Goal: Task Accomplishment & Management: Manage account settings

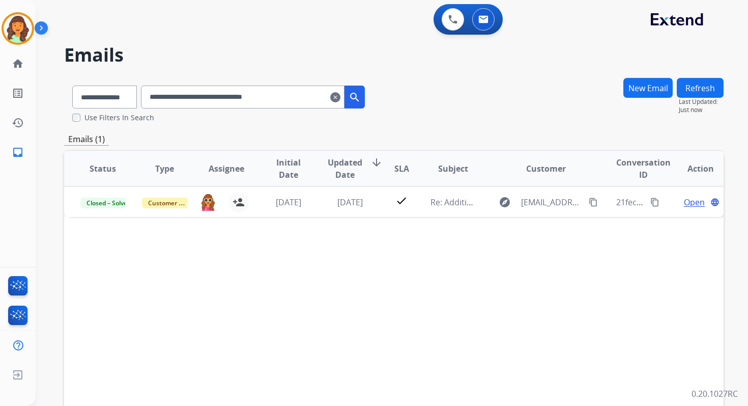
select select "**********"
click at [20, 27] on img at bounding box center [18, 28] width 29 height 29
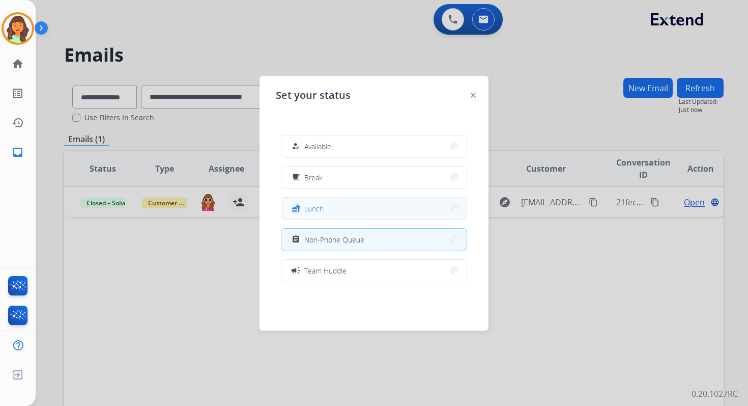
click at [327, 209] on button "fastfood Lunch" at bounding box center [374, 209] width 185 height 22
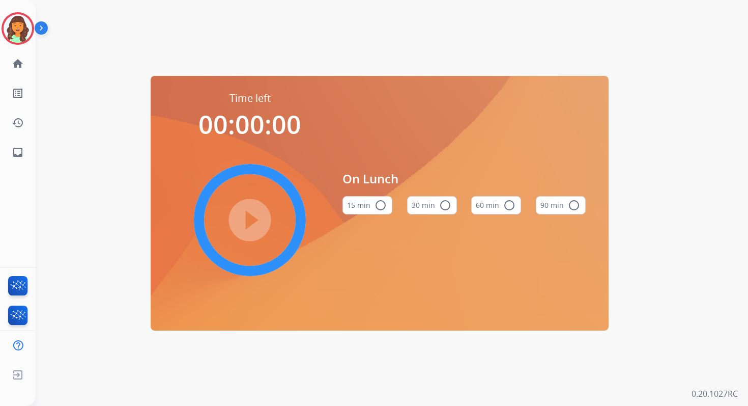
click at [447, 206] on mat-icon "radio_button_unchecked" at bounding box center [445, 205] width 12 height 12
click at [255, 216] on mat-icon "play_circle_filled" at bounding box center [250, 220] width 12 height 12
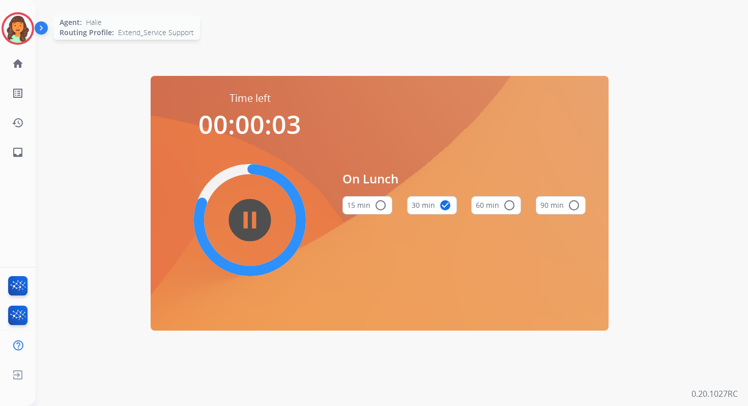
click at [20, 30] on img at bounding box center [18, 28] width 29 height 29
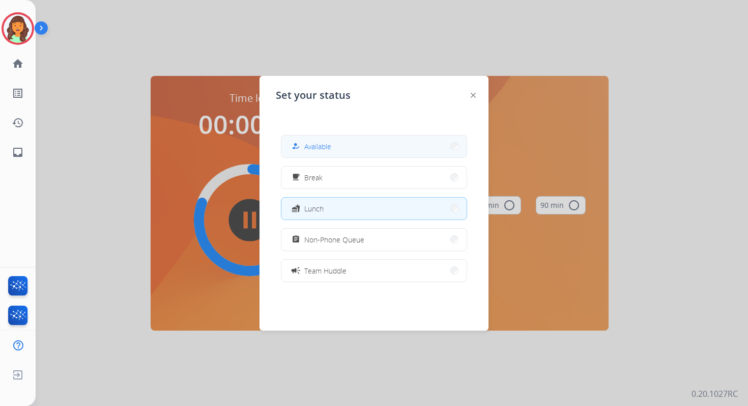
click at [338, 152] on button "how_to_reg Available" at bounding box center [374, 146] width 185 height 22
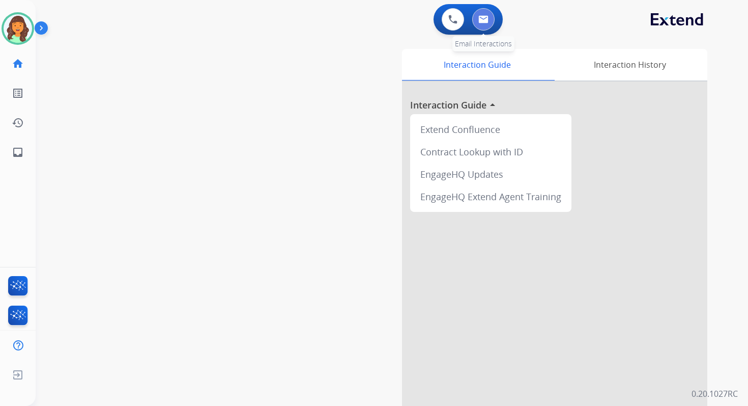
click at [487, 21] on img at bounding box center [484, 19] width 10 height 8
select select "**********"
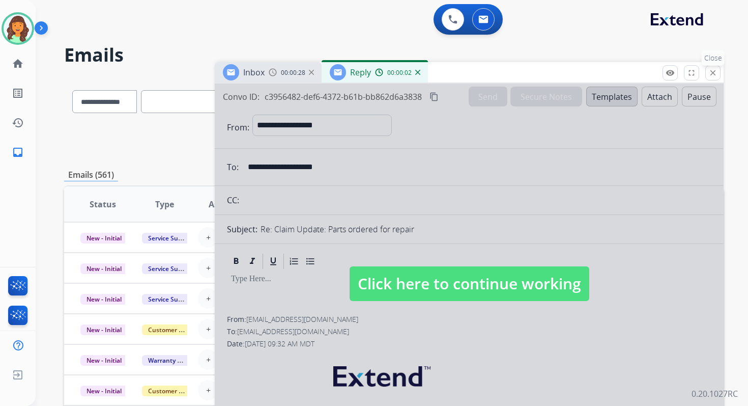
click at [715, 71] on mat-icon "close" at bounding box center [713, 72] width 9 height 9
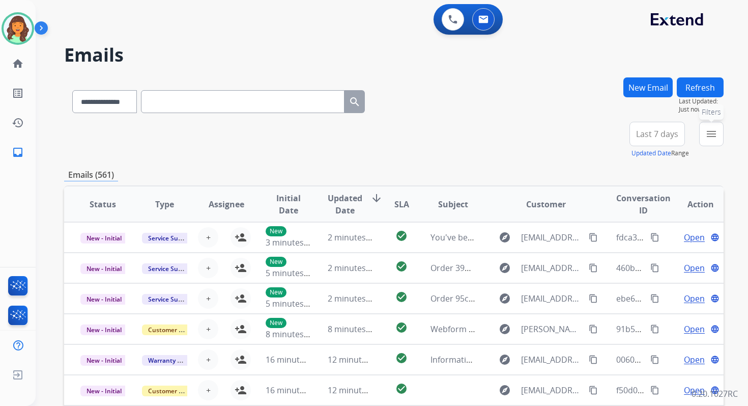
click at [719, 139] on button "menu Filters" at bounding box center [712, 134] width 24 height 24
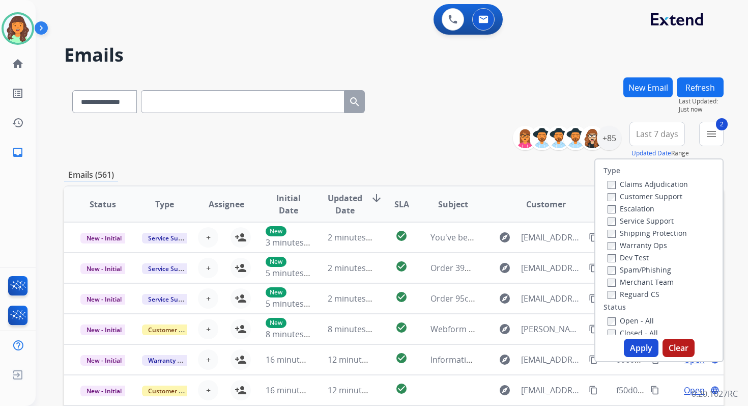
click at [634, 347] on button "Apply" at bounding box center [641, 348] width 35 height 18
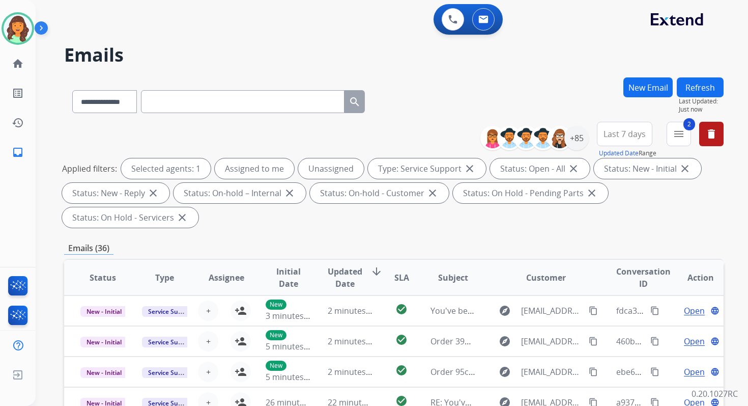
scroll to position [247, 0]
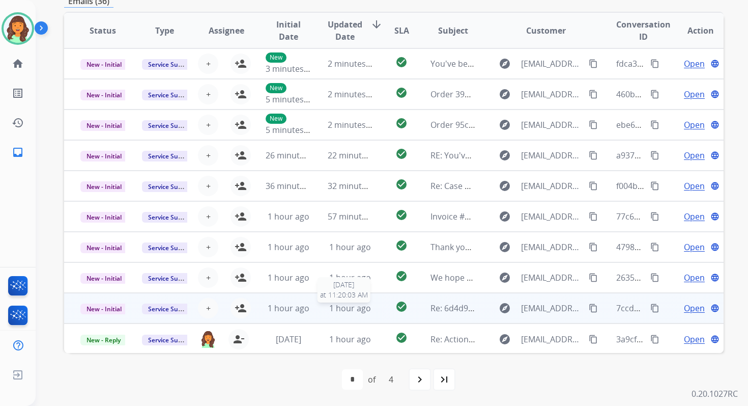
click at [341, 309] on span "1 hour ago" at bounding box center [350, 307] width 42 height 11
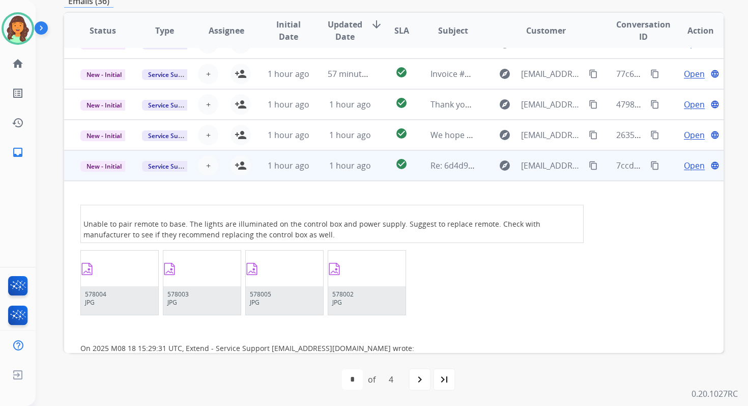
scroll to position [75, 0]
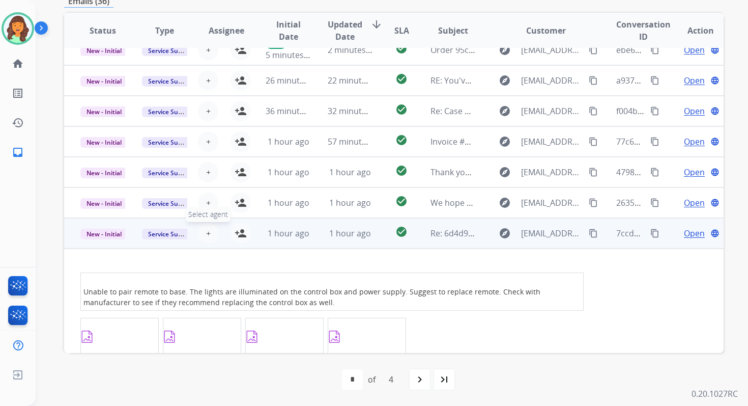
click at [206, 232] on span "+" at bounding box center [208, 233] width 5 height 12
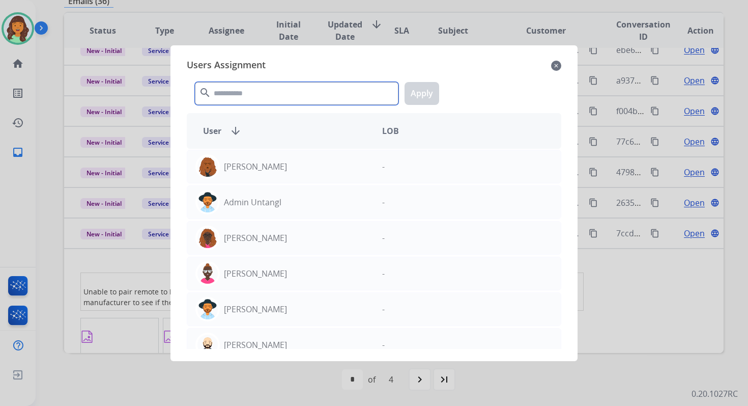
click at [246, 95] on input "text" at bounding box center [297, 93] width 204 height 23
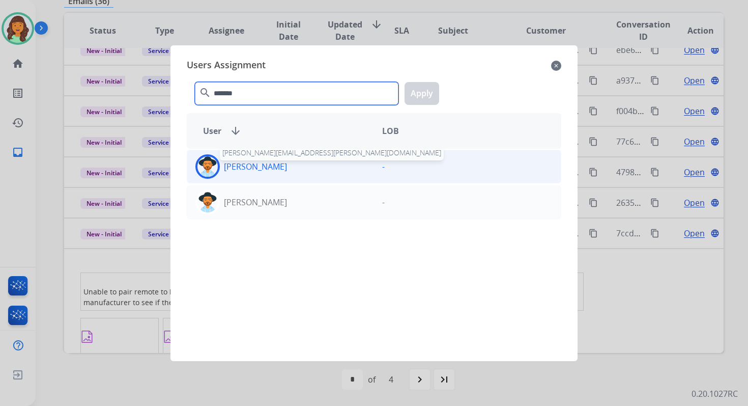
type input "*******"
click at [277, 166] on p "[PERSON_NAME]" at bounding box center [255, 166] width 63 height 12
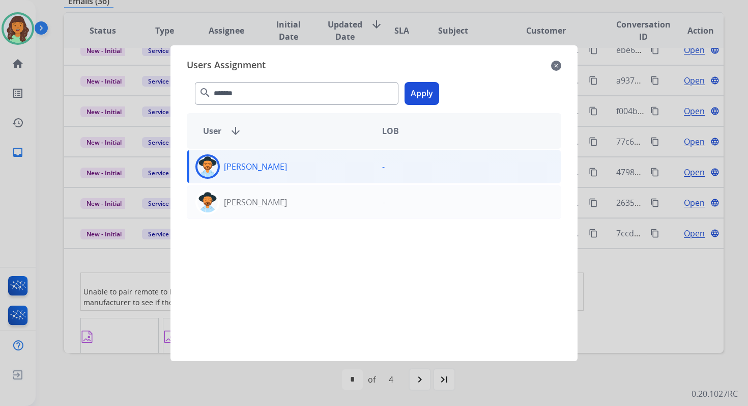
click at [422, 89] on button "Apply" at bounding box center [422, 93] width 35 height 23
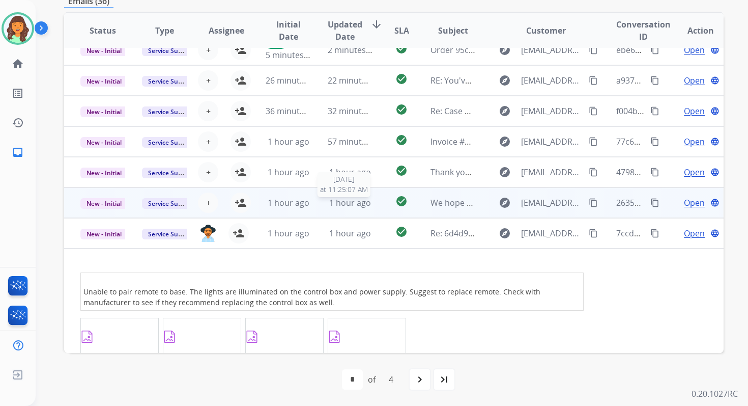
click at [329, 202] on span "1 hour ago" at bounding box center [350, 202] width 42 height 11
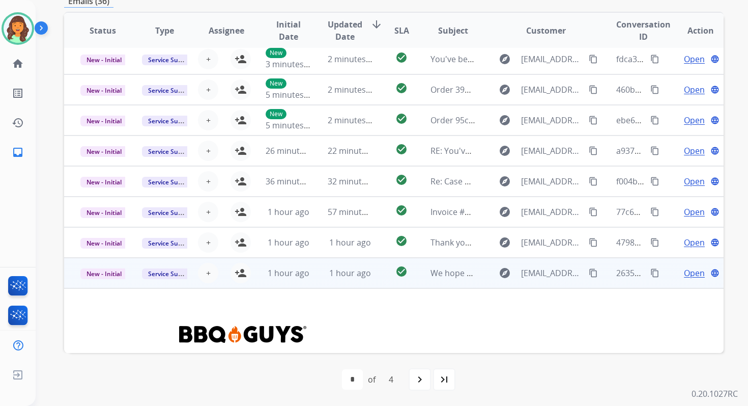
scroll to position [0, 0]
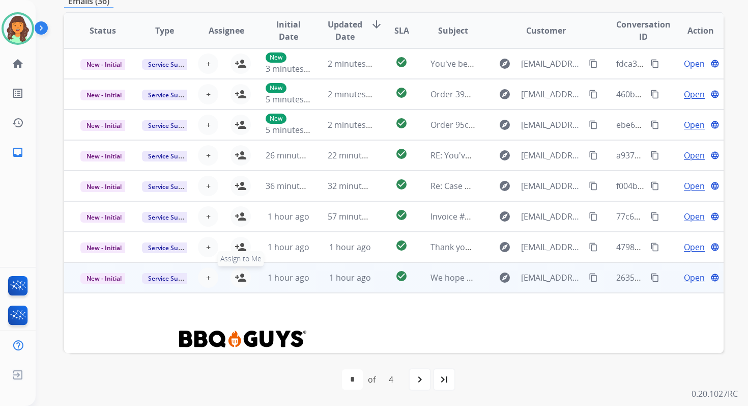
click at [237, 277] on mat-icon "person_add" at bounding box center [241, 277] width 12 height 12
click at [105, 277] on span "New - Initial" at bounding box center [103, 278] width 47 height 11
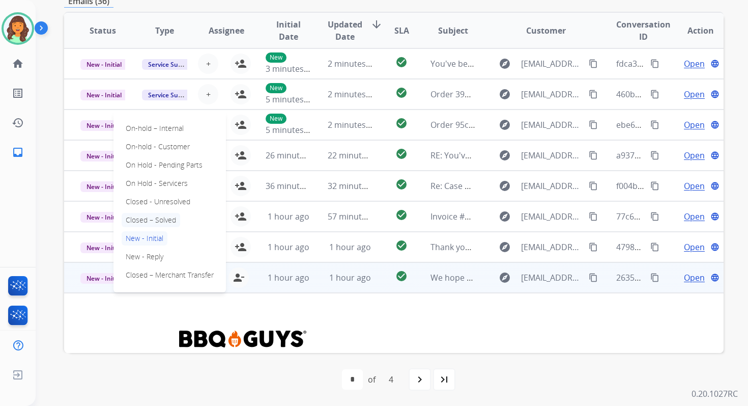
click at [153, 218] on p "Closed – Solved" at bounding box center [151, 220] width 59 height 14
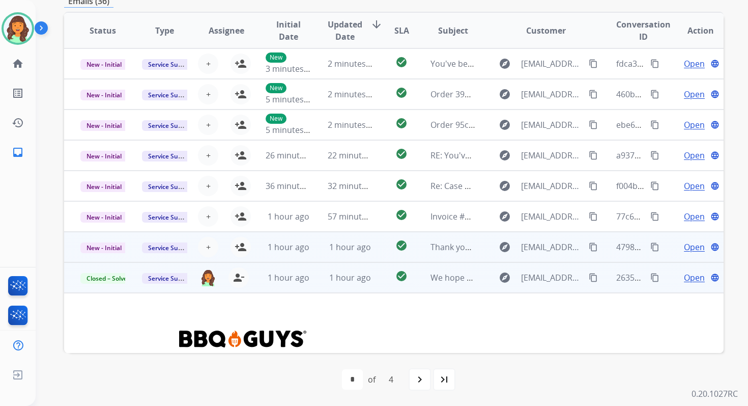
click at [361, 243] on span "1 hour ago" at bounding box center [350, 246] width 42 height 11
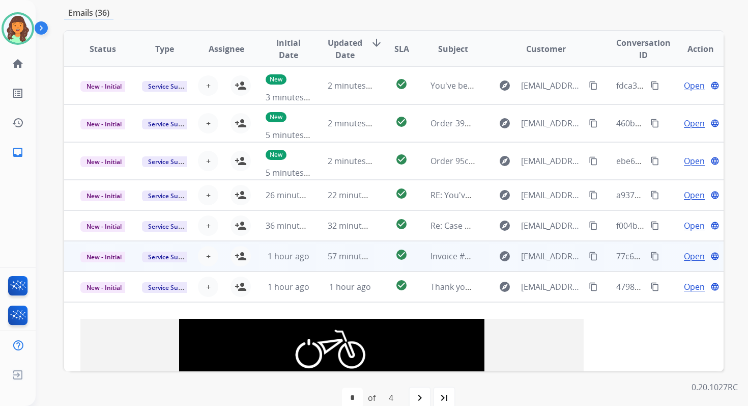
click at [360, 265] on td "57 minutes ago" at bounding box center [343, 256] width 62 height 31
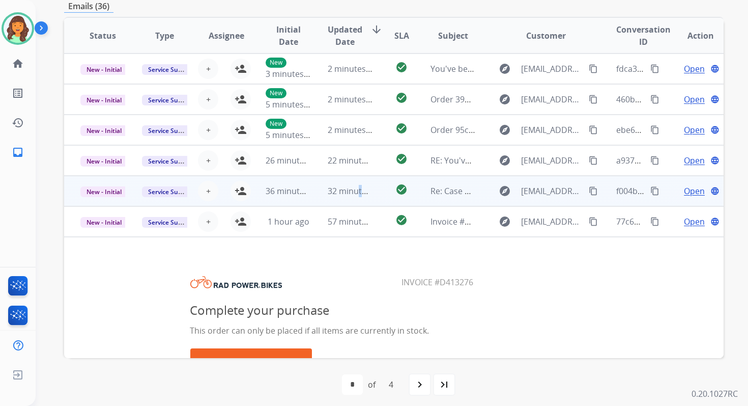
click at [356, 197] on td "32 minutes ago" at bounding box center [343, 191] width 62 height 31
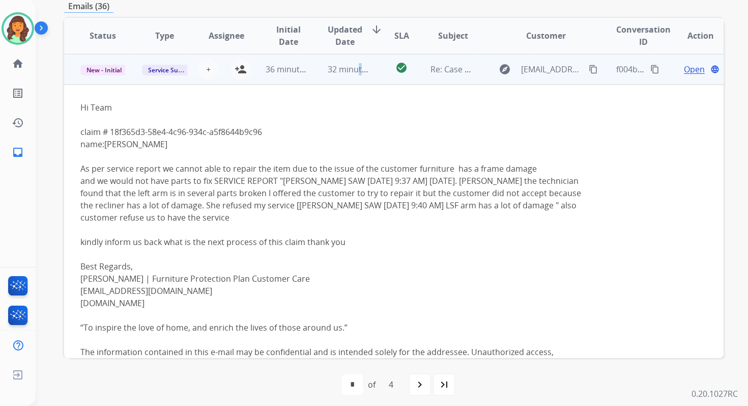
scroll to position [122, 0]
click at [206, 72] on span "+" at bounding box center [208, 69] width 5 height 12
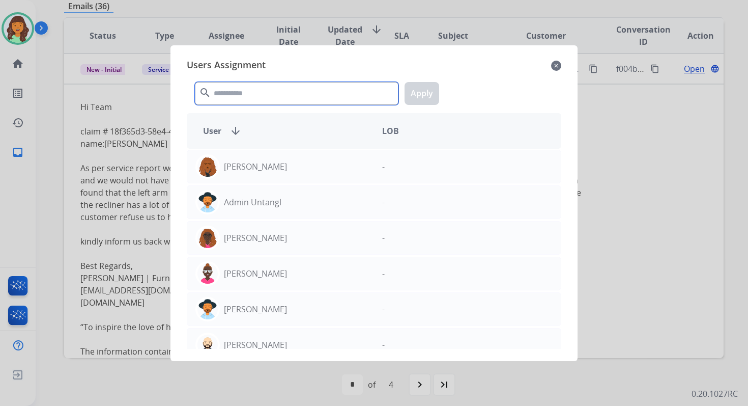
click at [230, 99] on input "text" at bounding box center [297, 93] width 204 height 23
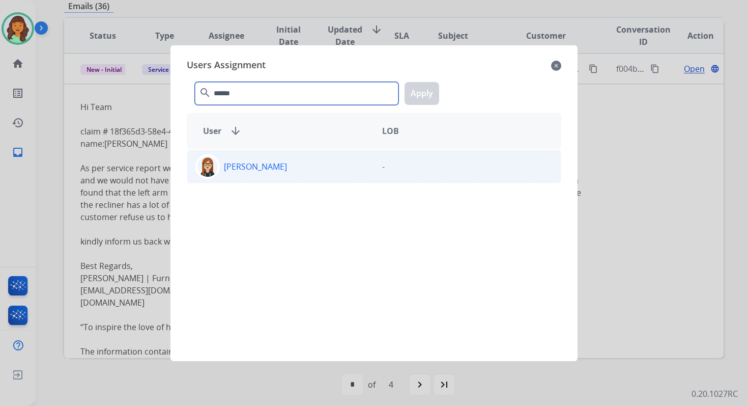
type input "******"
click at [240, 162] on p "[PERSON_NAME]" at bounding box center [255, 166] width 63 height 12
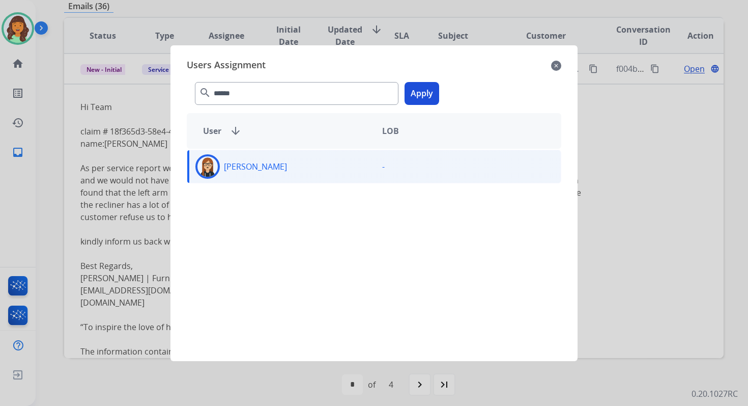
click at [421, 94] on button "Apply" at bounding box center [422, 93] width 35 height 23
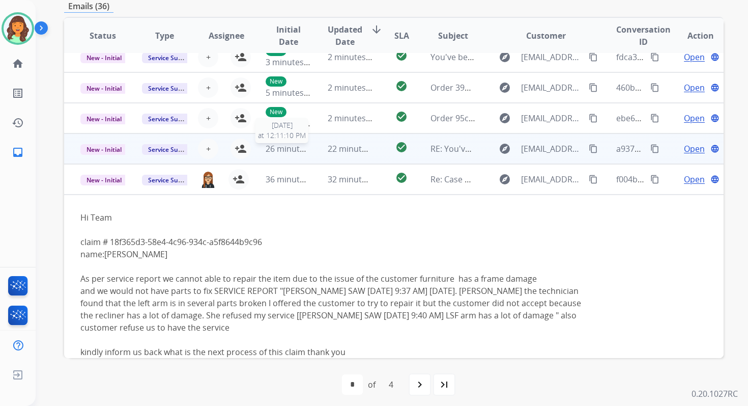
scroll to position [0, 0]
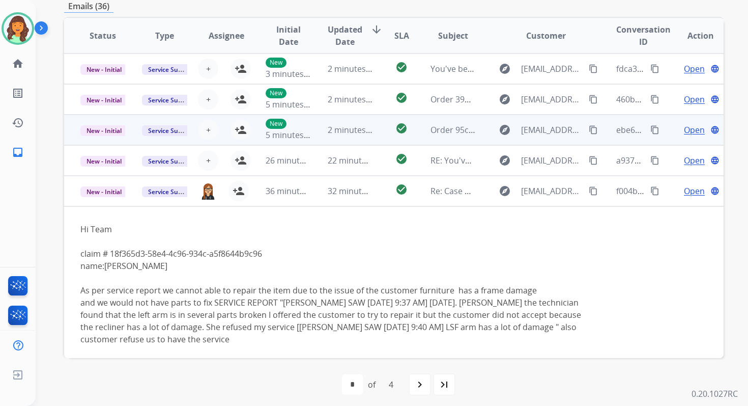
click at [317, 131] on td "2 minutes ago" at bounding box center [343, 130] width 62 height 31
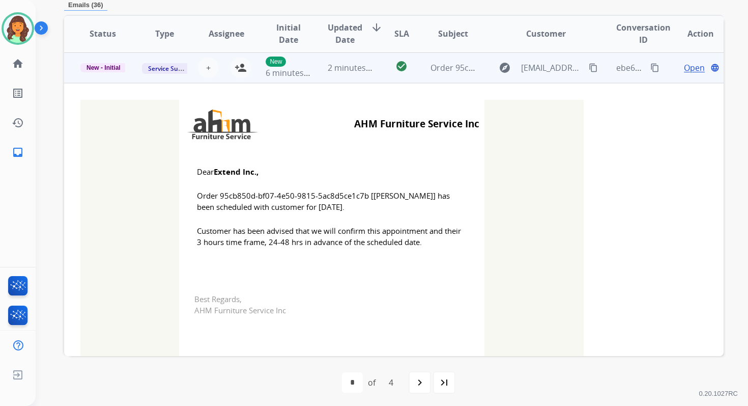
scroll to position [61, 0]
click at [245, 64] on button "person_add Assign to Me" at bounding box center [241, 67] width 20 height 20
click at [102, 67] on span "New - Initial" at bounding box center [103, 66] width 46 height 9
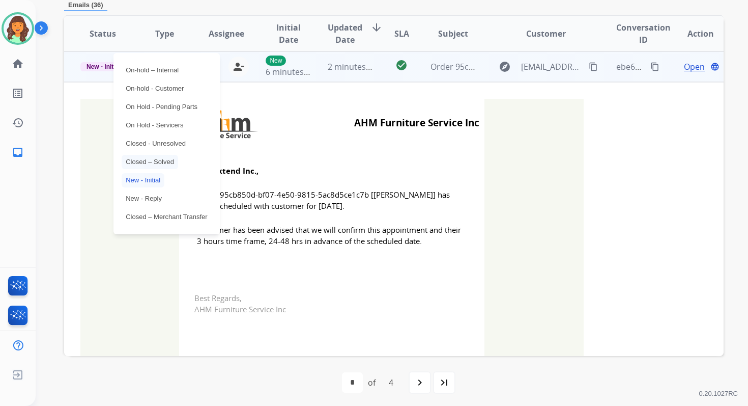
click at [148, 162] on p "Closed – Solved" at bounding box center [150, 162] width 57 height 14
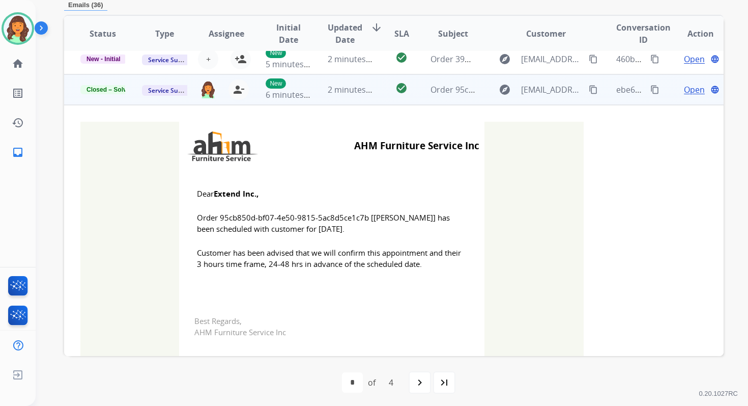
scroll to position [0, 0]
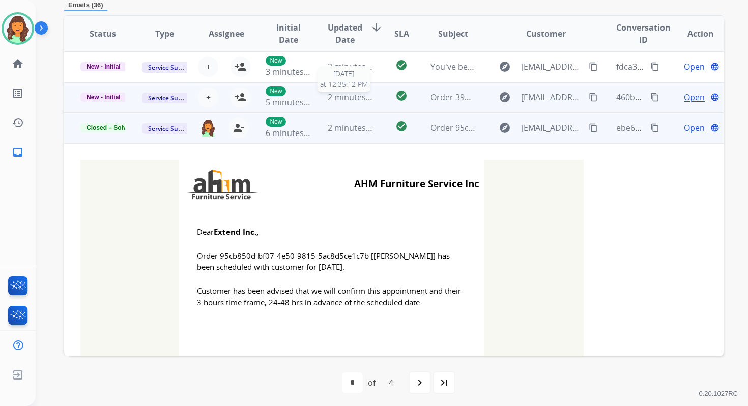
click at [362, 97] on span "2 minutes ago" at bounding box center [355, 97] width 54 height 11
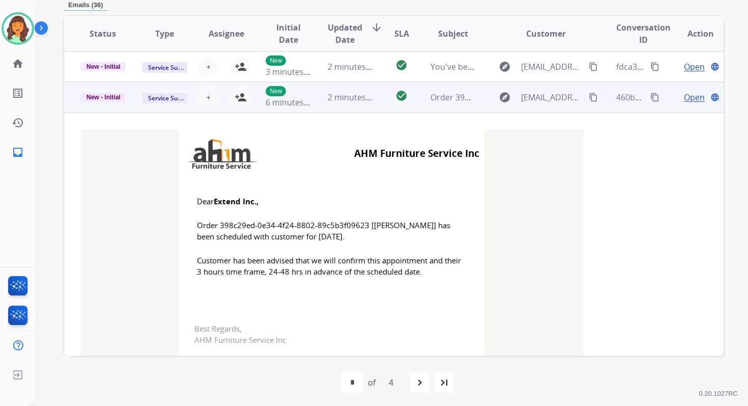
scroll to position [31, 0]
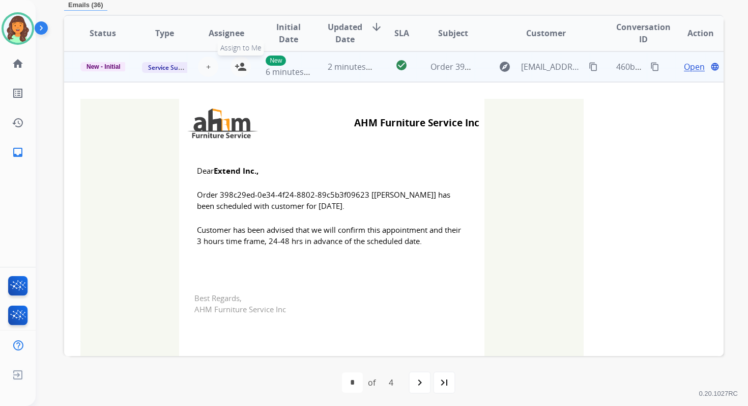
click at [241, 65] on mat-icon "person_add" at bounding box center [241, 67] width 12 height 12
click at [109, 68] on span "New - Initial" at bounding box center [103, 66] width 46 height 9
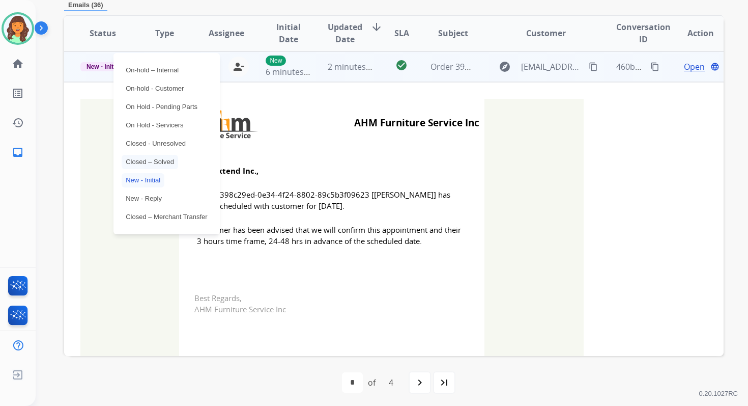
click at [146, 162] on p "Closed – Solved" at bounding box center [150, 162] width 57 height 14
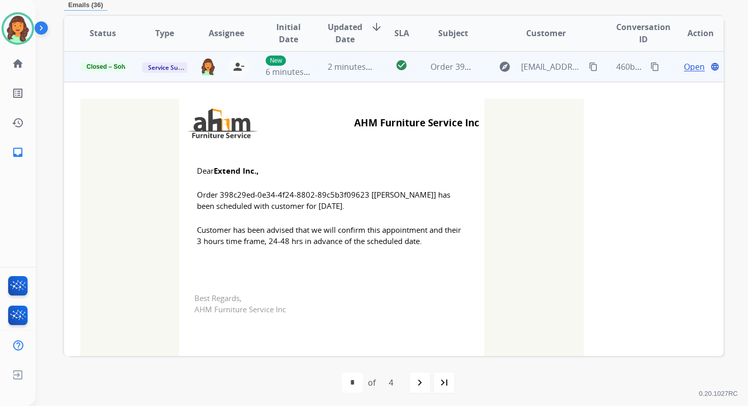
scroll to position [0, 0]
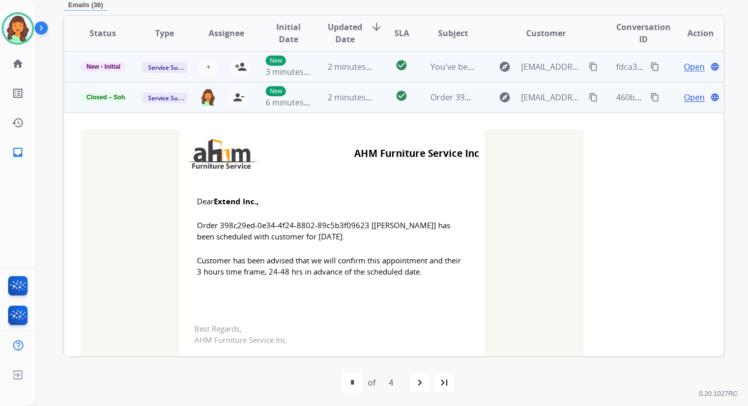
click at [367, 60] on td "2 minutes ago" at bounding box center [343, 66] width 62 height 31
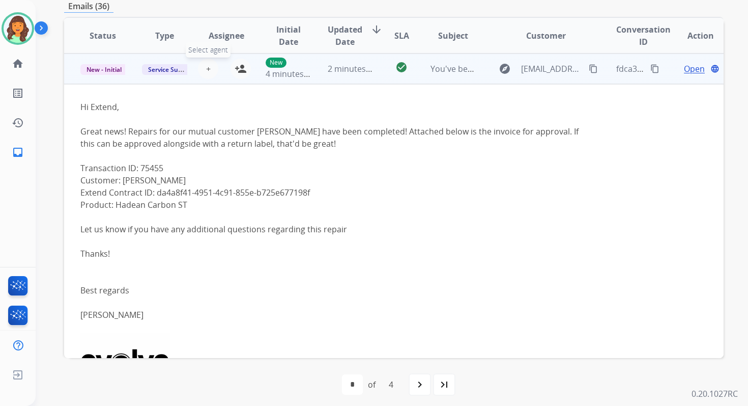
click at [207, 66] on span "+" at bounding box center [208, 69] width 5 height 12
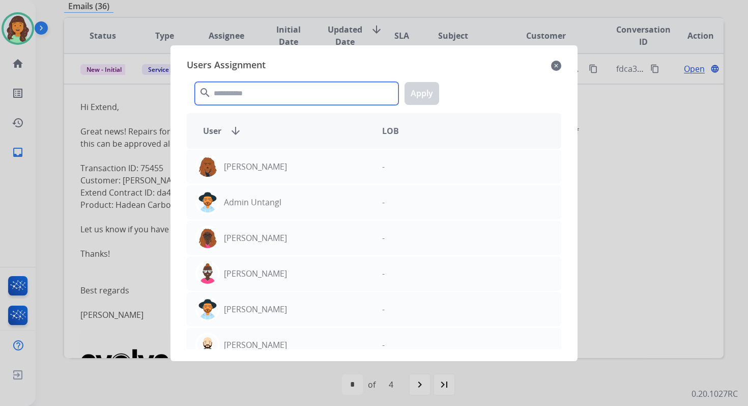
click at [247, 91] on input "text" at bounding box center [297, 93] width 204 height 23
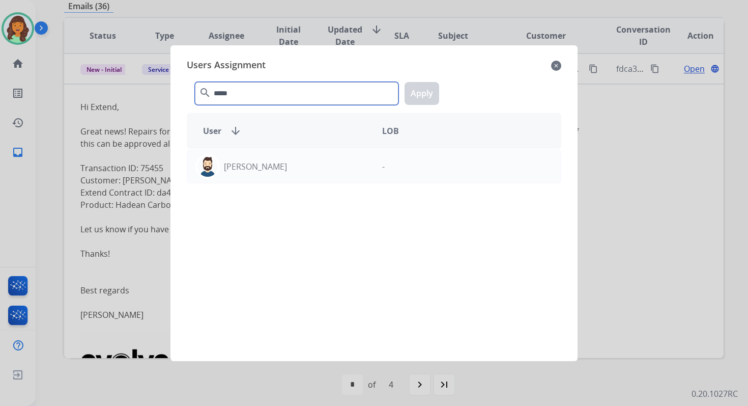
type input "*****"
click at [558, 65] on mat-icon "close" at bounding box center [556, 66] width 10 height 12
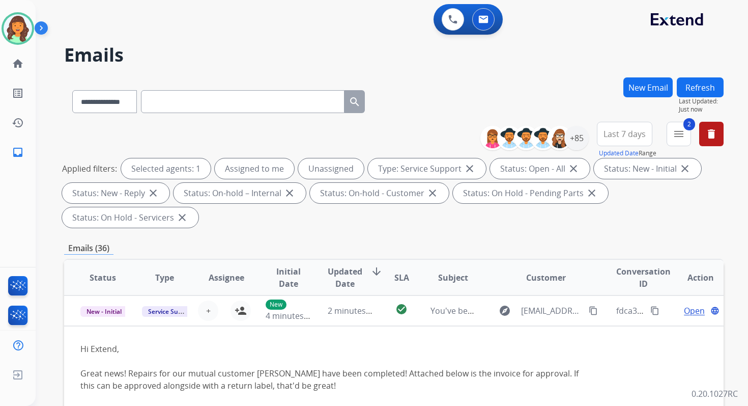
click at [704, 87] on button "Refresh" at bounding box center [700, 87] width 47 height 20
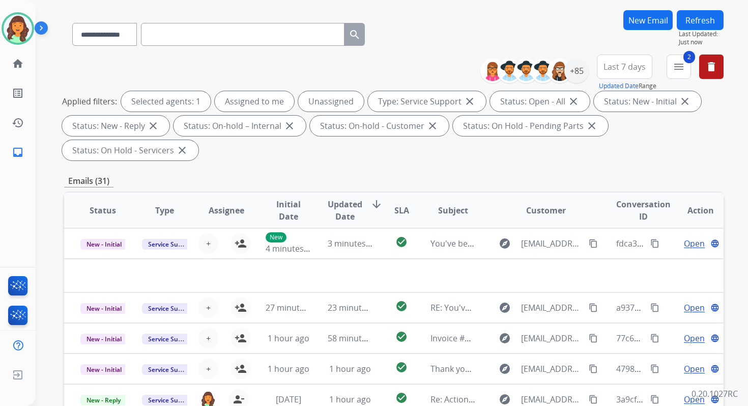
scroll to position [247, 0]
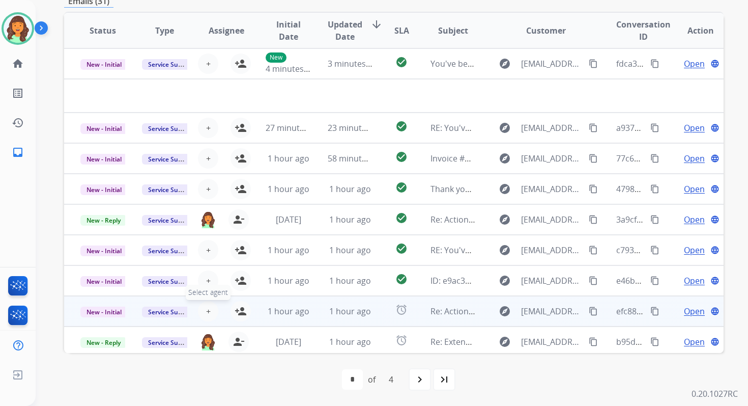
click at [207, 309] on span "+" at bounding box center [208, 311] width 5 height 12
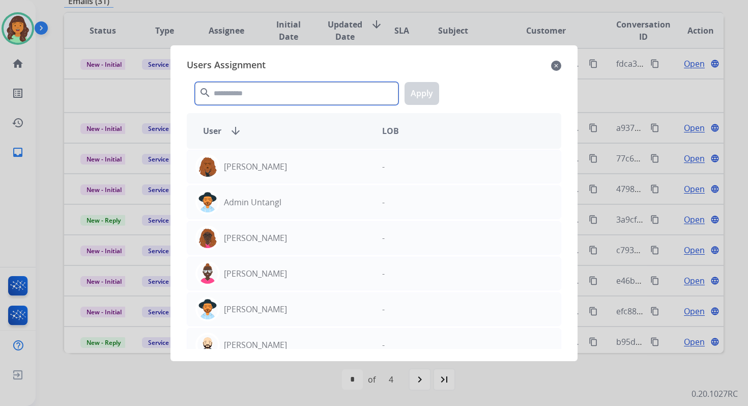
click at [271, 98] on input "text" at bounding box center [297, 93] width 204 height 23
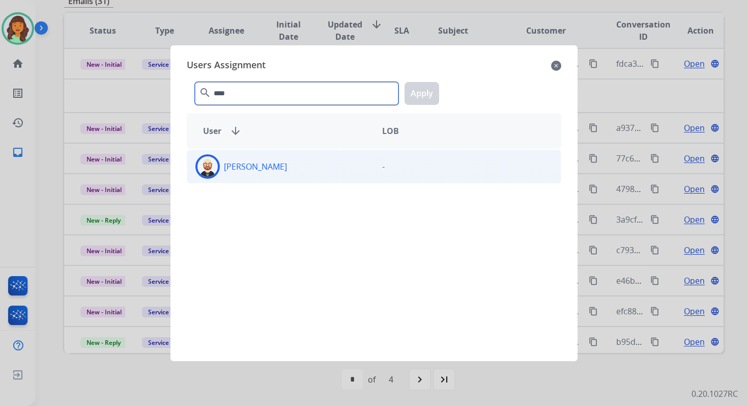
type input "****"
click at [296, 163] on div "[PERSON_NAME]" at bounding box center [280, 166] width 187 height 24
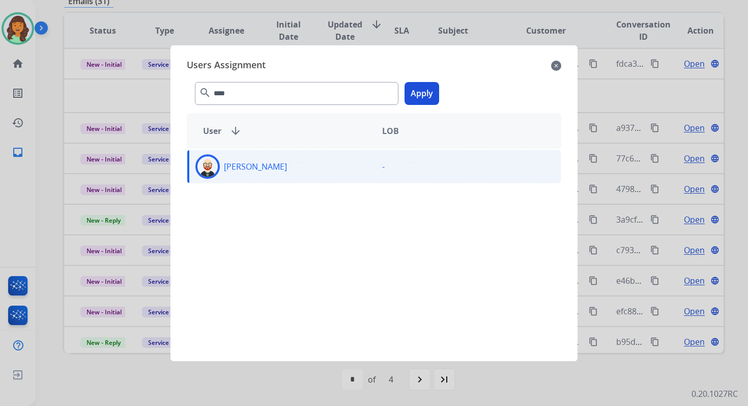
click at [424, 86] on button "Apply" at bounding box center [422, 93] width 35 height 23
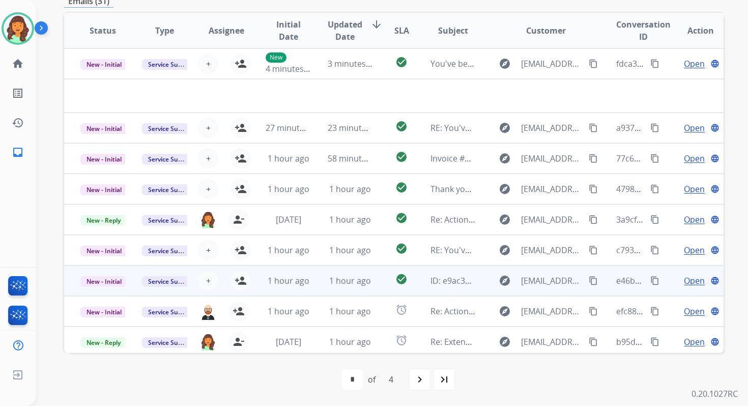
click at [321, 282] on td "1 hour ago" at bounding box center [343, 280] width 62 height 31
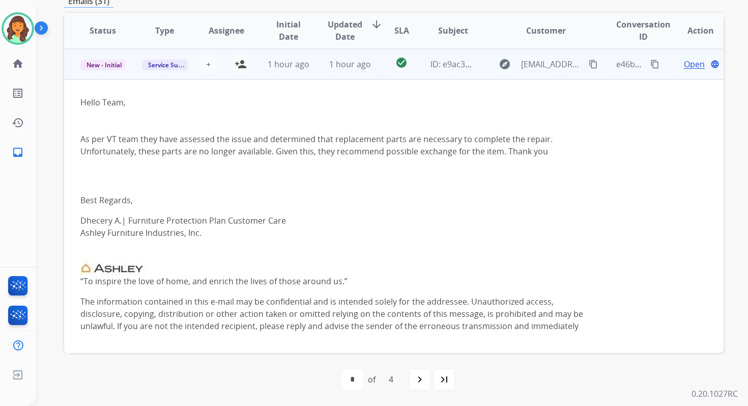
scroll to position [183, 0]
click at [209, 62] on button "+ Select agent" at bounding box center [208, 63] width 20 height 20
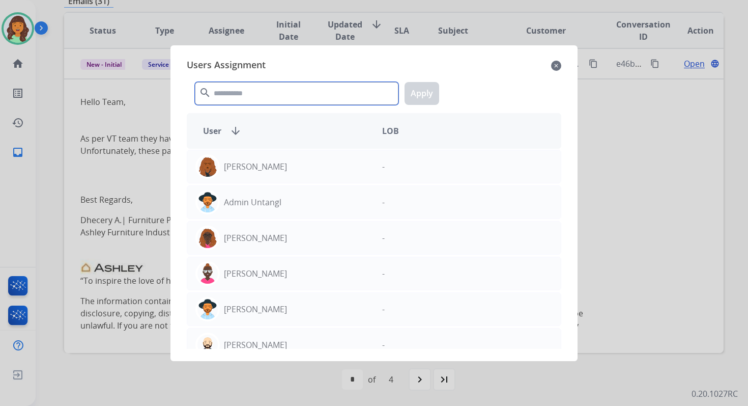
click at [251, 96] on input "text" at bounding box center [297, 93] width 204 height 23
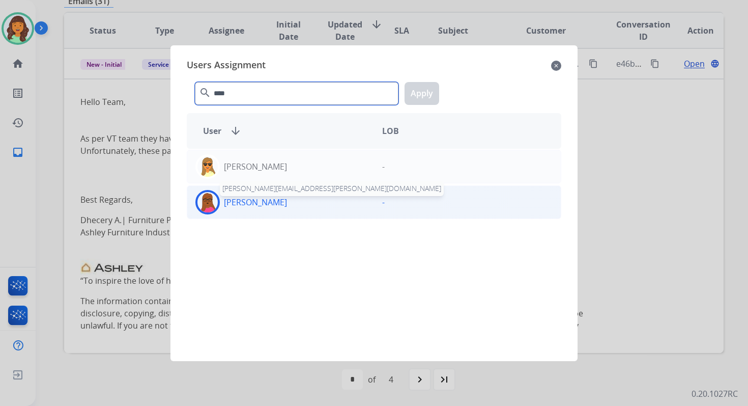
type input "****"
click at [277, 204] on p "[PERSON_NAME]" at bounding box center [255, 202] width 63 height 12
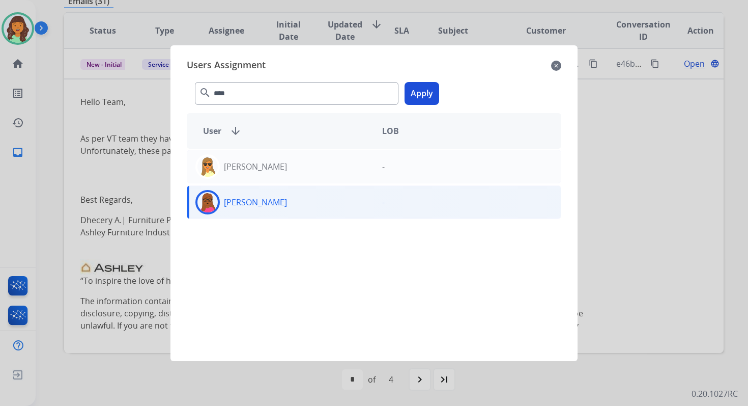
click at [416, 92] on button "Apply" at bounding box center [422, 93] width 35 height 23
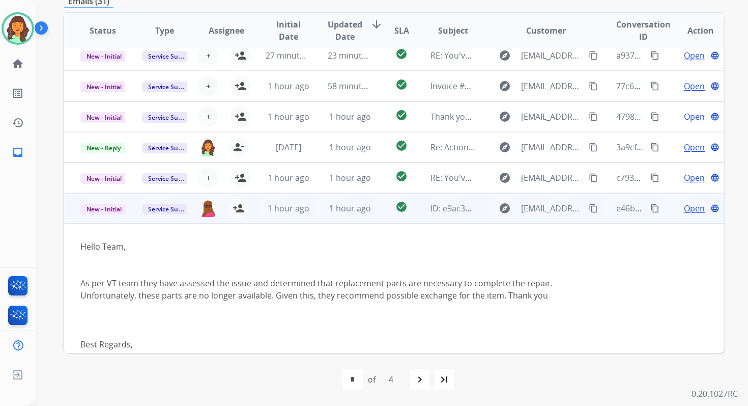
scroll to position [0, 0]
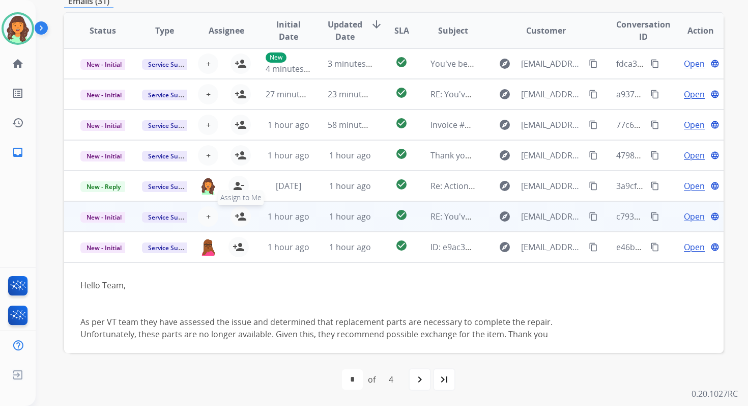
click at [236, 216] on mat-icon "person_add" at bounding box center [241, 216] width 12 height 12
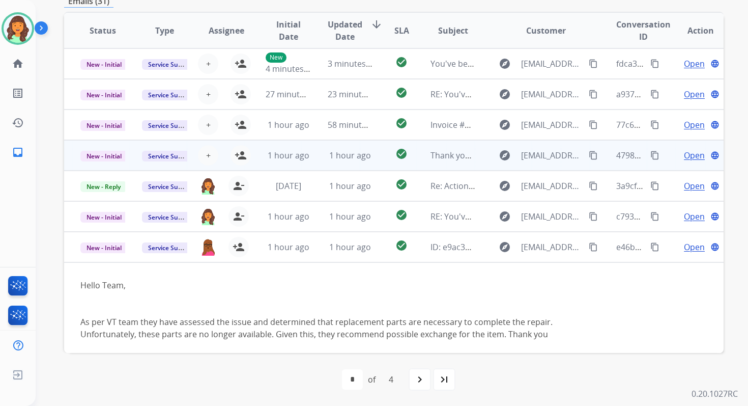
click at [321, 149] on td "1 hour ago" at bounding box center [343, 155] width 62 height 31
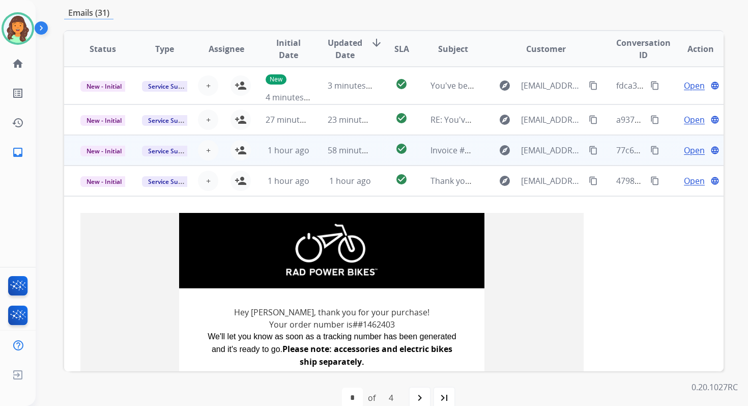
click at [321, 149] on td "58 minutes ago" at bounding box center [343, 150] width 62 height 31
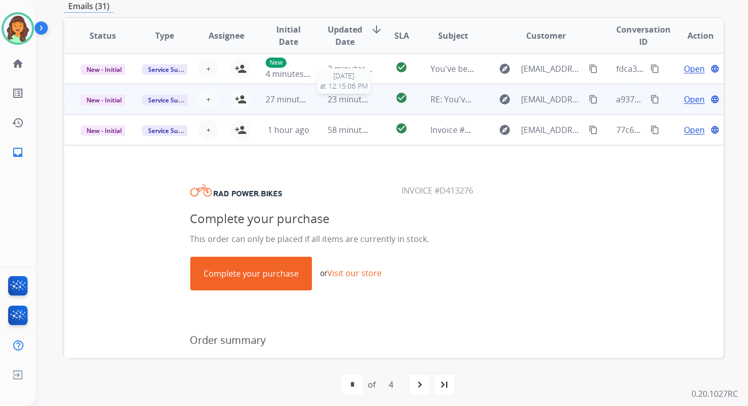
click at [329, 94] on span "23 minutes ago" at bounding box center [357, 99] width 59 height 11
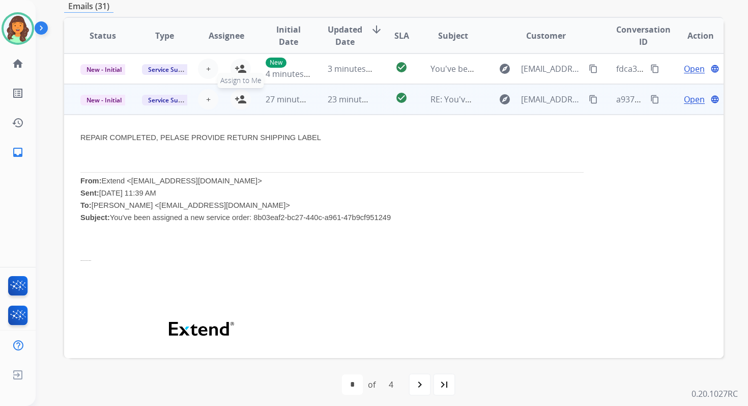
click at [242, 99] on mat-icon "person_add" at bounding box center [241, 99] width 12 height 12
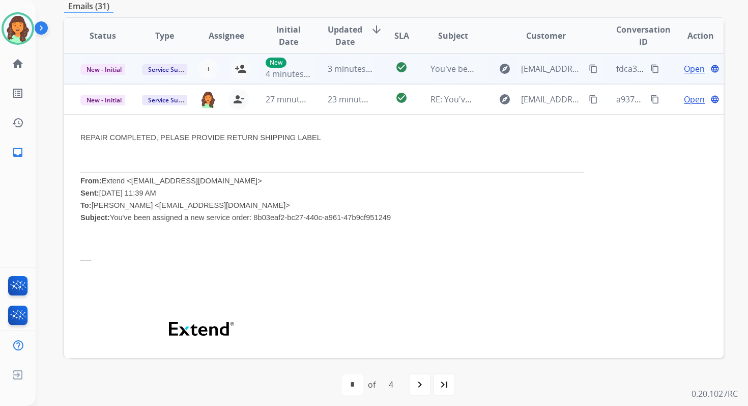
click at [341, 75] on td "3 minutes ago" at bounding box center [343, 68] width 62 height 31
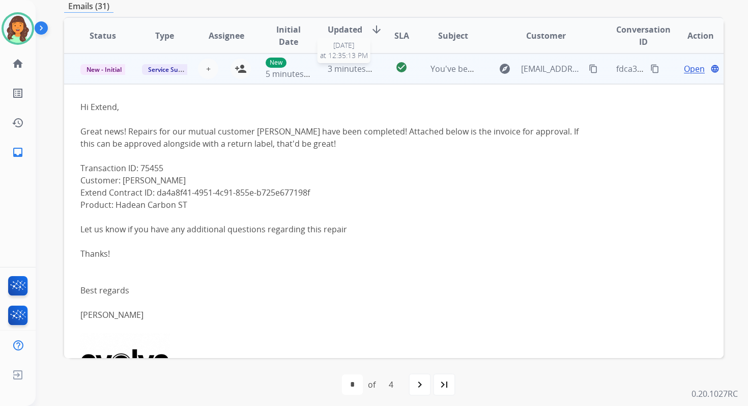
click at [332, 64] on span "3 minutes ago" at bounding box center [355, 68] width 54 height 11
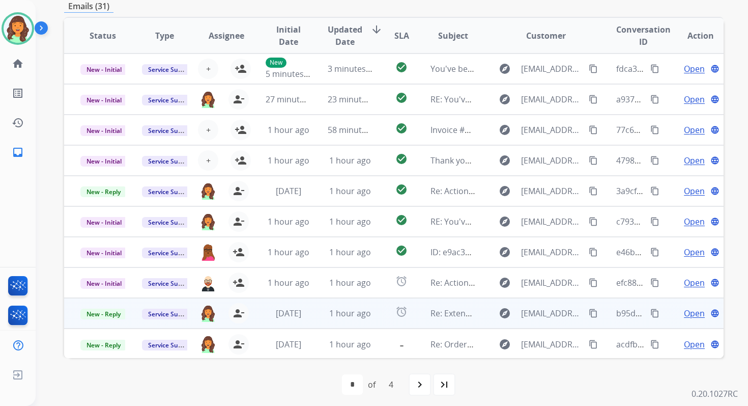
scroll to position [1, 0]
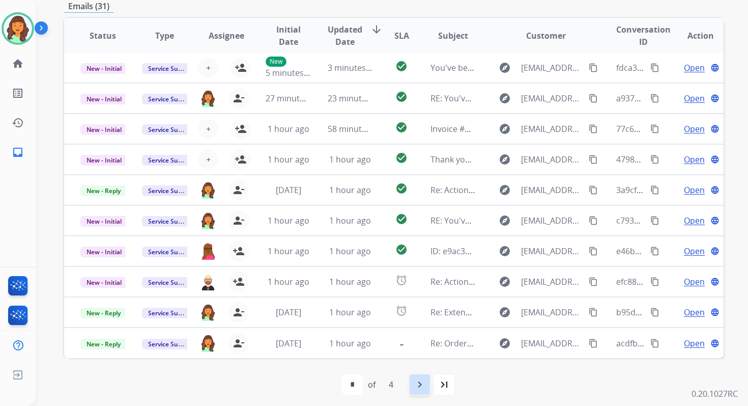
click at [420, 386] on mat-icon "navigate_next" at bounding box center [420, 384] width 12 height 12
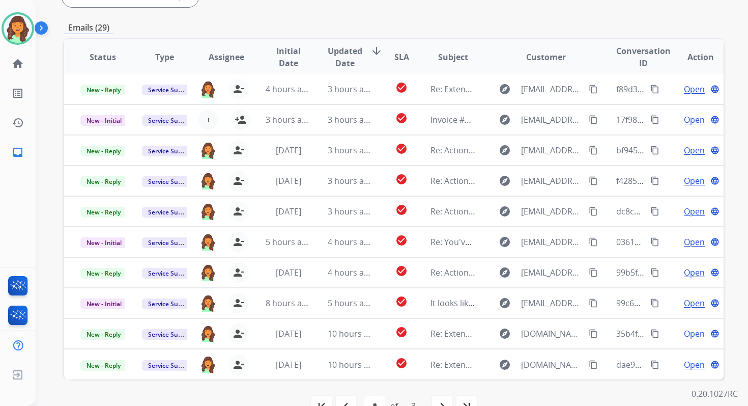
scroll to position [247, 0]
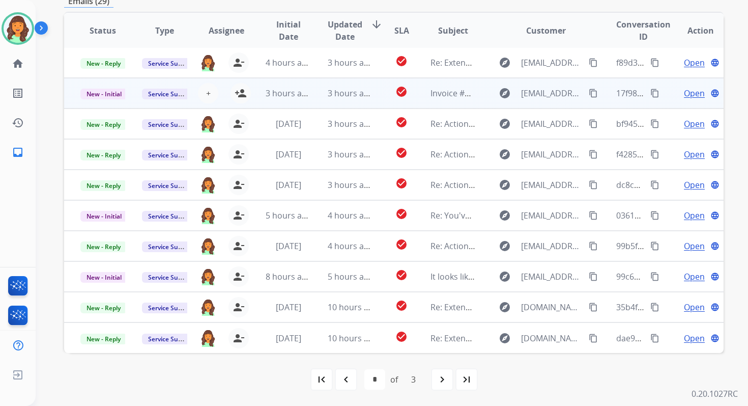
click at [381, 98] on td "check_circle" at bounding box center [393, 93] width 41 height 31
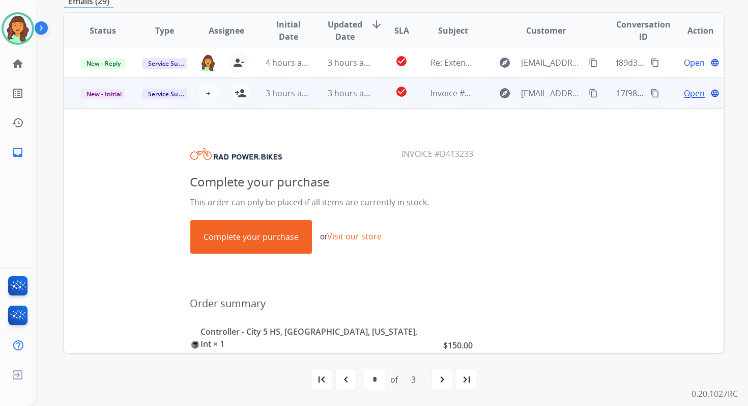
scroll to position [31, 0]
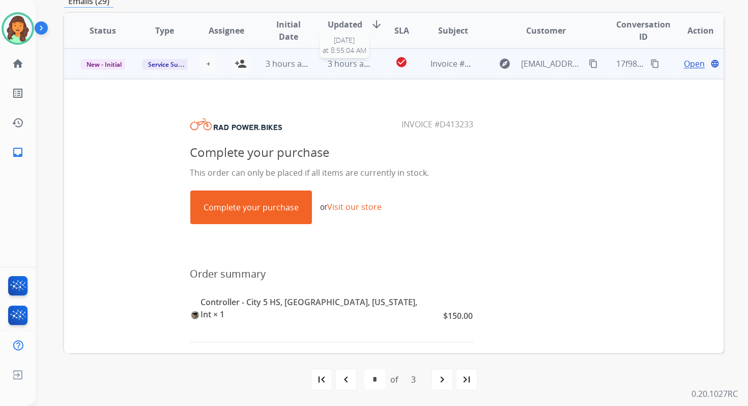
click at [352, 58] on span "3 hours ago" at bounding box center [351, 63] width 46 height 11
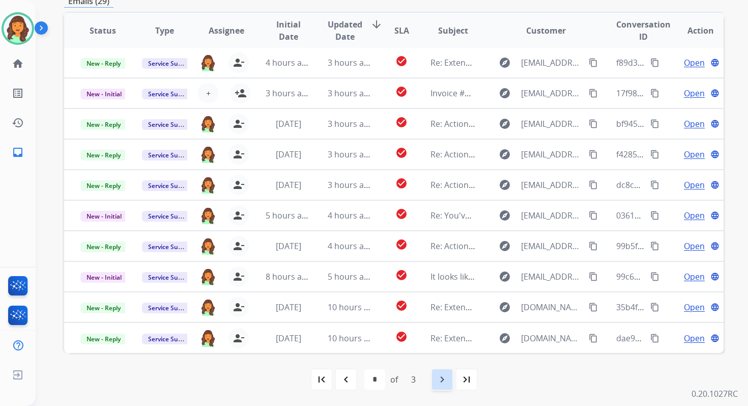
click at [445, 381] on mat-icon "navigate_next" at bounding box center [442, 379] width 12 height 12
select select "*"
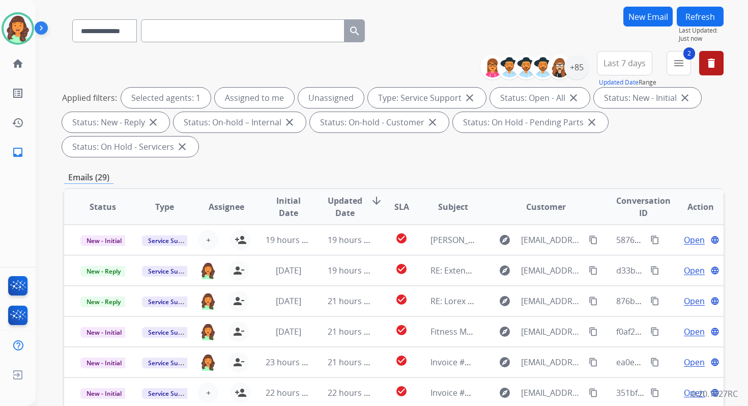
scroll to position [247, 0]
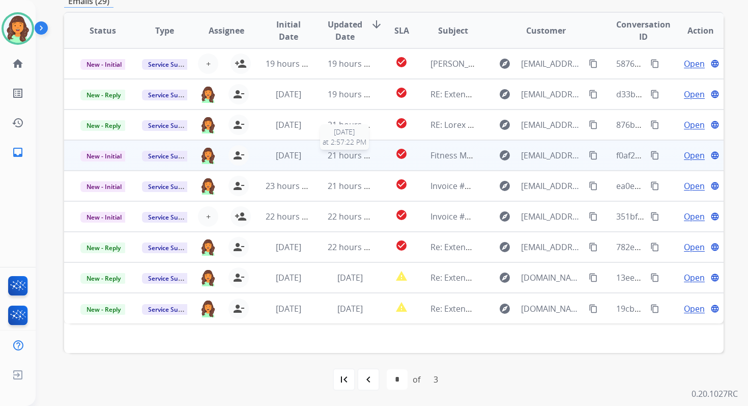
click at [359, 157] on span "21 hours ago" at bounding box center [353, 155] width 50 height 11
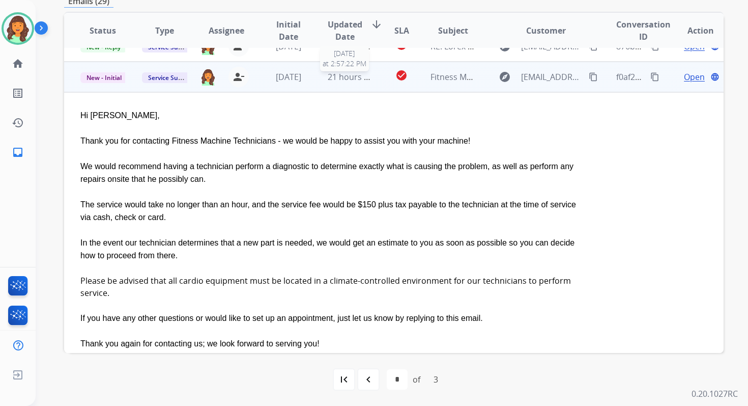
scroll to position [92, 0]
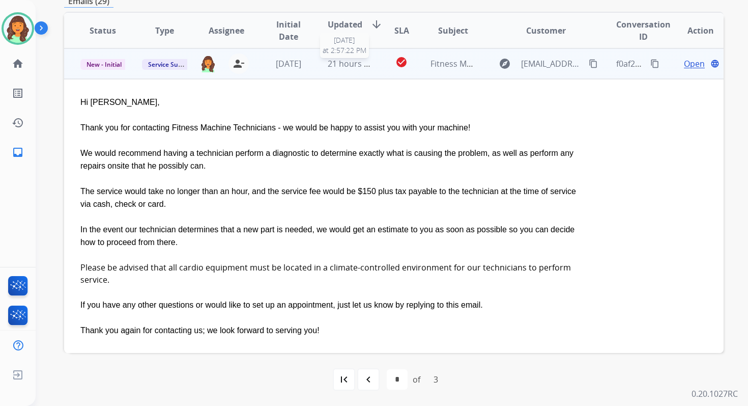
click at [354, 68] on span "21 hours ago" at bounding box center [353, 63] width 50 height 11
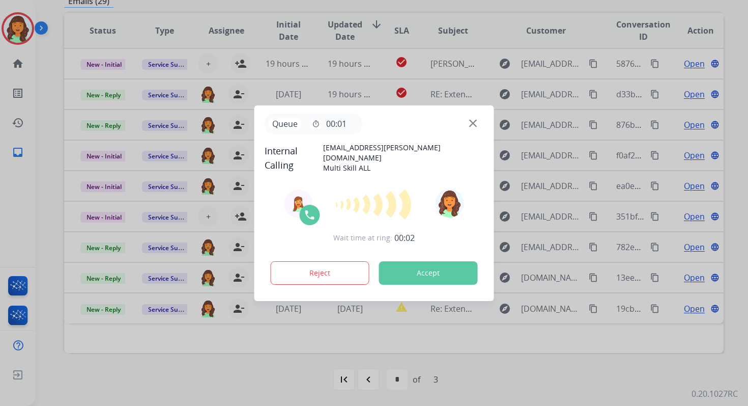
click at [420, 267] on button "Accept" at bounding box center [428, 272] width 99 height 23
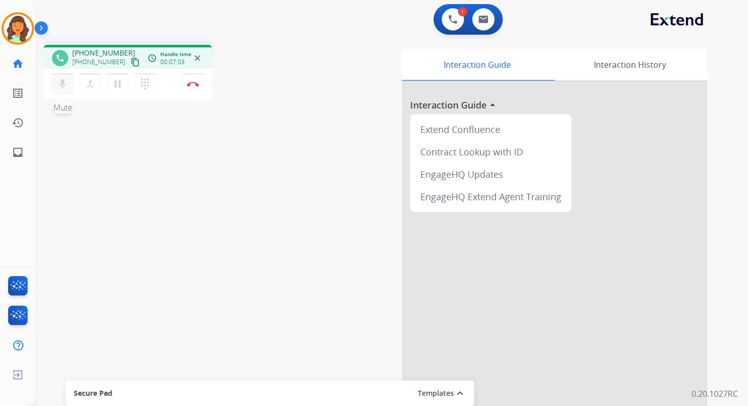
click at [67, 80] on mat-icon "mic" at bounding box center [63, 84] width 12 height 12
click at [63, 84] on mat-icon "mic_off" at bounding box center [63, 84] width 12 height 12
click at [191, 82] on img at bounding box center [193, 83] width 12 height 5
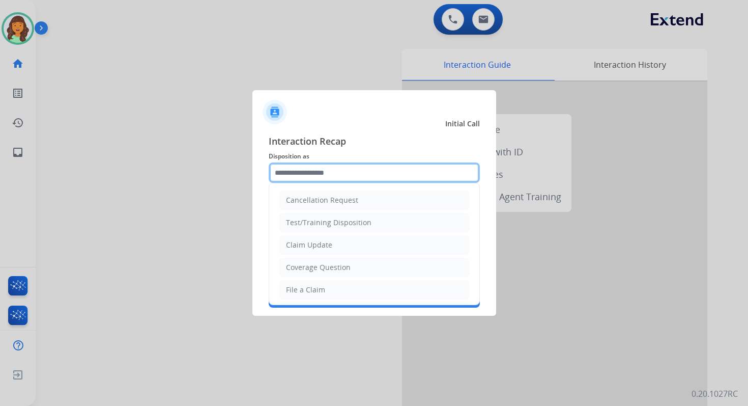
click at [324, 169] on input "text" at bounding box center [374, 172] width 211 height 20
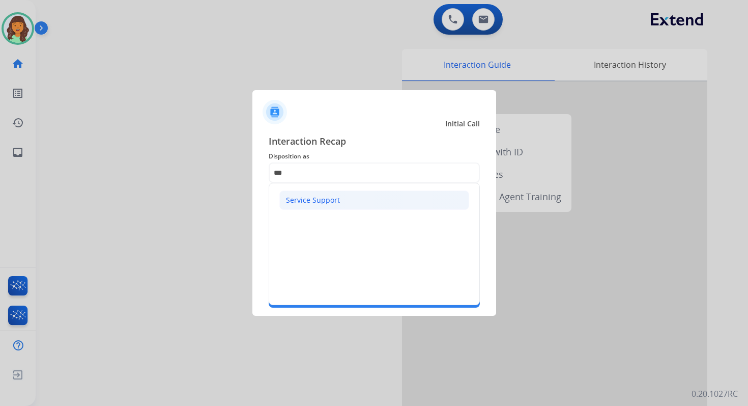
click at [297, 196] on div "Service Support" at bounding box center [313, 200] width 54 height 10
type input "**********"
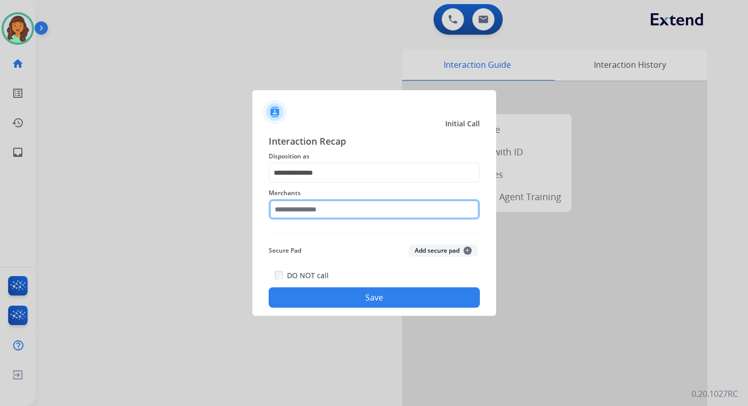
click at [302, 204] on input "text" at bounding box center [374, 209] width 211 height 20
click at [303, 209] on input "***" at bounding box center [374, 209] width 211 height 20
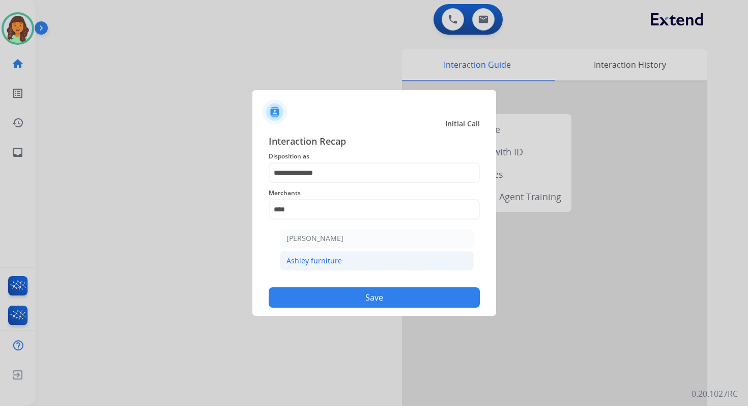
click at [318, 257] on div "Ashley furniture" at bounding box center [314, 261] width 55 height 10
type input "**********"
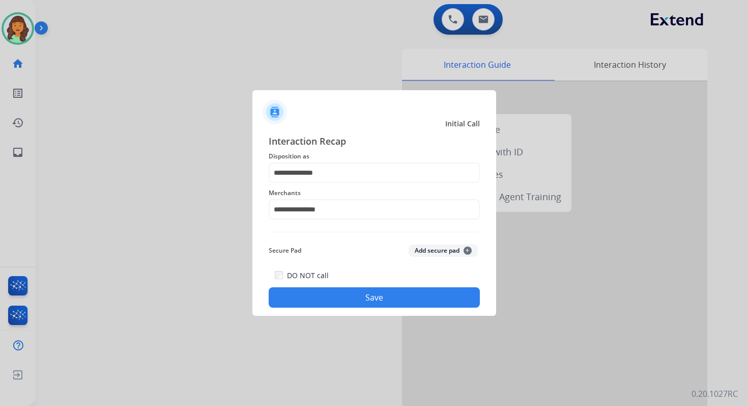
click at [379, 295] on button "Save" at bounding box center [374, 297] width 211 height 20
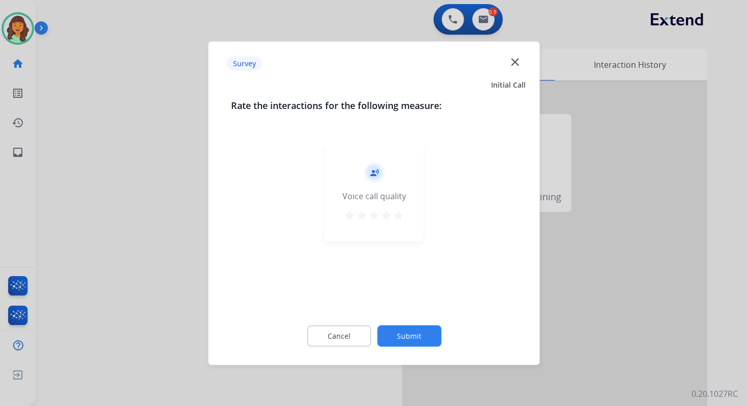
click at [409, 328] on button "Submit" at bounding box center [409, 335] width 64 height 21
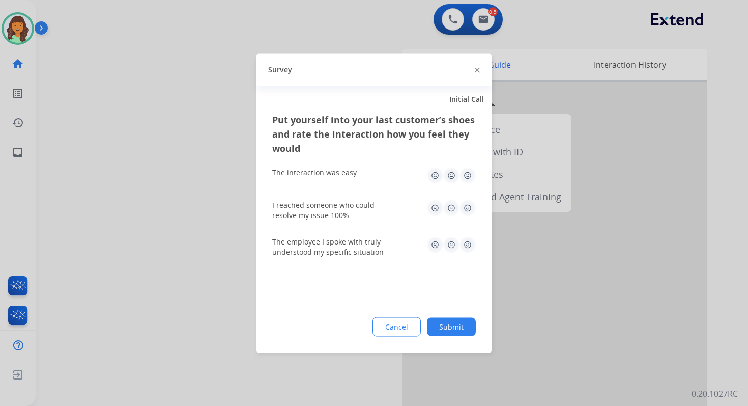
click at [443, 324] on button "Submit" at bounding box center [451, 326] width 49 height 18
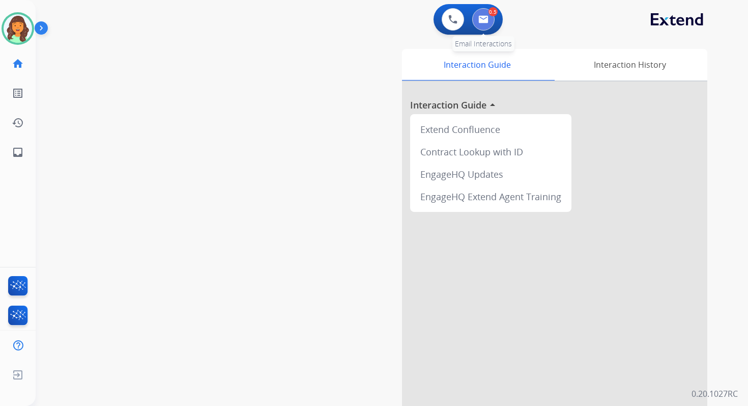
click at [486, 12] on button at bounding box center [483, 19] width 22 height 22
select select "**********"
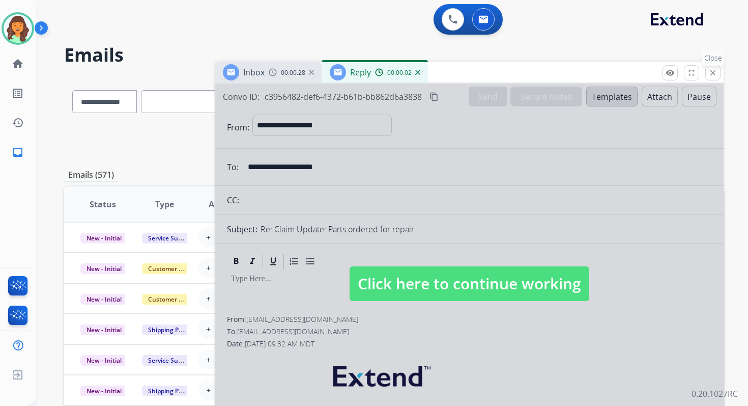
click at [711, 72] on mat-icon "close" at bounding box center [713, 72] width 9 height 9
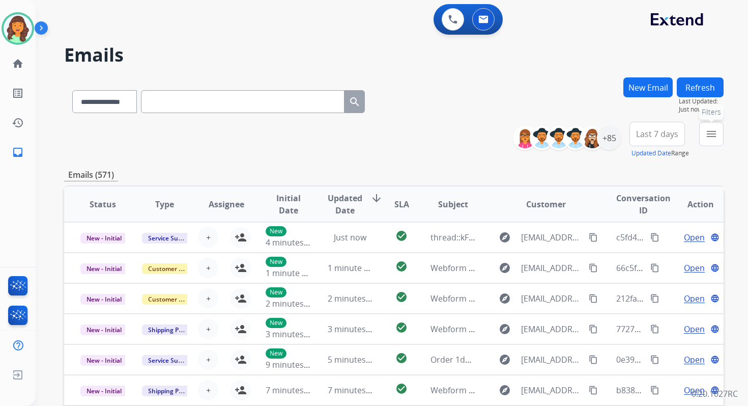
click at [712, 137] on mat-icon "menu" at bounding box center [712, 134] width 12 height 12
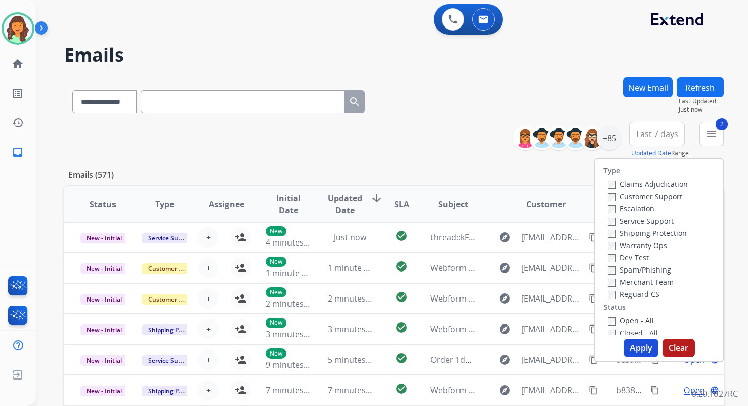
click at [636, 343] on button "Apply" at bounding box center [641, 348] width 35 height 18
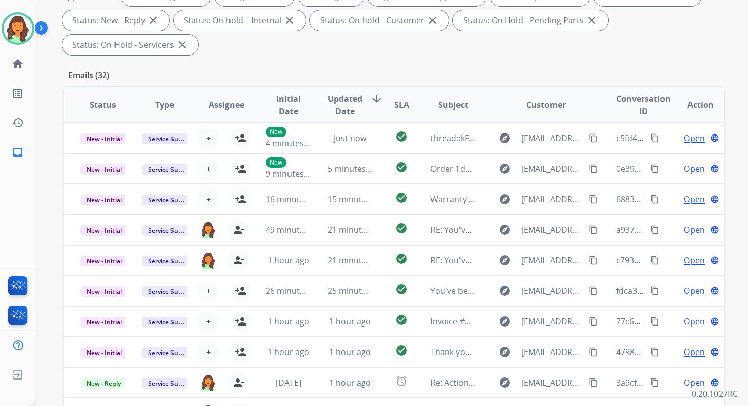
scroll to position [247, 0]
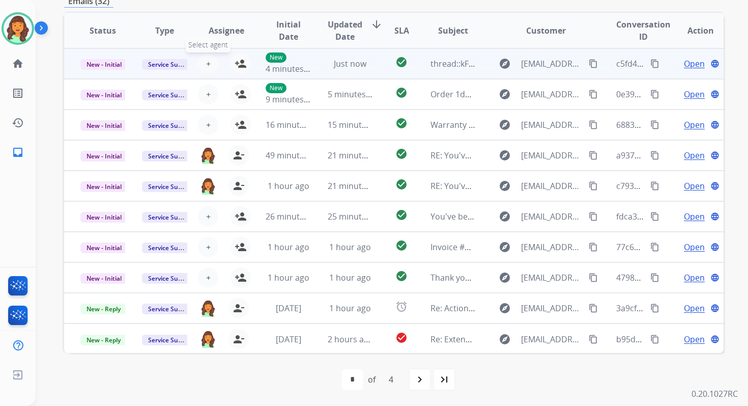
click at [206, 64] on span "+" at bounding box center [208, 64] width 5 height 12
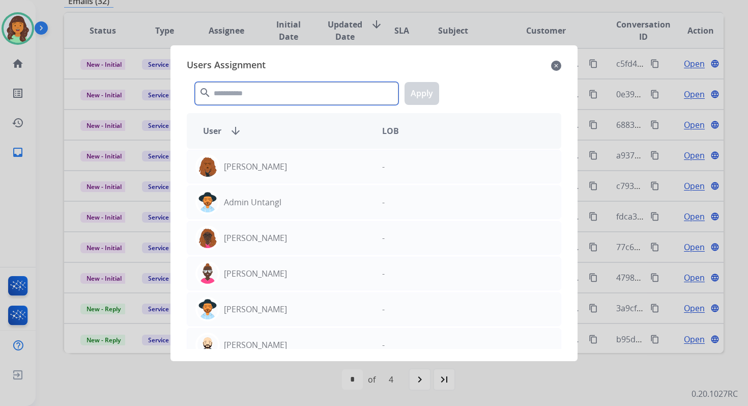
click at [249, 97] on input "text" at bounding box center [297, 93] width 204 height 23
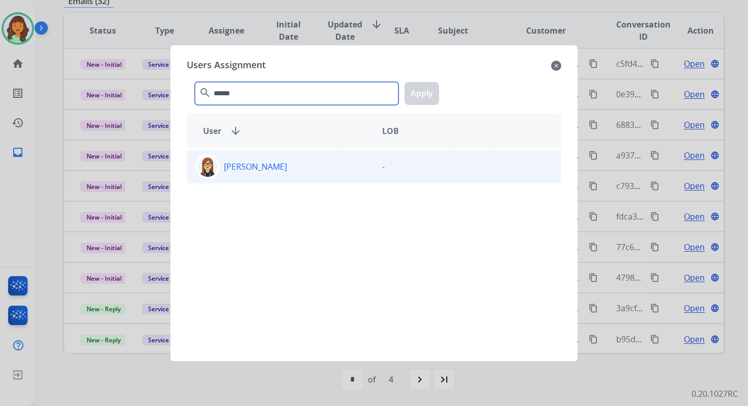
type input "******"
click at [255, 173] on div "[PERSON_NAME]" at bounding box center [280, 166] width 187 height 24
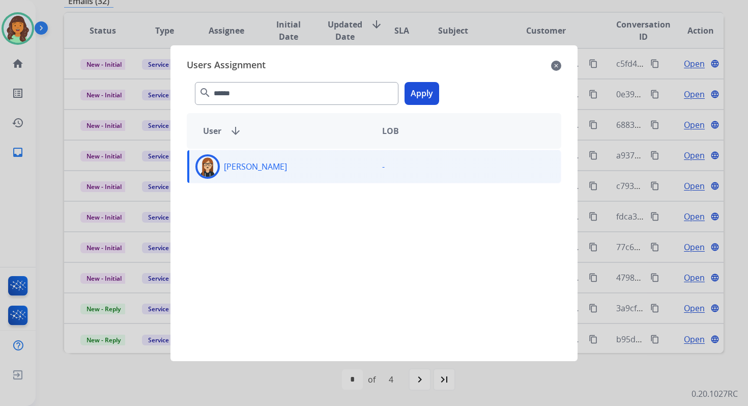
click at [425, 91] on button "Apply" at bounding box center [422, 93] width 35 height 23
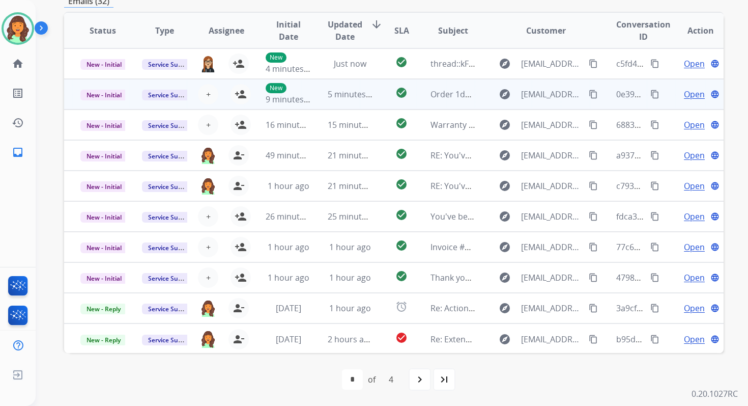
click at [320, 96] on td "5 minutes ago" at bounding box center [343, 94] width 62 height 31
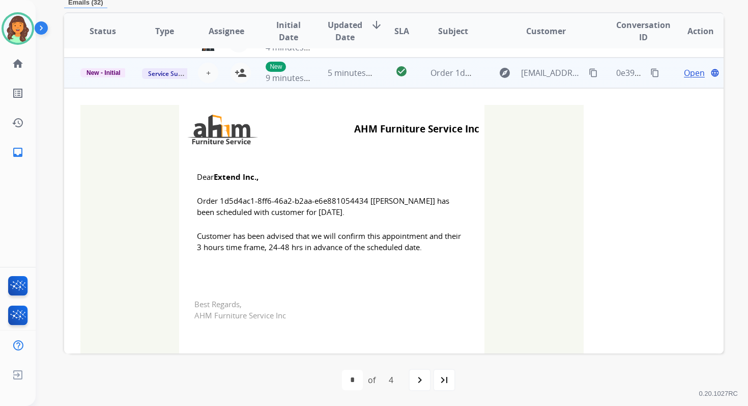
scroll to position [31, 0]
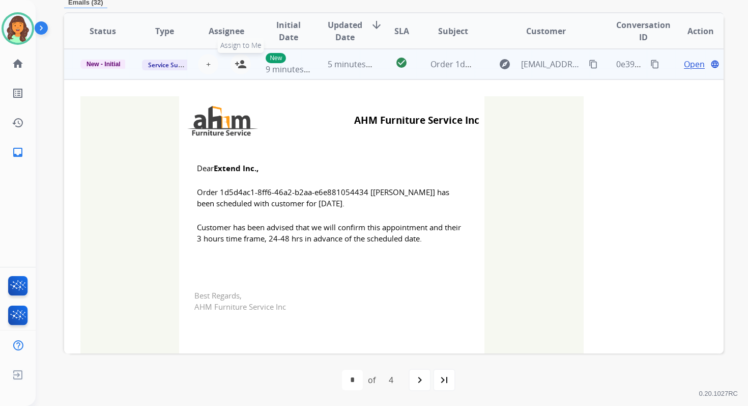
click at [244, 67] on mat-icon "person_add" at bounding box center [241, 64] width 12 height 12
click at [110, 62] on span "New - Initial" at bounding box center [103, 64] width 46 height 9
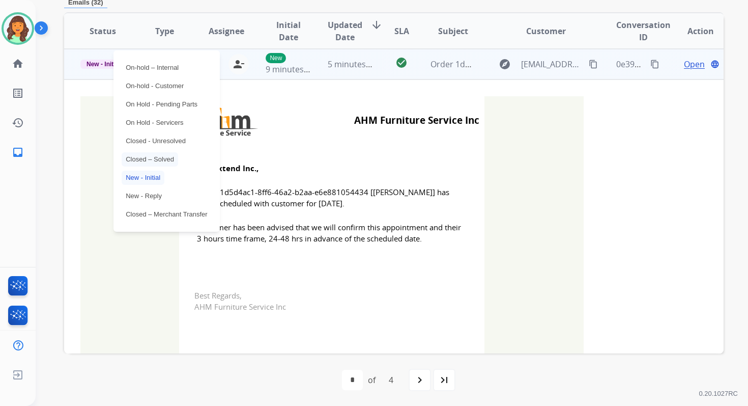
click at [149, 156] on p "Closed – Solved" at bounding box center [150, 159] width 57 height 14
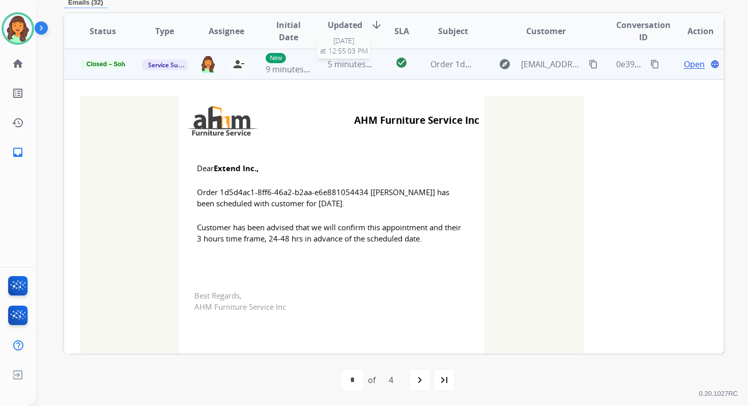
click at [335, 68] on span "5 minutes ago" at bounding box center [355, 64] width 54 height 11
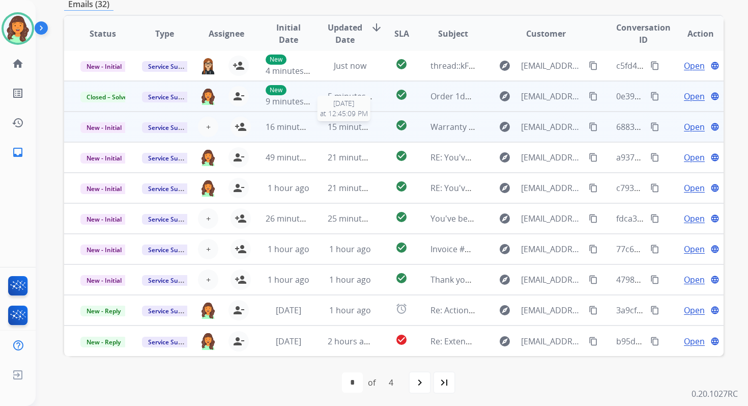
click at [331, 132] on div "15 minutes ago" at bounding box center [350, 127] width 45 height 12
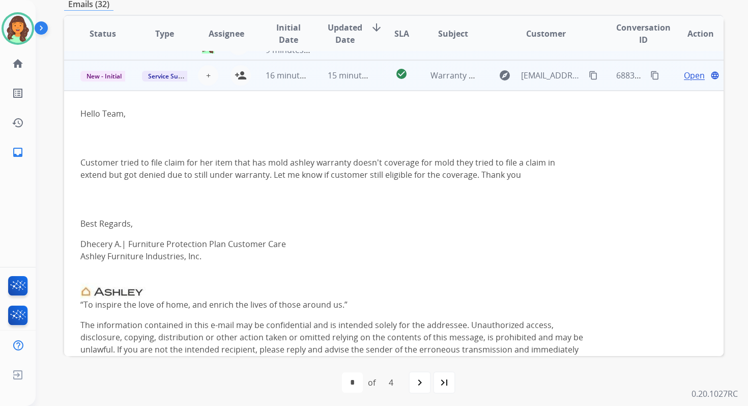
scroll to position [61, 0]
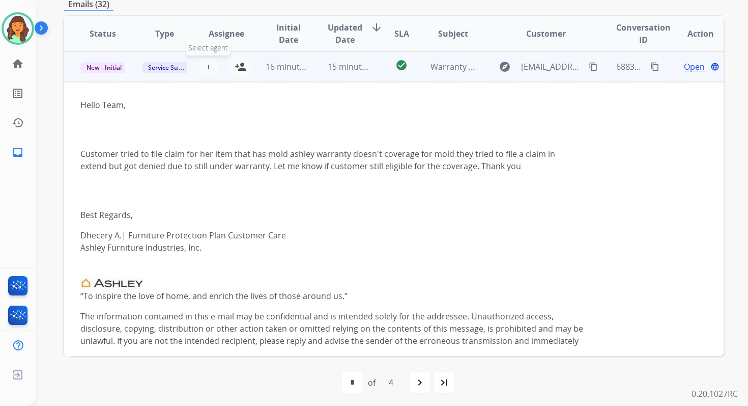
click at [207, 66] on span "+" at bounding box center [208, 67] width 5 height 12
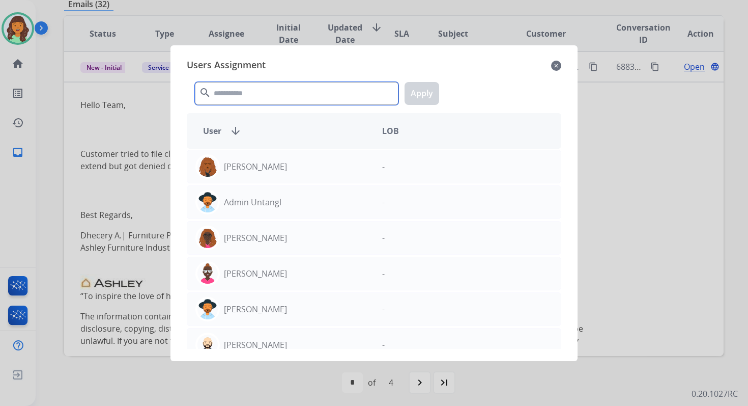
click at [236, 90] on input "text" at bounding box center [297, 93] width 204 height 23
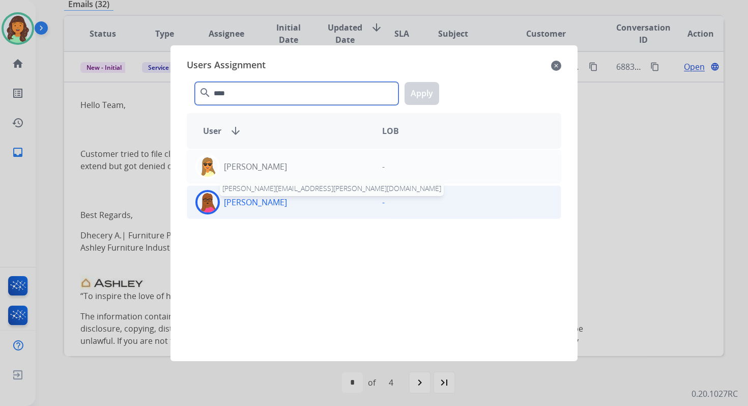
type input "****"
click at [266, 208] on div "Emily Thurman emily.thurman@extend.com" at bounding box center [280, 202] width 187 height 24
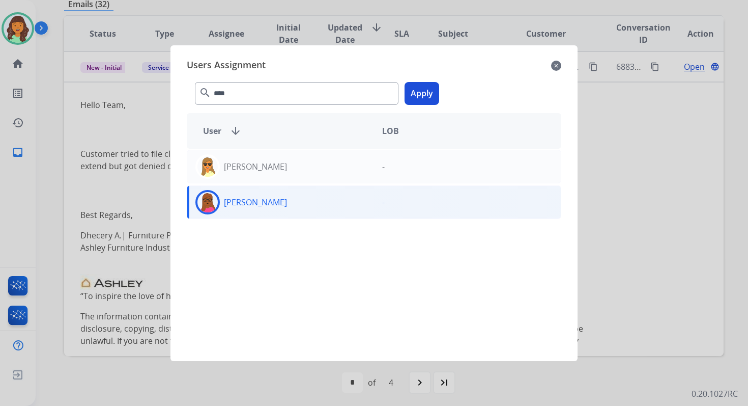
click at [433, 89] on button "Apply" at bounding box center [422, 93] width 35 height 23
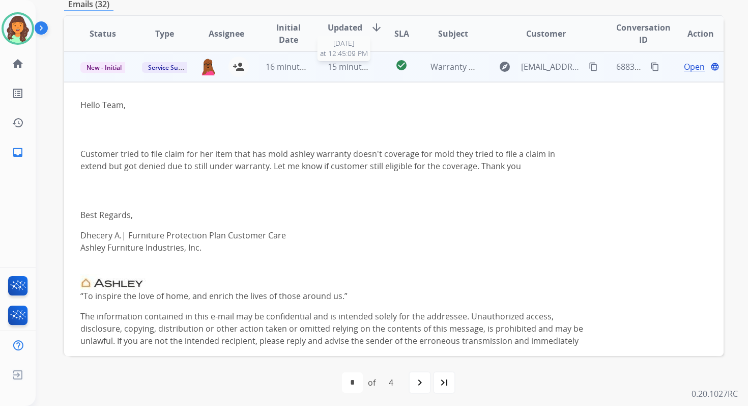
click at [346, 68] on span "15 minutes ago" at bounding box center [357, 66] width 59 height 11
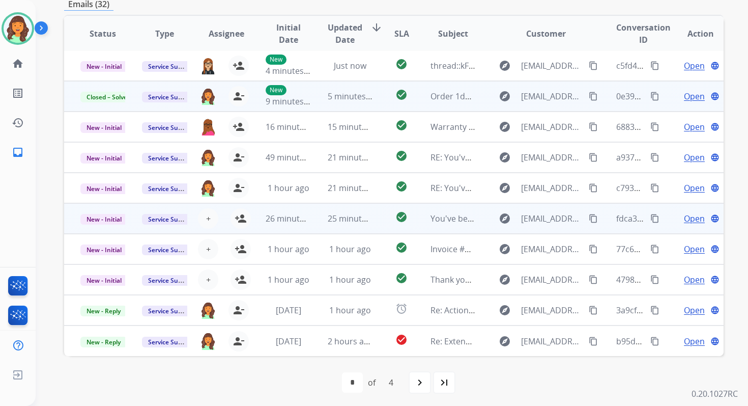
click at [321, 216] on td "25 minutes ago" at bounding box center [343, 218] width 62 height 31
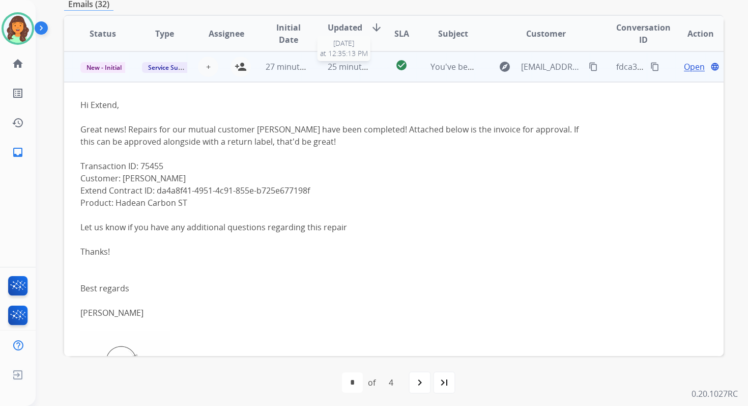
click at [354, 67] on span "25 minutes ago" at bounding box center [357, 66] width 59 height 11
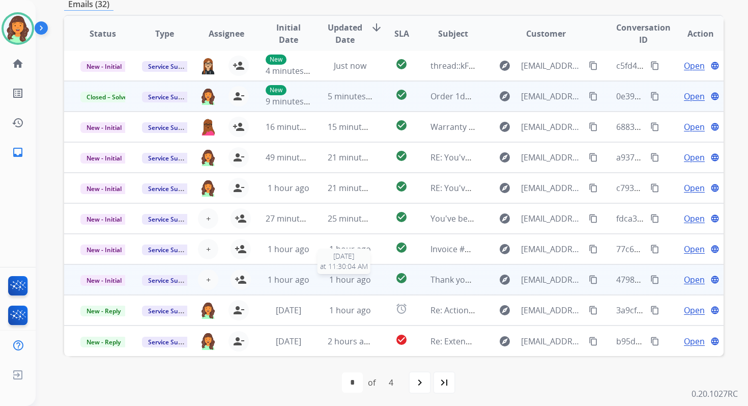
click at [352, 273] on div "1 hour ago" at bounding box center [350, 279] width 45 height 12
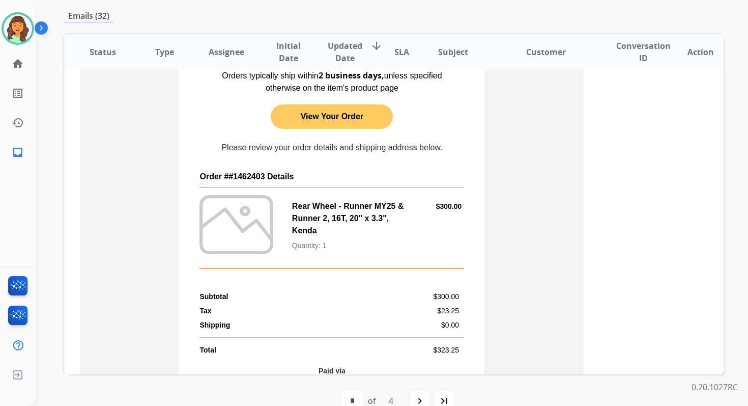
scroll to position [436, 0]
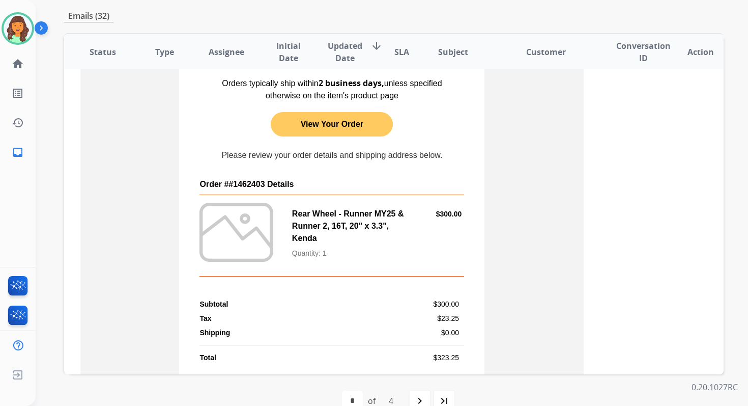
click at [346, 123] on link "View Your Order" at bounding box center [332, 124] width 122 height 20
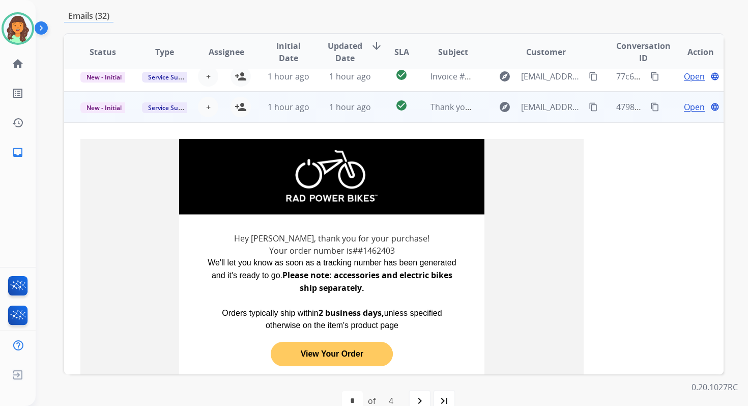
scroll to position [43, 0]
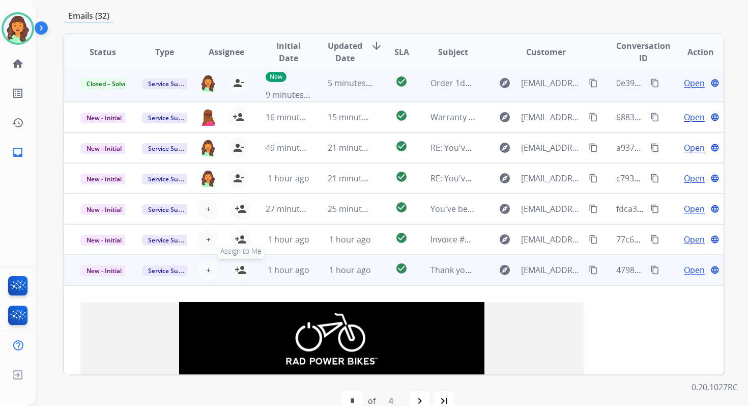
click at [240, 268] on mat-icon "person_add" at bounding box center [241, 270] width 12 height 12
click at [107, 270] on span "New - Initial" at bounding box center [103, 270] width 47 height 11
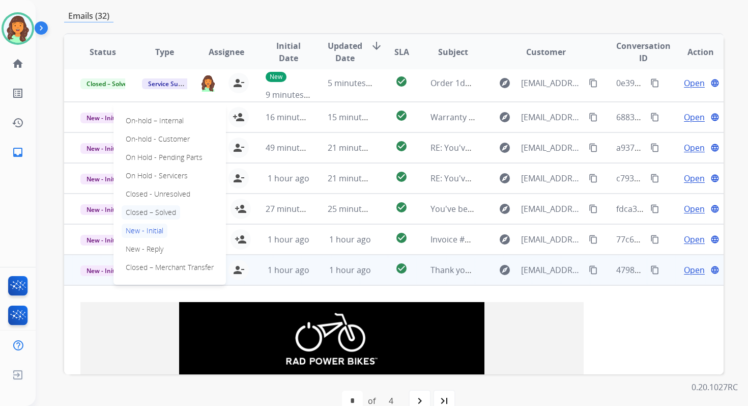
click at [147, 210] on p "Closed – Solved" at bounding box center [151, 212] width 59 height 14
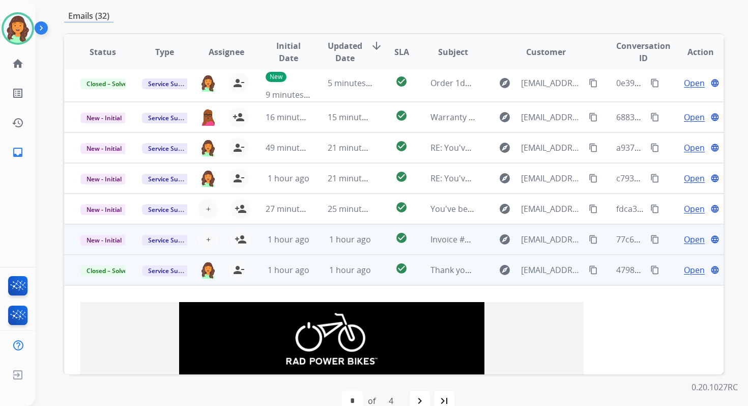
click at [328, 238] on div "1 hour ago" at bounding box center [350, 239] width 45 height 12
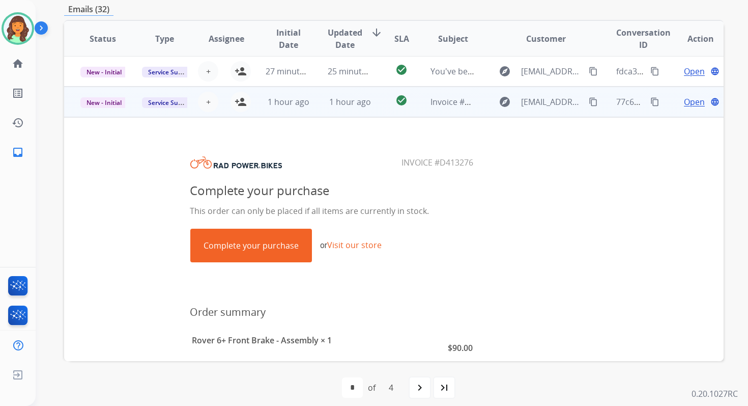
scroll to position [0, 0]
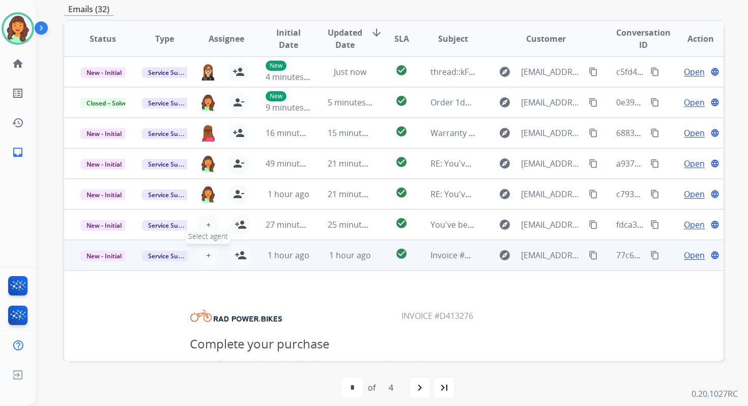
click at [206, 255] on span "+" at bounding box center [208, 255] width 5 height 12
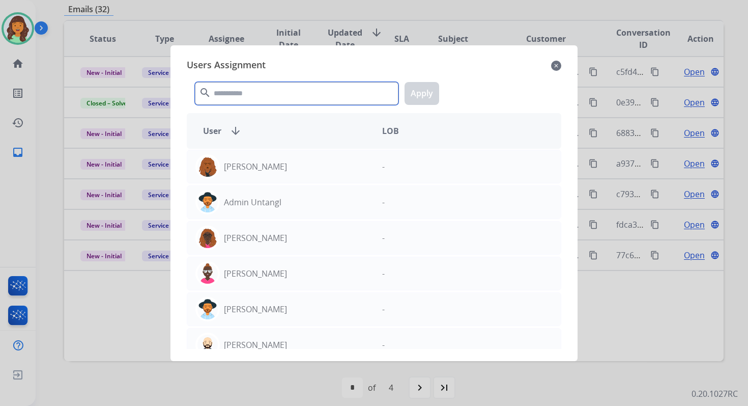
click at [289, 96] on input "text" at bounding box center [297, 93] width 204 height 23
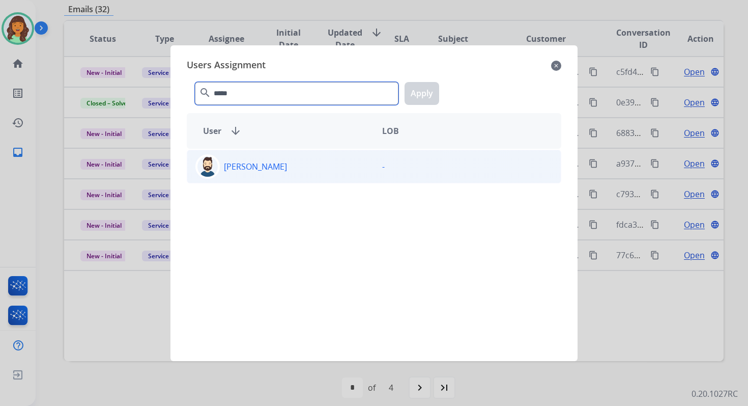
type input "*****"
click at [309, 174] on div "Jared Holt" at bounding box center [280, 166] width 187 height 24
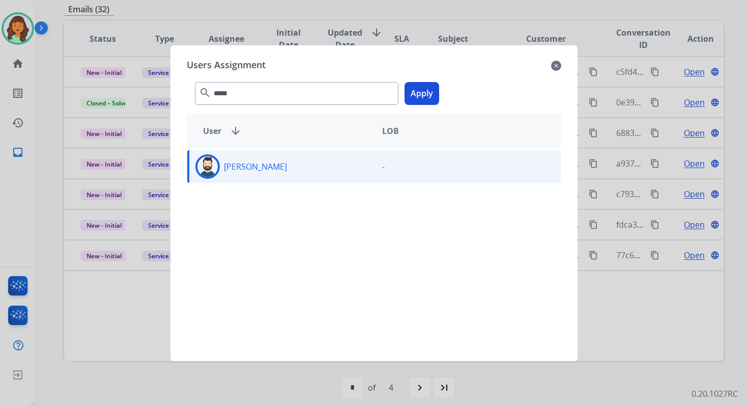
click at [434, 82] on button "Apply" at bounding box center [422, 93] width 35 height 23
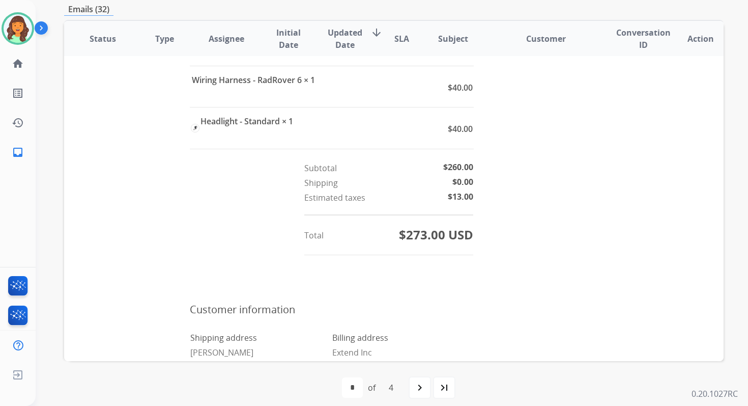
scroll to position [572, 0]
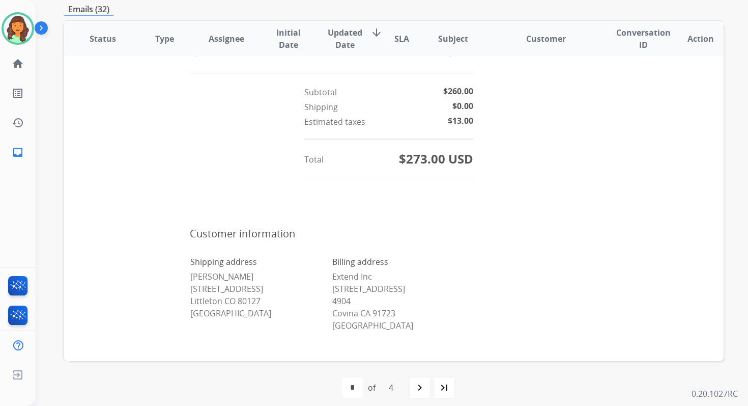
drag, startPoint x: 187, startPoint y: 275, endPoint x: 248, endPoint y: 274, distance: 60.6
click at [247, 274] on p "Justin Herrera 11189 West Belmont Avenue Littleton CO 80127 United States" at bounding box center [260, 294] width 141 height 49
copy p "Justin Herrera"
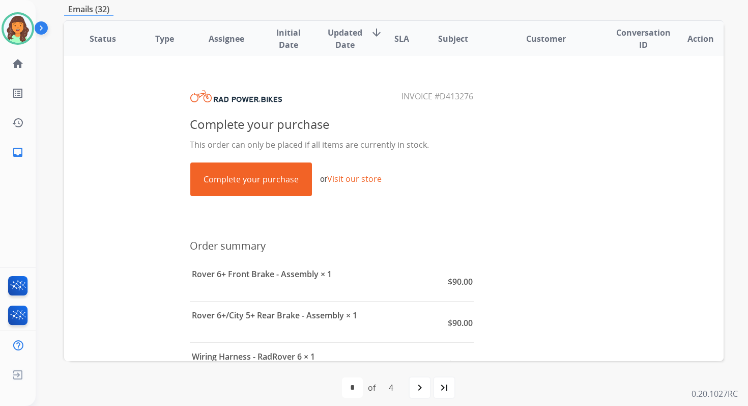
scroll to position [215, 0]
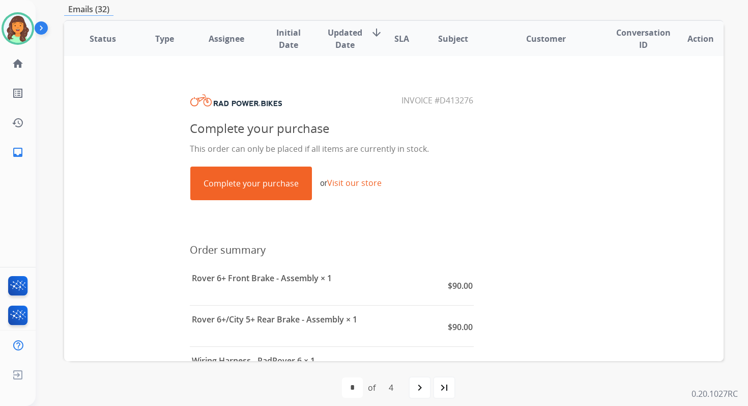
click at [267, 192] on link "Complete your purchase" at bounding box center [251, 183] width 121 height 33
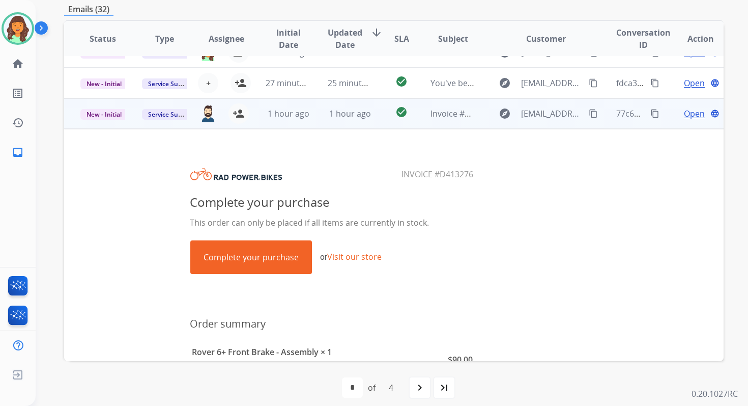
scroll to position [37, 0]
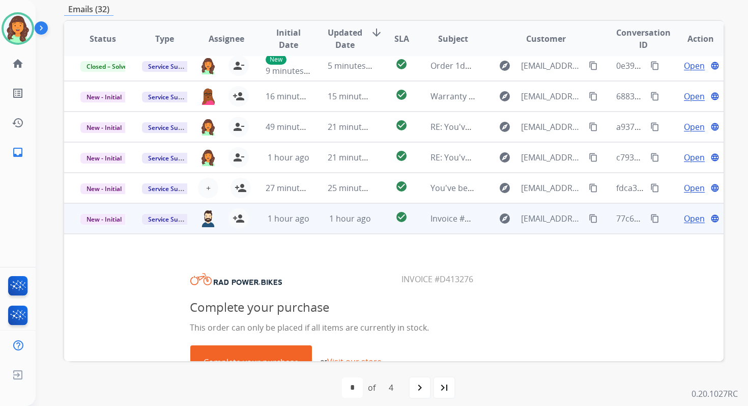
click at [357, 225] on td "1 hour ago" at bounding box center [343, 218] width 62 height 31
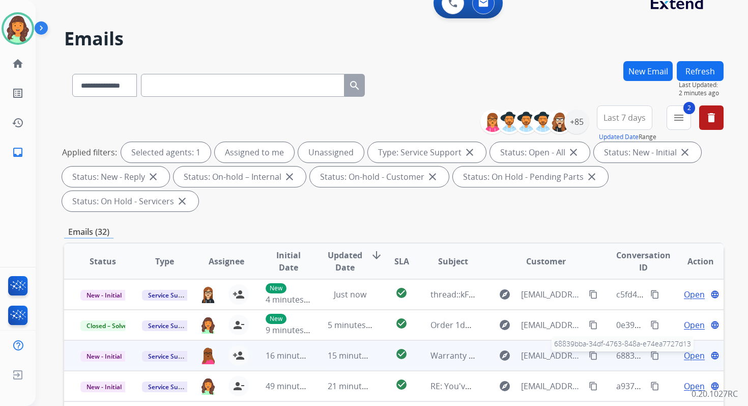
scroll to position [0, 0]
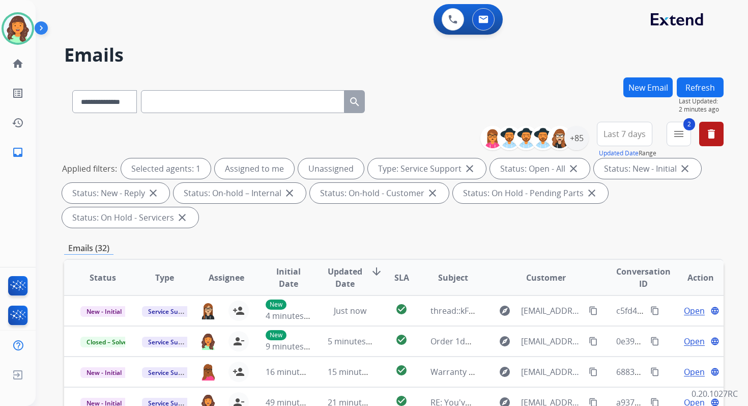
click at [698, 85] on button "Refresh" at bounding box center [700, 87] width 47 height 20
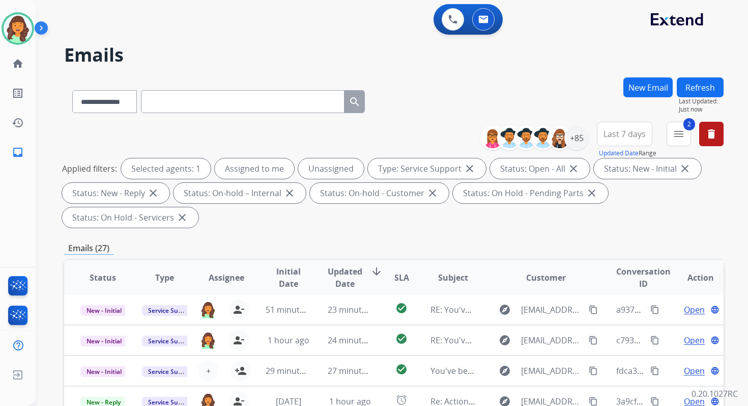
scroll to position [247, 0]
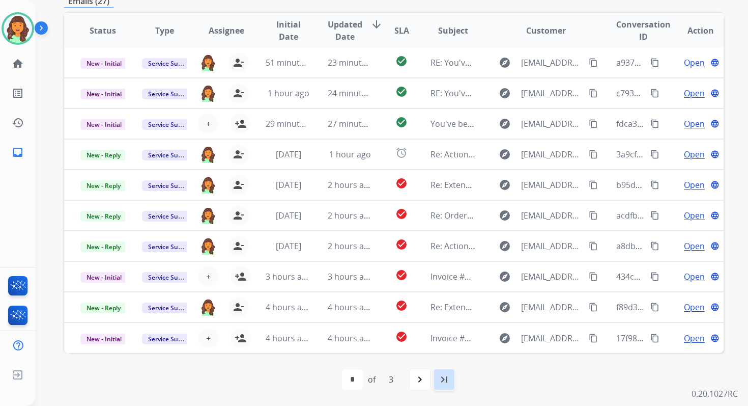
click at [444, 380] on mat-icon "last_page" at bounding box center [444, 379] width 12 height 12
select select "*"
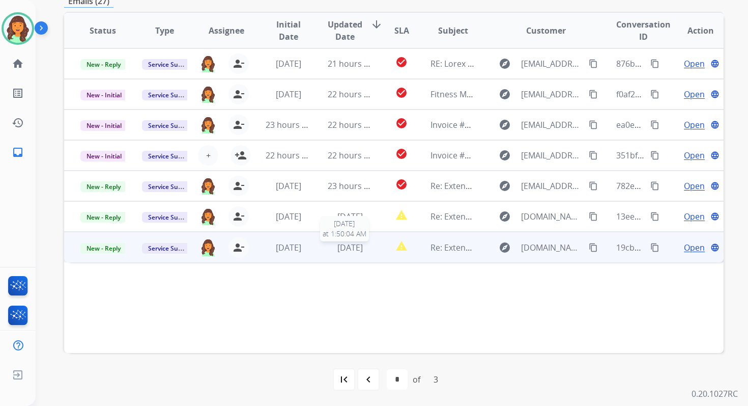
click at [341, 250] on span "1 day ago" at bounding box center [350, 247] width 25 height 11
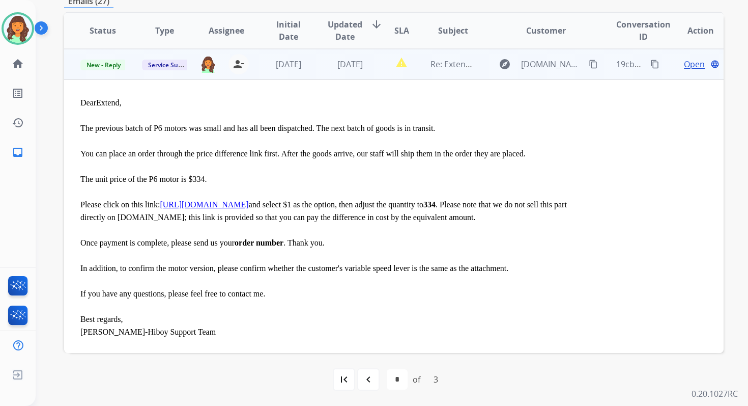
scroll to position [183, 0]
click at [693, 64] on span "Open" at bounding box center [694, 64] width 21 height 12
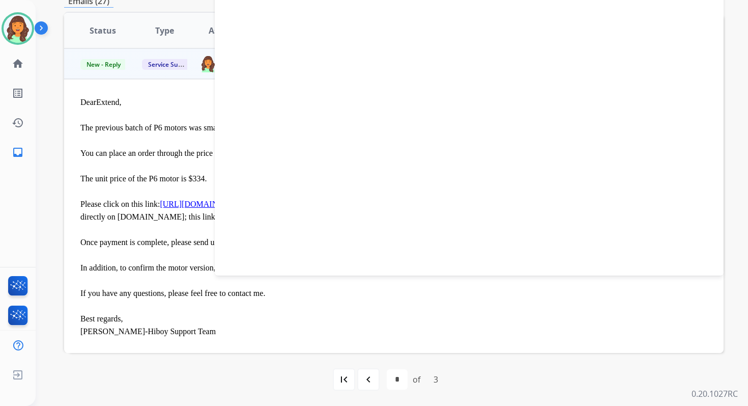
select select "**********"
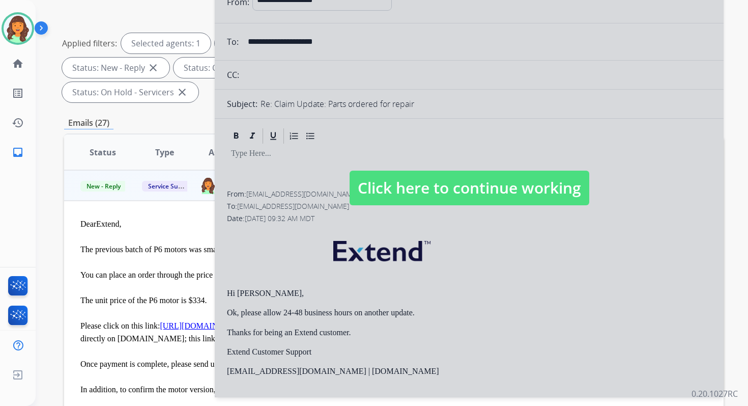
scroll to position [74, 0]
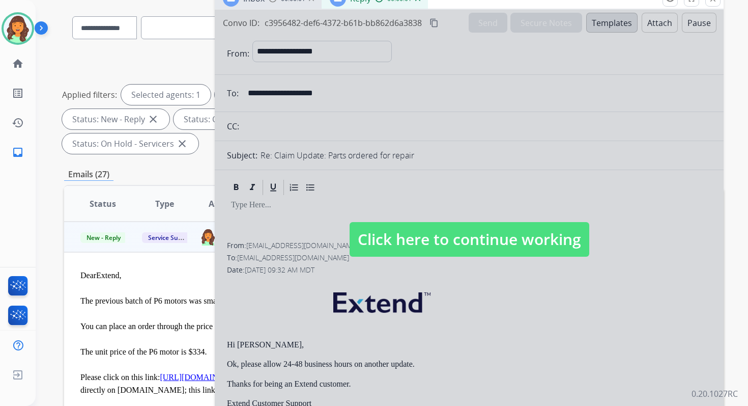
click at [428, 245] on span "Click here to continue working" at bounding box center [470, 239] width 240 height 35
select select
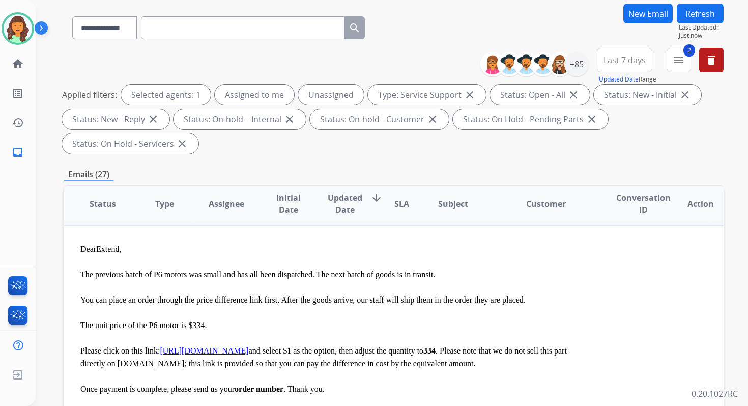
scroll to position [145, 0]
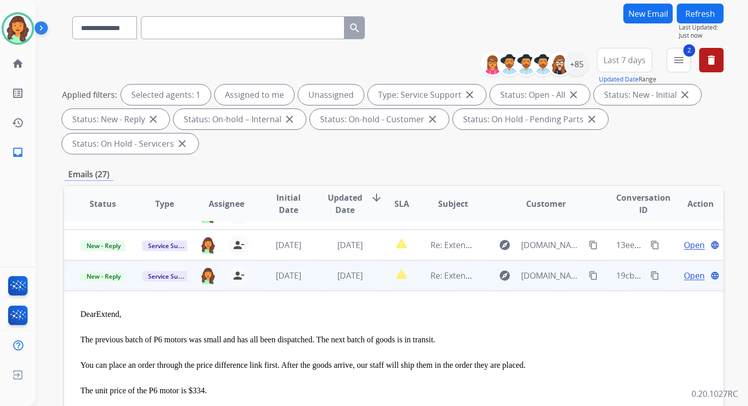
click at [684, 273] on span "Open" at bounding box center [694, 275] width 21 height 12
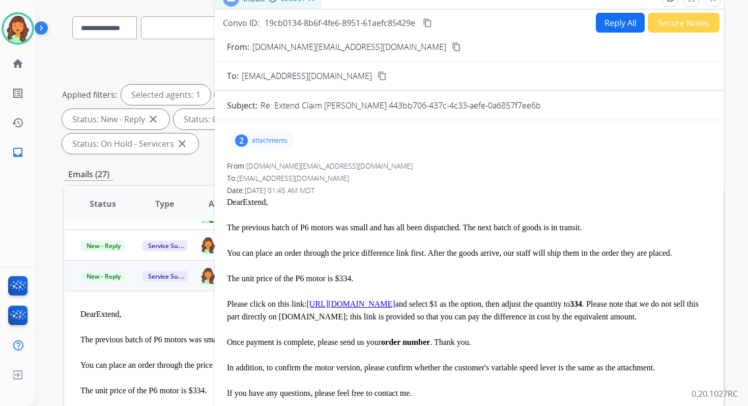
drag, startPoint x: 384, startPoint y: 105, endPoint x: 571, endPoint y: 111, distance: 186.4
copy p "443bb706-437c-4c33-aefe-0a6857f7ee6b"
click at [358, 304] on span "https://www.hiboy.com/products/shipping" at bounding box center [350, 303] width 89 height 9
click at [365, 305] on span "https://www.hiboy.com/products/shipping" at bounding box center [350, 303] width 89 height 9
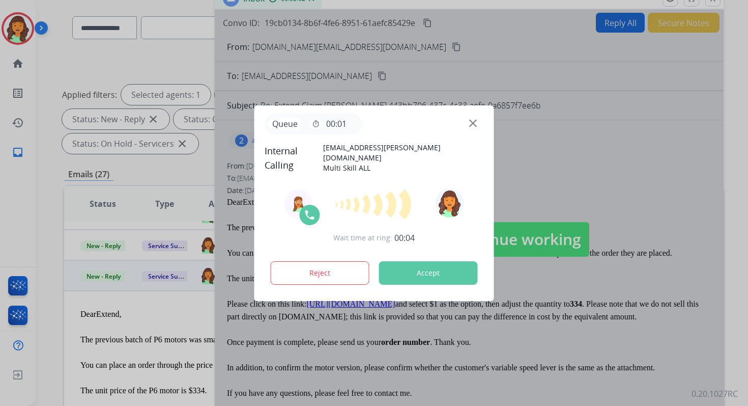
click at [430, 277] on button "Accept" at bounding box center [428, 272] width 99 height 23
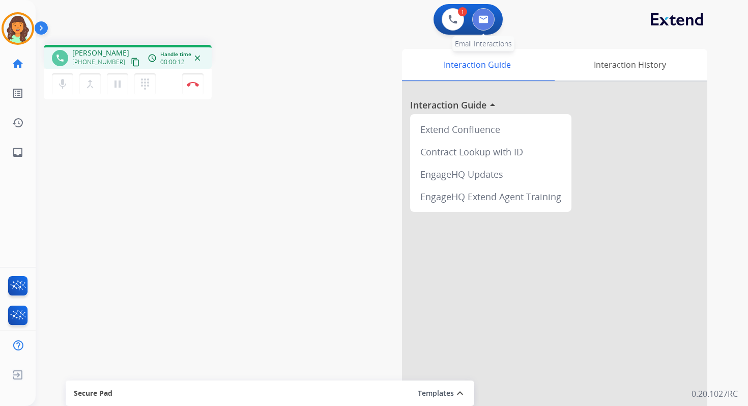
click at [483, 29] on button at bounding box center [483, 19] width 22 height 22
select select "**********"
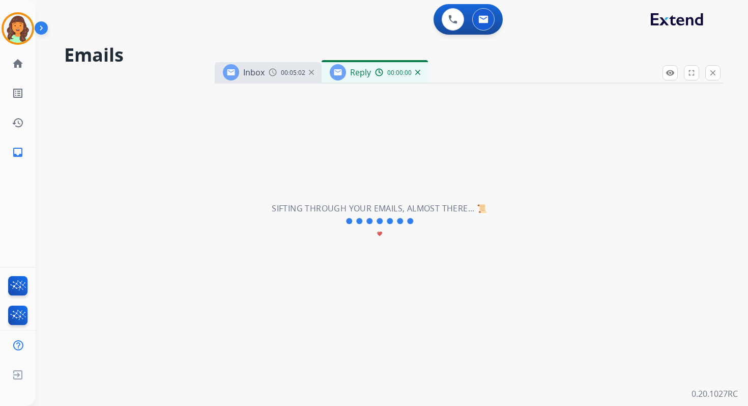
select select "**********"
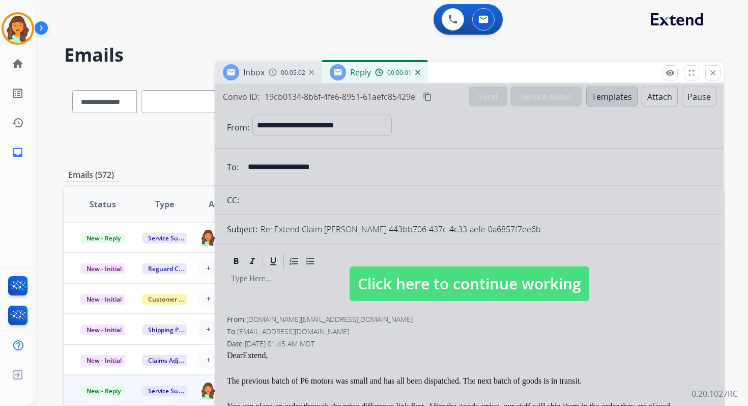
click at [483, 274] on span "Click here to continue working" at bounding box center [470, 283] width 240 height 35
select select
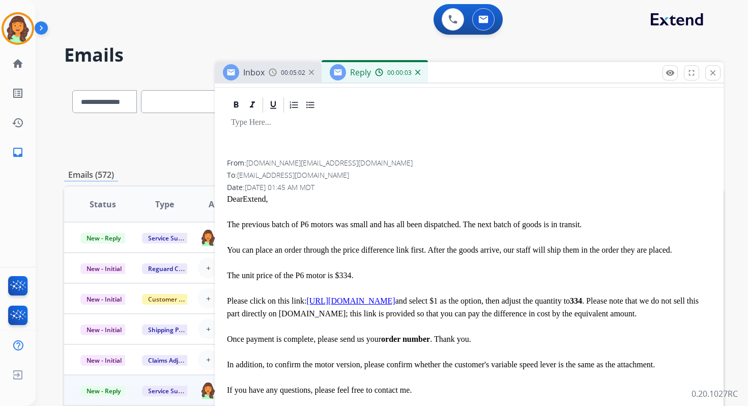
scroll to position [164, 0]
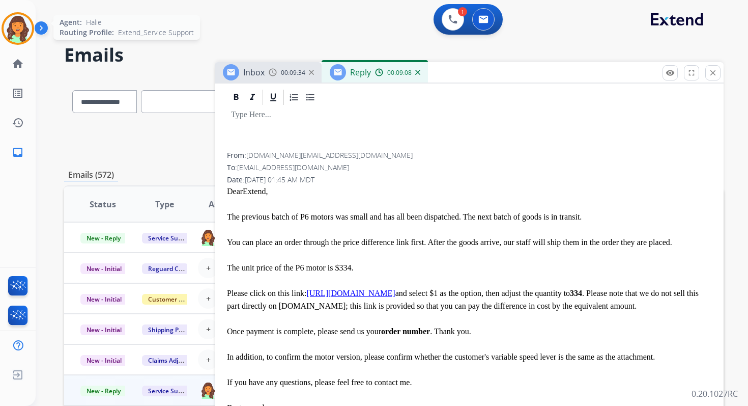
click at [16, 25] on img at bounding box center [18, 28] width 29 height 29
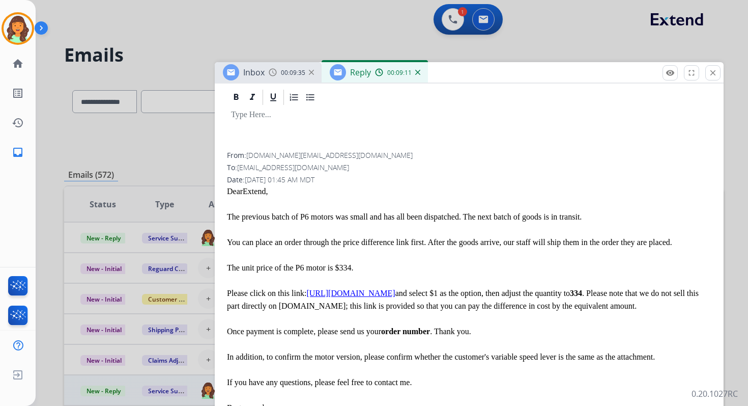
click at [451, 21] on div at bounding box center [374, 203] width 748 height 406
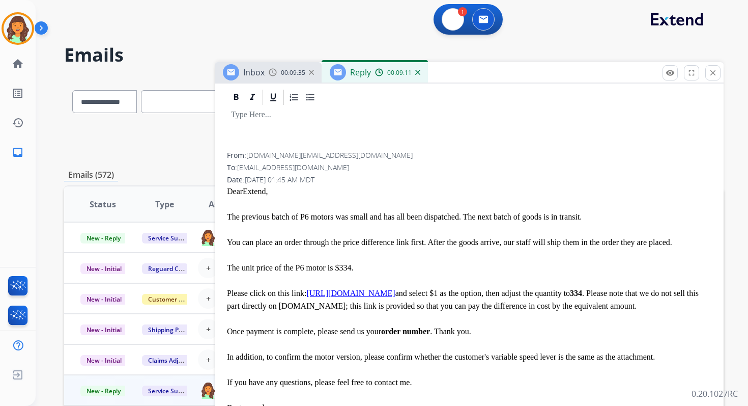
click at [451, 21] on img at bounding box center [453, 19] width 9 height 9
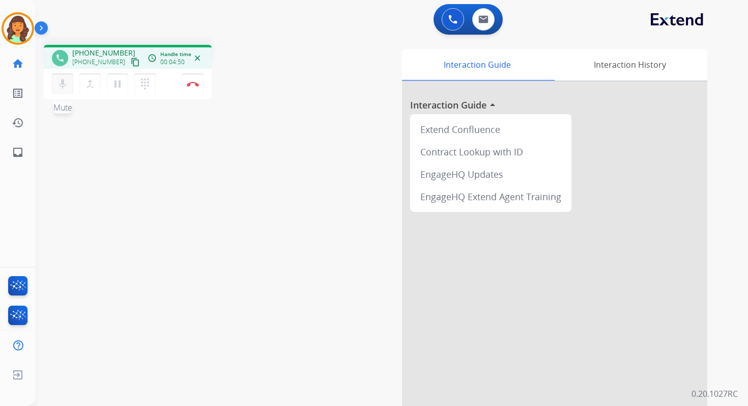
click at [54, 85] on button "mic Mute" at bounding box center [62, 83] width 21 height 21
click at [61, 85] on mat-icon "mic_off" at bounding box center [63, 84] width 12 height 12
click at [191, 85] on img at bounding box center [193, 83] width 12 height 5
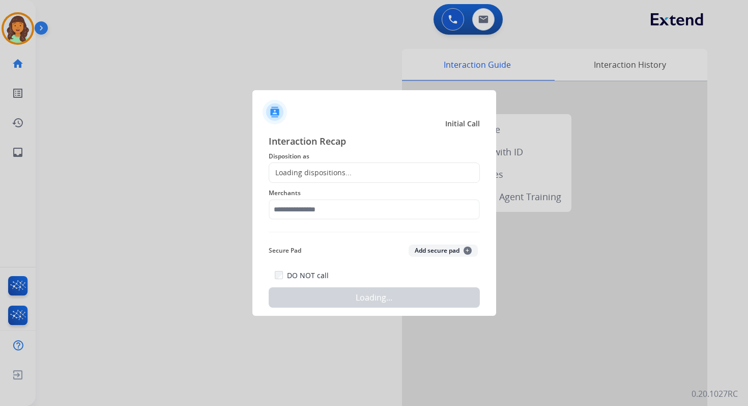
click at [339, 164] on div "Loading dispositions..." at bounding box center [374, 172] width 211 height 20
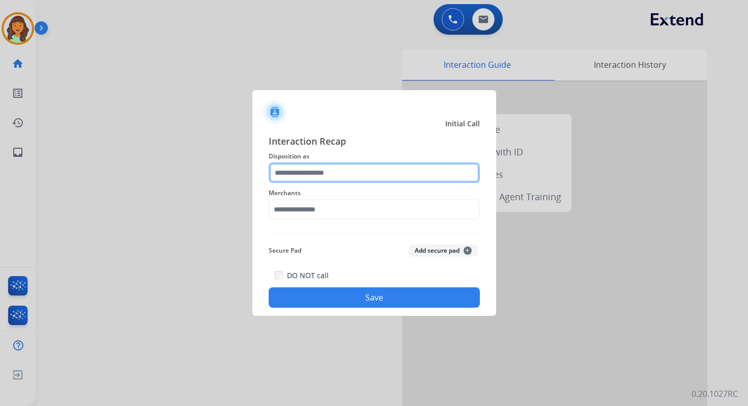
click at [339, 174] on input "text" at bounding box center [374, 172] width 211 height 20
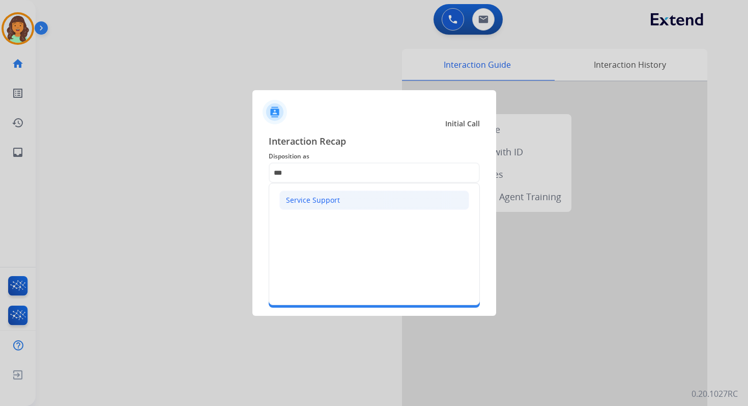
click at [333, 197] on div "Service Support" at bounding box center [313, 200] width 54 height 10
type input "**********"
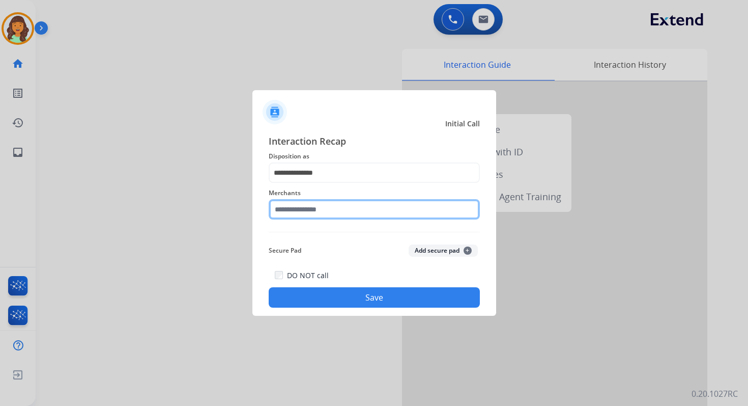
click at [322, 212] on input "text" at bounding box center [374, 209] width 211 height 20
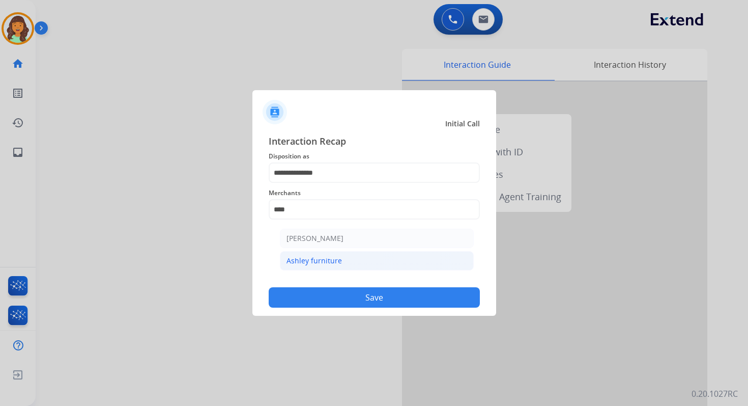
click at [326, 267] on li "Ashley furniture" at bounding box center [377, 260] width 194 height 19
type input "**********"
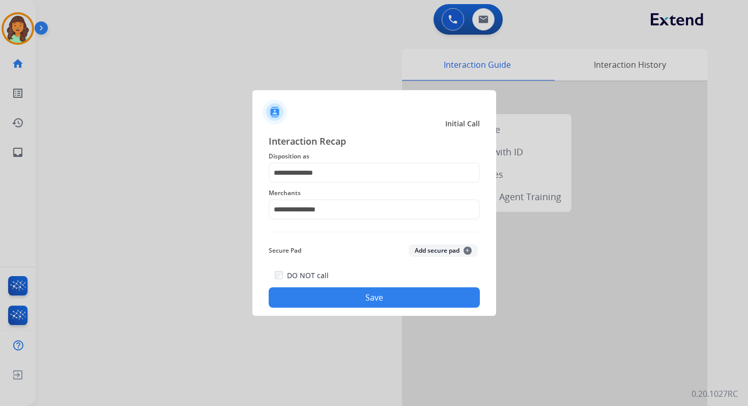
click at [376, 302] on button "Save" at bounding box center [374, 297] width 211 height 20
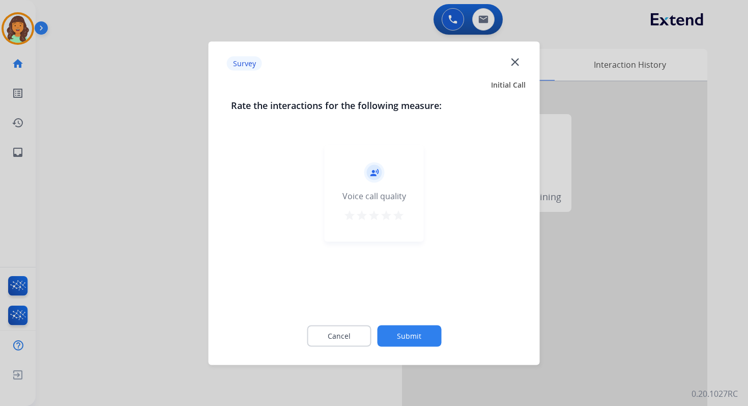
click at [405, 338] on button "Submit" at bounding box center [409, 335] width 64 height 21
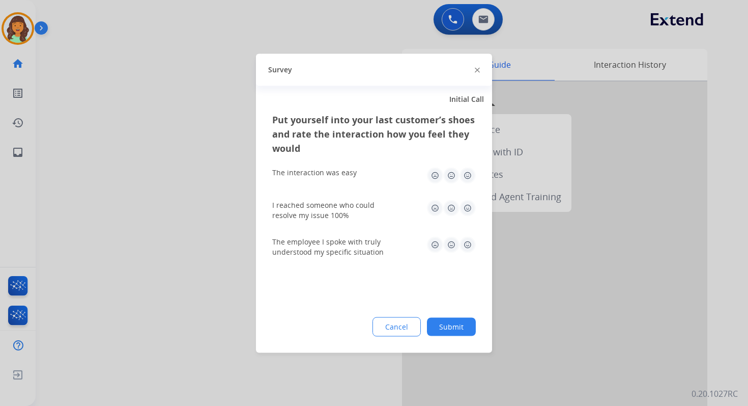
click at [461, 325] on button "Submit" at bounding box center [451, 326] width 49 height 18
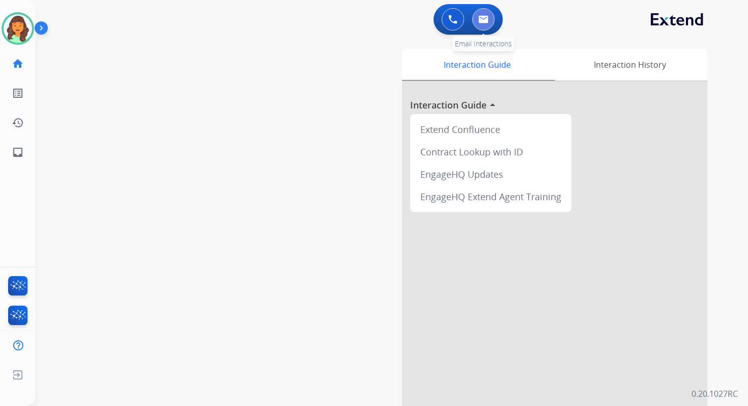
click at [489, 20] on button at bounding box center [483, 19] width 22 height 22
select select "**********"
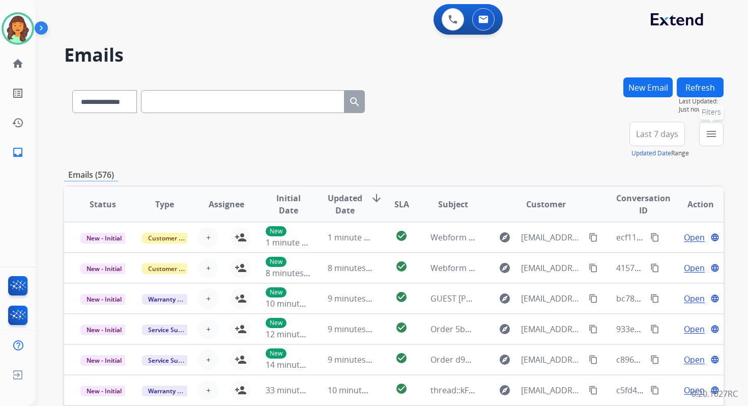
click at [712, 134] on mat-icon "menu" at bounding box center [712, 134] width 12 height 12
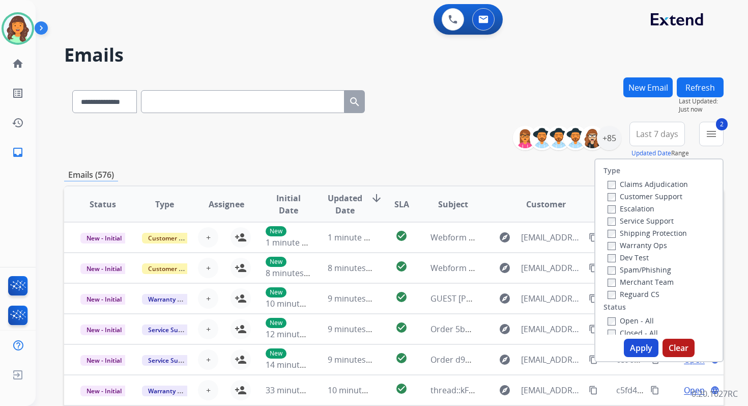
click at [634, 346] on button "Apply" at bounding box center [641, 348] width 35 height 18
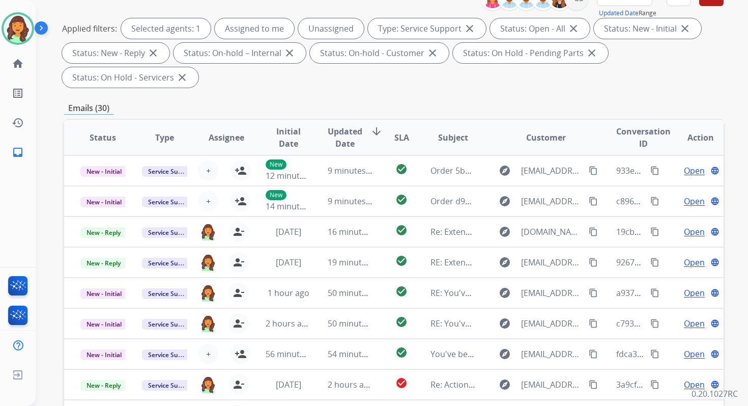
scroll to position [247, 0]
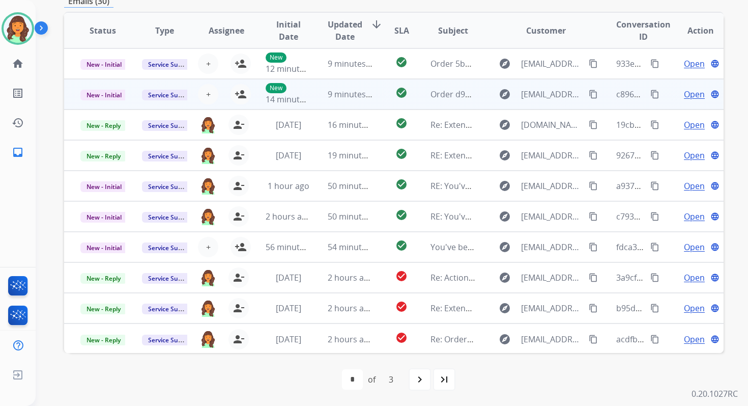
click at [328, 94] on span "9 minutes ago" at bounding box center [355, 94] width 54 height 11
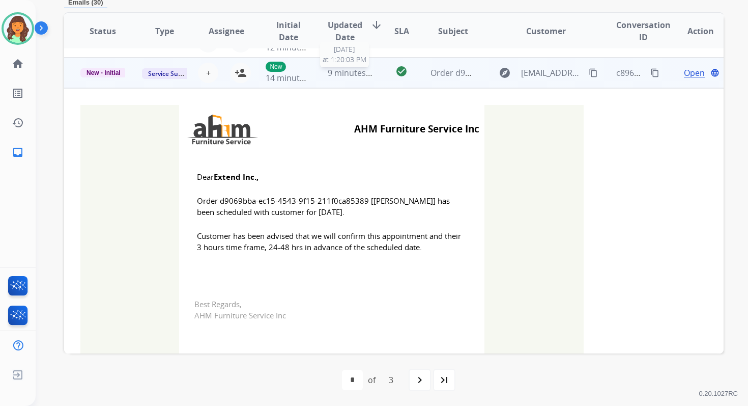
scroll to position [31, 0]
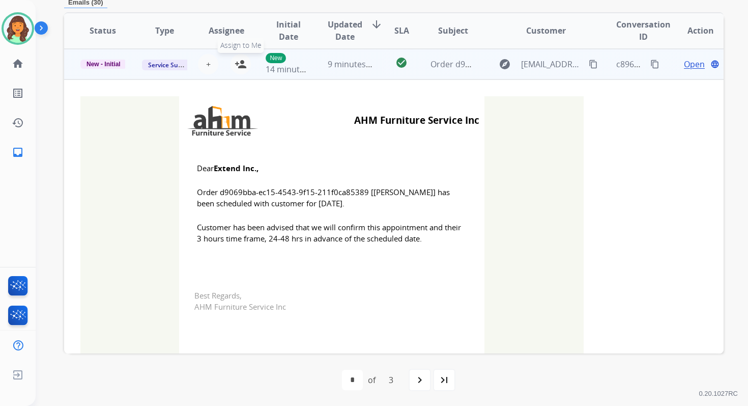
click at [242, 64] on mat-icon "person_add" at bounding box center [241, 64] width 12 height 12
click at [105, 67] on span "New - Initial" at bounding box center [103, 64] width 46 height 9
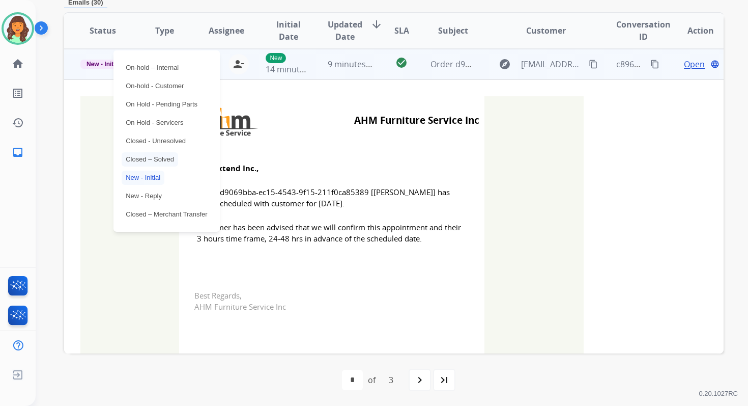
click at [153, 159] on p "Closed – Solved" at bounding box center [150, 159] width 57 height 14
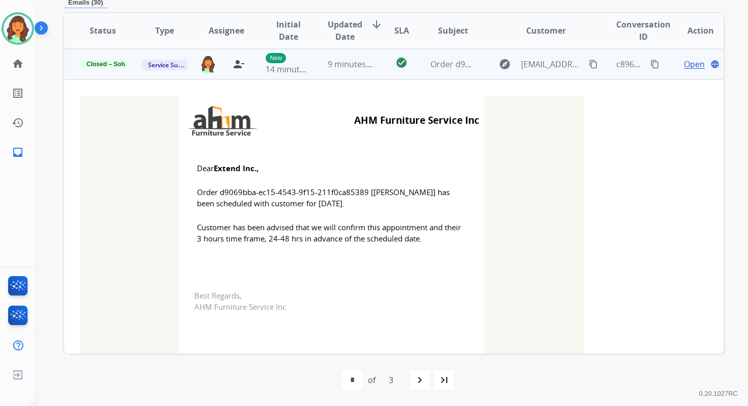
scroll to position [0, 0]
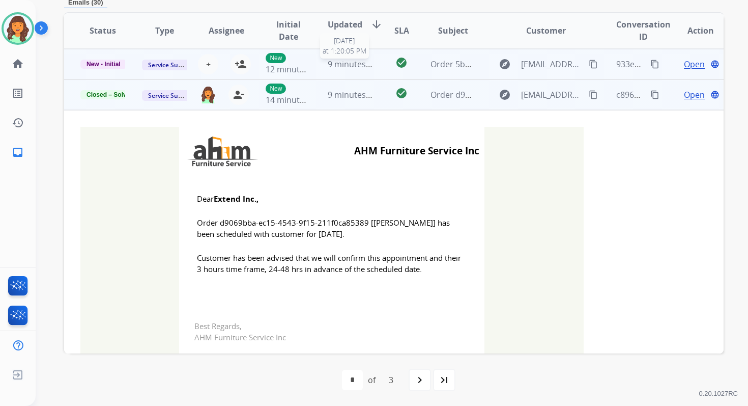
click at [355, 68] on span "9 minutes ago" at bounding box center [355, 64] width 54 height 11
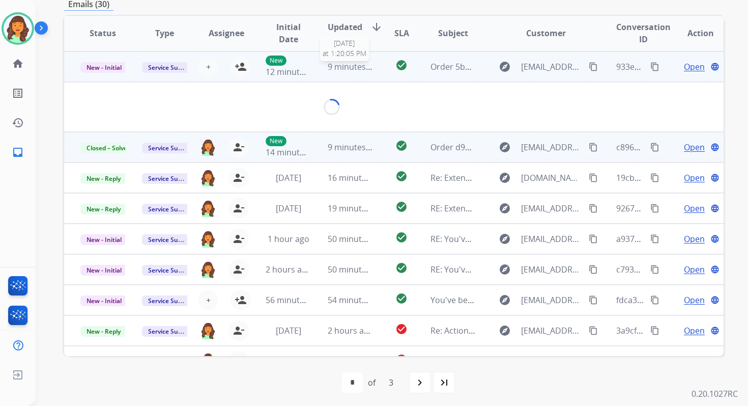
scroll to position [244, 0]
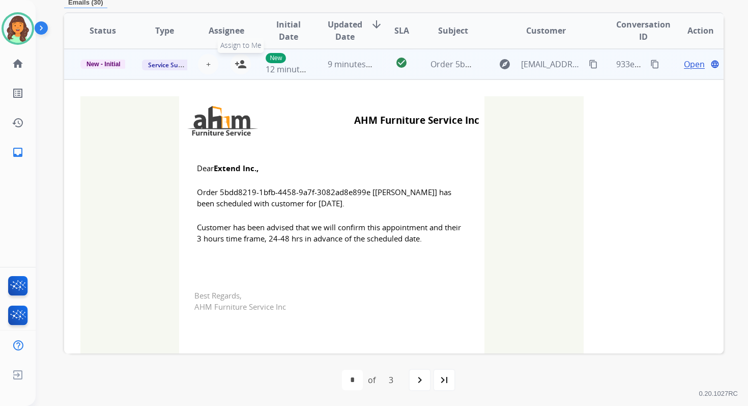
click at [239, 63] on mat-icon "person_add" at bounding box center [241, 64] width 12 height 12
click at [118, 64] on span "New - Initial" at bounding box center [103, 64] width 46 height 9
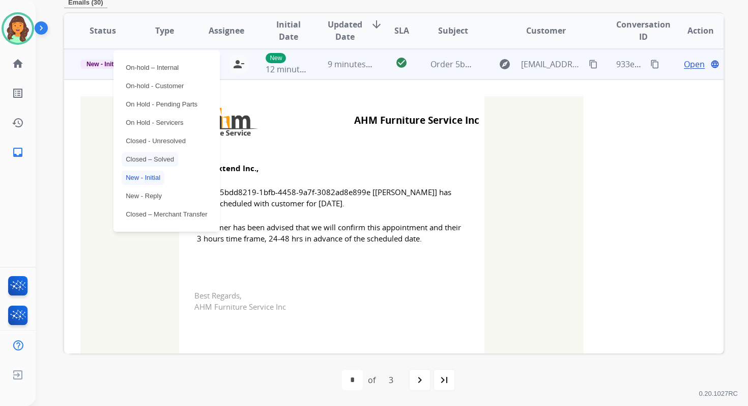
click at [142, 158] on p "Closed – Solved" at bounding box center [150, 159] width 57 height 14
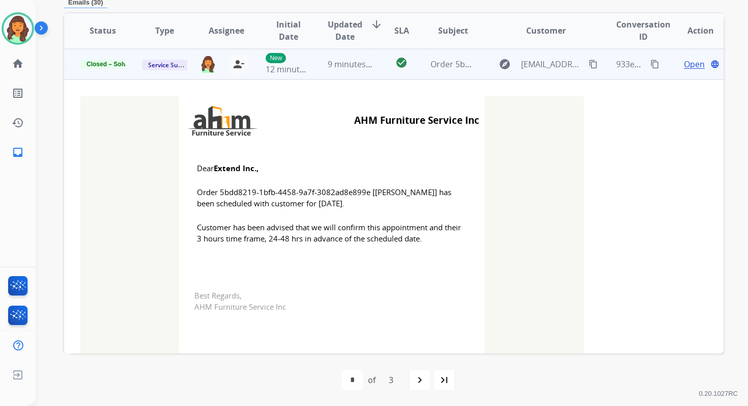
click at [363, 70] on td "9 minutes ago" at bounding box center [343, 64] width 62 height 31
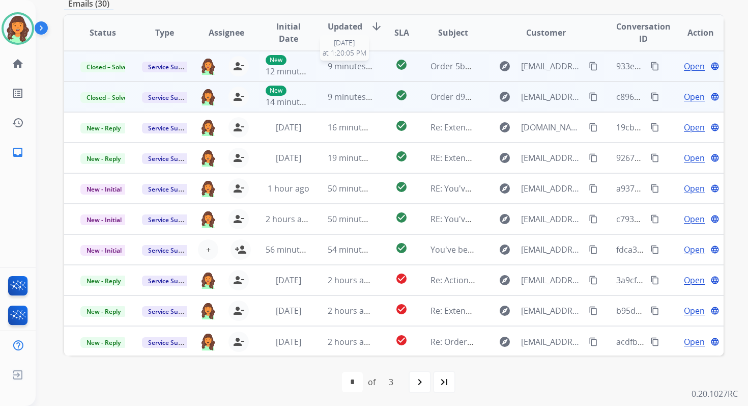
scroll to position [244, 0]
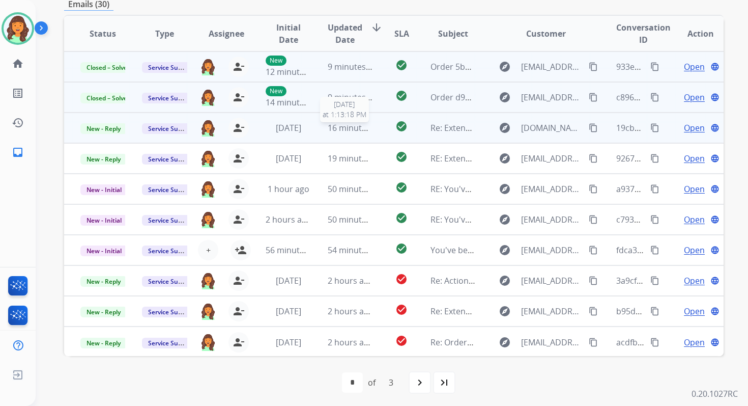
click at [352, 125] on span "16 minutes ago" at bounding box center [357, 127] width 59 height 11
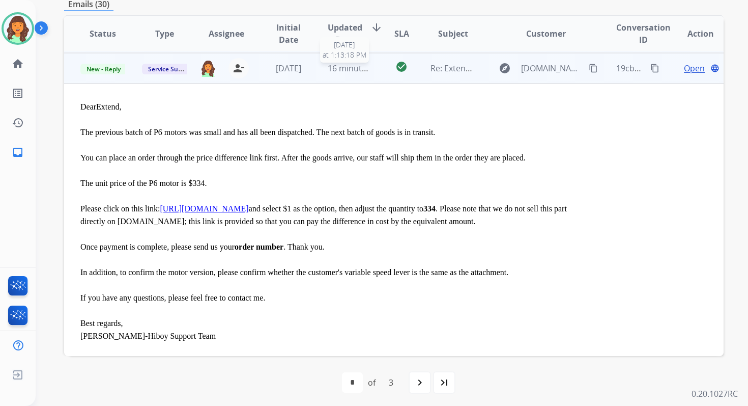
scroll to position [61, 0]
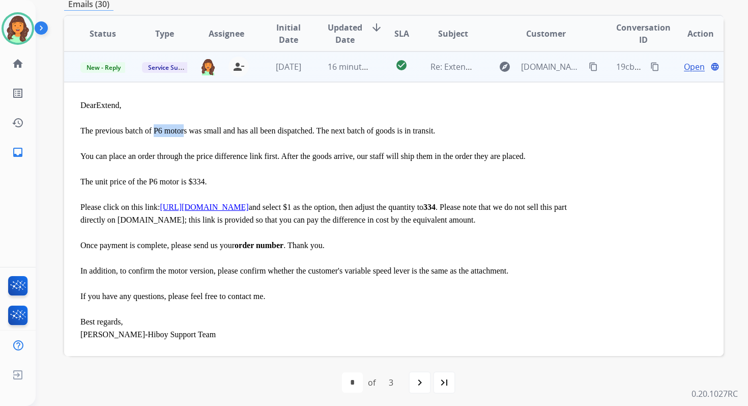
drag, startPoint x: 153, startPoint y: 129, endPoint x: 183, endPoint y: 129, distance: 30.0
click at [183, 129] on span "The previous batch of P6 motors was small and has all been dispatched. The next…" at bounding box center [257, 130] width 355 height 9
copy span "P6 motor"
click at [684, 66] on span "Open" at bounding box center [694, 67] width 21 height 12
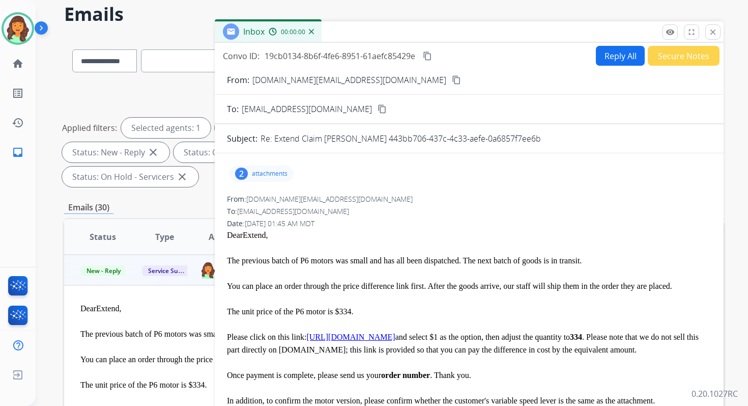
scroll to position [0, 0]
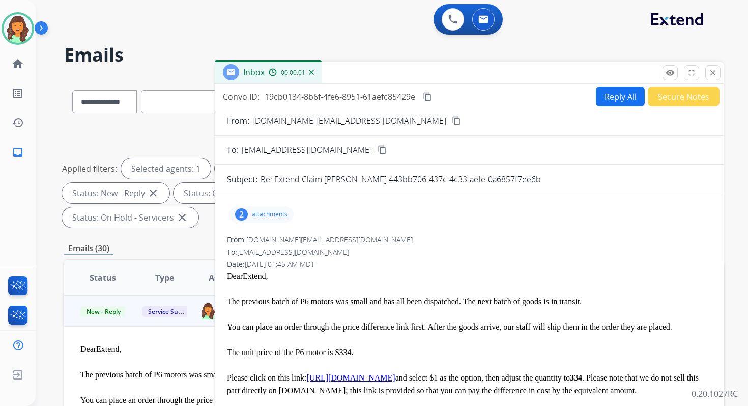
click at [617, 104] on button "Reply All" at bounding box center [620, 97] width 49 height 20
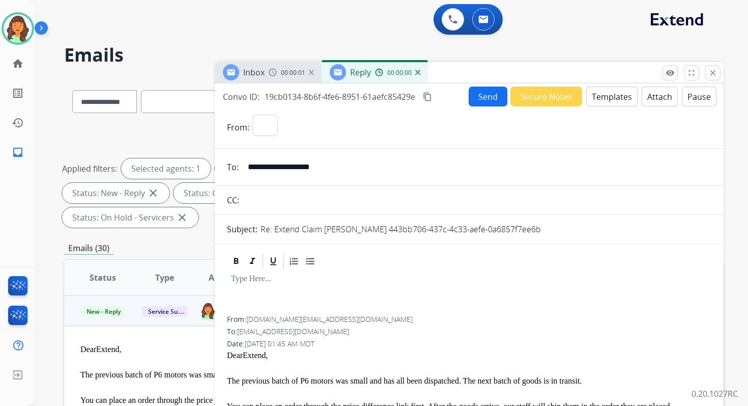
select select "**********"
click at [617, 101] on button "Templates" at bounding box center [611, 97] width 51 height 20
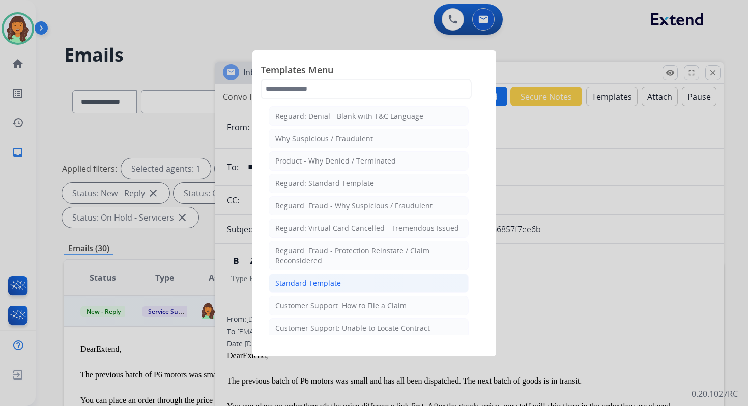
click at [325, 282] on div "Standard Template" at bounding box center [308, 283] width 66 height 10
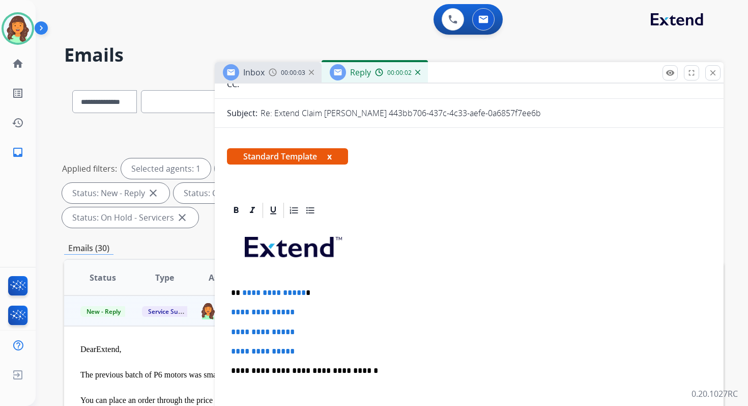
scroll to position [247, 0]
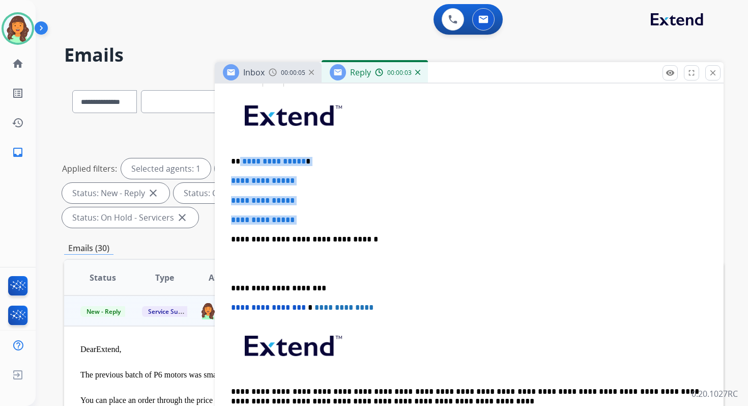
drag, startPoint x: 239, startPoint y: 162, endPoint x: 311, endPoint y: 226, distance: 95.9
click at [311, 226] on div "**********" at bounding box center [469, 263] width 485 height 350
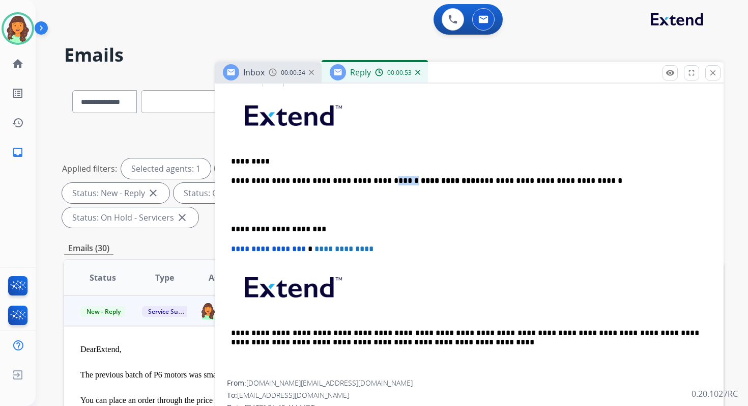
drag, startPoint x: 384, startPoint y: 180, endPoint x: 366, endPoint y: 180, distance: 18.3
click at [366, 180] on p "**********" at bounding box center [465, 180] width 468 height 9
click at [333, 180] on p "**********" at bounding box center [465, 180] width 468 height 9
click at [419, 180] on p "**********" at bounding box center [465, 180] width 468 height 9
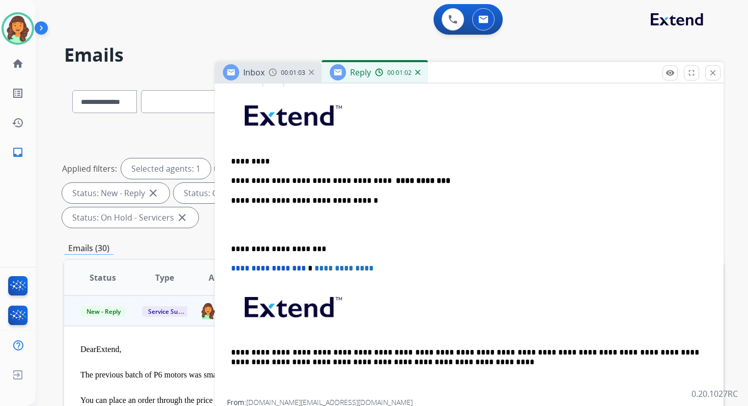
click at [338, 201] on p "**********" at bounding box center [465, 200] width 468 height 9
click at [270, 248] on p "**********" at bounding box center [465, 248] width 468 height 9
click at [234, 270] on span "**********" at bounding box center [268, 268] width 75 height 8
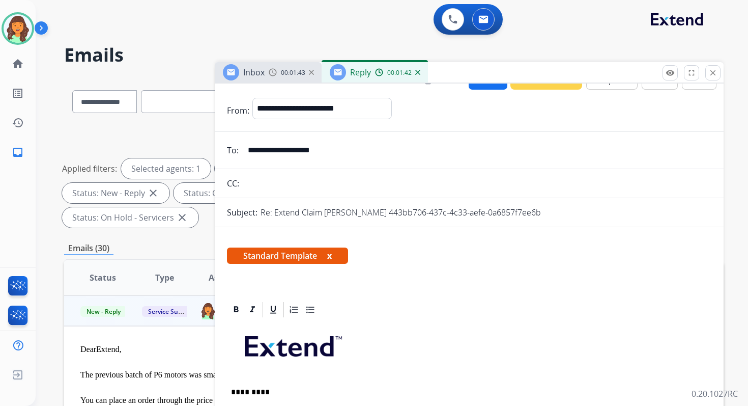
scroll to position [0, 0]
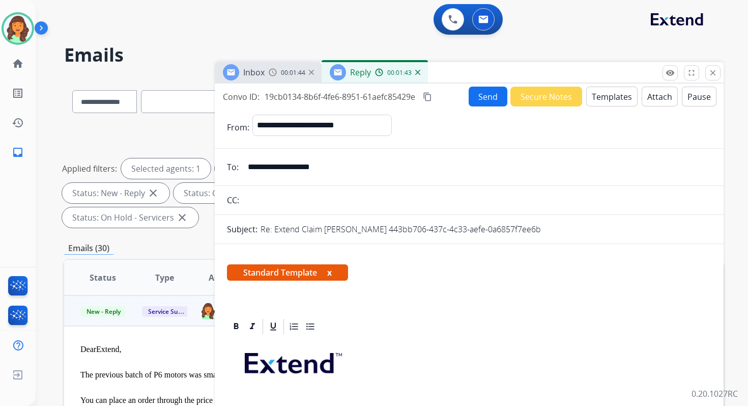
click at [429, 94] on mat-icon "content_copy" at bounding box center [427, 96] width 9 height 9
click at [490, 103] on button "Send" at bounding box center [488, 97] width 39 height 20
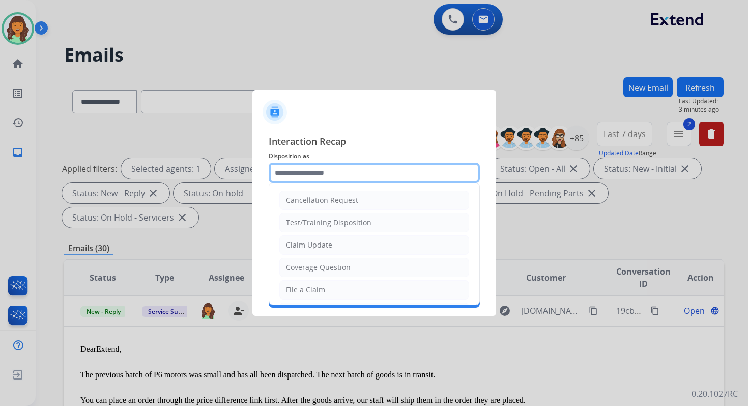
click at [398, 179] on input "text" at bounding box center [374, 172] width 211 height 20
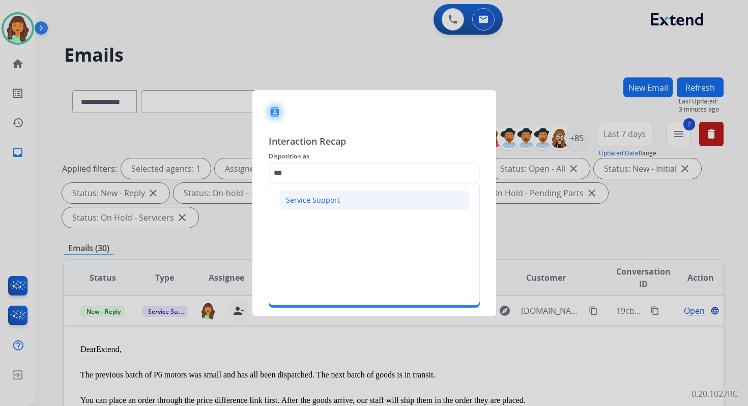
click at [365, 201] on li "Service Support" at bounding box center [374, 199] width 190 height 19
type input "**********"
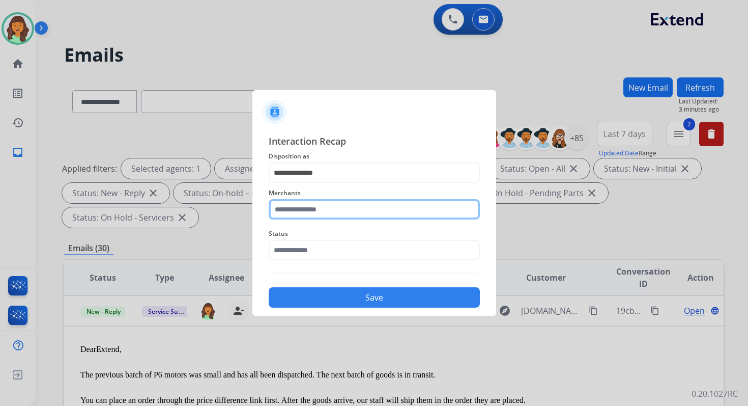
click at [325, 212] on input "text" at bounding box center [374, 209] width 211 height 20
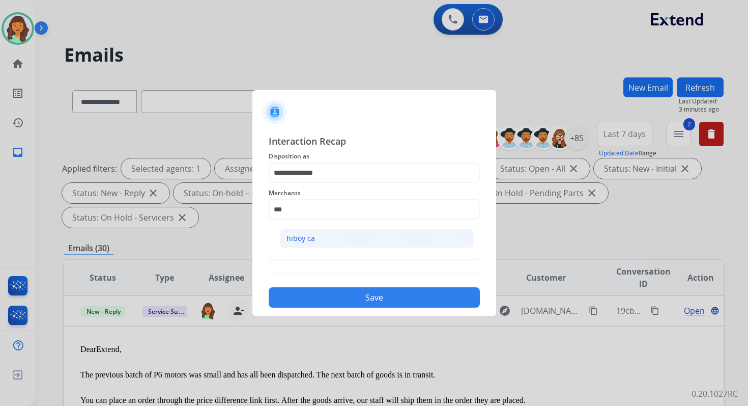
click at [333, 243] on li "hiboy ca" at bounding box center [377, 238] width 194 height 19
type input "********"
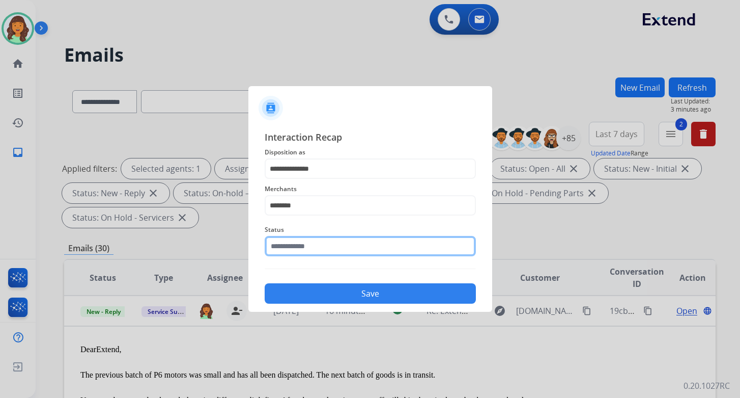
click at [330, 243] on input "text" at bounding box center [370, 246] width 211 height 20
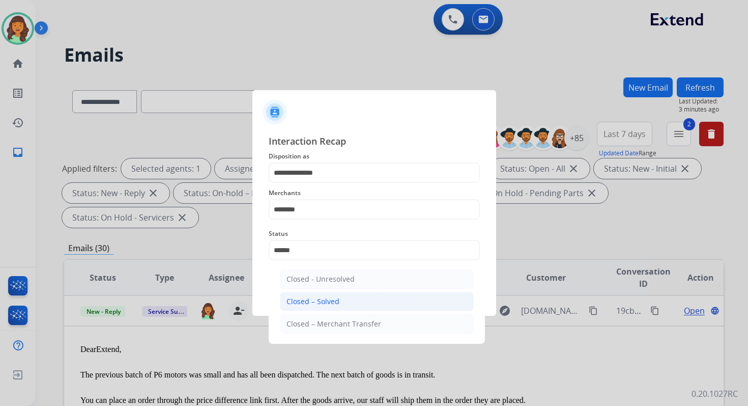
click at [332, 297] on div "Closed – Solved" at bounding box center [313, 301] width 53 height 10
type input "**********"
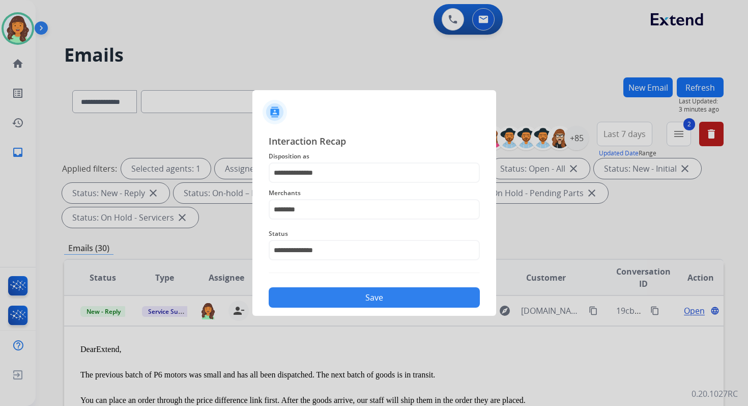
click at [332, 297] on button "Save" at bounding box center [374, 297] width 211 height 20
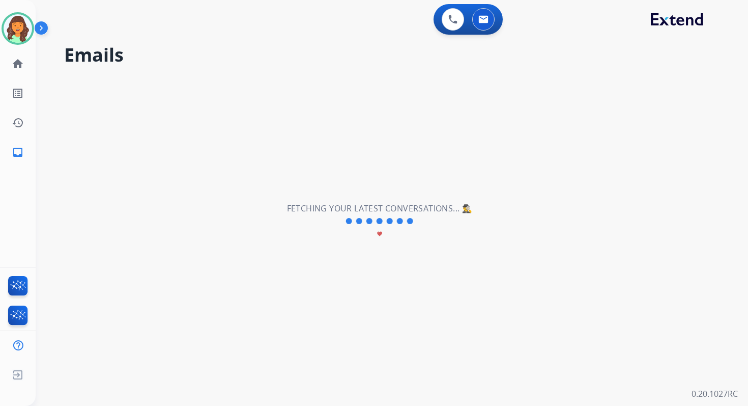
scroll to position [35, 0]
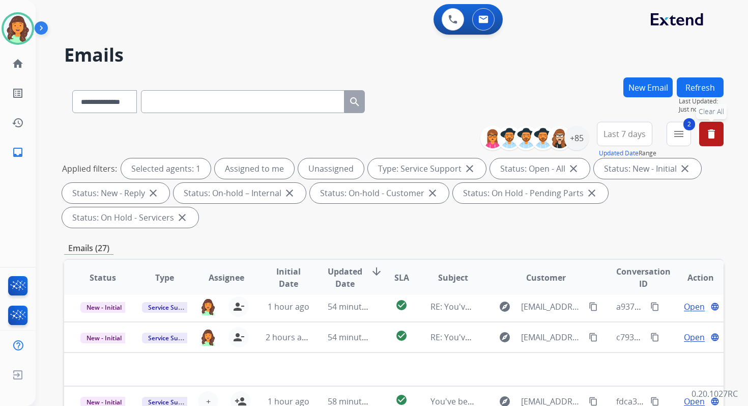
click at [717, 131] on mat-icon "delete" at bounding box center [712, 134] width 12 height 12
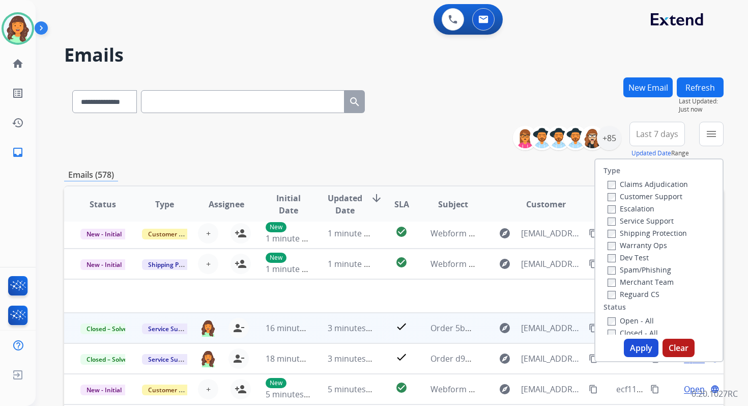
click at [442, 153] on div "**********" at bounding box center [394, 140] width 660 height 37
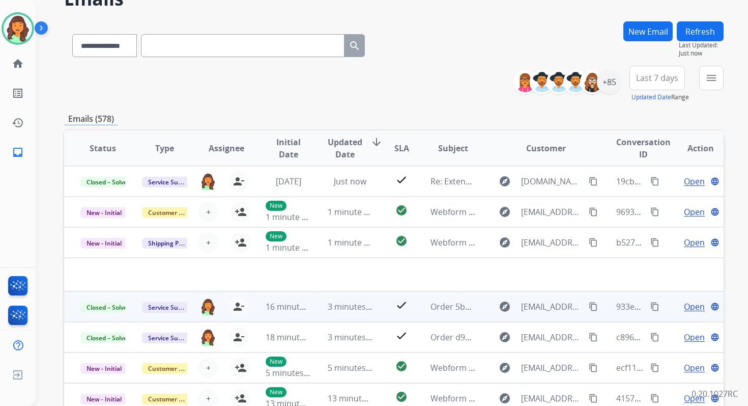
scroll to position [0, 0]
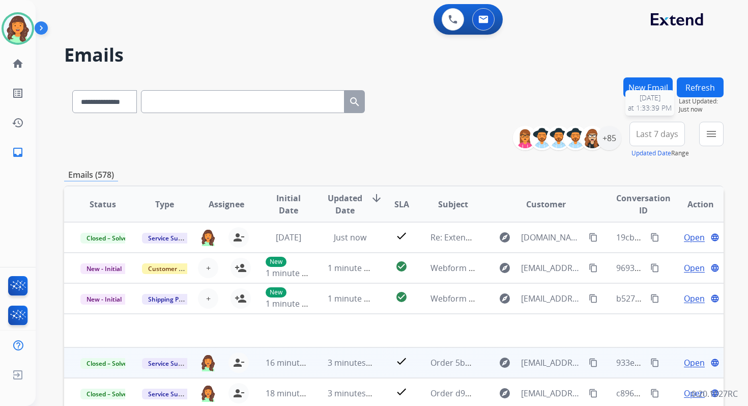
click at [702, 103] on span "Last Updated:" at bounding box center [701, 101] width 45 height 8
click at [702, 93] on button "Refresh" at bounding box center [700, 87] width 47 height 20
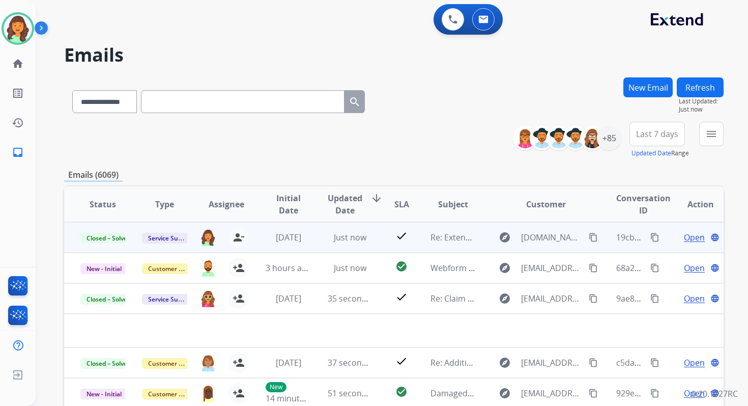
click at [689, 238] on span "Open" at bounding box center [694, 237] width 21 height 12
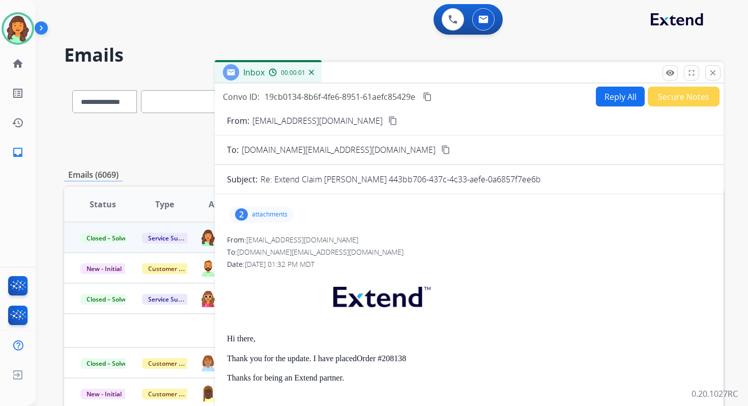
click at [248, 215] on div "2 attachments" at bounding box center [261, 214] width 65 height 16
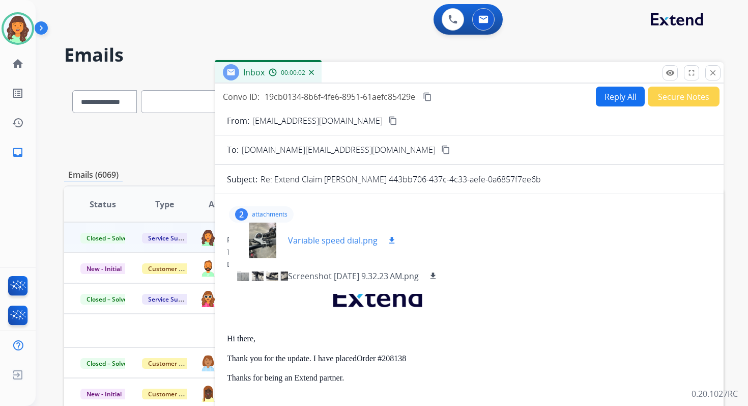
click at [263, 241] on div at bounding box center [262, 240] width 51 height 36
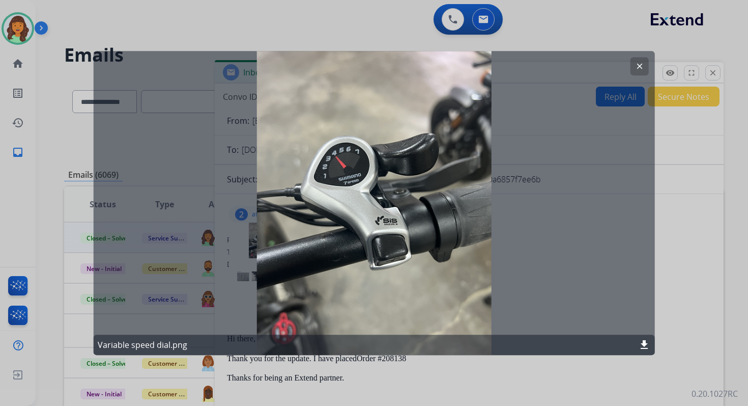
click at [637, 61] on button "clear" at bounding box center [639, 66] width 18 height 18
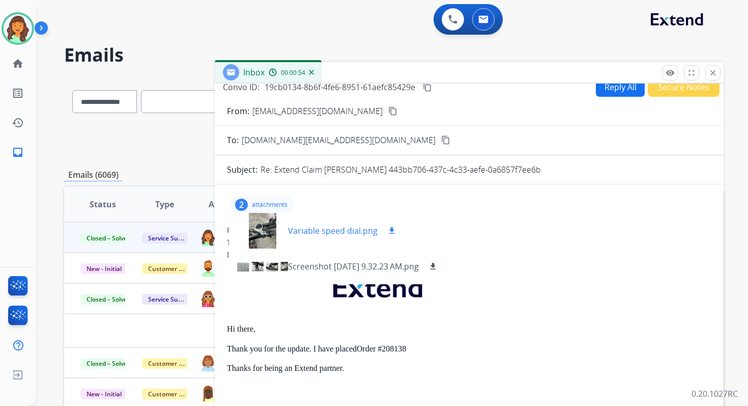
scroll to position [13, 0]
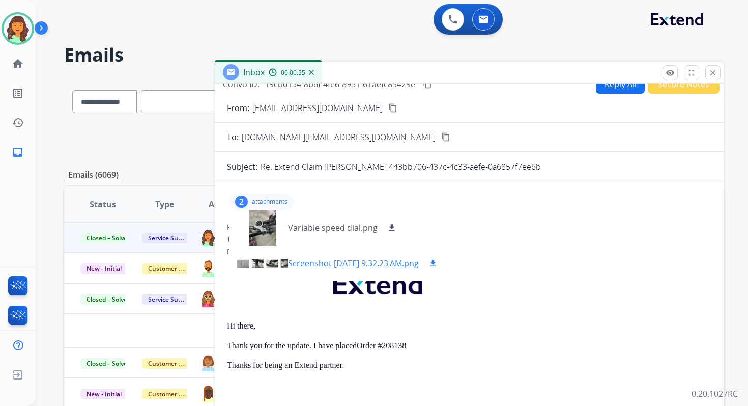
click at [265, 263] on div at bounding box center [262, 263] width 51 height 36
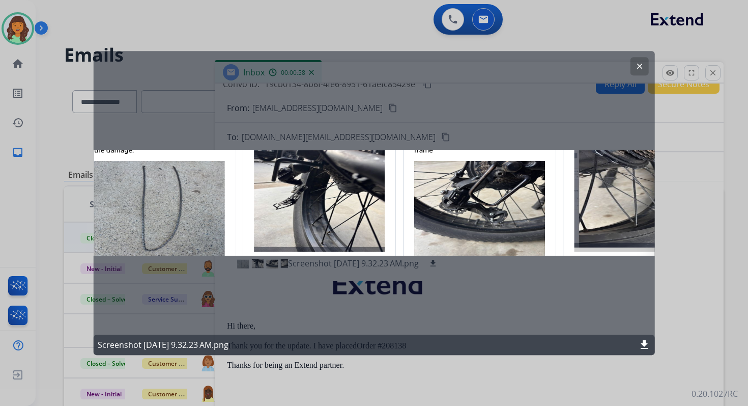
click at [639, 62] on mat-icon "clear" at bounding box center [639, 66] width 9 height 9
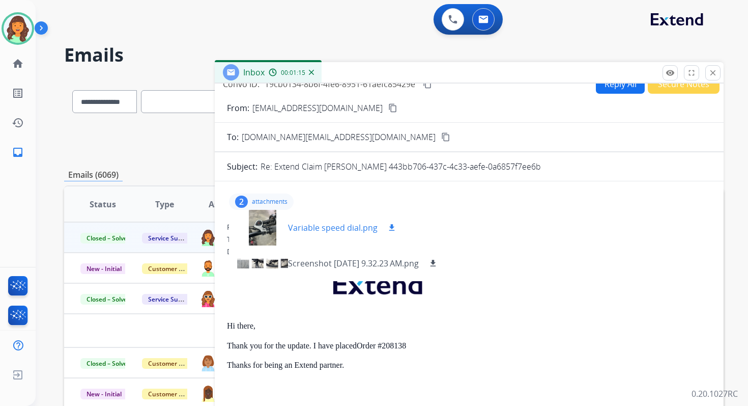
click at [391, 225] on mat-icon "download" at bounding box center [391, 227] width 9 height 9
click at [713, 70] on mat-icon "close" at bounding box center [713, 72] width 9 height 9
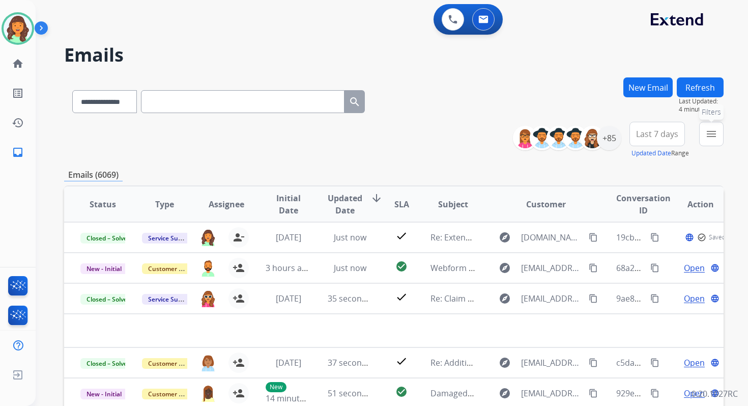
click at [708, 134] on mat-icon "menu" at bounding box center [712, 134] width 12 height 12
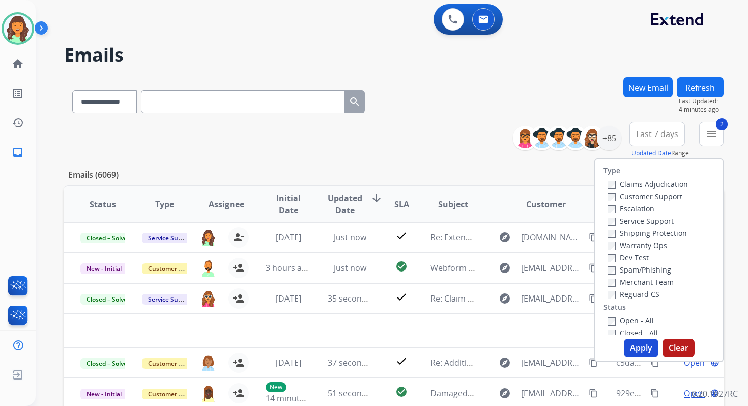
click at [629, 346] on button "Apply" at bounding box center [641, 348] width 35 height 18
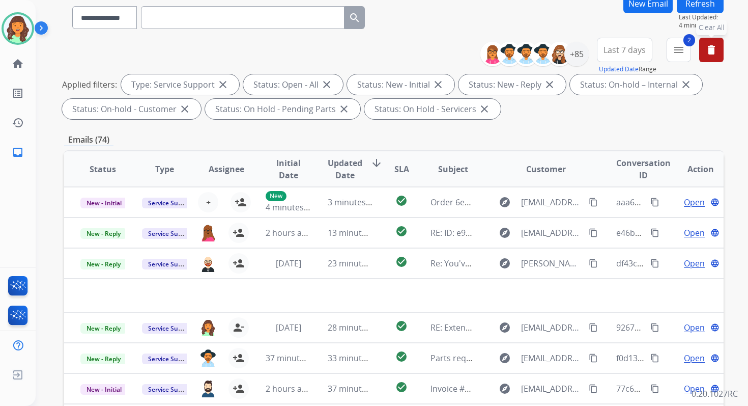
scroll to position [222, 0]
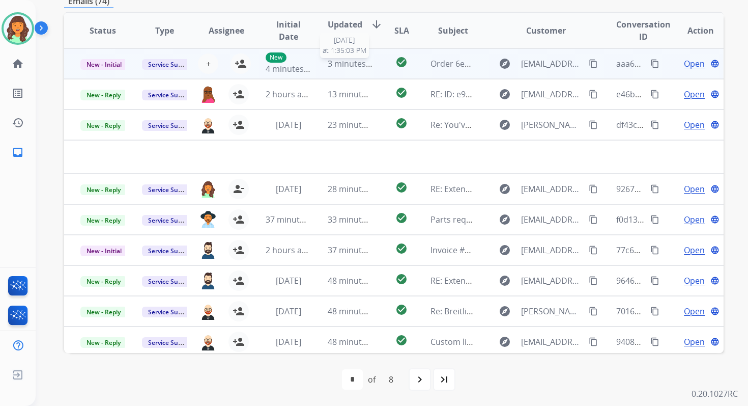
click at [338, 66] on span "3 minutes ago" at bounding box center [355, 63] width 54 height 11
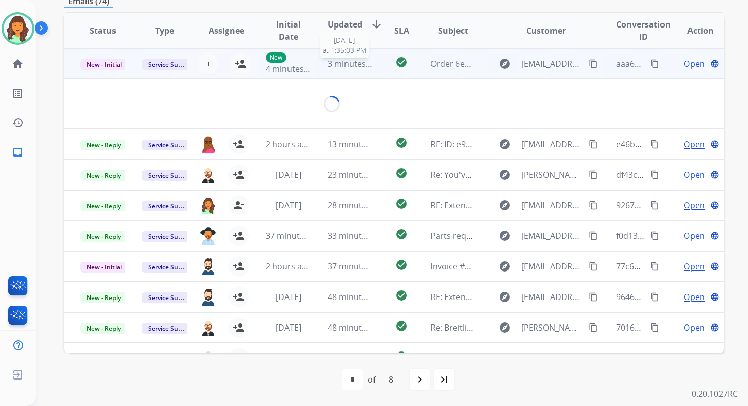
scroll to position [220, 0]
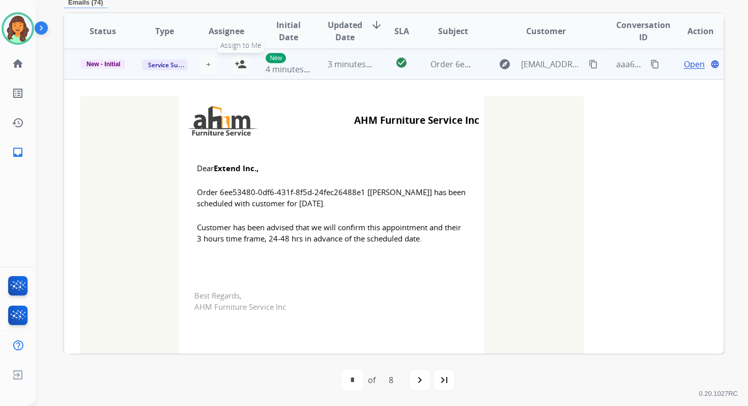
click at [246, 67] on button "person_add Assign to Me" at bounding box center [241, 64] width 20 height 20
click at [110, 63] on span "New - Initial" at bounding box center [103, 64] width 46 height 9
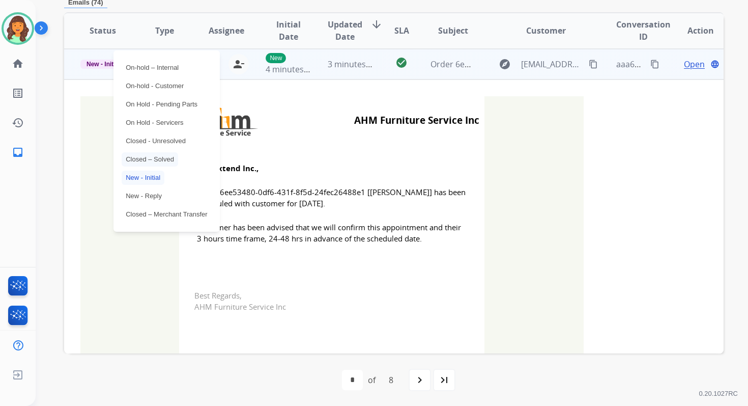
click at [155, 158] on p "Closed – Solved" at bounding box center [150, 159] width 57 height 14
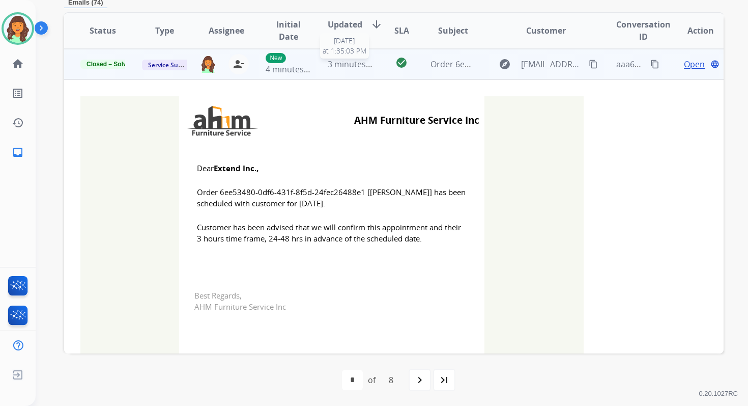
click at [348, 64] on span "3 minutes ago" at bounding box center [355, 64] width 54 height 11
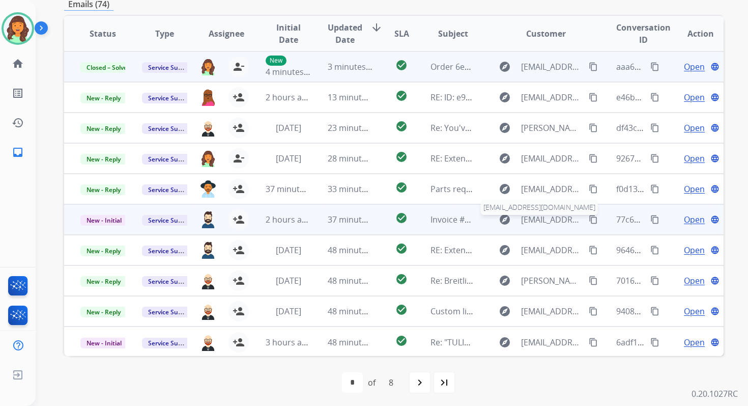
scroll to position [0, 0]
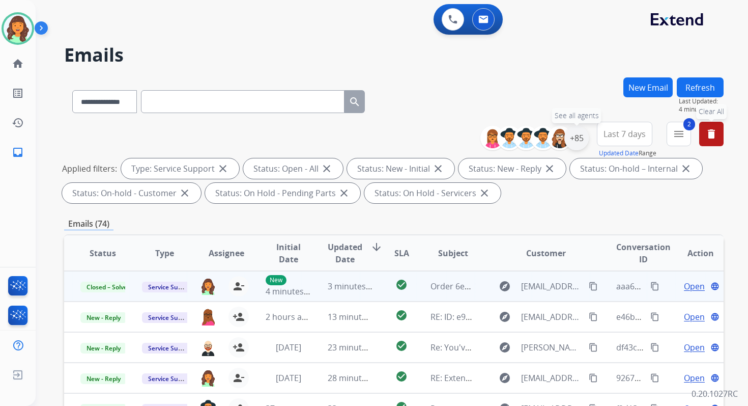
click at [572, 136] on div "+85" at bounding box center [577, 138] width 24 height 24
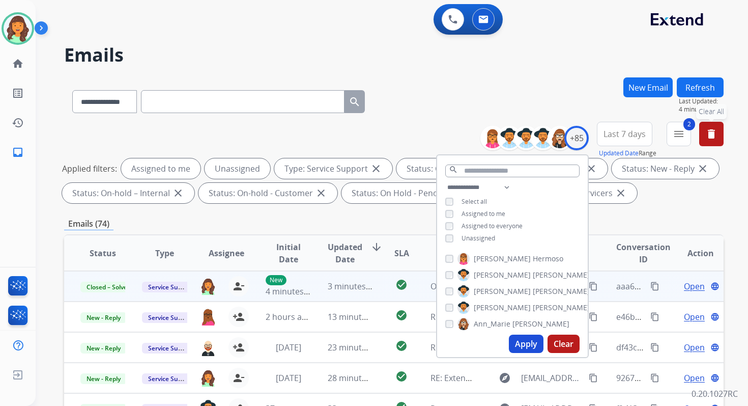
click at [527, 343] on button "Apply" at bounding box center [526, 343] width 35 height 18
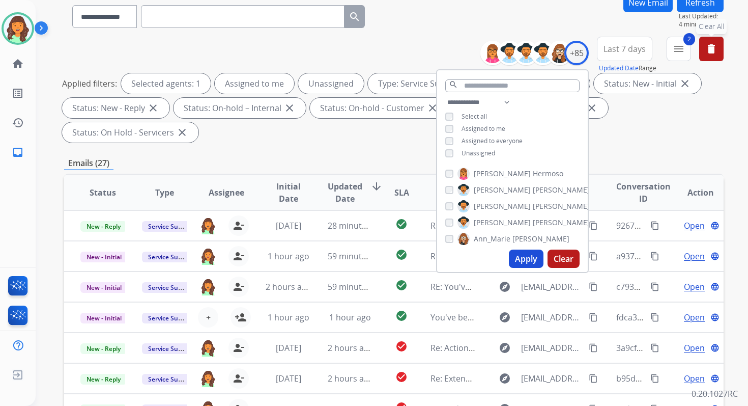
scroll to position [247, 0]
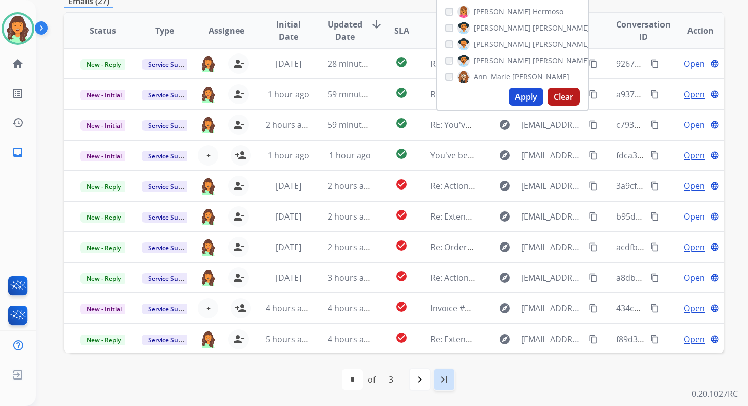
click at [444, 380] on mat-icon "last_page" at bounding box center [444, 379] width 12 height 12
select select "*"
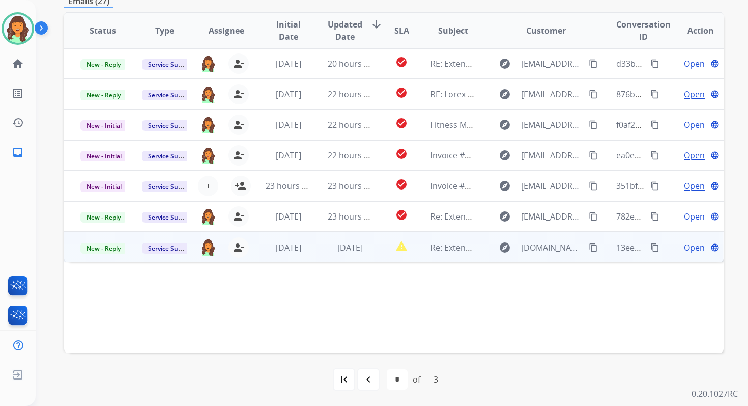
click at [338, 244] on span "1 day ago" at bounding box center [350, 247] width 25 height 11
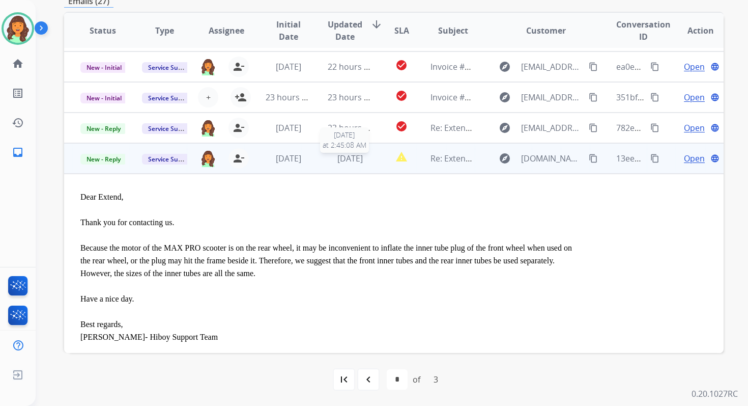
scroll to position [121, 0]
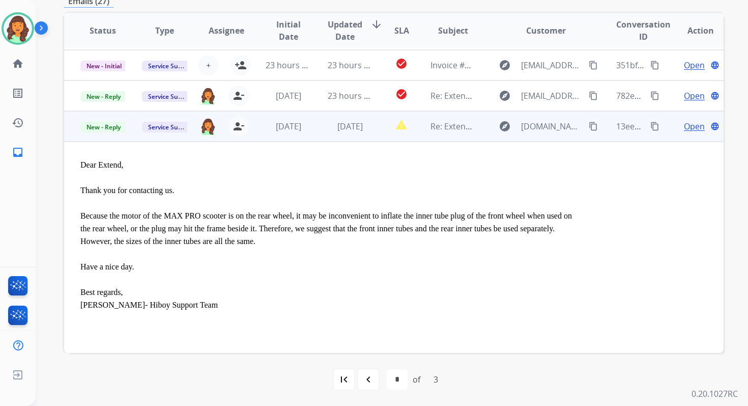
click at [688, 124] on span "Open" at bounding box center [694, 126] width 21 height 12
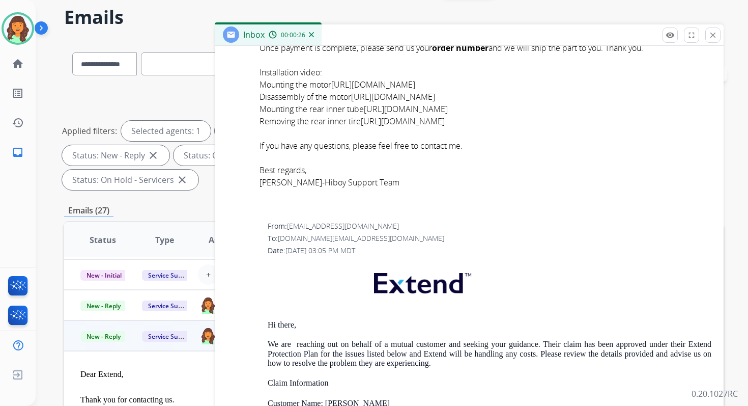
scroll to position [1842, 0]
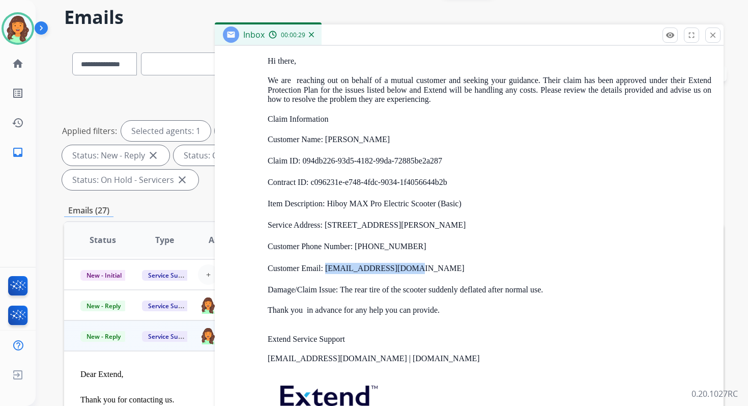
drag, startPoint x: 405, startPoint y: 268, endPoint x: 327, endPoint y: 268, distance: 77.4
click at [326, 268] on p "Customer Email: hejianru86@gmail.com" at bounding box center [490, 268] width 444 height 11
copy p "hejianru86@gmail.com"
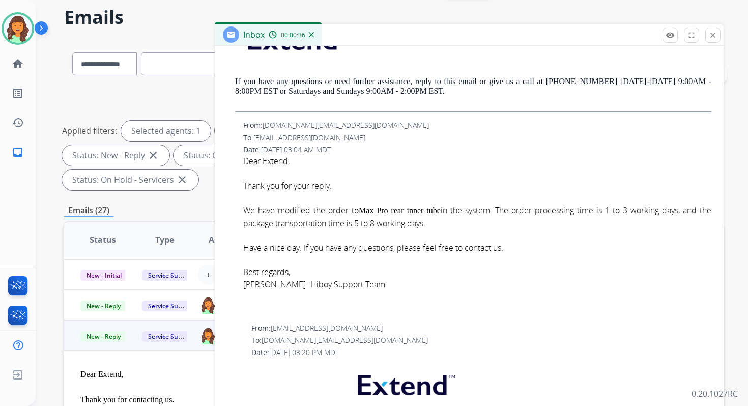
scroll to position [0, 0]
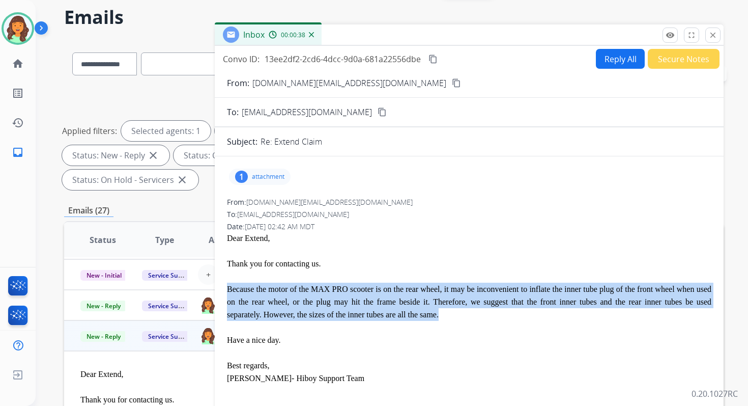
drag, startPoint x: 228, startPoint y: 286, endPoint x: 468, endPoint y: 314, distance: 241.9
click at [468, 314] on div "Because the motor of the MAX PRO scooter is on the rear wheel, it may be inconv…" at bounding box center [469, 302] width 485 height 38
copy span "Because the motor of the MAX PRO scooter is on the rear wheel, it may be inconv…"
click at [603, 62] on button "Reply All" at bounding box center [620, 59] width 49 height 20
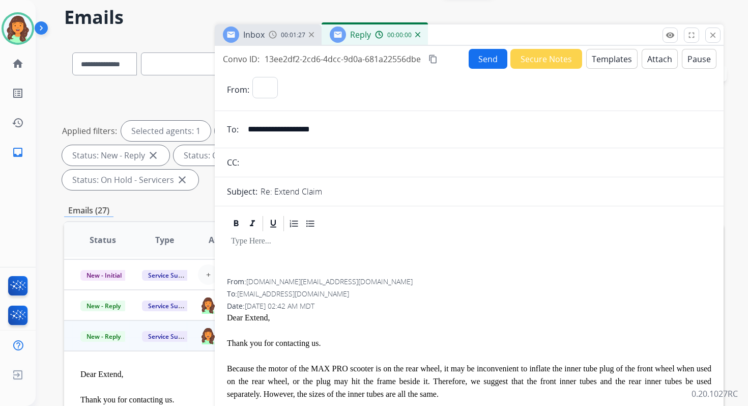
select select "**********"
click at [610, 63] on button "Templates" at bounding box center [611, 59] width 51 height 20
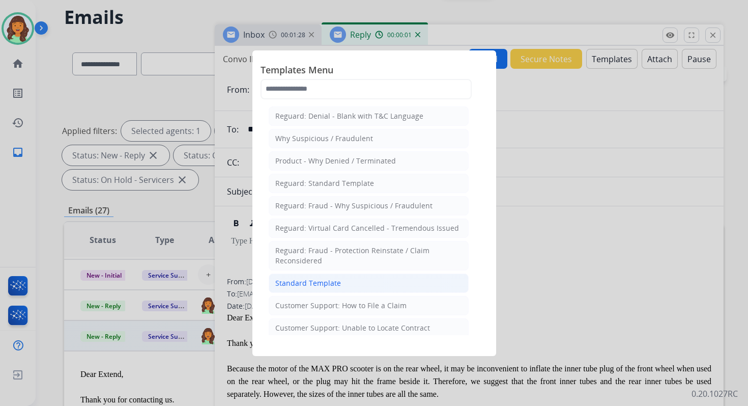
click at [307, 273] on li "Standard Template" at bounding box center [369, 282] width 200 height 19
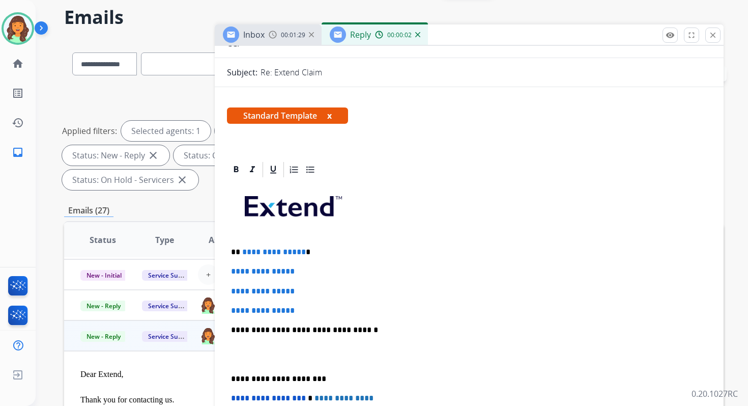
scroll to position [201, 0]
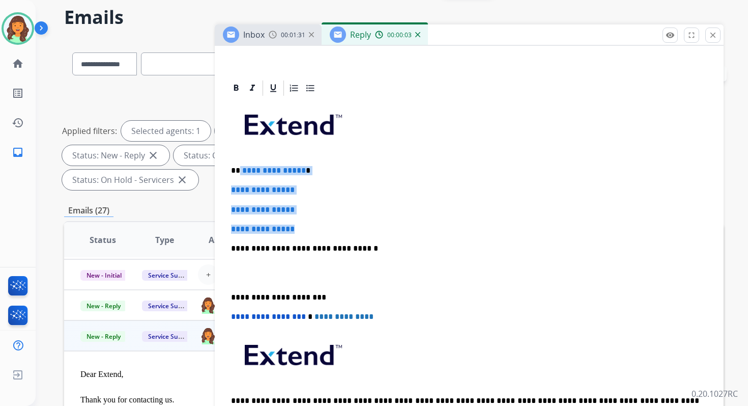
drag, startPoint x: 239, startPoint y: 170, endPoint x: 306, endPoint y: 229, distance: 89.8
click at [306, 229] on div "**********" at bounding box center [469, 272] width 485 height 350
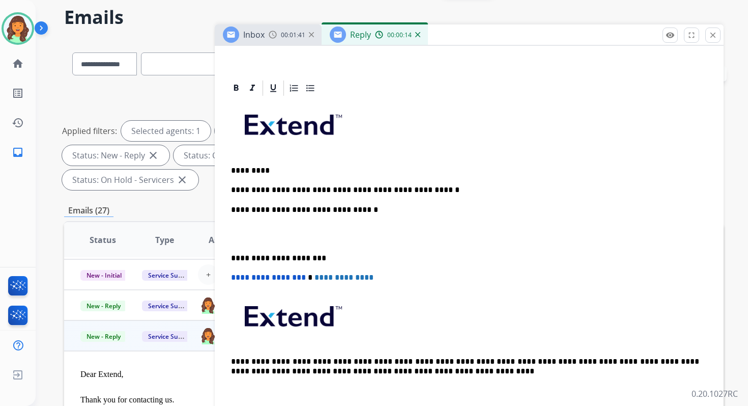
click at [344, 212] on p "**********" at bounding box center [465, 209] width 468 height 9
click at [277, 257] on p "**********" at bounding box center [465, 258] width 468 height 9
click at [235, 280] on span "**********" at bounding box center [268, 277] width 75 height 8
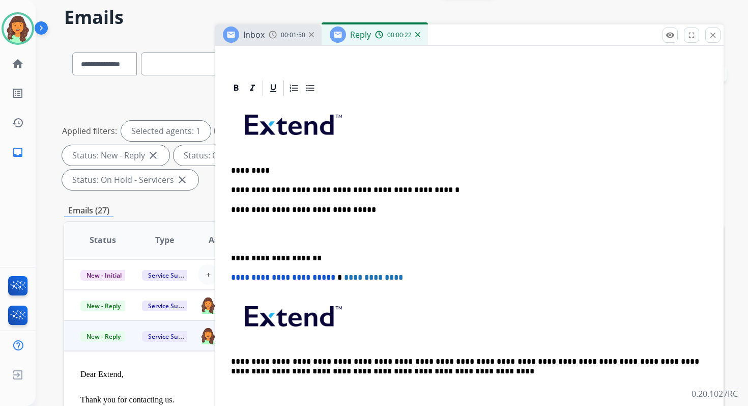
scroll to position [0, 0]
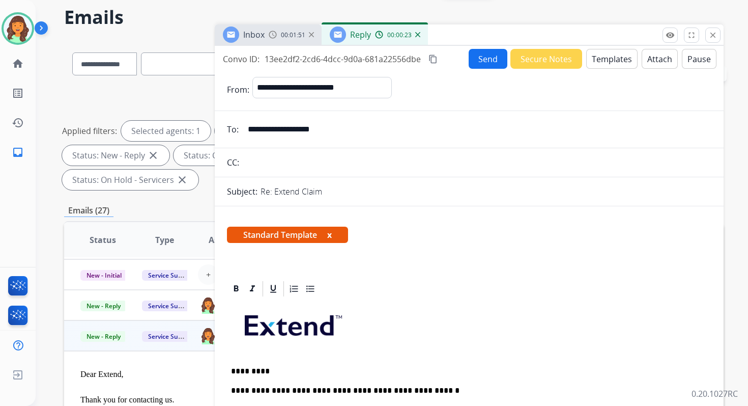
click at [482, 64] on button "Send" at bounding box center [488, 59] width 39 height 20
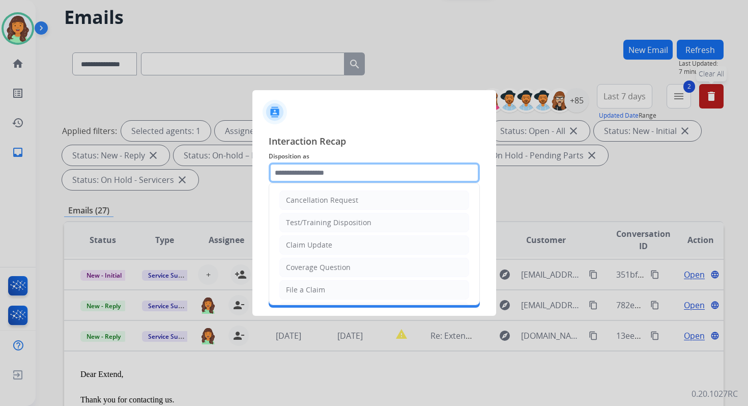
click at [337, 175] on input "text" at bounding box center [374, 172] width 211 height 20
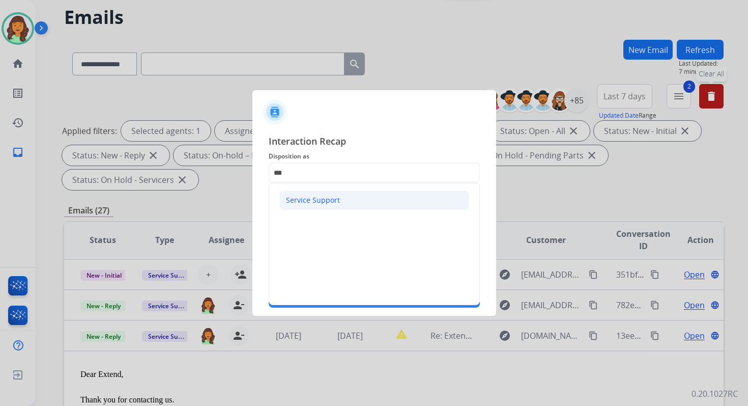
click at [307, 201] on div "Service Support" at bounding box center [313, 200] width 54 height 10
type input "**********"
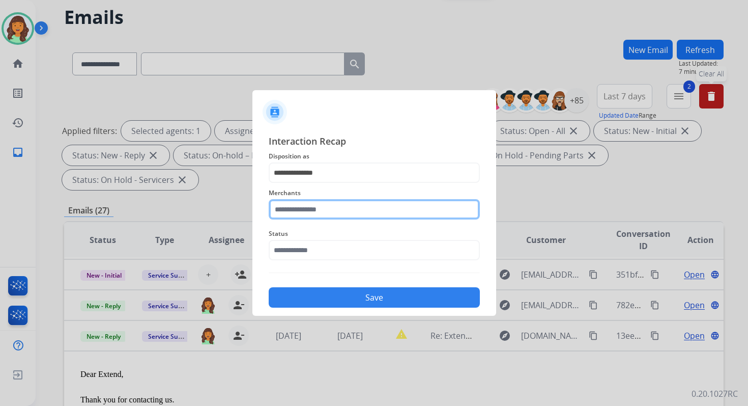
click at [307, 206] on input "text" at bounding box center [374, 209] width 211 height 20
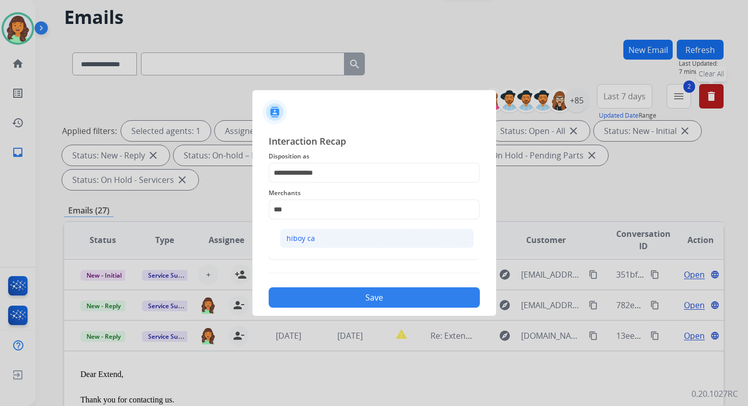
click at [301, 242] on div "hiboy ca" at bounding box center [301, 238] width 29 height 10
type input "********"
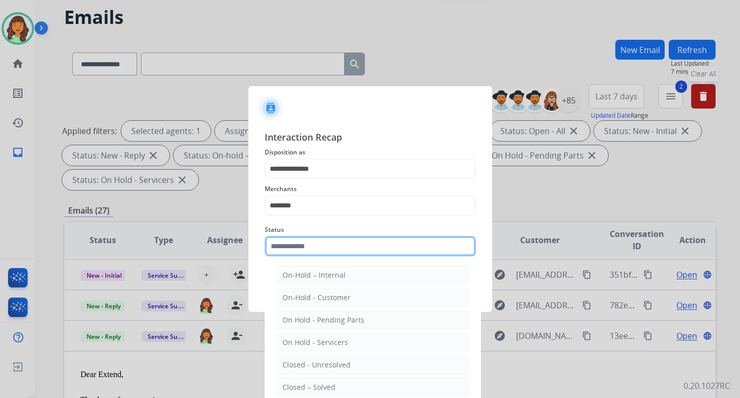
click at [304, 245] on input "text" at bounding box center [370, 246] width 211 height 20
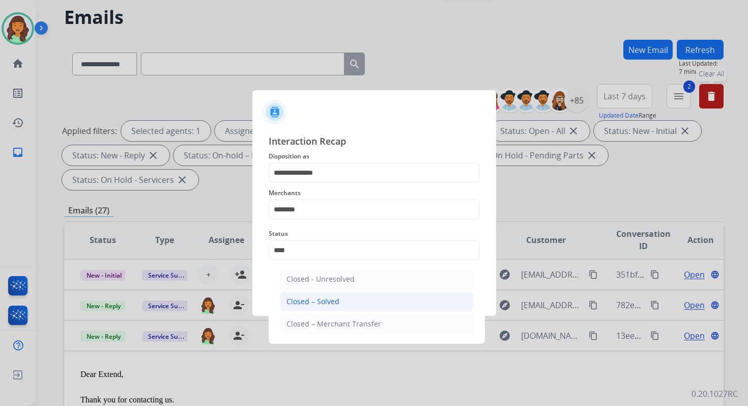
click at [326, 296] on div "Closed – Solved" at bounding box center [313, 301] width 53 height 10
type input "**********"
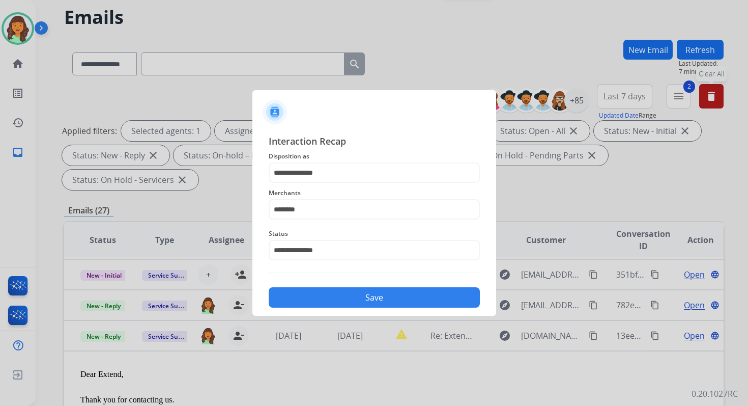
click at [326, 296] on button "Save" at bounding box center [374, 297] width 211 height 20
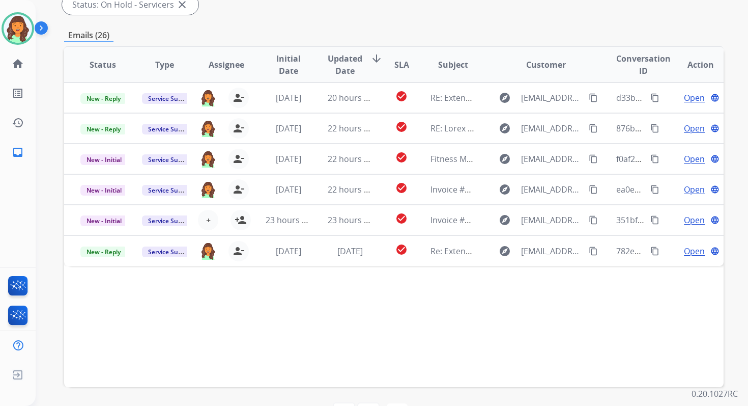
scroll to position [247, 0]
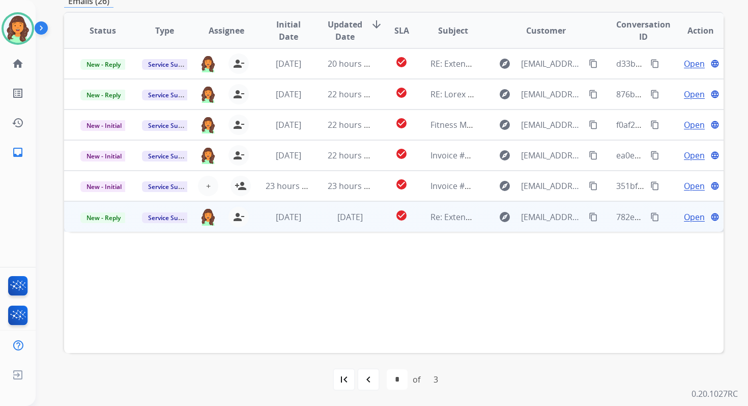
click at [348, 220] on span "1 day ago" at bounding box center [350, 216] width 25 height 11
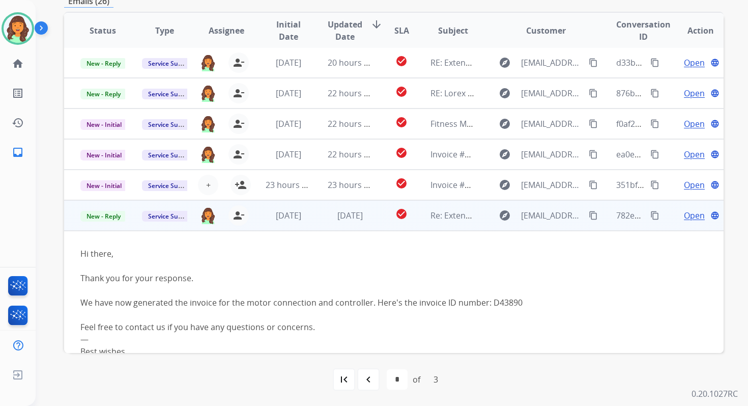
scroll to position [0, 0]
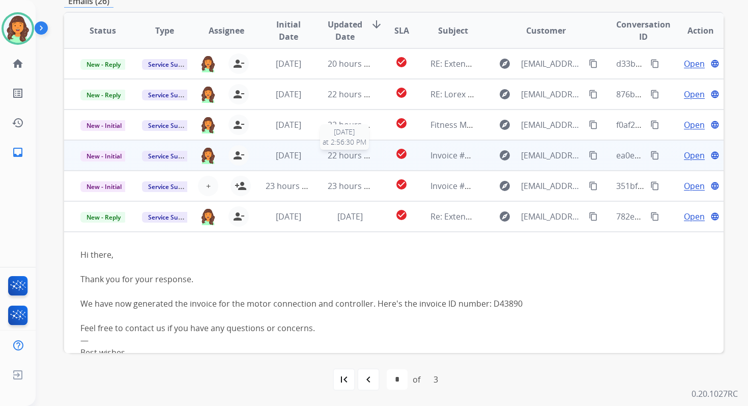
click at [342, 155] on span "22 hours ago" at bounding box center [353, 155] width 50 height 11
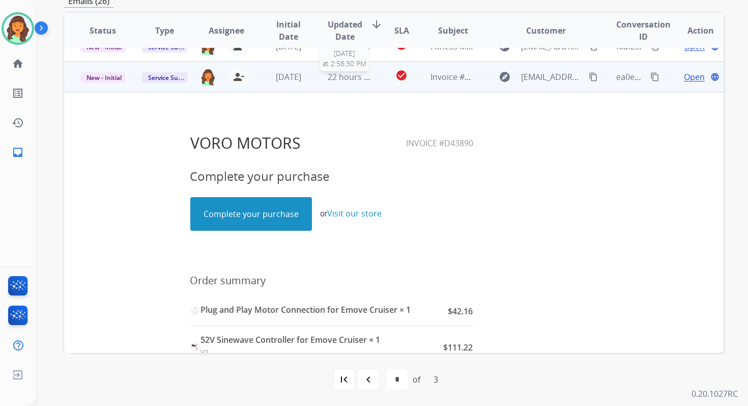
scroll to position [92, 0]
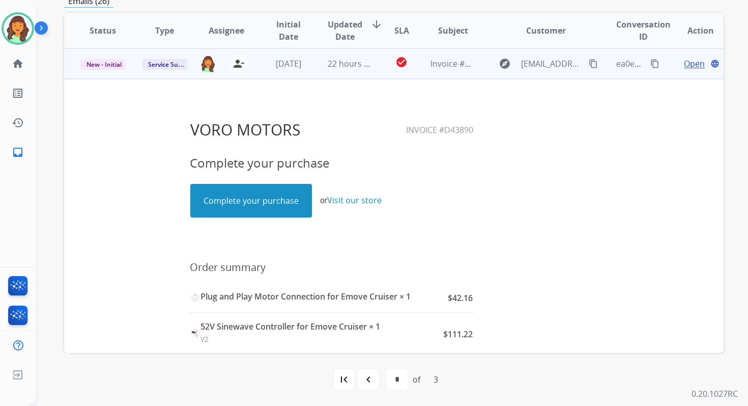
click at [263, 189] on link "Complete your purchase" at bounding box center [251, 200] width 121 height 33
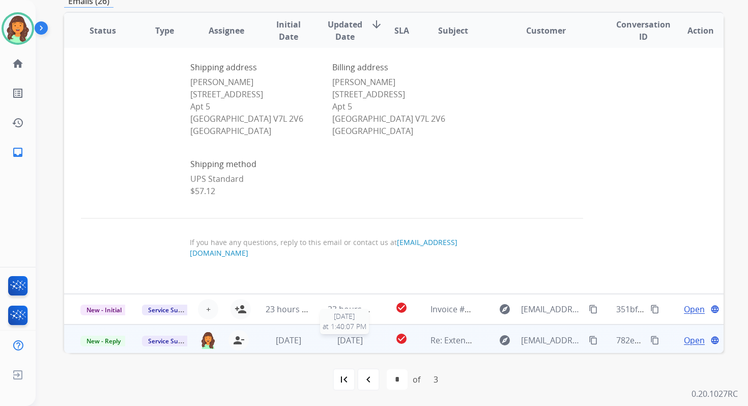
click at [352, 339] on span "1 day ago" at bounding box center [350, 339] width 25 height 11
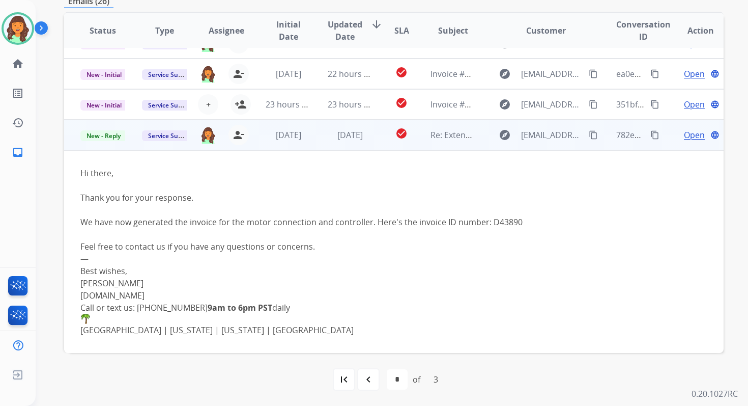
scroll to position [81, 0]
click at [684, 133] on span "Open" at bounding box center [694, 135] width 21 height 12
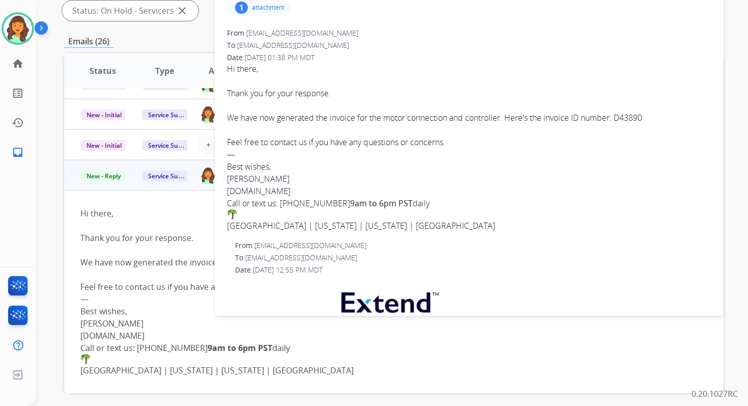
scroll to position [109, 0]
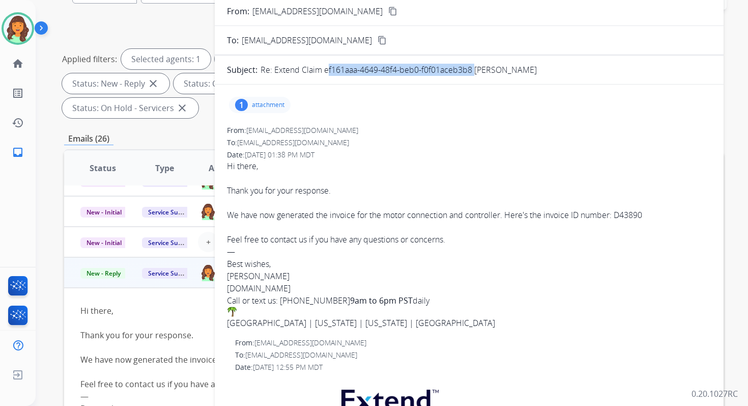
drag, startPoint x: 323, startPoint y: 69, endPoint x: 471, endPoint y: 71, distance: 148.2
click at [471, 71] on p "Re: Extend Claim ef161aaa-4649-48f4-beb0-f0f01aceb3b8 Devin Watson" at bounding box center [399, 70] width 276 height 12
copy p "ef161aaa-4649-48f4-beb0-f0f01aceb3b8"
click at [386, 216] on div "We have now generated the invoice for the motor connection and controller. Here…" at bounding box center [469, 215] width 485 height 12
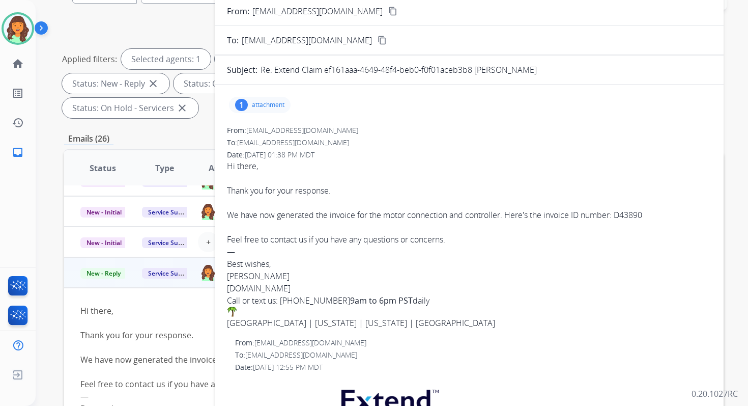
click at [386, 216] on div "We have now generated the invoice for the motor connection and controller. Here…" at bounding box center [469, 215] width 485 height 12
copy div "motor"
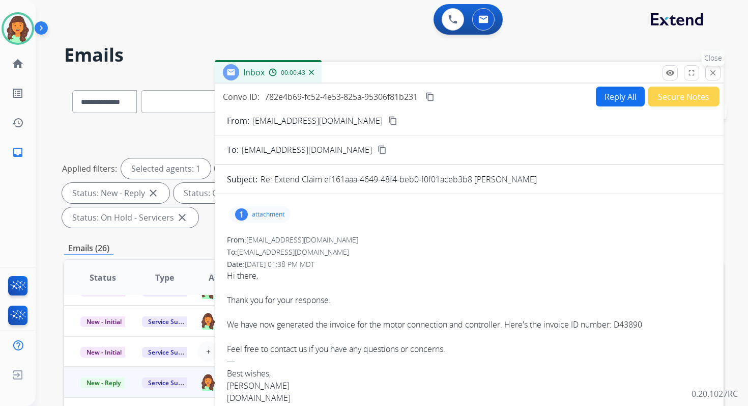
click at [716, 73] on mat-icon "close" at bounding box center [713, 72] width 9 height 9
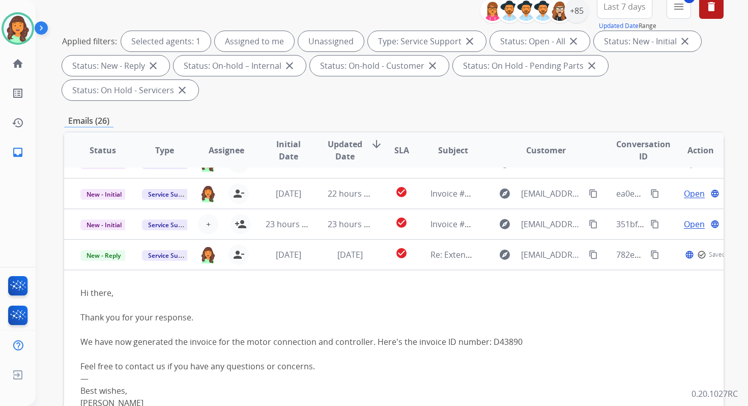
scroll to position [247, 0]
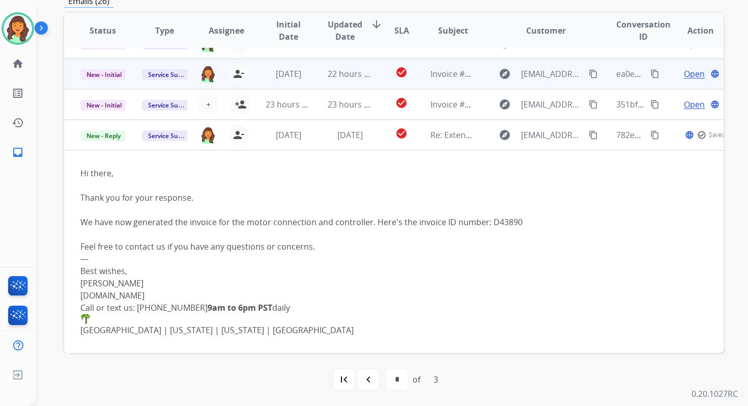
click at [369, 68] on span "22 hours ago" at bounding box center [353, 73] width 50 height 11
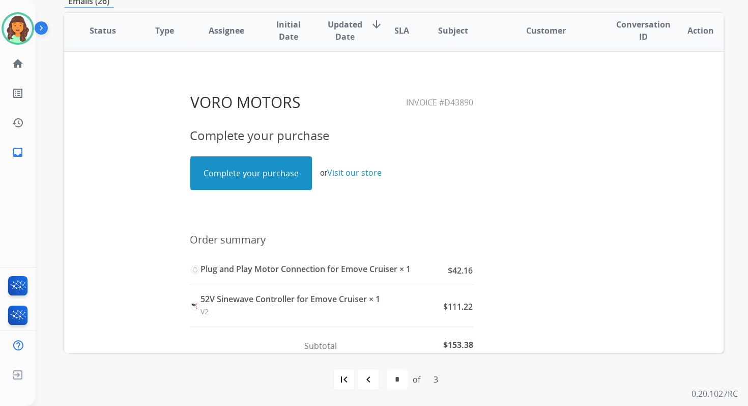
scroll to position [92, 0]
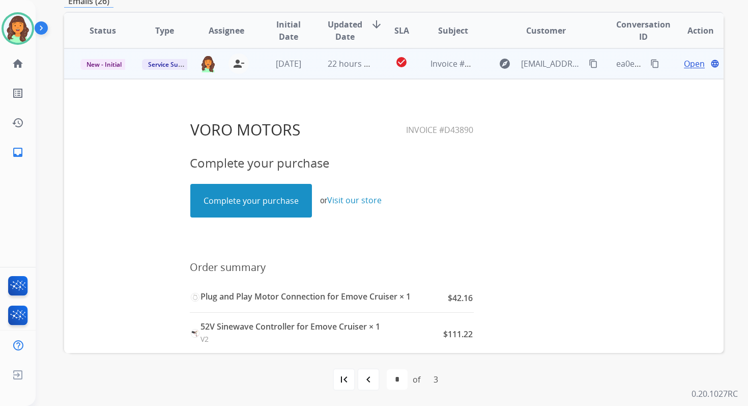
click at [651, 63] on mat-icon "content_copy" at bounding box center [655, 63] width 9 height 9
click at [113, 67] on span "New - Initial" at bounding box center [103, 64] width 47 height 11
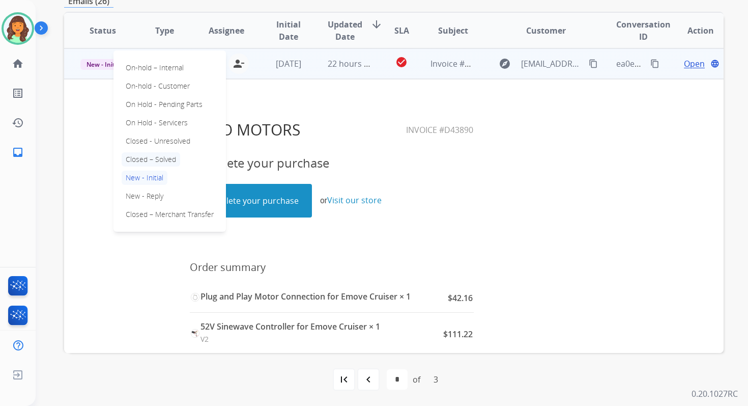
click at [145, 162] on p "Closed – Solved" at bounding box center [151, 159] width 59 height 14
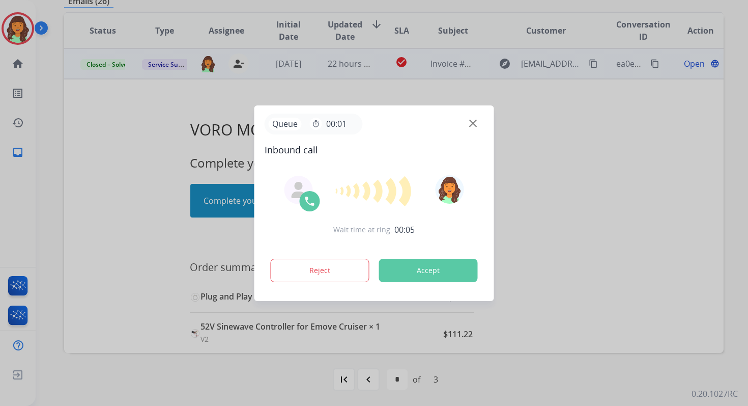
click at [430, 274] on button "Accept" at bounding box center [428, 270] width 99 height 23
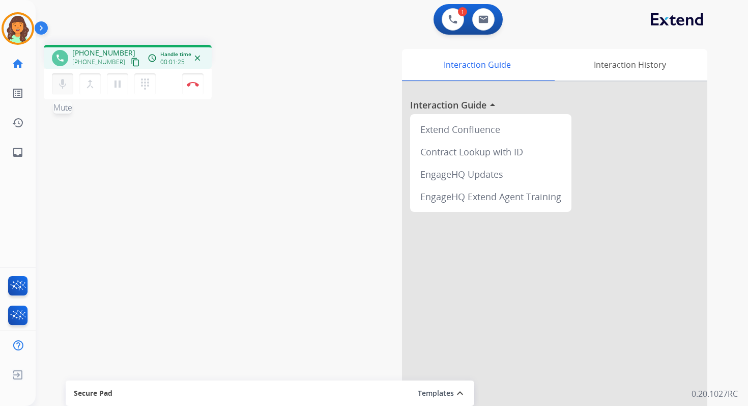
click at [66, 84] on mat-icon "mic" at bounding box center [63, 84] width 12 height 12
click at [62, 82] on mat-icon "mic_off" at bounding box center [63, 84] width 12 height 12
click at [65, 84] on mat-icon "mic" at bounding box center [63, 84] width 12 height 12
click at [61, 80] on mat-icon "mic_off" at bounding box center [63, 84] width 12 height 12
click at [480, 24] on button at bounding box center [483, 19] width 22 height 22
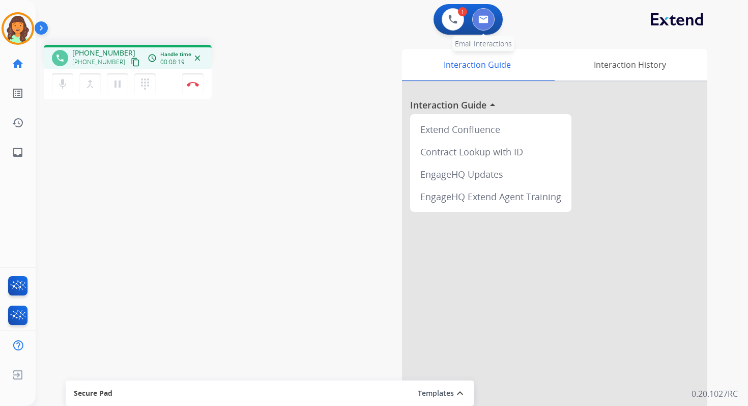
select select "**********"
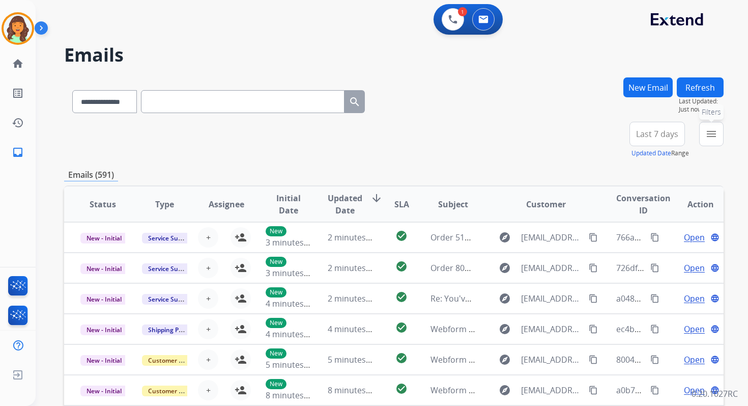
click at [708, 135] on mat-icon "menu" at bounding box center [712, 134] width 12 height 12
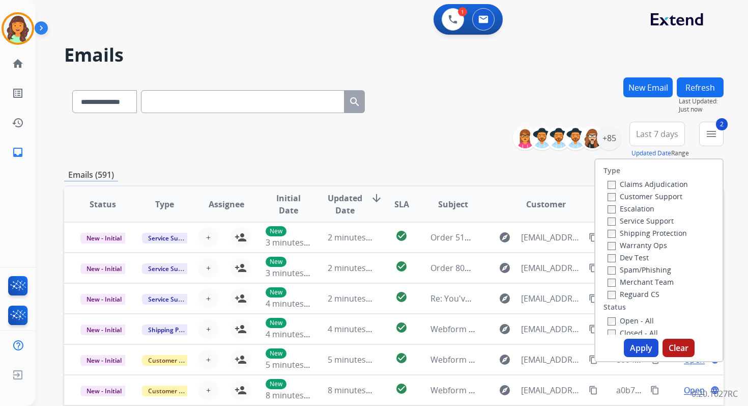
click at [633, 348] on button "Apply" at bounding box center [641, 348] width 35 height 18
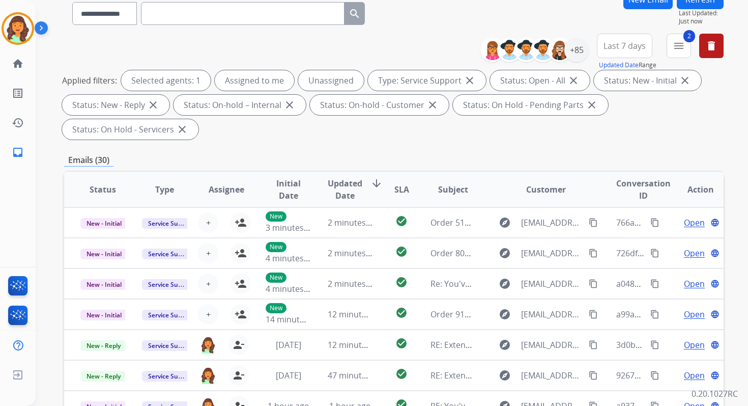
scroll to position [247, 0]
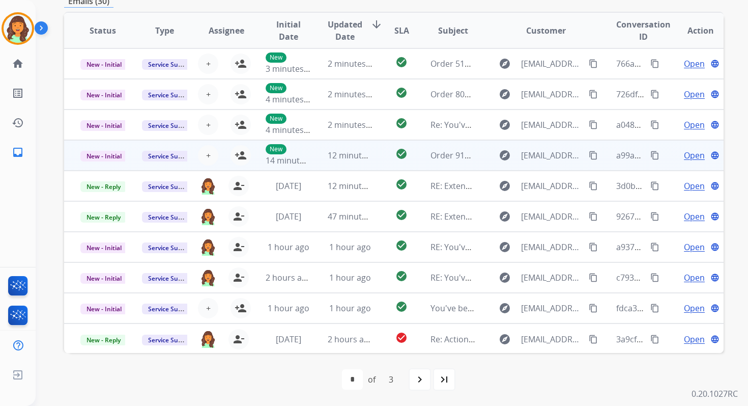
click at [373, 157] on td "check_circle" at bounding box center [393, 155] width 41 height 31
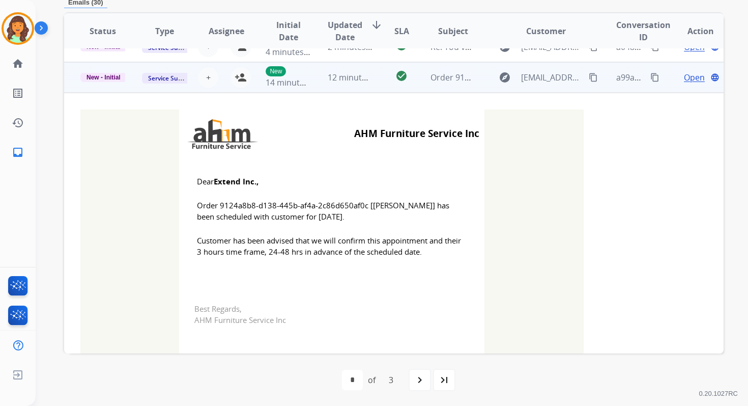
scroll to position [92, 0]
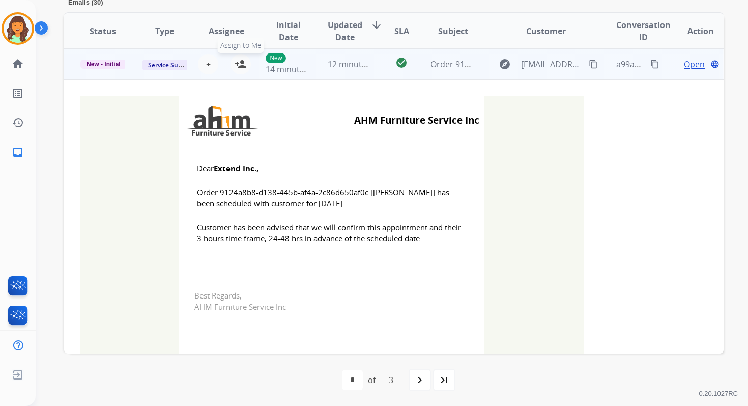
click at [243, 67] on mat-icon "person_add" at bounding box center [241, 64] width 12 height 12
click at [114, 64] on span "New - Initial" at bounding box center [103, 64] width 46 height 9
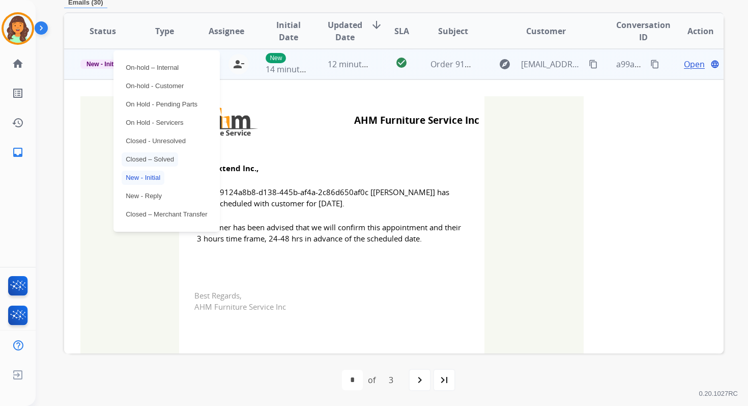
click at [151, 159] on p "Closed – Solved" at bounding box center [150, 159] width 57 height 14
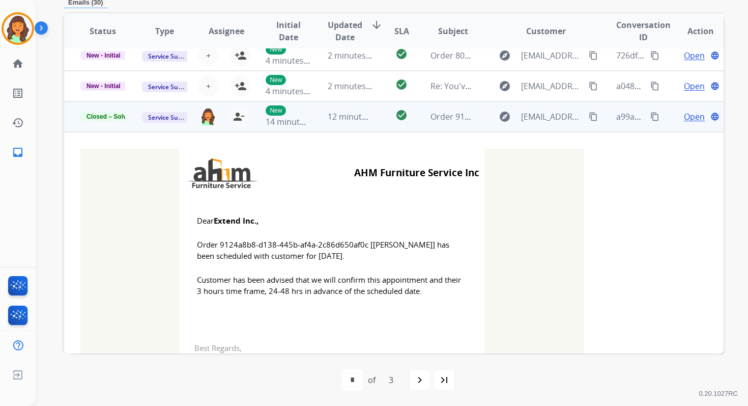
scroll to position [0, 0]
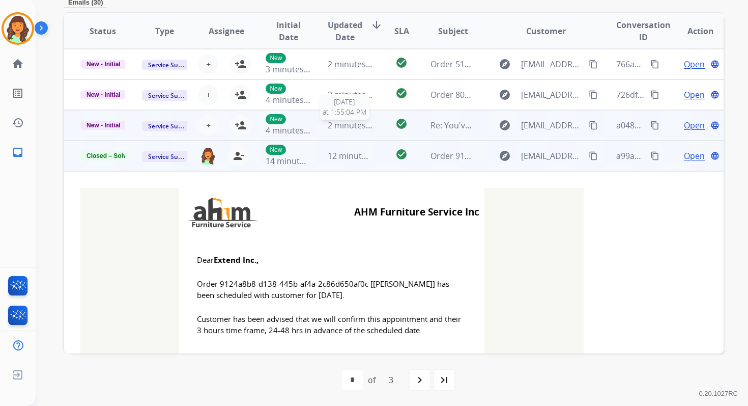
click at [339, 126] on span "2 minutes ago" at bounding box center [355, 125] width 54 height 11
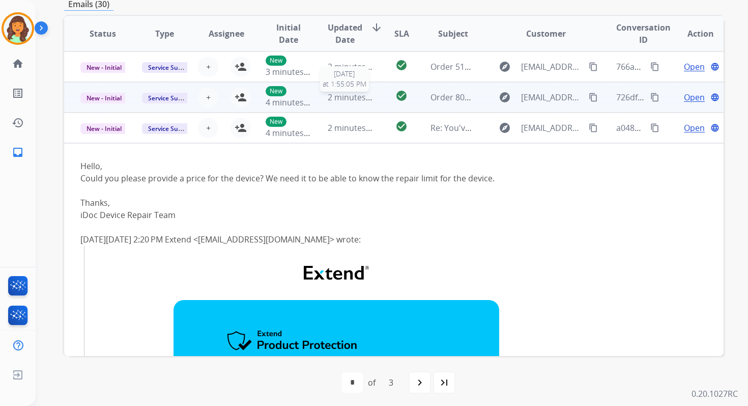
click at [336, 101] on span "2 minutes ago" at bounding box center [355, 97] width 54 height 11
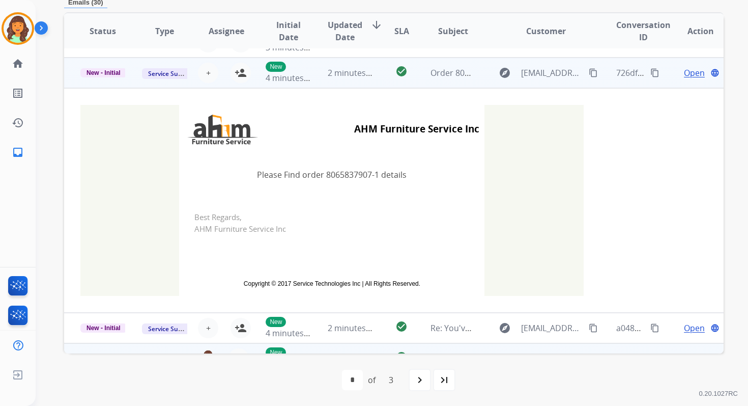
scroll to position [31, 0]
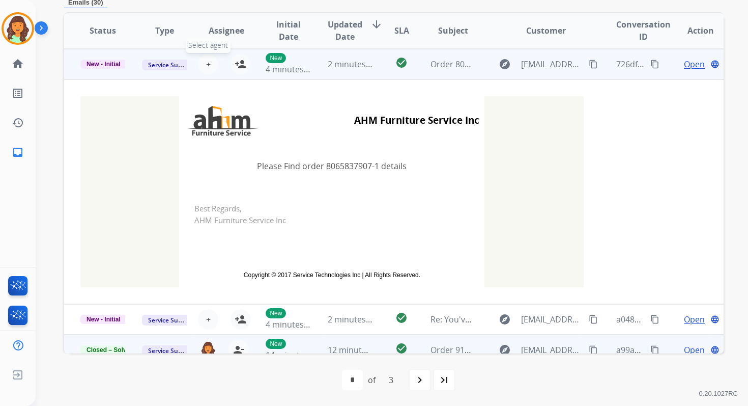
click at [208, 63] on span "+" at bounding box center [208, 64] width 5 height 12
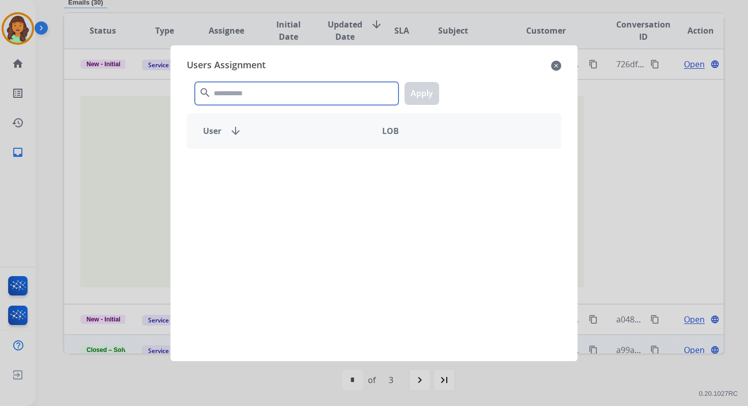
click at [246, 99] on input "text" at bounding box center [297, 93] width 204 height 23
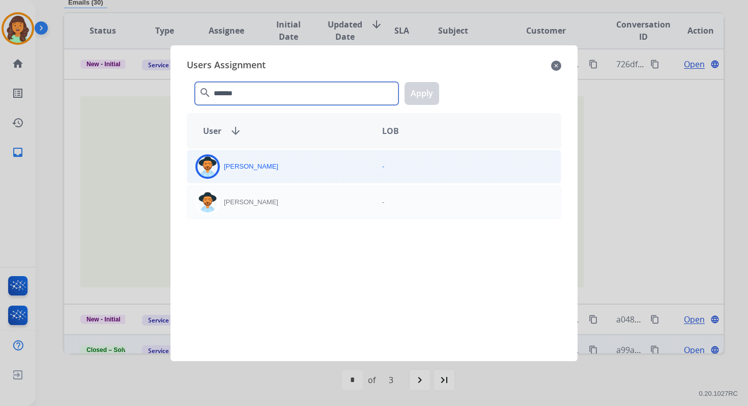
type input "*******"
click at [263, 169] on p "Heather Hocker" at bounding box center [251, 166] width 54 height 10
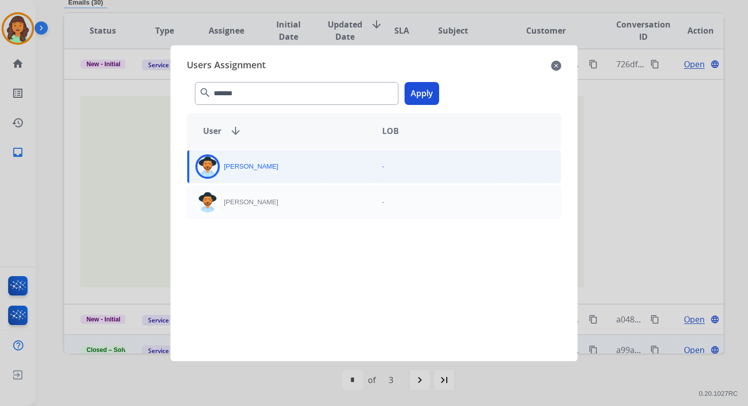
click at [427, 101] on button "Apply" at bounding box center [422, 93] width 35 height 23
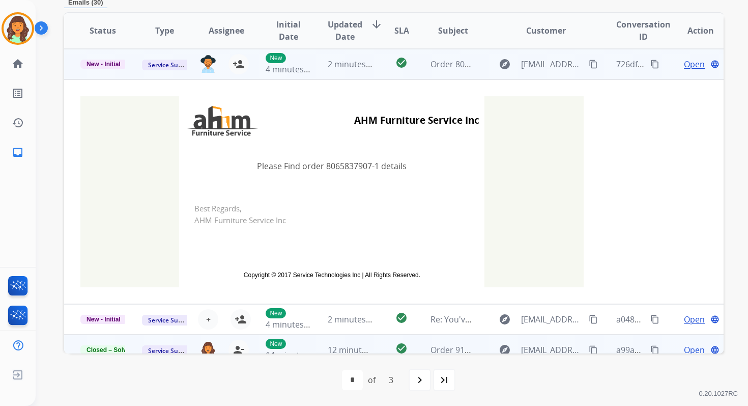
scroll to position [0, 0]
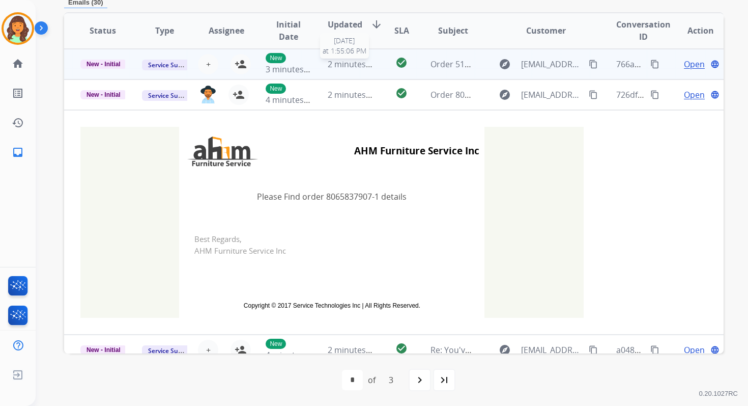
click at [356, 62] on span "2 minutes ago" at bounding box center [355, 64] width 54 height 11
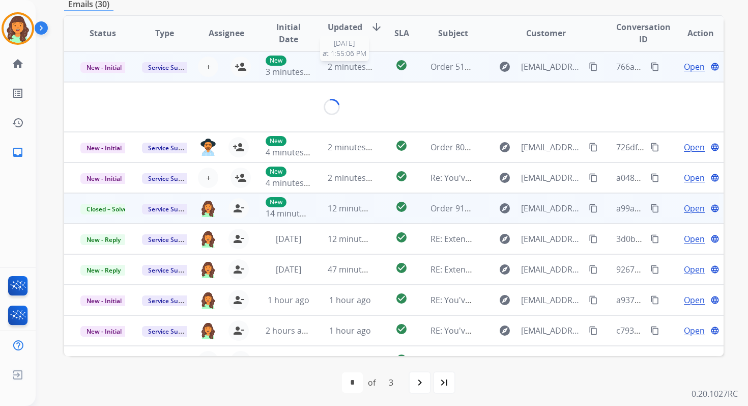
scroll to position [244, 0]
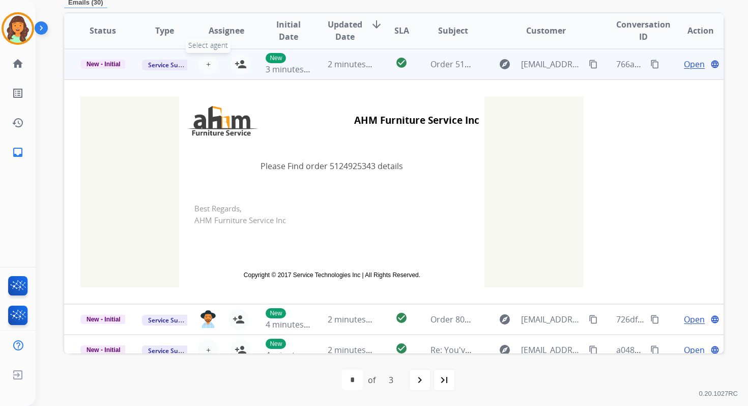
click at [209, 61] on button "+ Select agent" at bounding box center [208, 64] width 20 height 20
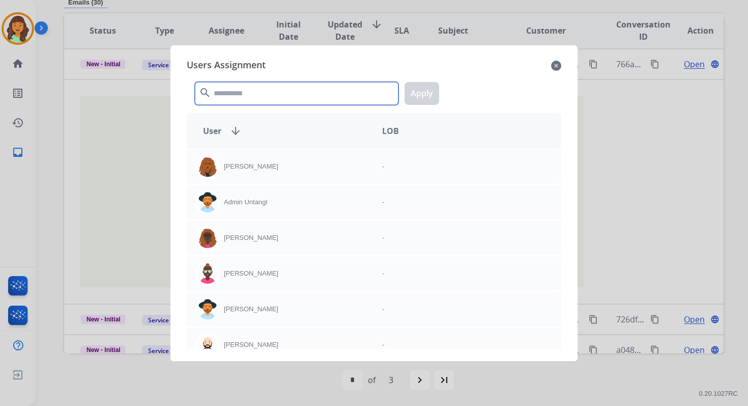
click at [241, 94] on input "text" at bounding box center [297, 93] width 204 height 23
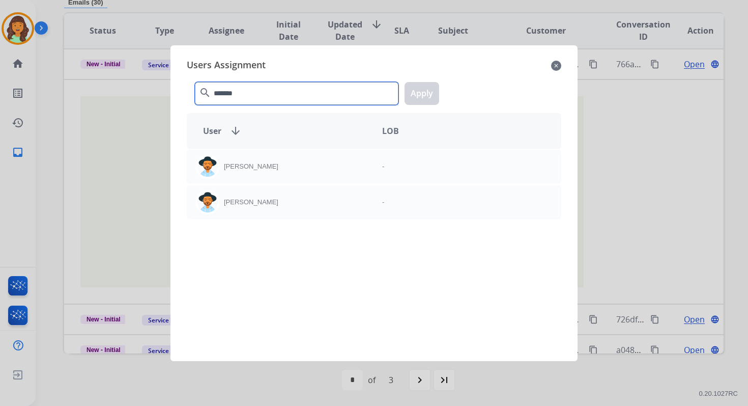
click at [254, 97] on input "*******" at bounding box center [297, 93] width 204 height 23
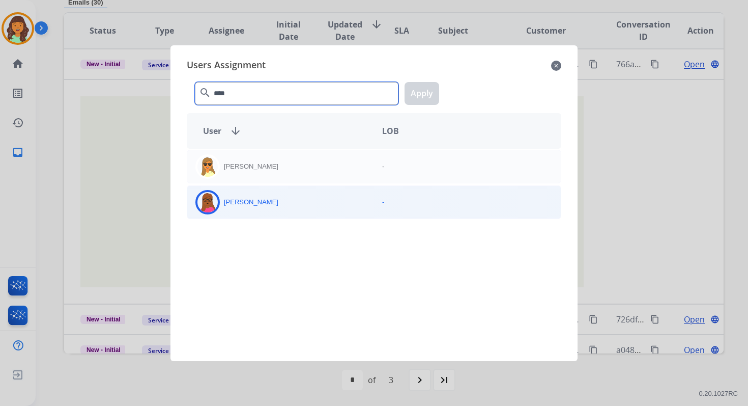
type input "****"
click at [284, 205] on div "Emily Thurman" at bounding box center [280, 202] width 187 height 24
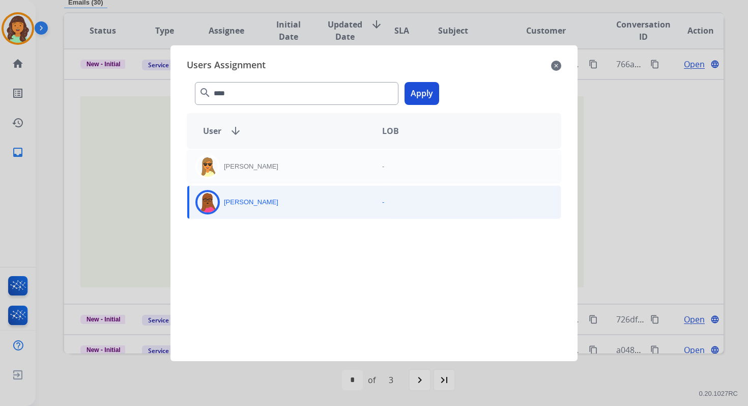
click at [423, 93] on button "Apply" at bounding box center [422, 93] width 35 height 23
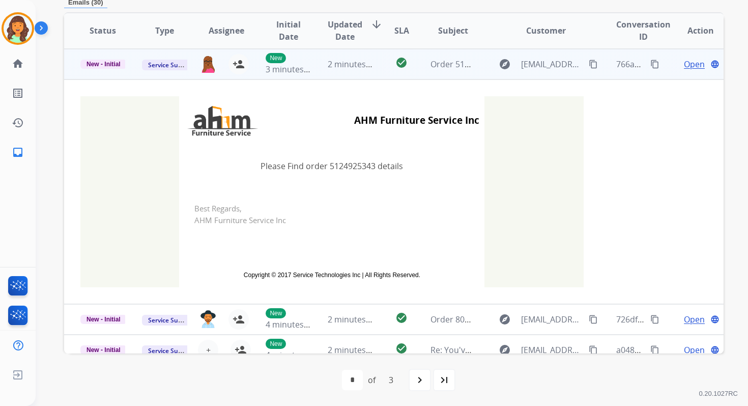
click at [355, 67] on span "2 minutes ago" at bounding box center [355, 64] width 54 height 11
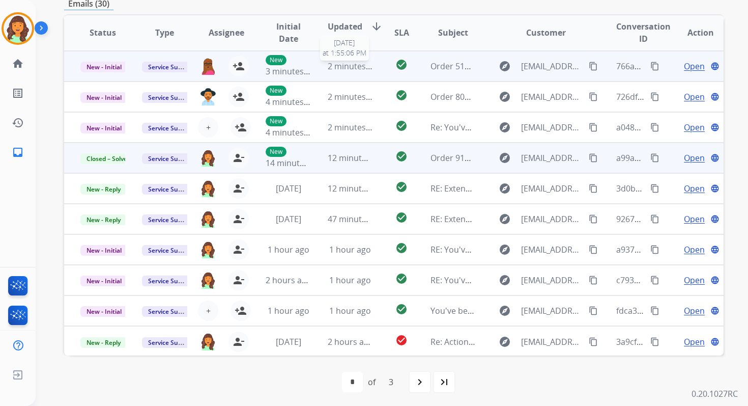
scroll to position [244, 0]
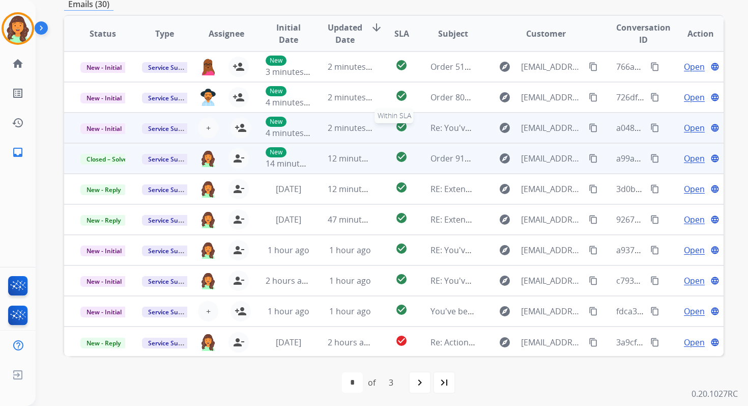
click at [391, 132] on div "check_circle" at bounding box center [401, 127] width 24 height 15
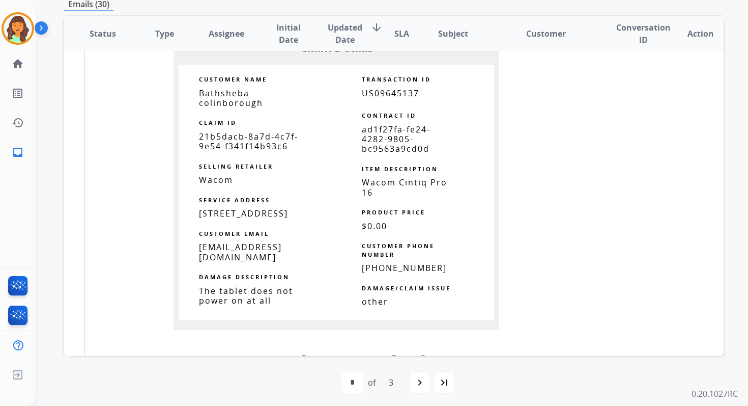
scroll to position [546, 0]
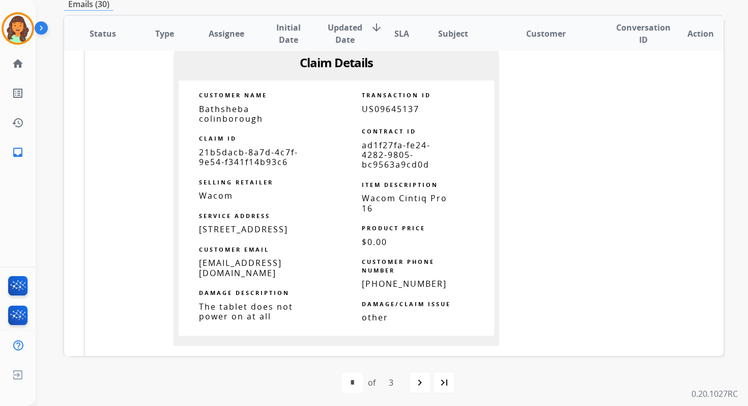
click at [388, 142] on span "ad1f27fa-fe24-4282-9805-bc9563a9cd0d" at bounding box center [396, 154] width 69 height 31
copy tbody
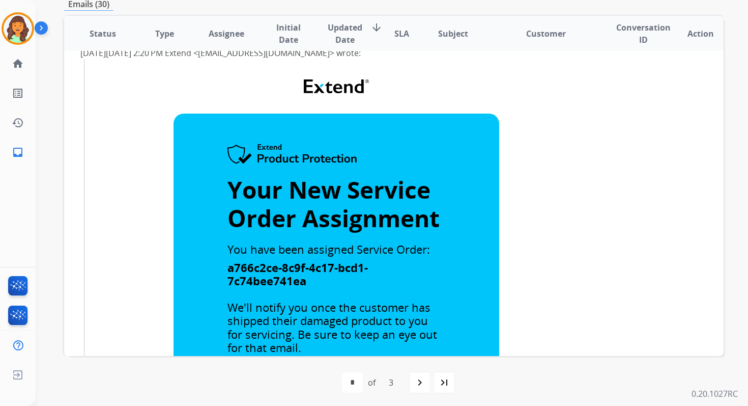
scroll to position [46, 0]
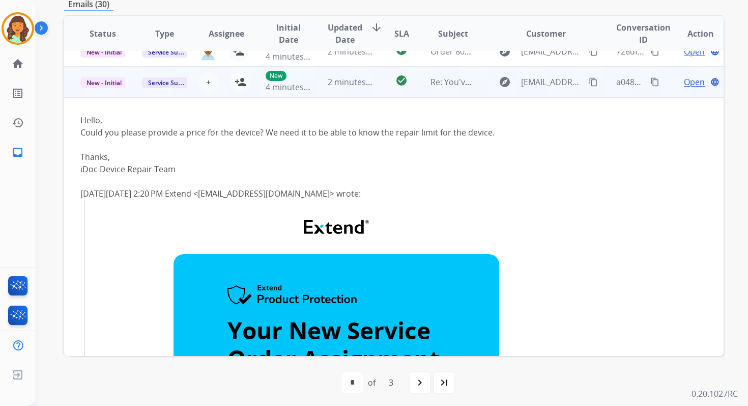
click at [684, 81] on span "Open" at bounding box center [694, 82] width 21 height 12
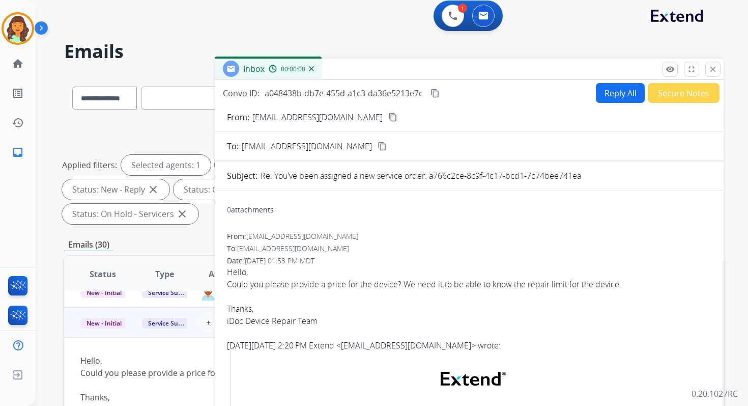
scroll to position [0, 0]
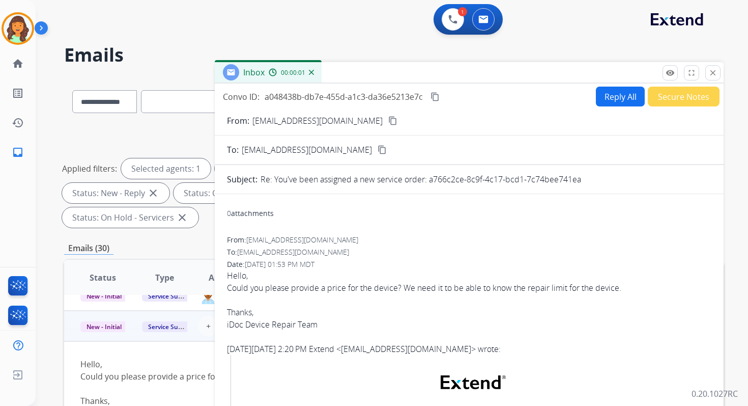
click at [611, 95] on button "Reply All" at bounding box center [620, 97] width 49 height 20
select select "**********"
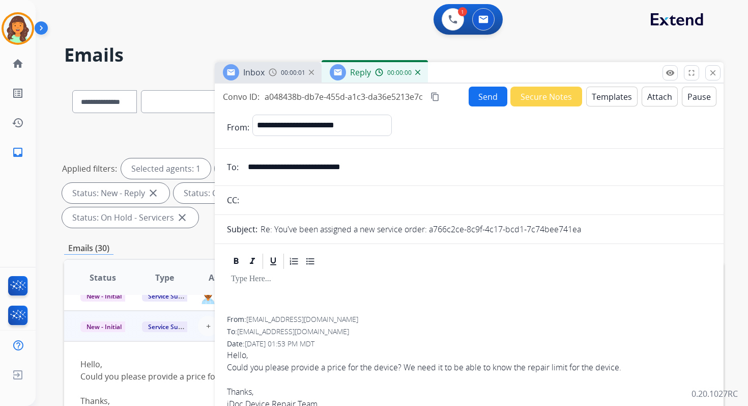
click at [611, 95] on button "Templates" at bounding box center [611, 97] width 51 height 20
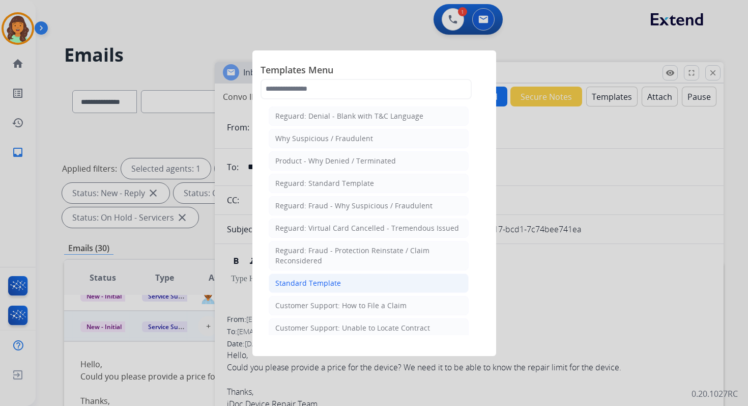
click at [349, 279] on li "Standard Template" at bounding box center [369, 282] width 200 height 19
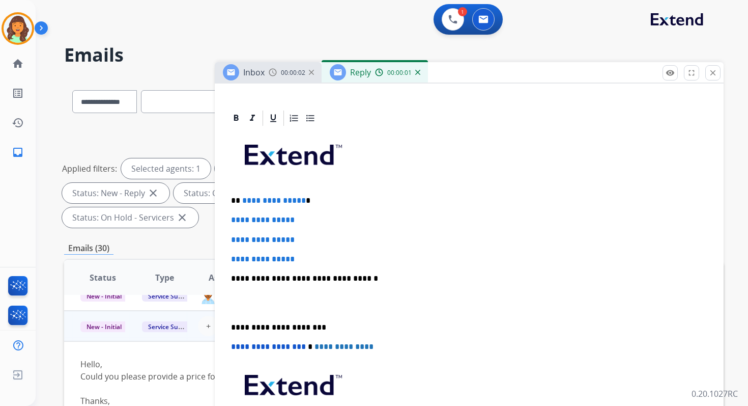
scroll to position [316, 0]
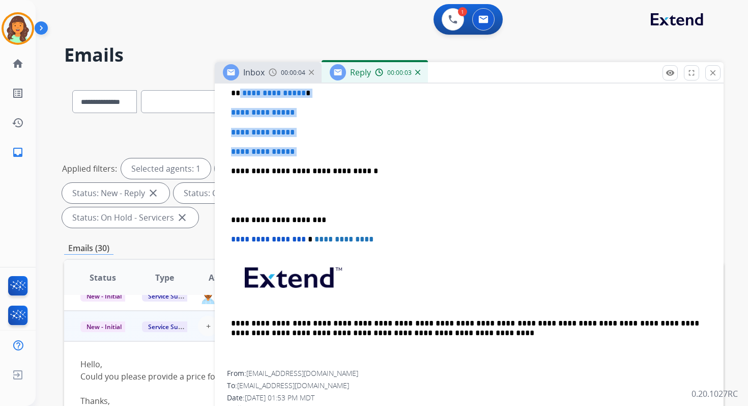
drag, startPoint x: 239, startPoint y: 92, endPoint x: 312, endPoint y: 156, distance: 96.6
click at [312, 157] on div "**********" at bounding box center [469, 195] width 485 height 350
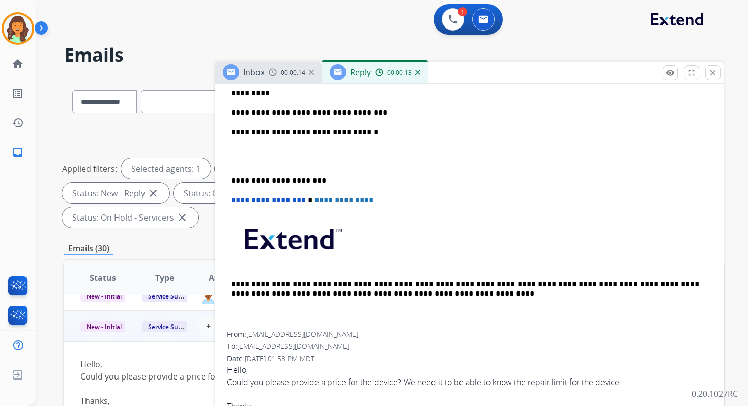
click at [314, 114] on p "**********" at bounding box center [465, 112] width 468 height 9
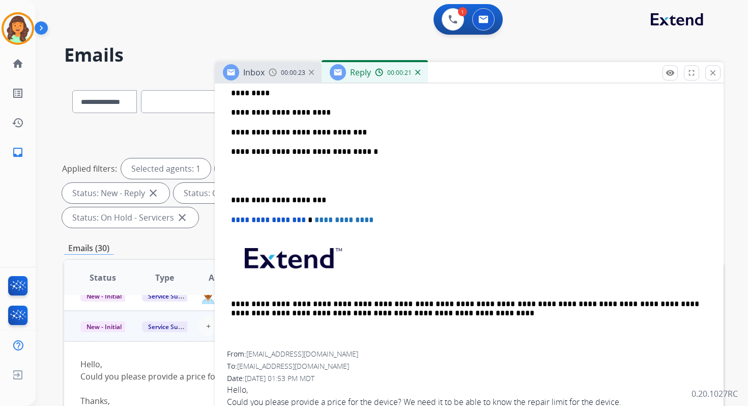
click at [338, 154] on p "**********" at bounding box center [465, 151] width 468 height 9
click at [272, 202] on p "**********" at bounding box center [465, 199] width 468 height 9
click at [235, 220] on span "**********" at bounding box center [268, 220] width 75 height 8
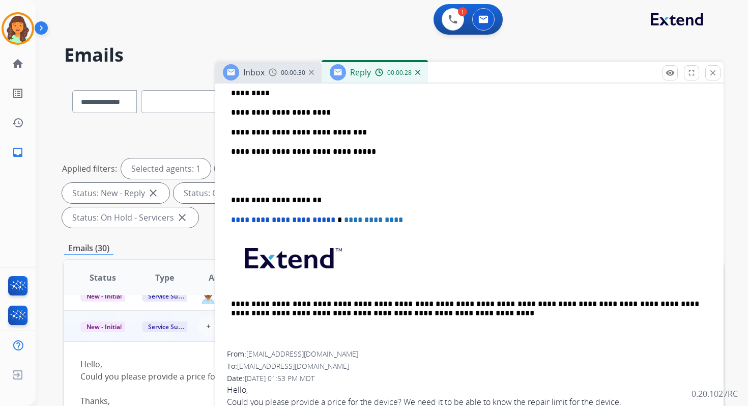
drag, startPoint x: 235, startPoint y: 220, endPoint x: 255, endPoint y: 179, distance: 45.3
click at [235, 218] on span "**********" at bounding box center [283, 220] width 104 height 8
click at [318, 149] on p "**********" at bounding box center [465, 151] width 468 height 9
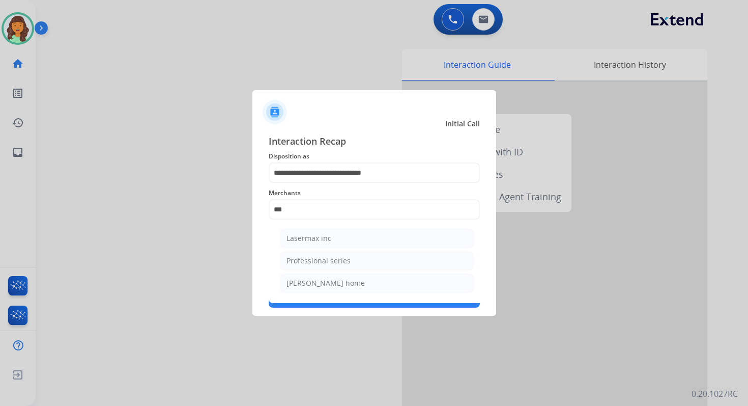
click at [298, 210] on input "***" at bounding box center [374, 209] width 211 height 20
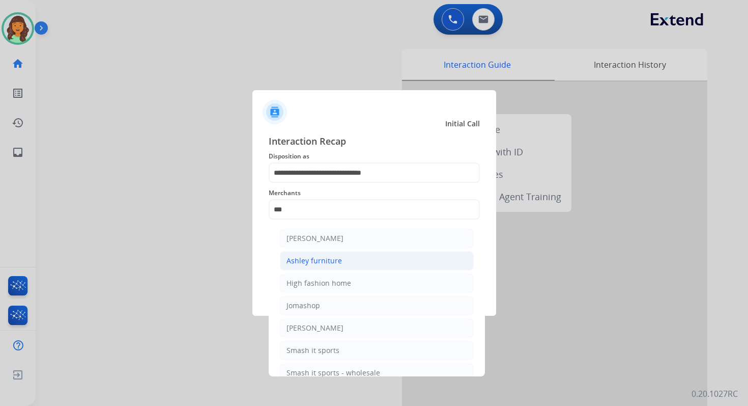
click at [314, 257] on div "Ashley furniture" at bounding box center [314, 261] width 55 height 10
type input "**********"
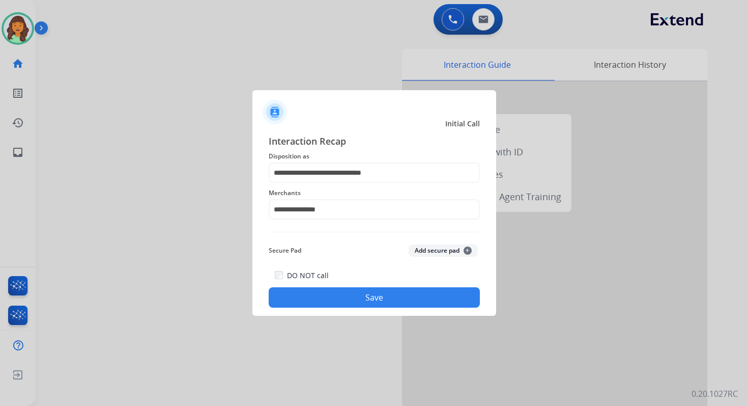
click at [357, 302] on button "Save" at bounding box center [374, 297] width 211 height 20
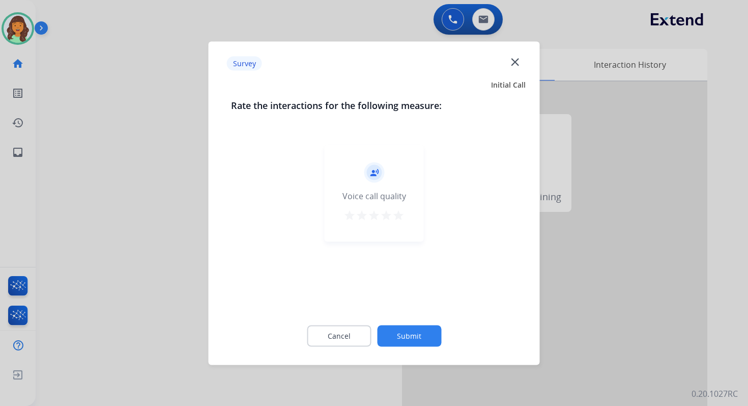
click at [405, 332] on button "Submit" at bounding box center [409, 335] width 64 height 21
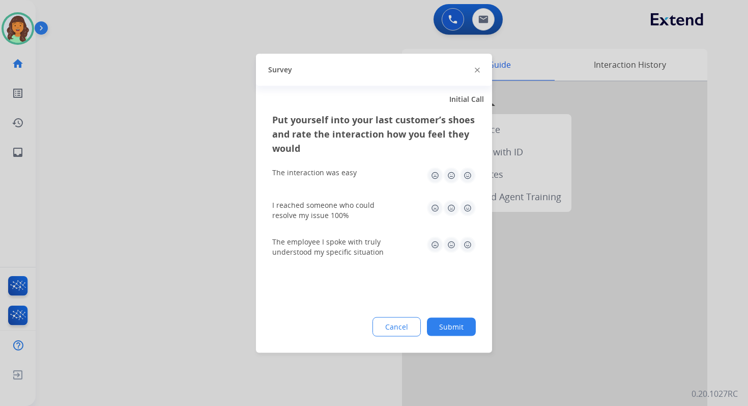
click at [458, 326] on button "Submit" at bounding box center [451, 326] width 49 height 18
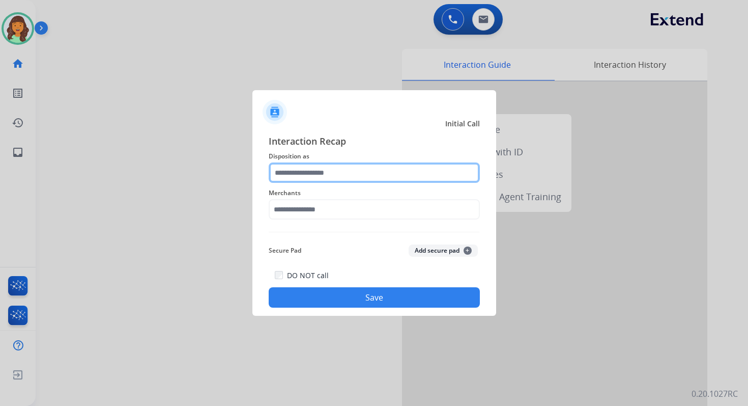
click at [338, 172] on input "text" at bounding box center [374, 172] width 211 height 20
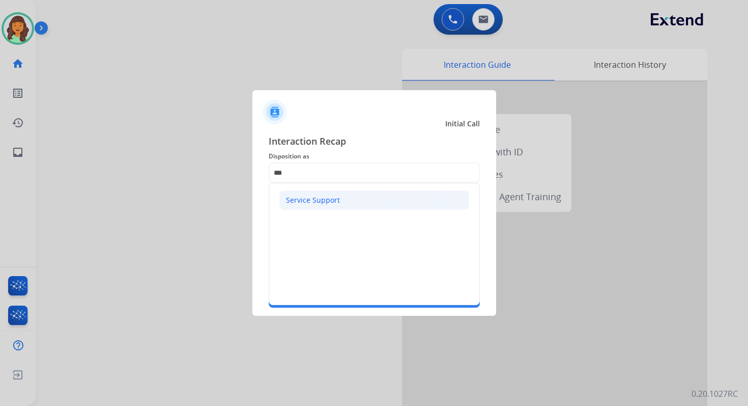
click at [338, 196] on div "Service Support" at bounding box center [313, 200] width 54 height 10
type input "**********"
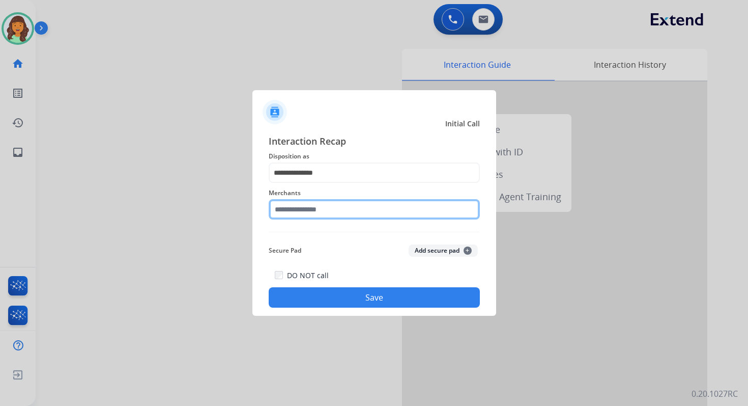
click at [338, 204] on input "text" at bounding box center [374, 209] width 211 height 20
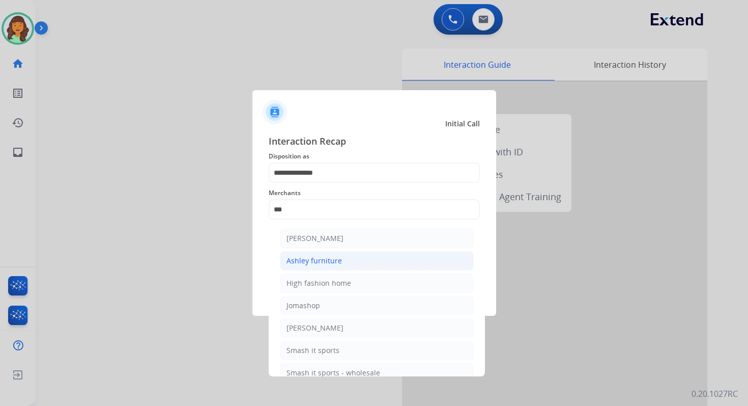
click at [308, 258] on div "Ashley furniture" at bounding box center [314, 261] width 55 height 10
type input "**********"
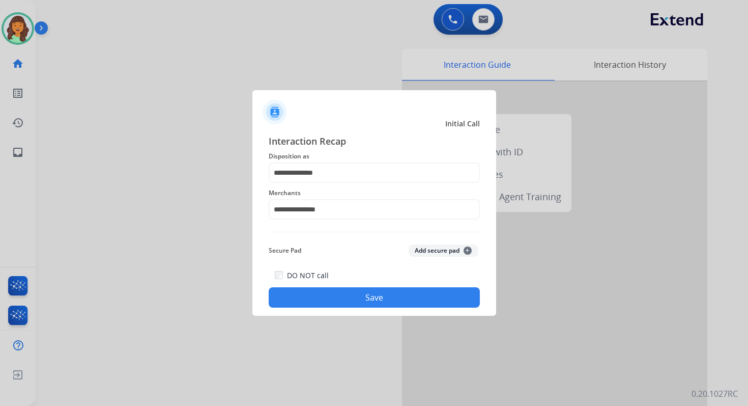
click at [362, 300] on button "Save" at bounding box center [374, 297] width 211 height 20
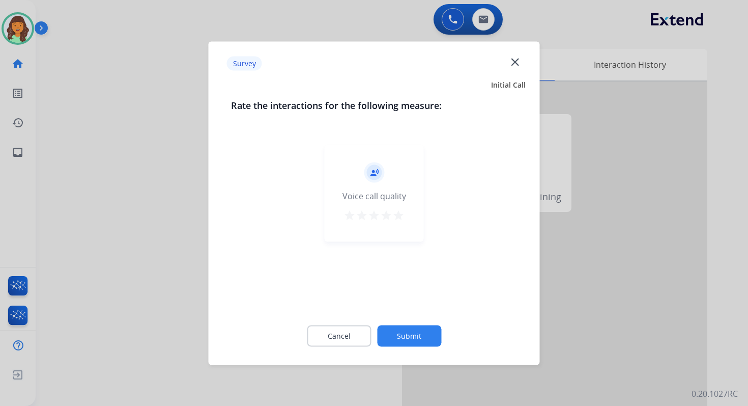
click at [403, 332] on button "Submit" at bounding box center [409, 335] width 64 height 21
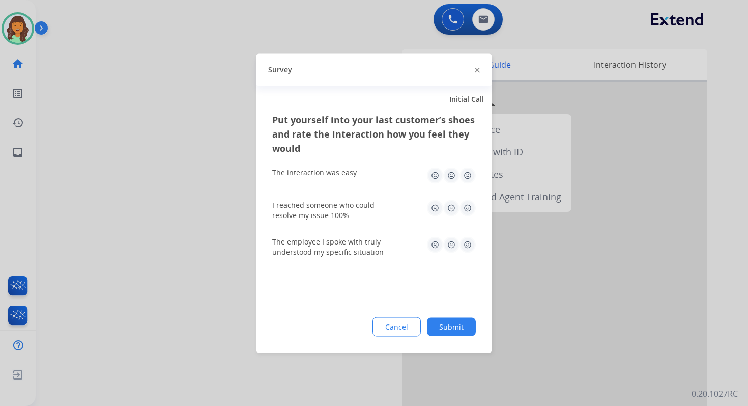
click at [462, 326] on button "Submit" at bounding box center [451, 326] width 49 height 18
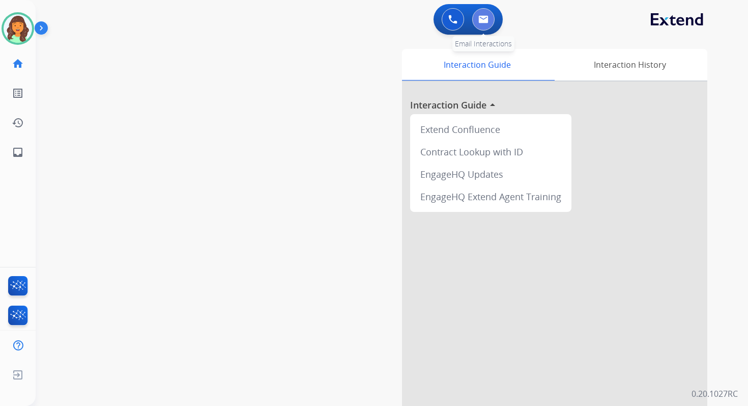
click at [489, 11] on button at bounding box center [483, 19] width 22 height 22
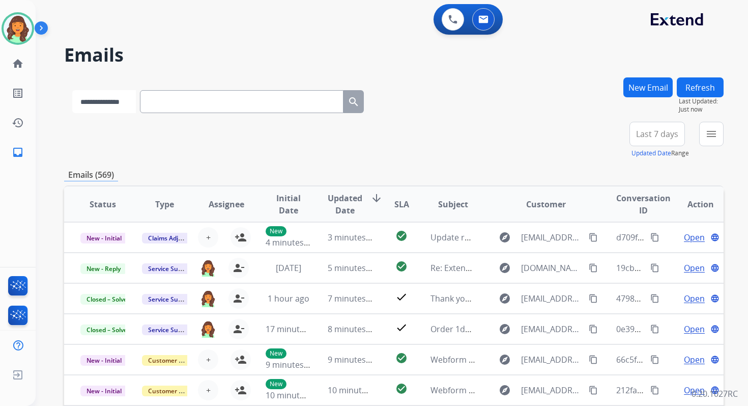
click at [134, 101] on select "**********" at bounding box center [104, 101] width 64 height 23
click at [72, 90] on select "**********" at bounding box center [104, 101] width 64 height 23
click at [104, 104] on select "**********" at bounding box center [104, 101] width 64 height 23
select select "**********"
click at [72, 90] on select "**********" at bounding box center [104, 101] width 64 height 23
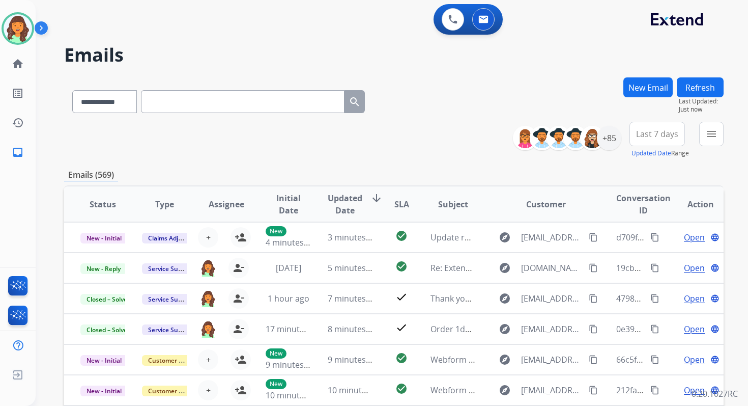
click at [167, 99] on input "text" at bounding box center [243, 101] width 204 height 23
paste input "**********"
type input "**********"
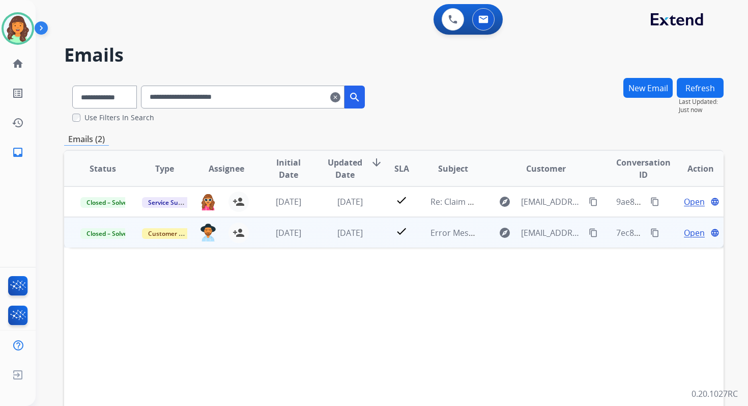
click at [684, 234] on span "Open" at bounding box center [694, 233] width 21 height 12
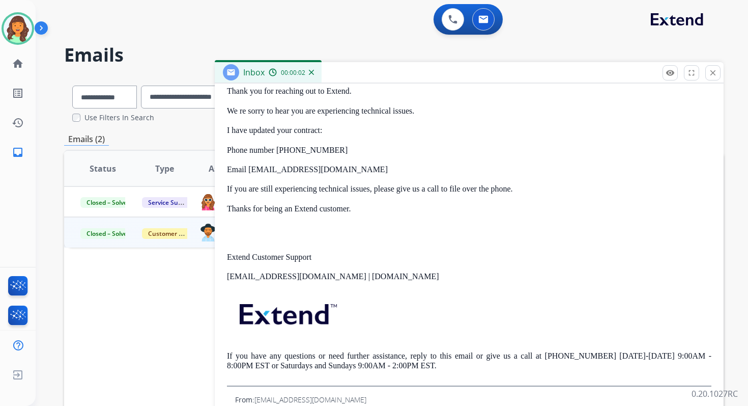
scroll to position [382, 0]
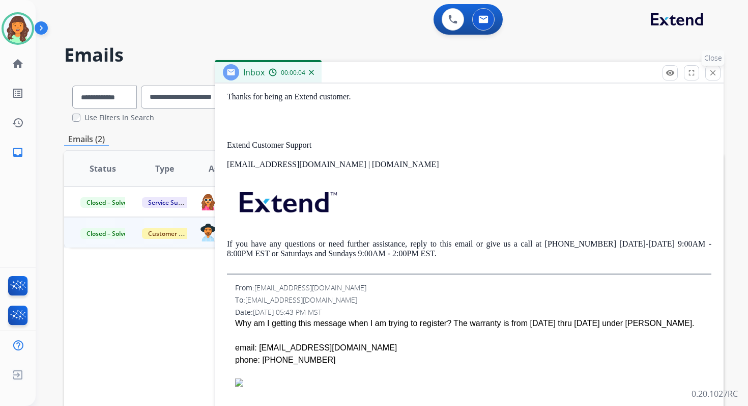
click at [713, 74] on mat-icon "close" at bounding box center [713, 72] width 9 height 9
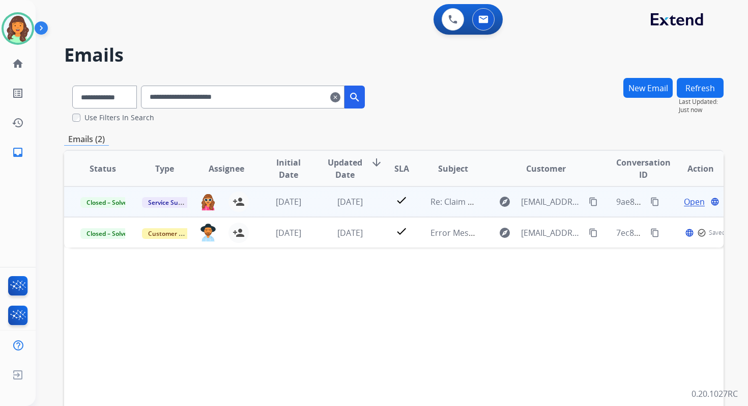
click at [687, 202] on span "Open" at bounding box center [694, 201] width 21 height 12
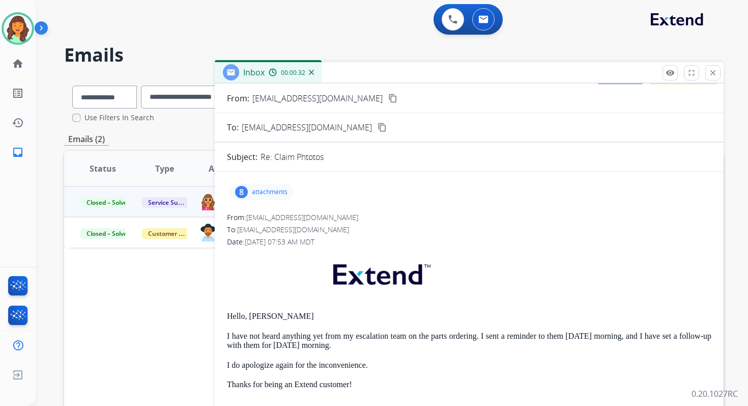
scroll to position [0, 0]
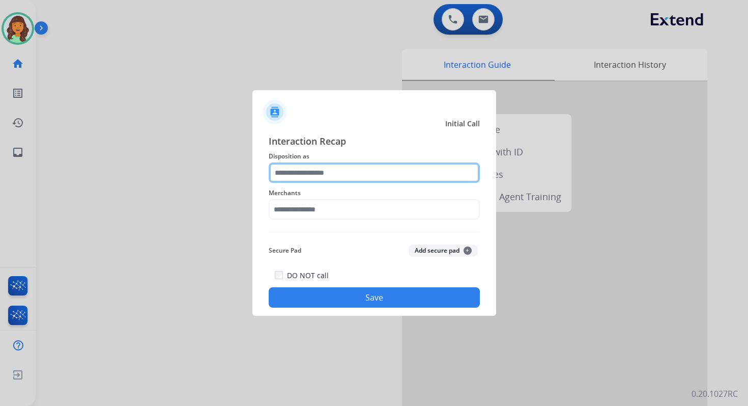
click at [340, 173] on input "text" at bounding box center [374, 172] width 211 height 20
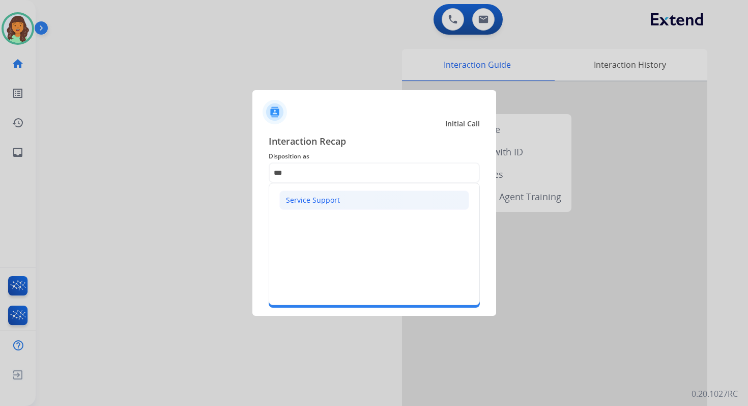
click at [325, 204] on div "Service Support" at bounding box center [313, 200] width 54 height 10
type input "**********"
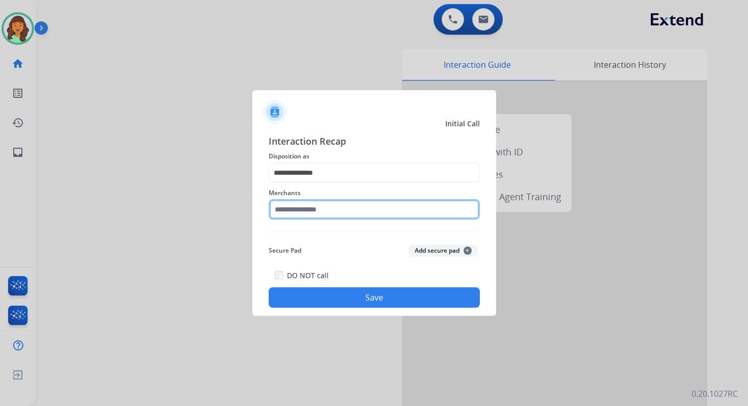
click at [322, 209] on input "text" at bounding box center [374, 209] width 211 height 20
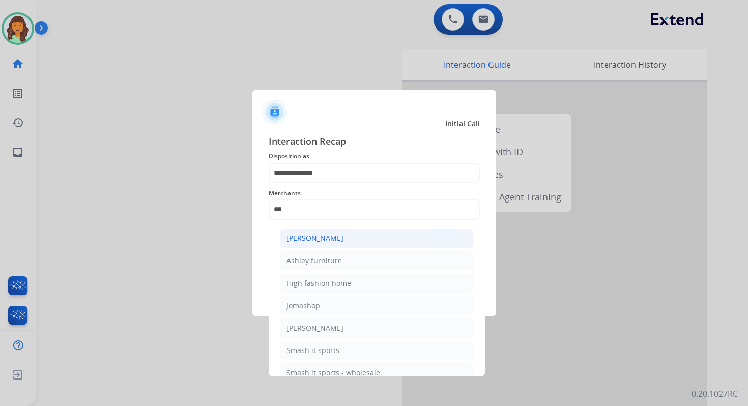
click at [325, 241] on div "[PERSON_NAME]" at bounding box center [315, 238] width 57 height 10
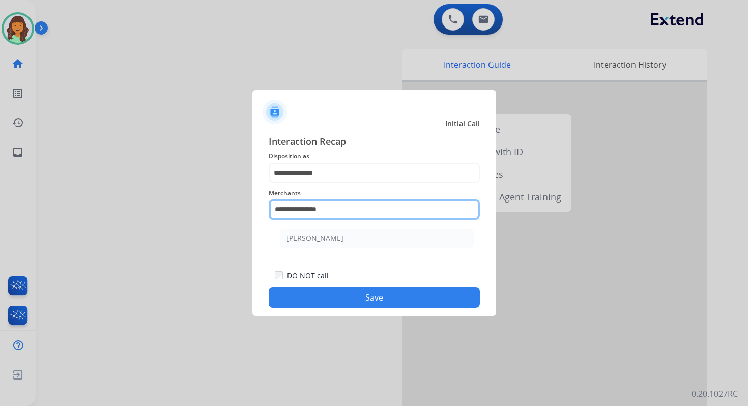
click at [324, 212] on input "**********" at bounding box center [374, 209] width 211 height 20
drag, startPoint x: 340, startPoint y: 209, endPoint x: 303, endPoint y: 209, distance: 37.2
click at [303, 209] on input "**********" at bounding box center [374, 209] width 211 height 20
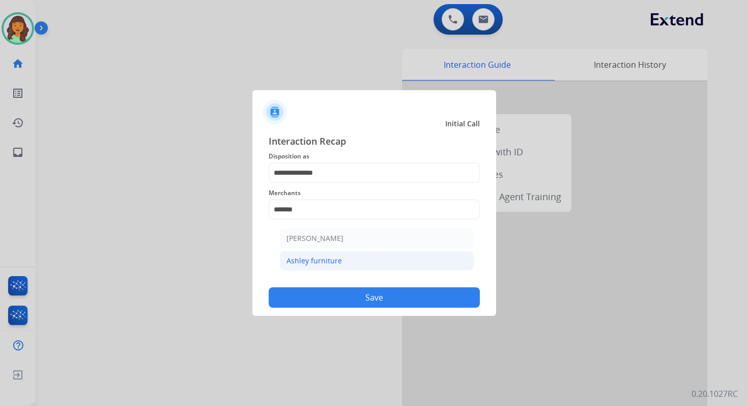
click at [332, 260] on div "Ashley furniture" at bounding box center [314, 261] width 55 height 10
type input "**********"
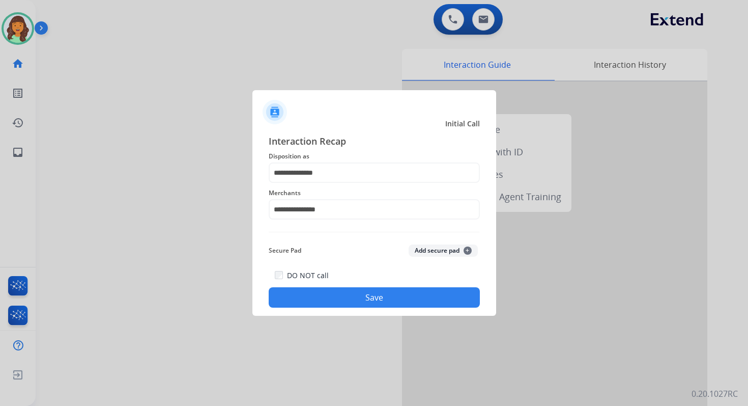
click at [370, 292] on button "Save" at bounding box center [374, 297] width 211 height 20
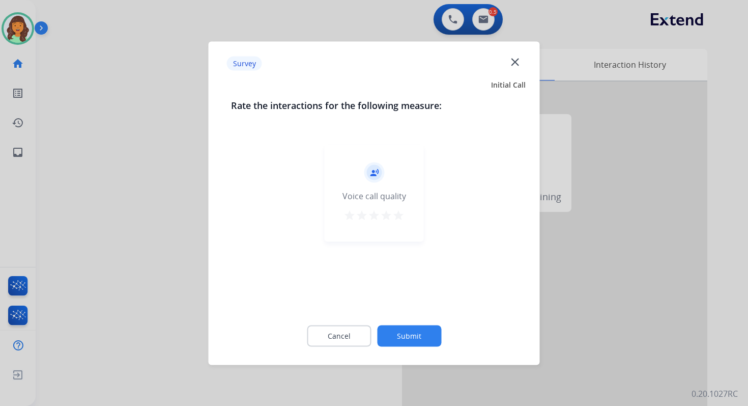
click at [414, 329] on button "Submit" at bounding box center [409, 335] width 64 height 21
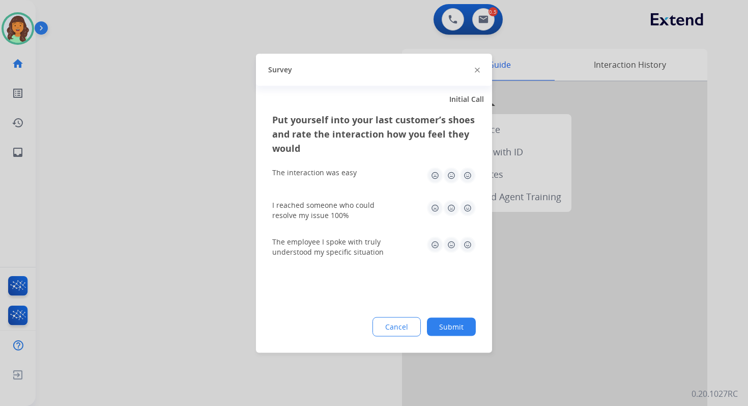
click at [448, 330] on button "Submit" at bounding box center [451, 326] width 49 height 18
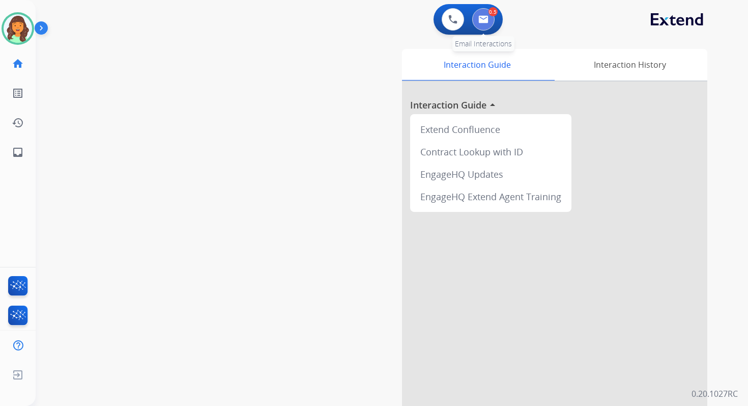
click at [483, 20] on img at bounding box center [484, 19] width 10 height 8
select select "**********"
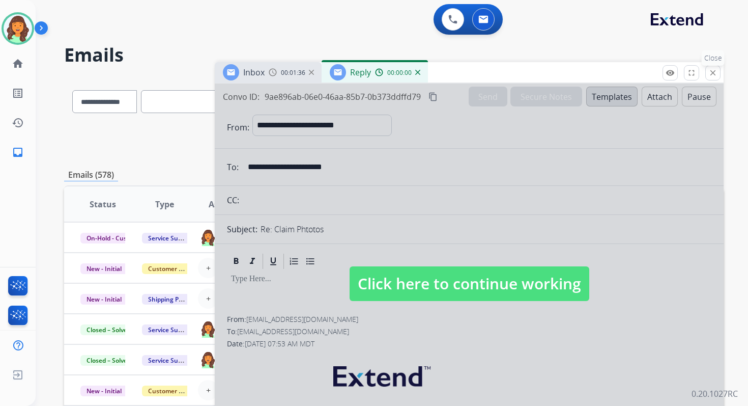
click at [710, 71] on mat-icon "close" at bounding box center [713, 72] width 9 height 9
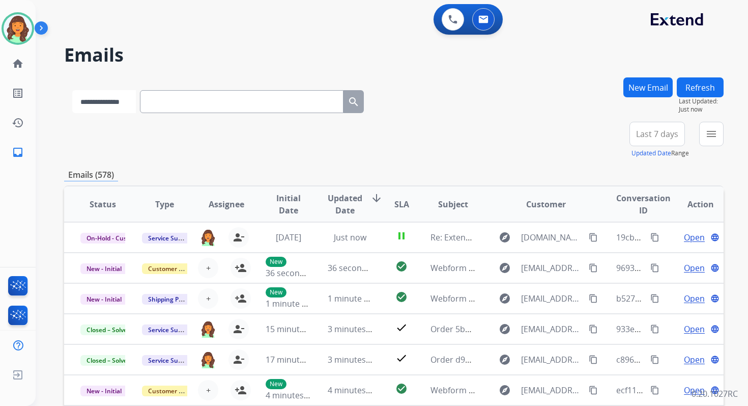
click at [128, 101] on select "**********" at bounding box center [104, 101] width 64 height 23
select select "**********"
click at [72, 90] on select "**********" at bounding box center [104, 101] width 64 height 23
click at [173, 111] on input "text" at bounding box center [243, 101] width 204 height 23
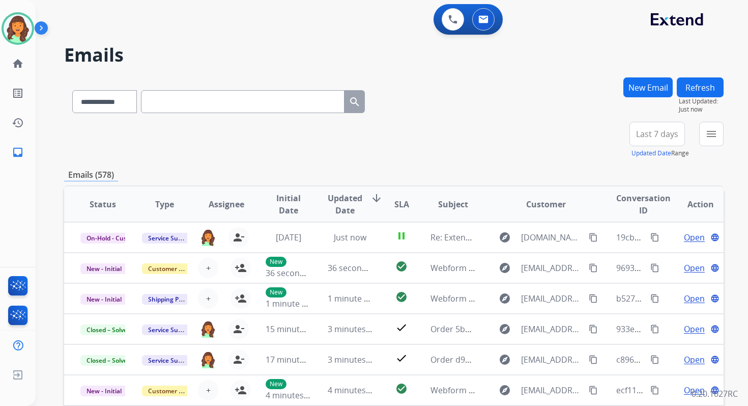
paste input "**********"
type input "**********"
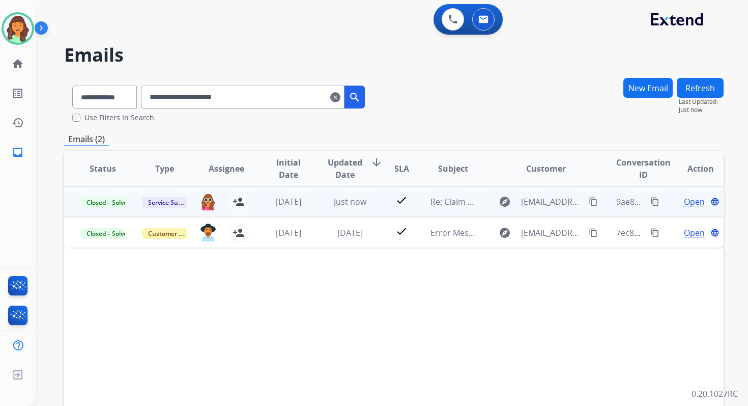
click at [690, 203] on span "Open" at bounding box center [694, 201] width 21 height 12
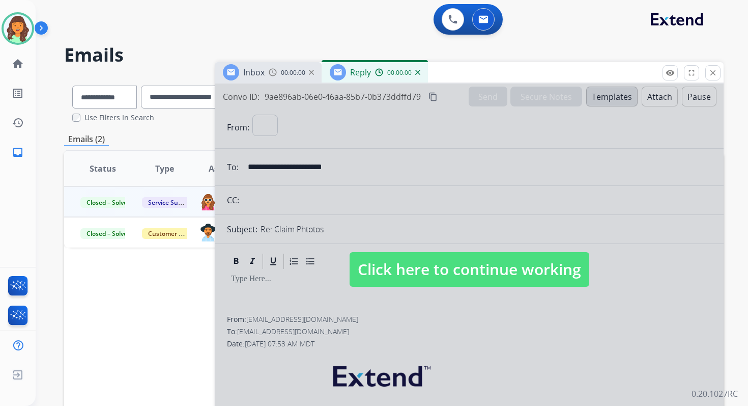
select select "**********"
click at [469, 251] on div at bounding box center [469, 259] width 509 height 352
select select
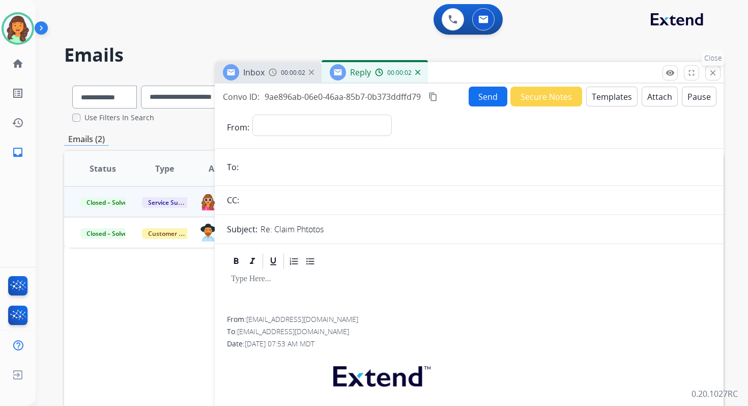
click at [711, 74] on mat-icon "close" at bounding box center [713, 72] width 9 height 9
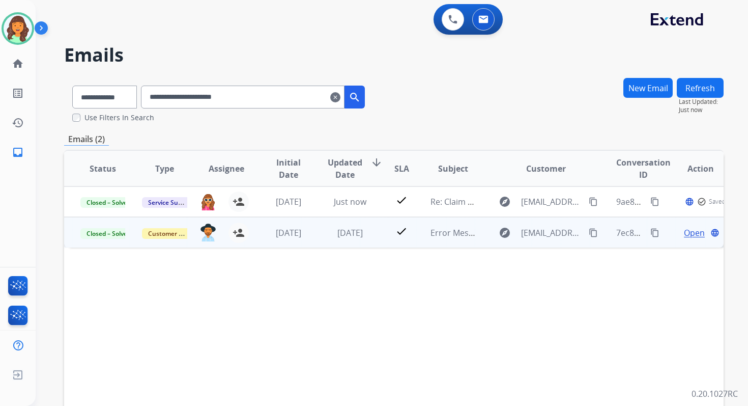
click at [686, 235] on span "Open" at bounding box center [694, 233] width 21 height 12
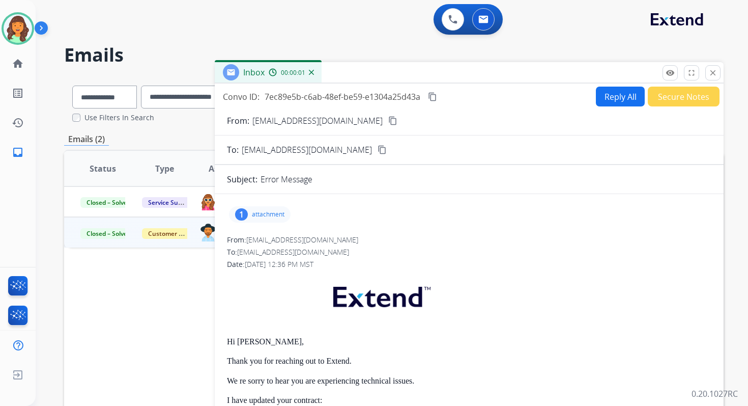
click at [268, 213] on p "attachment" at bounding box center [268, 214] width 33 height 8
click at [266, 242] on div at bounding box center [262, 240] width 51 height 36
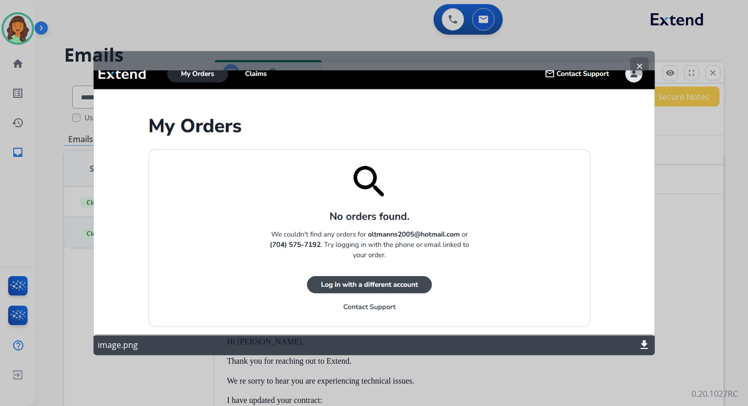
click at [639, 65] on mat-icon "clear" at bounding box center [639, 66] width 9 height 9
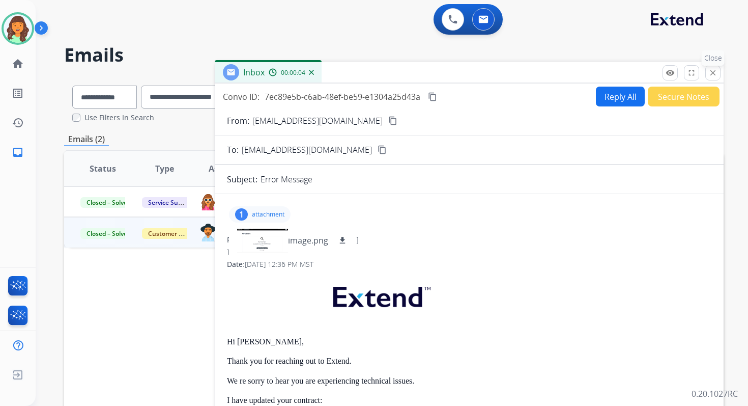
click at [712, 73] on mat-icon "close" at bounding box center [713, 72] width 9 height 9
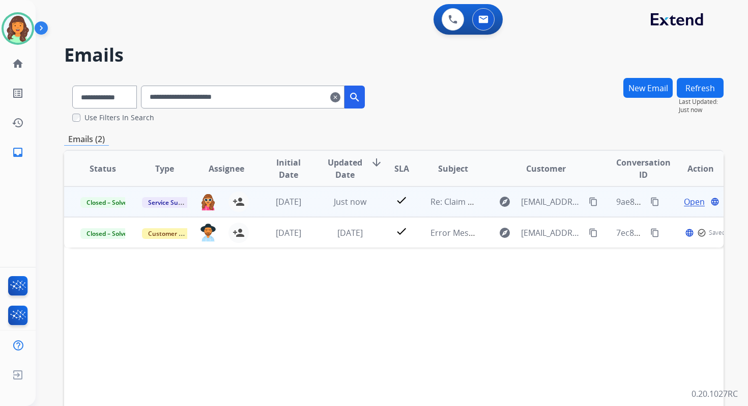
click at [685, 202] on span "Open" at bounding box center [694, 201] width 21 height 12
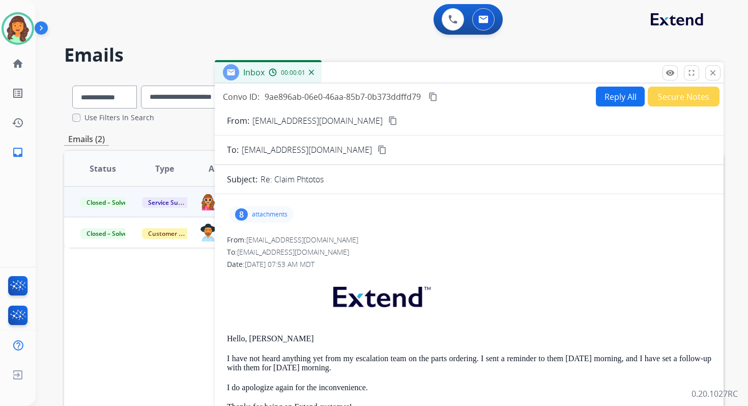
click at [266, 214] on p "attachments" at bounding box center [270, 214] width 36 height 8
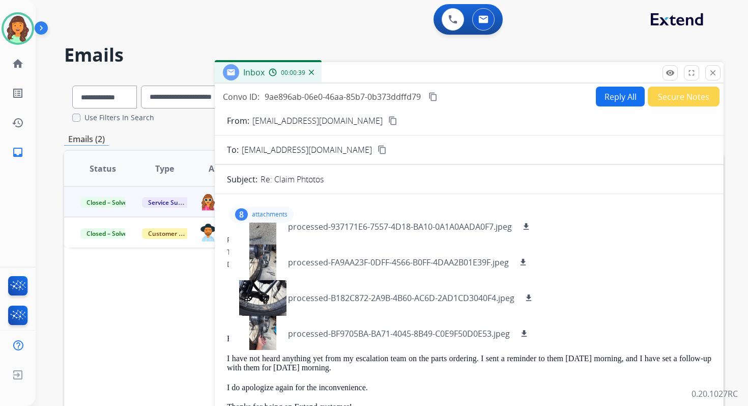
scroll to position [83, 0]
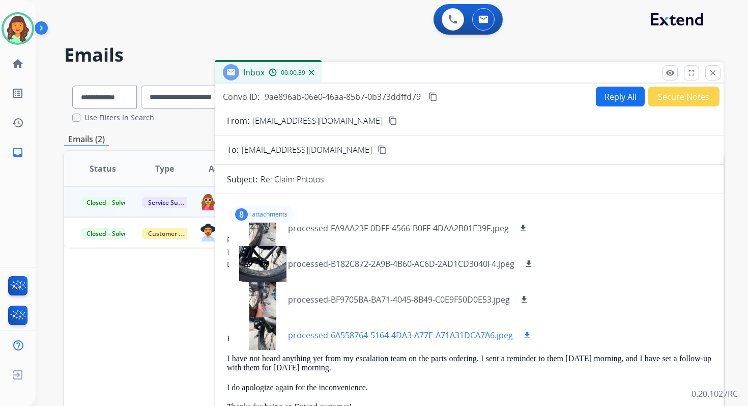
click at [268, 229] on div at bounding box center [262, 228] width 51 height 36
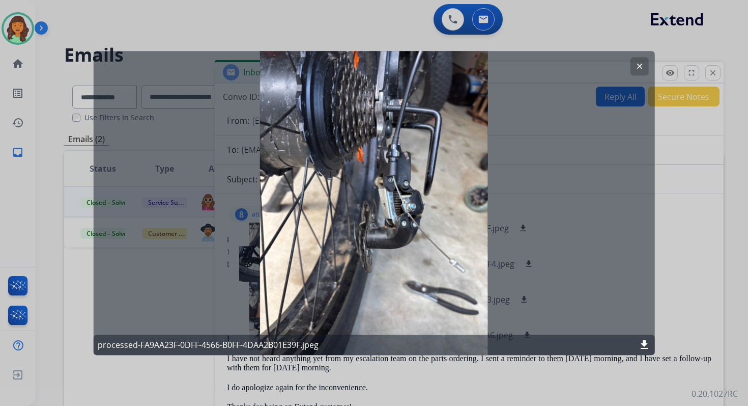
click at [641, 61] on button "clear" at bounding box center [639, 66] width 18 height 18
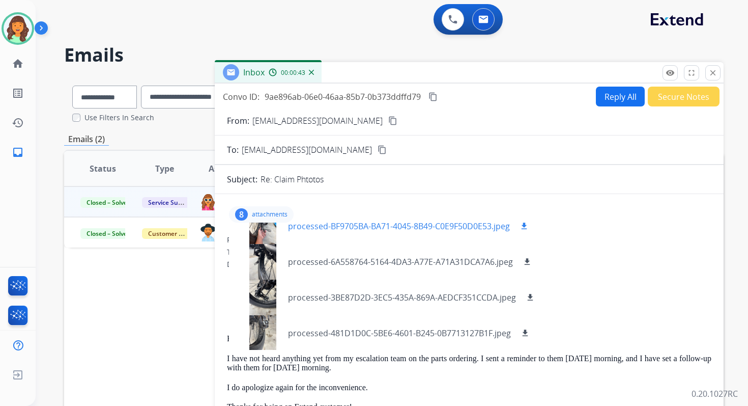
scroll to position [158, 0]
click at [267, 286] on div at bounding box center [262, 296] width 51 height 36
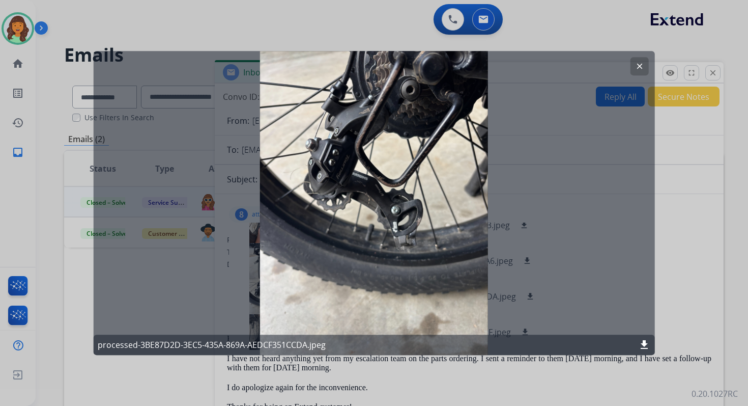
click at [642, 66] on mat-icon "clear" at bounding box center [639, 66] width 9 height 9
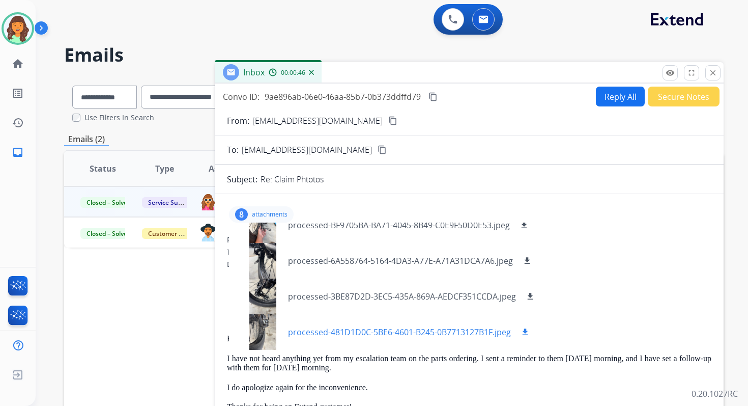
click at [264, 327] on div at bounding box center [262, 332] width 51 height 36
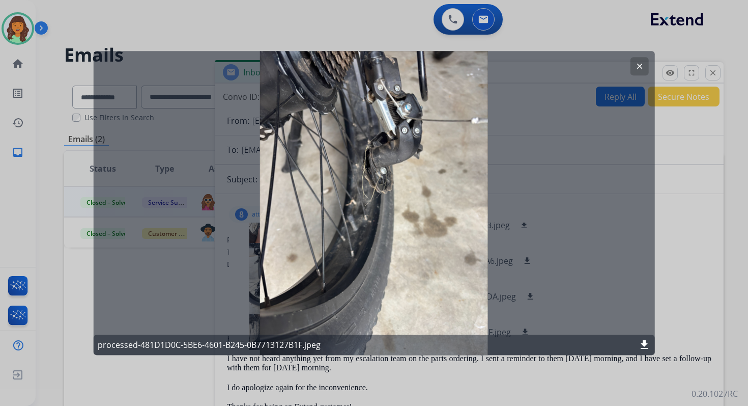
click at [644, 62] on button "clear" at bounding box center [639, 66] width 18 height 18
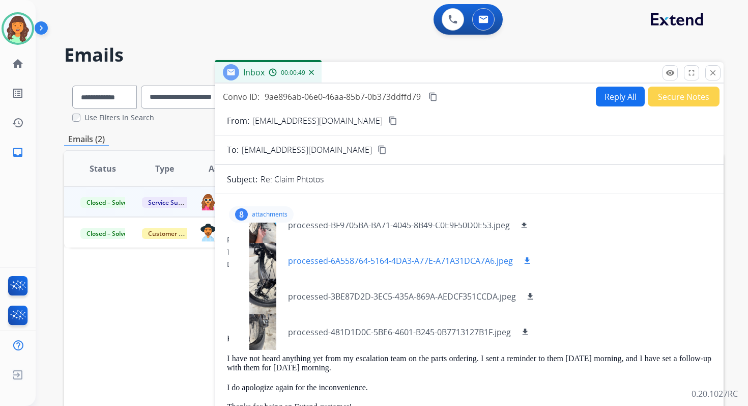
scroll to position [21, 0]
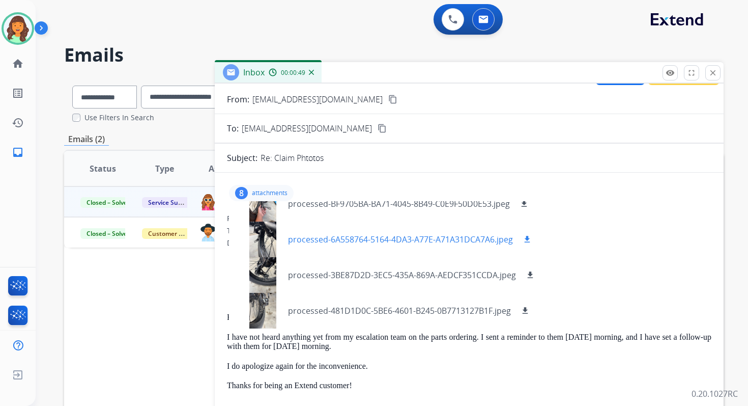
click at [263, 233] on div at bounding box center [262, 239] width 51 height 36
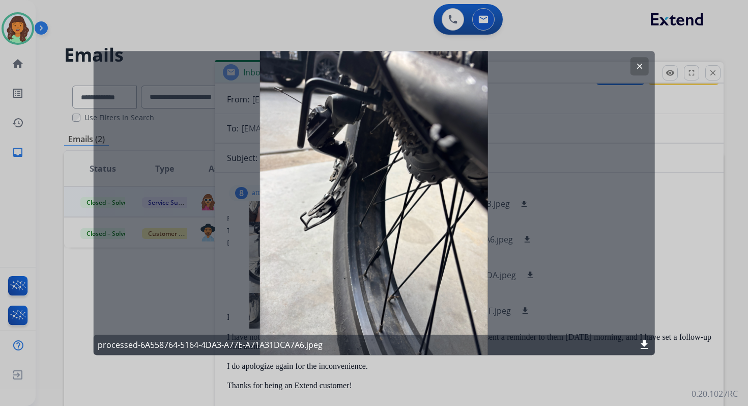
click at [640, 65] on mat-icon "clear" at bounding box center [639, 66] width 9 height 9
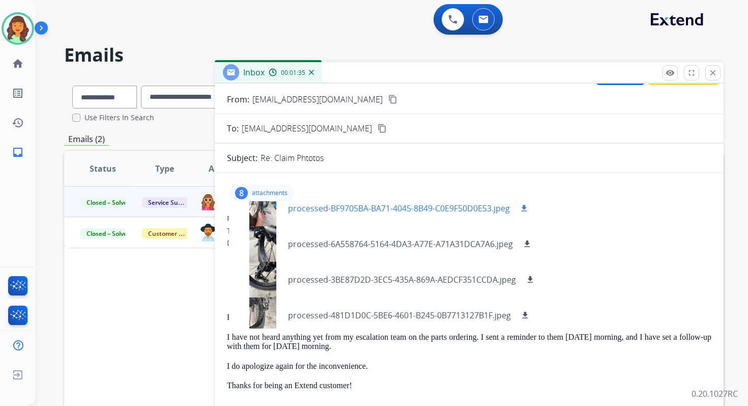
scroll to position [158, 0]
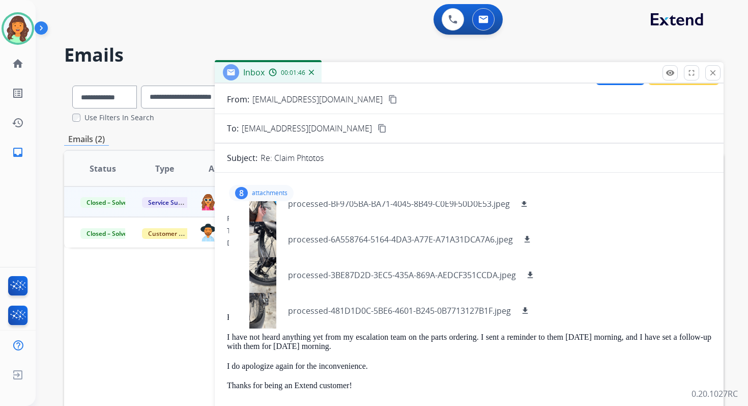
click at [625, 226] on div "To: oltmanns2005@hotmail.com" at bounding box center [469, 231] width 485 height 10
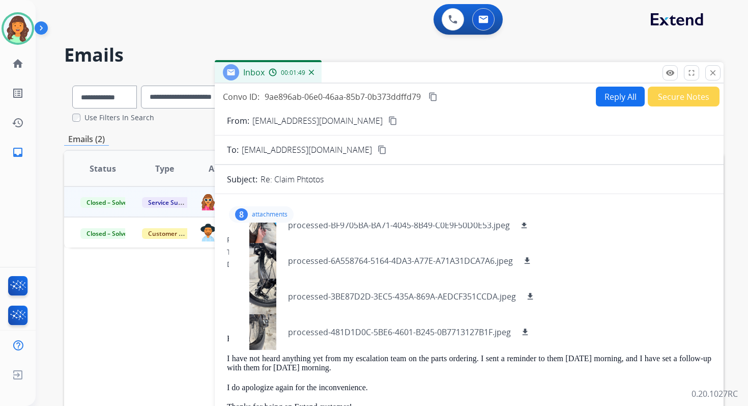
click at [606, 103] on button "Reply All" at bounding box center [620, 97] width 49 height 20
select select "**********"
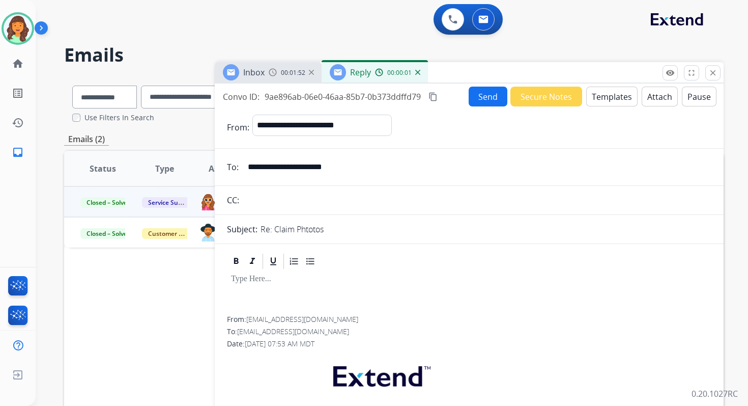
click at [658, 96] on button "Attach" at bounding box center [660, 97] width 36 height 20
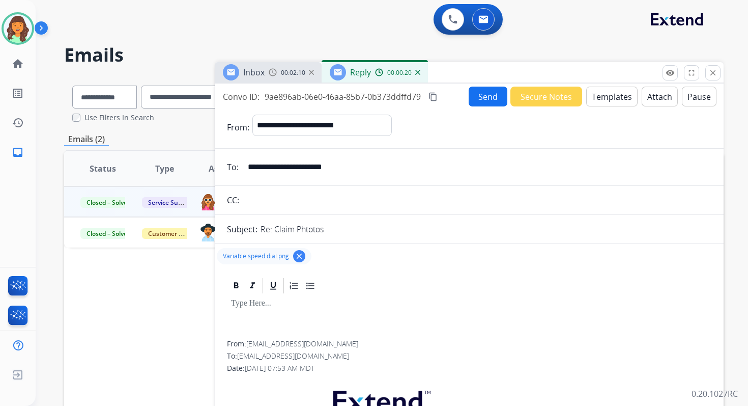
click at [384, 7] on div "0 Voice Interactions 0 Email Interactions" at bounding box center [386, 20] width 676 height 33
click at [607, 97] on button "Templates" at bounding box center [611, 97] width 51 height 20
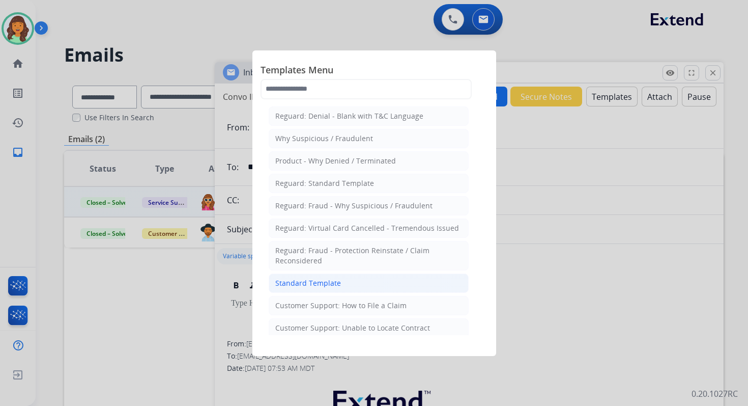
click at [319, 283] on div "Standard Template" at bounding box center [308, 283] width 66 height 10
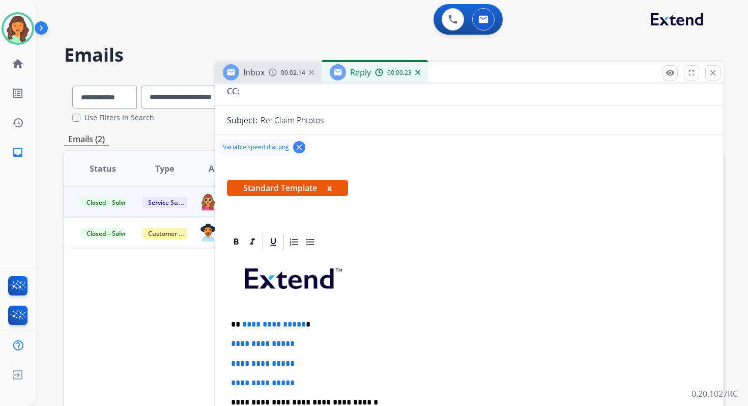
scroll to position [223, 0]
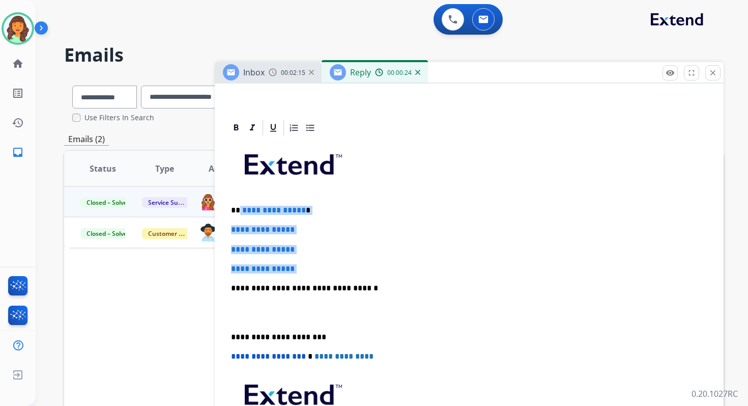
drag, startPoint x: 239, startPoint y: 209, endPoint x: 314, endPoint y: 274, distance: 99.2
click at [314, 274] on div "**********" at bounding box center [469, 312] width 485 height 350
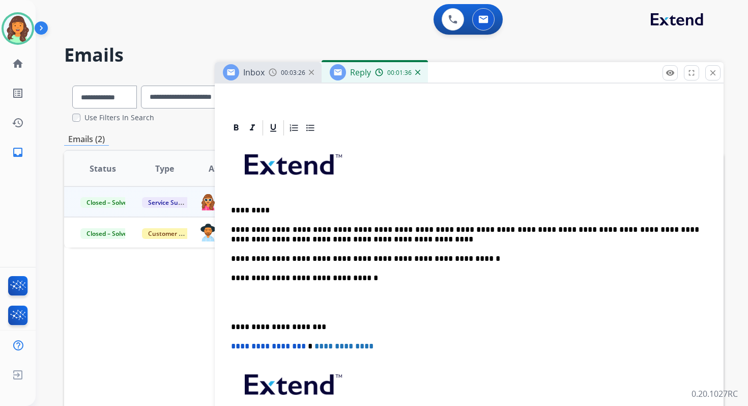
click at [342, 278] on p "**********" at bounding box center [465, 277] width 468 height 9
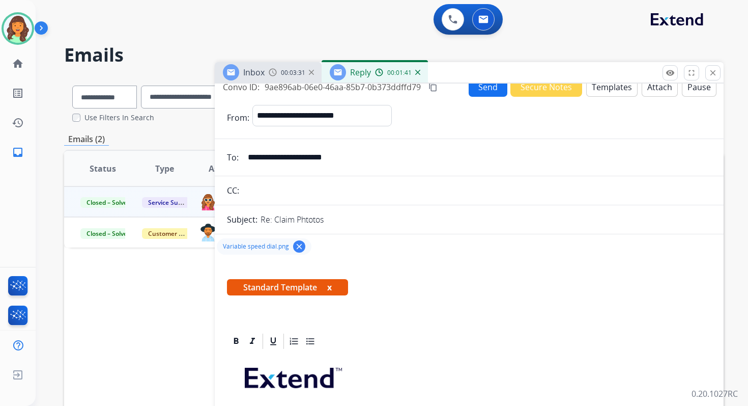
scroll to position [0, 0]
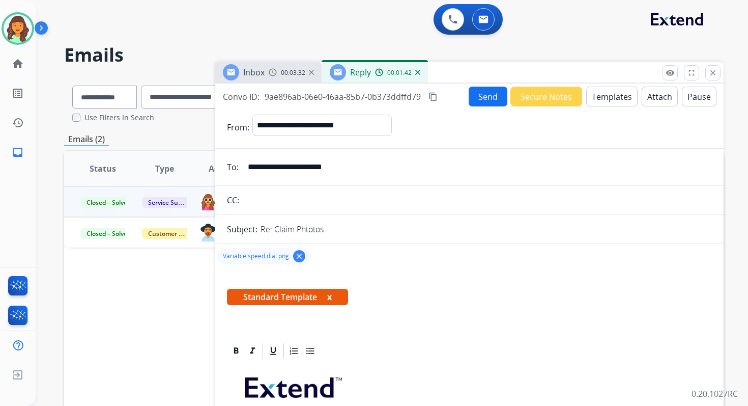
click at [482, 101] on button "Send" at bounding box center [488, 97] width 39 height 20
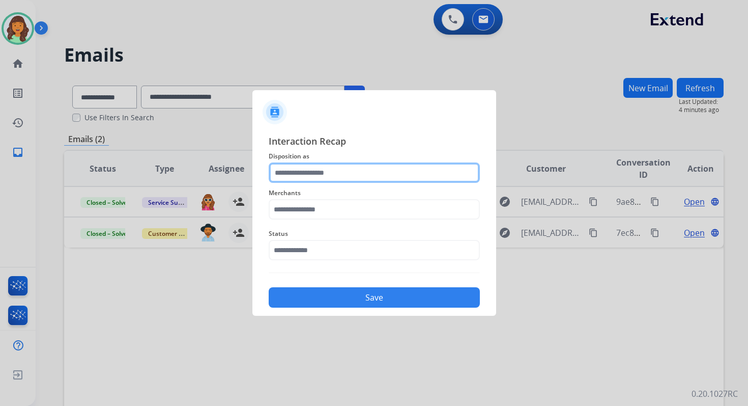
click at [331, 178] on input "text" at bounding box center [374, 172] width 211 height 20
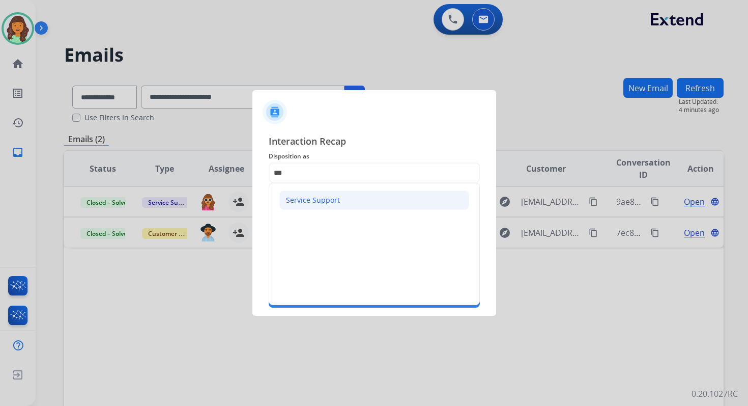
click at [320, 197] on div "Service Support" at bounding box center [313, 200] width 54 height 10
type input "**********"
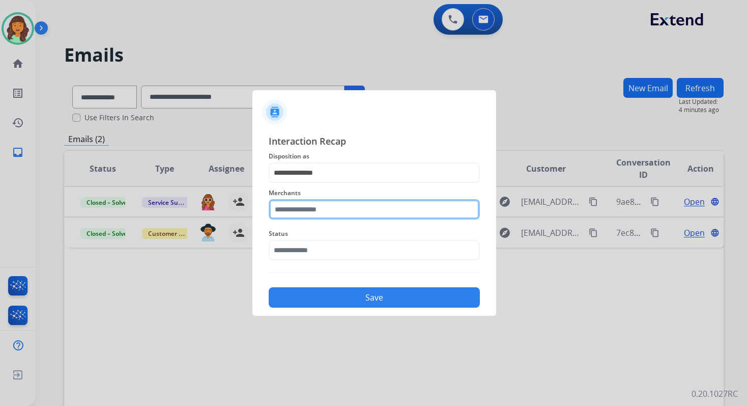
click at [321, 207] on input "text" at bounding box center [374, 209] width 211 height 20
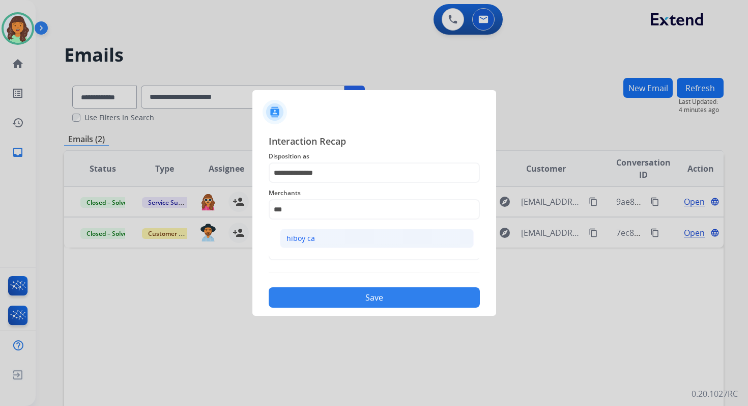
click at [328, 236] on li "hiboy ca" at bounding box center [377, 238] width 194 height 19
type input "********"
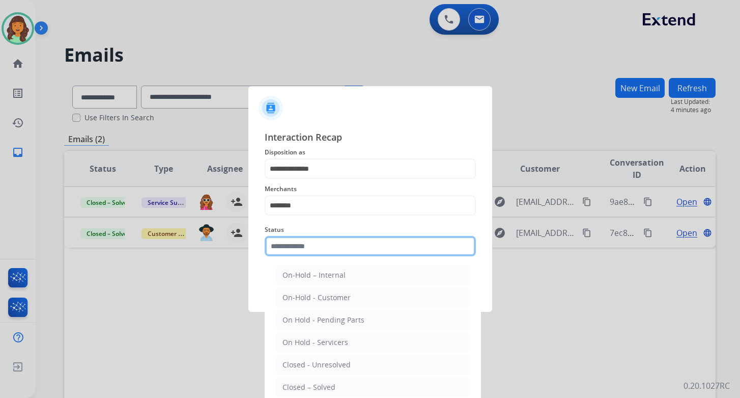
click at [329, 250] on input "text" at bounding box center [370, 246] width 211 height 20
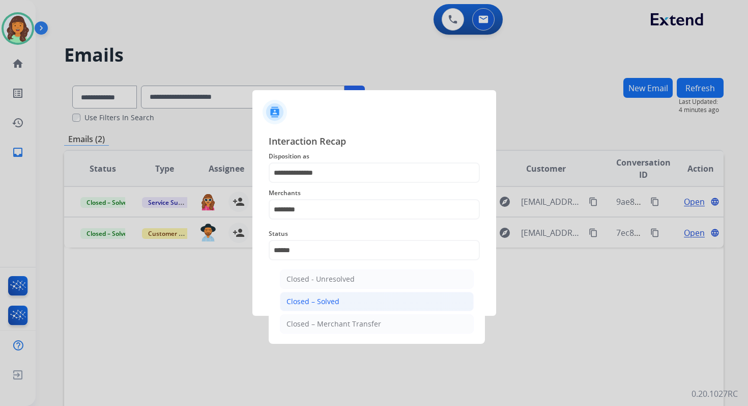
click at [334, 297] on div "Closed – Solved" at bounding box center [313, 301] width 53 height 10
type input "**********"
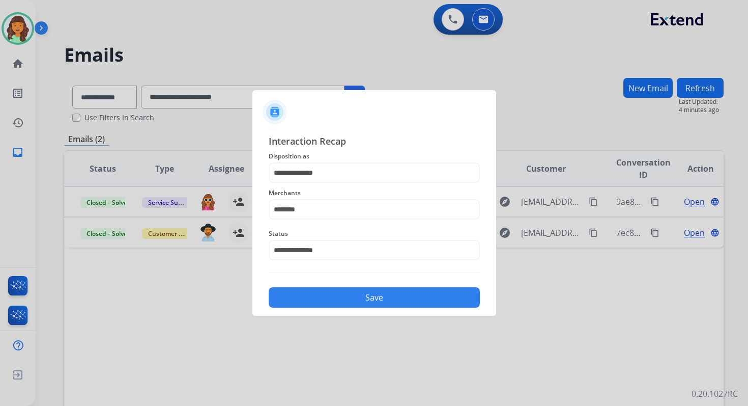
click at [334, 297] on button "Save" at bounding box center [374, 297] width 211 height 20
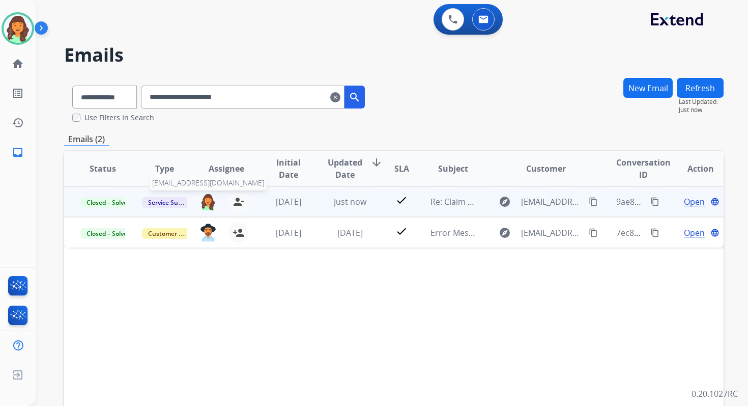
click at [205, 200] on img at bounding box center [208, 201] width 16 height 17
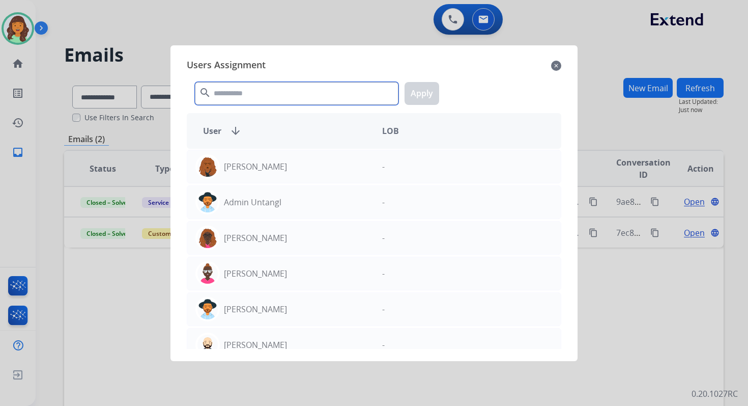
click at [270, 92] on input "text" at bounding box center [297, 93] width 204 height 23
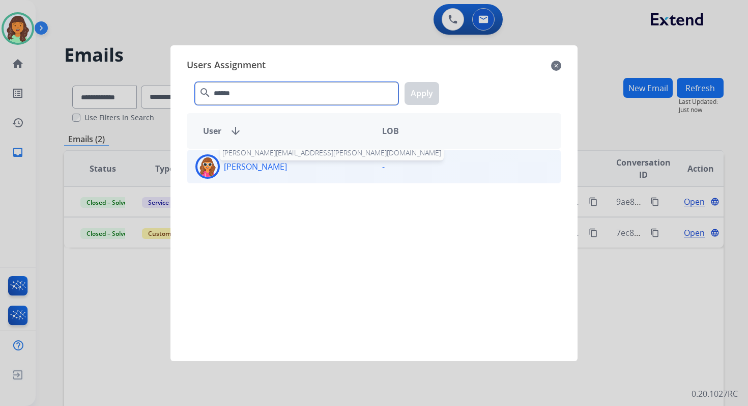
type input "******"
click at [264, 165] on p "[PERSON_NAME]" at bounding box center [255, 166] width 63 height 12
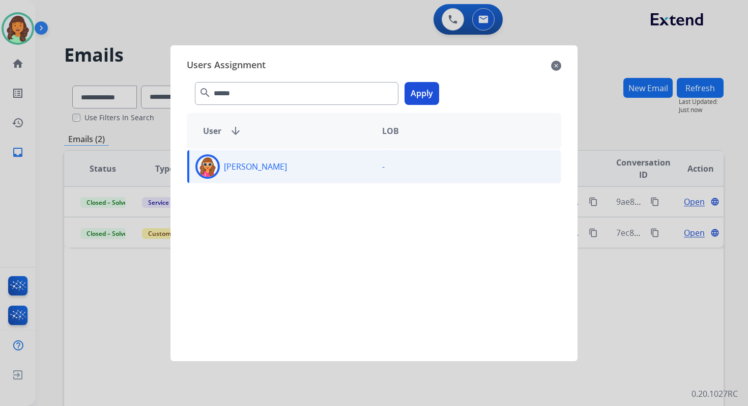
click at [420, 95] on button "Apply" at bounding box center [422, 93] width 35 height 23
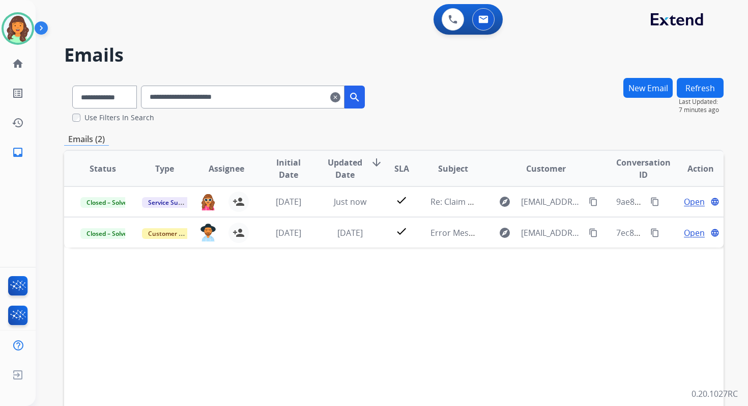
click at [248, 97] on input "**********" at bounding box center [243, 97] width 204 height 23
paste input "*"
type input "**********"
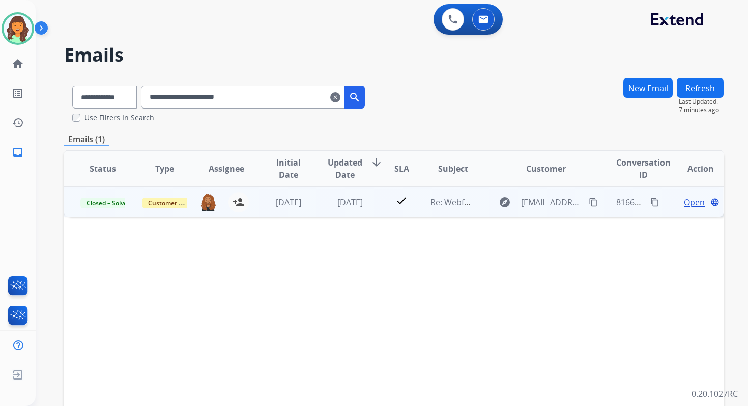
click at [685, 203] on span "Open" at bounding box center [694, 202] width 21 height 12
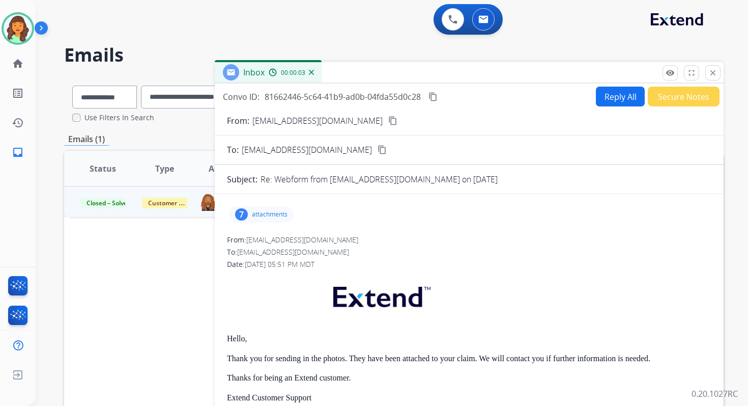
click at [613, 98] on button "Reply All" at bounding box center [620, 97] width 49 height 20
select select "**********"
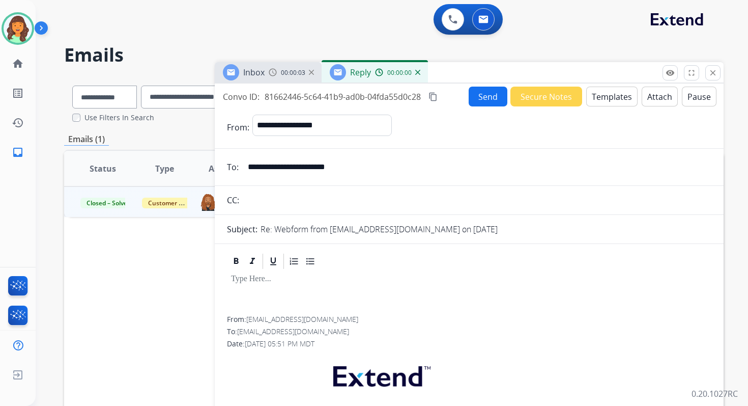
click at [613, 98] on button "Templates" at bounding box center [611, 97] width 51 height 20
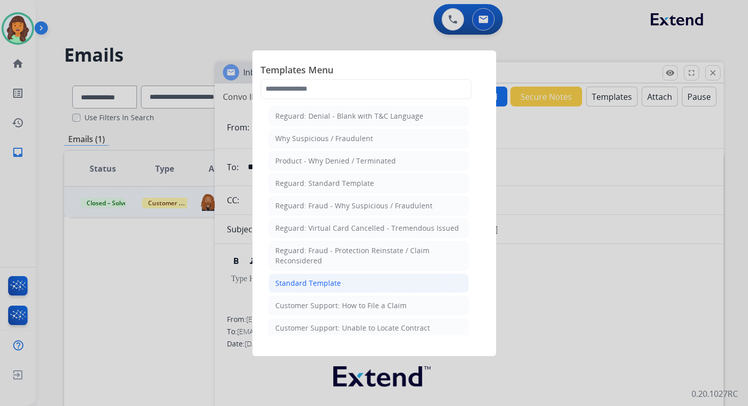
click at [352, 281] on li "Standard Template" at bounding box center [369, 282] width 200 height 19
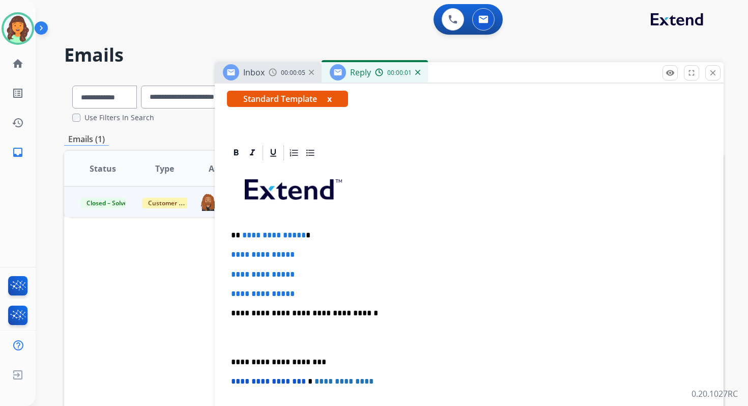
scroll to position [246, 0]
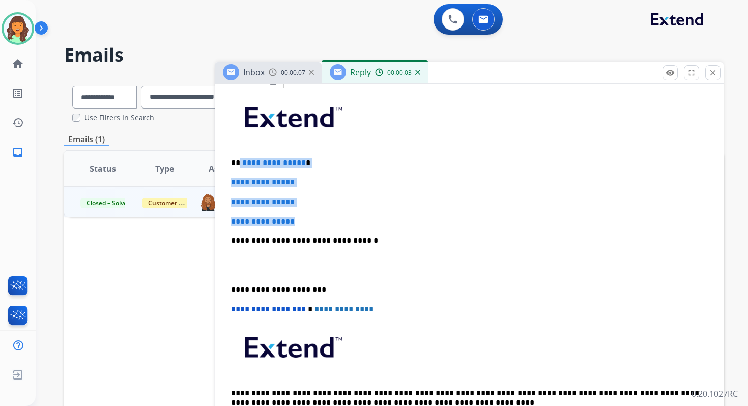
drag, startPoint x: 239, startPoint y: 162, endPoint x: 306, endPoint y: 222, distance: 89.8
click at [306, 222] on div "**********" at bounding box center [469, 265] width 485 height 350
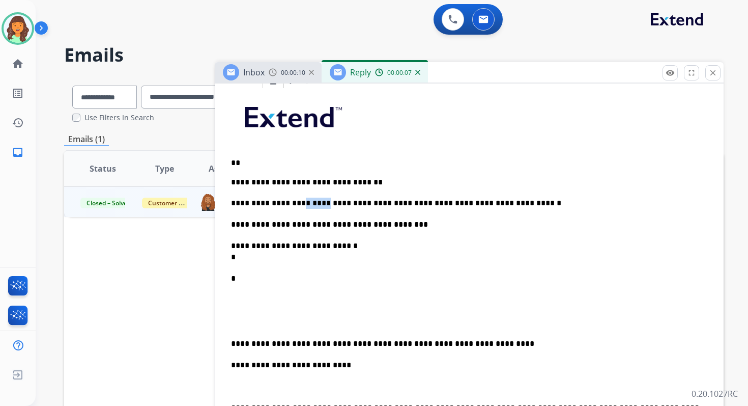
drag, startPoint x: 319, startPoint y: 204, endPoint x: 294, endPoint y: 204, distance: 25.5
click at [294, 204] on p "**********" at bounding box center [465, 203] width 468 height 11
click at [266, 257] on p "**********" at bounding box center [465, 251] width 468 height 22
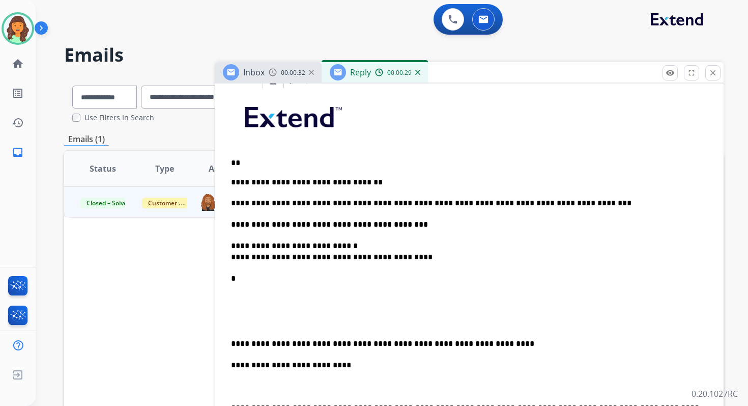
click at [251, 275] on p "*" at bounding box center [465, 290] width 468 height 34
click at [247, 342] on p "**********" at bounding box center [465, 343] width 468 height 11
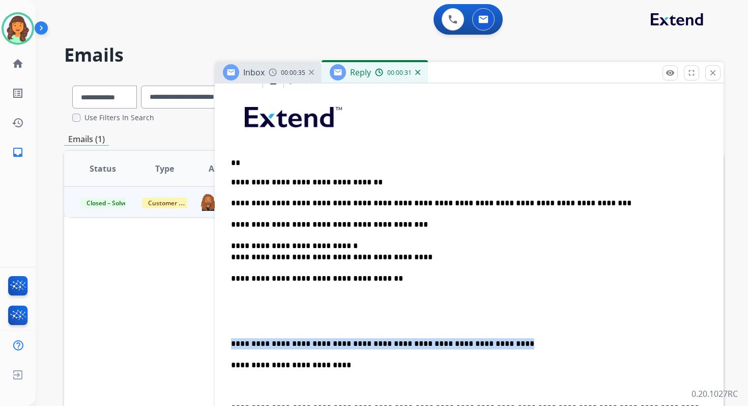
click at [247, 342] on p "**********" at bounding box center [465, 343] width 468 height 11
drag, startPoint x: 331, startPoint y: 363, endPoint x: 222, endPoint y: 294, distance: 129.2
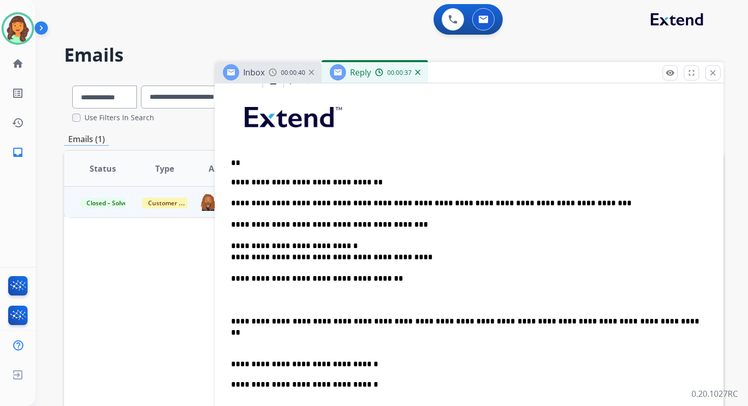
click at [230, 320] on div "**********" at bounding box center [469, 337] width 485 height 494
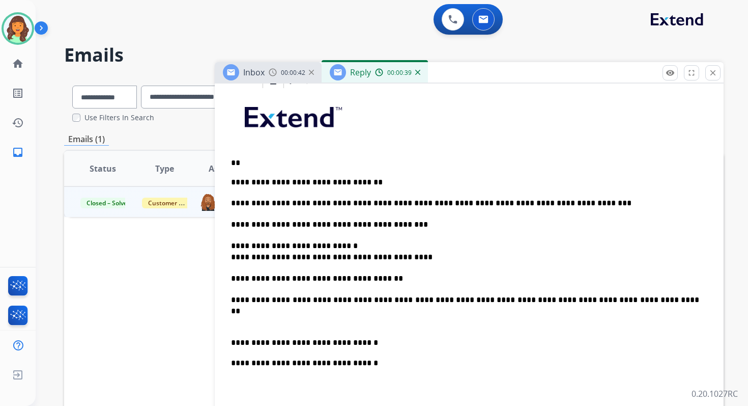
click at [275, 344] on p "**********" at bounding box center [465, 342] width 468 height 11
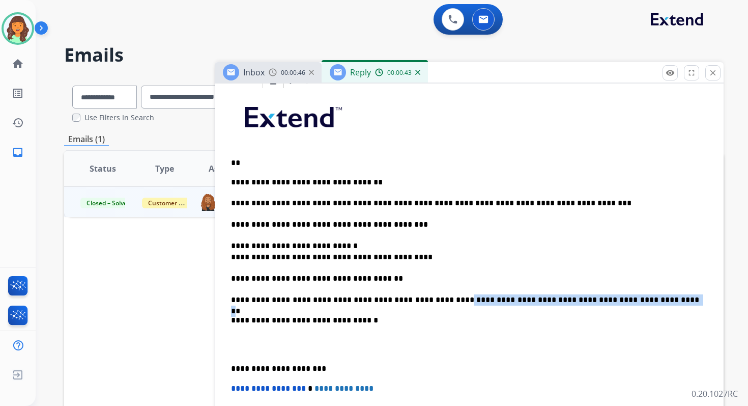
drag, startPoint x: 421, startPoint y: 301, endPoint x: 604, endPoint y: 304, distance: 183.3
click at [604, 304] on p "**********" at bounding box center [465, 299] width 468 height 11
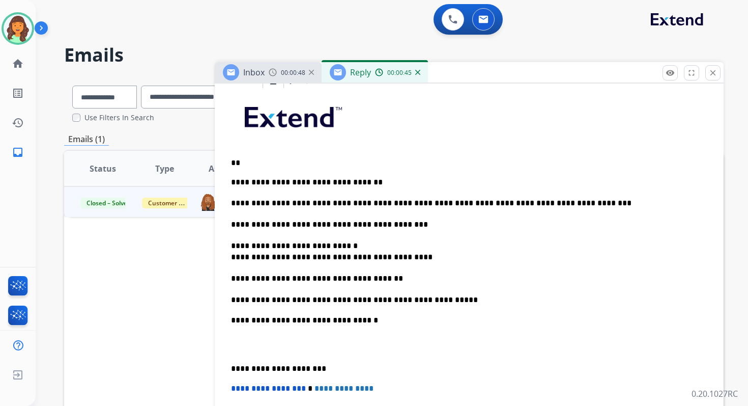
click at [279, 366] on p "**********" at bounding box center [465, 368] width 468 height 9
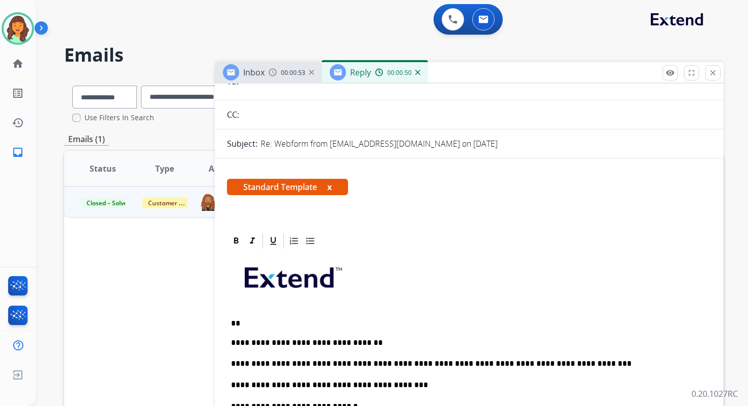
scroll to position [23, 0]
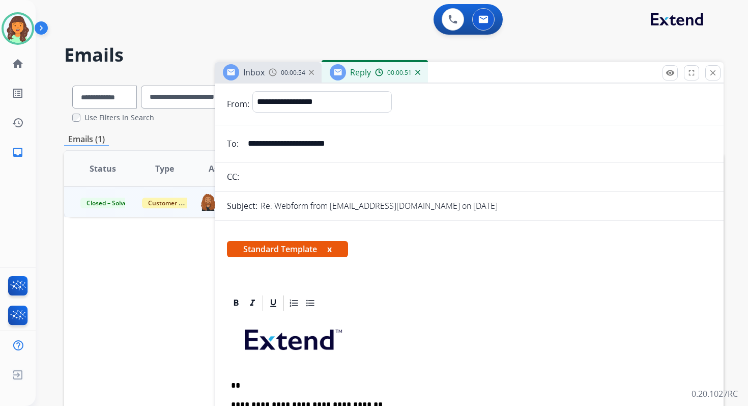
click at [250, 386] on p "**" at bounding box center [465, 385] width 468 height 9
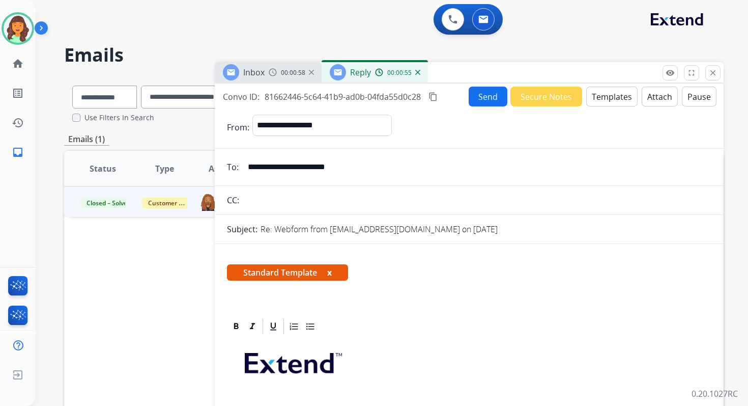
click at [492, 88] on button "Send" at bounding box center [488, 97] width 39 height 20
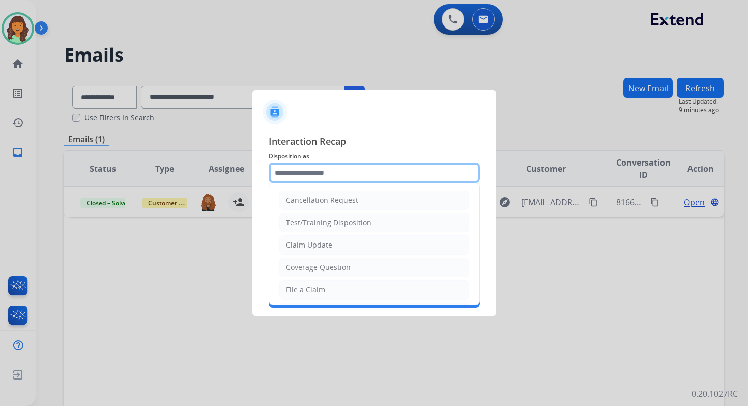
click at [347, 172] on input "text" at bounding box center [374, 172] width 211 height 20
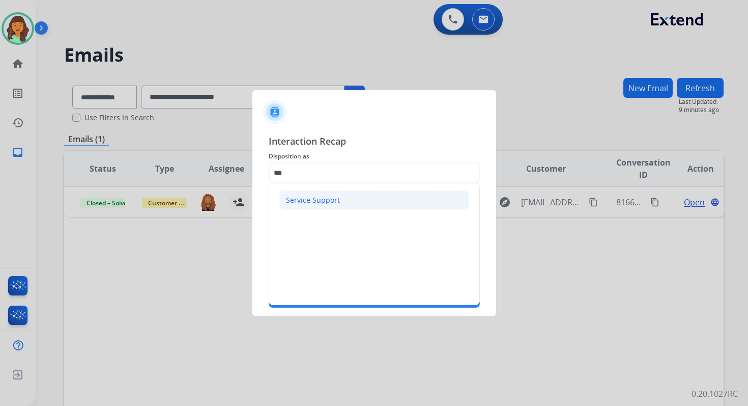
click at [328, 198] on div "Service Support" at bounding box center [313, 200] width 54 height 10
type input "**********"
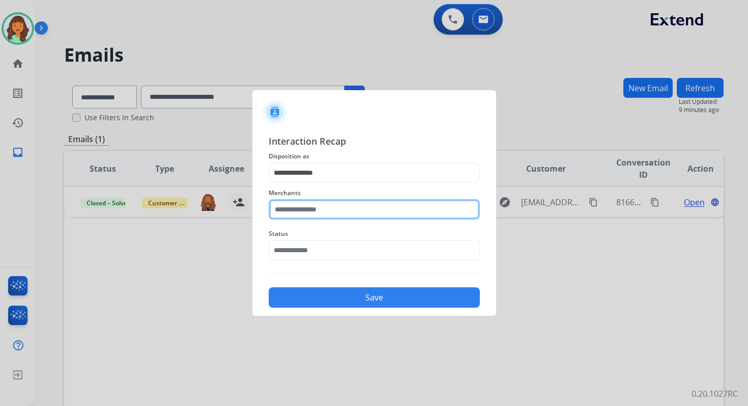
click at [328, 203] on input "text" at bounding box center [374, 209] width 211 height 20
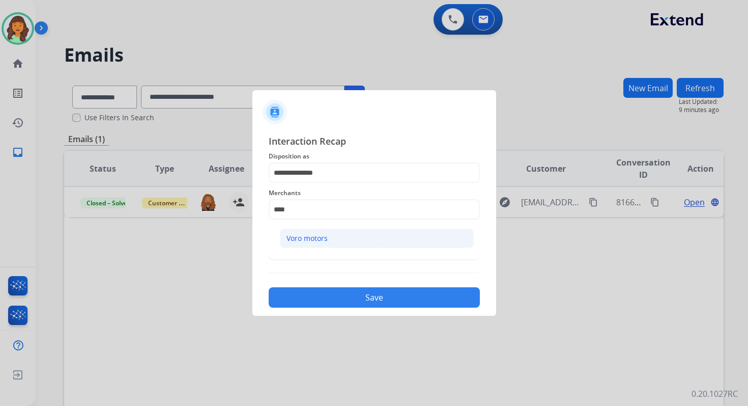
click at [330, 236] on li "Voro motors" at bounding box center [377, 238] width 194 height 19
type input "**********"
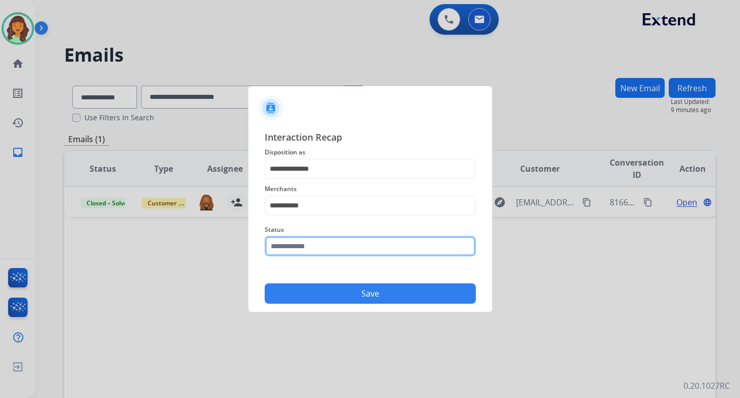
click at [330, 244] on input "text" at bounding box center [370, 246] width 211 height 20
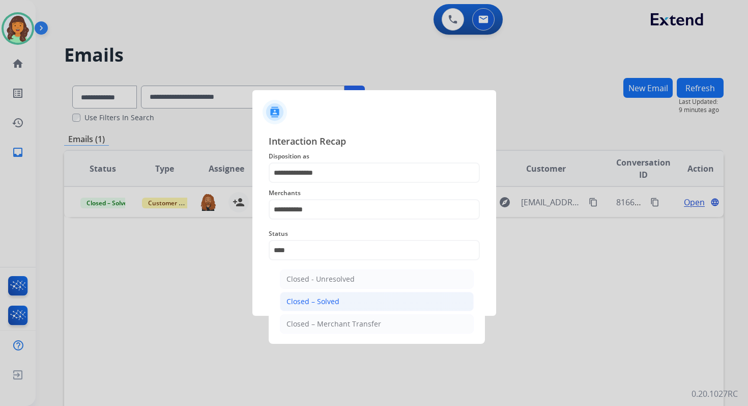
click at [330, 298] on div "Closed – Solved" at bounding box center [313, 301] width 53 height 10
type input "**********"
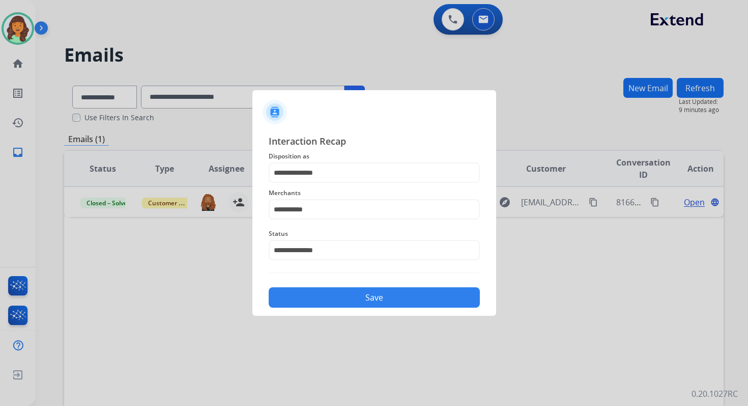
click at [330, 298] on button "Save" at bounding box center [374, 297] width 211 height 20
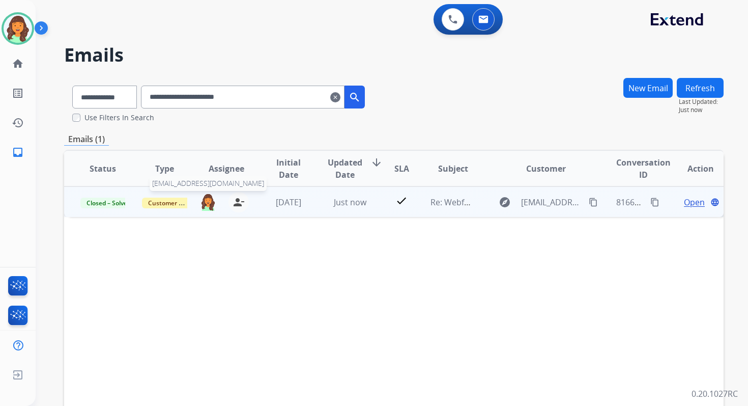
click at [205, 209] on img at bounding box center [208, 201] width 16 height 17
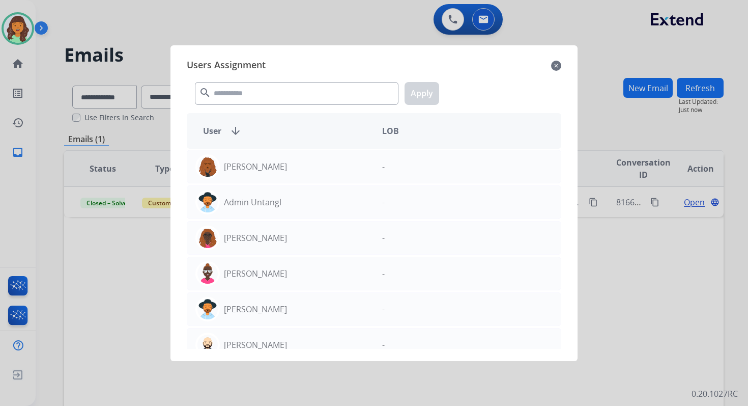
click at [256, 105] on div "search Apply" at bounding box center [374, 91] width 375 height 35
click at [255, 101] on input "text" at bounding box center [297, 93] width 204 height 23
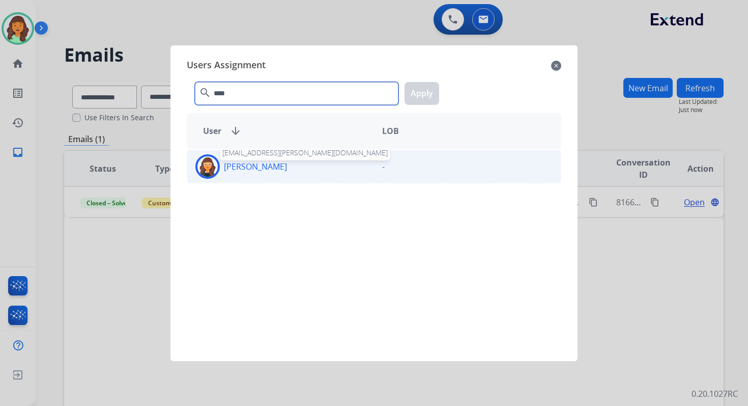
type input "****"
click at [284, 168] on div "Tabytha Garcia tabytha.garcia@mcibpo.com" at bounding box center [280, 166] width 187 height 24
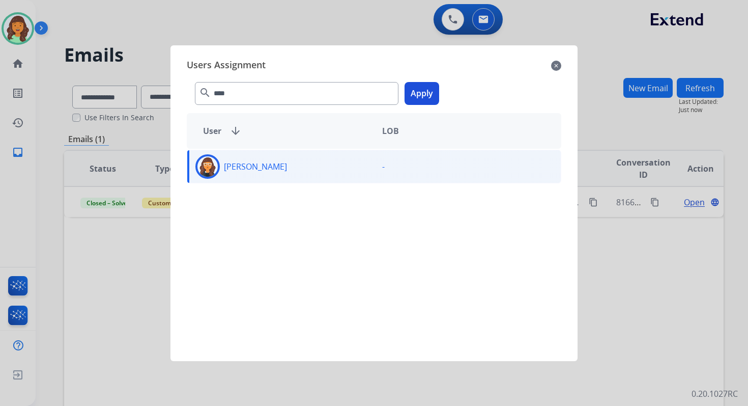
click at [429, 90] on button "Apply" at bounding box center [422, 93] width 35 height 23
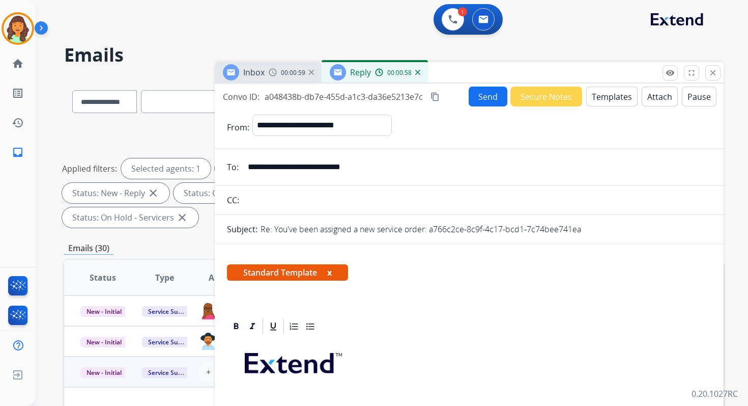
select select "**********"
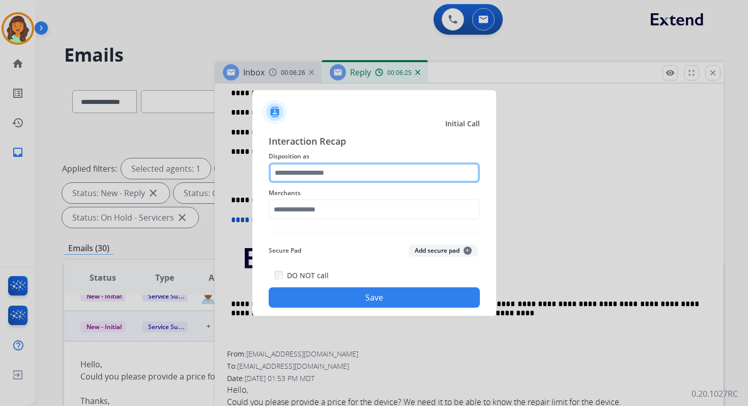
click at [333, 172] on input "text" at bounding box center [374, 172] width 211 height 20
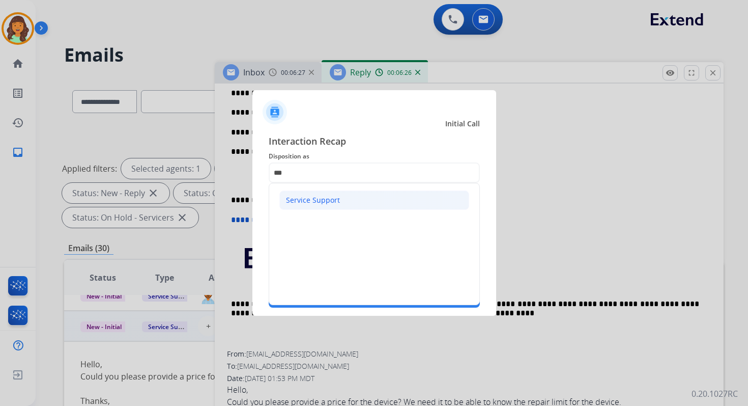
click at [318, 197] on div "Service Support" at bounding box center [313, 200] width 54 height 10
type input "**********"
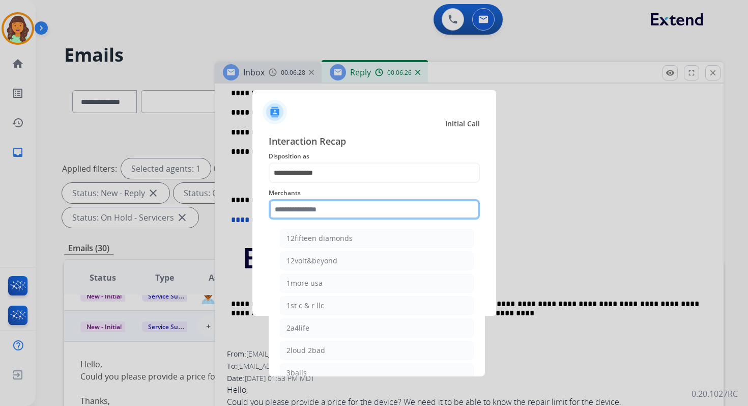
click at [318, 206] on input "text" at bounding box center [374, 209] width 211 height 20
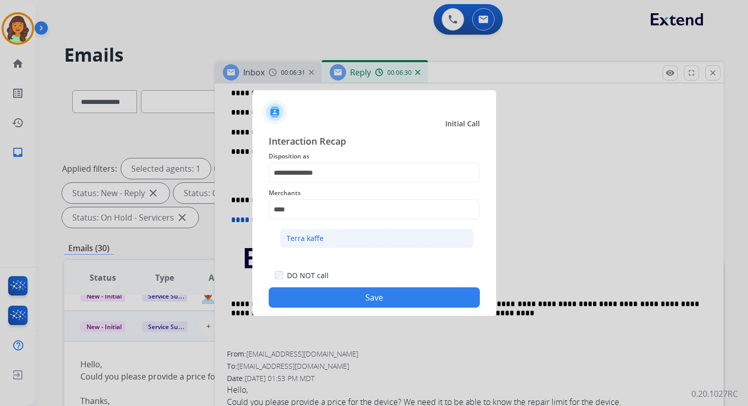
click at [323, 237] on li "Terra kaffe" at bounding box center [377, 238] width 194 height 19
type input "**********"
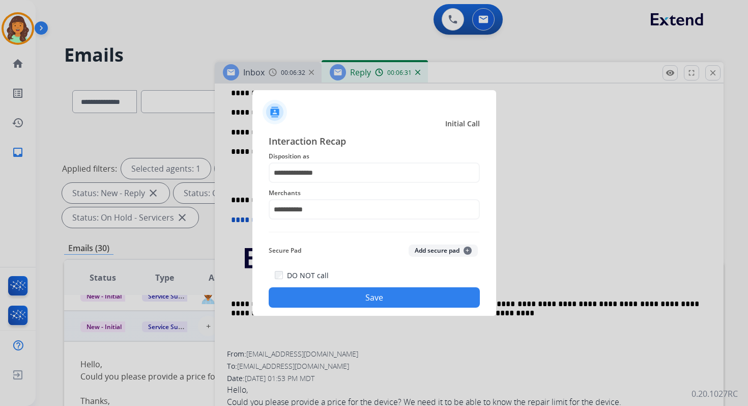
click at [371, 294] on button "Save" at bounding box center [374, 297] width 211 height 20
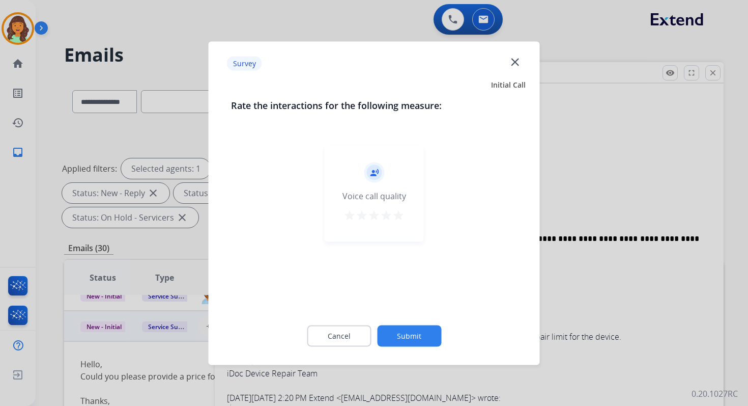
scroll to position [250, 0]
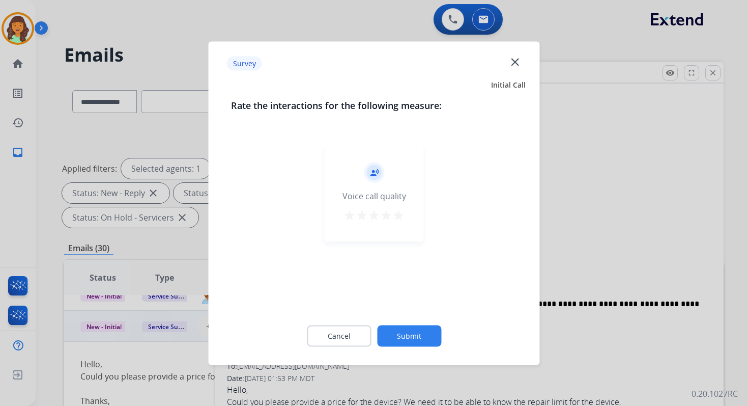
click at [404, 333] on button "Submit" at bounding box center [409, 335] width 64 height 21
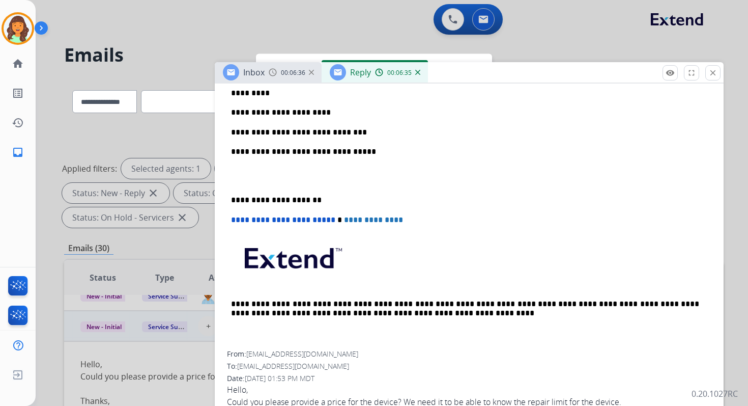
click at [376, 21] on div at bounding box center [374, 203] width 748 height 406
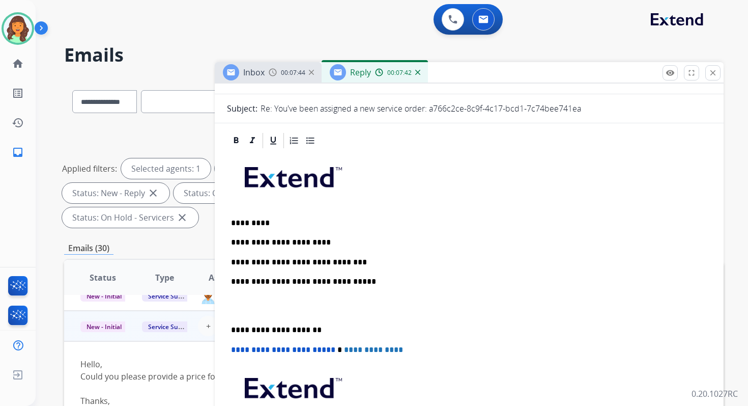
scroll to position [0, 0]
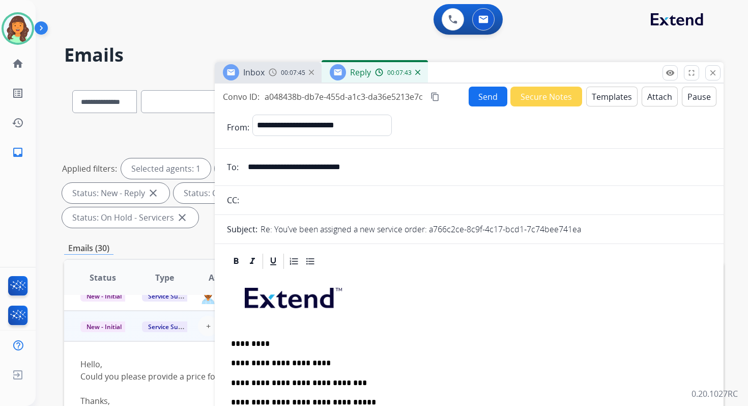
click at [489, 91] on button "Send" at bounding box center [488, 97] width 39 height 20
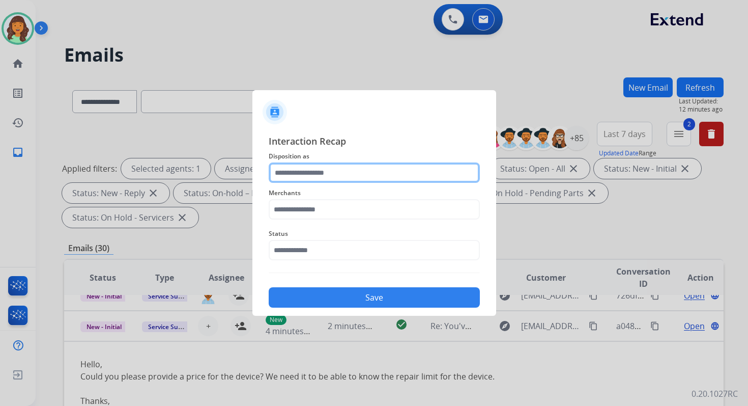
click at [328, 180] on input "text" at bounding box center [374, 172] width 211 height 20
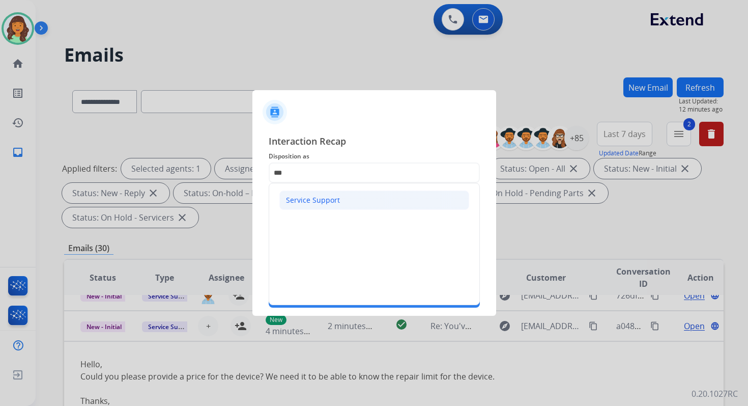
click at [309, 193] on li "Service Support" at bounding box center [374, 199] width 190 height 19
type input "**********"
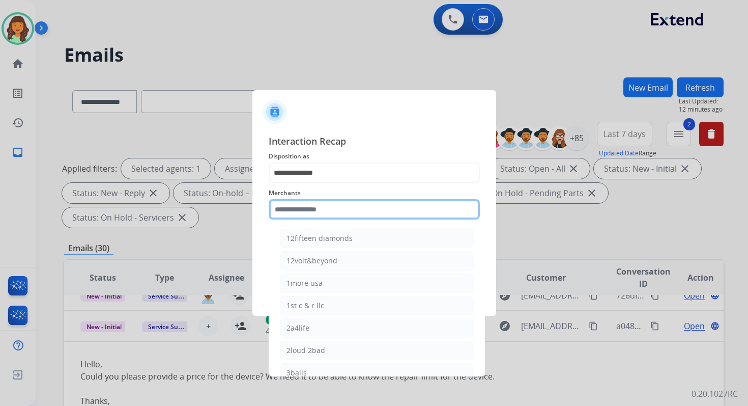
click at [309, 211] on input "text" at bounding box center [374, 209] width 211 height 20
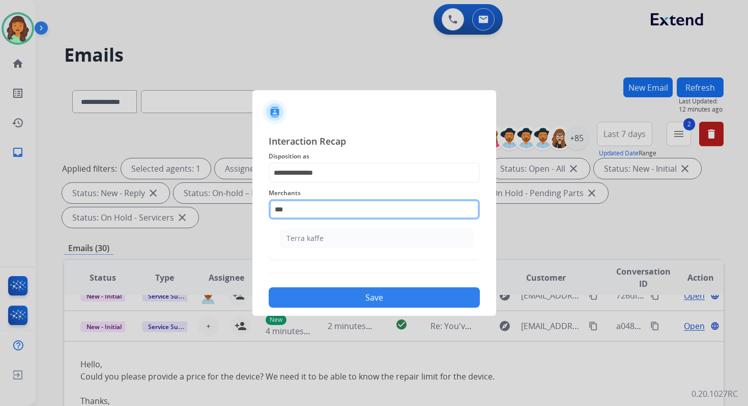
type input "****"
click at [304, 210] on input "****" at bounding box center [374, 209] width 211 height 20
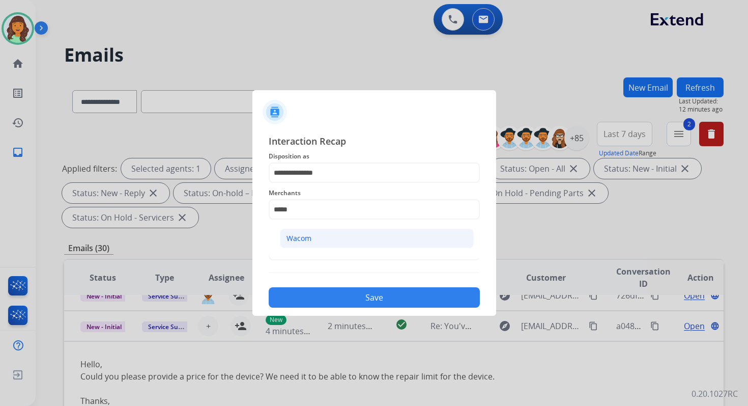
click at [306, 240] on div "Wacom" at bounding box center [299, 238] width 25 height 10
type input "*****"
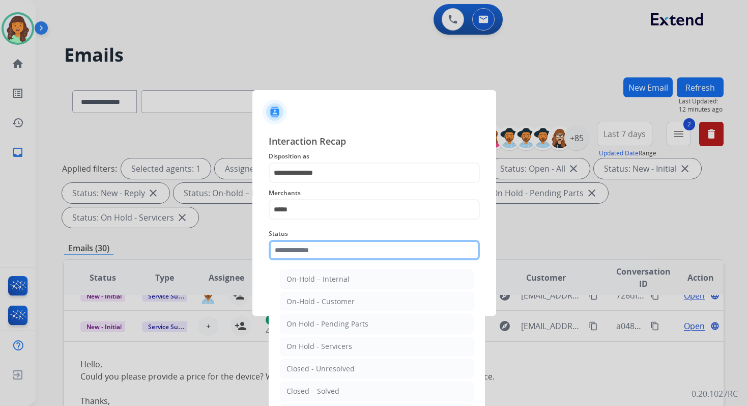
click at [314, 250] on input "text" at bounding box center [374, 250] width 211 height 20
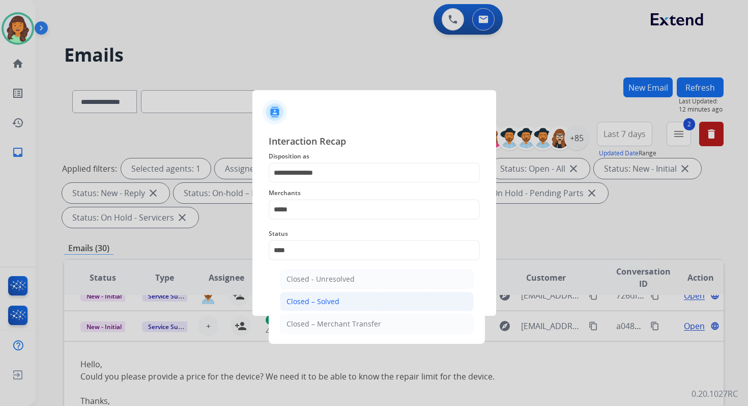
click at [326, 296] on div "Closed – Solved" at bounding box center [313, 301] width 53 height 10
type input "**********"
click at [326, 296] on button "Save" at bounding box center [374, 297] width 211 height 20
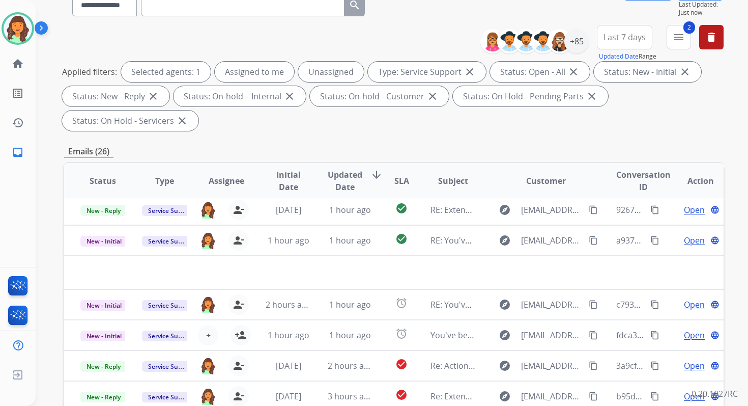
scroll to position [247, 0]
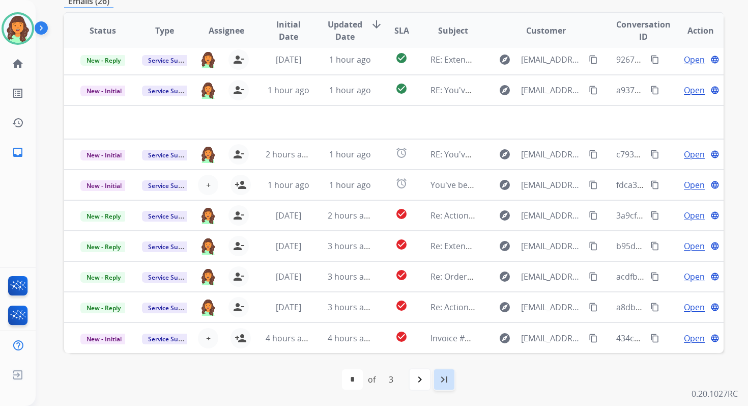
click at [446, 377] on mat-icon "last_page" at bounding box center [444, 379] width 12 height 12
select select "*"
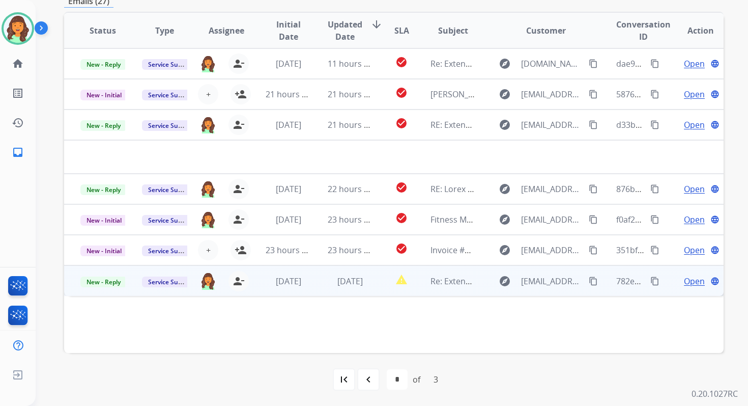
click at [373, 279] on td "report_problem" at bounding box center [393, 280] width 41 height 31
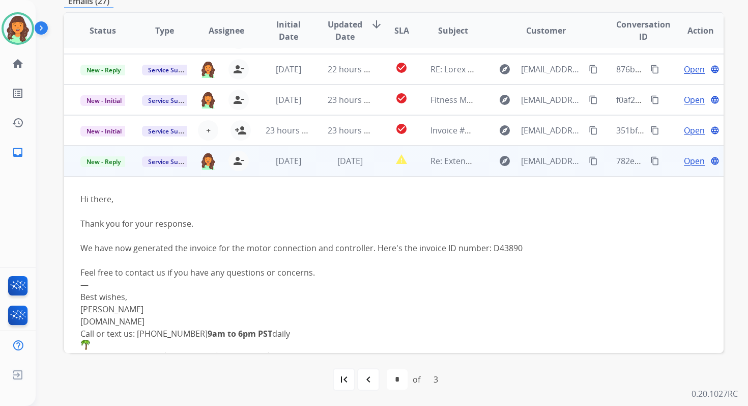
scroll to position [112, 0]
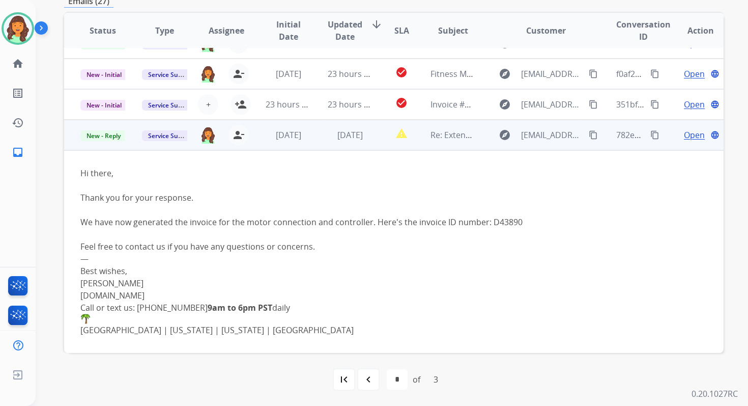
click at [684, 137] on span "Open" at bounding box center [694, 135] width 21 height 12
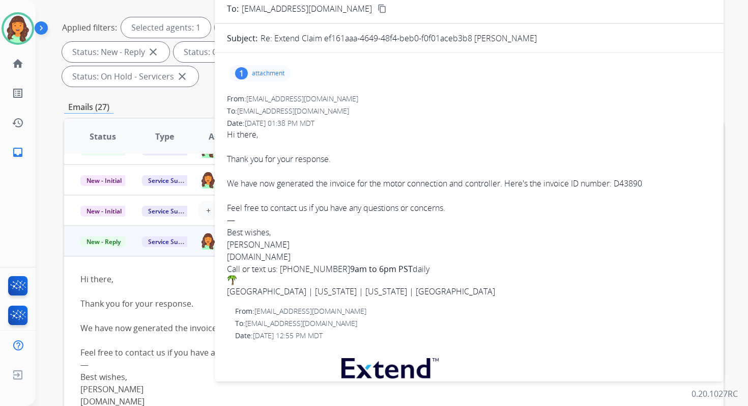
scroll to position [0, 0]
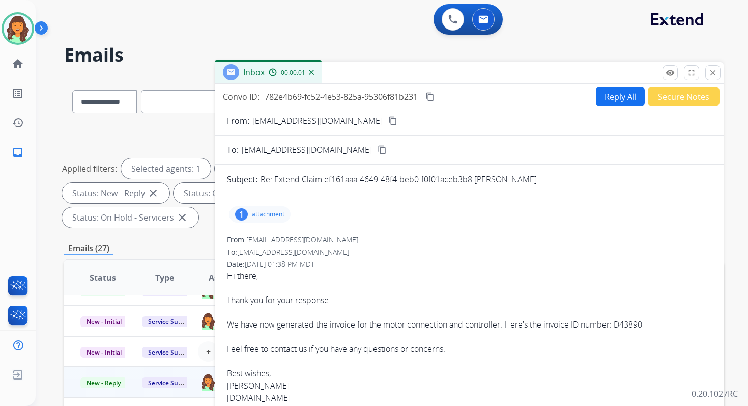
click at [610, 98] on button "Reply All" at bounding box center [620, 97] width 49 height 20
select select "**********"
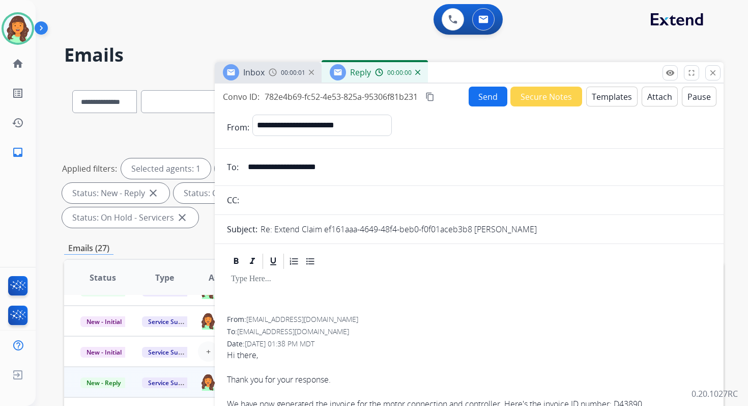
click at [610, 98] on button "Templates" at bounding box center [611, 97] width 51 height 20
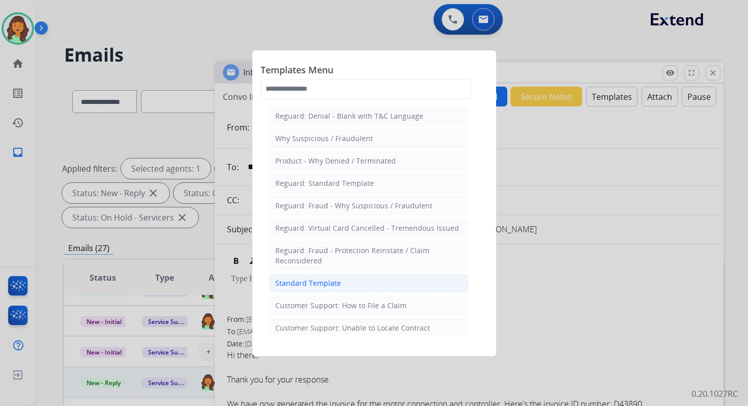
click at [339, 279] on li "Standard Template" at bounding box center [369, 282] width 200 height 19
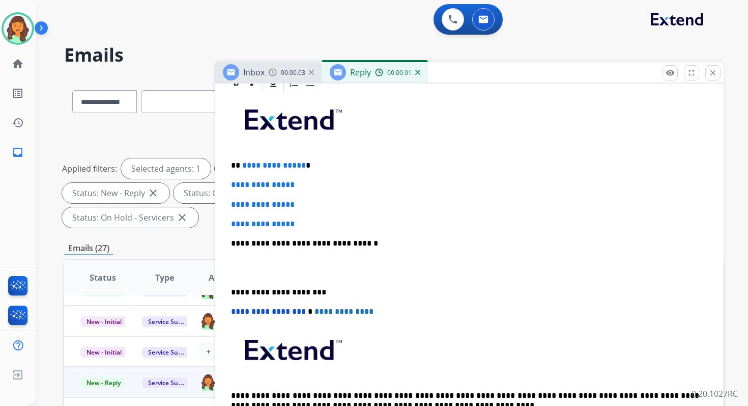
scroll to position [252, 0]
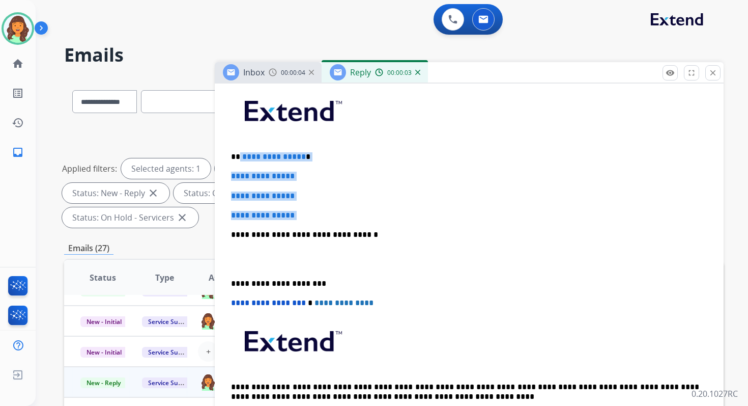
drag, startPoint x: 240, startPoint y: 158, endPoint x: 319, endPoint y: 224, distance: 103.0
click at [319, 224] on div "**********" at bounding box center [469, 258] width 485 height 350
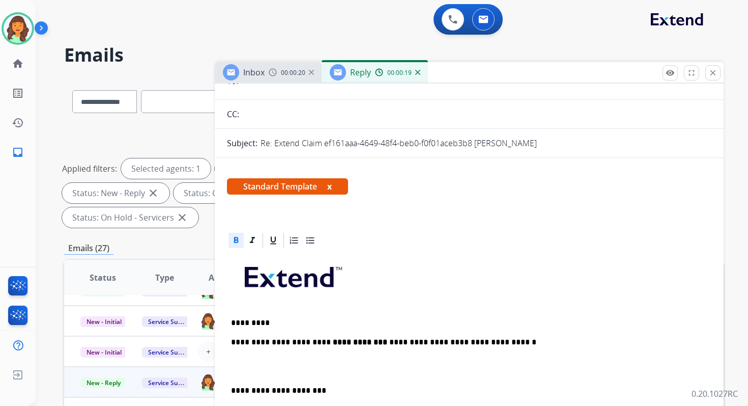
scroll to position [70, 0]
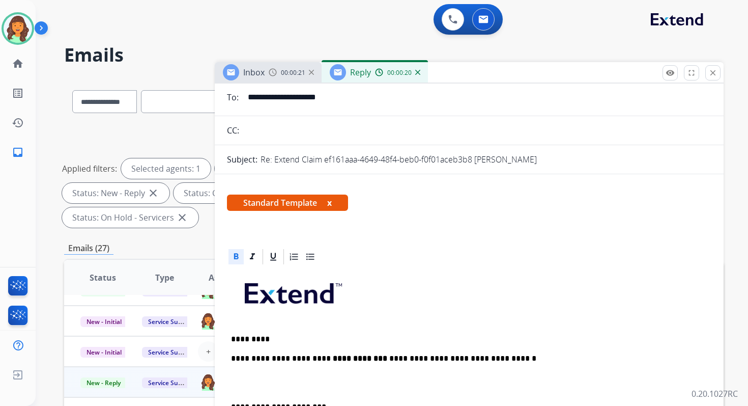
click at [235, 251] on icon at bounding box center [236, 256] width 10 height 10
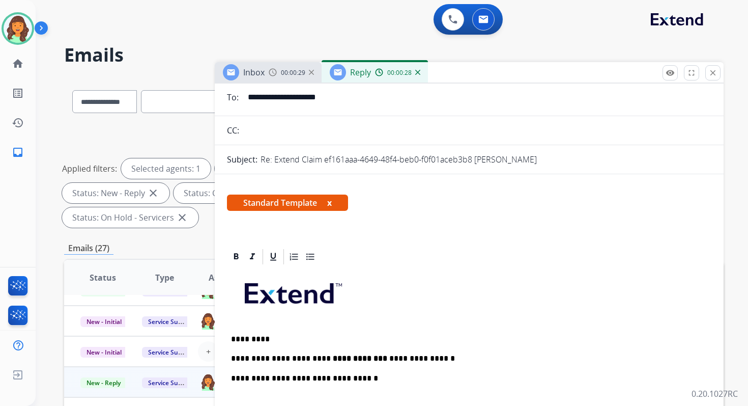
click at [312, 357] on p "**********" at bounding box center [465, 358] width 468 height 9
click at [350, 378] on p "**********" at bounding box center [465, 378] width 468 height 9
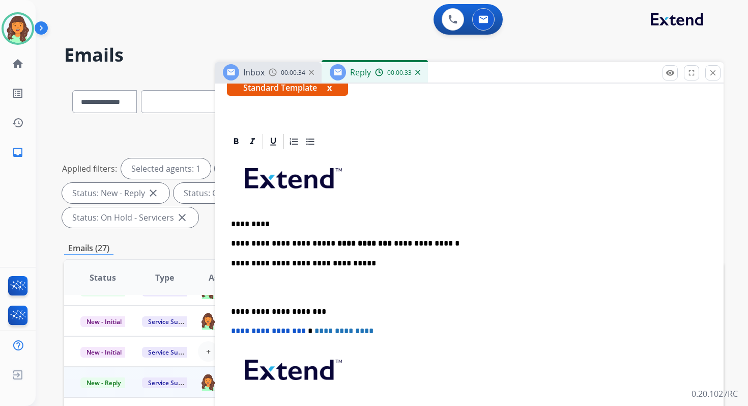
scroll to position [274, 0]
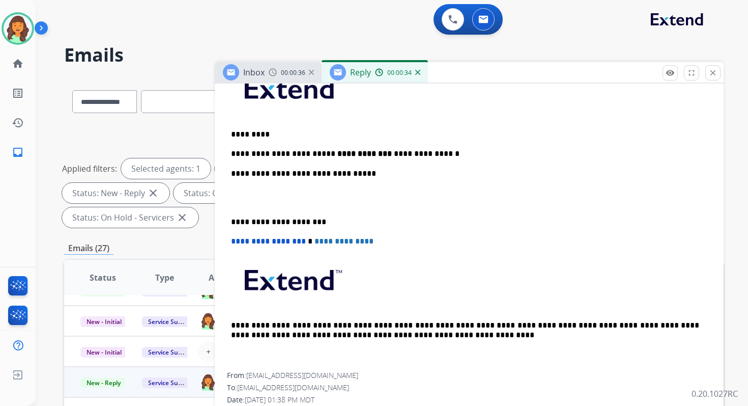
click at [278, 223] on p "**********" at bounding box center [465, 221] width 468 height 9
click at [235, 243] on span "**********" at bounding box center [268, 241] width 75 height 8
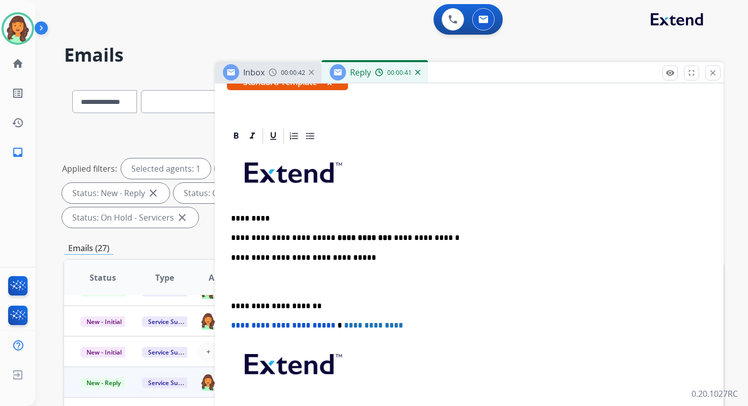
scroll to position [0, 0]
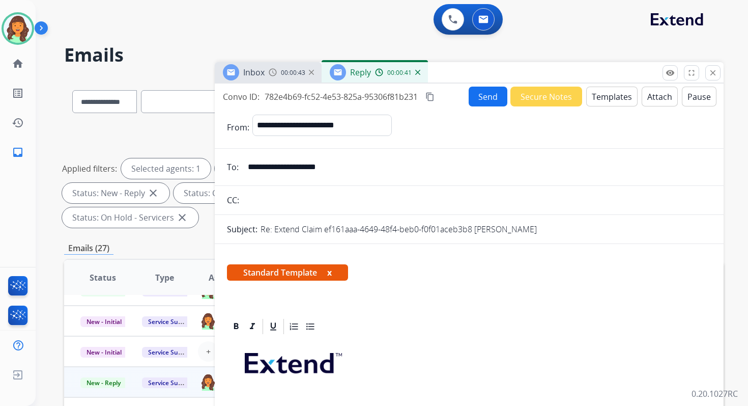
click at [435, 96] on mat-icon "content_copy" at bounding box center [430, 96] width 9 height 9
click at [479, 96] on button "Send" at bounding box center [488, 97] width 39 height 20
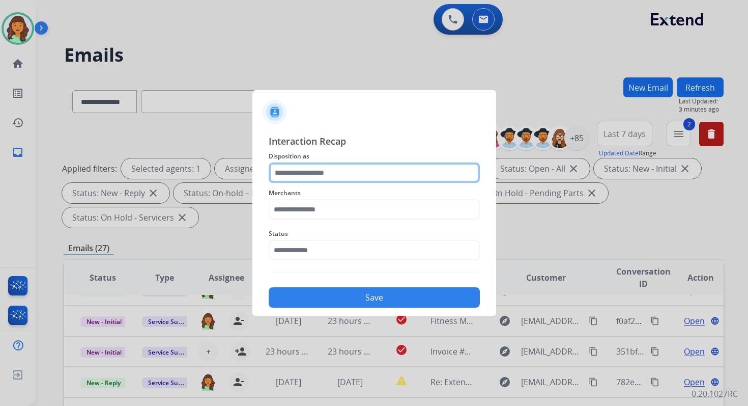
click at [310, 166] on input "text" at bounding box center [374, 172] width 211 height 20
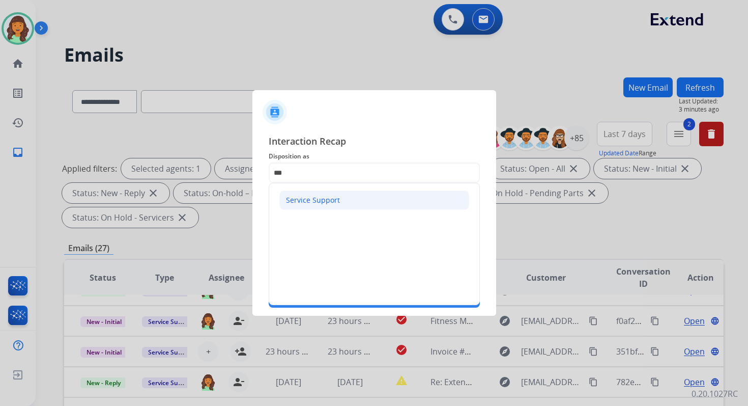
click at [305, 195] on div "Service Support" at bounding box center [313, 200] width 54 height 10
type input "**********"
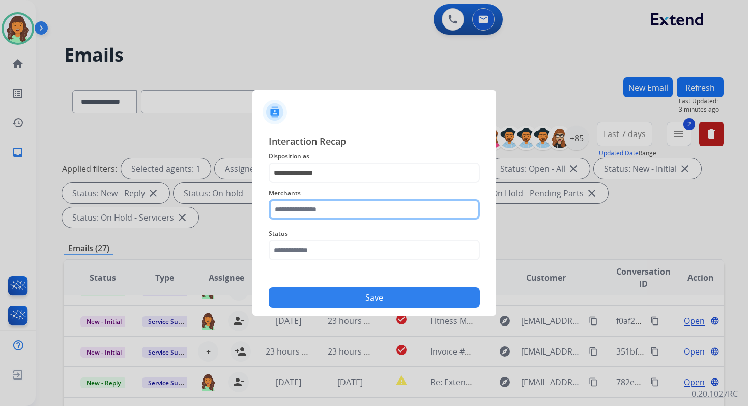
click at [308, 205] on input "text" at bounding box center [374, 209] width 211 height 20
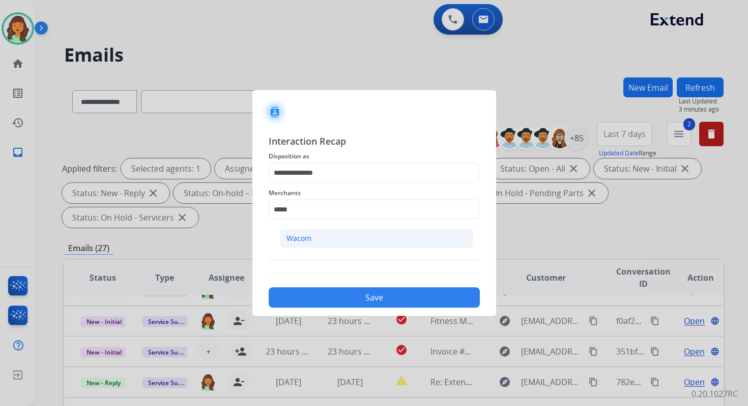
click at [310, 239] on div "Wacom" at bounding box center [299, 238] width 25 height 10
type input "*****"
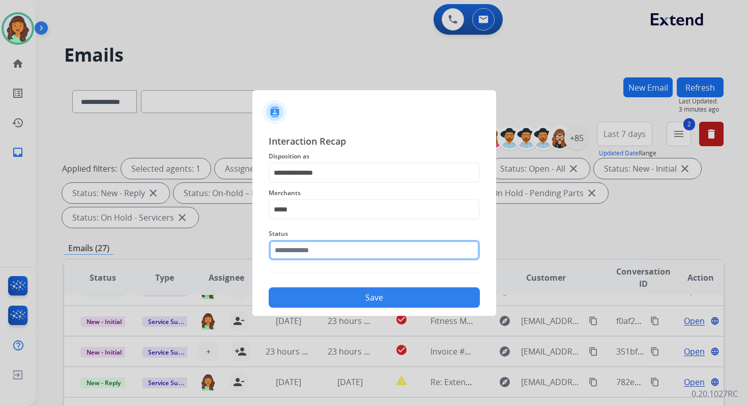
click at [326, 251] on input "text" at bounding box center [374, 250] width 211 height 20
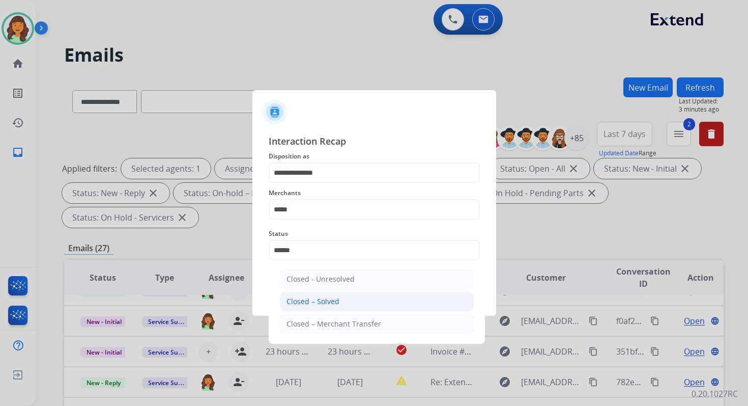
click at [337, 302] on div "Closed – Solved" at bounding box center [313, 301] width 53 height 10
type input "**********"
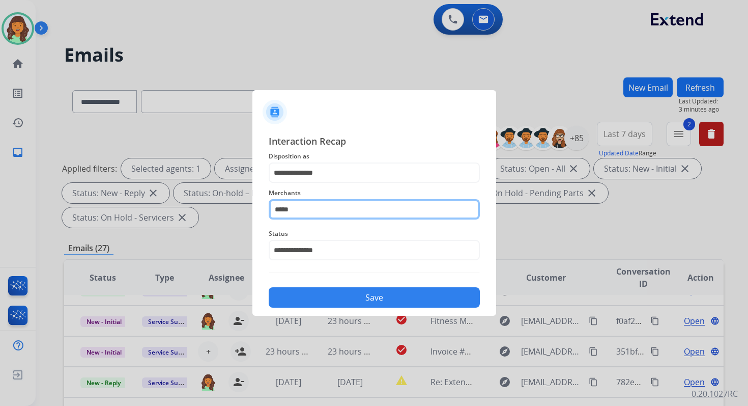
click at [325, 216] on input "*****" at bounding box center [374, 209] width 211 height 20
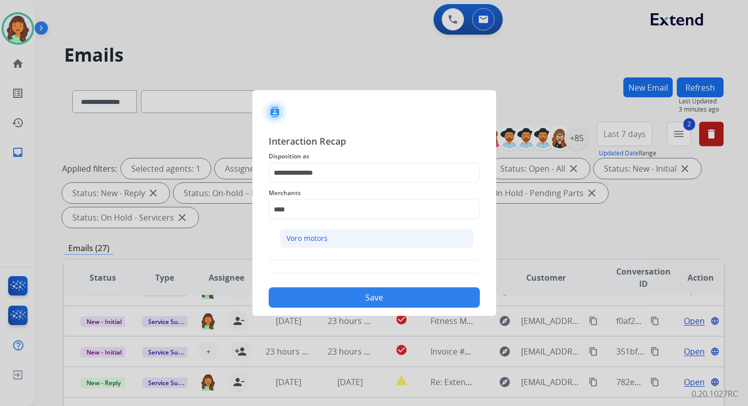
click at [334, 238] on li "Voro motors" at bounding box center [377, 238] width 194 height 19
type input "**********"
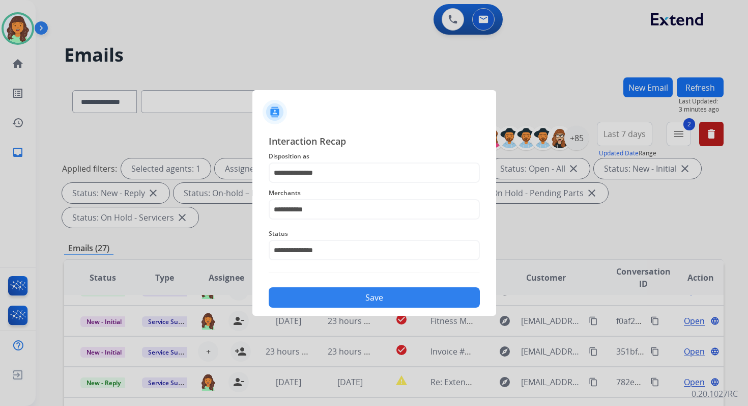
click at [374, 293] on button "Save" at bounding box center [374, 297] width 211 height 20
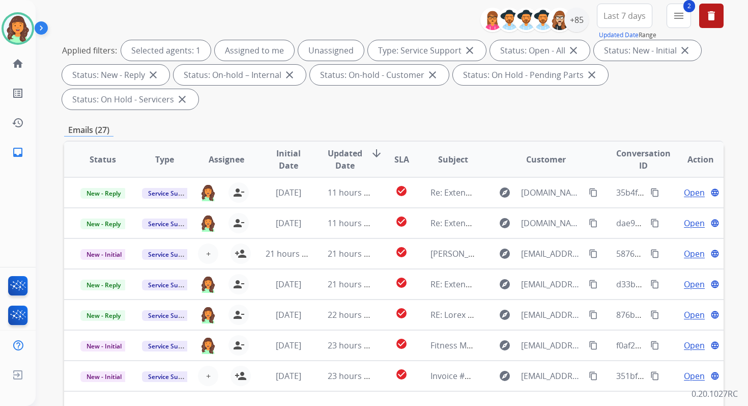
scroll to position [247, 0]
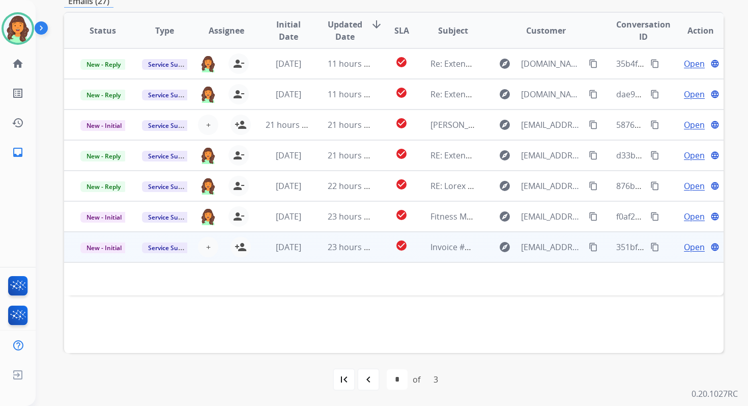
click at [373, 258] on td "check_circle" at bounding box center [393, 247] width 41 height 31
click at [365, 245] on span "23 hours ago" at bounding box center [353, 247] width 50 height 11
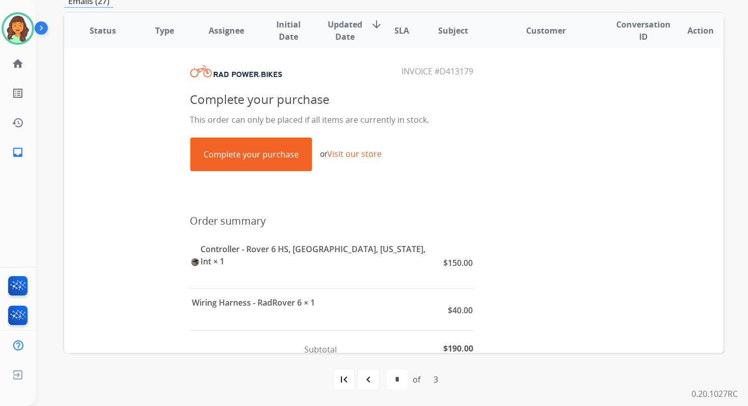
scroll to position [187, 0]
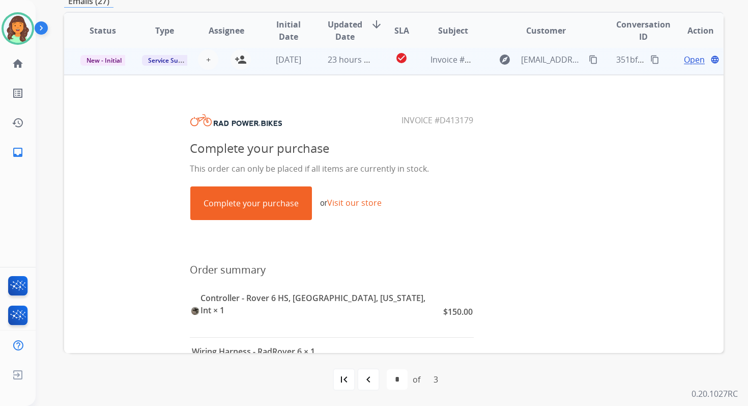
click at [252, 211] on link "Complete your purchase" at bounding box center [251, 203] width 121 height 33
click at [691, 58] on span "Open" at bounding box center [694, 59] width 21 height 12
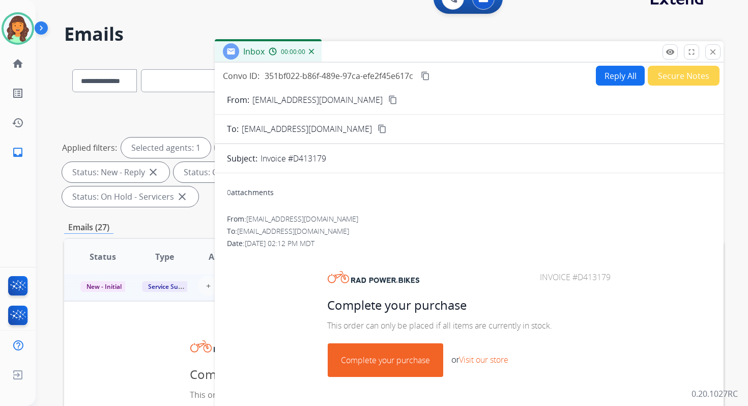
scroll to position [0, 0]
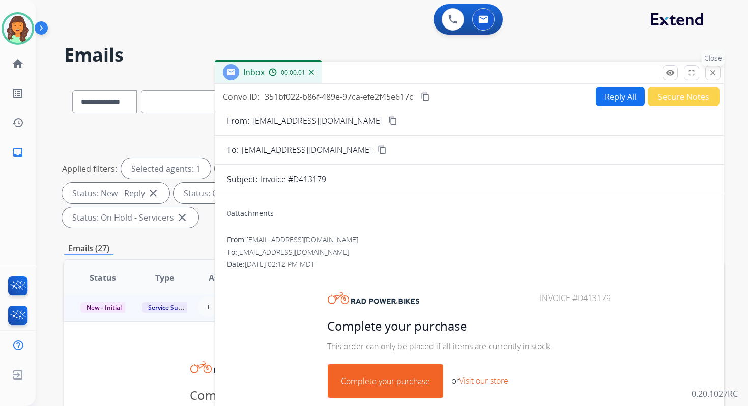
click at [710, 70] on mat-icon "close" at bounding box center [713, 72] width 9 height 9
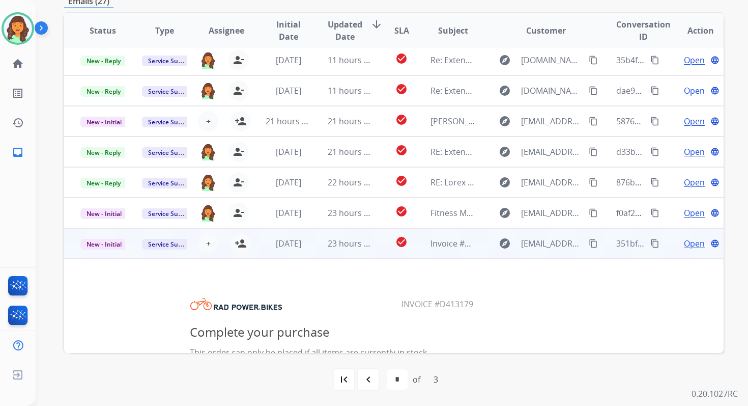
scroll to position [2, 0]
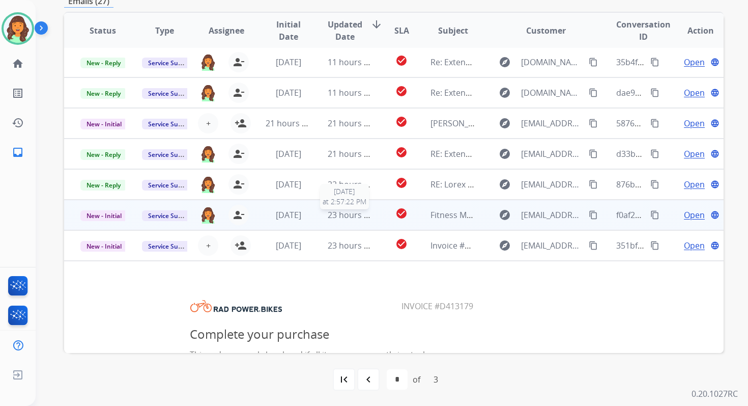
click at [341, 217] on span "23 hours ago" at bounding box center [353, 214] width 50 height 11
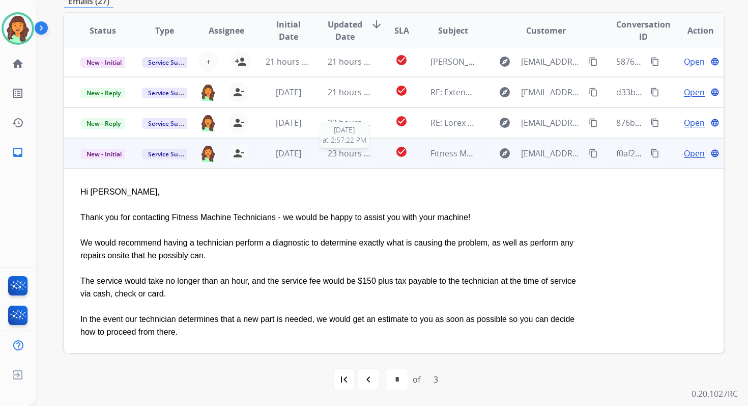
scroll to position [153, 0]
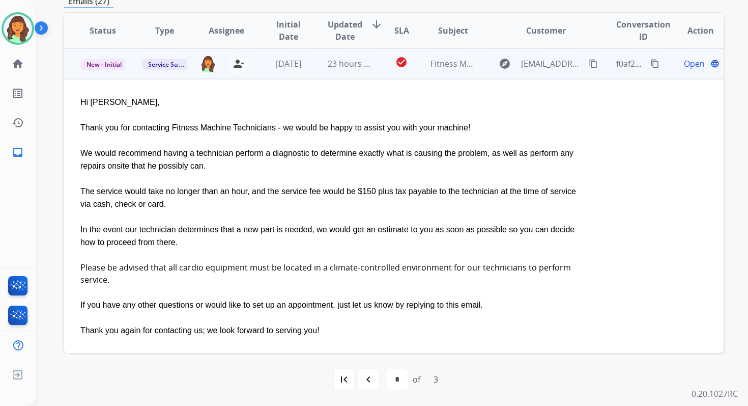
click at [685, 63] on span "Open" at bounding box center [694, 64] width 21 height 12
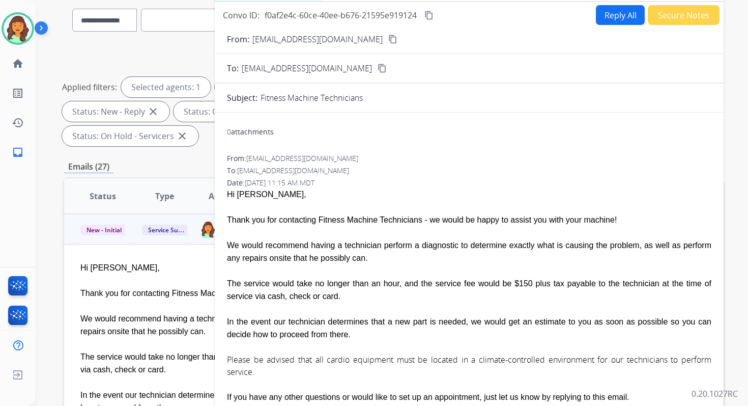
scroll to position [0, 0]
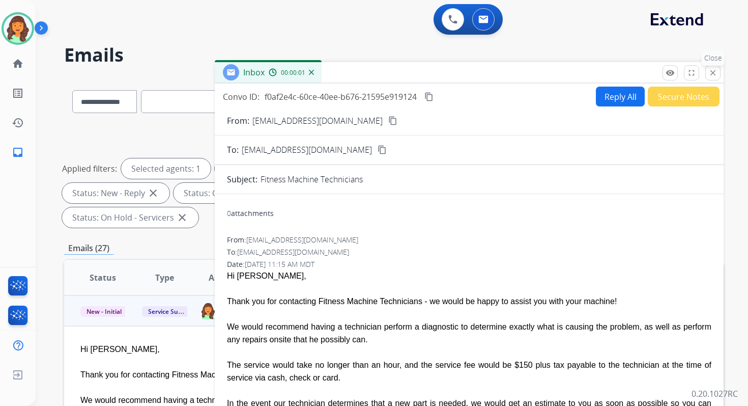
click at [716, 69] on mat-icon "close" at bounding box center [713, 72] width 9 height 9
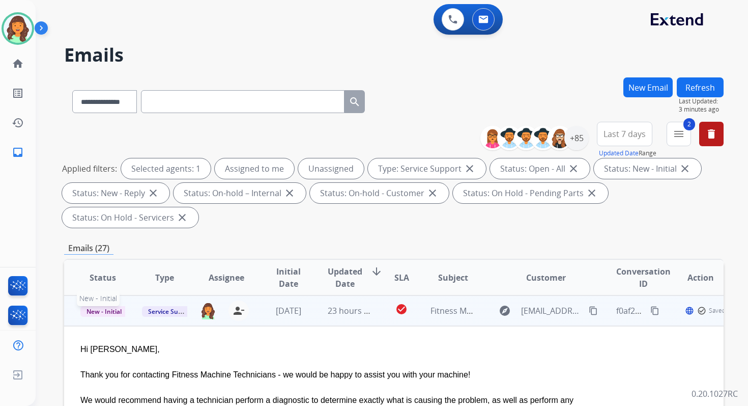
click at [99, 306] on span "New - Initial" at bounding box center [103, 311] width 47 height 11
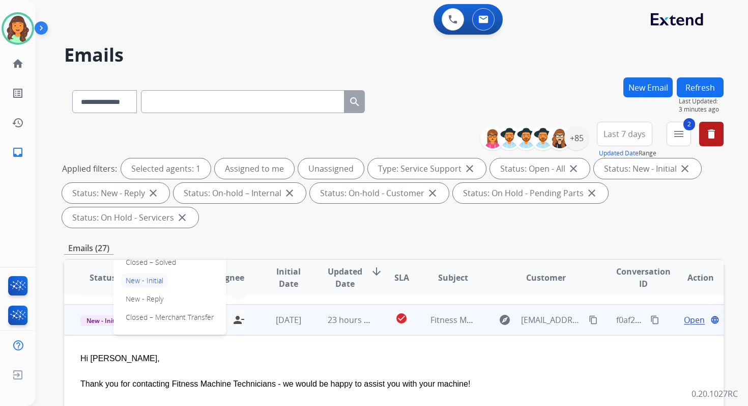
scroll to position [139, 0]
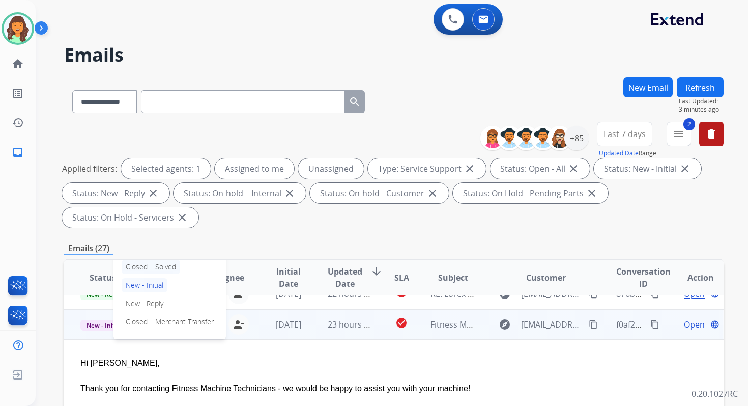
click at [152, 268] on p "Closed – Solved" at bounding box center [151, 267] width 59 height 14
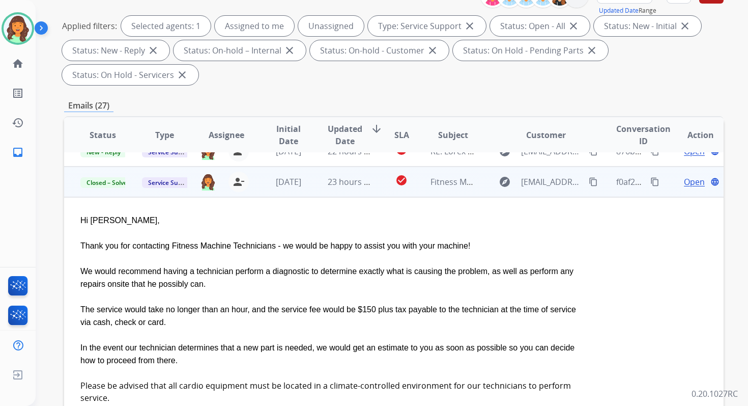
scroll to position [104, 0]
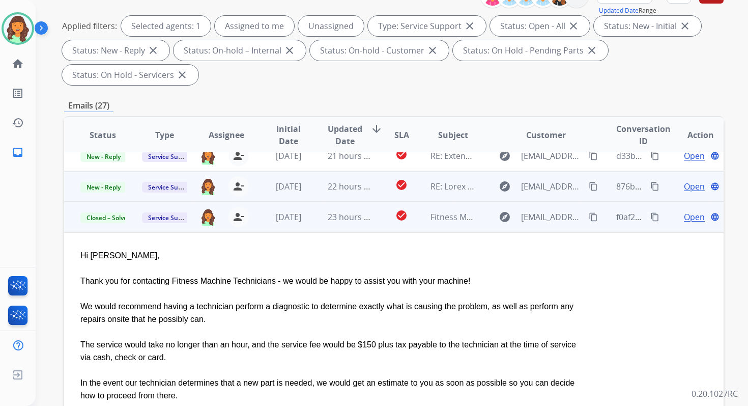
click at [352, 189] on span "22 hours ago" at bounding box center [353, 186] width 50 height 11
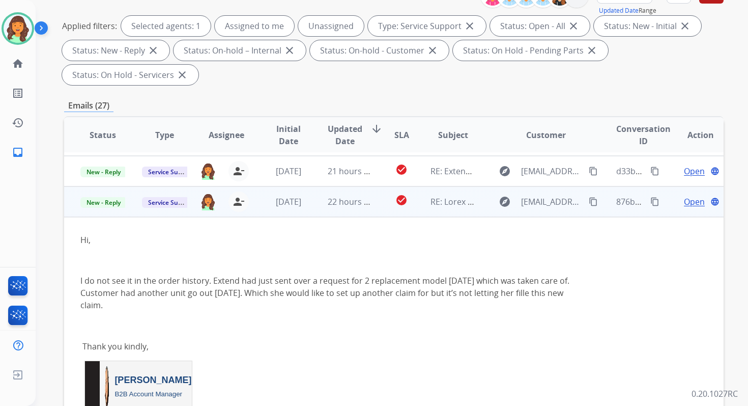
scroll to position [122, 0]
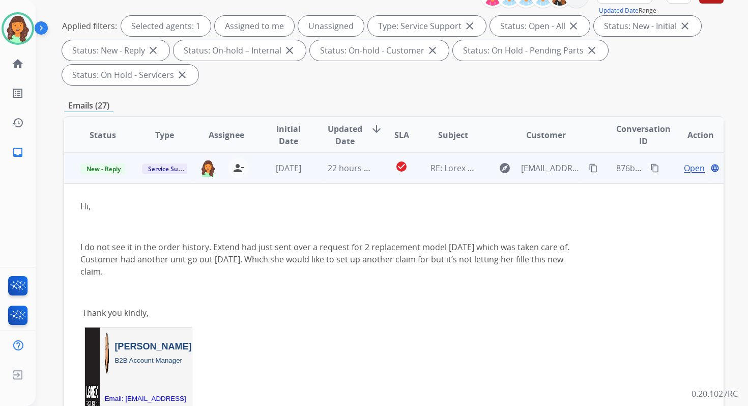
click at [684, 167] on span "Open" at bounding box center [694, 168] width 21 height 12
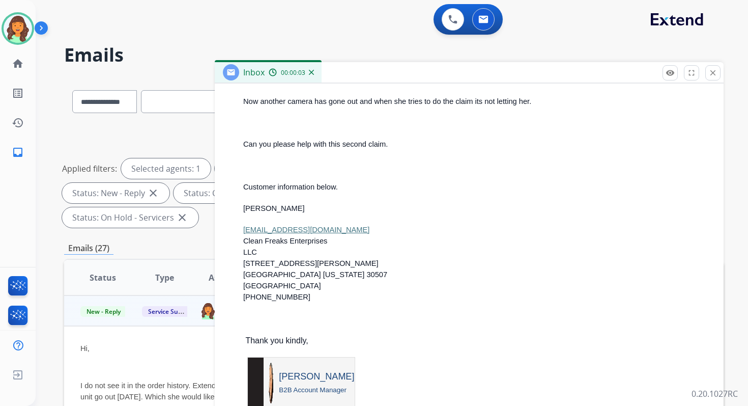
scroll to position [1117, 0]
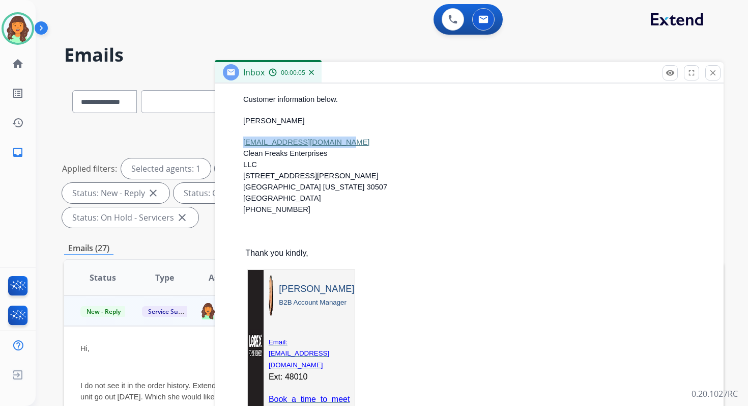
drag, startPoint x: 241, startPoint y: 131, endPoint x: 347, endPoint y: 129, distance: 105.9
click at [347, 129] on div "From: dferreira@lorex.com To: servicesupport@extend.com Date: 08/20/2025 - 10:2…" at bounding box center [469, 206] width 485 height 636
copy link "cleanfreakswash@gmail.com"
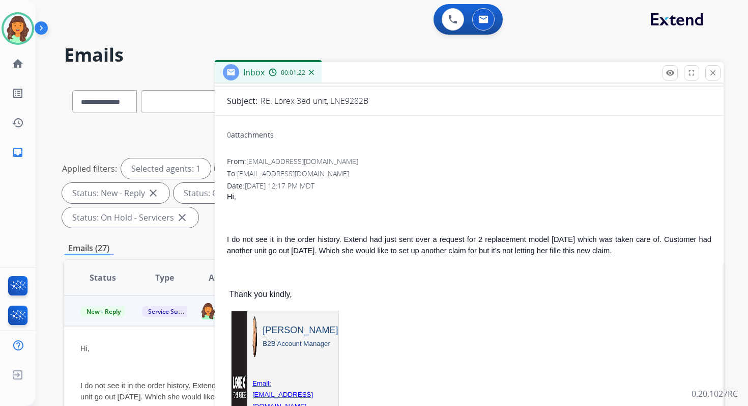
scroll to position [0, 0]
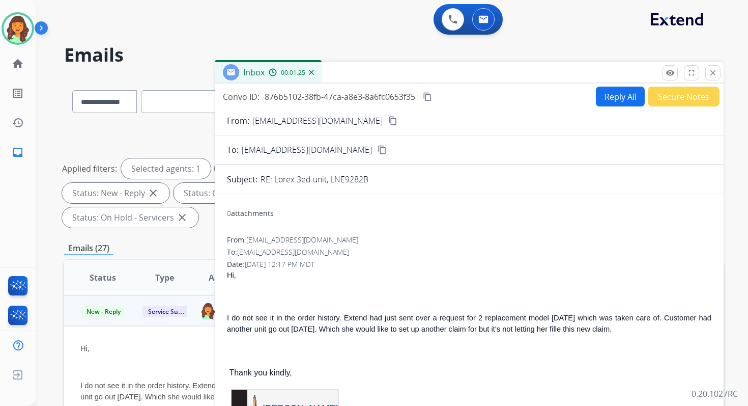
click at [614, 95] on button "Reply All" at bounding box center [620, 97] width 49 height 20
select select "**********"
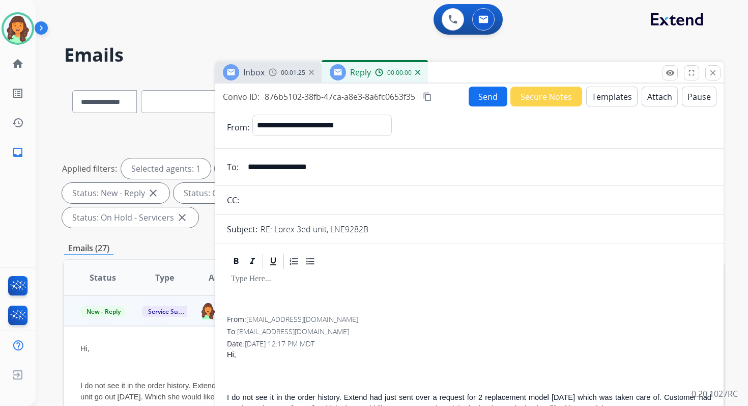
click at [614, 95] on button "Templates" at bounding box center [611, 97] width 51 height 20
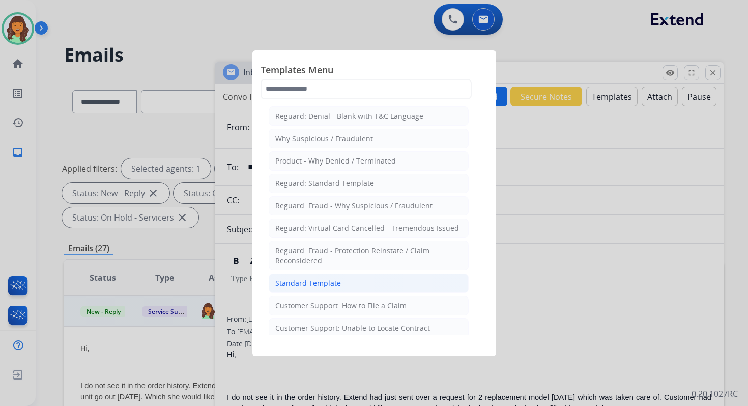
click at [314, 278] on div "Standard Template" at bounding box center [308, 283] width 66 height 10
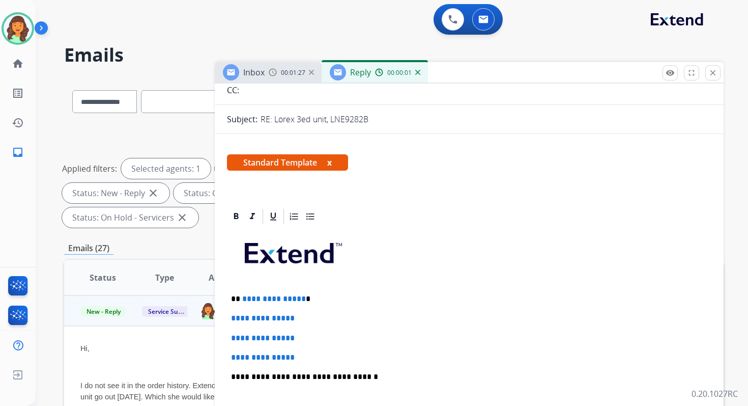
scroll to position [120, 0]
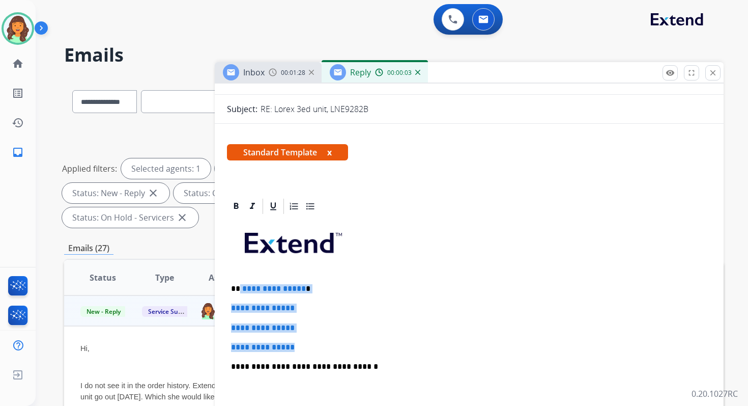
drag, startPoint x: 239, startPoint y: 290, endPoint x: 338, endPoint y: 347, distance: 114.3
click at [338, 347] on div "**********" at bounding box center [469, 390] width 485 height 350
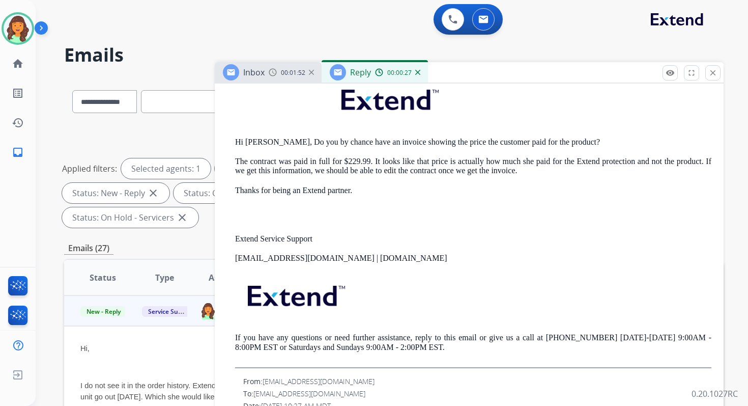
scroll to position [1047, 0]
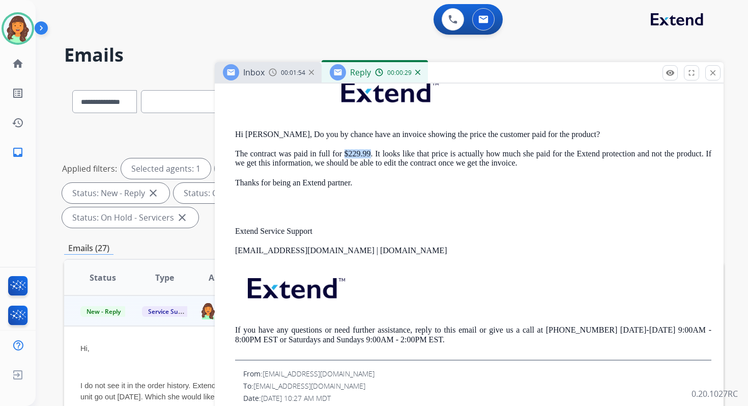
drag, startPoint x: 343, startPoint y: 142, endPoint x: 367, endPoint y: 143, distance: 23.9
click at [367, 149] on p "The contract was paid in full for $229.99. It looks like that price is actually…" at bounding box center [473, 158] width 477 height 19
copy p "$229.99"
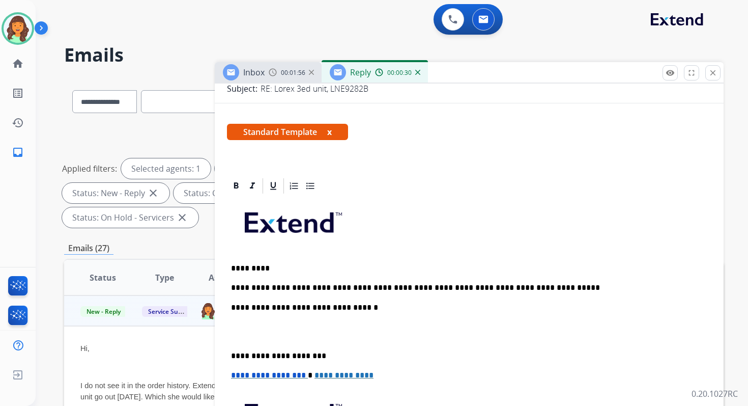
scroll to position [254, 0]
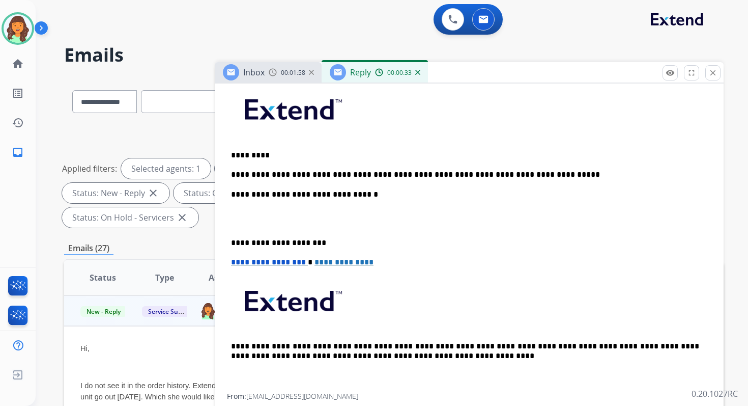
click at [531, 175] on p "**********" at bounding box center [465, 174] width 468 height 9
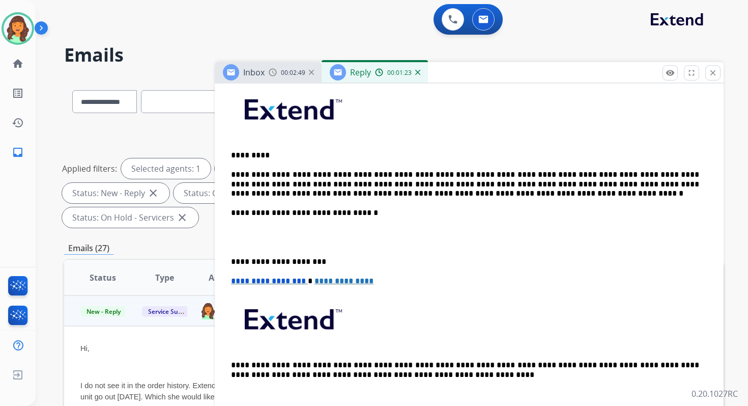
click at [326, 174] on p "**********" at bounding box center [465, 184] width 468 height 28
drag, startPoint x: 613, startPoint y: 175, endPoint x: 547, endPoint y: 175, distance: 66.7
click at [547, 175] on p "**********" at bounding box center [465, 184] width 468 height 28
click at [435, 185] on p "**********" at bounding box center [465, 184] width 468 height 28
click at [342, 214] on p "**********" at bounding box center [465, 212] width 468 height 9
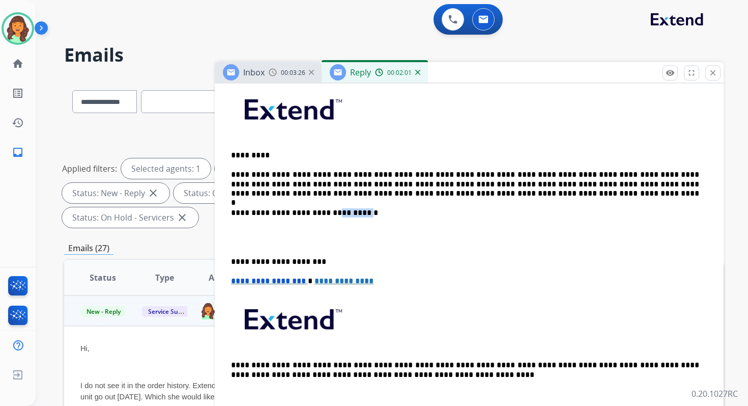
click at [342, 214] on p "**********" at bounding box center [465, 212] width 468 height 9
click at [264, 259] on p "**********" at bounding box center [465, 261] width 468 height 9
click at [235, 284] on span "**********" at bounding box center [268, 281] width 75 height 8
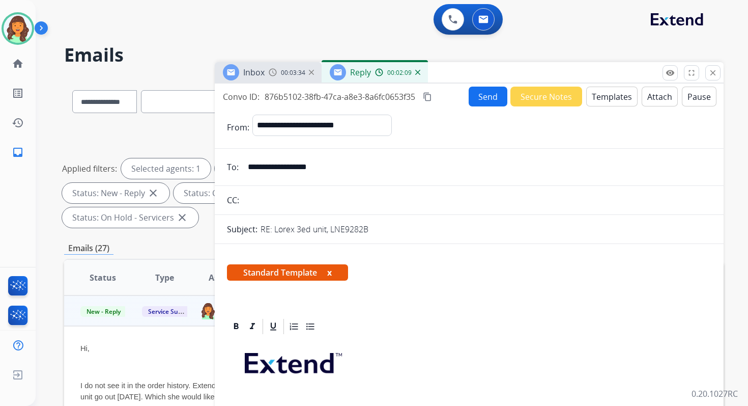
click at [472, 104] on button "Send" at bounding box center [488, 97] width 39 height 20
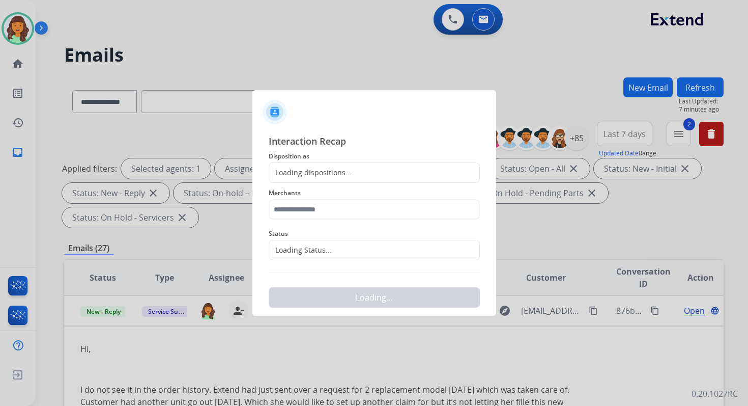
click at [330, 175] on div "Loading dispositions..." at bounding box center [310, 172] width 82 height 10
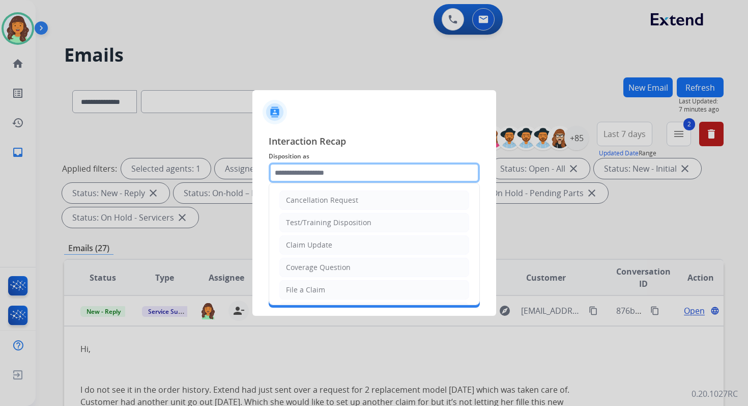
click at [328, 172] on input "text" at bounding box center [374, 172] width 211 height 20
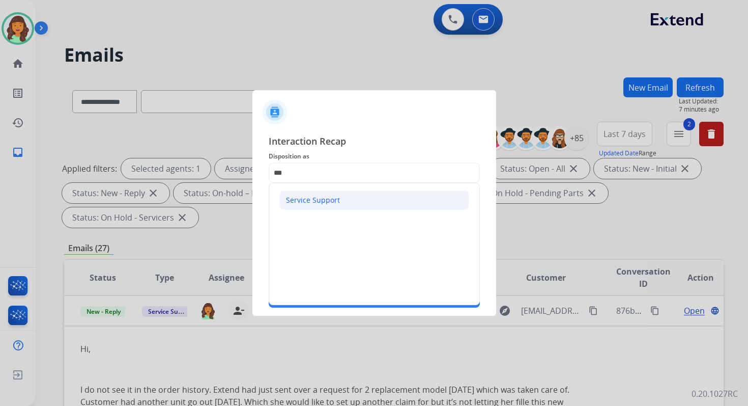
click at [330, 192] on li "Service Support" at bounding box center [374, 199] width 190 height 19
type input "**********"
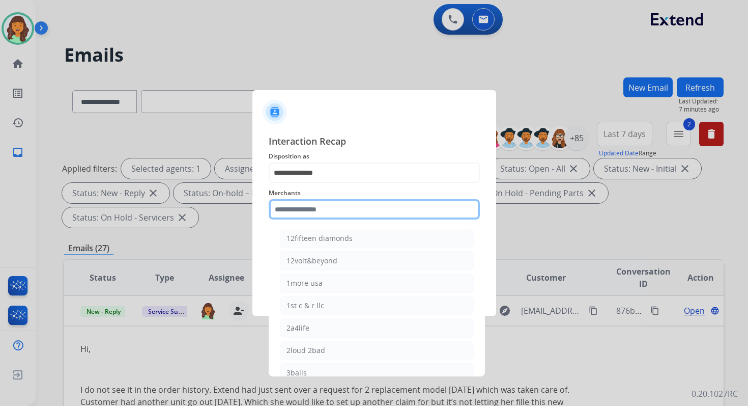
click at [330, 200] on input "text" at bounding box center [374, 209] width 211 height 20
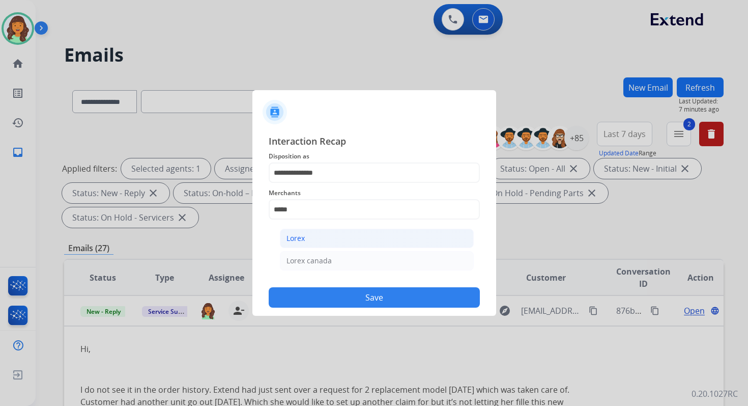
click at [328, 235] on li "Lorex" at bounding box center [377, 238] width 194 height 19
type input "*****"
click at [328, 249] on input "text" at bounding box center [374, 250] width 211 height 20
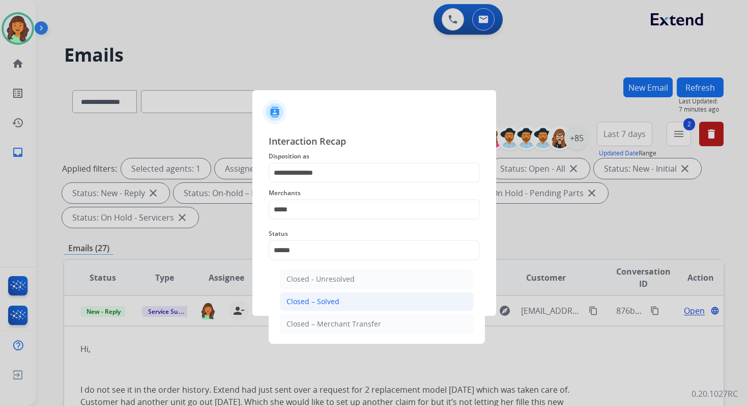
click at [337, 296] on div "Closed – Solved" at bounding box center [313, 301] width 53 height 10
type input "**********"
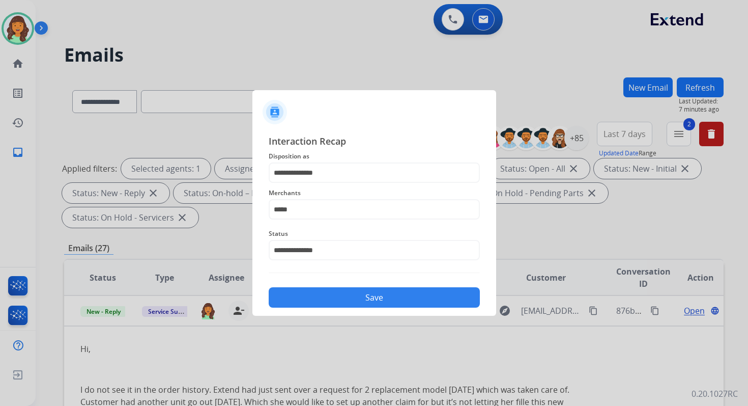
click at [337, 296] on button "Save" at bounding box center [374, 297] width 211 height 20
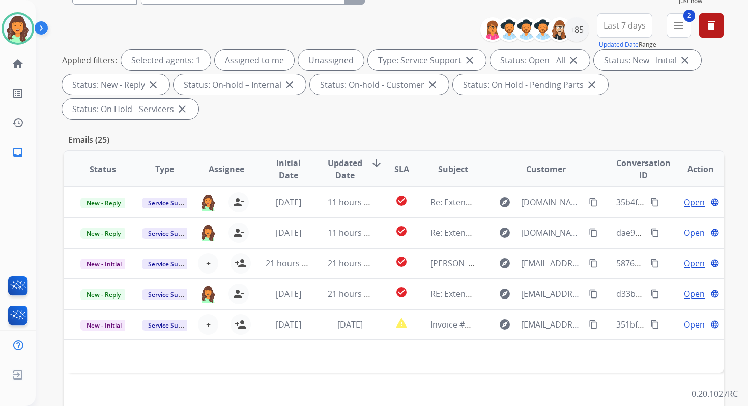
scroll to position [247, 0]
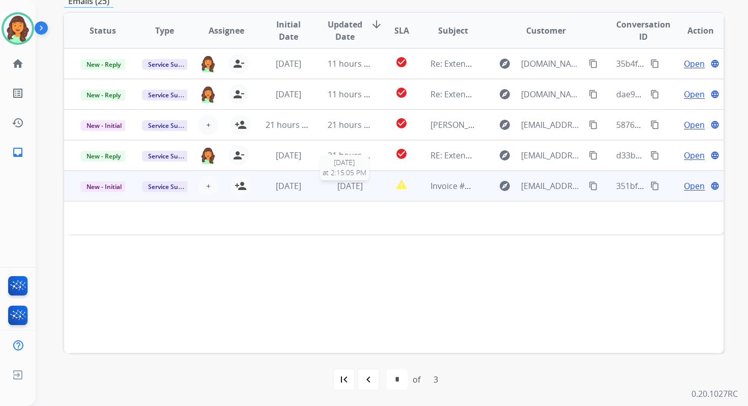
click at [348, 180] on span "[DATE]" at bounding box center [350, 185] width 25 height 11
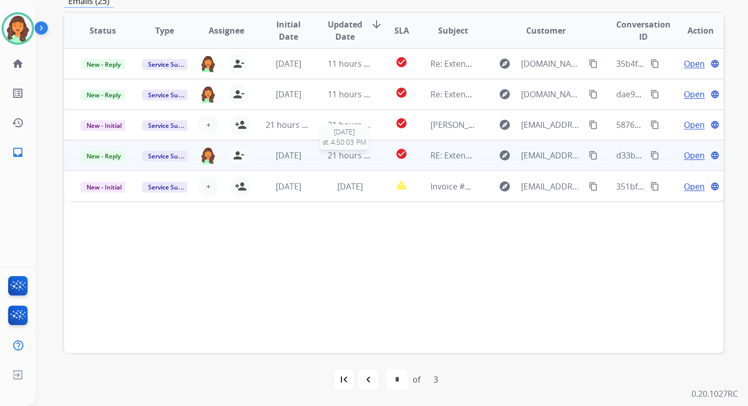
click at [340, 159] on span "21 hours ago" at bounding box center [353, 155] width 50 height 11
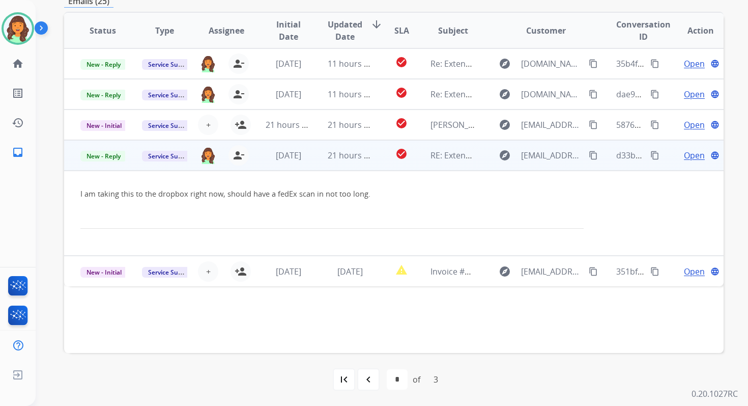
click at [687, 161] on span "Open" at bounding box center [694, 155] width 21 height 12
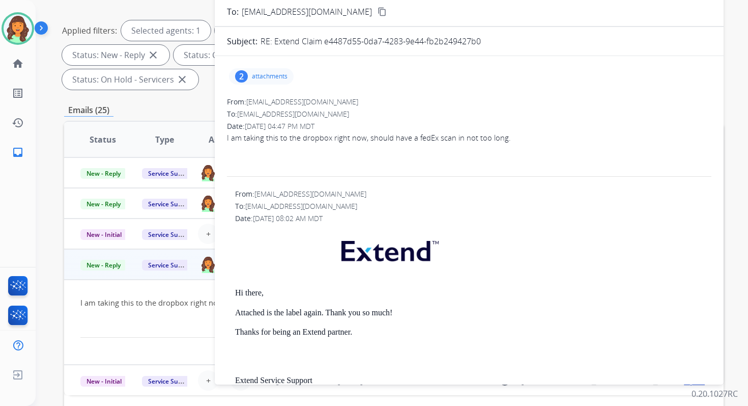
scroll to position [0, 0]
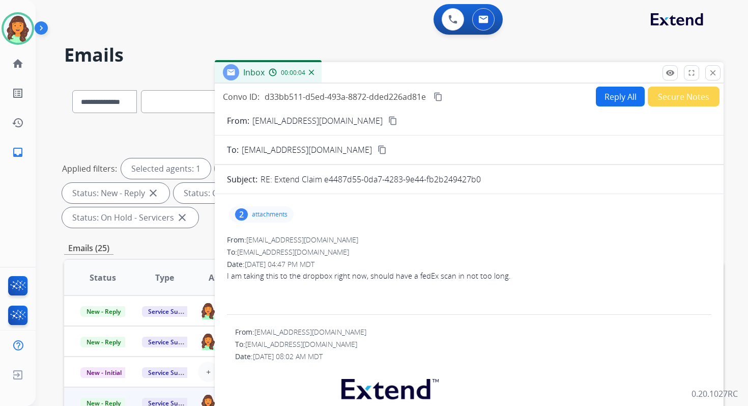
click at [609, 98] on button "Reply All" at bounding box center [620, 97] width 49 height 20
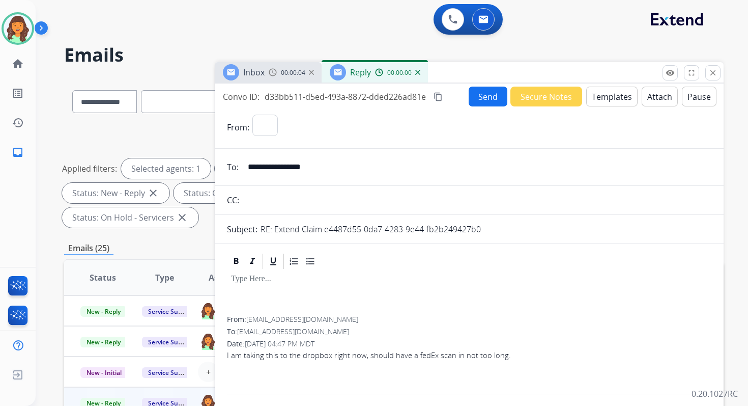
select select "**********"
click at [609, 98] on button "Templates" at bounding box center [611, 97] width 51 height 20
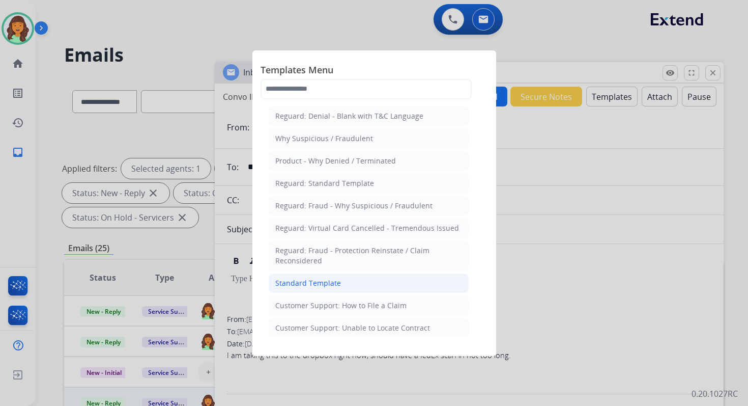
click at [339, 275] on li "Standard Template" at bounding box center [369, 282] width 200 height 19
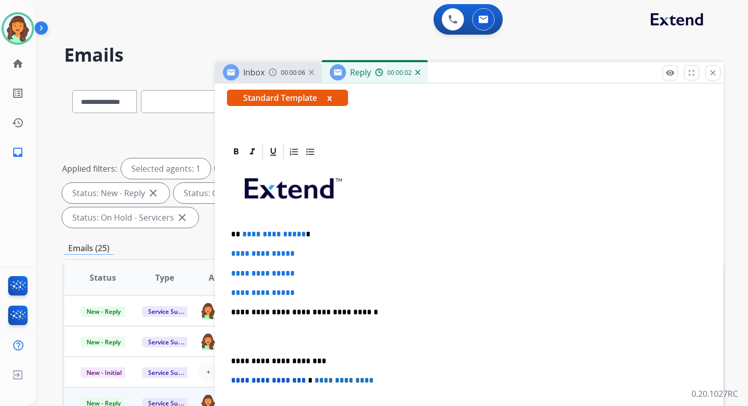
scroll to position [191, 0]
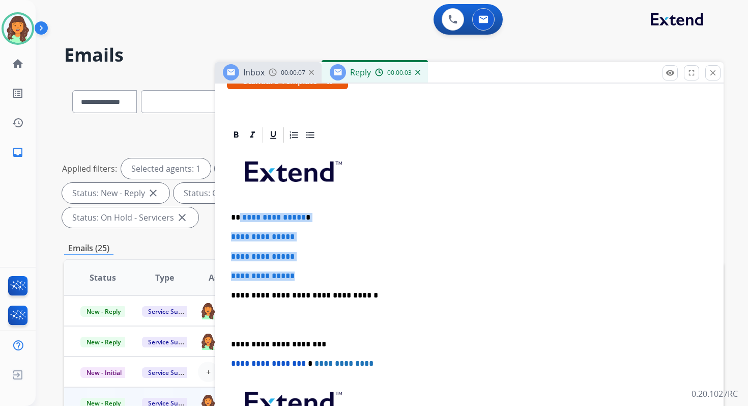
drag, startPoint x: 238, startPoint y: 216, endPoint x: 307, endPoint y: 279, distance: 93.3
click at [307, 279] on div "**********" at bounding box center [469, 319] width 485 height 350
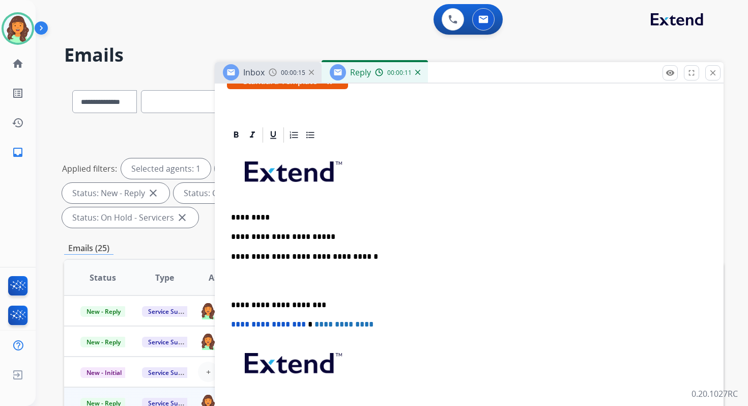
click at [341, 255] on p "**********" at bounding box center [465, 256] width 468 height 9
click at [277, 307] on p "**********" at bounding box center [465, 304] width 468 height 9
click at [235, 327] on span "**********" at bounding box center [268, 324] width 75 height 8
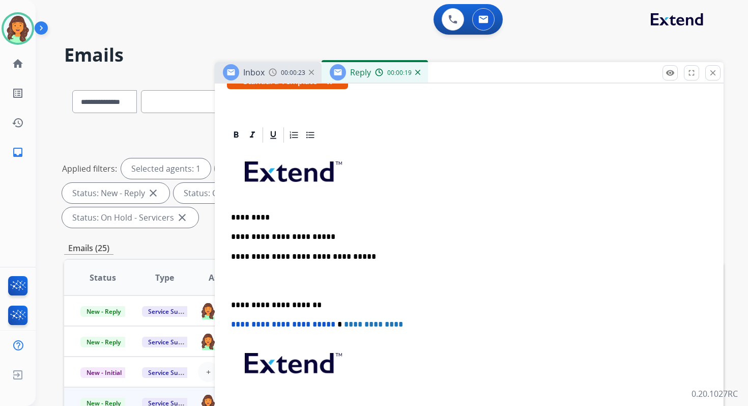
scroll to position [0, 0]
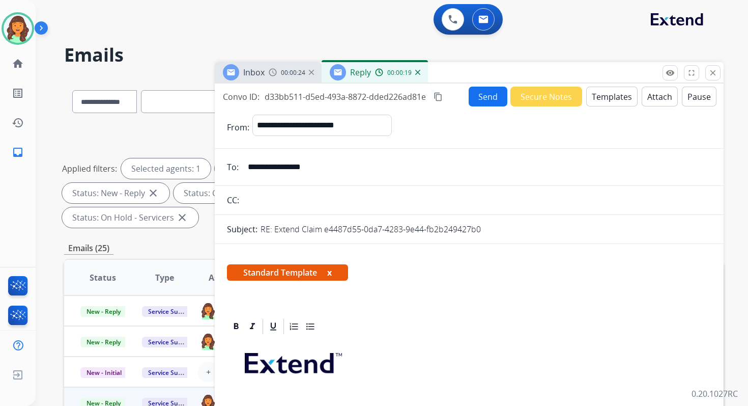
click at [473, 95] on button "Send" at bounding box center [488, 97] width 39 height 20
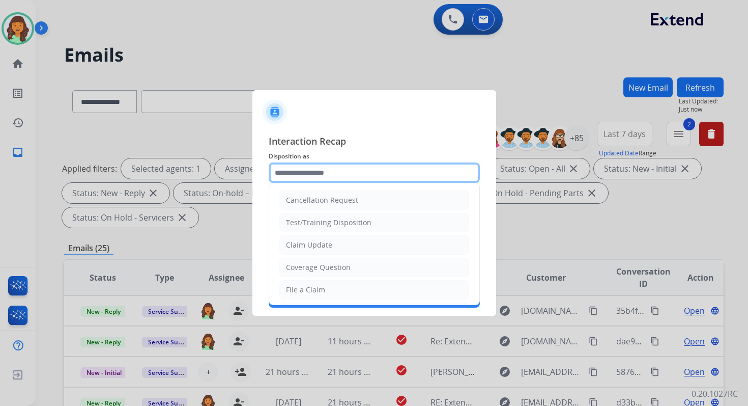
click at [310, 174] on input "text" at bounding box center [374, 172] width 211 height 20
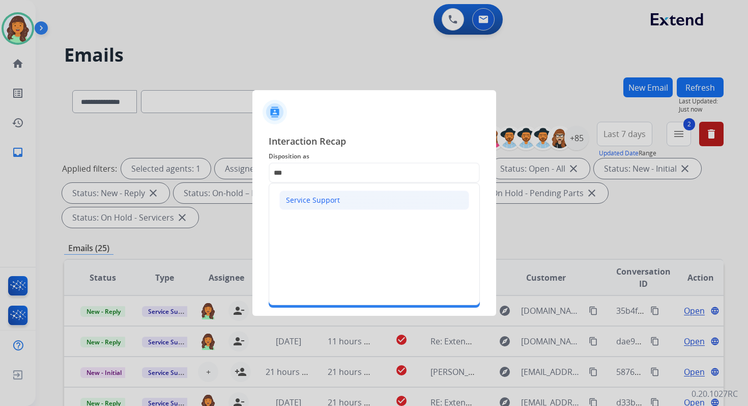
click at [320, 199] on div "Service Support" at bounding box center [313, 200] width 54 height 10
type input "**********"
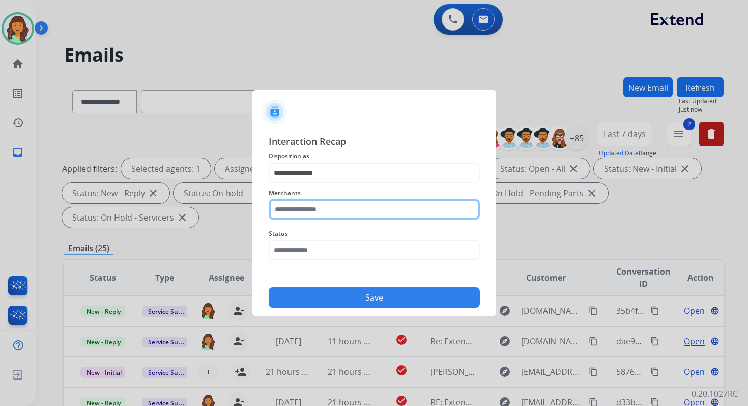
click at [320, 208] on input "text" at bounding box center [374, 209] width 211 height 20
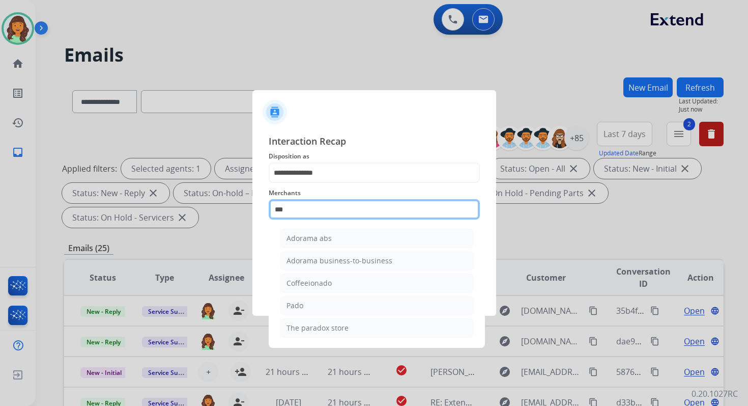
type input "***"
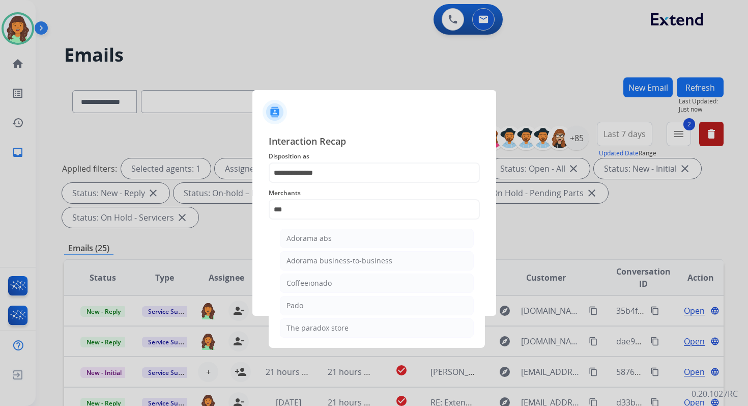
click at [335, 249] on ul "Adorama abs Adorama business-to-business Coffeeionado Pado The paradox store" at bounding box center [377, 285] width 200 height 124
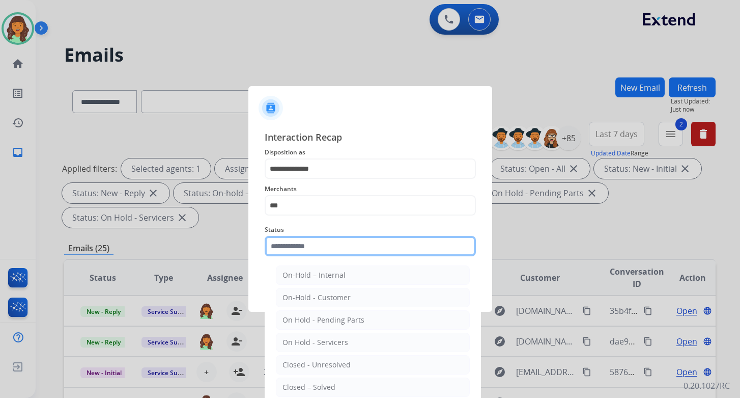
click at [320, 249] on input "text" at bounding box center [370, 246] width 211 height 20
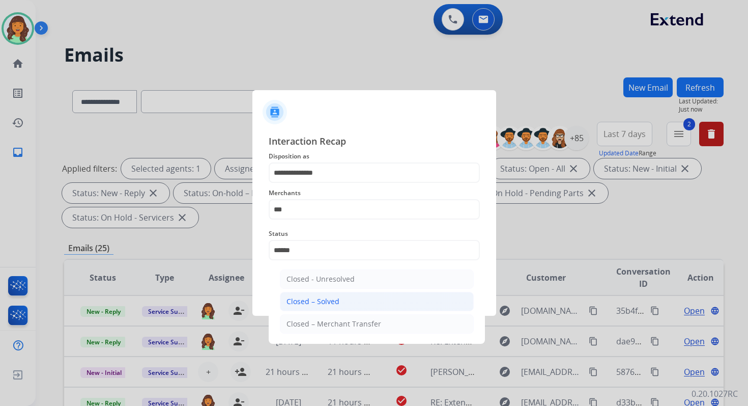
click at [324, 294] on li "Closed – Solved" at bounding box center [377, 301] width 194 height 19
type input "**********"
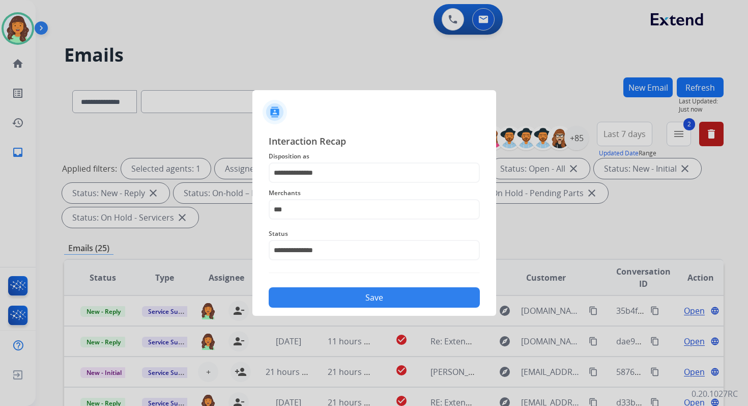
click at [324, 294] on button "Save" at bounding box center [374, 297] width 211 height 20
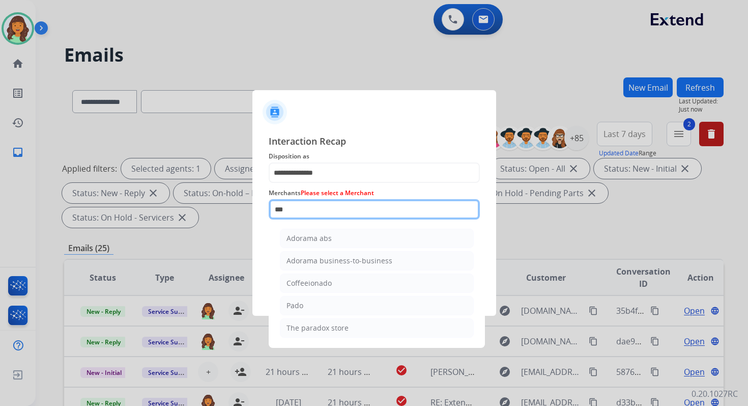
click at [307, 202] on input "***" at bounding box center [374, 209] width 211 height 20
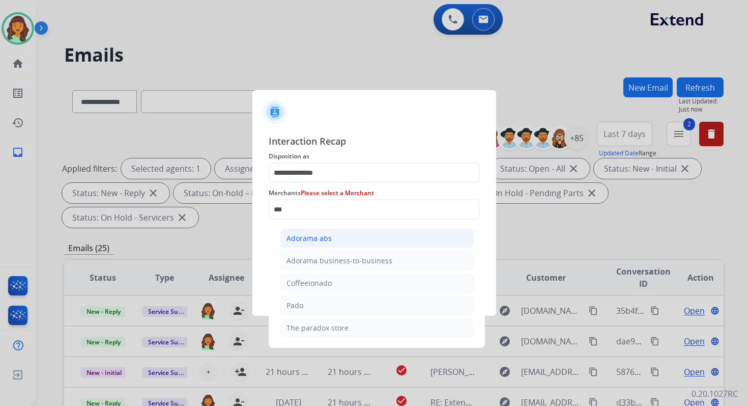
click at [314, 239] on div "Adorama abs" at bounding box center [309, 238] width 45 height 10
type input "**********"
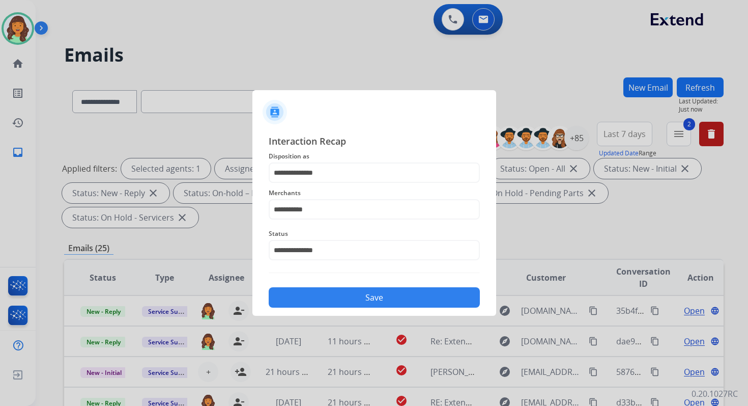
click at [334, 293] on button "Save" at bounding box center [374, 297] width 211 height 20
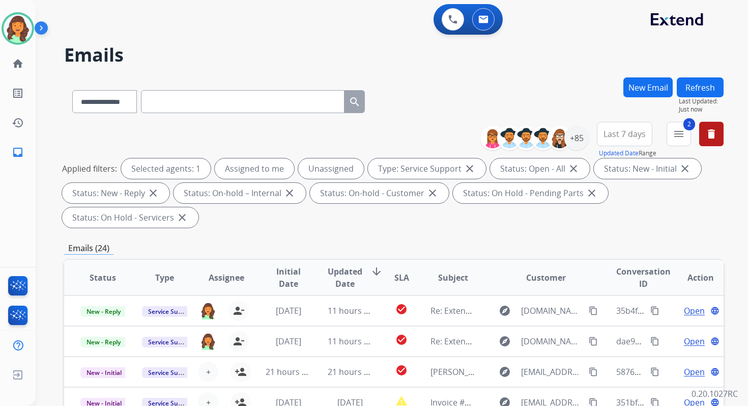
scroll to position [247, 0]
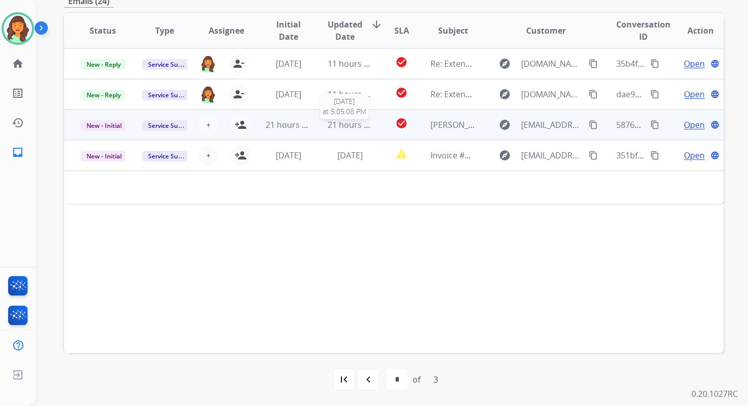
click at [351, 122] on span "21 hours ago" at bounding box center [353, 124] width 50 height 11
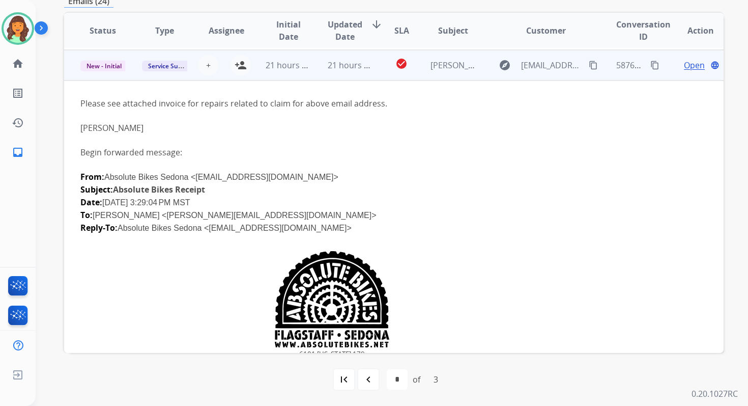
scroll to position [61, 0]
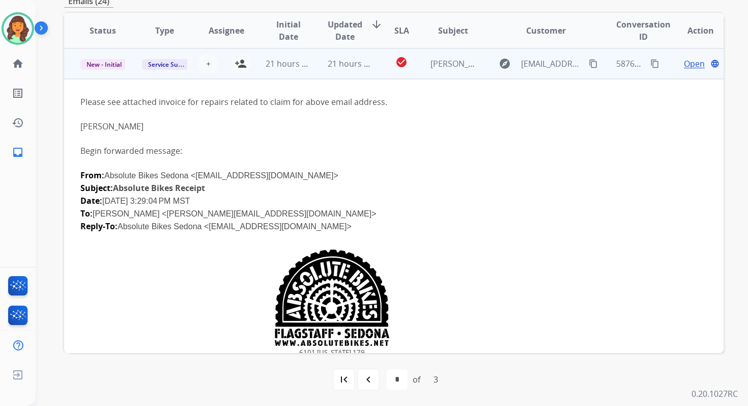
click at [684, 60] on span "Open" at bounding box center [694, 64] width 21 height 12
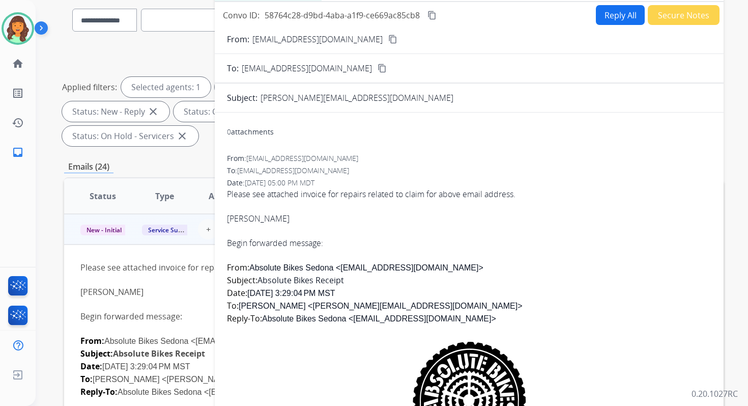
scroll to position [75, 0]
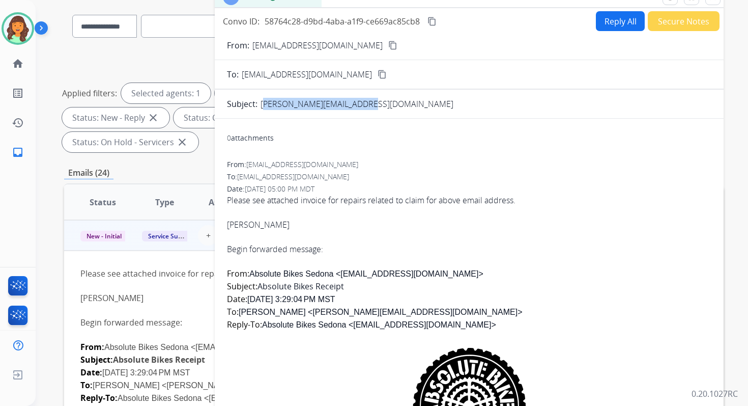
drag, startPoint x: 261, startPoint y: 104, endPoint x: 373, endPoint y: 109, distance: 112.7
click at [371, 109] on div "Jim@winetoursofsedona.com" at bounding box center [486, 104] width 451 height 12
copy p "Jim@winetoursofsedona.com"
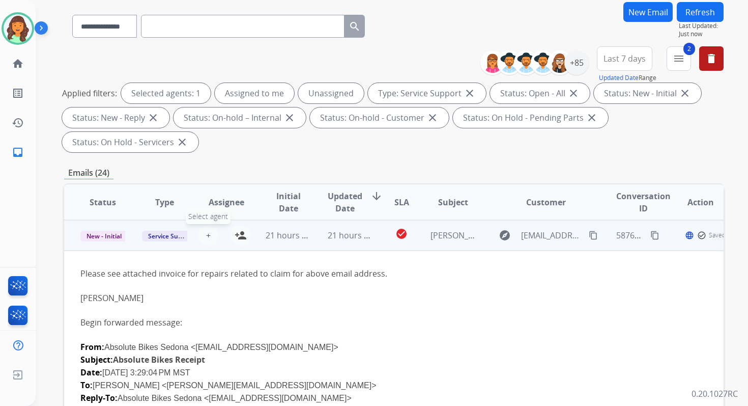
click at [207, 235] on span "+" at bounding box center [208, 235] width 5 height 12
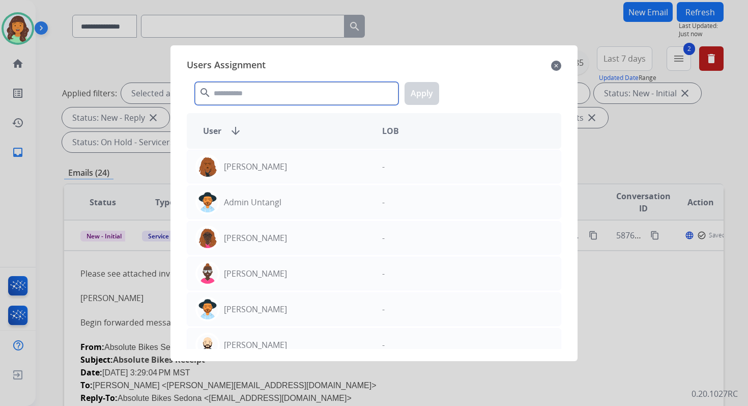
click at [279, 87] on input "text" at bounding box center [297, 93] width 204 height 23
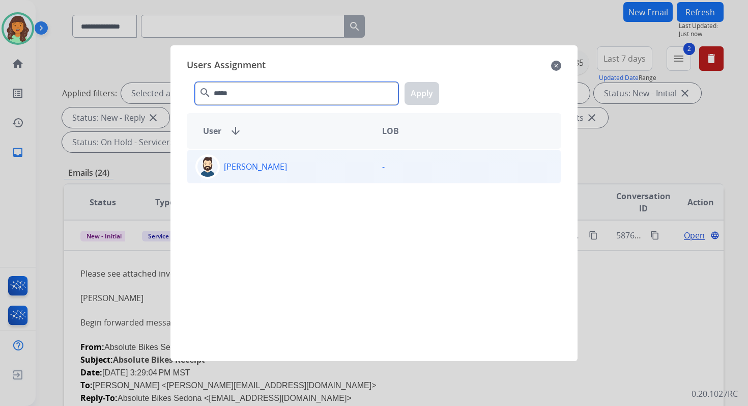
type input "*****"
click at [286, 160] on div "Jared Holt" at bounding box center [280, 166] width 187 height 24
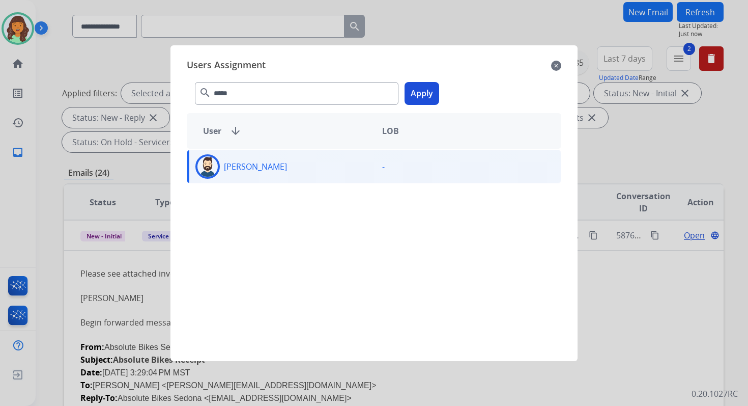
click at [416, 91] on button "Apply" at bounding box center [422, 93] width 35 height 23
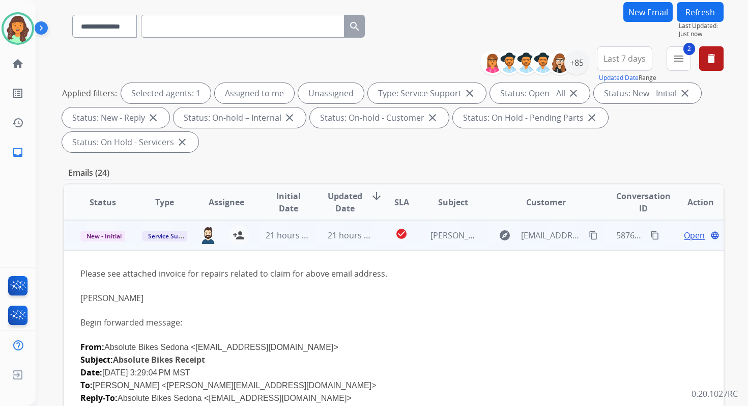
scroll to position [0, 0]
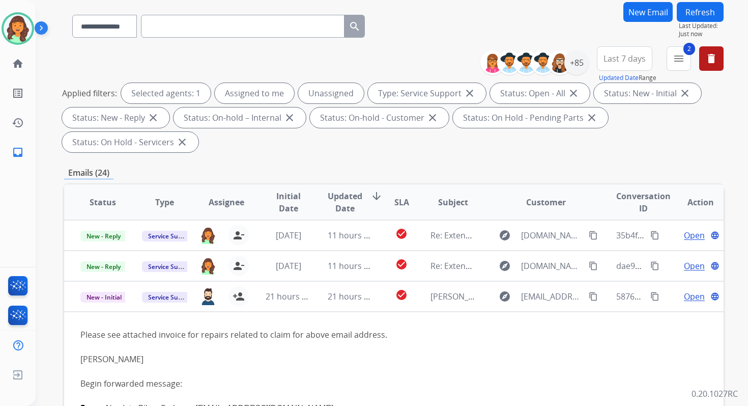
click at [693, 5] on button "Refresh" at bounding box center [700, 12] width 47 height 20
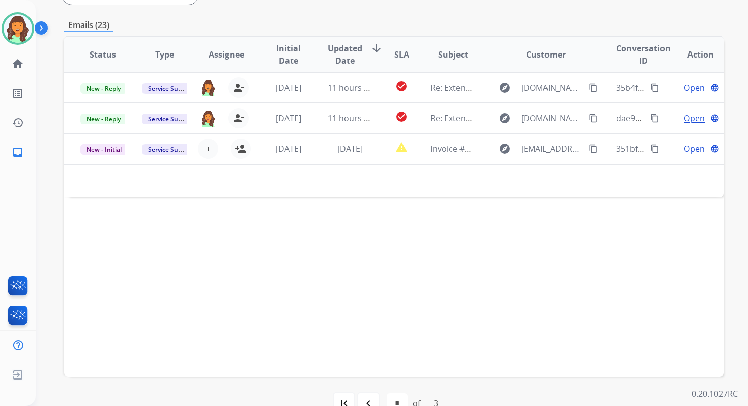
scroll to position [247, 0]
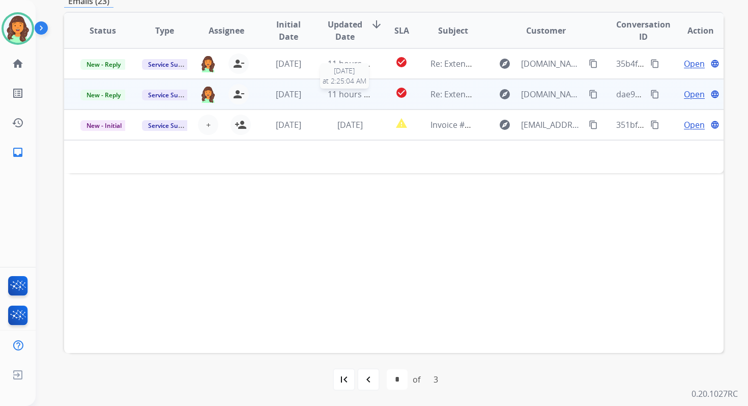
click at [353, 97] on span "11 hours ago" at bounding box center [353, 94] width 50 height 11
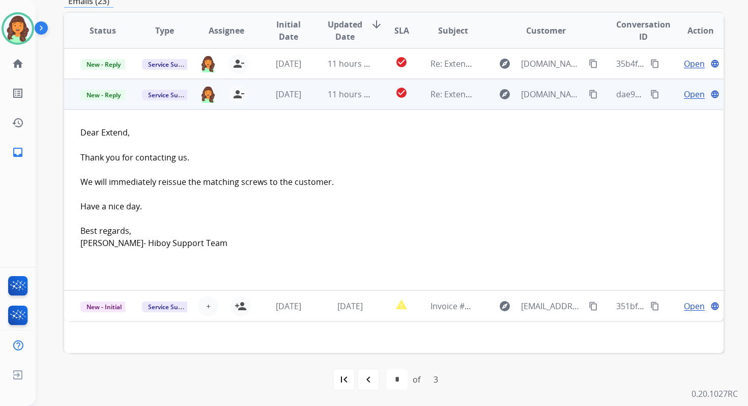
click at [688, 93] on span "Open" at bounding box center [694, 94] width 21 height 12
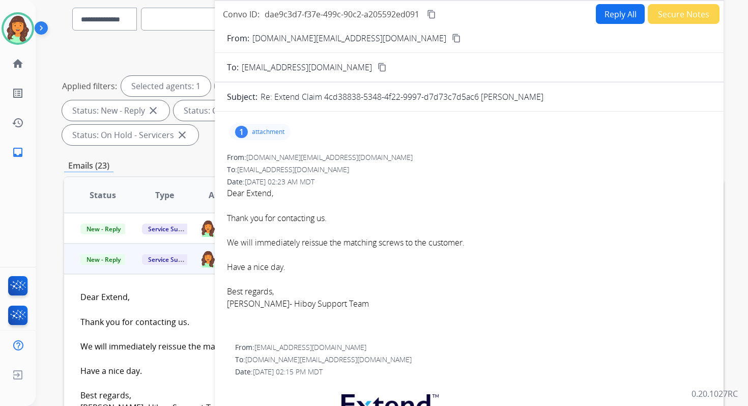
scroll to position [20, 0]
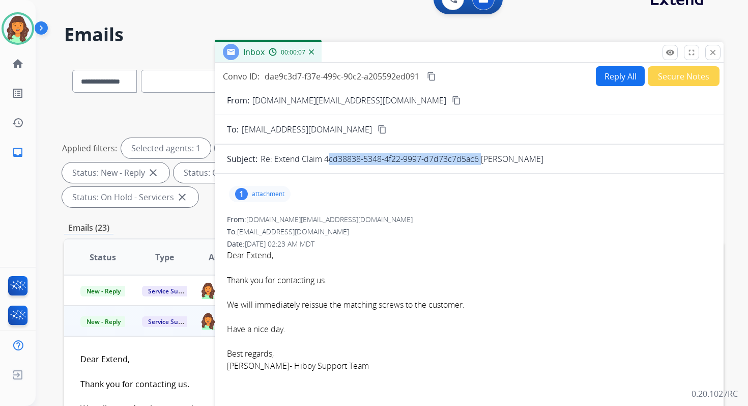
drag, startPoint x: 324, startPoint y: 160, endPoint x: 477, endPoint y: 160, distance: 152.7
click at [477, 160] on p "Re: Extend Claim 4cd38838-5348-4f22-9997-d7d73c7d5ac6 Javier White" at bounding box center [402, 159] width 283 height 12
copy p "4cd38838-5348-4f22-9997-d7d73c7d5ac6"
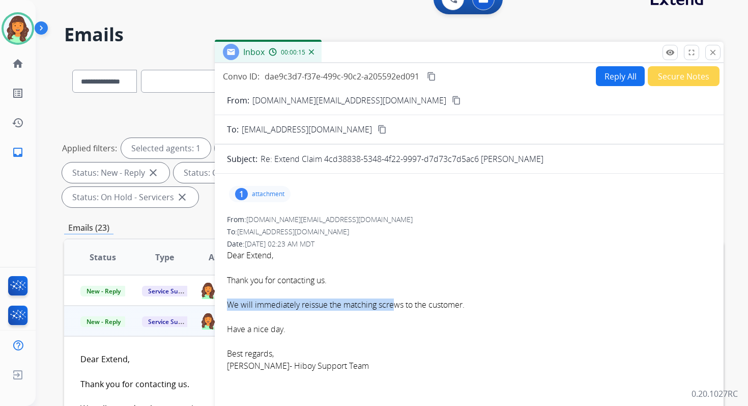
drag, startPoint x: 228, startPoint y: 304, endPoint x: 490, endPoint y: 300, distance: 261.7
click at [488, 300] on div "We will immediately reissue the matching screws to the customer." at bounding box center [469, 304] width 485 height 12
copy span "We will immediately reissue the matching screws to the customer."
click at [434, 77] on mat-icon "content_copy" at bounding box center [431, 76] width 9 height 9
click at [713, 56] on mat-icon "close" at bounding box center [713, 52] width 9 height 9
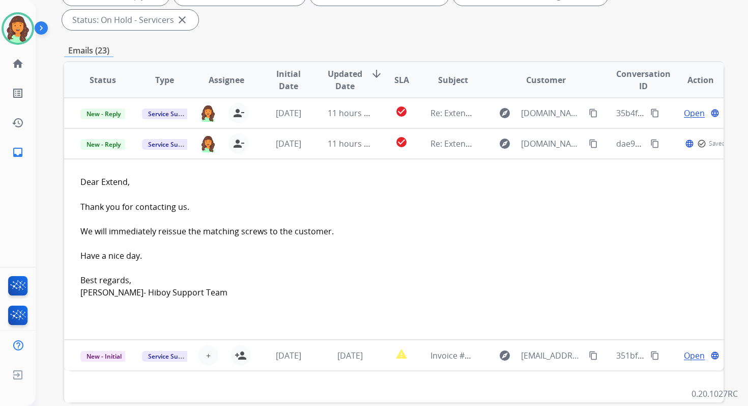
scroll to position [247, 0]
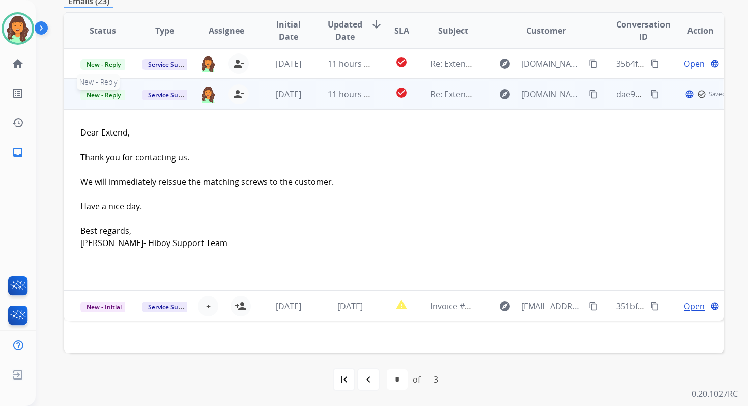
click at [114, 93] on span "New - Reply" at bounding box center [103, 95] width 46 height 11
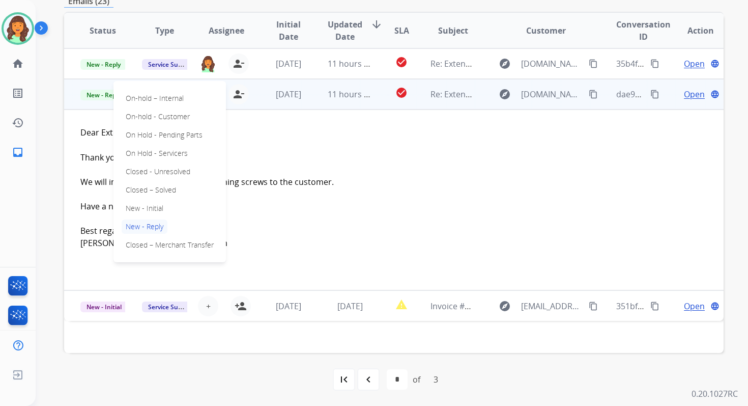
click at [688, 91] on span "Open" at bounding box center [694, 94] width 21 height 12
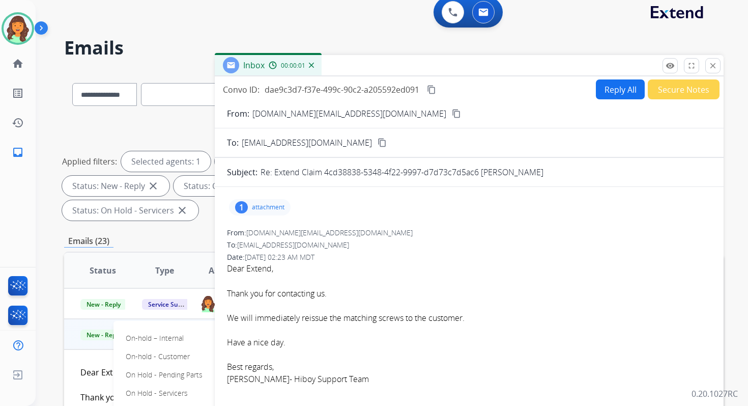
scroll to position [0, 0]
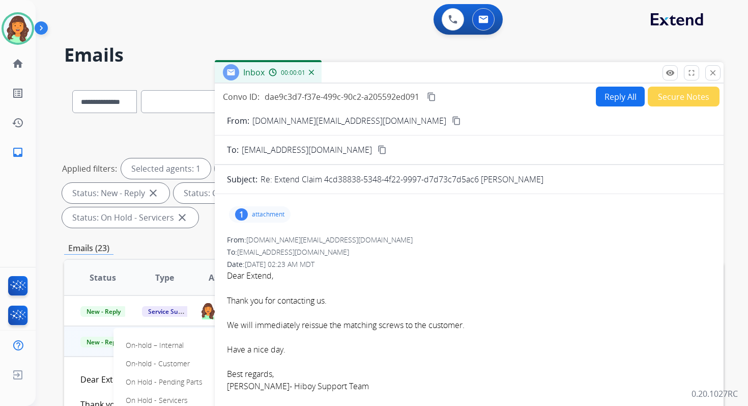
click at [611, 99] on button "Reply All" at bounding box center [620, 97] width 49 height 20
select select "**********"
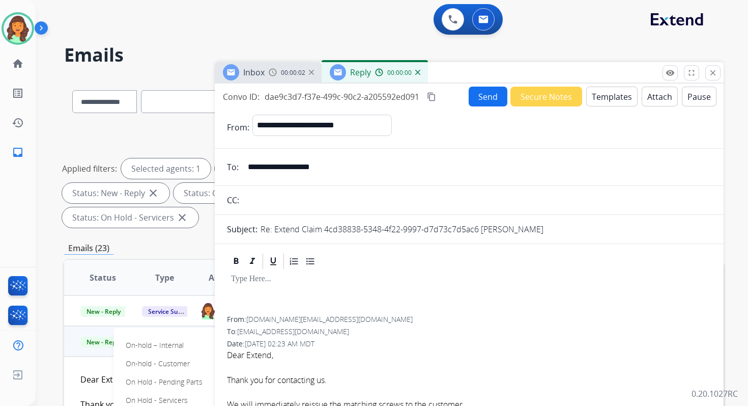
click at [613, 95] on button "Templates" at bounding box center [611, 97] width 51 height 20
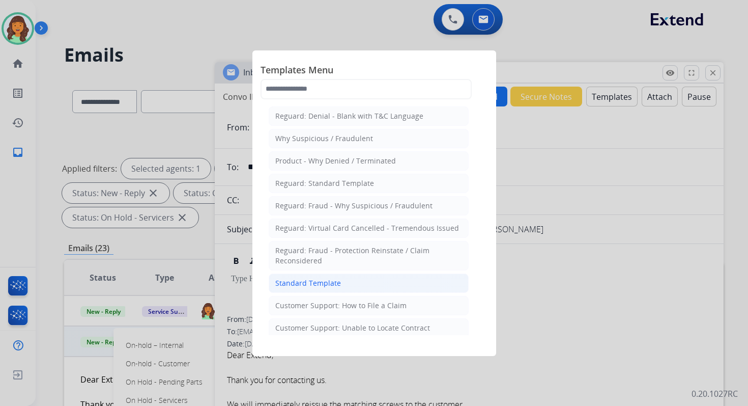
click at [332, 273] on li "Standard Template" at bounding box center [369, 282] width 200 height 19
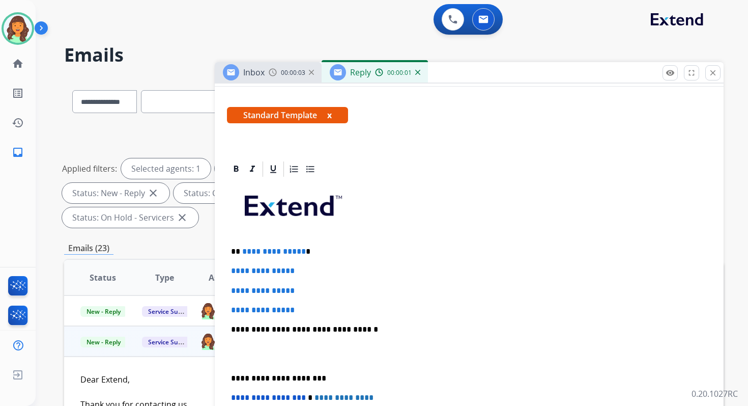
scroll to position [182, 0]
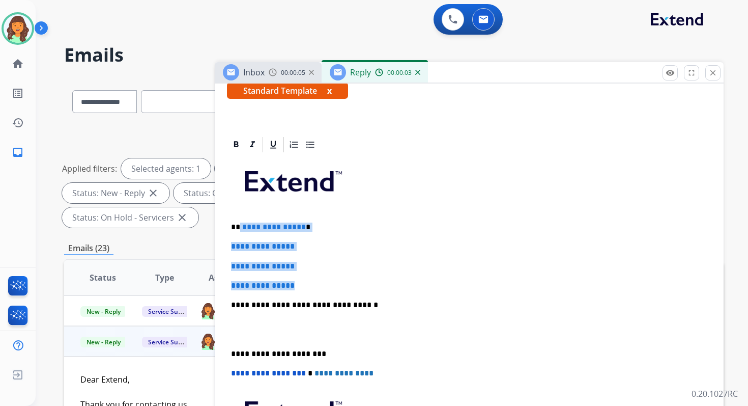
drag, startPoint x: 239, startPoint y: 227, endPoint x: 325, endPoint y: 284, distance: 103.4
click at [325, 284] on div "**********" at bounding box center [469, 329] width 485 height 350
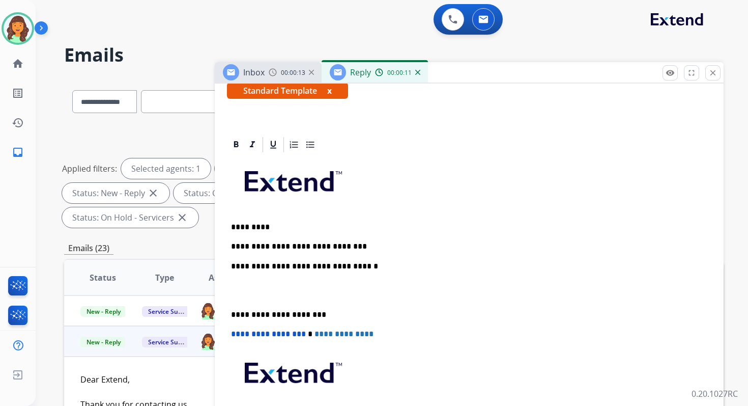
click at [341, 268] on p "**********" at bounding box center [465, 266] width 468 height 9
click at [280, 312] on p "**********" at bounding box center [465, 314] width 468 height 9
click at [235, 335] on span "**********" at bounding box center [268, 334] width 75 height 8
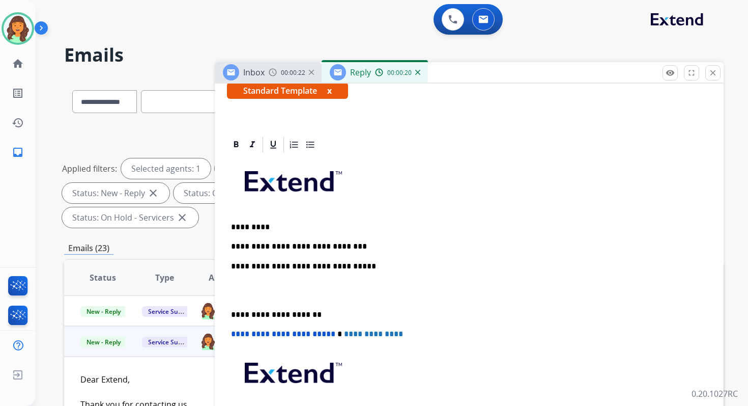
scroll to position [0, 0]
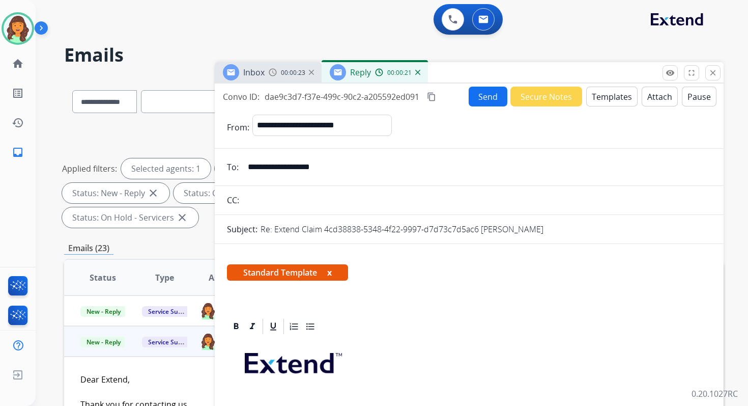
click at [483, 92] on button "Send" at bounding box center [488, 97] width 39 height 20
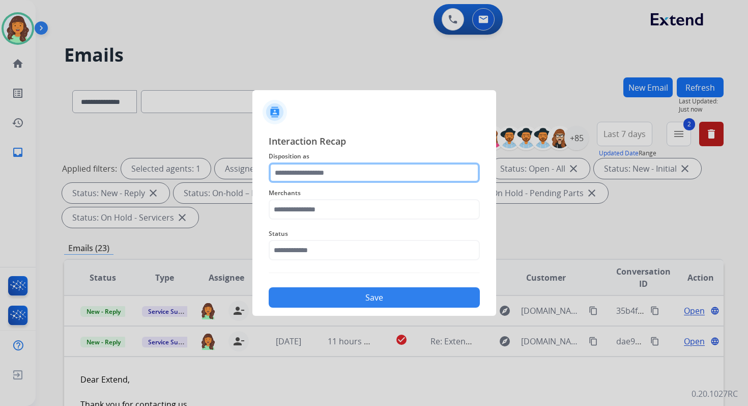
click at [350, 172] on input "text" at bounding box center [374, 172] width 211 height 20
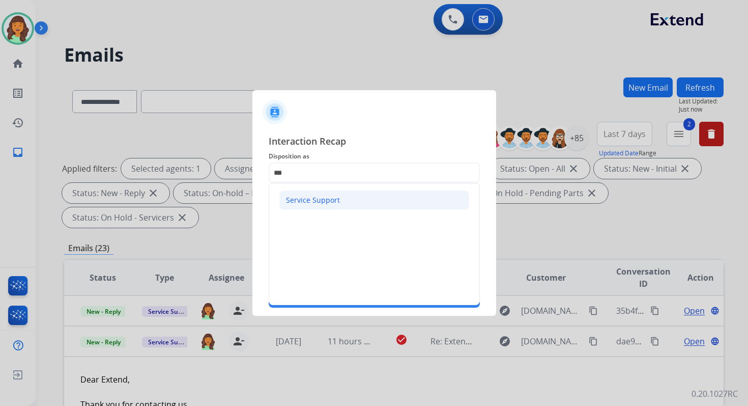
click at [312, 203] on div "Service Support" at bounding box center [313, 200] width 54 height 10
type input "**********"
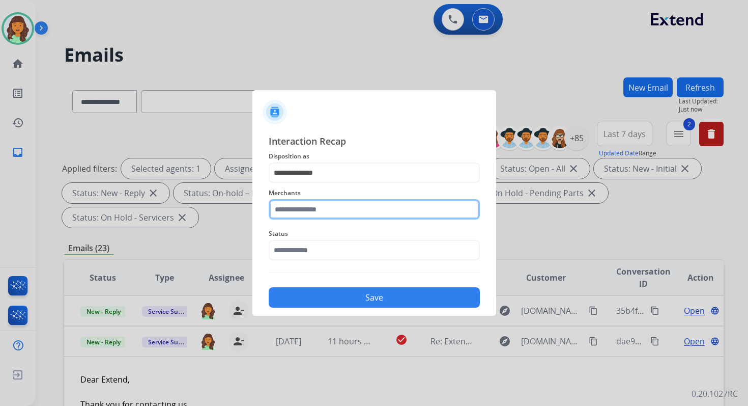
click at [315, 209] on input "text" at bounding box center [374, 209] width 211 height 20
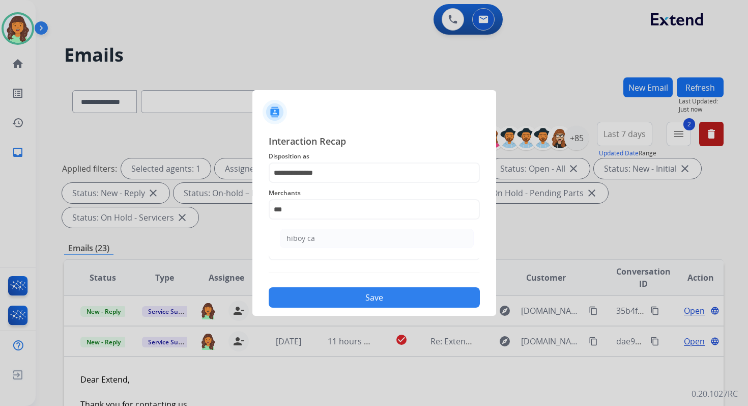
click at [315, 247] on ul "hiboy ca" at bounding box center [377, 240] width 200 height 35
click at [316, 239] on li "hiboy ca" at bounding box center [377, 238] width 194 height 19
type input "********"
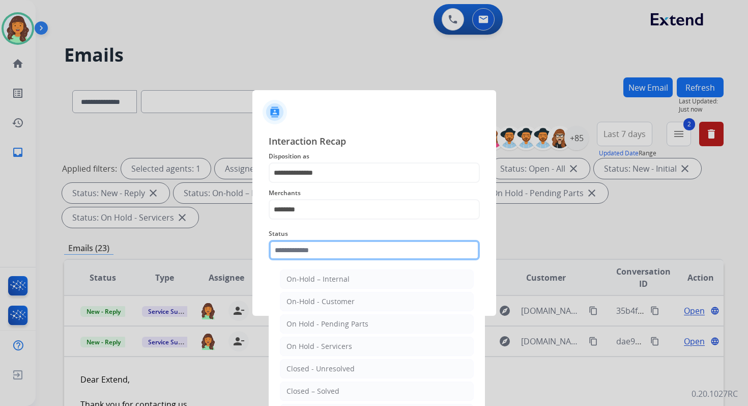
click at [318, 249] on input "text" at bounding box center [374, 250] width 211 height 20
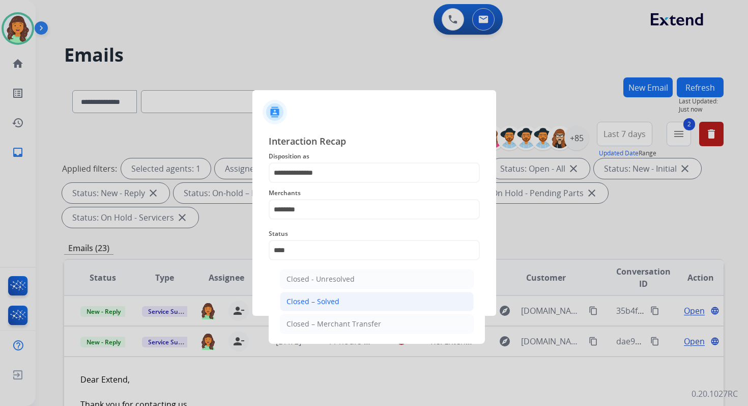
click at [331, 298] on div "Closed – Solved" at bounding box center [313, 301] width 53 height 10
type input "**********"
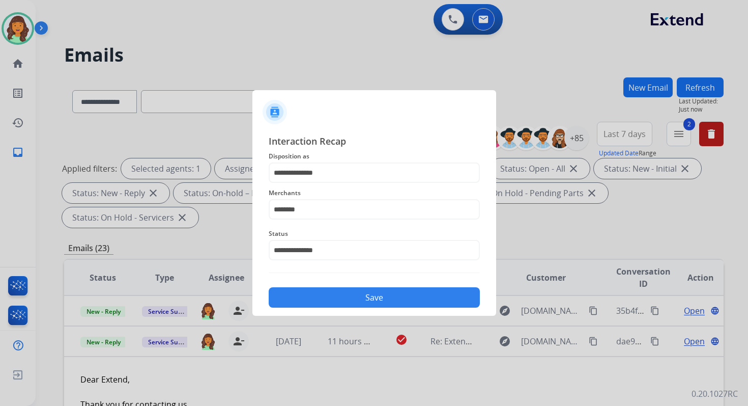
click at [331, 298] on button "Save" at bounding box center [374, 297] width 211 height 20
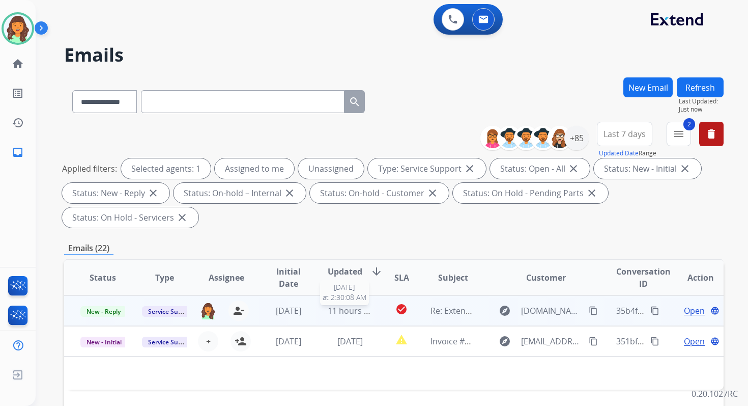
click at [350, 307] on span "11 hours ago" at bounding box center [353, 310] width 50 height 11
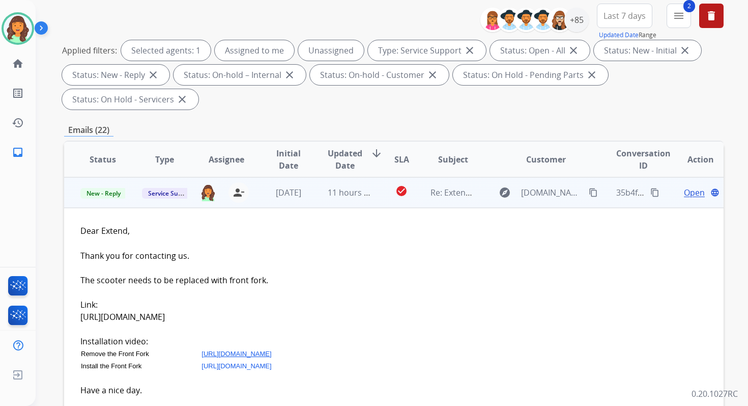
click at [685, 194] on span "Open" at bounding box center [694, 192] width 21 height 12
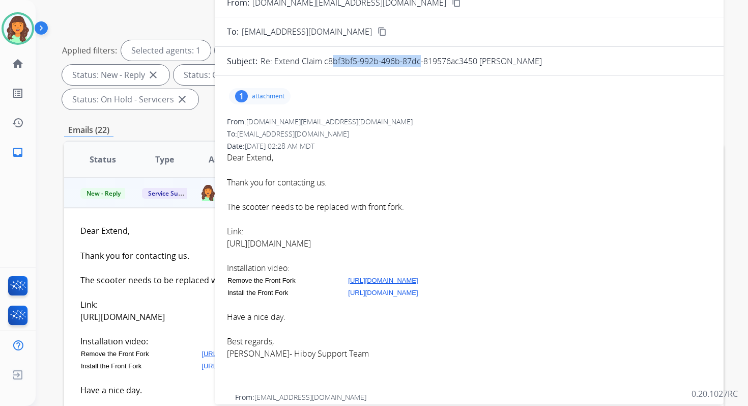
drag, startPoint x: 326, startPoint y: 61, endPoint x: 414, endPoint y: 63, distance: 88.6
click at [414, 63] on p "Re: Extend Claim c8bf3bf5-992b-496b-87dc-819576ac3450 Sudip Ray" at bounding box center [402, 61] width 282 height 12
drag, startPoint x: 323, startPoint y: 62, endPoint x: 475, endPoint y: 65, distance: 152.8
click at [475, 65] on p "Re: Extend Claim c8bf3bf5-992b-496b-87dc-819576ac3450 Sudip Ray" at bounding box center [402, 61] width 282 height 12
copy p "c8bf3bf5-992b-496b-87dc-819576ac3450"
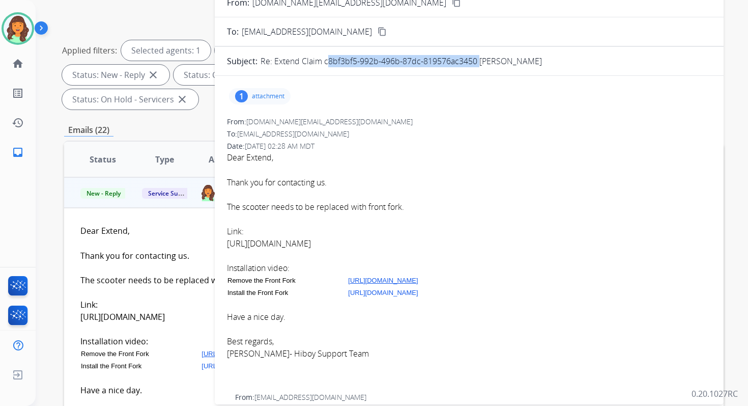
drag, startPoint x: 227, startPoint y: 268, endPoint x: 469, endPoint y: 291, distance: 243.4
click at [469, 291] on div "Dear Extend, Thank you for contacting us. The scooter needs to be replaced with…" at bounding box center [469, 261] width 485 height 220
copy div "Installation video: Remove the Front Fork https://youtu.be/aJu2Lm7JDYE Install …"
click at [311, 242] on link "https://www.hiboy.com/products/hiboy-s2-pro-front-fork" at bounding box center [269, 243] width 84 height 11
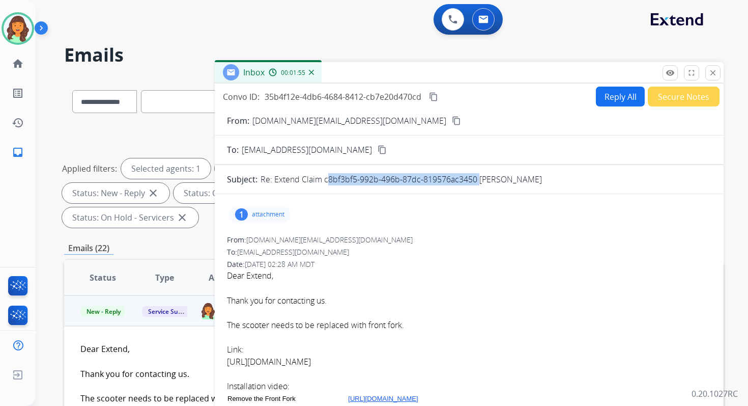
click at [608, 96] on button "Reply All" at bounding box center [620, 97] width 49 height 20
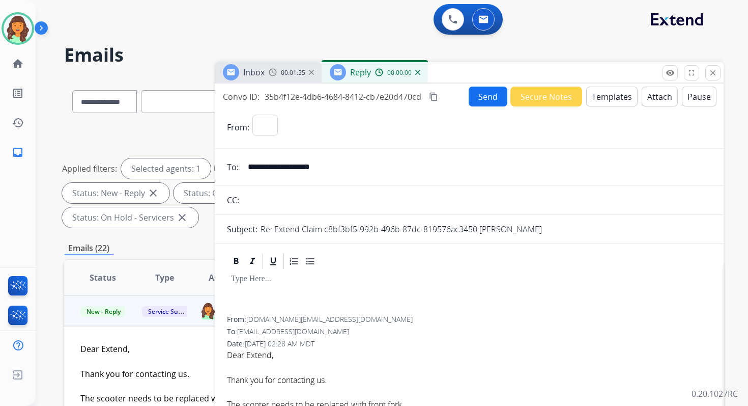
click at [608, 96] on button "Templates" at bounding box center [611, 97] width 51 height 20
select select "**********"
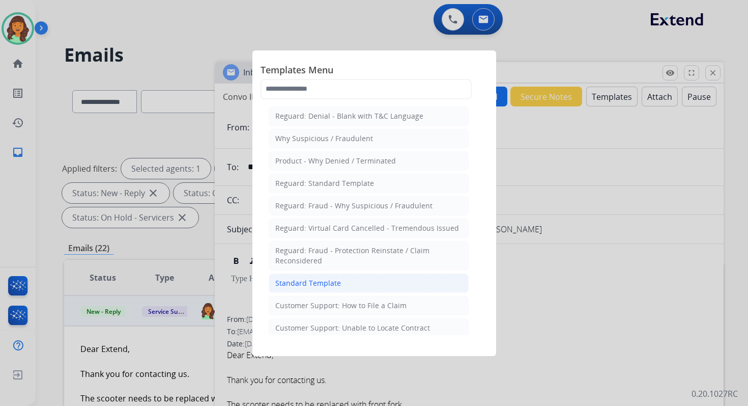
click at [325, 279] on div "Standard Template" at bounding box center [308, 283] width 66 height 10
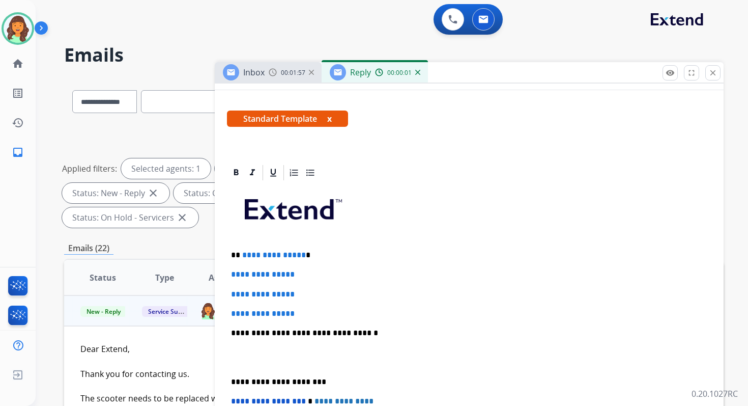
scroll to position [235, 0]
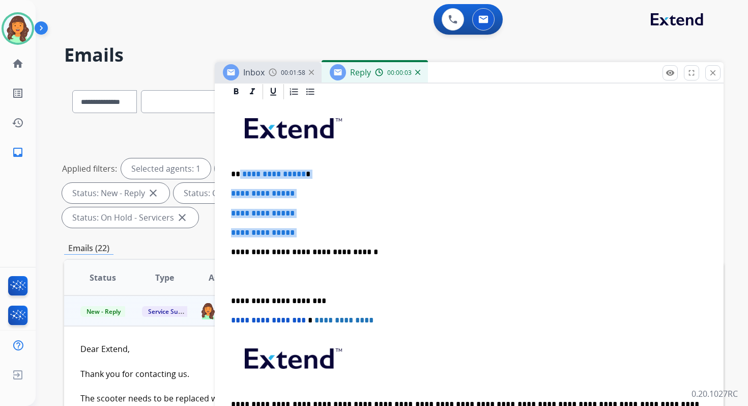
drag, startPoint x: 240, startPoint y: 175, endPoint x: 307, endPoint y: 239, distance: 93.3
click at [307, 239] on div "**********" at bounding box center [469, 276] width 485 height 350
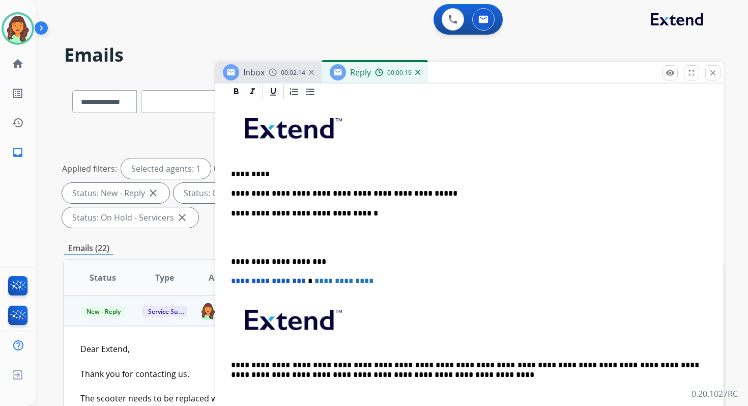
click at [340, 213] on p "**********" at bounding box center [465, 213] width 468 height 9
click at [269, 260] on p "**********" at bounding box center [465, 261] width 468 height 9
click at [235, 282] on span "**********" at bounding box center [268, 281] width 75 height 8
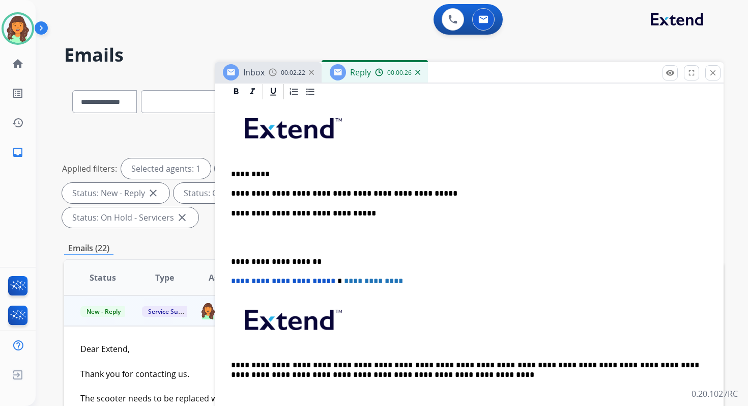
scroll to position [0, 0]
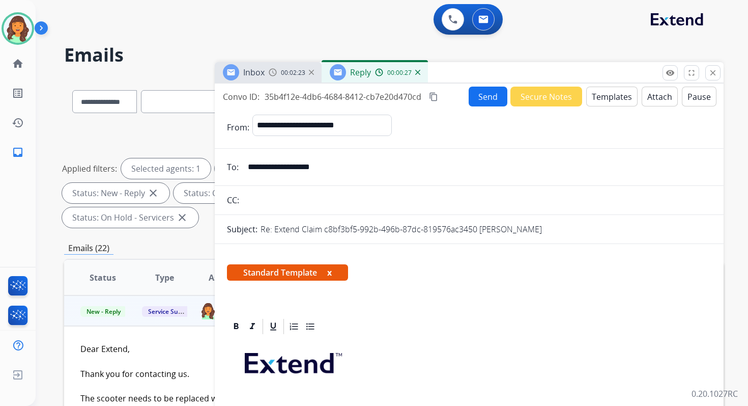
click at [437, 97] on mat-icon "content_copy" at bounding box center [433, 96] width 9 height 9
click at [489, 97] on button "Send" at bounding box center [488, 97] width 39 height 20
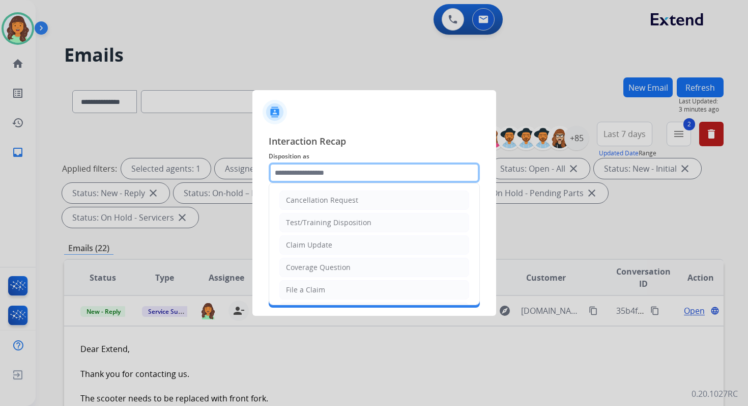
click at [321, 168] on input "text" at bounding box center [374, 172] width 211 height 20
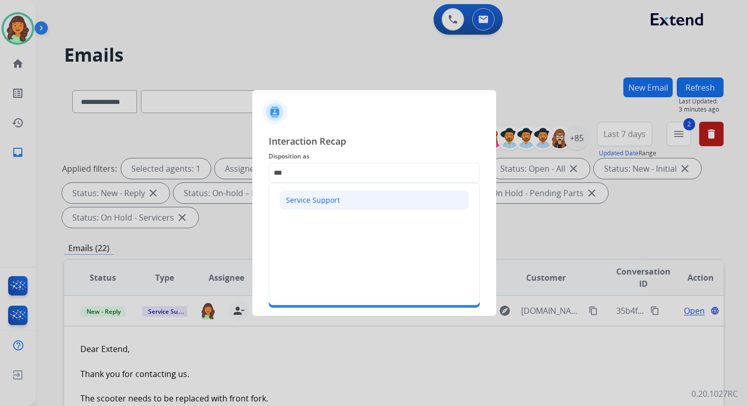
click at [305, 199] on div "Service Support" at bounding box center [313, 200] width 54 height 10
type input "**********"
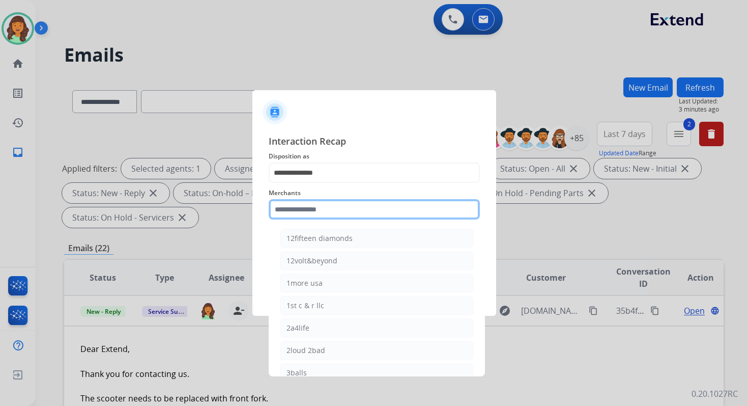
click at [306, 206] on input "text" at bounding box center [374, 209] width 211 height 20
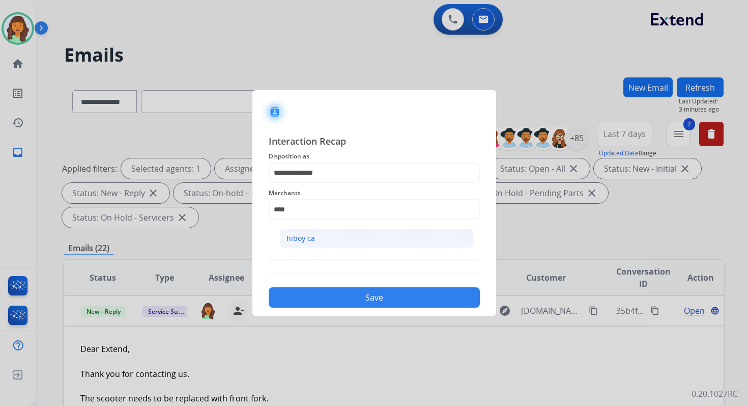
click at [313, 235] on div "hiboy ca" at bounding box center [301, 238] width 29 height 10
type input "********"
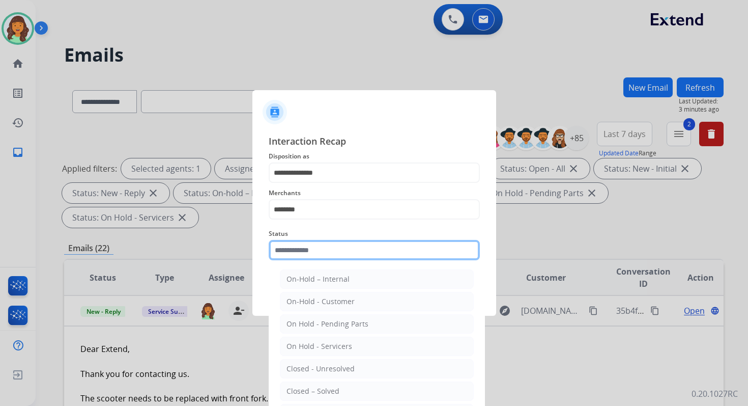
click at [313, 241] on input "text" at bounding box center [374, 250] width 211 height 20
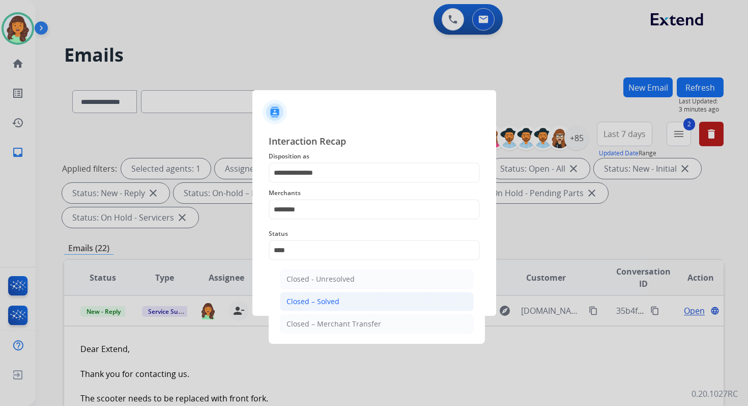
click at [337, 297] on div "Closed – Solved" at bounding box center [313, 301] width 53 height 10
type input "**********"
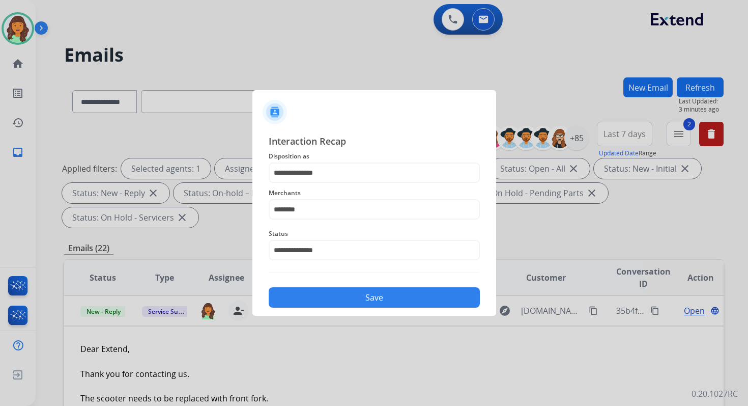
click at [337, 297] on button "Save" at bounding box center [374, 297] width 211 height 20
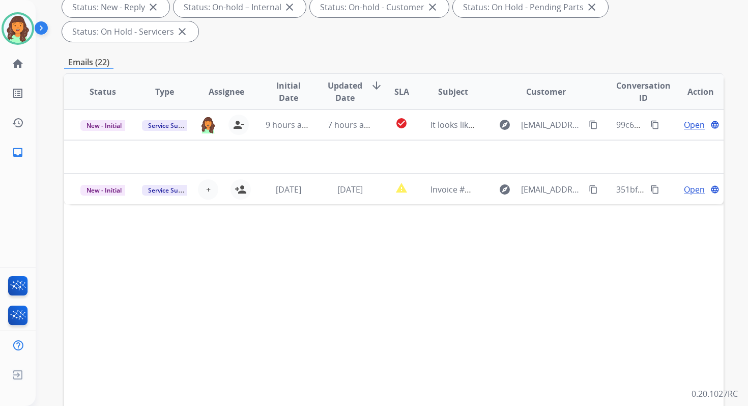
scroll to position [247, 0]
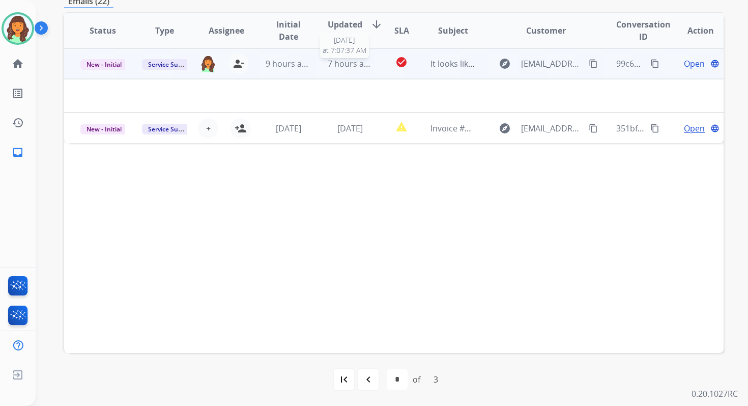
click at [361, 66] on span "7 hours ago" at bounding box center [351, 63] width 46 height 11
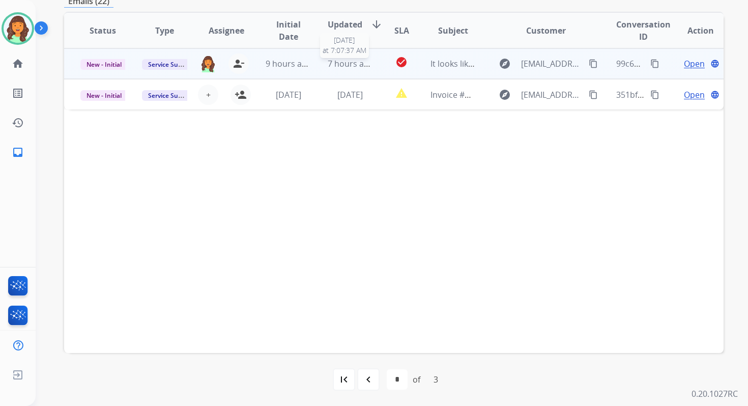
click at [361, 66] on span "7 hours ago" at bounding box center [351, 63] width 46 height 11
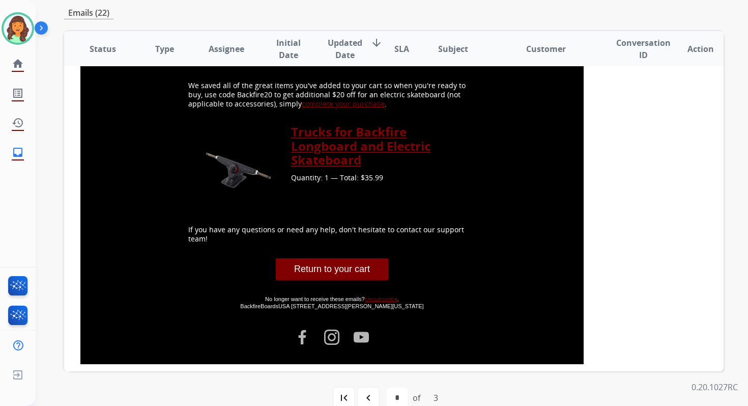
scroll to position [185, 0]
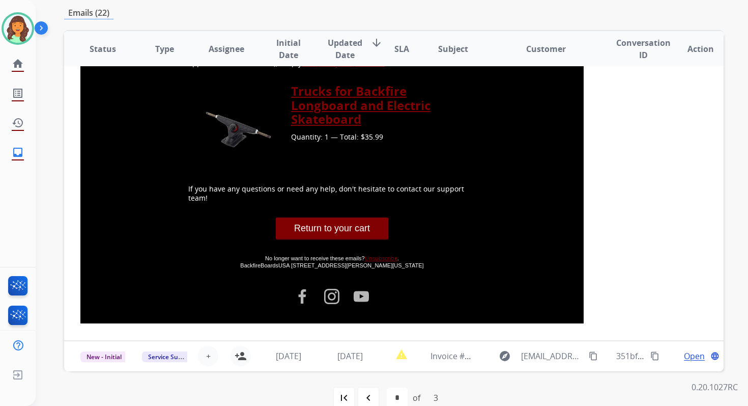
click at [379, 257] on link "Unsubscribe" at bounding box center [381, 258] width 33 height 8
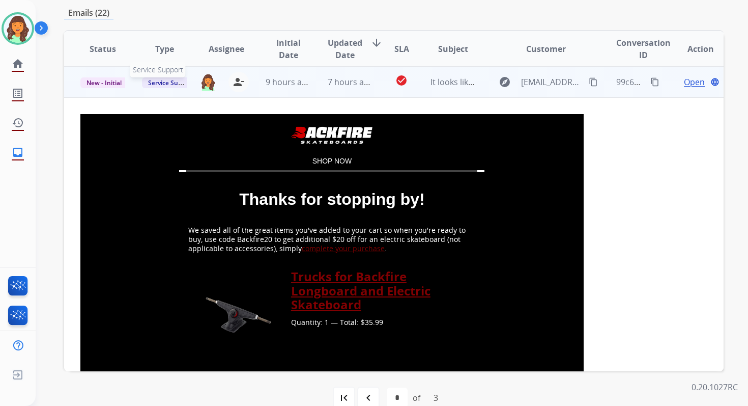
click at [173, 81] on span "Service Support" at bounding box center [171, 82] width 58 height 11
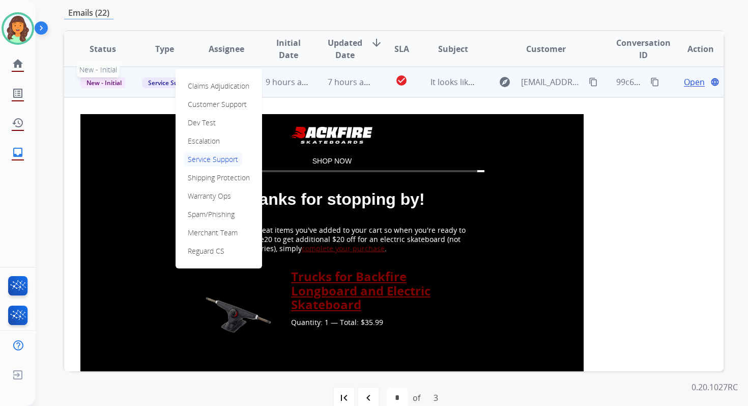
click at [104, 84] on span "New - Initial" at bounding box center [103, 82] width 47 height 11
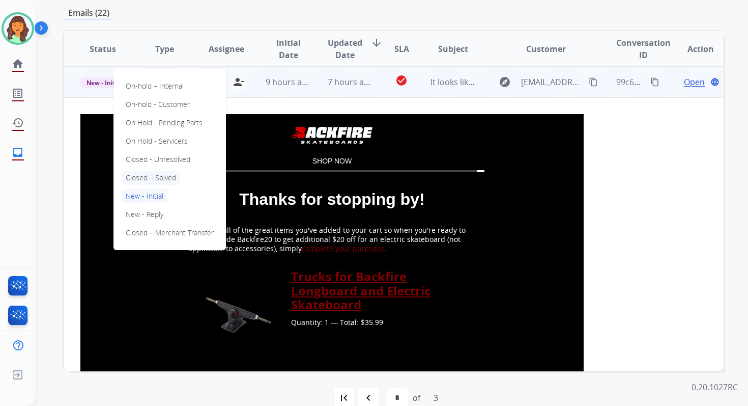
click at [147, 180] on p "Closed – Solved" at bounding box center [151, 178] width 59 height 14
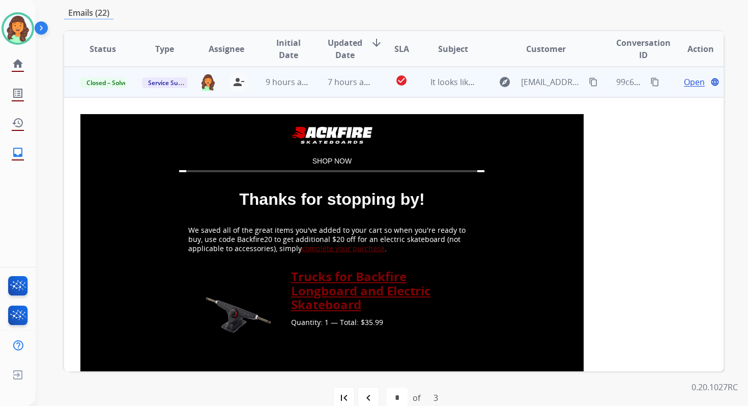
click at [373, 82] on td "check_circle" at bounding box center [393, 82] width 41 height 31
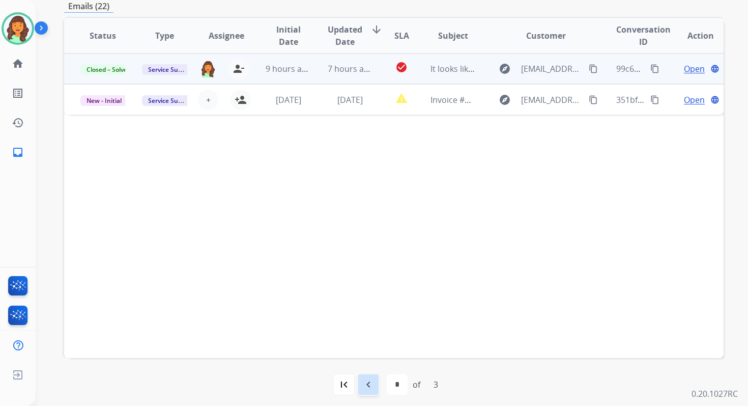
click at [372, 387] on mat-icon "navigate_before" at bounding box center [368, 384] width 12 height 12
select select "*"
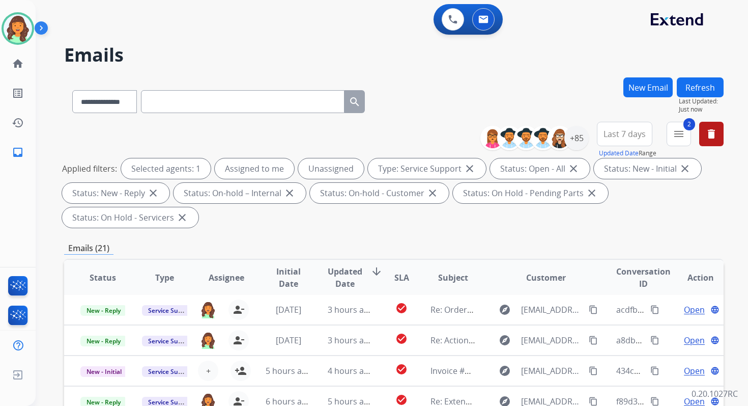
scroll to position [247, 0]
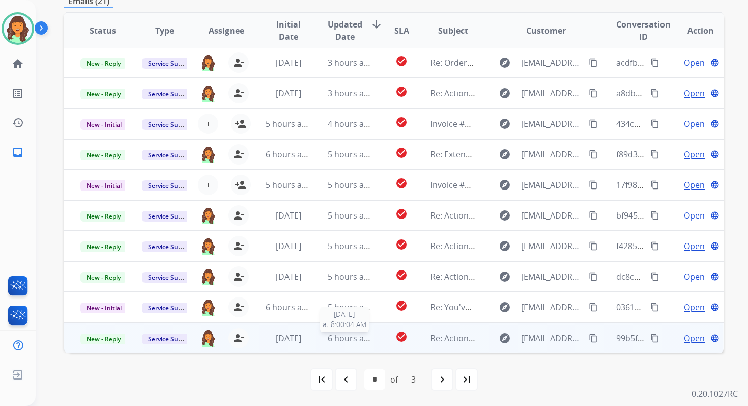
click at [356, 343] on span "6 hours ago" at bounding box center [351, 337] width 46 height 11
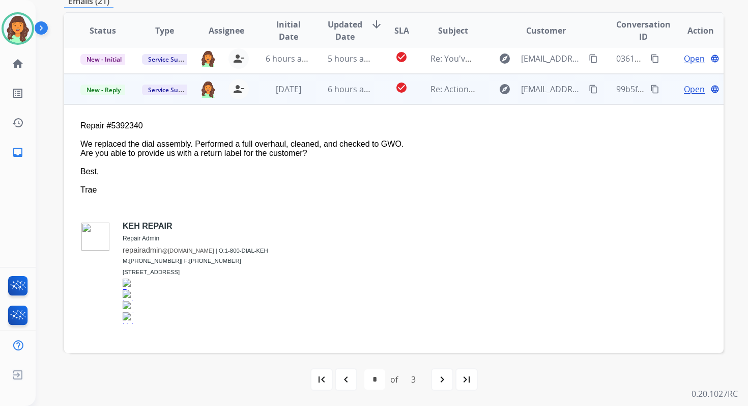
scroll to position [253, 0]
click at [689, 86] on span "Open" at bounding box center [694, 89] width 21 height 12
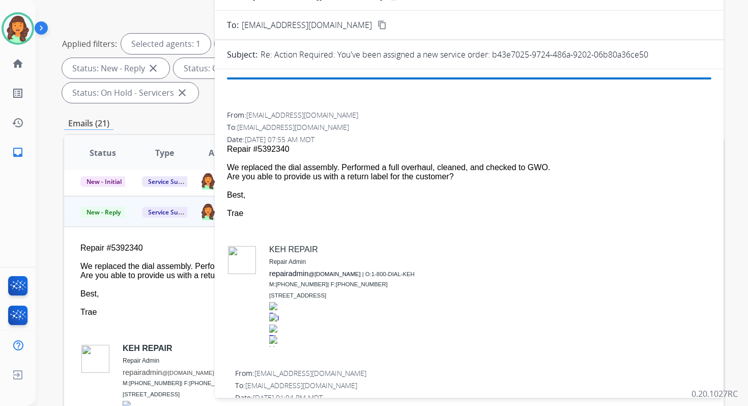
scroll to position [115, 0]
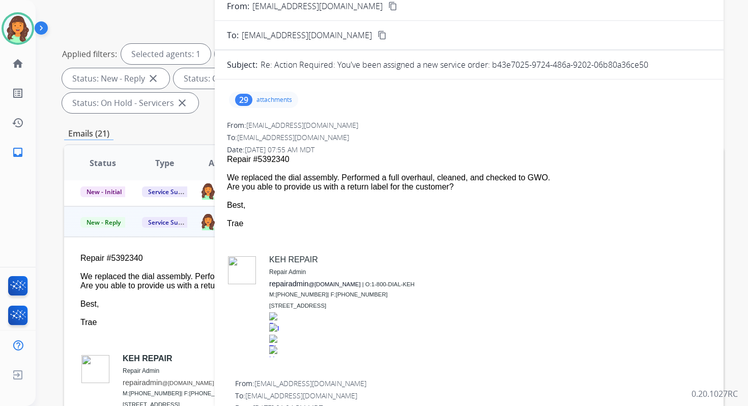
drag, startPoint x: 493, startPoint y: 65, endPoint x: 661, endPoint y: 67, distance: 168.5
click at [661, 67] on div "Re: Action Required: You've been assigned a new service order: b43e7025-9724-48…" at bounding box center [486, 65] width 451 height 12
copy p "b43e7025-9724-486a-9202-06b80a36ce50"
drag, startPoint x: 226, startPoint y: 177, endPoint x: 555, endPoint y: 183, distance: 329.4
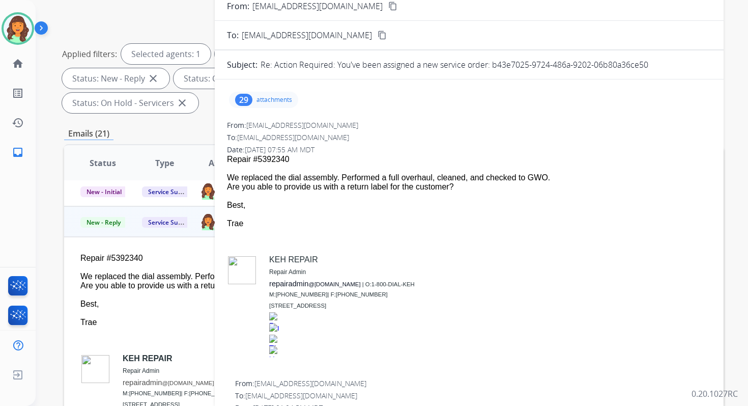
copy div "We replaced the dial assembly. Performed a full overhaul, cleaned, and checked …"
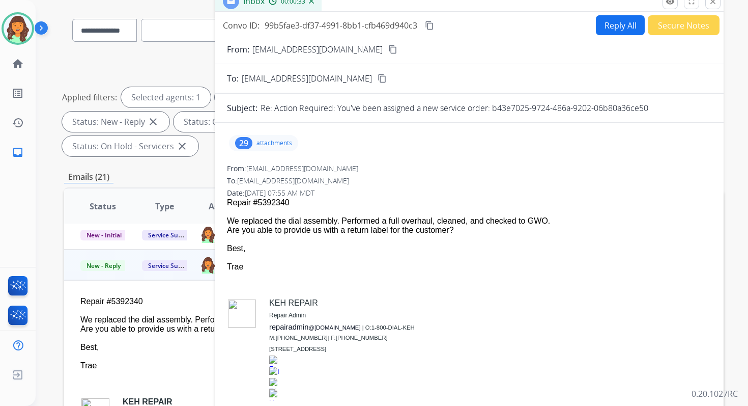
scroll to position [38, 0]
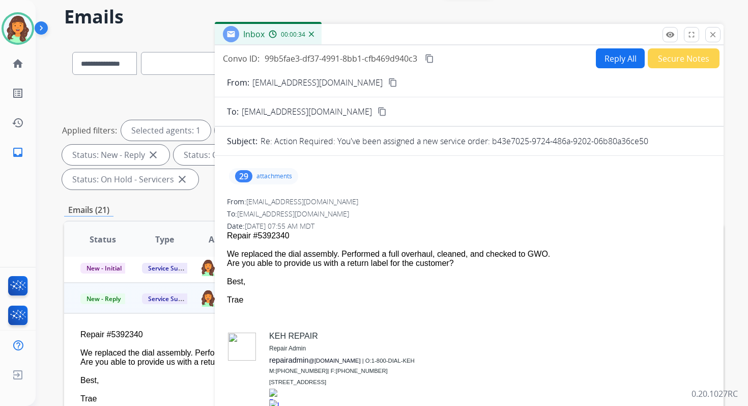
click at [434, 54] on mat-icon "content_copy" at bounding box center [429, 58] width 9 height 9
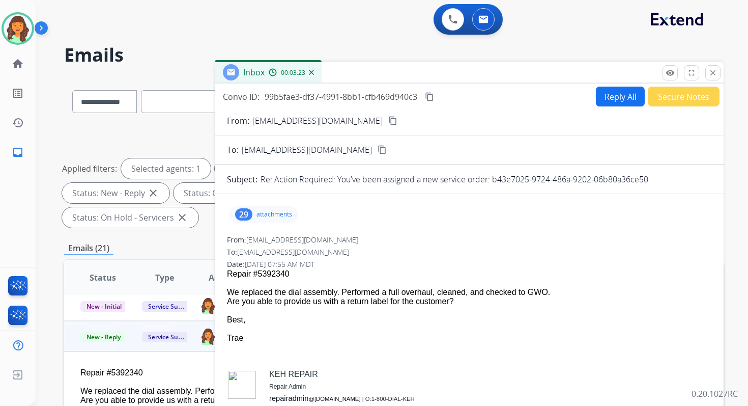
click at [633, 101] on button "Reply All" at bounding box center [620, 97] width 49 height 20
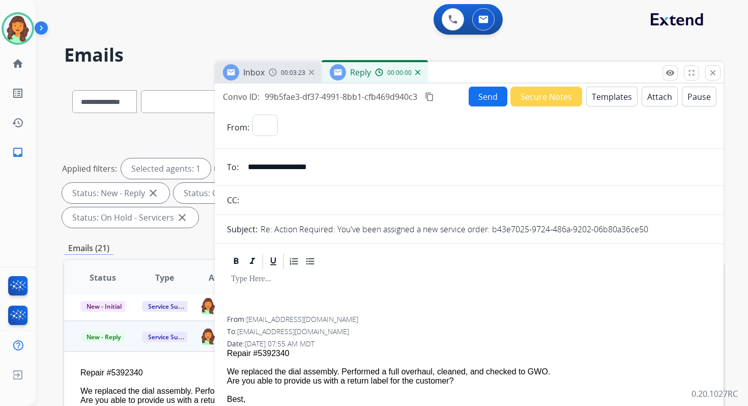
select select "**********"
click at [628, 101] on button "Templates" at bounding box center [611, 97] width 51 height 20
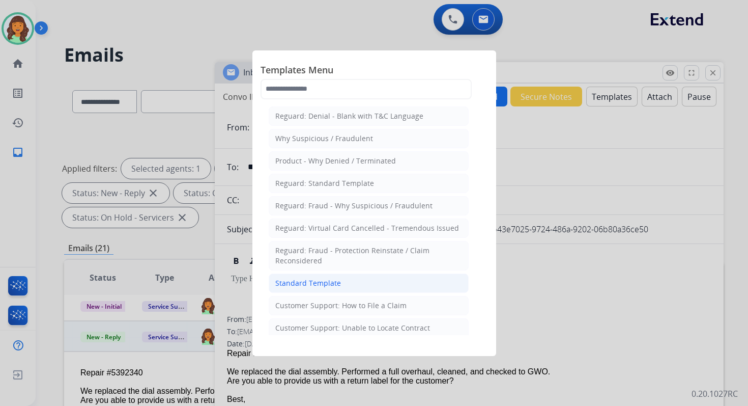
click at [352, 279] on li "Standard Template" at bounding box center [369, 282] width 200 height 19
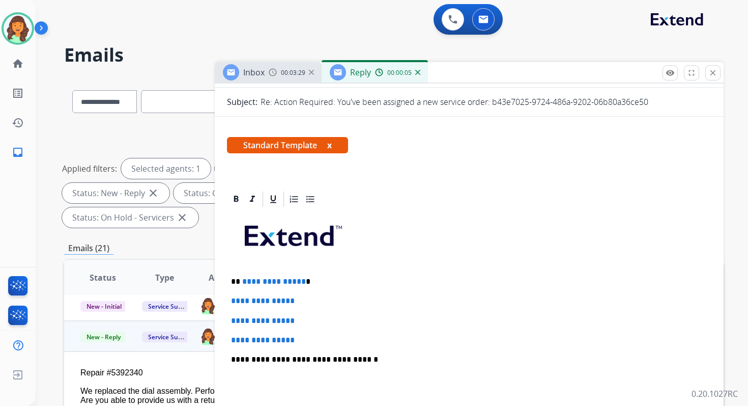
scroll to position [174, 0]
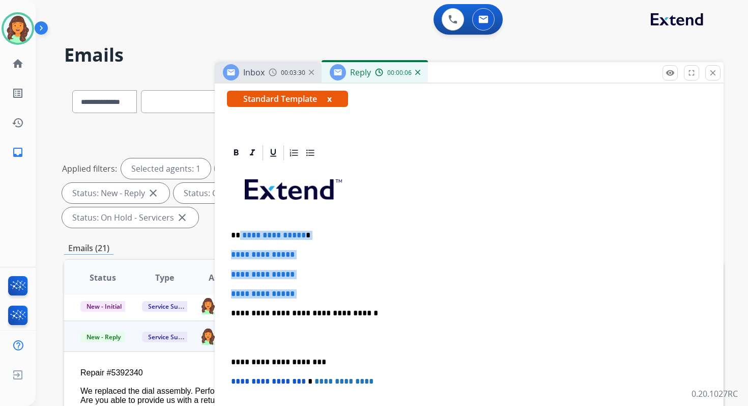
drag, startPoint x: 240, startPoint y: 234, endPoint x: 312, endPoint y: 300, distance: 97.7
click at [312, 300] on div "**********" at bounding box center [469, 337] width 485 height 350
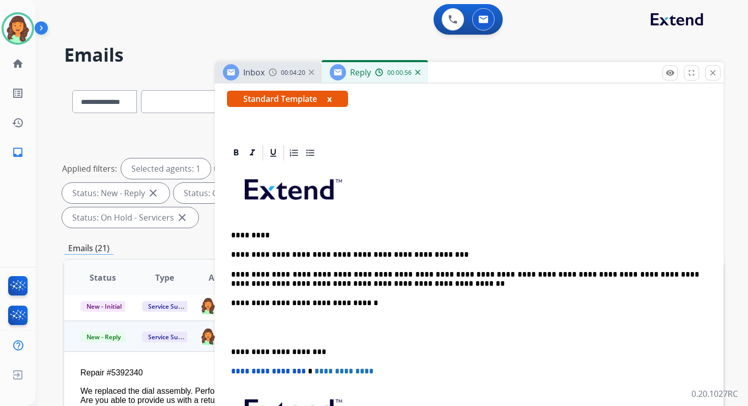
click at [340, 303] on p "**********" at bounding box center [465, 302] width 468 height 9
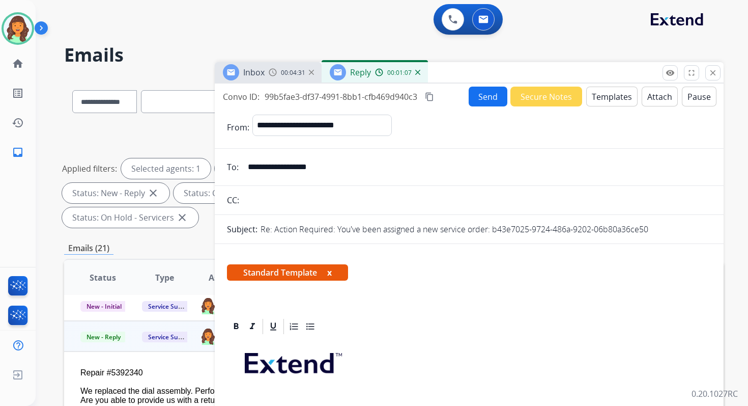
click at [651, 93] on button "Attach" at bounding box center [660, 97] width 36 height 20
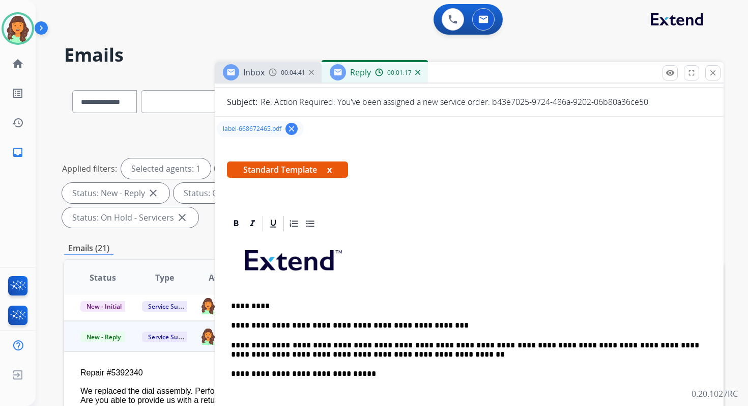
scroll to position [273, 0]
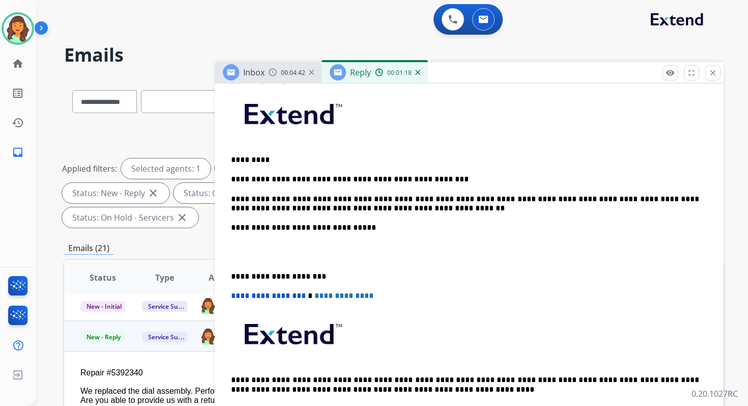
click at [273, 275] on p "**********" at bounding box center [465, 276] width 468 height 9
click at [235, 296] on span "**********" at bounding box center [268, 296] width 75 height 8
click at [462, 199] on p "**********" at bounding box center [465, 203] width 468 height 19
click at [269, 209] on p "**********" at bounding box center [465, 203] width 468 height 19
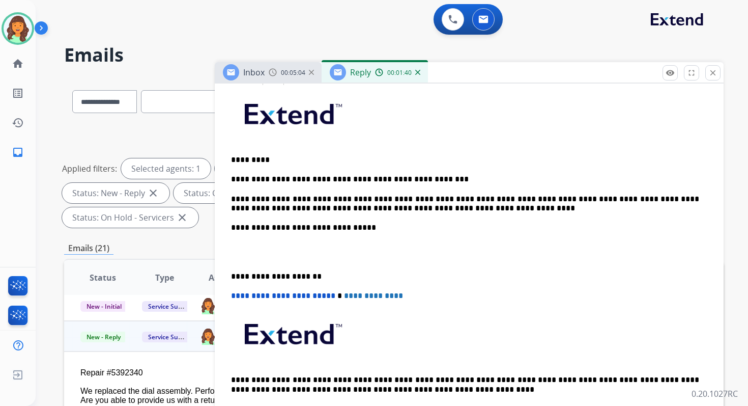
scroll to position [0, 0]
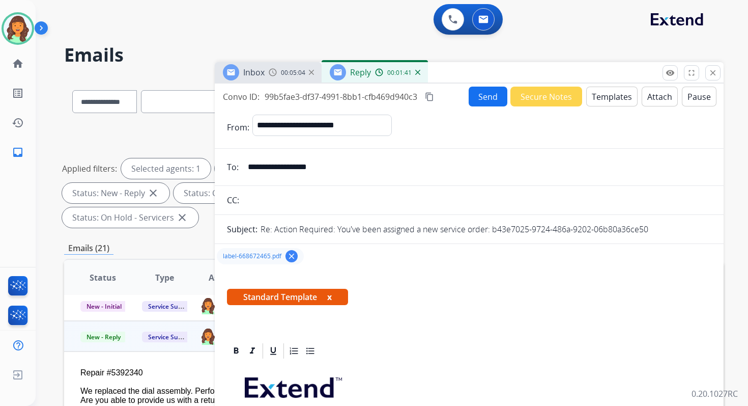
click at [489, 93] on button "Send" at bounding box center [488, 97] width 39 height 20
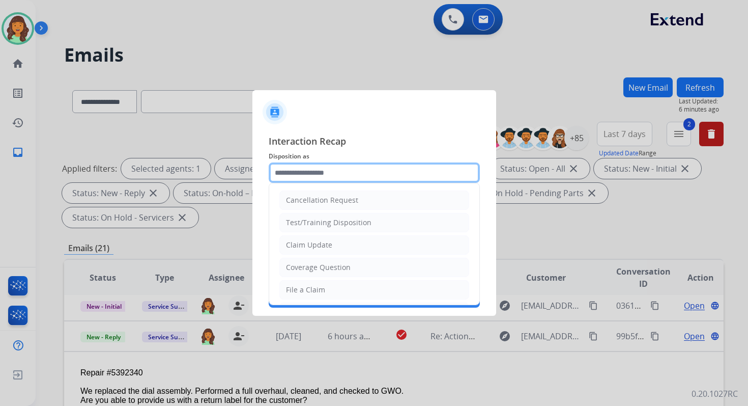
click at [339, 174] on input "text" at bounding box center [374, 172] width 211 height 20
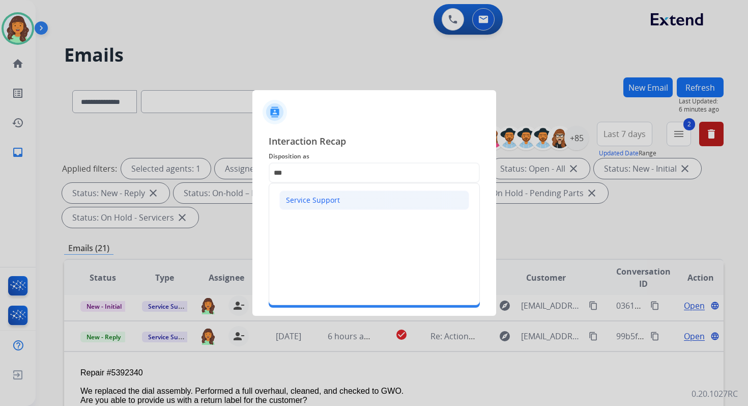
click at [320, 200] on div "Service Support" at bounding box center [313, 200] width 54 height 10
type input "**********"
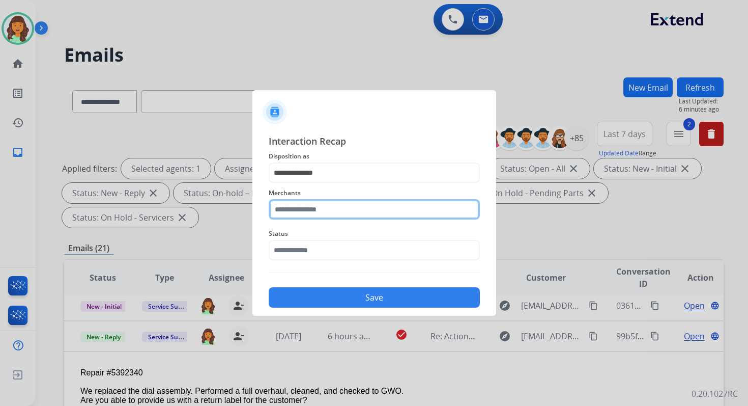
click at [321, 209] on input "text" at bounding box center [374, 209] width 211 height 20
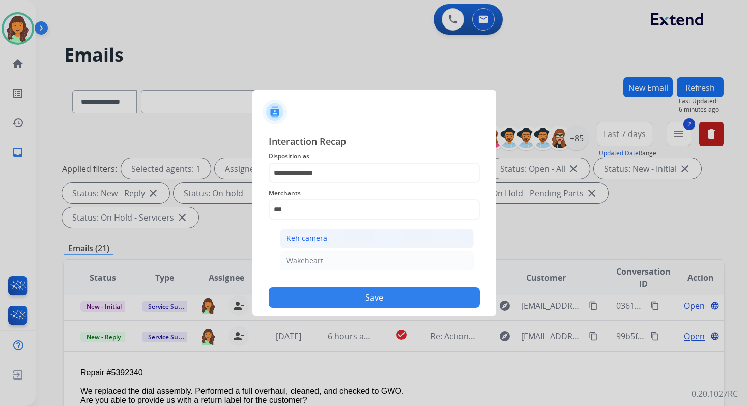
click at [328, 240] on li "Keh camera" at bounding box center [377, 238] width 194 height 19
type input "**********"
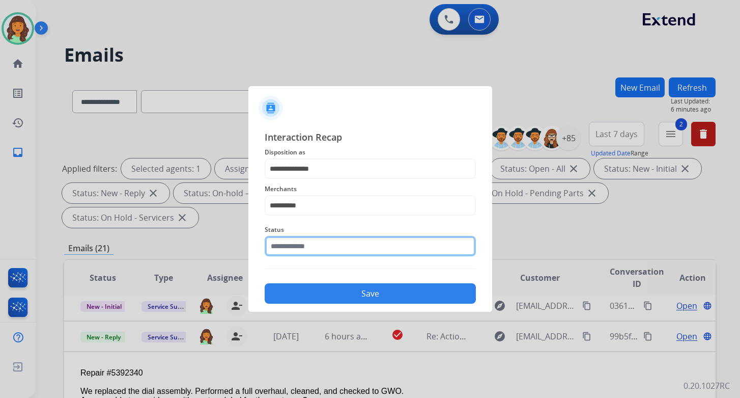
click at [328, 249] on input "text" at bounding box center [370, 246] width 211 height 20
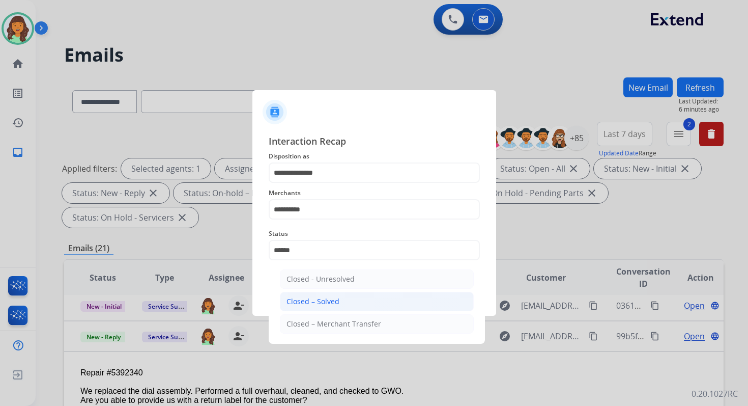
click at [335, 300] on div "Closed – Solved" at bounding box center [313, 301] width 53 height 10
type input "**********"
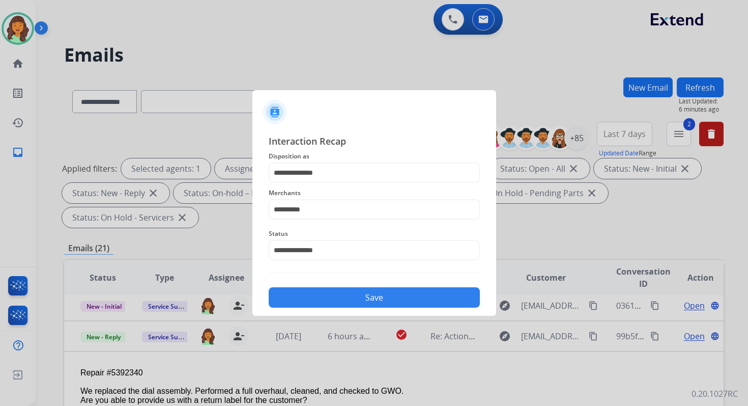
click at [335, 300] on button "Save" at bounding box center [374, 297] width 211 height 20
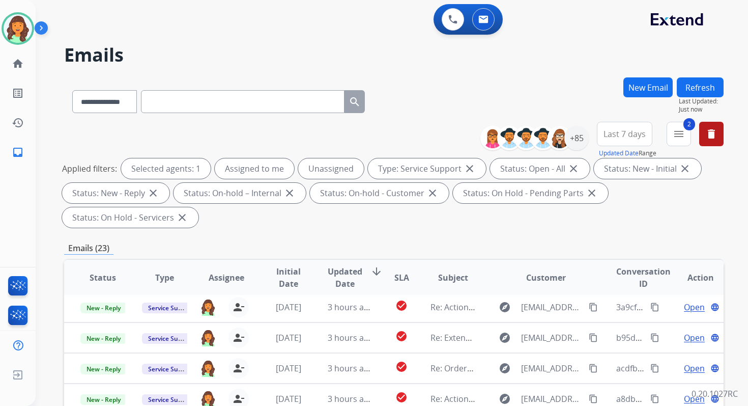
scroll to position [34, 0]
click at [449, 23] on img at bounding box center [453, 19] width 9 height 9
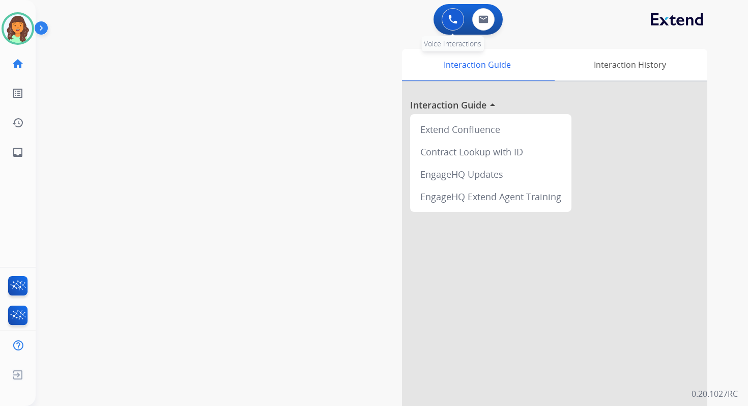
click at [456, 11] on button at bounding box center [453, 19] width 22 height 22
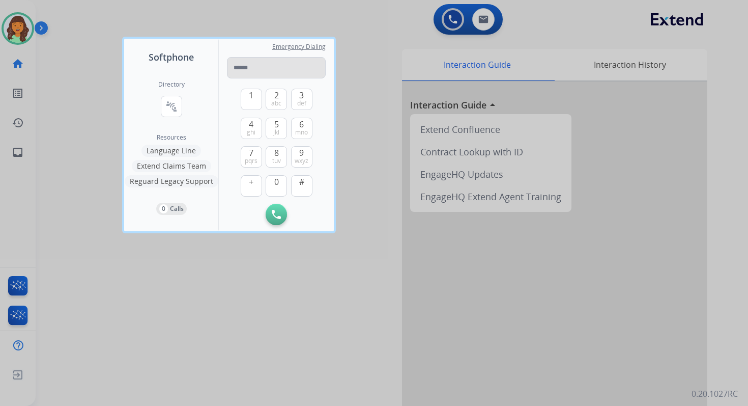
click at [258, 68] on input "tel" at bounding box center [276, 67] width 99 height 21
click at [289, 71] on input "**********" at bounding box center [276, 67] width 99 height 21
paste input "tel"
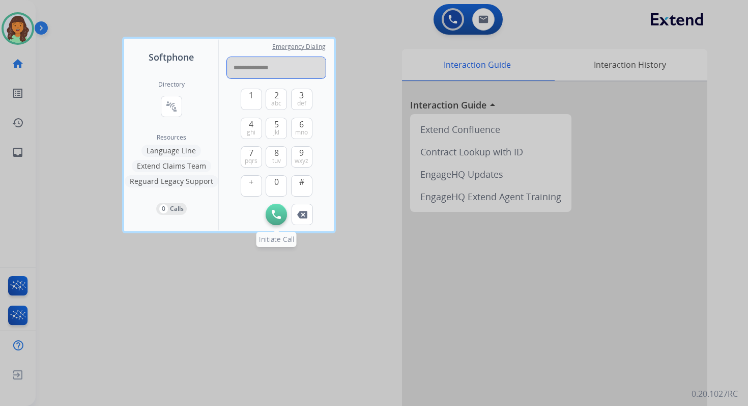
type input "**********"
click at [276, 208] on button "Initiate Call" at bounding box center [276, 214] width 21 height 21
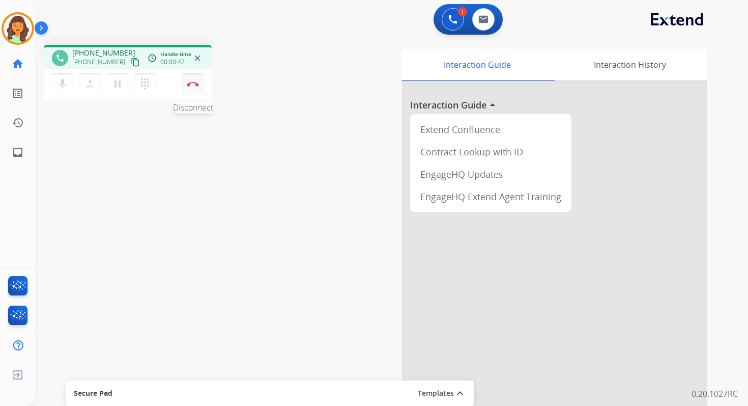
click at [199, 81] on button "Disconnect" at bounding box center [192, 83] width 21 height 21
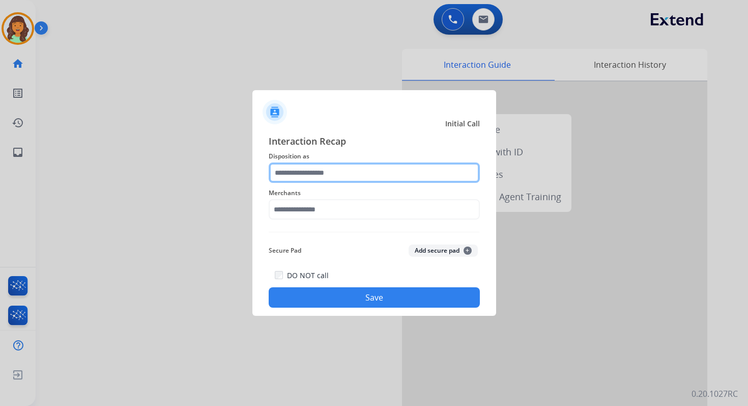
click at [296, 176] on input "text" at bounding box center [374, 172] width 211 height 20
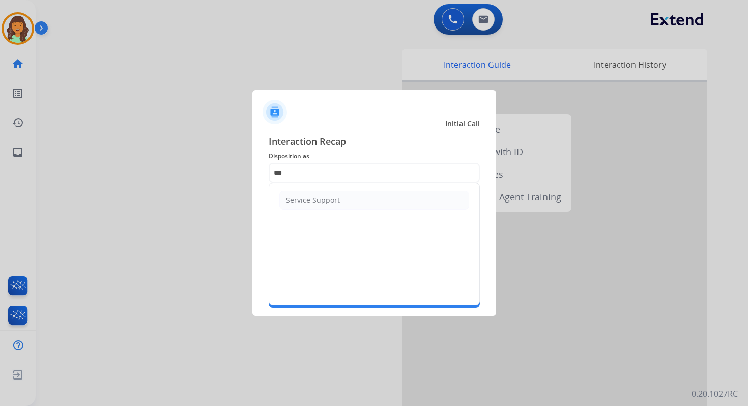
click at [299, 213] on ul "Service Support" at bounding box center [374, 200] width 210 height 34
click at [301, 206] on li "Service Support" at bounding box center [374, 199] width 190 height 19
type input "**********"
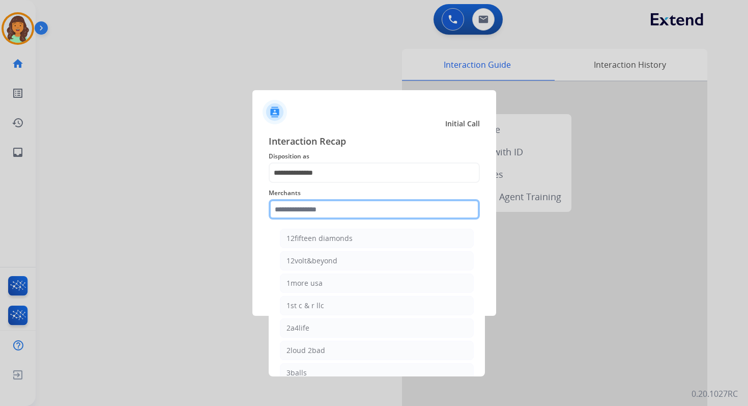
click at [303, 215] on input "text" at bounding box center [374, 209] width 211 height 20
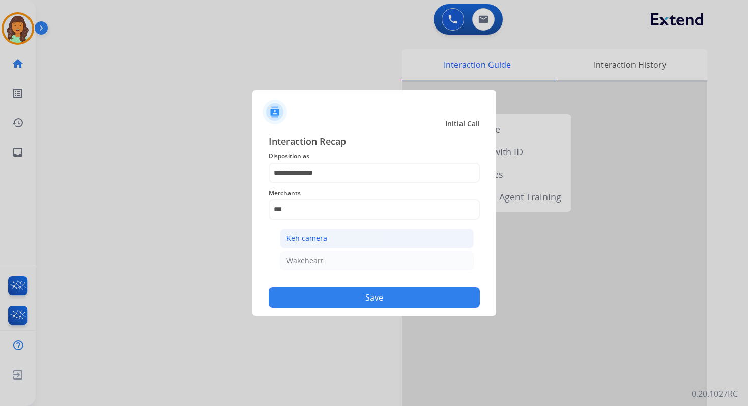
click at [314, 243] on div "Keh camera" at bounding box center [307, 238] width 41 height 10
type input "**********"
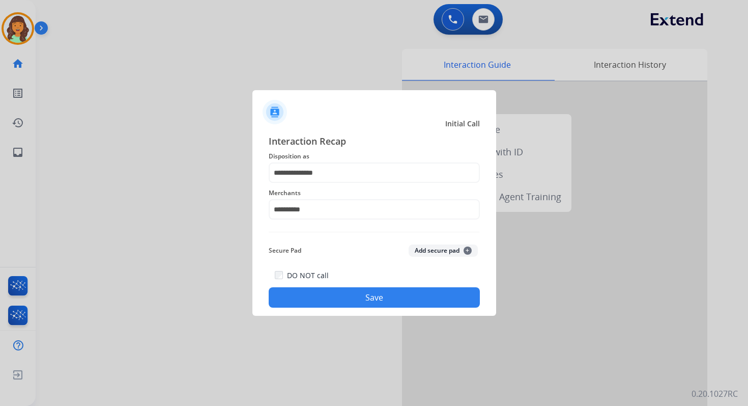
click at [368, 294] on button "Save" at bounding box center [374, 297] width 211 height 20
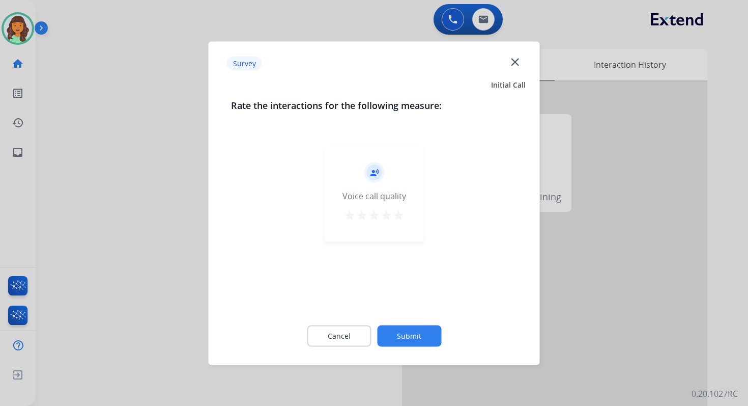
click at [423, 332] on button "Submit" at bounding box center [409, 335] width 64 height 21
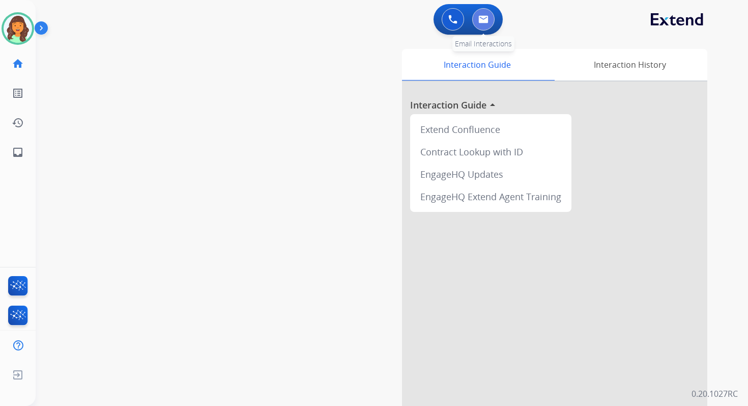
click at [485, 21] on img at bounding box center [484, 19] width 10 height 8
select select "**********"
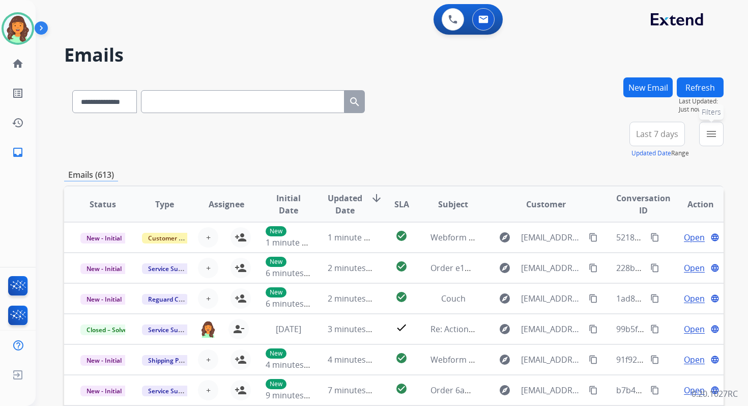
click at [711, 139] on mat-icon "menu" at bounding box center [712, 134] width 12 height 12
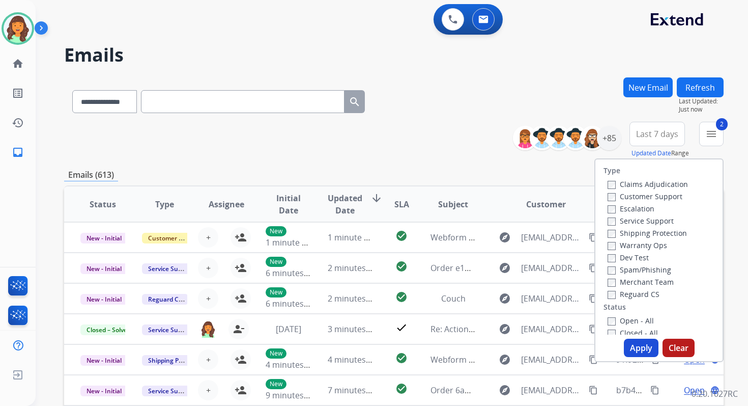
click at [636, 350] on button "Apply" at bounding box center [641, 348] width 35 height 18
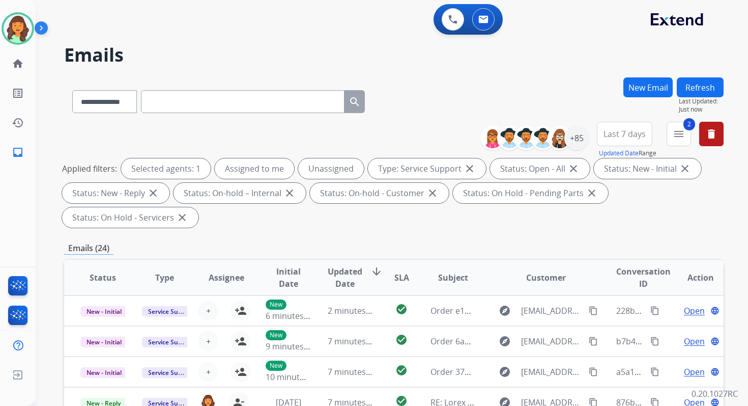
scroll to position [247, 0]
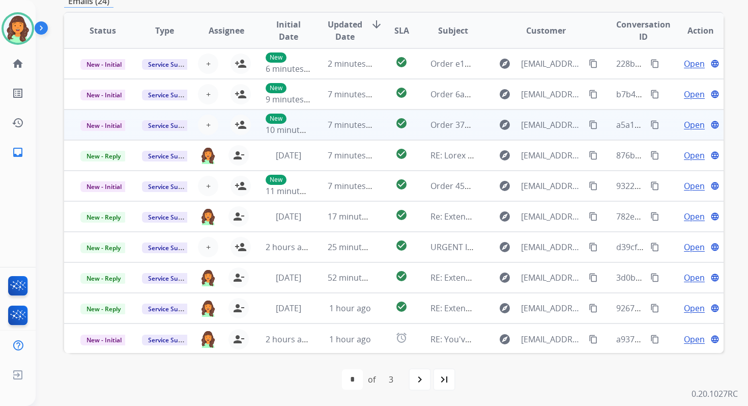
click at [315, 121] on td "7 minutes ago" at bounding box center [343, 124] width 62 height 31
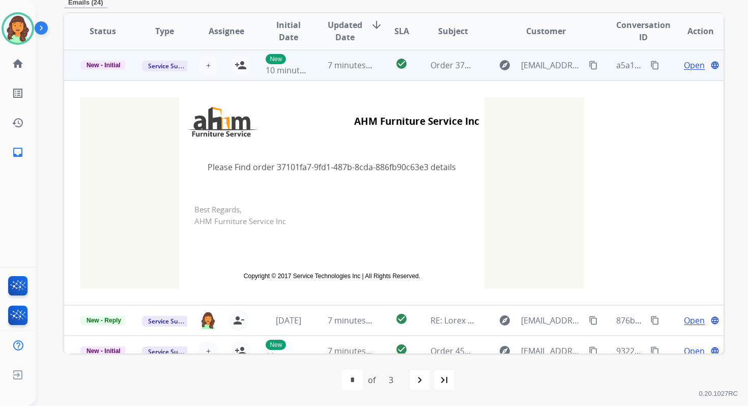
scroll to position [61, 0]
click at [206, 66] on span "+" at bounding box center [208, 64] width 5 height 12
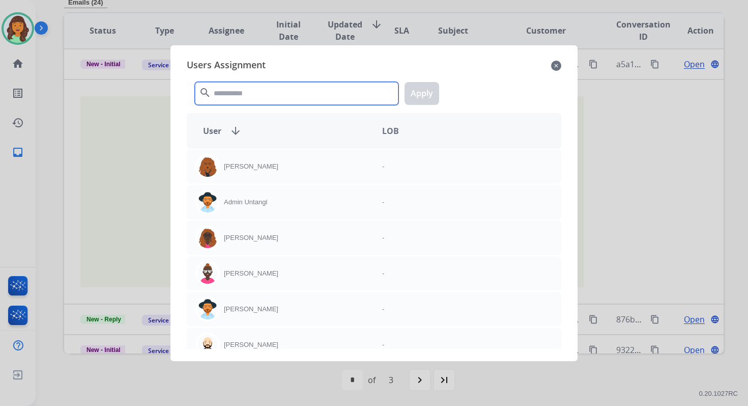
click at [231, 92] on input "text" at bounding box center [297, 93] width 204 height 23
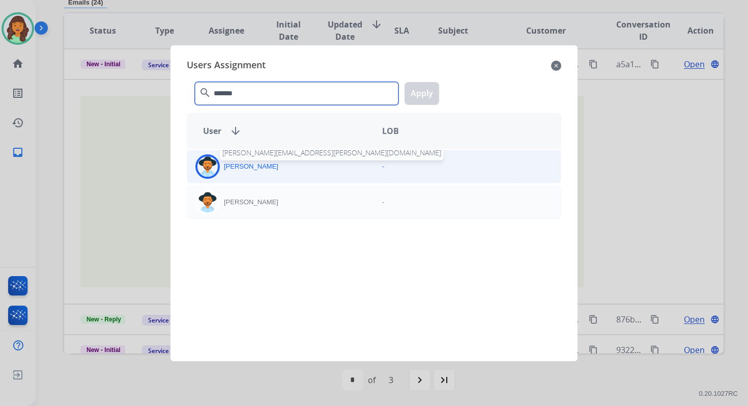
type input "*******"
click at [248, 167] on p "Heather Hocker" at bounding box center [251, 166] width 54 height 10
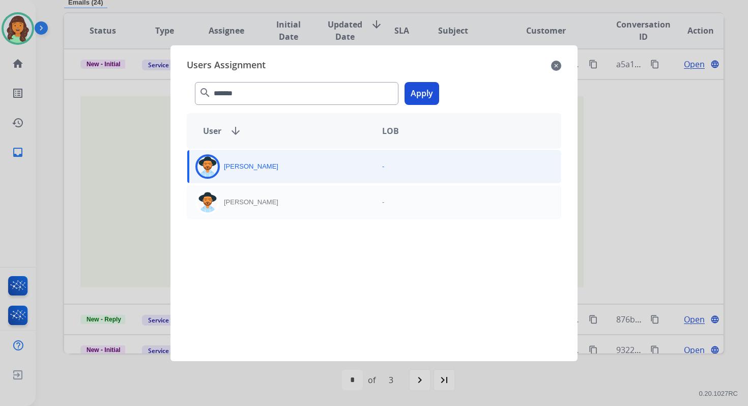
click at [422, 94] on button "Apply" at bounding box center [422, 93] width 35 height 23
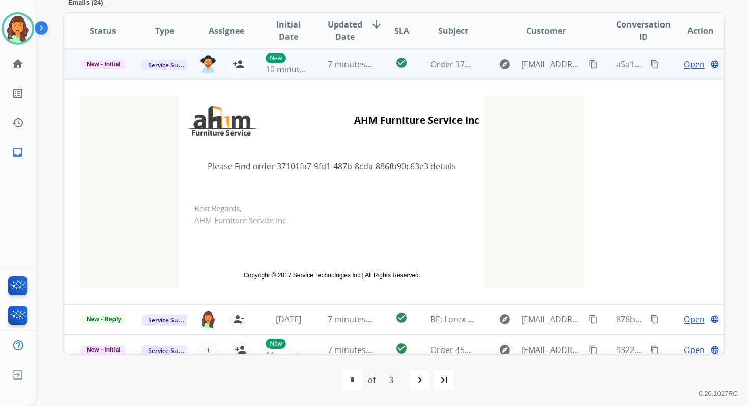
scroll to position [0, 0]
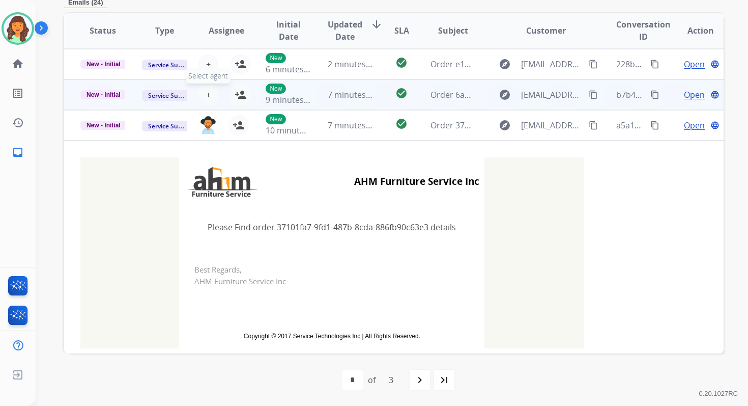
click at [206, 97] on span "+" at bounding box center [208, 95] width 5 height 12
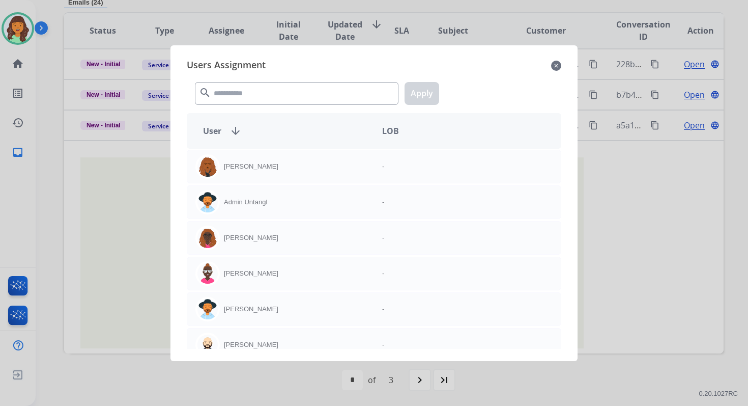
click at [555, 64] on mat-icon "close" at bounding box center [556, 66] width 10 height 12
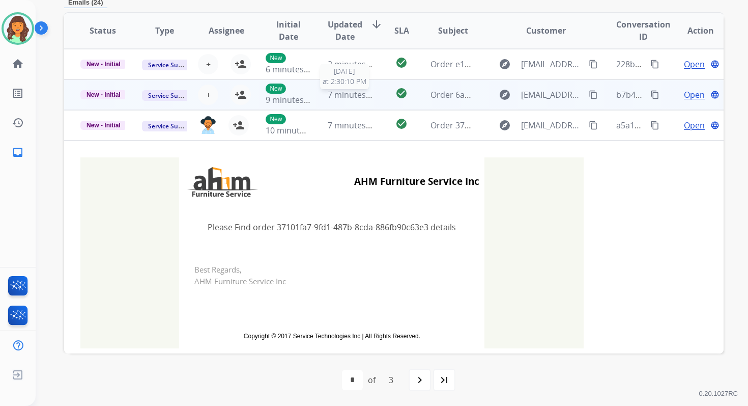
click at [368, 96] on span "7 minutes ago" at bounding box center [355, 94] width 54 height 11
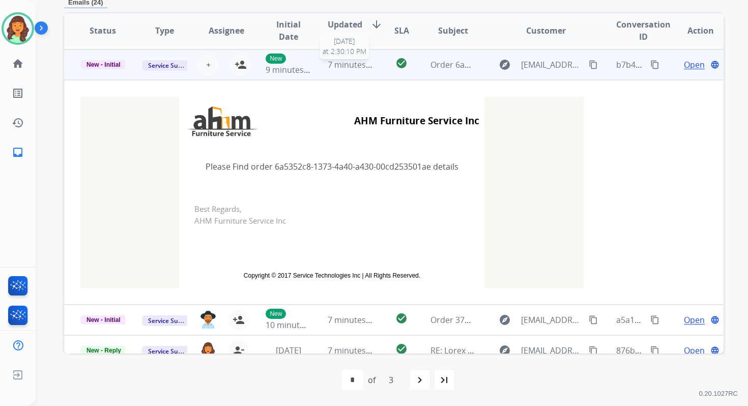
scroll to position [31, 0]
click at [208, 59] on span "+" at bounding box center [208, 64] width 5 height 12
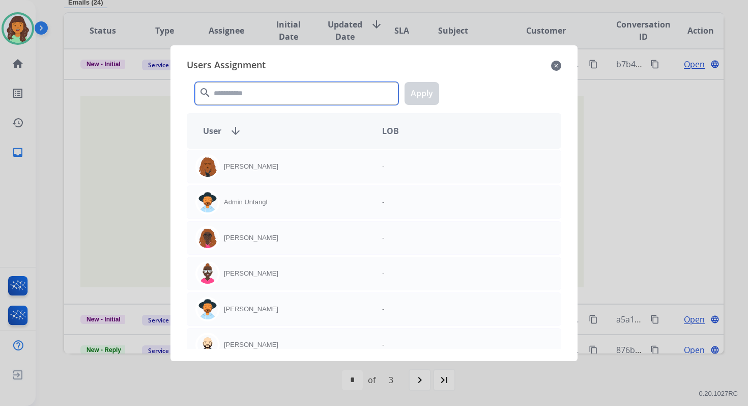
click at [234, 91] on input "text" at bounding box center [297, 93] width 204 height 23
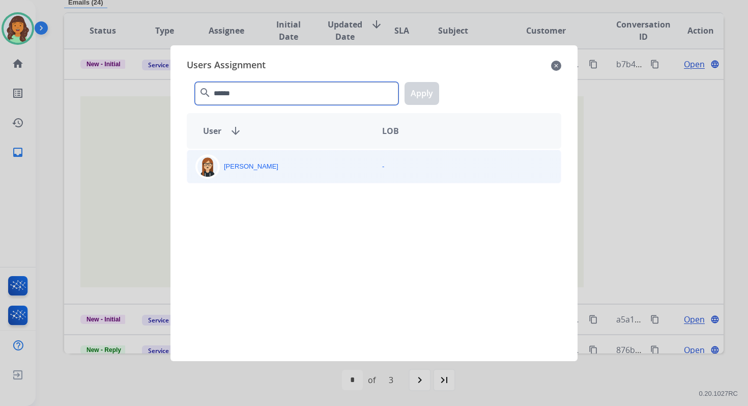
type input "******"
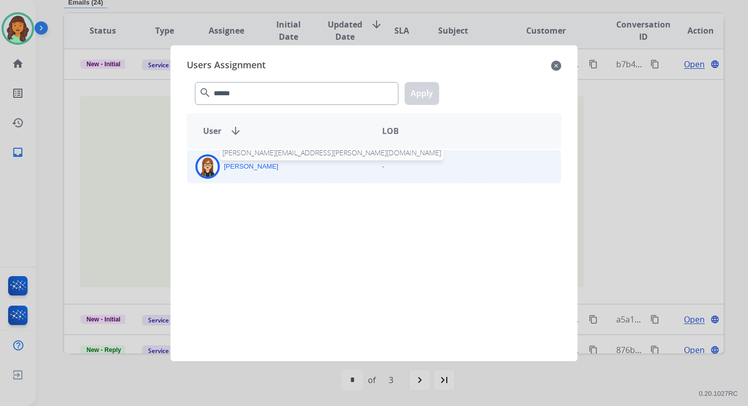
click at [234, 169] on p "Trisha Higgins" at bounding box center [251, 166] width 54 height 10
click at [429, 97] on button "Apply" at bounding box center [422, 93] width 35 height 23
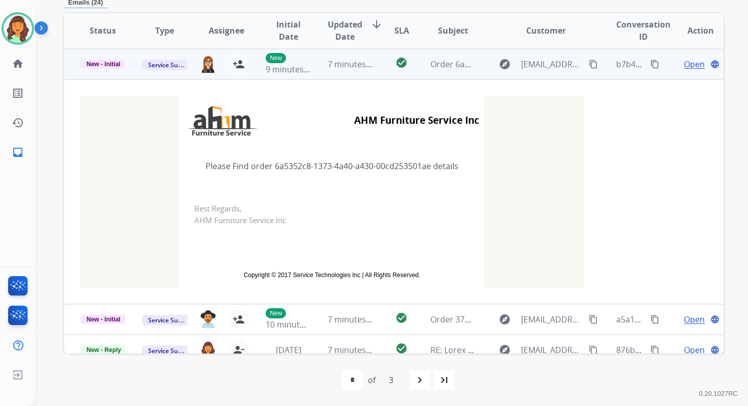
scroll to position [0, 0]
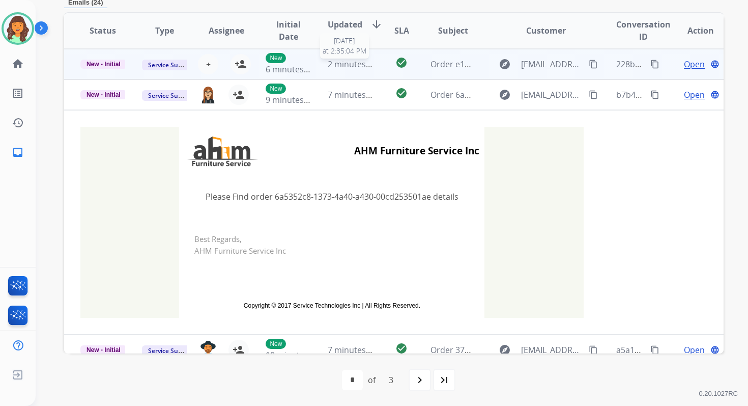
click at [360, 59] on span "2 minutes ago" at bounding box center [355, 64] width 54 height 11
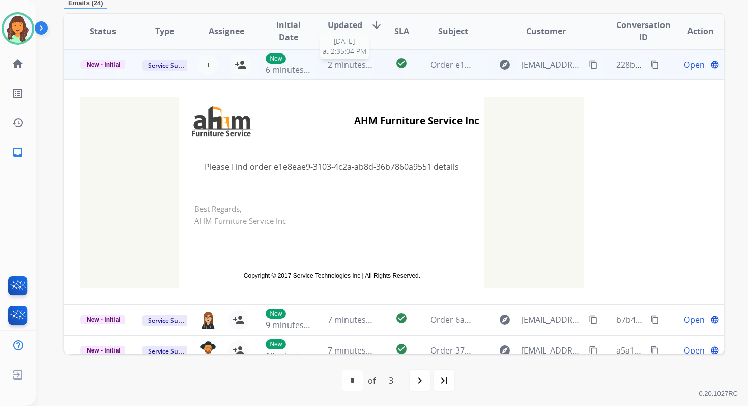
scroll to position [244, 0]
click at [204, 62] on button "+ Select agent" at bounding box center [208, 64] width 20 height 20
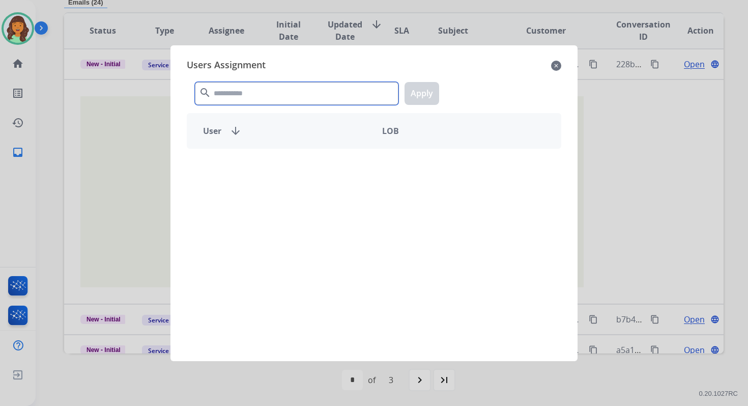
click at [240, 93] on input "text" at bounding box center [297, 93] width 204 height 23
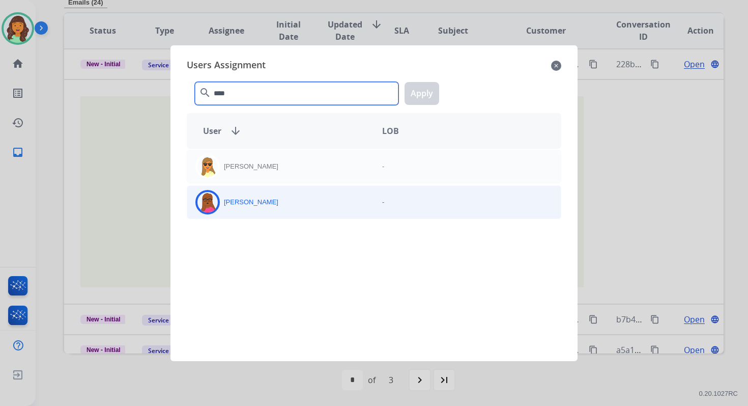
type input "****"
click at [259, 211] on div "Emily Thurman" at bounding box center [280, 202] width 187 height 24
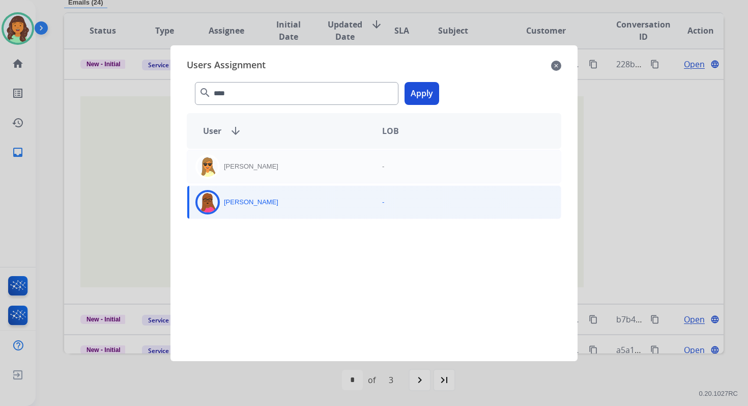
click at [414, 102] on button "Apply" at bounding box center [422, 93] width 35 height 23
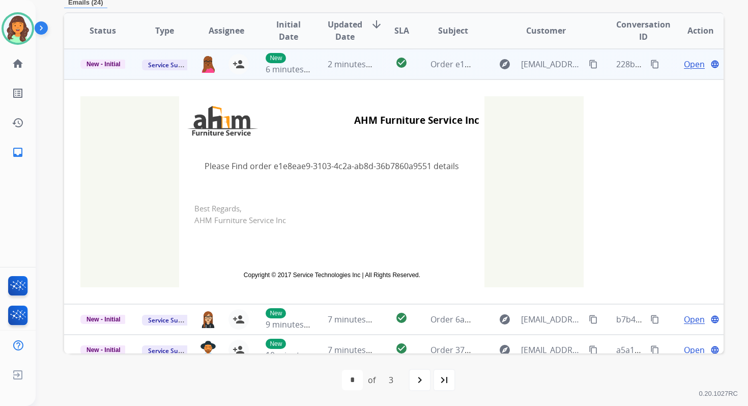
click at [359, 69] on div "2 minutes ago" at bounding box center [350, 64] width 45 height 12
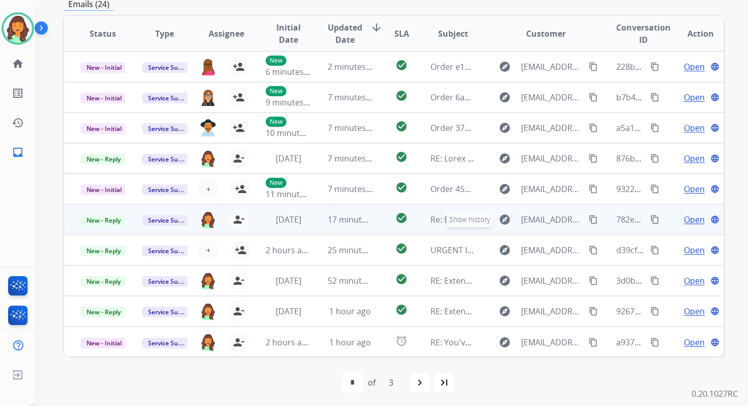
scroll to position [0, 0]
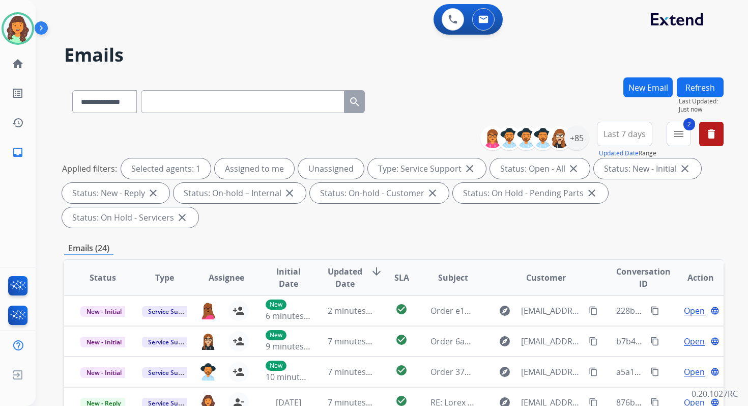
click at [694, 89] on button "Refresh" at bounding box center [700, 87] width 47 height 20
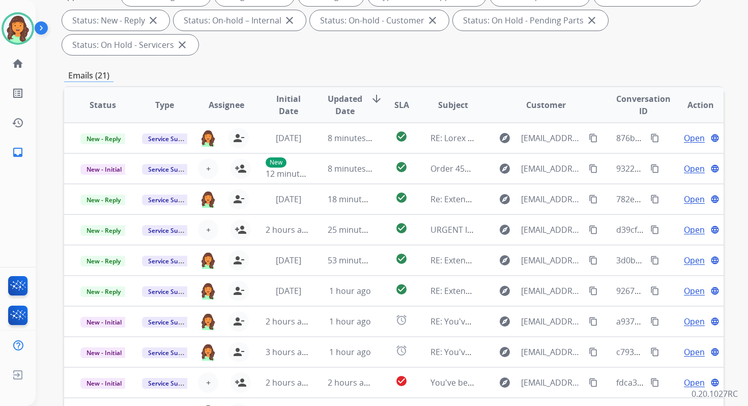
scroll to position [247, 0]
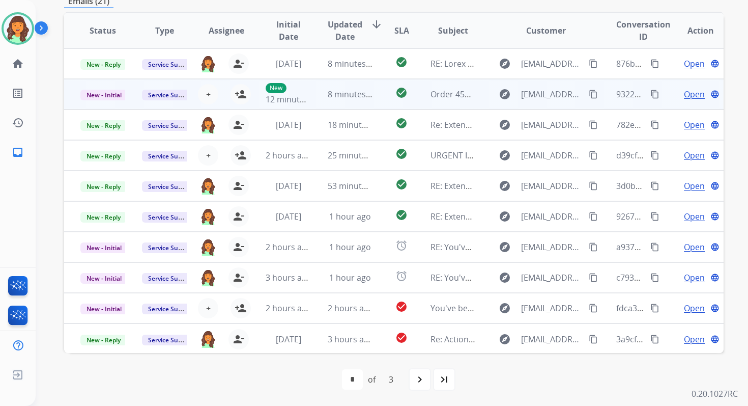
click at [333, 101] on td "8 minutes ago" at bounding box center [343, 94] width 62 height 31
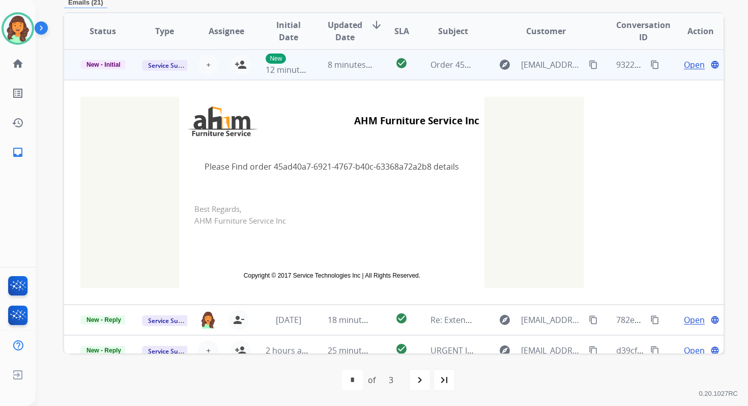
scroll to position [31, 0]
click at [206, 65] on span "+" at bounding box center [208, 64] width 5 height 12
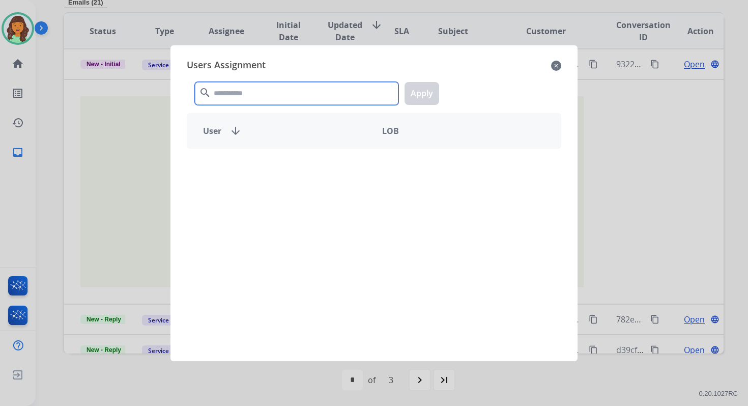
click at [229, 94] on input "text" at bounding box center [297, 93] width 204 height 23
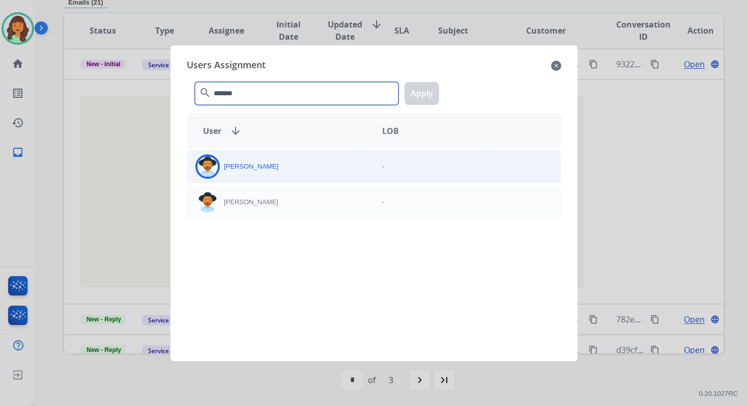
type input "*******"
click at [247, 163] on p "Heather Hocker" at bounding box center [251, 166] width 54 height 10
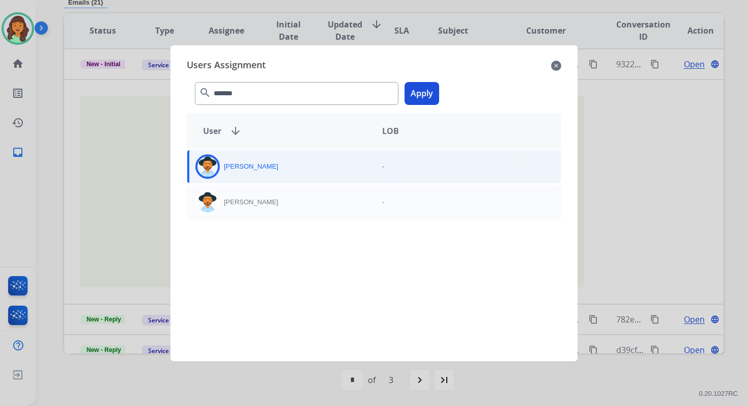
click at [421, 93] on button "Apply" at bounding box center [422, 93] width 35 height 23
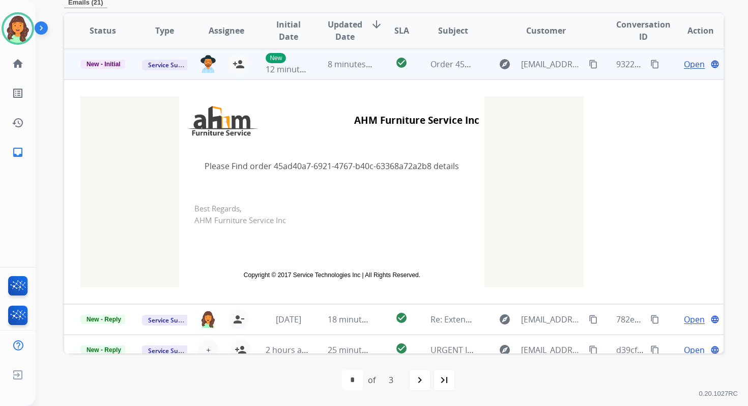
click at [329, 67] on span "8 minutes ago" at bounding box center [355, 64] width 54 height 11
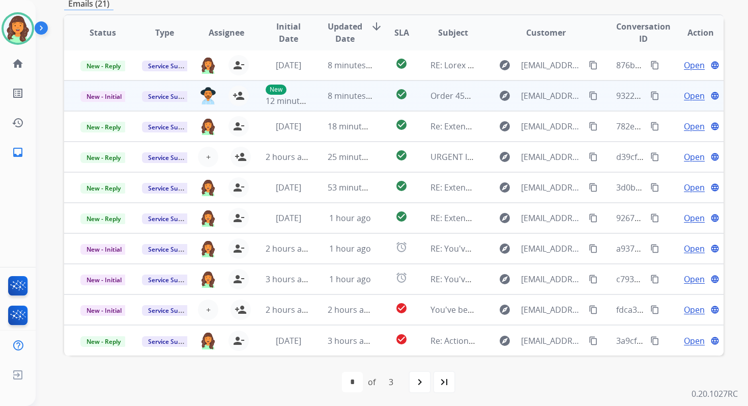
scroll to position [244, 0]
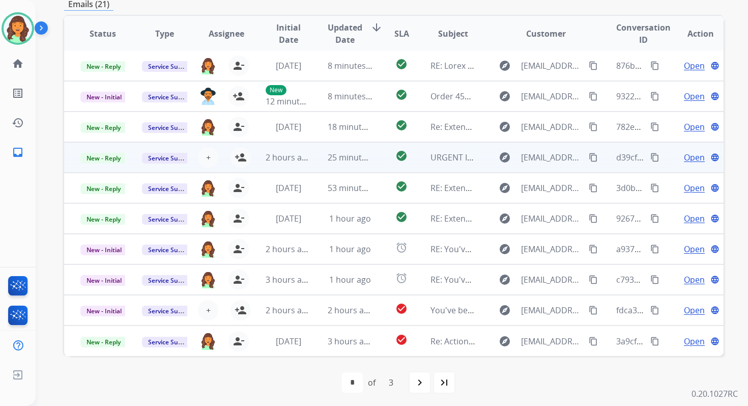
click at [355, 162] on div "25 minutes ago" at bounding box center [350, 157] width 45 height 12
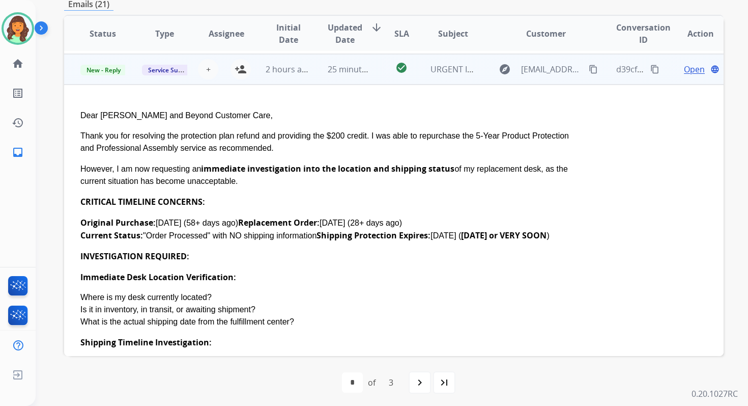
scroll to position [0, 0]
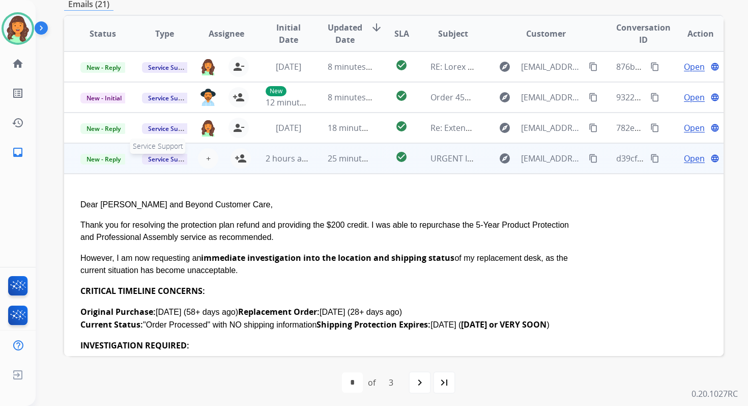
click at [163, 160] on span "Service Support" at bounding box center [171, 159] width 58 height 11
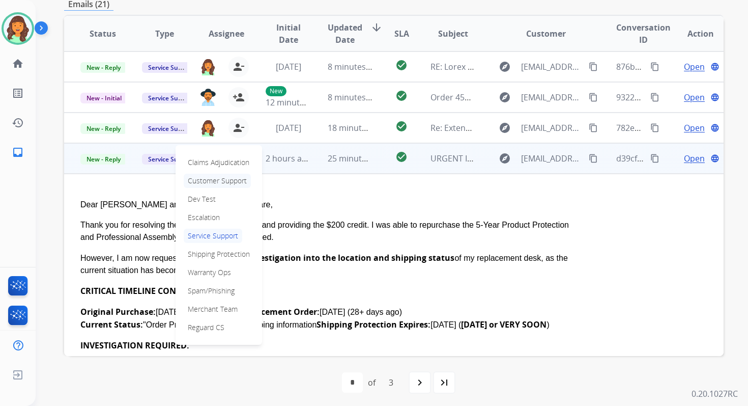
click at [217, 179] on p "Customer Support" at bounding box center [217, 181] width 67 height 14
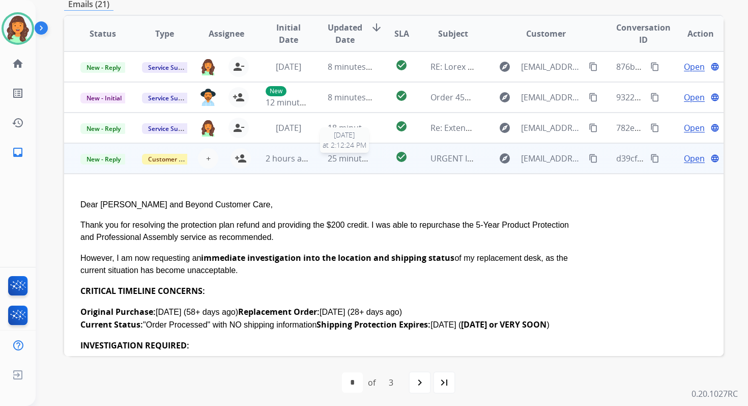
click at [340, 161] on span "25 minutes ago" at bounding box center [357, 158] width 59 height 11
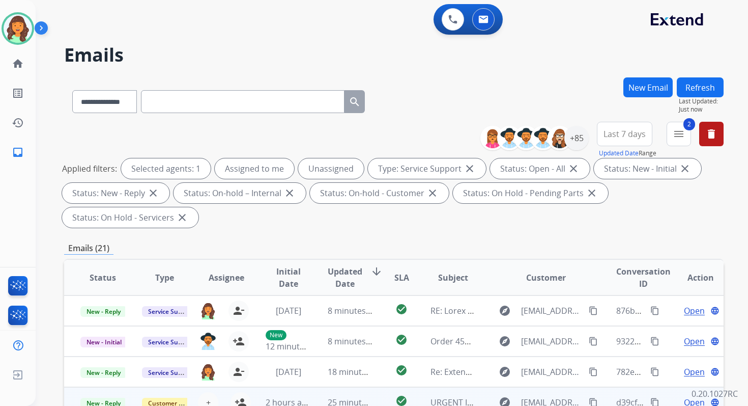
click at [692, 85] on button "Refresh" at bounding box center [700, 87] width 47 height 20
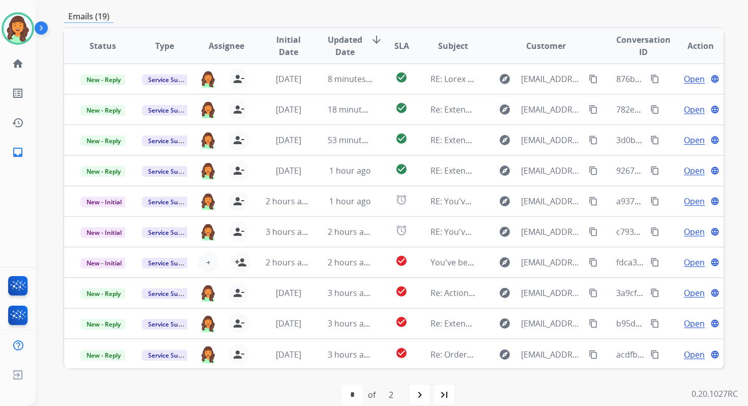
scroll to position [247, 0]
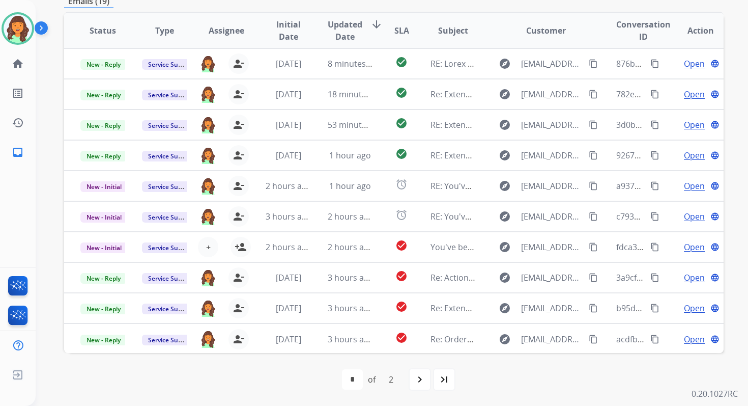
click at [416, 367] on div "first_page navigate_before * * of 2 navigate_next last_page" at bounding box center [394, 379] width 660 height 53
click at [418, 373] on div "navigate_next" at bounding box center [420, 379] width 22 height 22
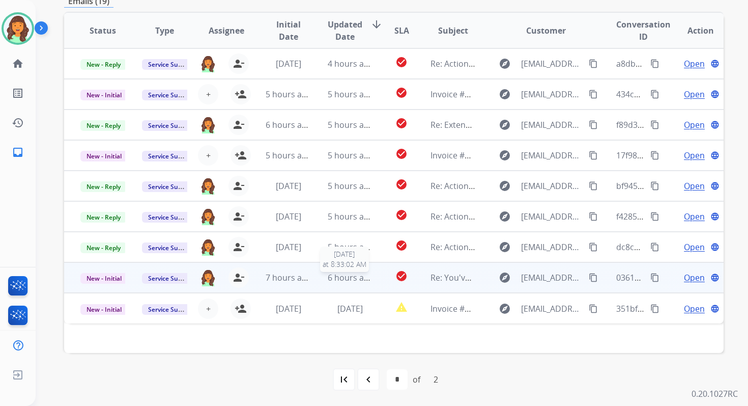
click at [355, 281] on span "6 hours ago" at bounding box center [351, 277] width 46 height 11
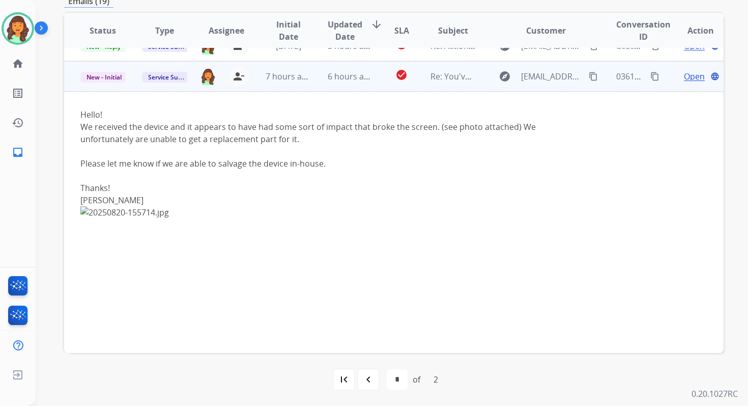
scroll to position [214, 0]
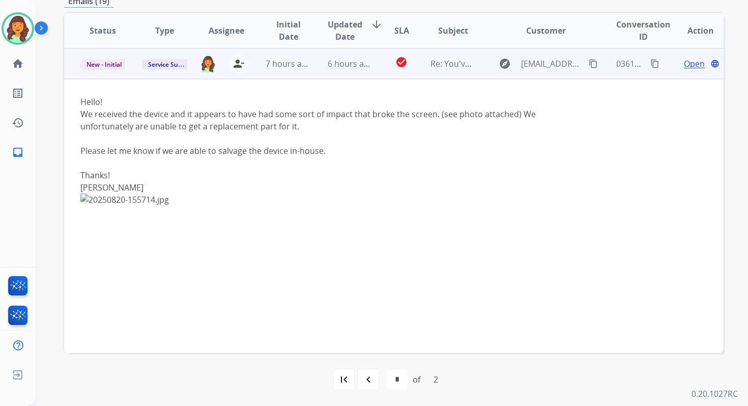
click at [684, 62] on span "Open" at bounding box center [694, 64] width 21 height 12
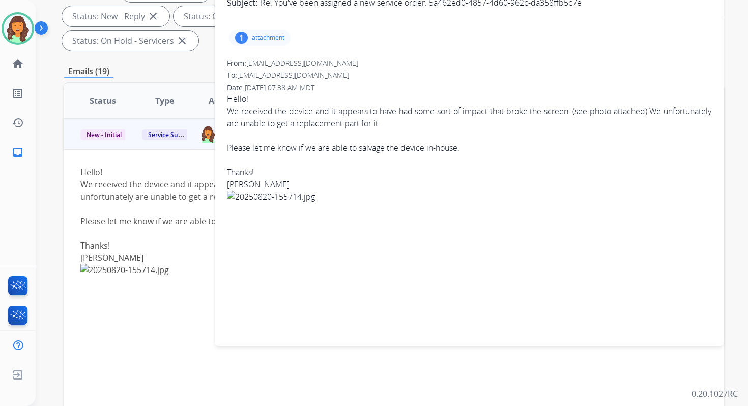
scroll to position [64, 0]
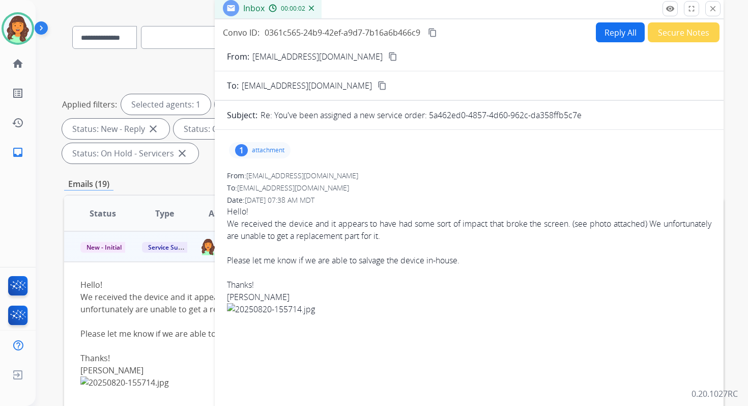
drag, startPoint x: 430, startPoint y: 115, endPoint x: 612, endPoint y: 118, distance: 181.8
click at [608, 117] on div "Re: You've been assigned a new service order: 5a462ed0-4857-4d60-962c-da358ffb5…" at bounding box center [486, 115] width 451 height 12
copy p "5a462ed0-4857-4d60-962c-da358ffb5c7e"
click at [612, 31] on button "Reply All" at bounding box center [620, 32] width 49 height 20
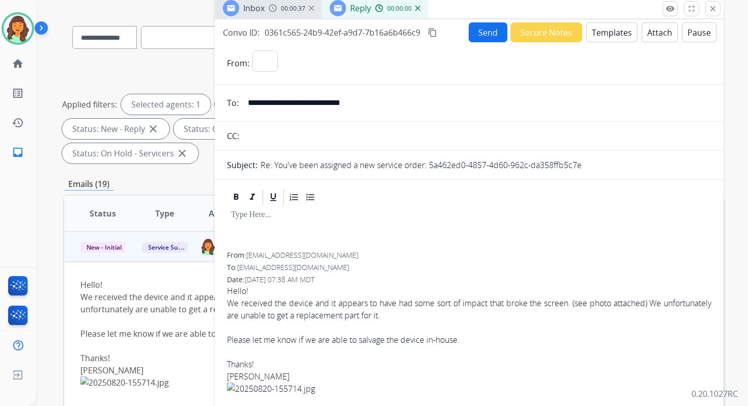
select select "**********"
click at [612, 31] on button "Templates" at bounding box center [611, 32] width 51 height 20
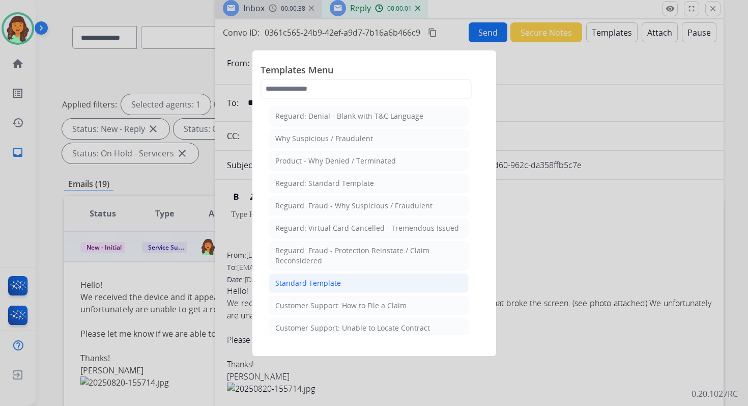
click at [314, 281] on div "Standard Template" at bounding box center [308, 283] width 66 height 10
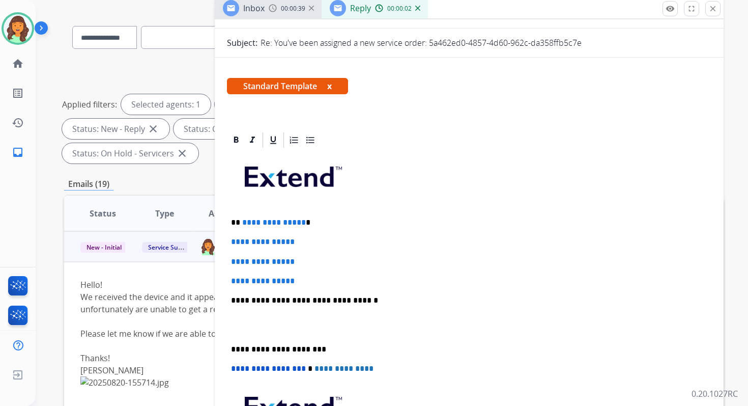
scroll to position [143, 0]
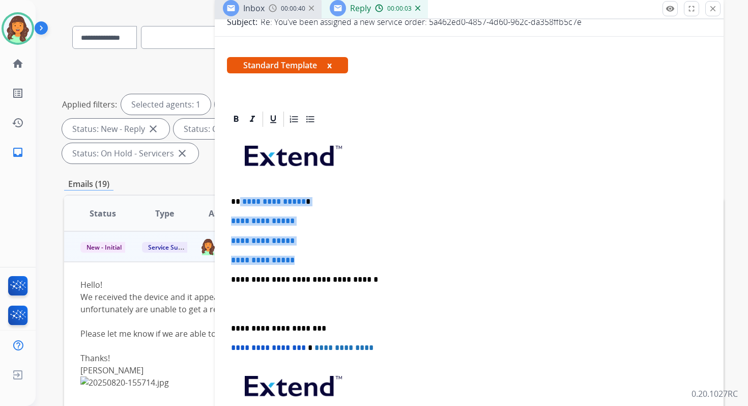
drag, startPoint x: 239, startPoint y: 200, endPoint x: 307, endPoint y: 264, distance: 92.9
click at [307, 264] on div "**********" at bounding box center [469, 303] width 485 height 350
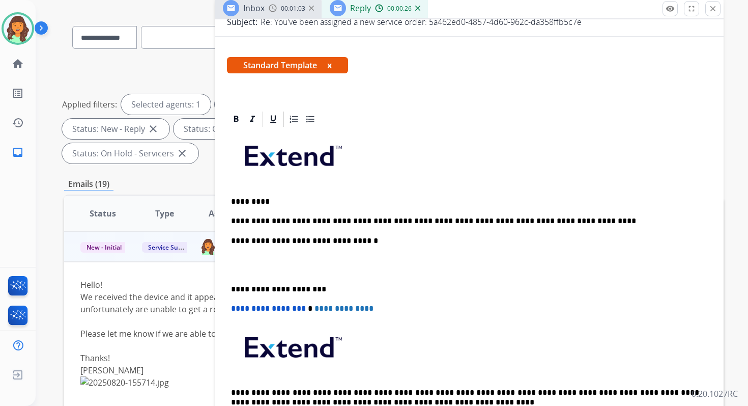
click at [343, 242] on p "**********" at bounding box center [465, 240] width 468 height 9
click at [277, 288] on p "**********" at bounding box center [465, 289] width 468 height 9
click at [235, 310] on span "**********" at bounding box center [268, 308] width 75 height 8
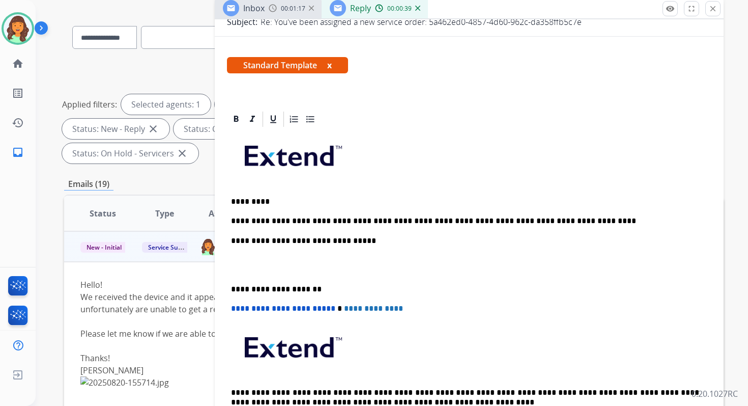
scroll to position [0, 0]
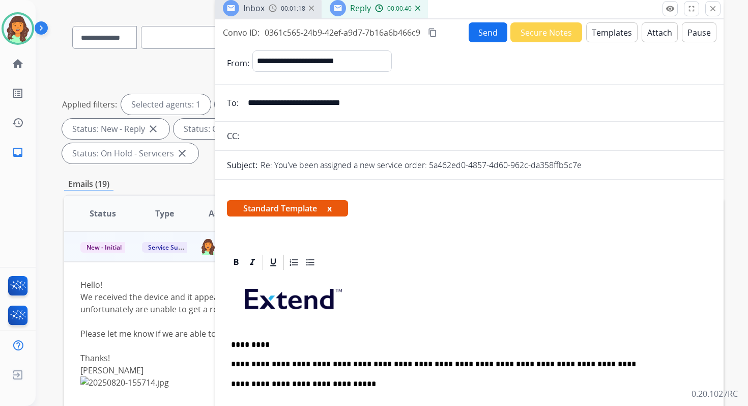
click at [436, 35] on mat-icon "content_copy" at bounding box center [432, 32] width 9 height 9
click at [475, 35] on button "Send" at bounding box center [488, 32] width 39 height 20
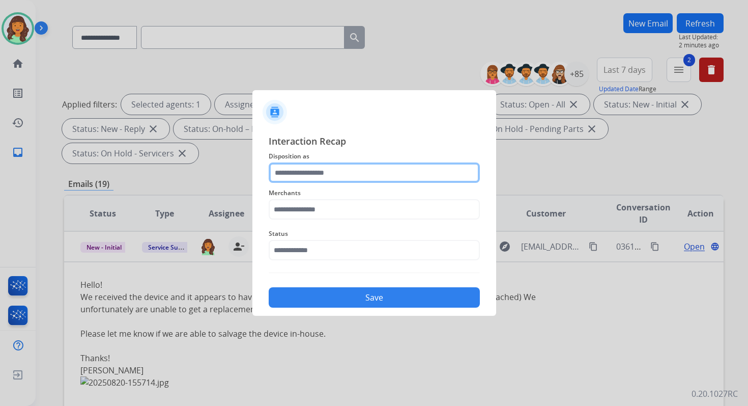
click at [344, 169] on input "text" at bounding box center [374, 172] width 211 height 20
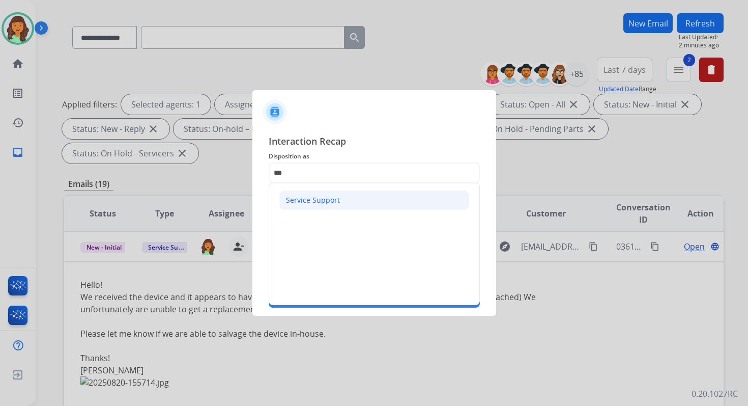
click at [318, 207] on li "Service Support" at bounding box center [374, 199] width 190 height 19
type input "**********"
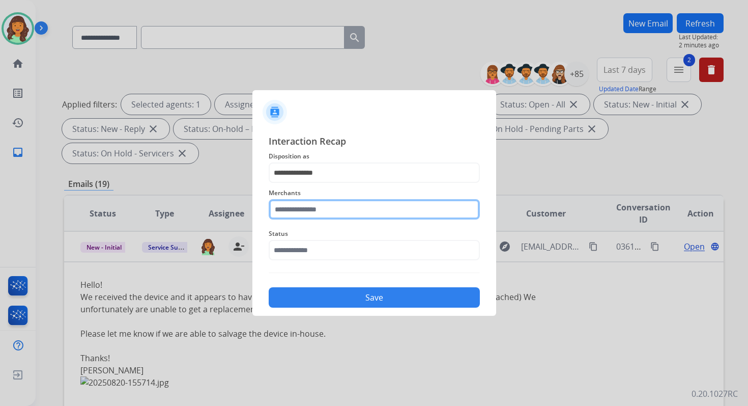
click at [317, 210] on input "text" at bounding box center [374, 209] width 211 height 20
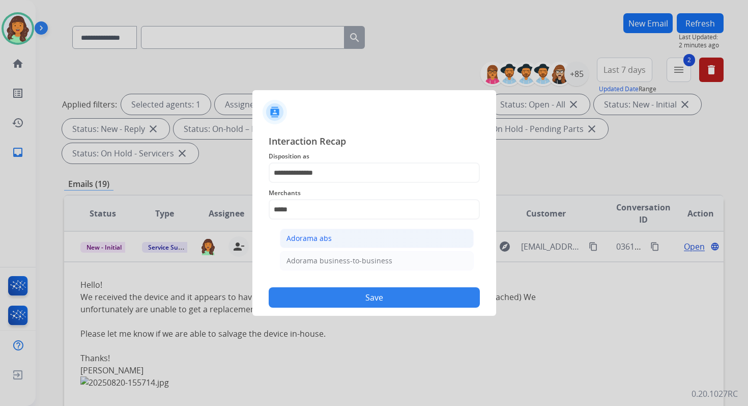
click at [320, 238] on div "Adorama abs" at bounding box center [309, 238] width 45 height 10
type input "**********"
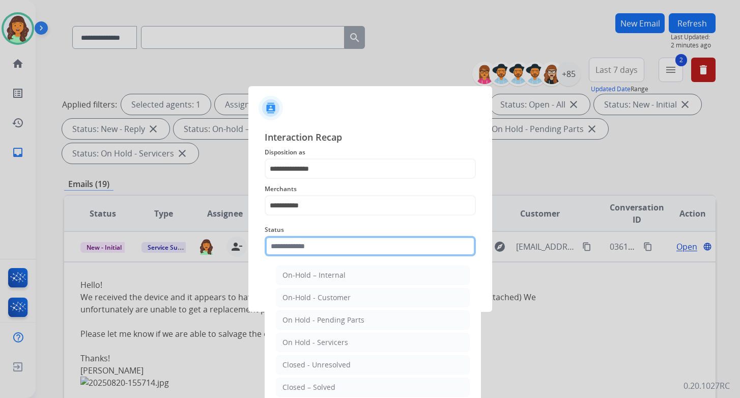
click at [320, 245] on input "text" at bounding box center [370, 246] width 211 height 20
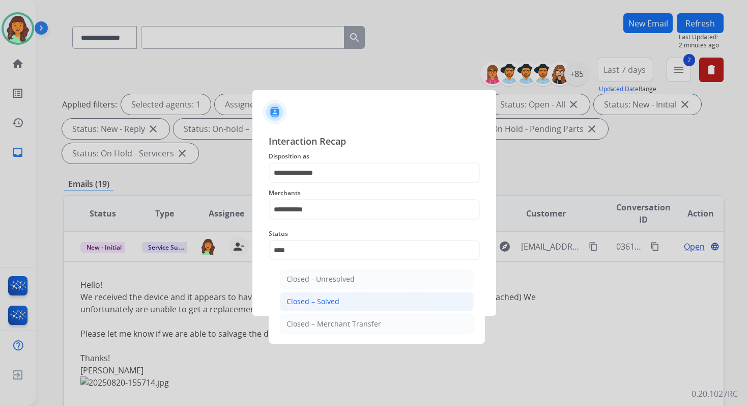
click at [319, 299] on div "Closed – Solved" at bounding box center [313, 301] width 53 height 10
type input "**********"
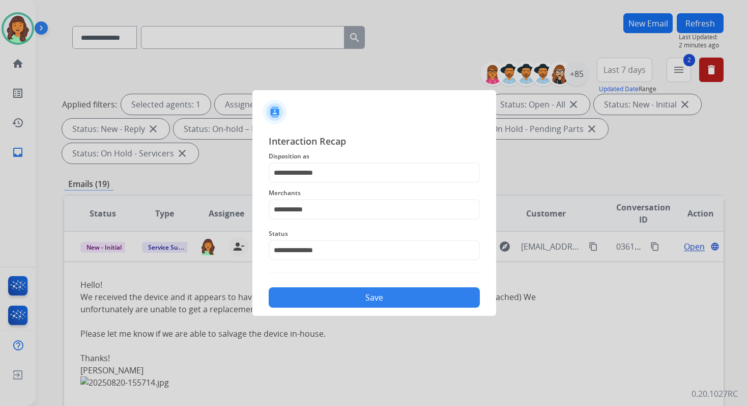
click at [319, 299] on button "Save" at bounding box center [374, 297] width 211 height 20
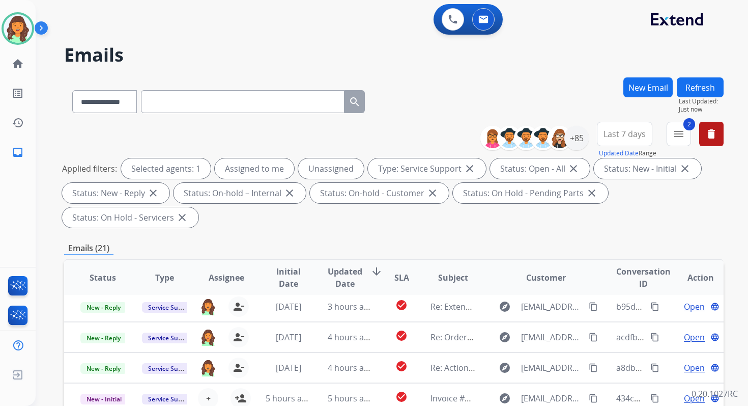
scroll to position [247, 0]
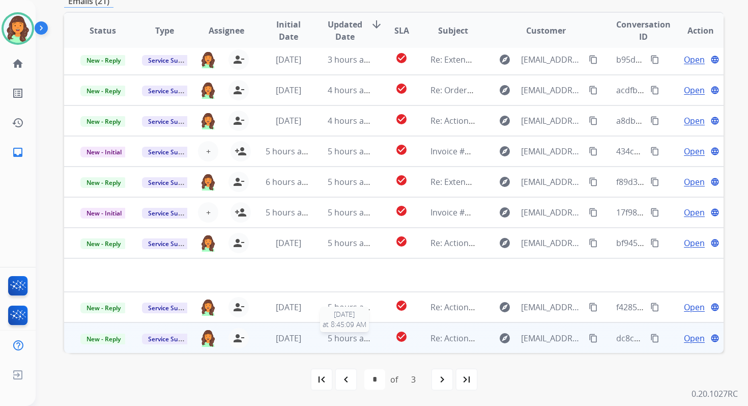
click at [357, 338] on span "5 hours ago" at bounding box center [351, 337] width 46 height 11
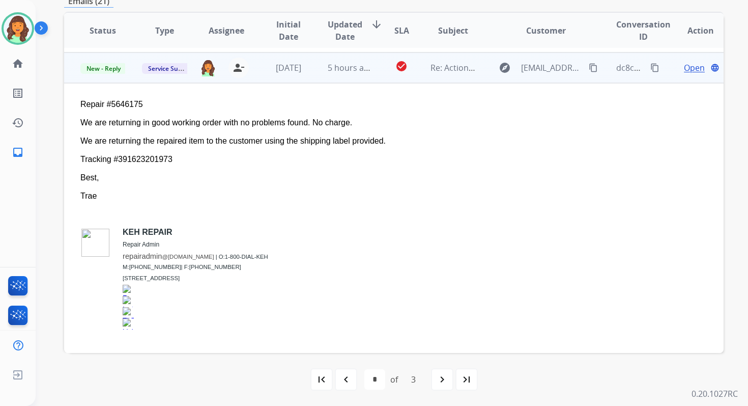
scroll to position [275, 0]
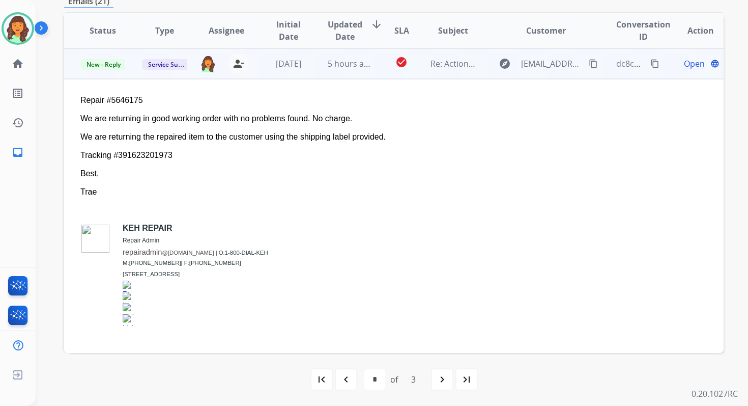
click at [690, 64] on span "Open" at bounding box center [694, 64] width 21 height 12
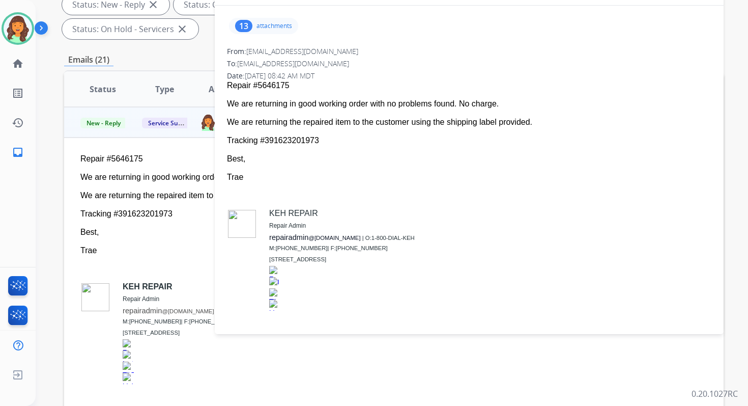
scroll to position [150, 0]
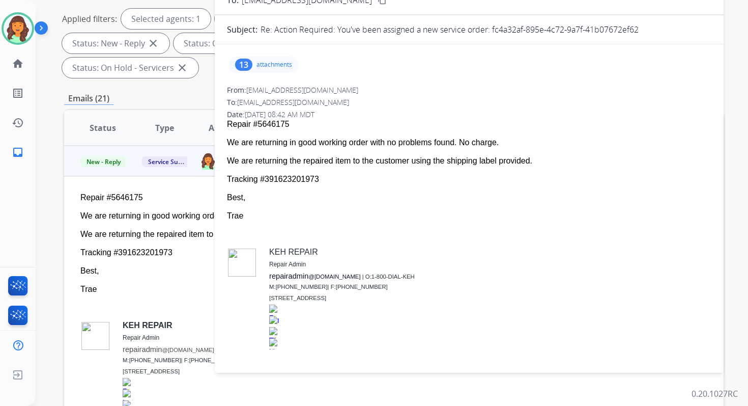
drag, startPoint x: 492, startPoint y: 31, endPoint x: 685, endPoint y: 36, distance: 193.0
drag, startPoint x: 228, startPoint y: 141, endPoint x: 325, endPoint y: 185, distance: 106.6
click at [325, 185] on span "Repair #5646175 We are returning in good working order with no problems found. …" at bounding box center [469, 241] width 485 height 243
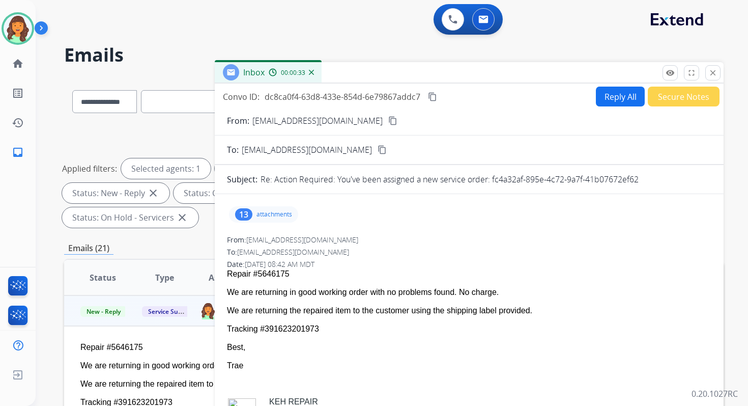
click at [435, 92] on mat-icon "content_copy" at bounding box center [432, 96] width 9 height 9
click at [618, 96] on button "Reply All" at bounding box center [620, 97] width 49 height 20
select select "**********"
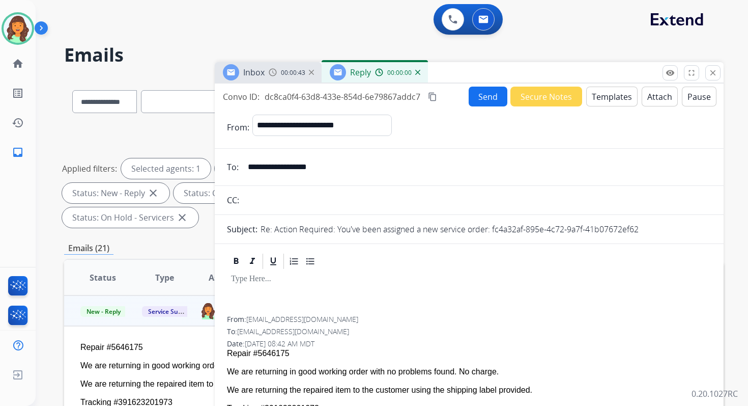
click at [618, 96] on button "Templates" at bounding box center [611, 97] width 51 height 20
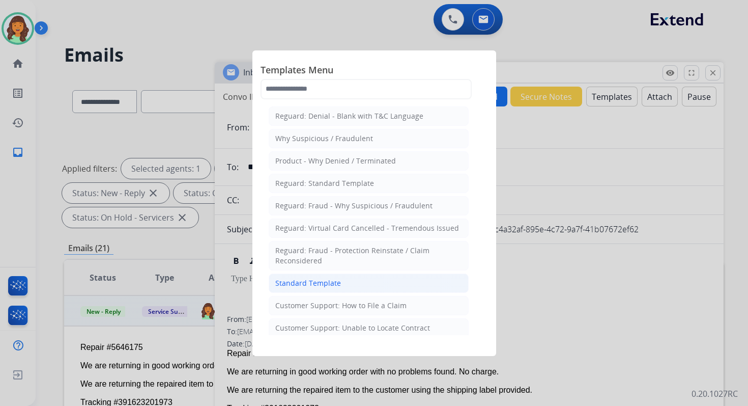
click at [315, 282] on div "Standard Template" at bounding box center [308, 283] width 66 height 10
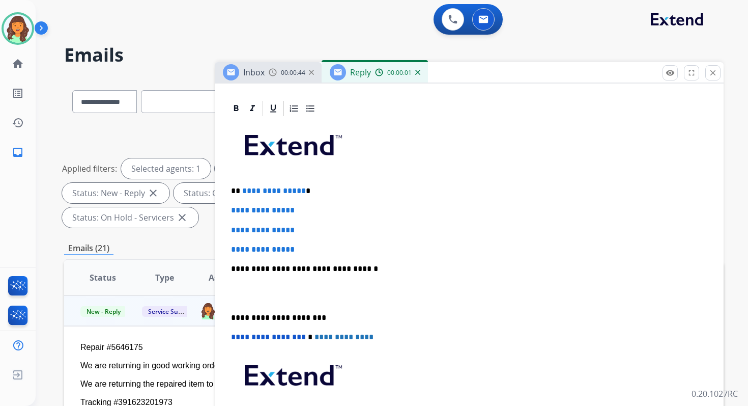
scroll to position [258, 0]
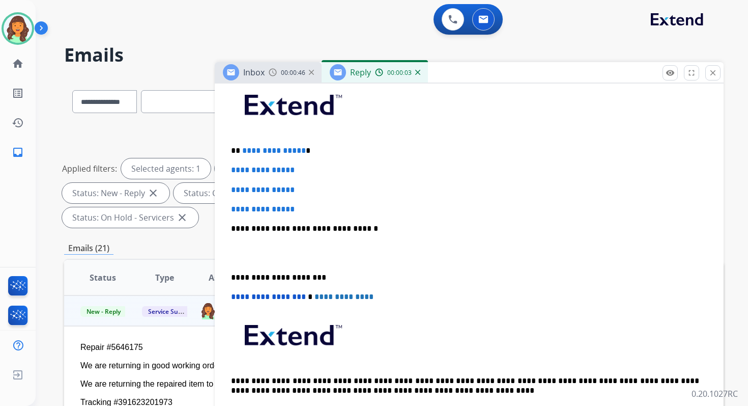
drag, startPoint x: 240, startPoint y: 151, endPoint x: 311, endPoint y: 218, distance: 97.2
click at [311, 218] on div "**********" at bounding box center [469, 252] width 485 height 350
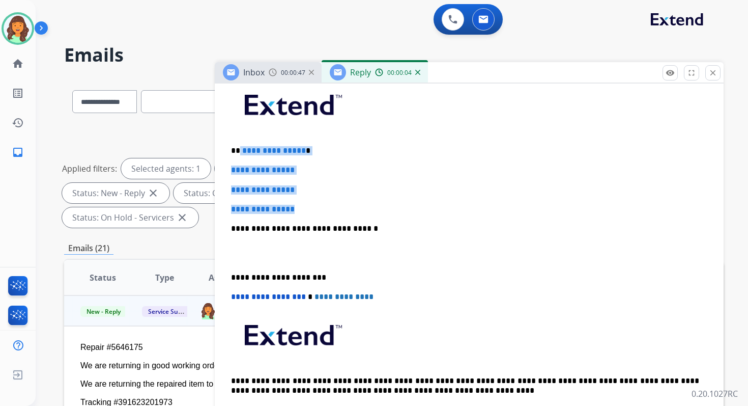
drag, startPoint x: 239, startPoint y: 150, endPoint x: 321, endPoint y: 213, distance: 103.5
click at [321, 213] on div "**********" at bounding box center [469, 252] width 485 height 350
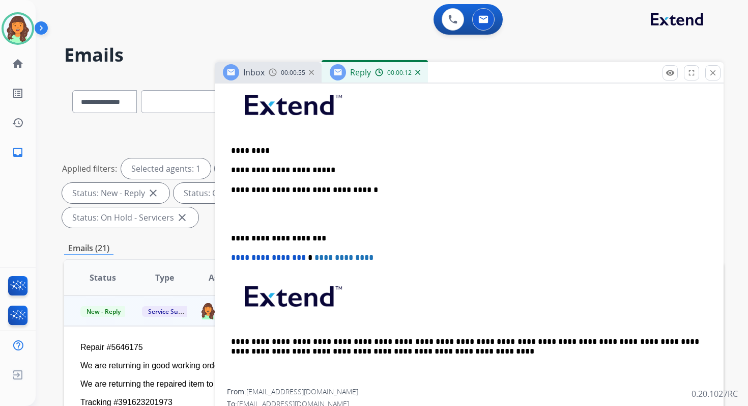
click at [339, 190] on p "**********" at bounding box center [465, 189] width 468 height 9
click at [272, 237] on p "**********" at bounding box center [465, 238] width 468 height 9
click at [234, 259] on span "**********" at bounding box center [268, 258] width 75 height 8
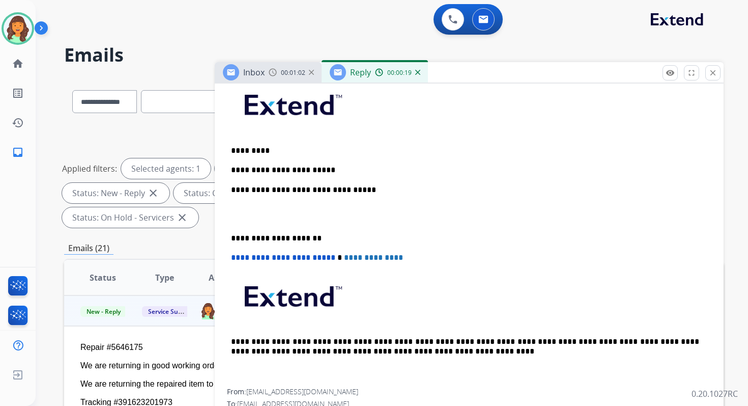
click at [313, 168] on p "**********" at bounding box center [465, 169] width 468 height 9
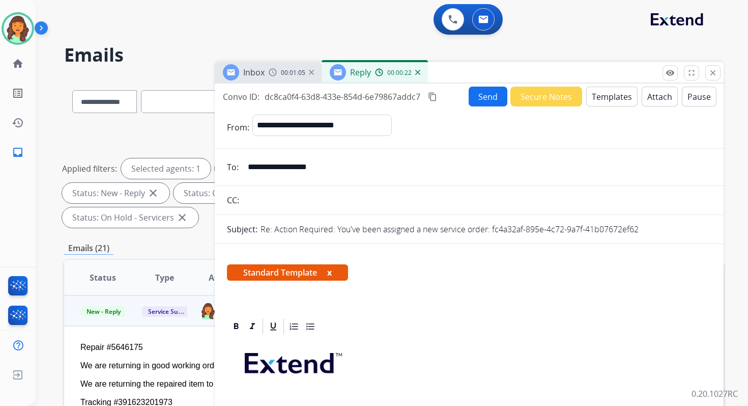
click at [480, 98] on button "Send" at bounding box center [488, 97] width 39 height 20
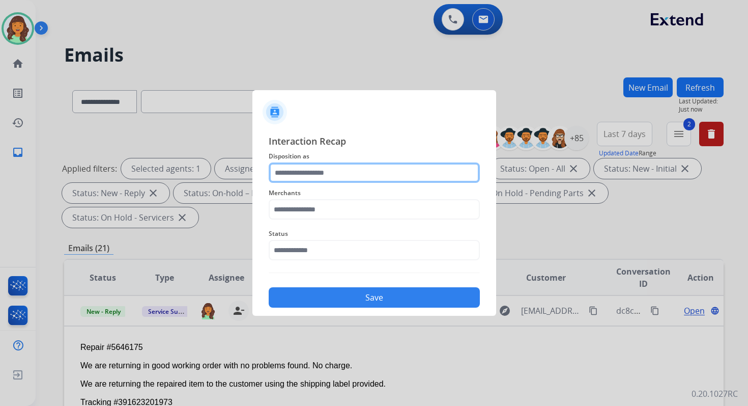
click at [329, 170] on input "text" at bounding box center [374, 172] width 211 height 20
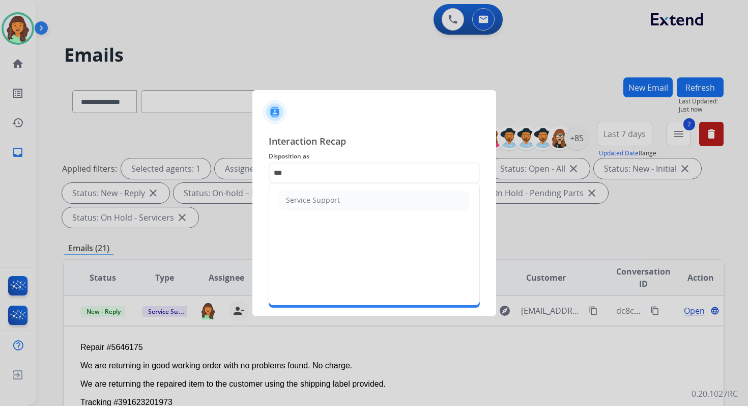
click at [310, 195] on div "Service Support" at bounding box center [313, 200] width 54 height 10
type input "**********"
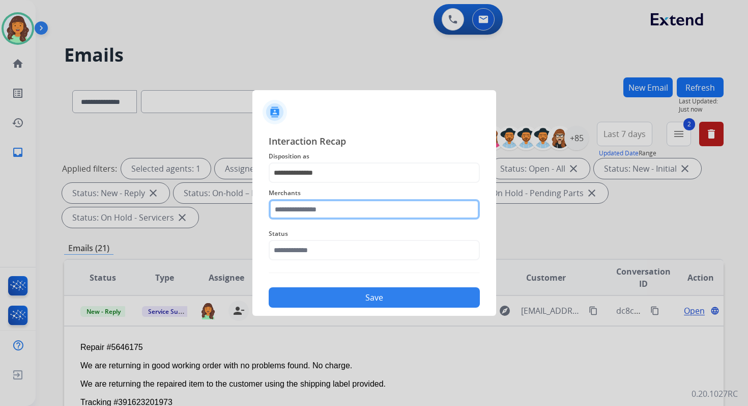
click at [313, 211] on input "text" at bounding box center [374, 209] width 211 height 20
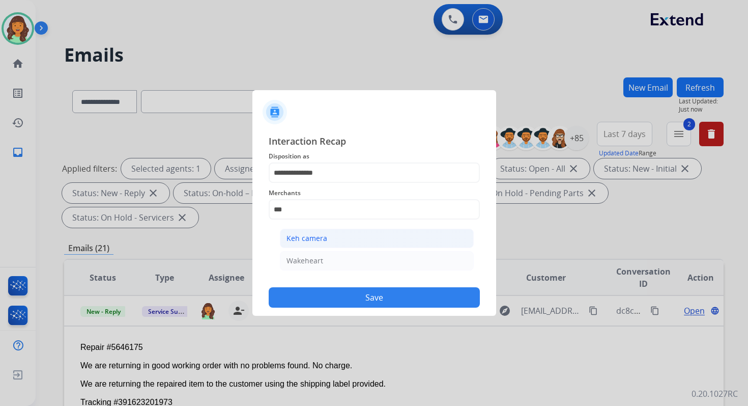
click at [318, 237] on div "Keh camera" at bounding box center [307, 238] width 41 height 10
type input "**********"
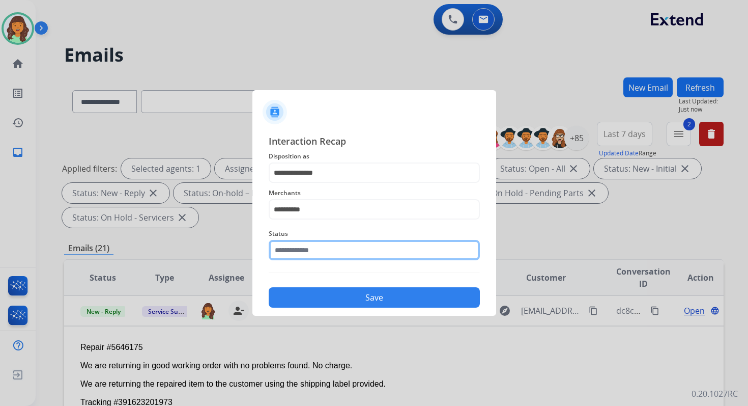
click at [318, 246] on input "text" at bounding box center [374, 250] width 211 height 20
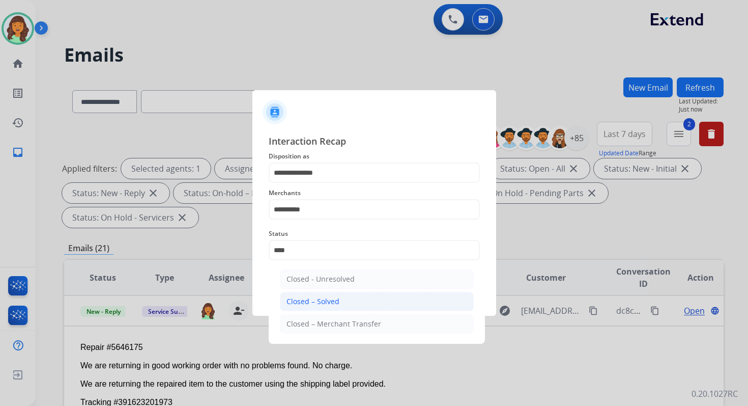
click at [328, 300] on div "Closed – Solved" at bounding box center [313, 301] width 53 height 10
type input "**********"
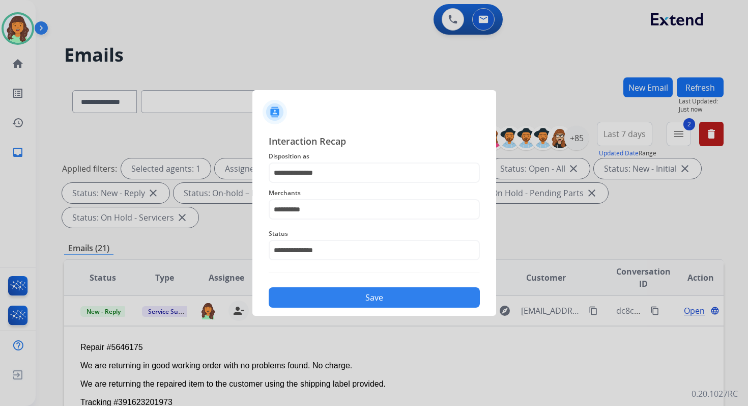
click at [328, 300] on button "Save" at bounding box center [374, 297] width 211 height 20
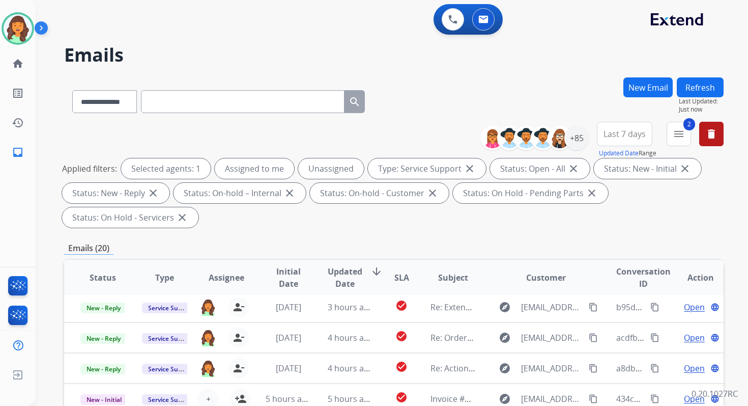
scroll to position [247, 0]
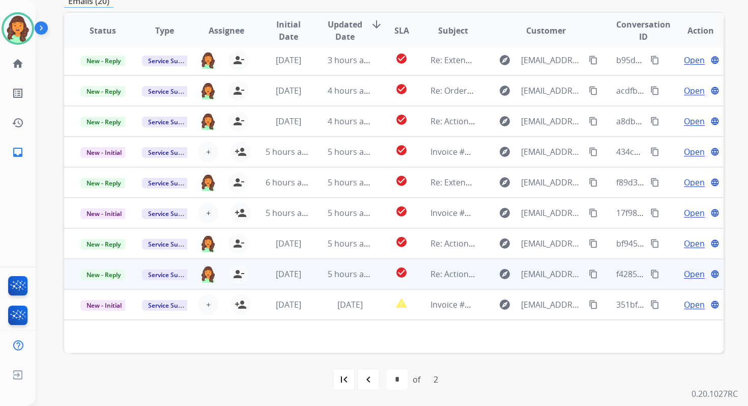
click at [348, 270] on span "5 hours ago" at bounding box center [351, 273] width 46 height 11
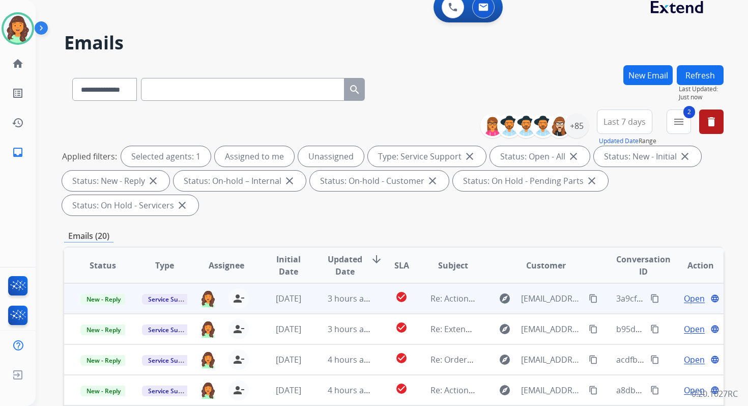
scroll to position [0, 0]
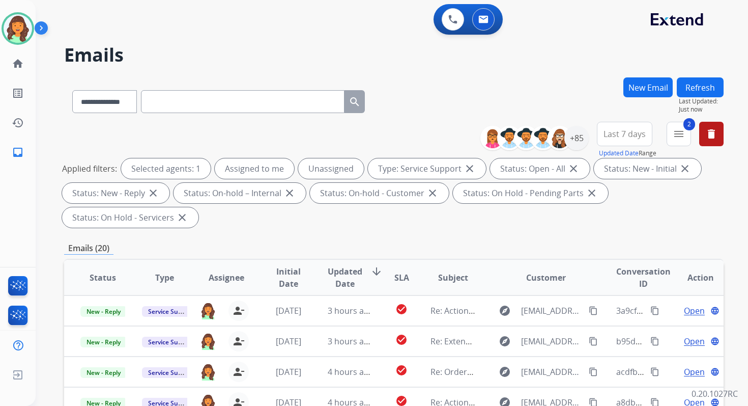
click at [694, 81] on button "Refresh" at bounding box center [700, 87] width 47 height 20
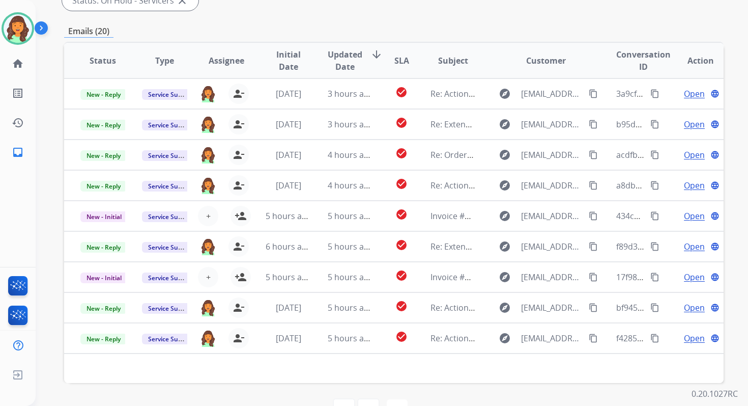
scroll to position [247, 0]
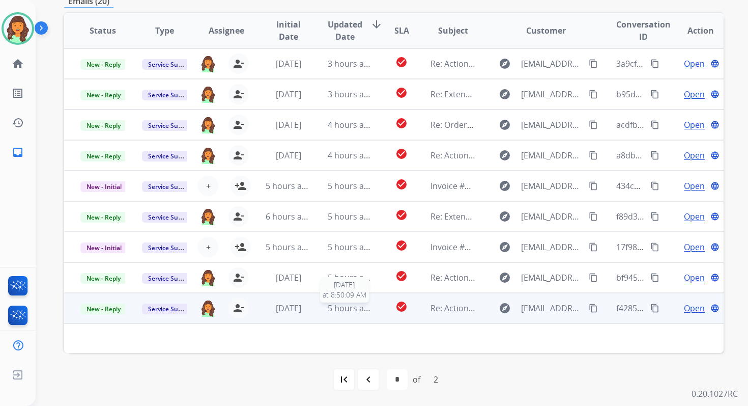
click at [362, 313] on span "5 hours ago" at bounding box center [351, 307] width 46 height 11
click at [363, 306] on span "5 hours ago" at bounding box center [351, 307] width 46 height 11
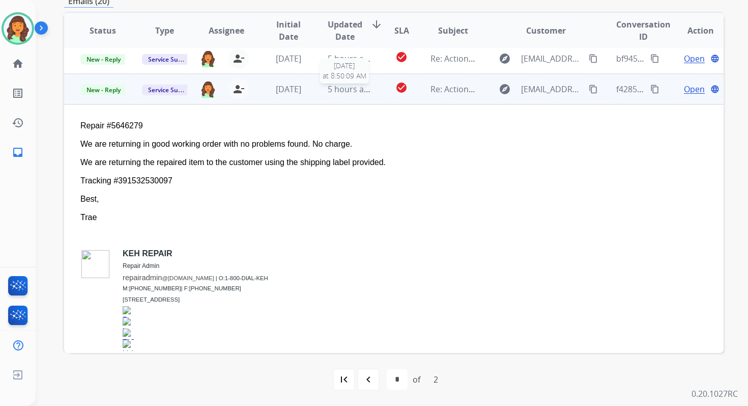
scroll to position [244, 0]
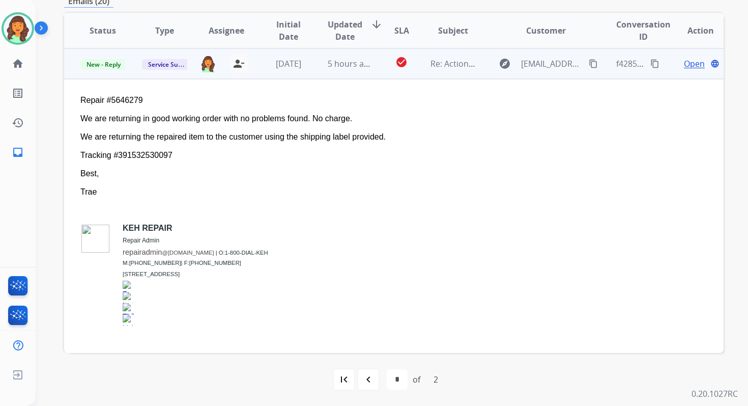
click at [685, 64] on span "Open" at bounding box center [694, 64] width 21 height 12
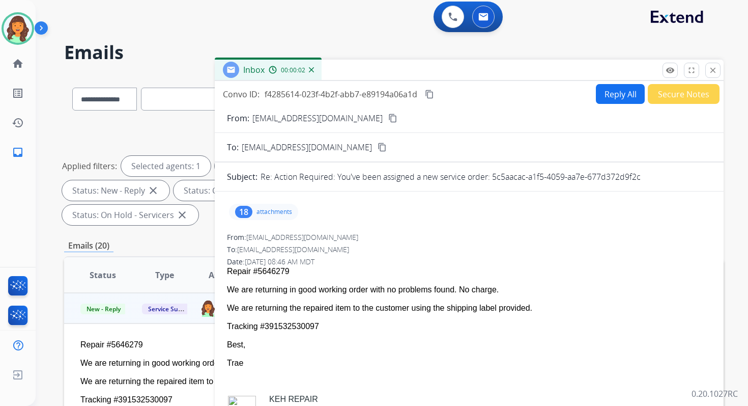
scroll to position [0, 0]
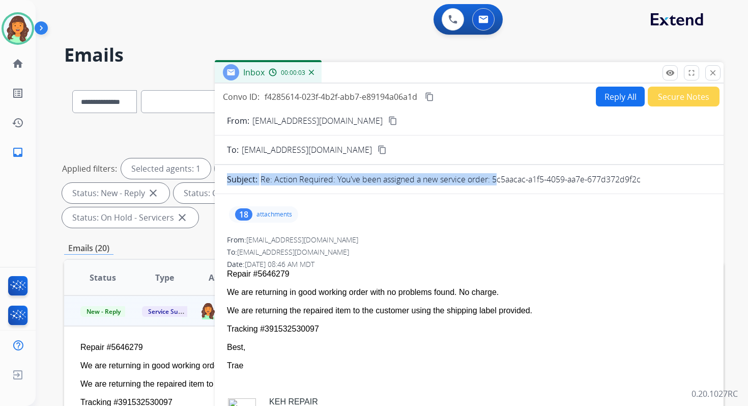
drag, startPoint x: 493, startPoint y: 180, endPoint x: 698, endPoint y: 167, distance: 205.6
click at [503, 177] on p "Re: Action Required: You've been assigned a new service order: 5c5aacac-a1f5-40…" at bounding box center [451, 179] width 380 height 12
drag, startPoint x: 493, startPoint y: 179, endPoint x: 655, endPoint y: 179, distance: 161.4
click at [655, 179] on div "Re: Action Required: You've been assigned a new service order: 5c5aacac-a1f5-40…" at bounding box center [486, 179] width 451 height 12
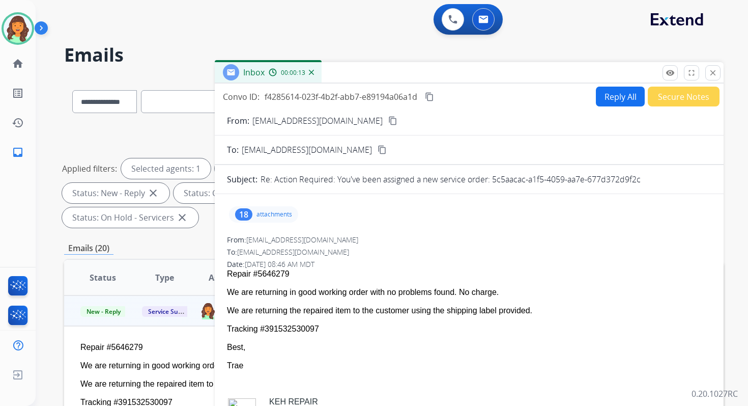
drag, startPoint x: 229, startPoint y: 290, endPoint x: 338, endPoint y: 331, distance: 116.0
click at [338, 331] on span "Repair #5646279 We are returning in good working order with no problems found. …" at bounding box center [469, 390] width 485 height 243
click at [431, 97] on mat-icon "content_copy" at bounding box center [429, 96] width 9 height 9
click at [713, 73] on mat-icon "close" at bounding box center [713, 72] width 9 height 9
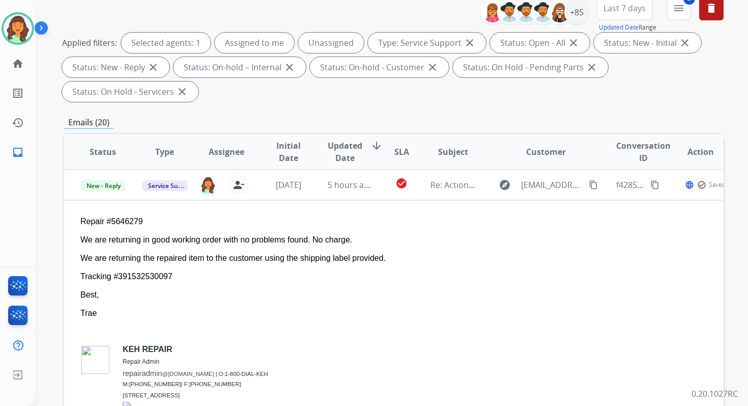
scroll to position [247, 0]
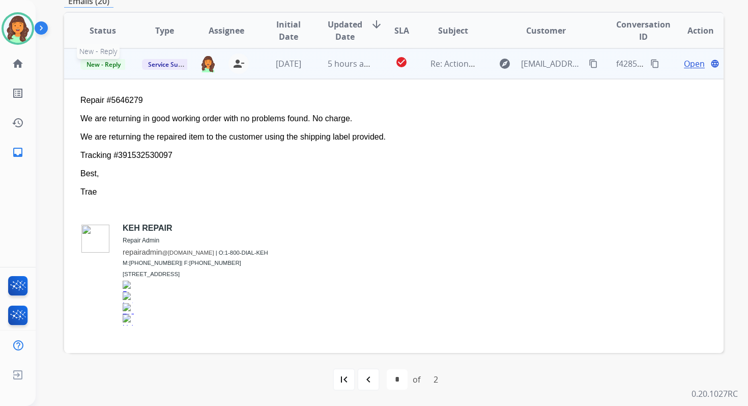
click at [104, 64] on span "New - Reply" at bounding box center [103, 64] width 46 height 11
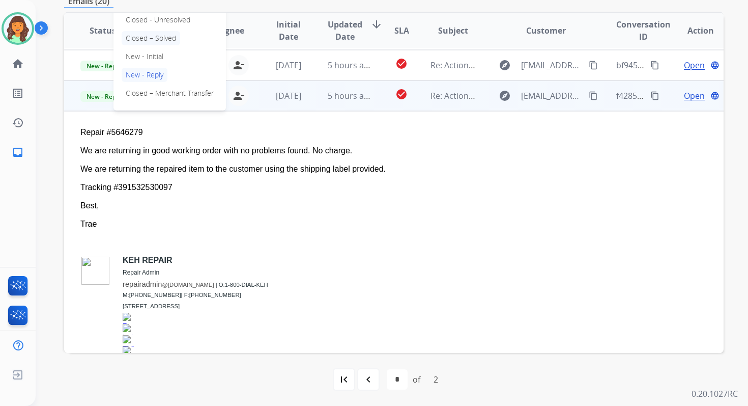
click at [156, 38] on p "Closed – Solved" at bounding box center [151, 38] width 59 height 14
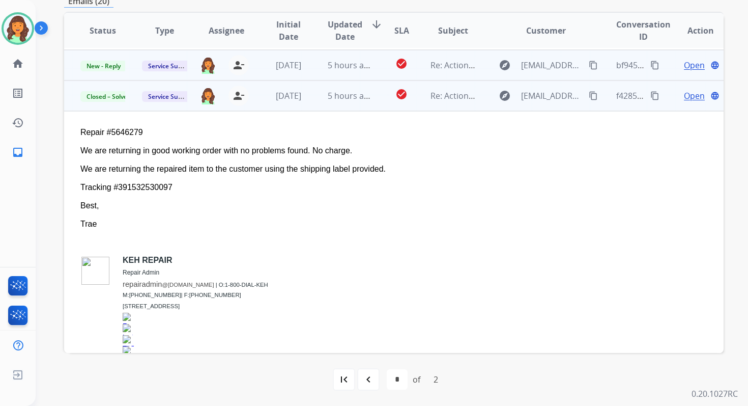
click at [312, 65] on td "5 hours ago" at bounding box center [343, 65] width 62 height 31
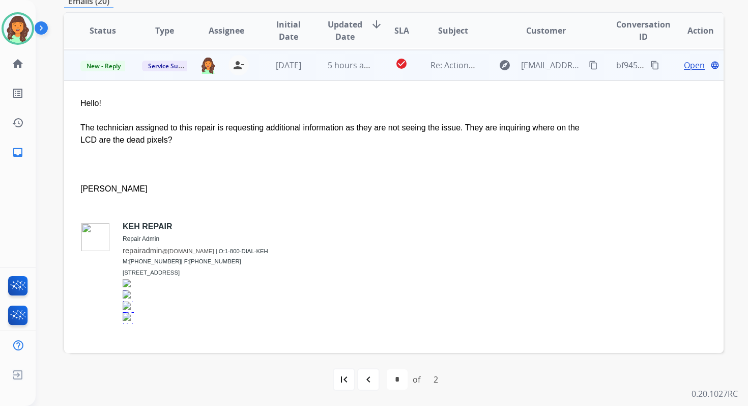
scroll to position [214, 0]
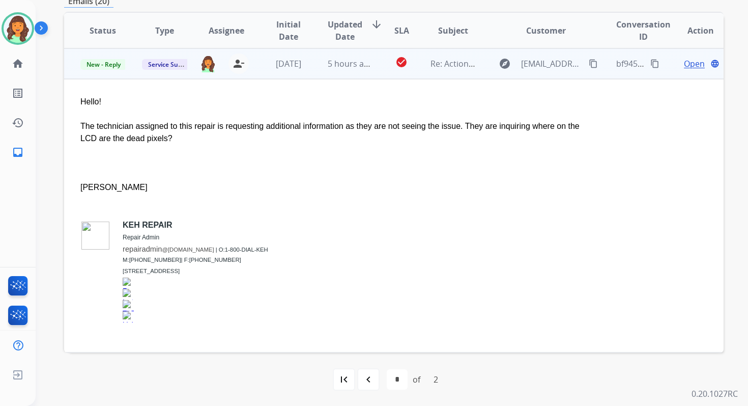
click at [684, 63] on span "Open" at bounding box center [694, 64] width 21 height 12
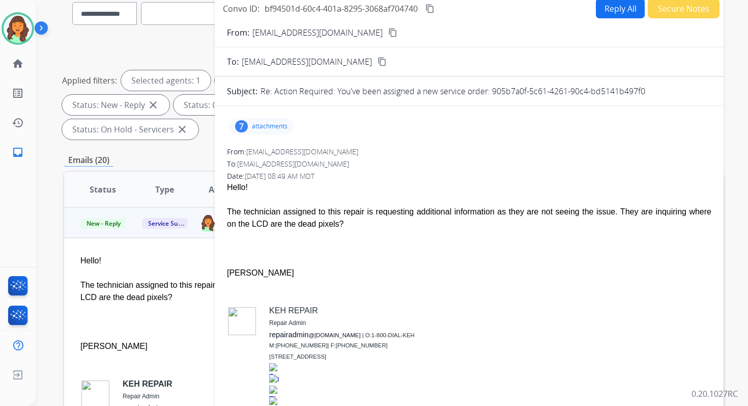
scroll to position [83, 0]
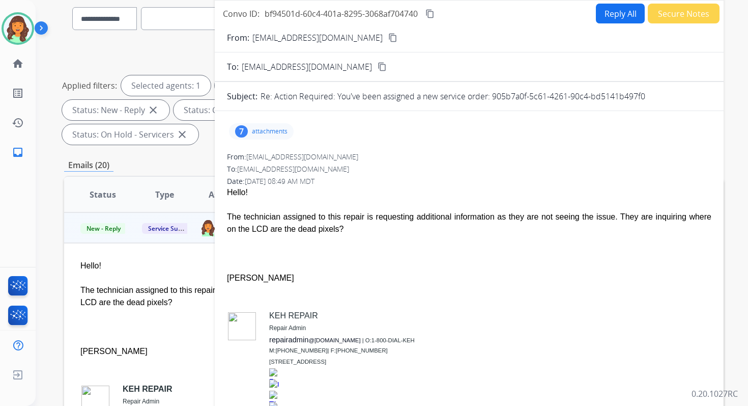
drag, startPoint x: 493, startPoint y: 94, endPoint x: 668, endPoint y: 101, distance: 175.3
click at [668, 100] on div "Re: Action Required: You've been assigned a new service order: 905b7a0f-5c61-42…" at bounding box center [486, 96] width 451 height 12
click at [284, 129] on p "attachments" at bounding box center [270, 131] width 36 height 8
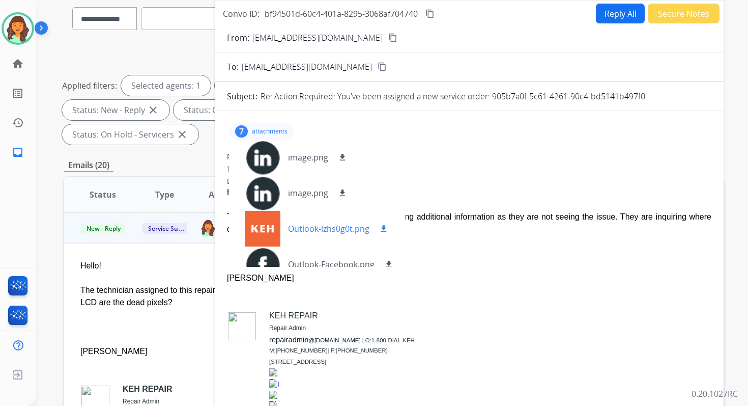
scroll to position [122, 0]
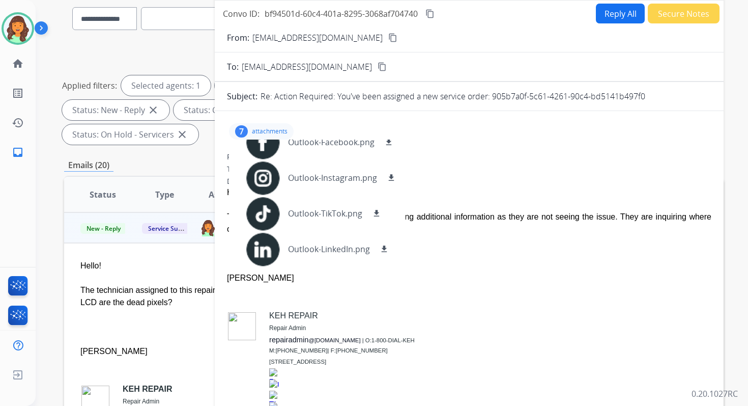
click at [262, 132] on p "attachments" at bounding box center [270, 131] width 36 height 8
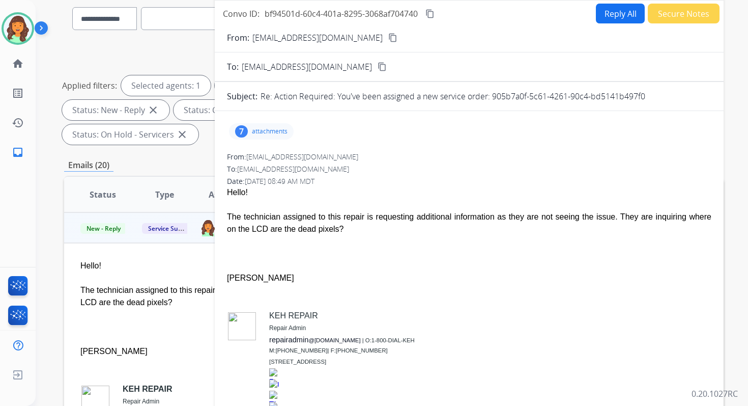
click at [631, 13] on button "Reply All" at bounding box center [620, 14] width 49 height 20
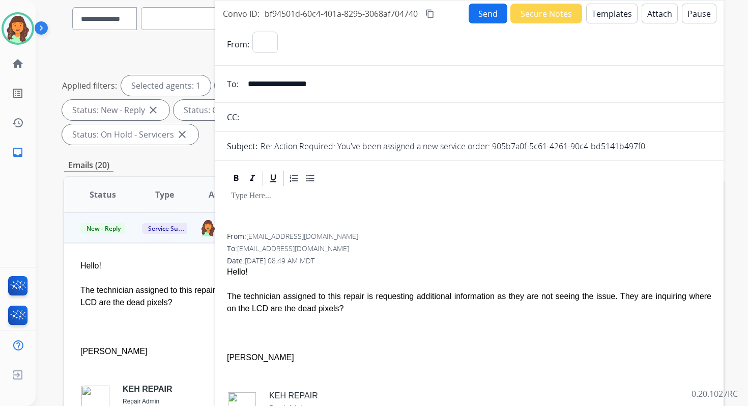
select select "**********"
click at [629, 16] on div "Send Secure Notes Templates Attach Pause" at bounding box center [593, 14] width 248 height 20
click at [428, 203] on div at bounding box center [469, 210] width 485 height 46
click at [645, 13] on button "Attach" at bounding box center [660, 14] width 36 height 20
click at [657, 192] on p at bounding box center [469, 195] width 477 height 9
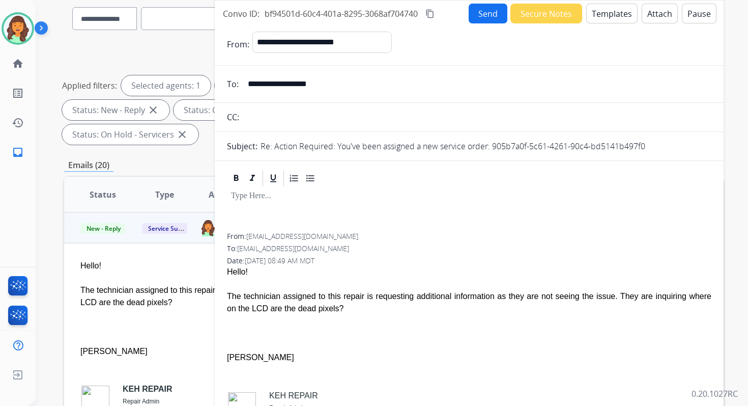
click at [657, 14] on button "Attach" at bounding box center [660, 14] width 36 height 20
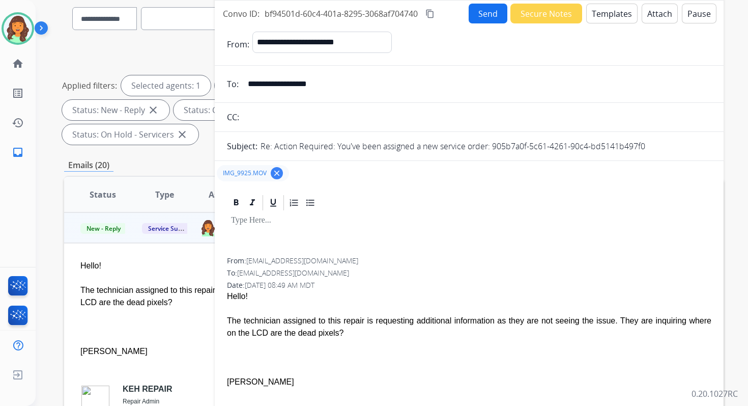
click at [660, 182] on div "IMG_9925.MOV clear" at bounding box center [469, 173] width 509 height 24
click at [650, 16] on button "Attach" at bounding box center [660, 14] width 36 height 20
click at [442, 273] on div "To: servicesupport@extend.com" at bounding box center [469, 273] width 485 height 10
click at [655, 15] on button "Attach" at bounding box center [660, 14] width 36 height 20
click at [601, 20] on button "Templates" at bounding box center [611, 14] width 51 height 20
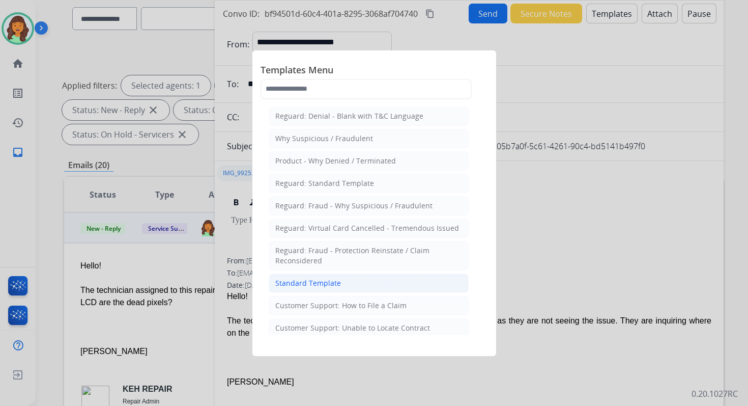
click at [318, 278] on div "Standard Template" at bounding box center [308, 283] width 66 height 10
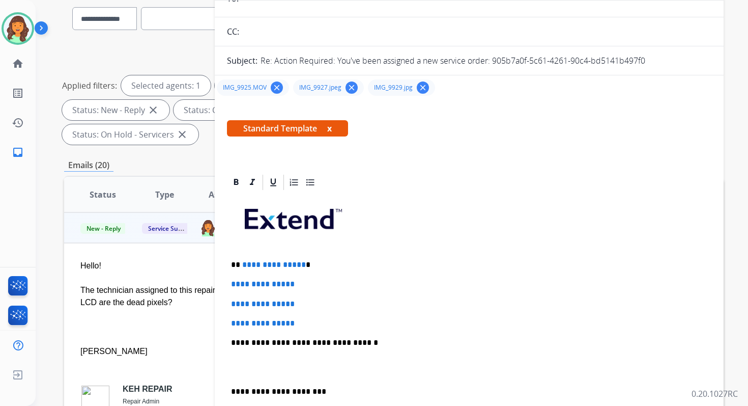
scroll to position [126, 0]
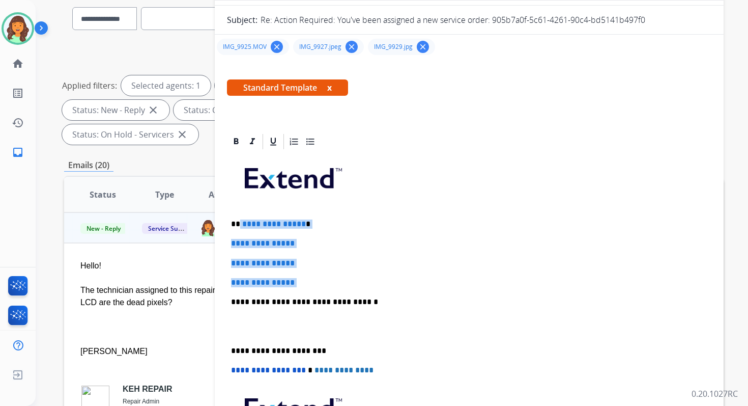
drag, startPoint x: 239, startPoint y: 225, endPoint x: 323, endPoint y: 289, distance: 106.0
click at [323, 289] on div "**********" at bounding box center [469, 326] width 485 height 350
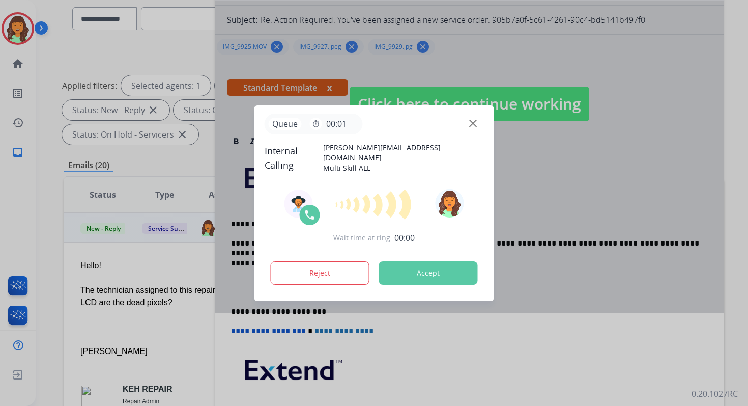
click at [429, 268] on button "Accept" at bounding box center [428, 272] width 99 height 23
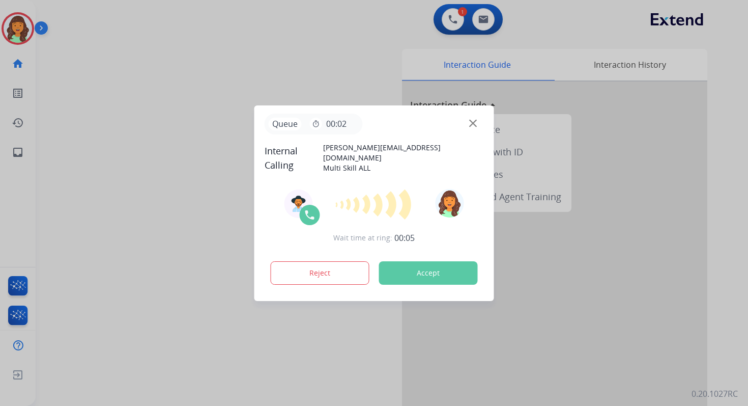
click at [480, 26] on div at bounding box center [374, 203] width 748 height 406
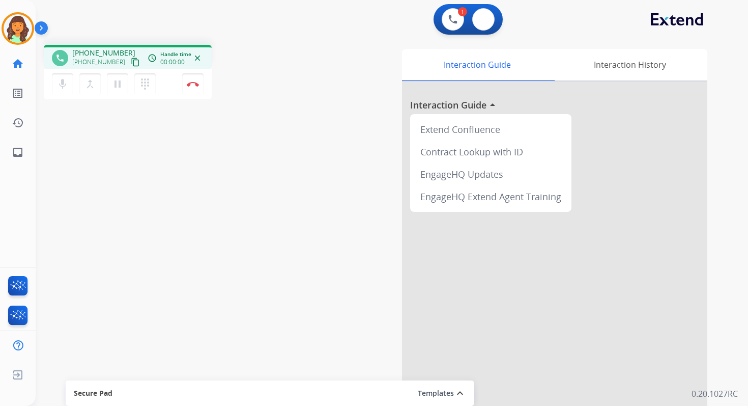
click at [480, 26] on button at bounding box center [483, 19] width 22 height 22
select select "**********"
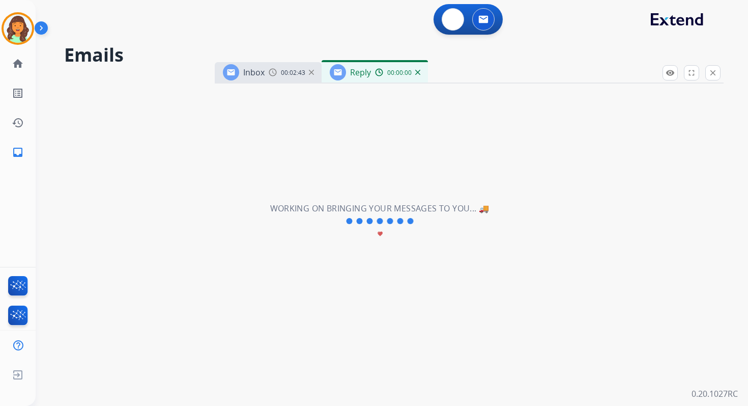
select select "**********"
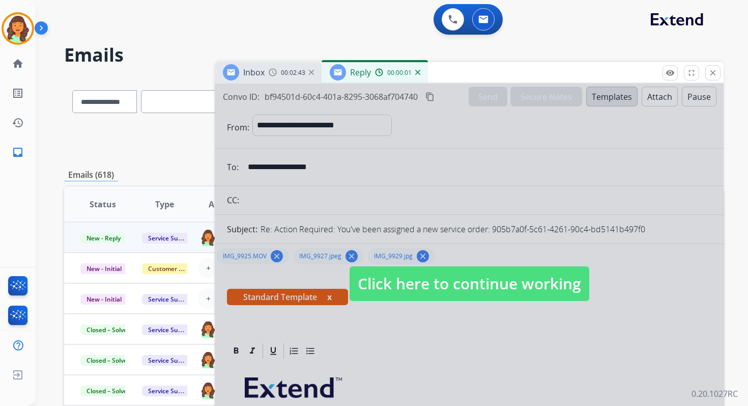
click at [475, 278] on span "Click here to continue working" at bounding box center [470, 283] width 240 height 35
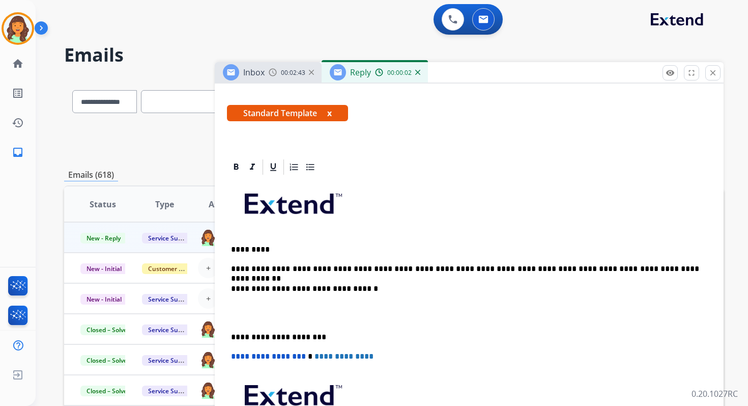
scroll to position [271, 0]
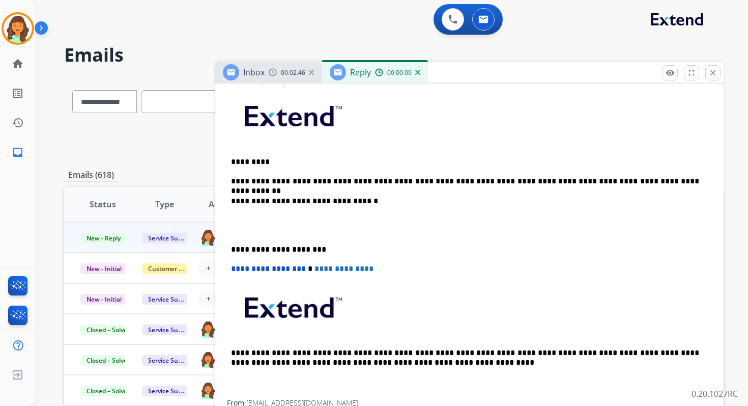
click at [277, 250] on p "**********" at bounding box center [465, 249] width 468 height 9
click at [235, 270] on span "**********" at bounding box center [268, 269] width 75 height 8
click at [334, 202] on p "**********" at bounding box center [465, 201] width 468 height 9
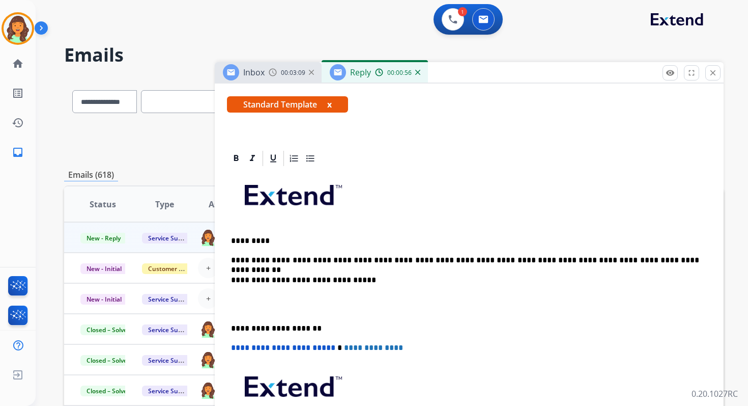
scroll to position [0, 0]
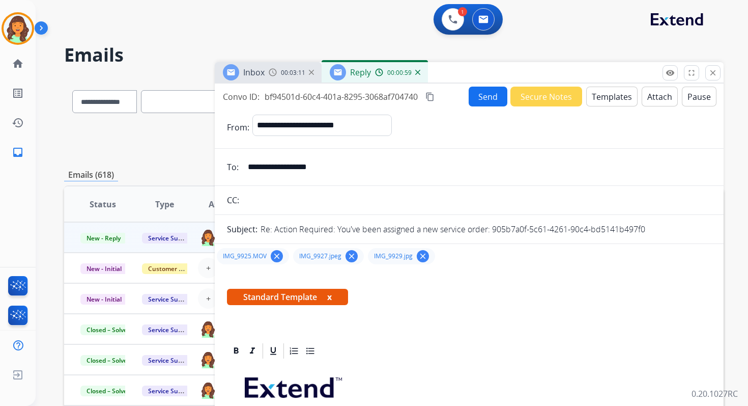
click at [433, 94] on mat-icon "content_copy" at bounding box center [430, 96] width 9 height 9
click at [494, 100] on button "Send" at bounding box center [488, 97] width 39 height 20
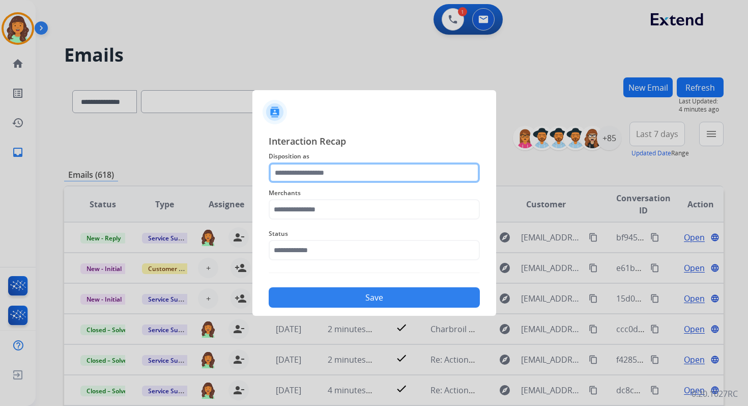
click at [306, 170] on input "text" at bounding box center [374, 172] width 211 height 20
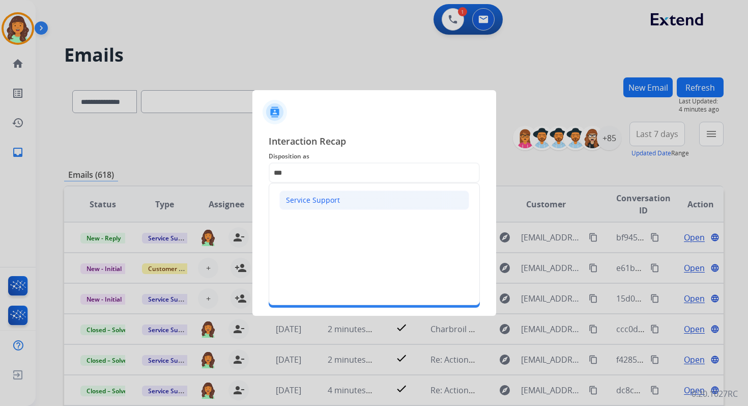
click at [303, 205] on li "Service Support" at bounding box center [374, 199] width 190 height 19
type input "**********"
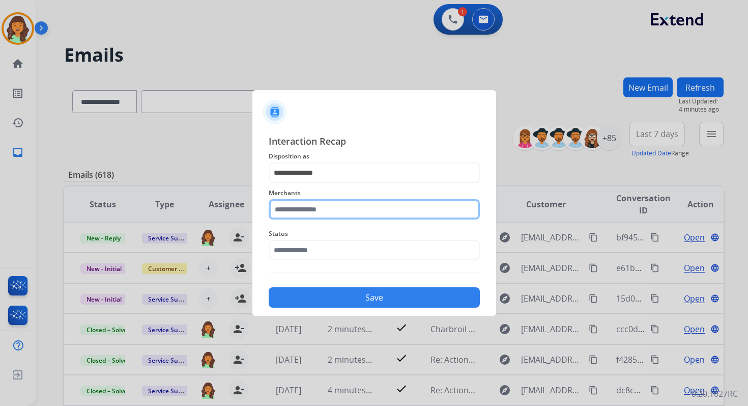
click at [306, 214] on input "text" at bounding box center [374, 209] width 211 height 20
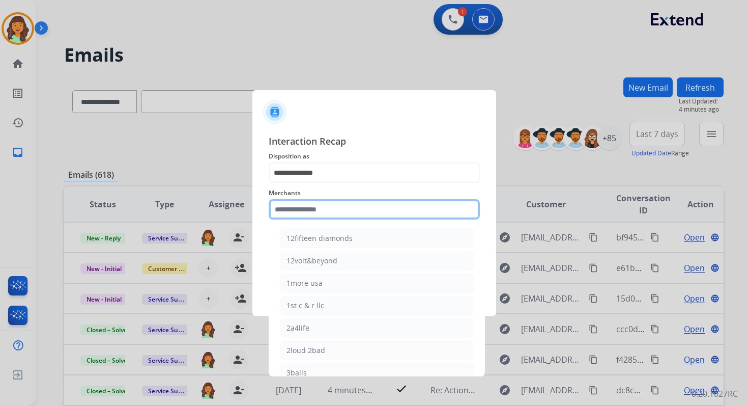
click at [319, 210] on input "text" at bounding box center [374, 209] width 211 height 20
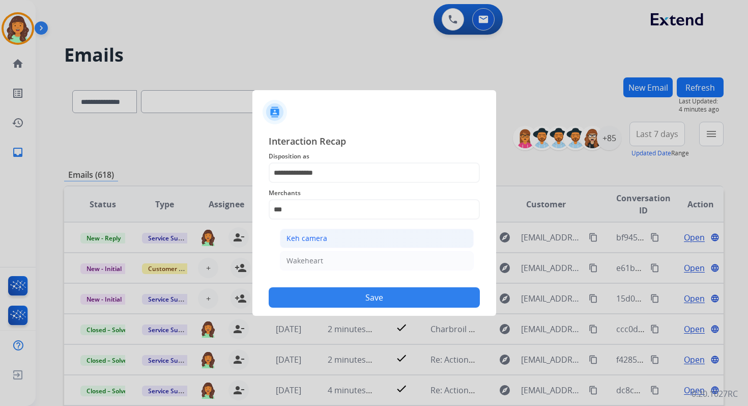
click at [325, 239] on div "Keh camera" at bounding box center [307, 238] width 41 height 10
type input "**********"
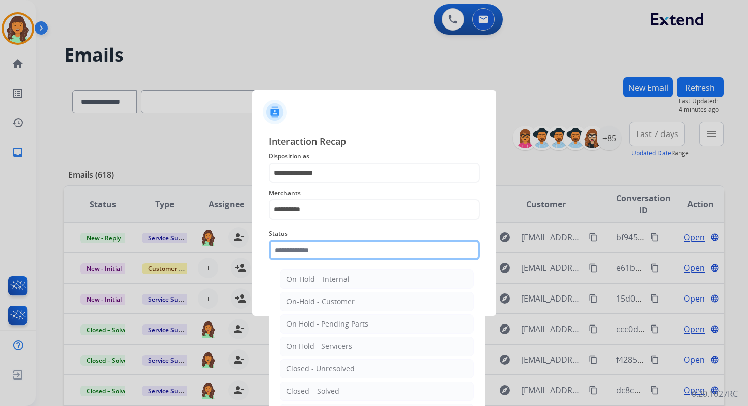
click at [328, 247] on input "text" at bounding box center [374, 250] width 211 height 20
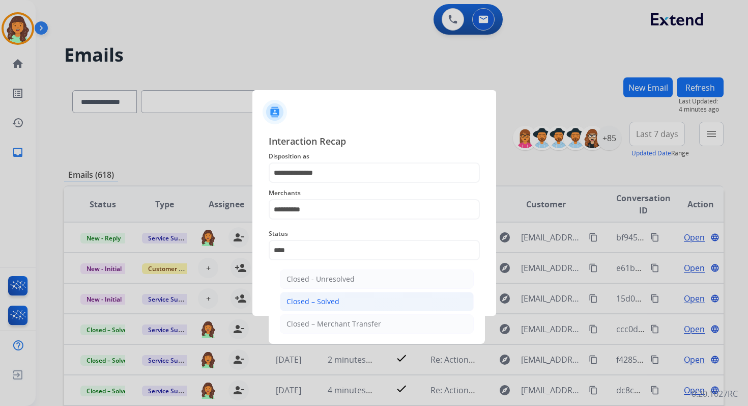
click at [340, 301] on li "Closed – Solved" at bounding box center [377, 301] width 194 height 19
type input "**********"
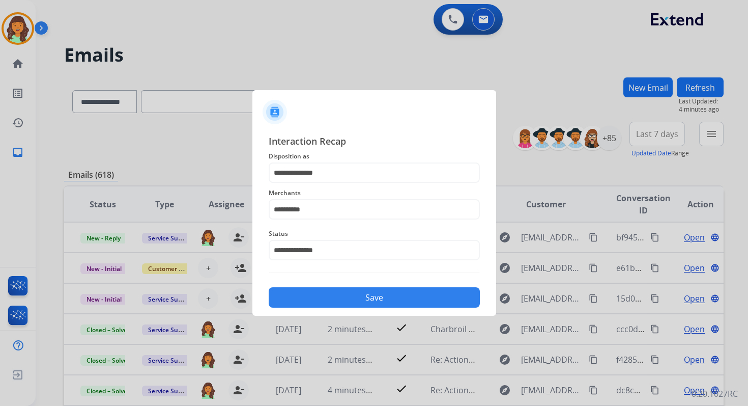
click at [340, 301] on button "Save" at bounding box center [374, 297] width 211 height 20
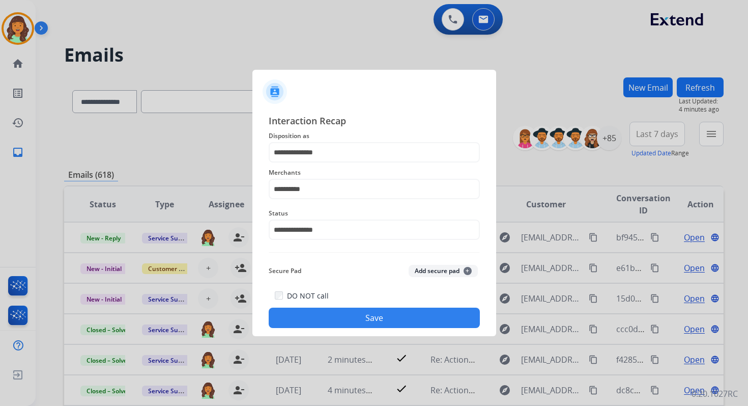
click at [393, 314] on button "Save" at bounding box center [374, 317] width 211 height 20
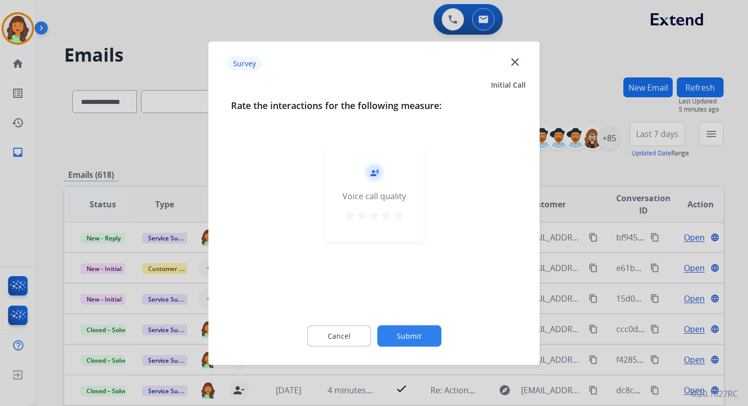
click at [402, 319] on div "Cancel Submit" at bounding box center [374, 336] width 287 height 46
click at [402, 327] on button "Submit" at bounding box center [409, 335] width 64 height 21
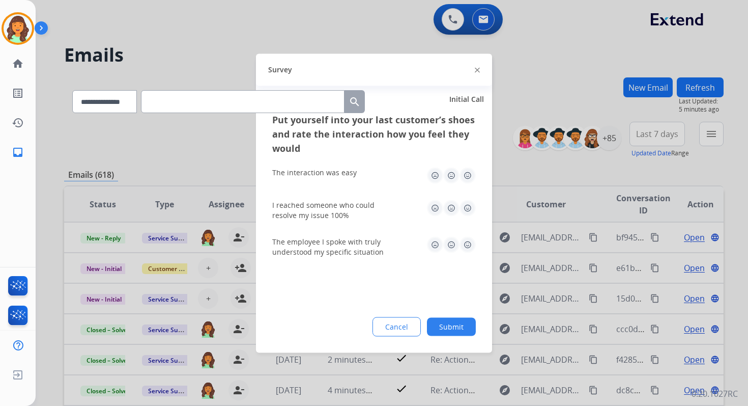
click at [446, 328] on button "Submit" at bounding box center [451, 326] width 49 height 18
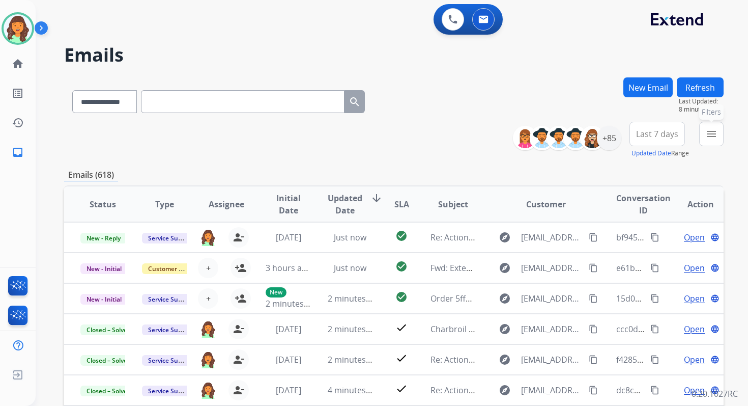
click at [714, 132] on mat-icon "menu" at bounding box center [712, 134] width 12 height 12
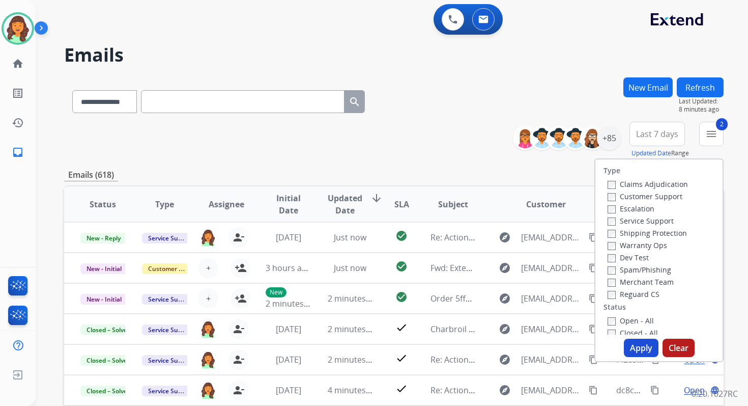
click at [635, 344] on button "Apply" at bounding box center [641, 348] width 35 height 18
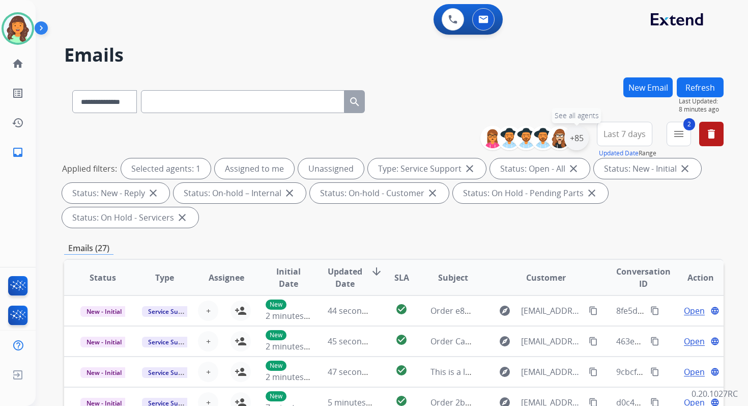
click at [579, 137] on div "+85" at bounding box center [577, 138] width 24 height 24
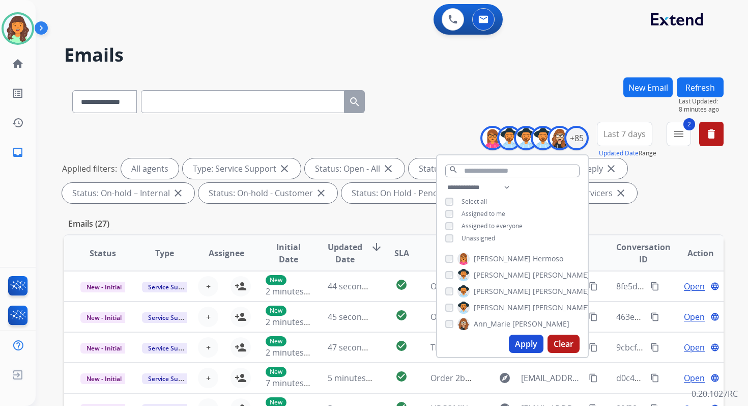
click at [530, 346] on button "Apply" at bounding box center [526, 343] width 35 height 18
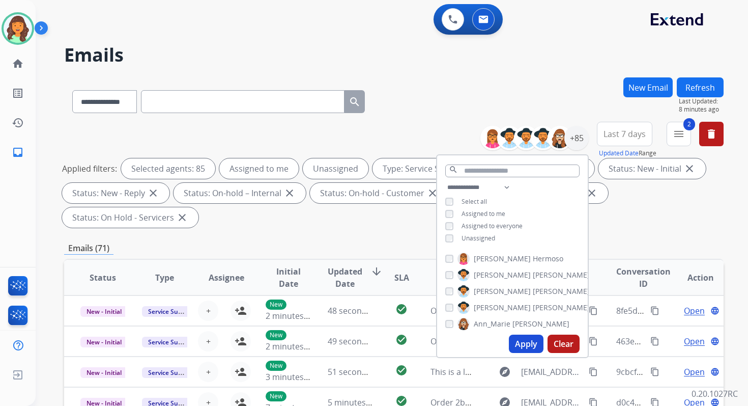
click at [526, 341] on button "Apply" at bounding box center [526, 343] width 35 height 18
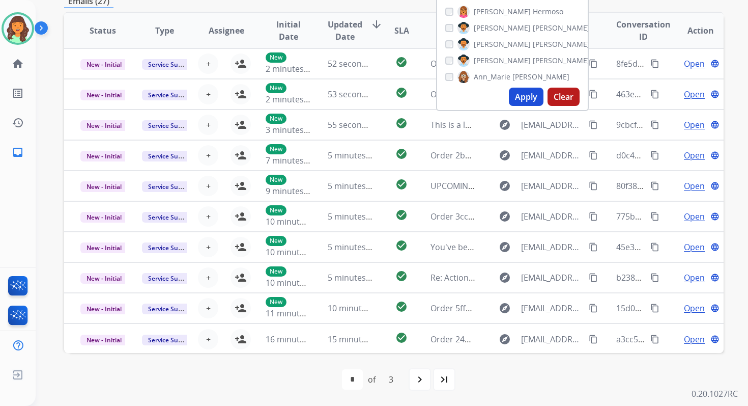
click at [262, 382] on div "first_page navigate_before * * * of 3 navigate_next last_page" at bounding box center [394, 379] width 660 height 20
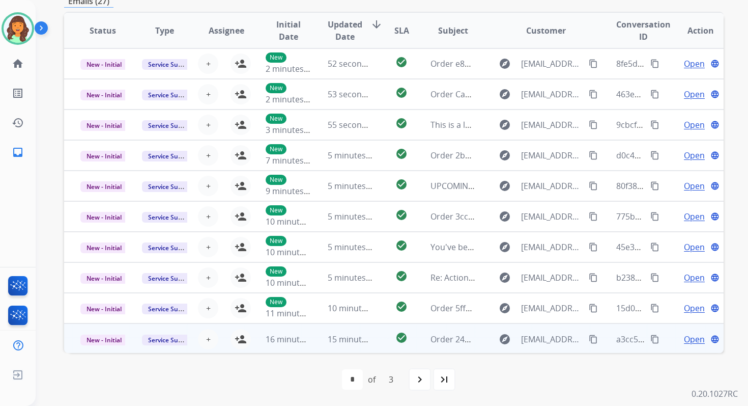
click at [320, 340] on td "15 minutes ago" at bounding box center [343, 338] width 62 height 31
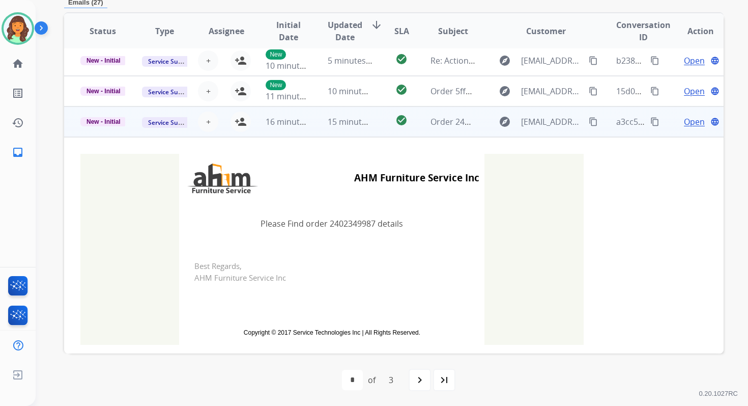
scroll to position [225, 0]
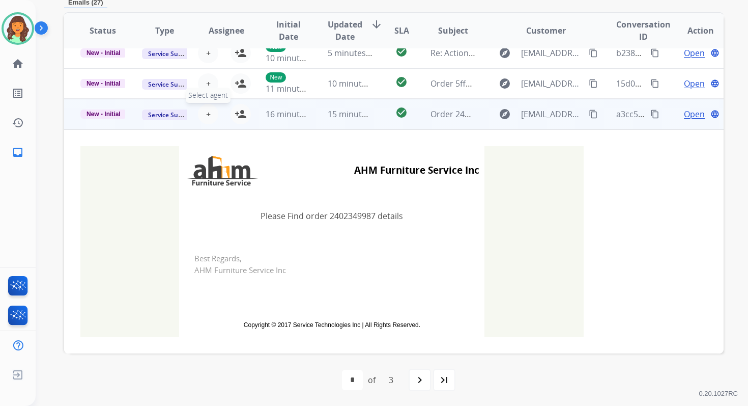
click at [207, 113] on span "+" at bounding box center [208, 114] width 5 height 12
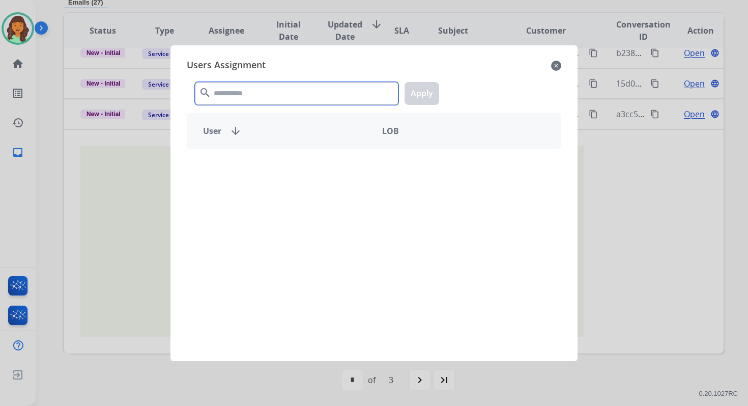
click at [226, 96] on input "text" at bounding box center [297, 93] width 204 height 23
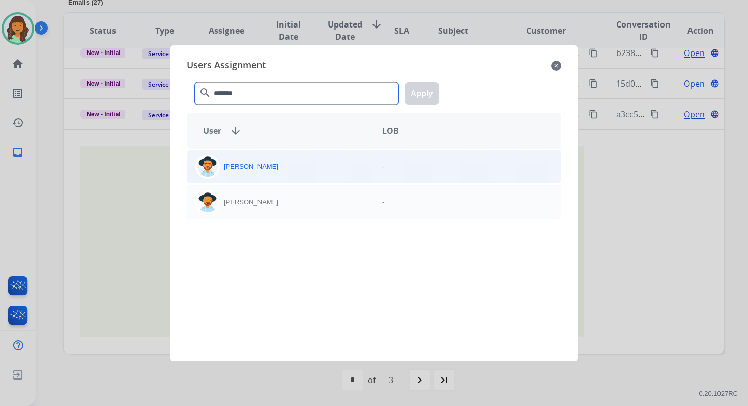
type input "*******"
click at [237, 159] on div "Heather Hocker" at bounding box center [280, 166] width 187 height 24
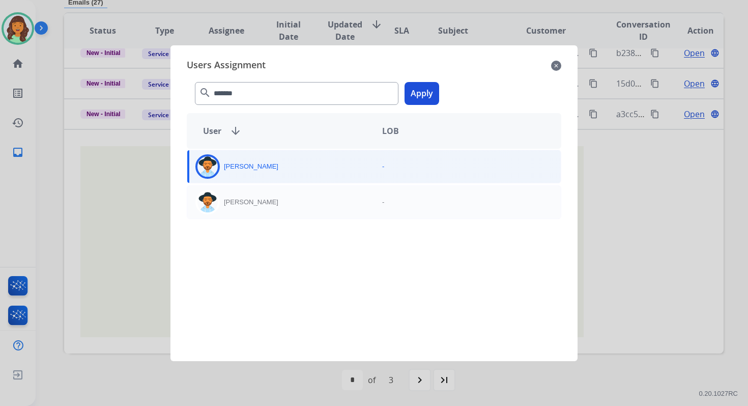
click at [423, 92] on button "Apply" at bounding box center [422, 93] width 35 height 23
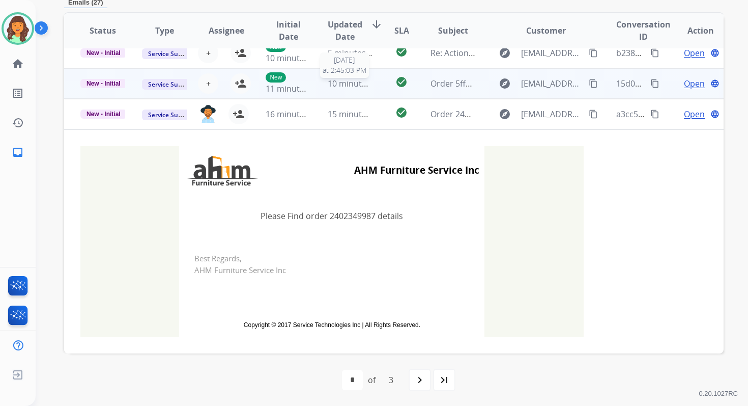
click at [338, 82] on span "10 minutes ago" at bounding box center [357, 83] width 59 height 11
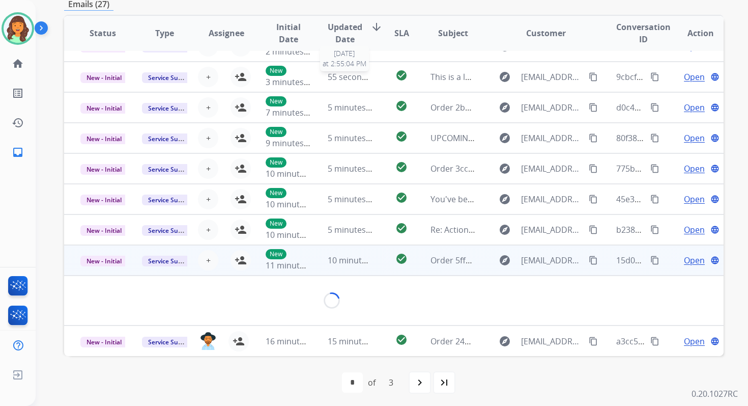
scroll to position [226, 0]
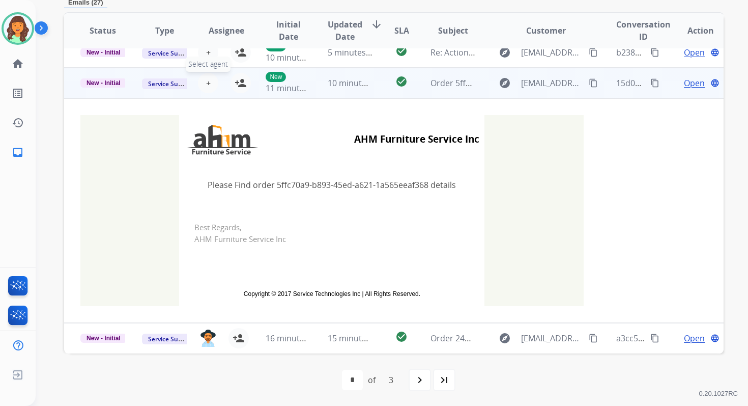
click at [208, 82] on span "+" at bounding box center [208, 83] width 5 height 12
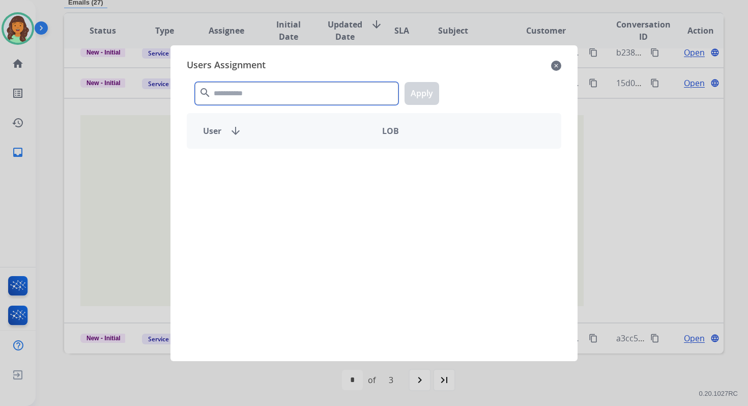
click at [244, 94] on input "text" at bounding box center [297, 93] width 204 height 23
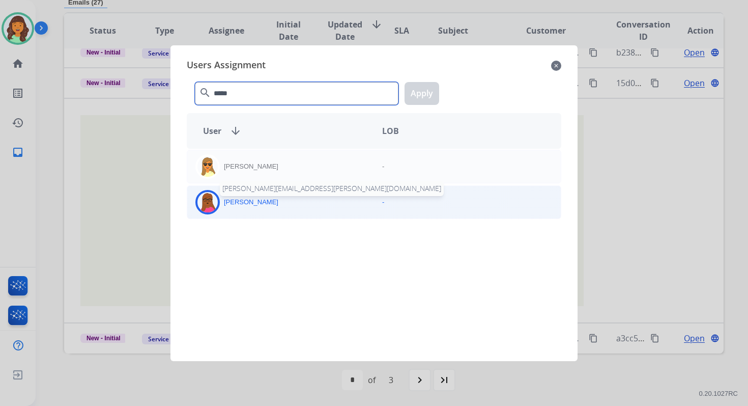
type input "*****"
click at [253, 199] on p "Emily Thurman" at bounding box center [251, 202] width 54 height 10
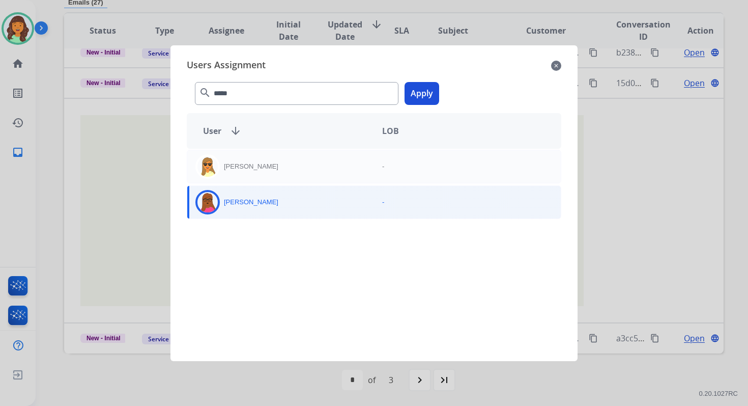
click at [417, 92] on button "Apply" at bounding box center [422, 93] width 35 height 23
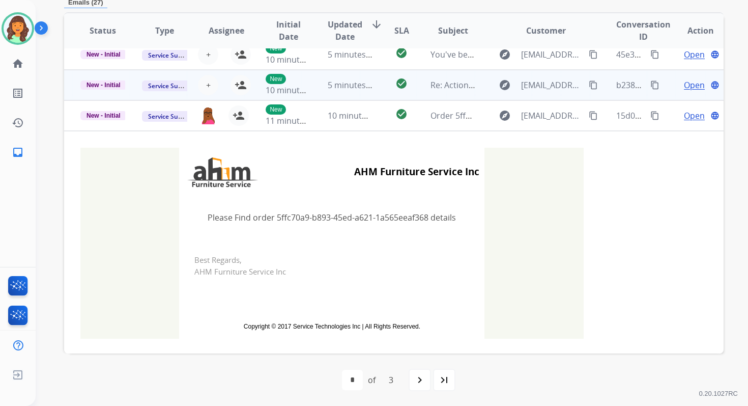
click at [331, 93] on td "5 minutes ago" at bounding box center [343, 85] width 62 height 31
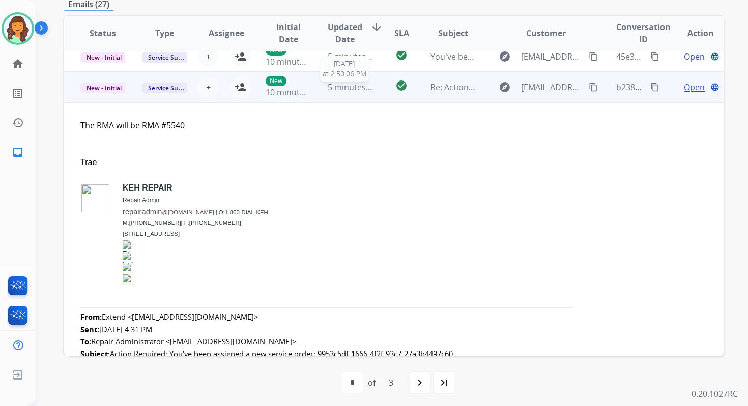
scroll to position [214, 0]
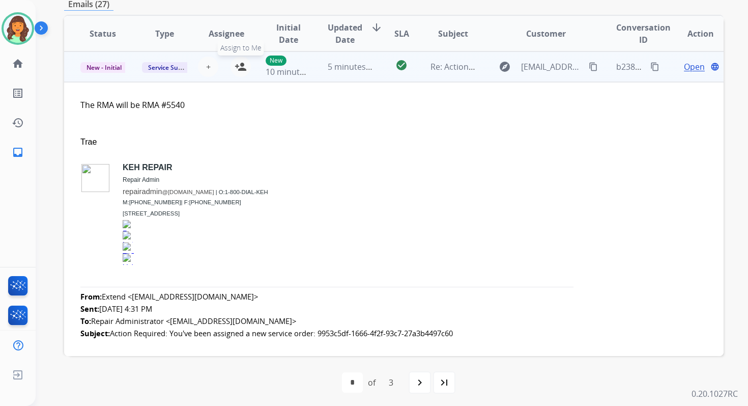
click at [240, 70] on mat-icon "person_add" at bounding box center [241, 67] width 12 height 12
click at [106, 67] on span "New - Initial" at bounding box center [103, 67] width 47 height 11
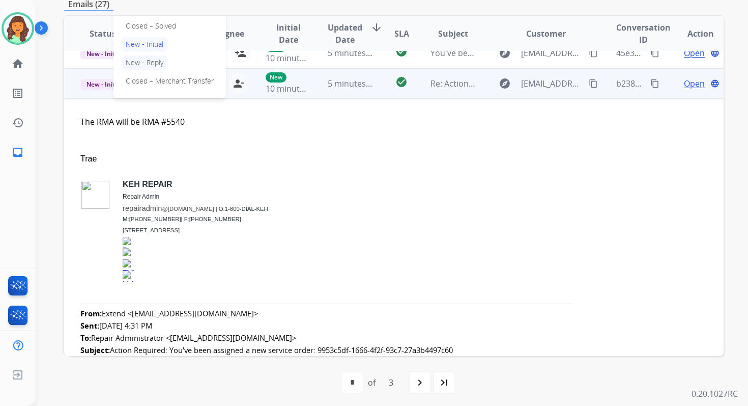
scroll to position [181, 0]
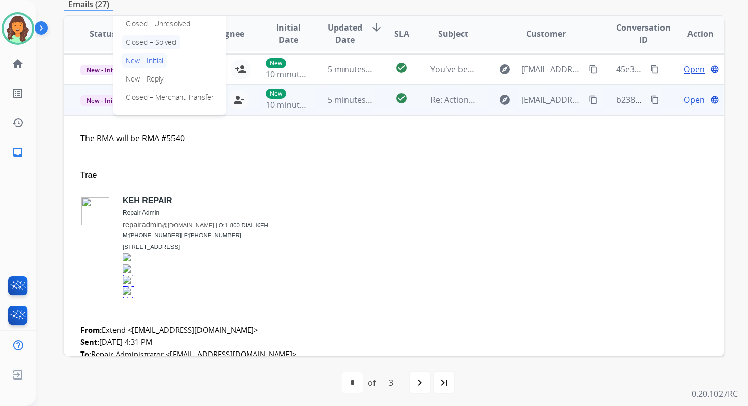
click at [150, 42] on p "Closed – Solved" at bounding box center [151, 42] width 59 height 14
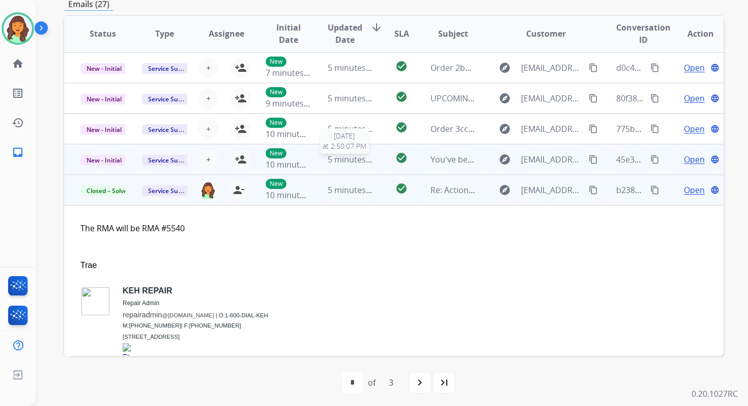
click at [357, 157] on span "5 minutes ago" at bounding box center [355, 159] width 54 height 11
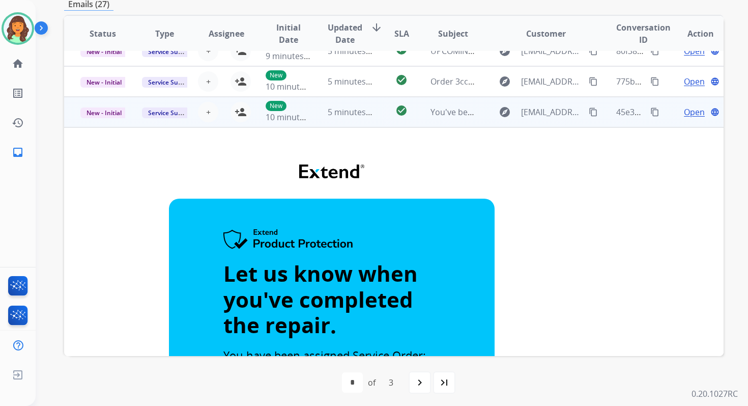
scroll to position [0, 0]
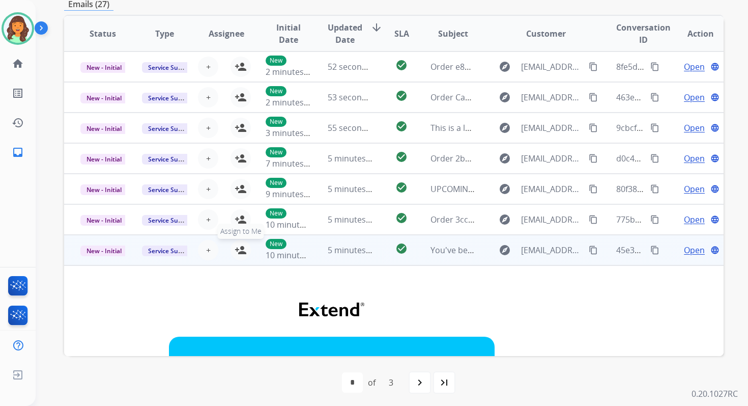
click at [237, 247] on mat-icon "person_add" at bounding box center [241, 250] width 12 height 12
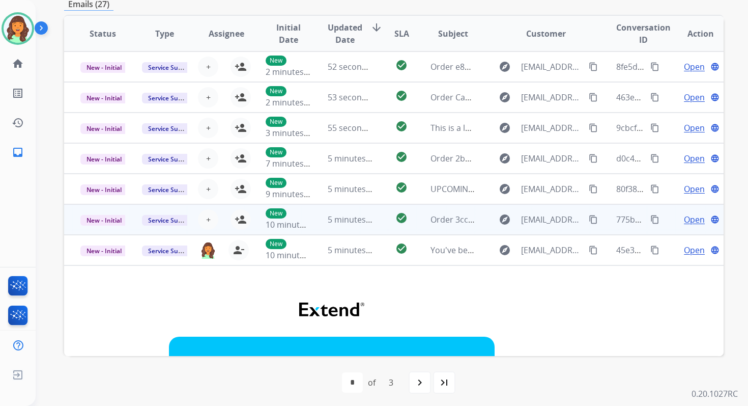
click at [334, 212] on td "5 minutes ago" at bounding box center [343, 219] width 62 height 31
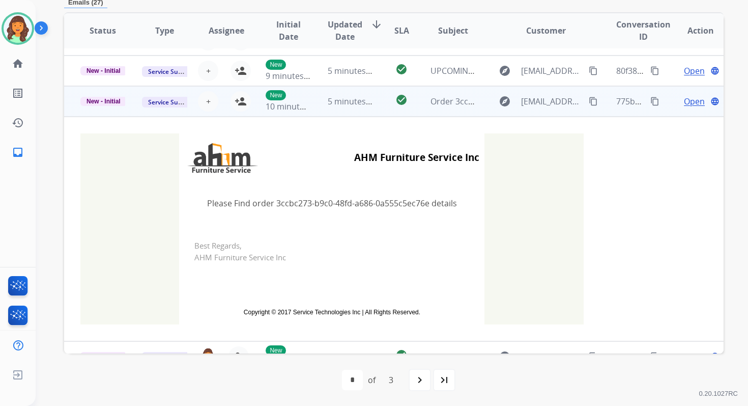
scroll to position [17, 0]
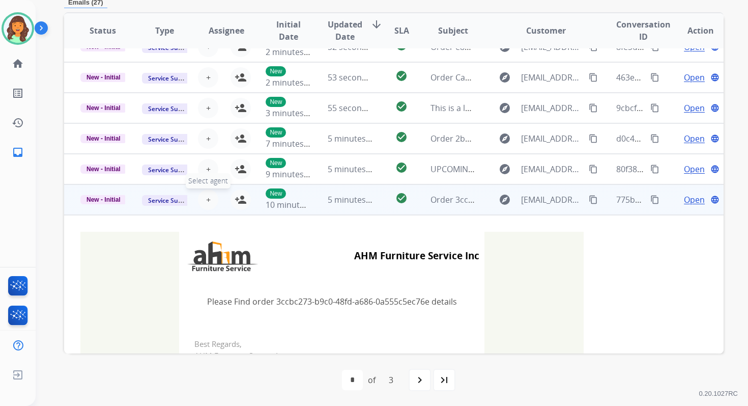
click at [209, 198] on button "+ Select agent" at bounding box center [208, 199] width 20 height 20
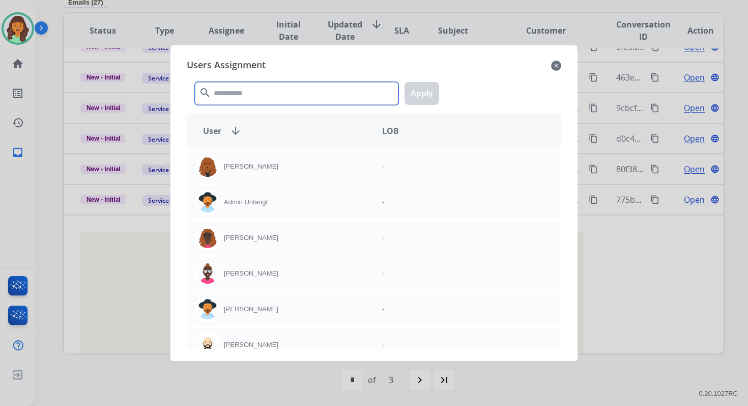
click at [278, 90] on input "text" at bounding box center [297, 93] width 204 height 23
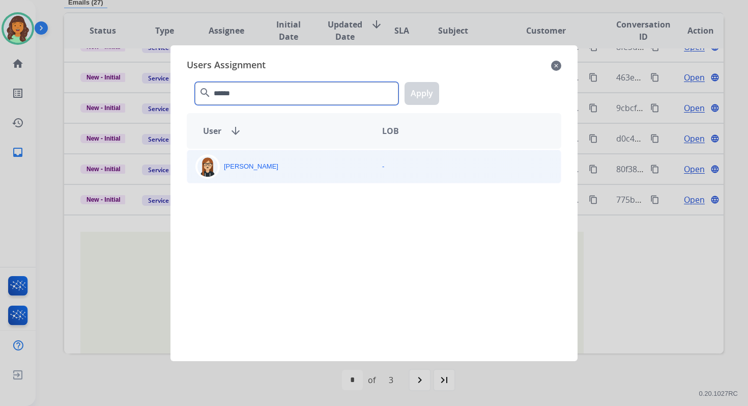
type input "******"
click at [293, 160] on div "Trisha Higgins" at bounding box center [280, 166] width 187 height 24
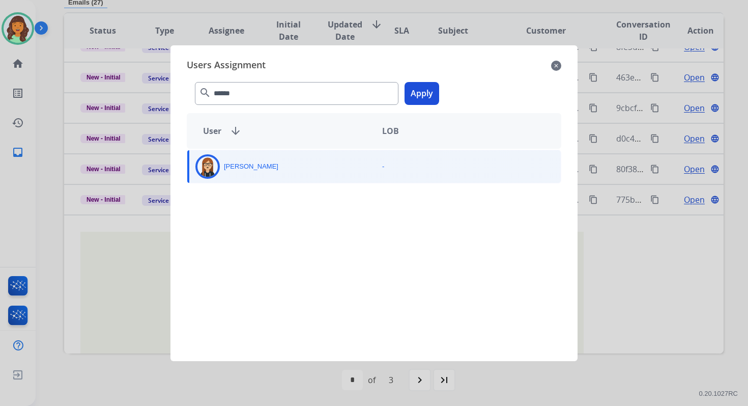
click at [421, 90] on button "Apply" at bounding box center [422, 93] width 35 height 23
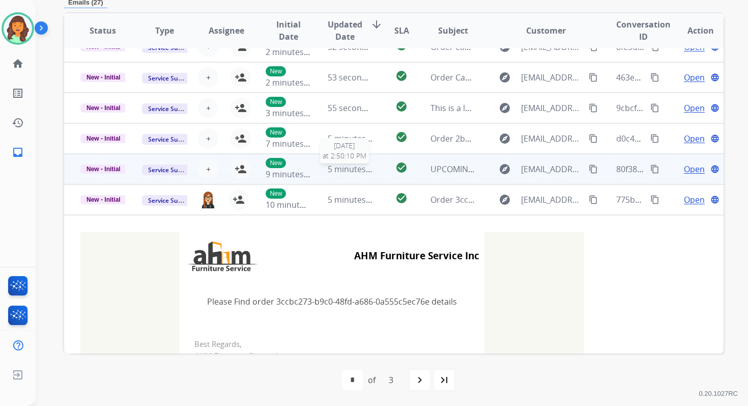
click at [334, 171] on span "5 minutes ago" at bounding box center [355, 168] width 54 height 11
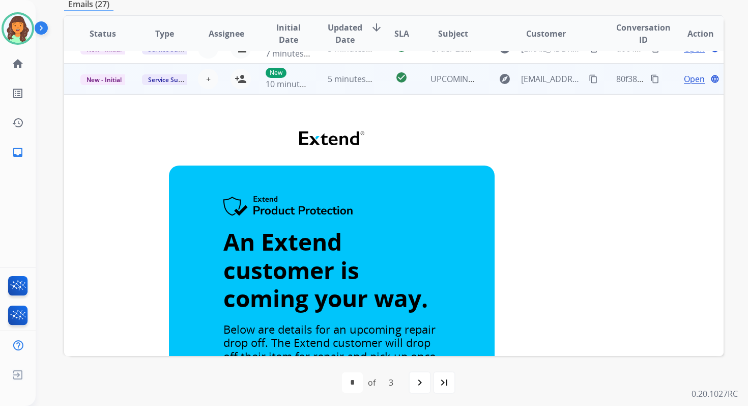
scroll to position [85, 0]
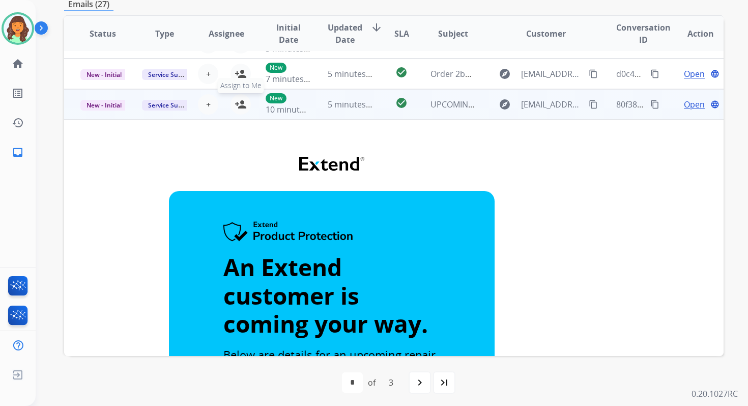
click at [238, 103] on mat-icon "person_add" at bounding box center [241, 104] width 12 height 12
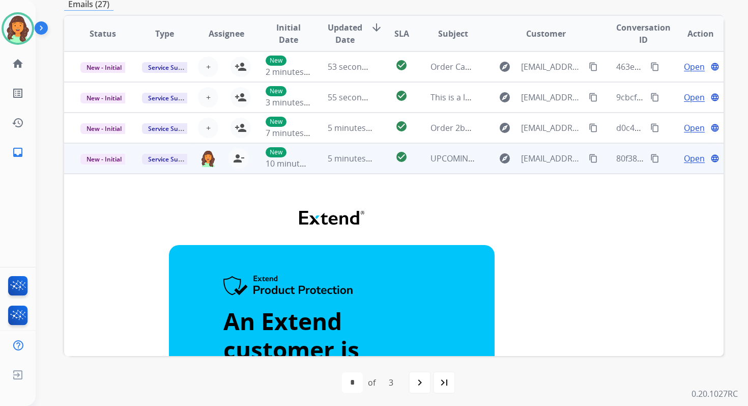
scroll to position [0, 0]
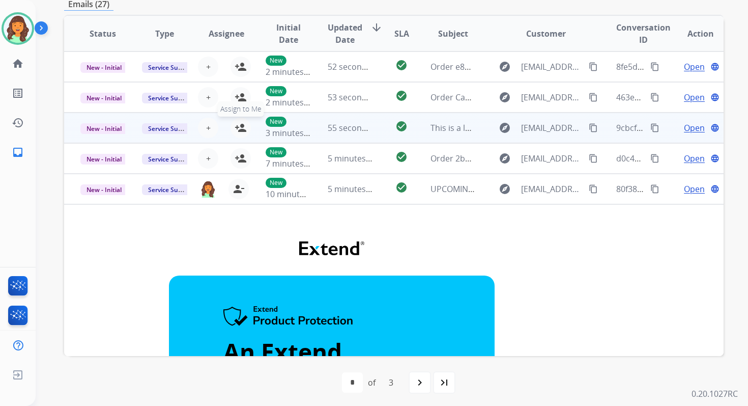
click at [240, 128] on mat-icon "person_add" at bounding box center [241, 128] width 12 height 12
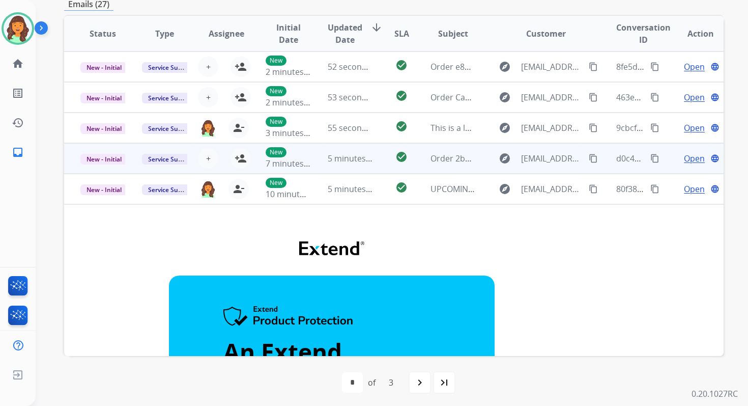
click at [316, 162] on td "5 minutes ago" at bounding box center [343, 158] width 62 height 31
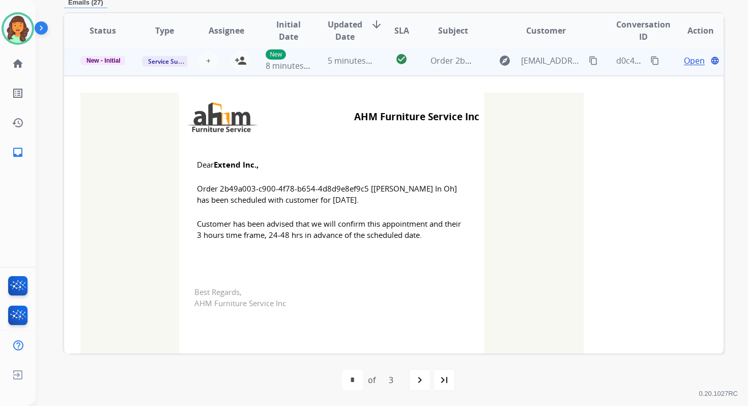
scroll to position [96, 0]
click at [238, 63] on mat-icon "person_add" at bounding box center [241, 59] width 12 height 12
click at [100, 59] on span "New - Initial" at bounding box center [103, 59] width 46 height 9
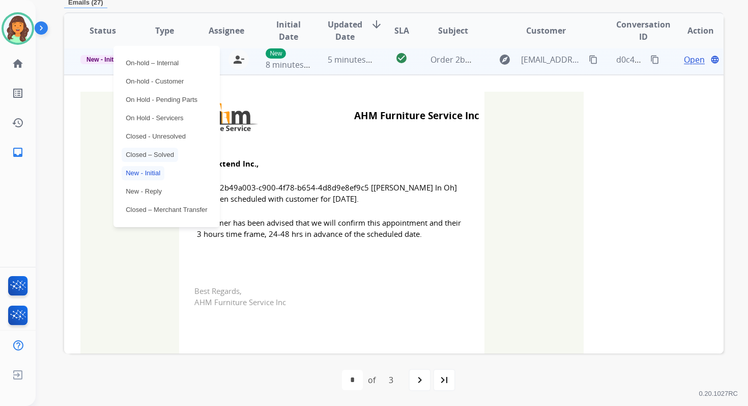
click at [157, 150] on p "Closed – Solved" at bounding box center [150, 155] width 57 height 14
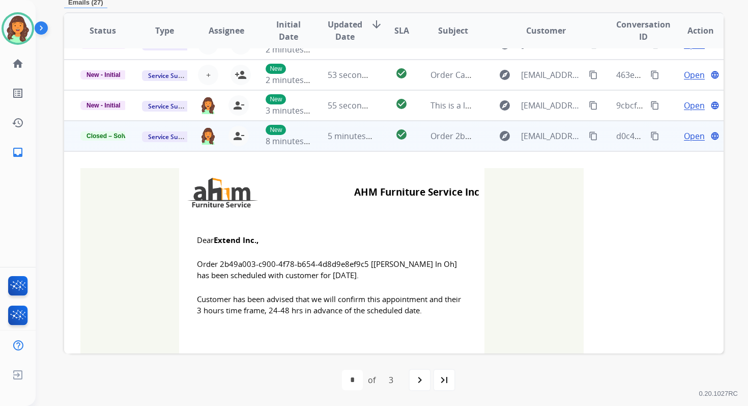
scroll to position [0, 0]
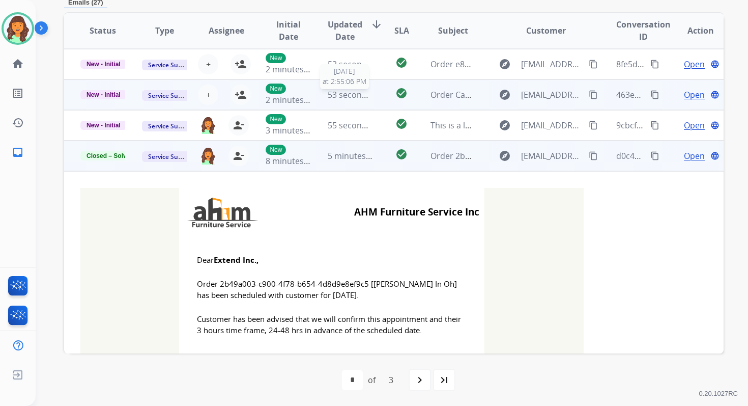
click at [351, 96] on span "53 seconds ago" at bounding box center [358, 94] width 60 height 11
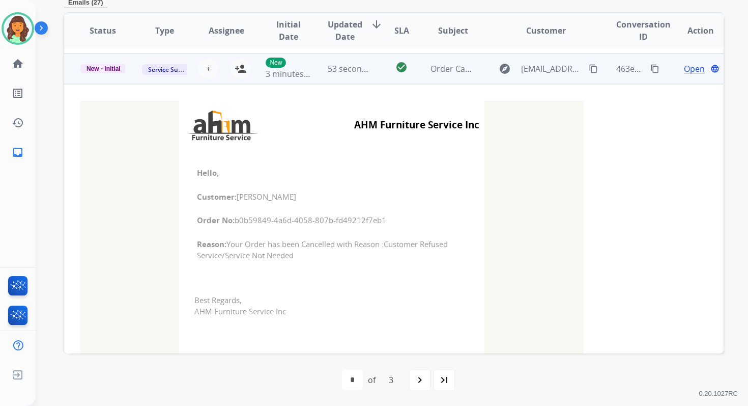
scroll to position [31, 0]
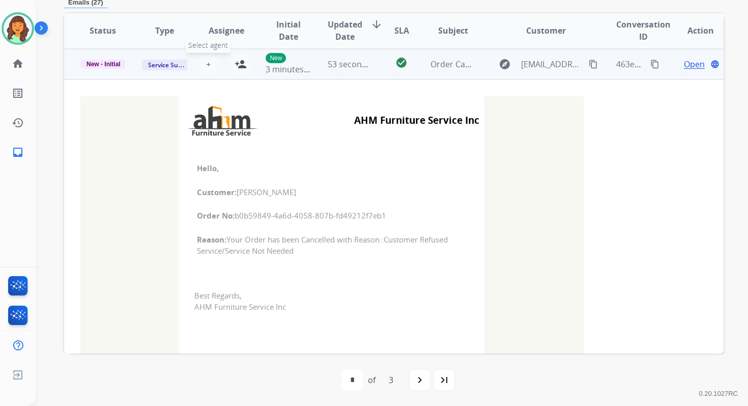
click at [209, 64] on button "+ Select agent" at bounding box center [208, 64] width 20 height 20
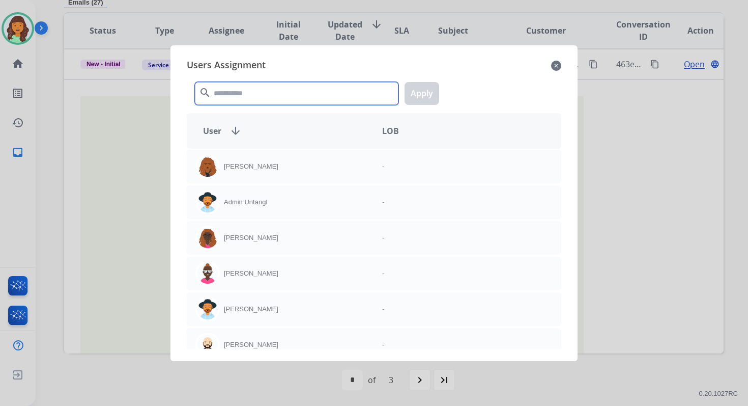
click at [237, 96] on input "text" at bounding box center [297, 93] width 204 height 23
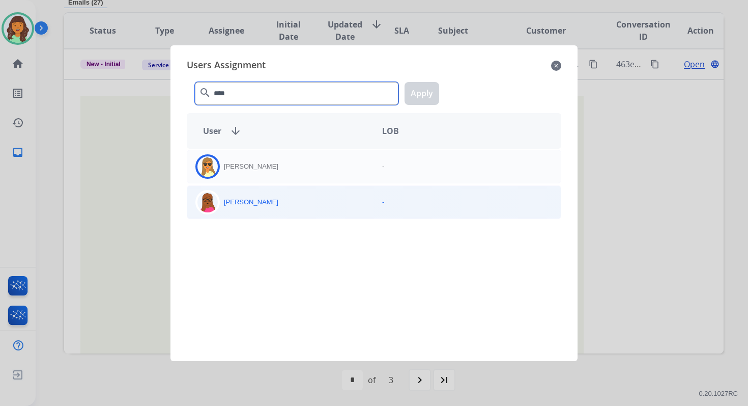
type input "****"
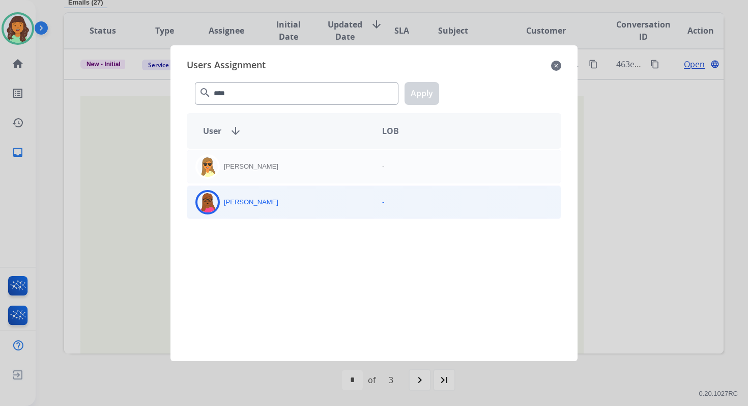
click at [271, 208] on div "Emily Thurman" at bounding box center [280, 202] width 187 height 24
click at [419, 92] on button "Apply" at bounding box center [422, 93] width 35 height 23
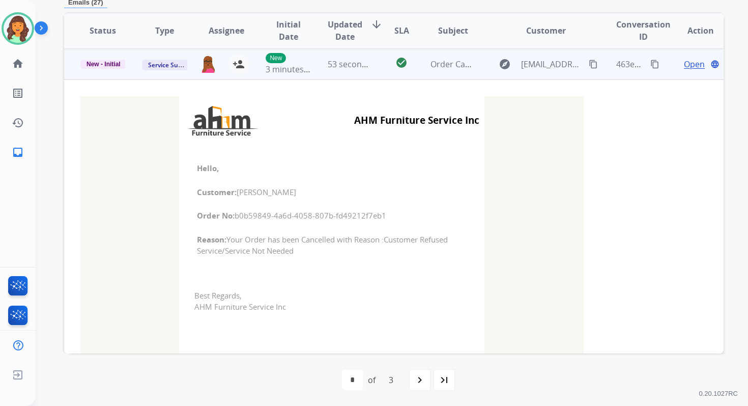
scroll to position [0, 0]
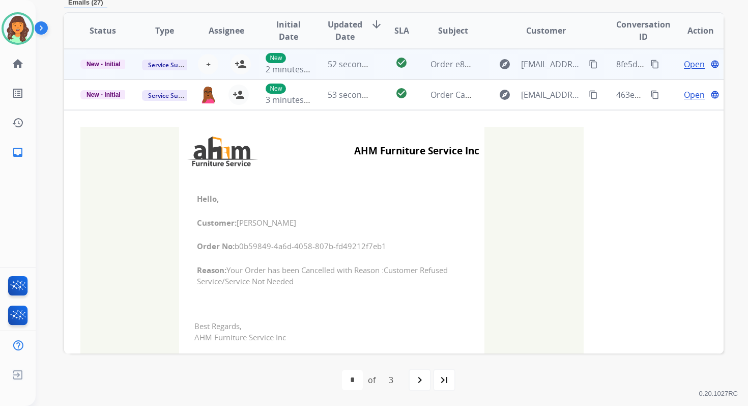
click at [355, 64] on span "52 seconds ago" at bounding box center [358, 64] width 60 height 11
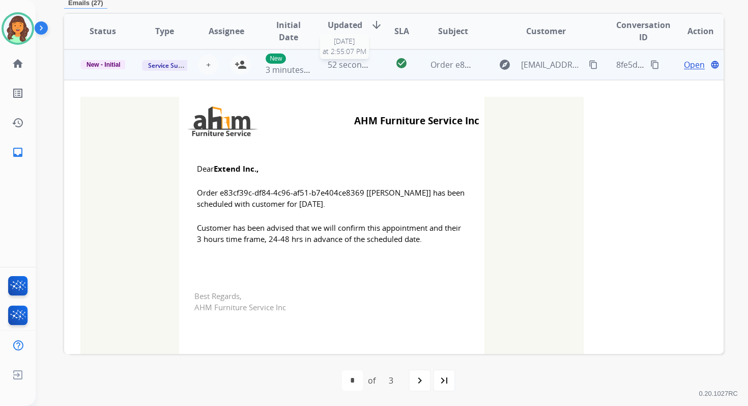
scroll to position [244, 0]
click at [241, 61] on mat-icon "person_add" at bounding box center [241, 64] width 12 height 12
click at [105, 64] on span "New - Initial" at bounding box center [103, 64] width 46 height 9
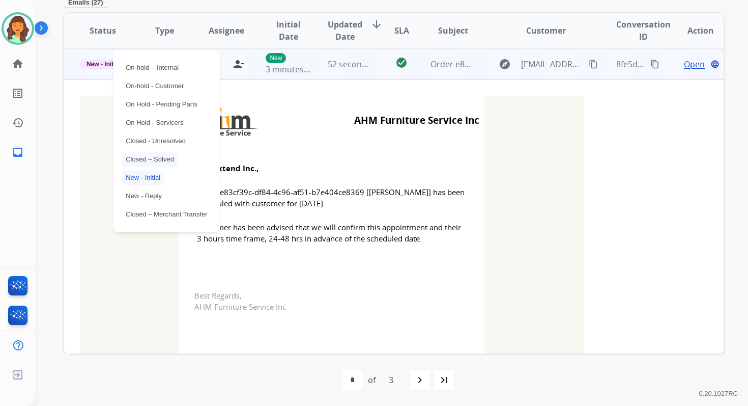
click at [152, 158] on p "Closed – Solved" at bounding box center [150, 159] width 57 height 14
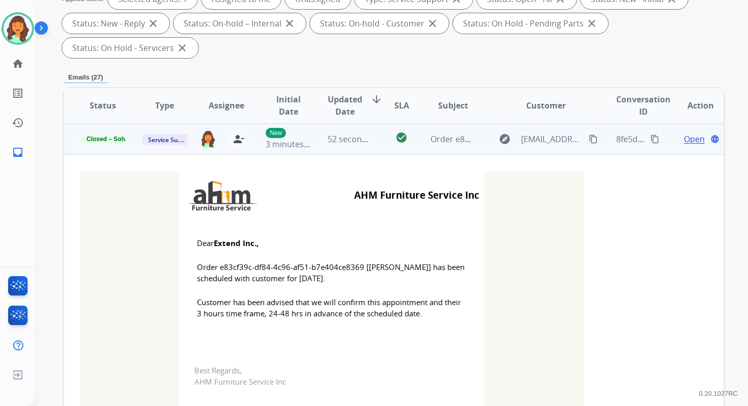
scroll to position [0, 0]
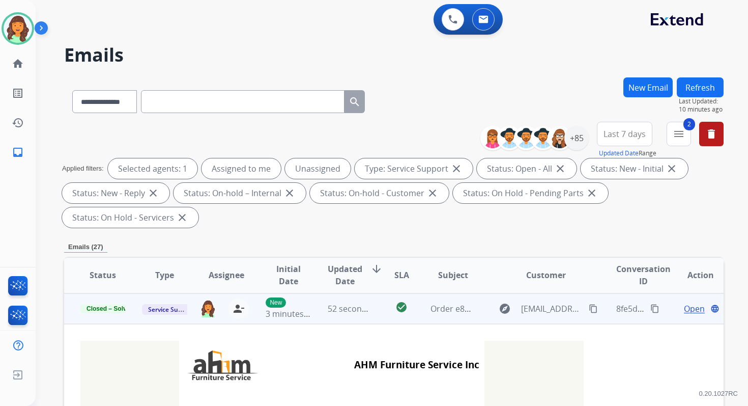
click at [707, 91] on button "Refresh" at bounding box center [700, 87] width 47 height 20
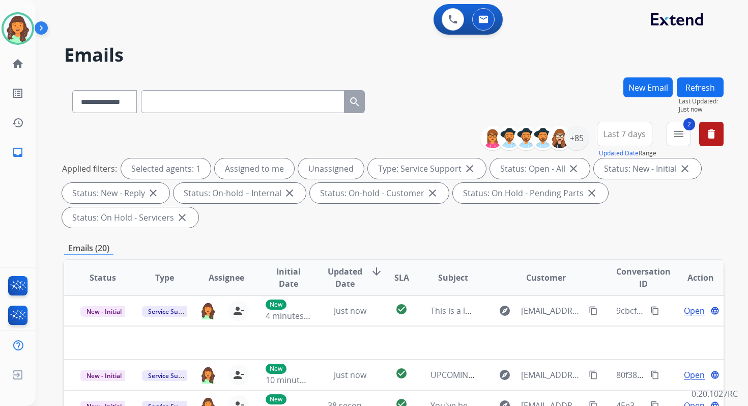
scroll to position [247, 0]
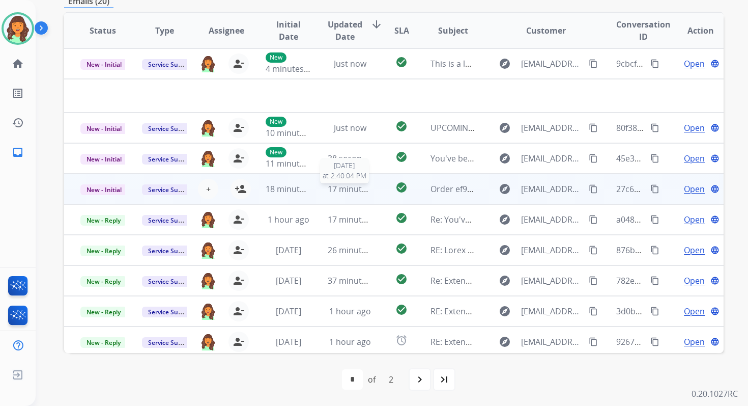
click at [357, 185] on span "17 minutes ago" at bounding box center [357, 188] width 59 height 11
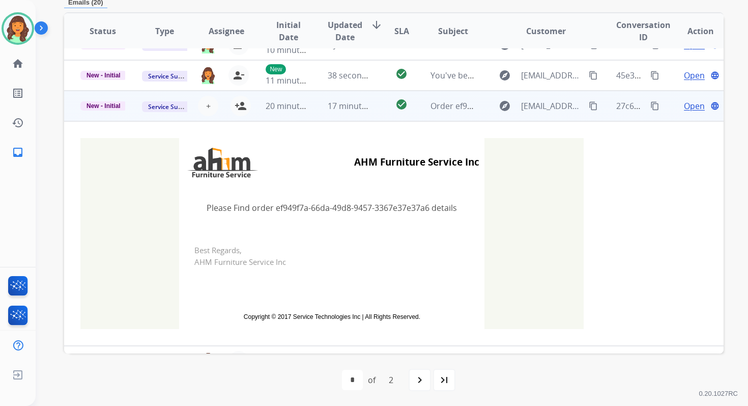
scroll to position [92, 0]
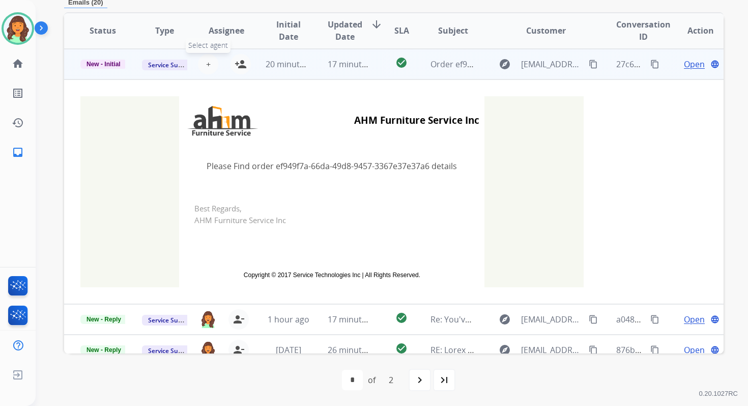
click at [206, 64] on span "+" at bounding box center [208, 64] width 5 height 12
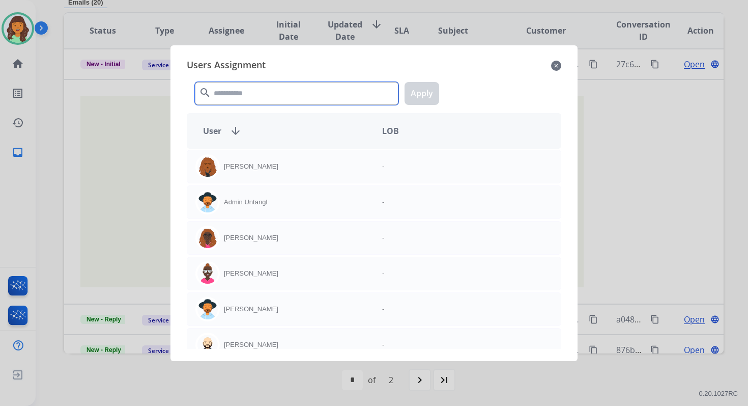
click at [238, 99] on input "text" at bounding box center [297, 93] width 204 height 23
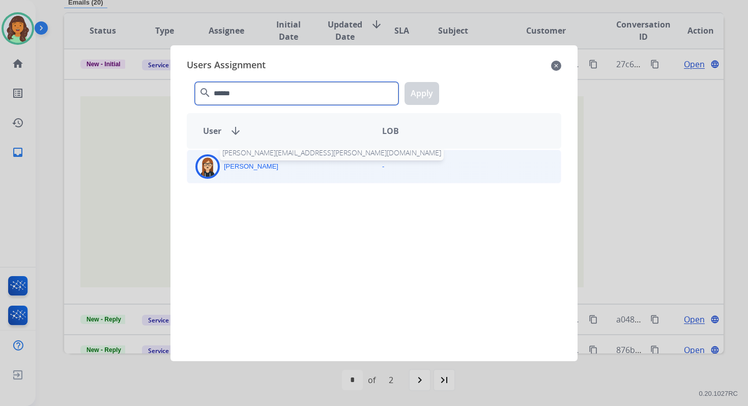
type input "******"
click at [261, 174] on div "Trisha Higgins trisha.higgins@extend.com" at bounding box center [280, 166] width 187 height 24
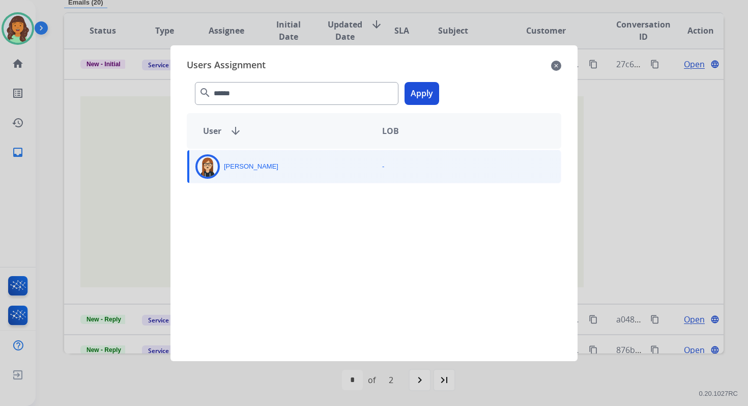
click at [419, 92] on button "Apply" at bounding box center [422, 93] width 35 height 23
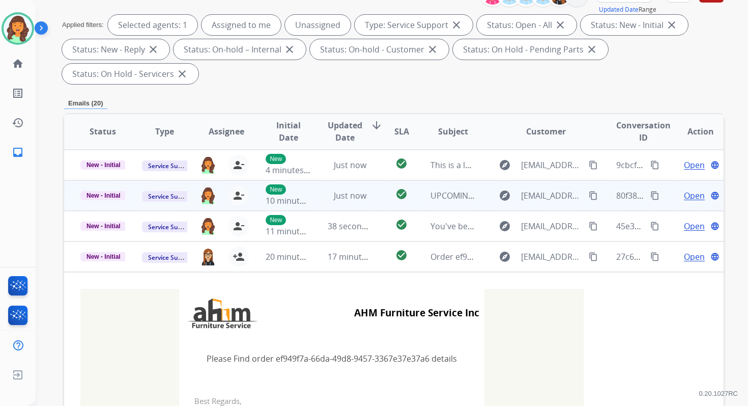
scroll to position [0, 0]
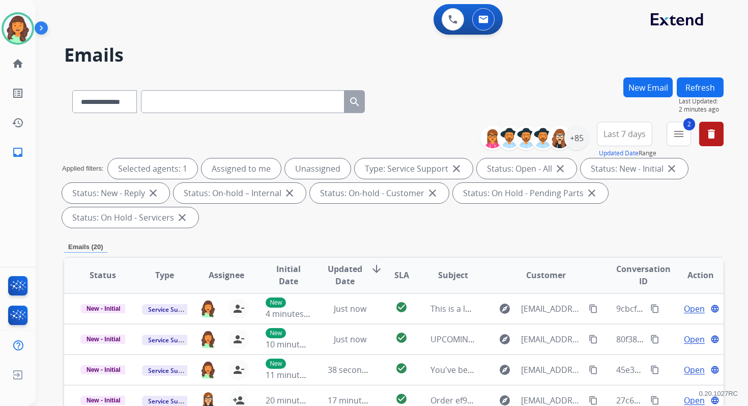
click at [703, 86] on button "Refresh" at bounding box center [700, 87] width 47 height 20
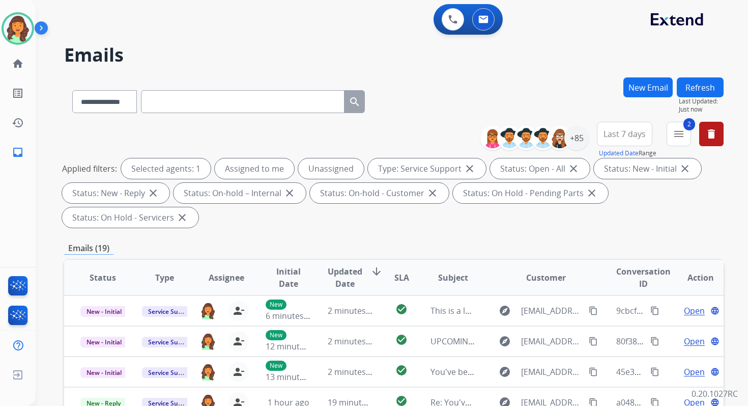
scroll to position [247, 0]
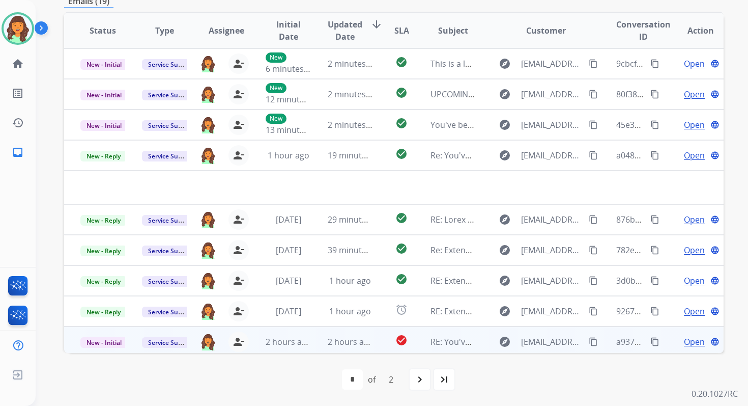
click at [373, 342] on td "check_circle" at bounding box center [393, 341] width 41 height 31
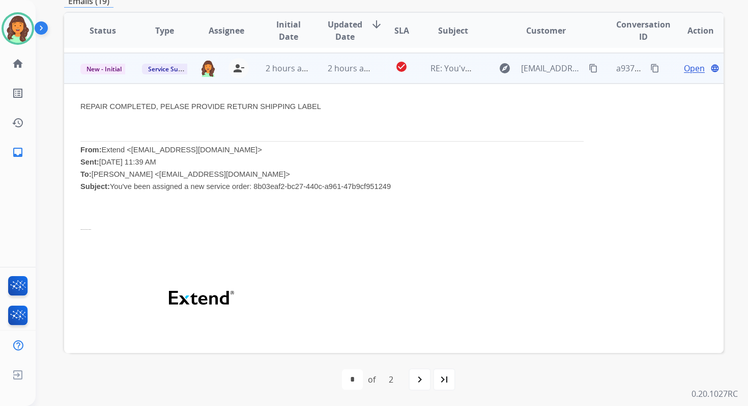
scroll to position [244, 0]
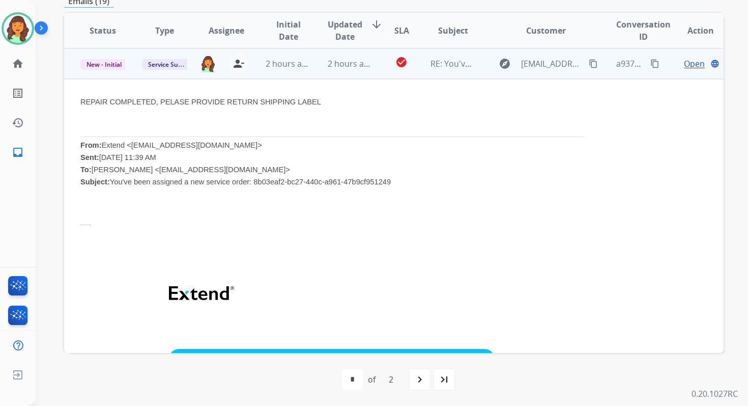
click at [687, 63] on span "Open" at bounding box center [694, 64] width 21 height 12
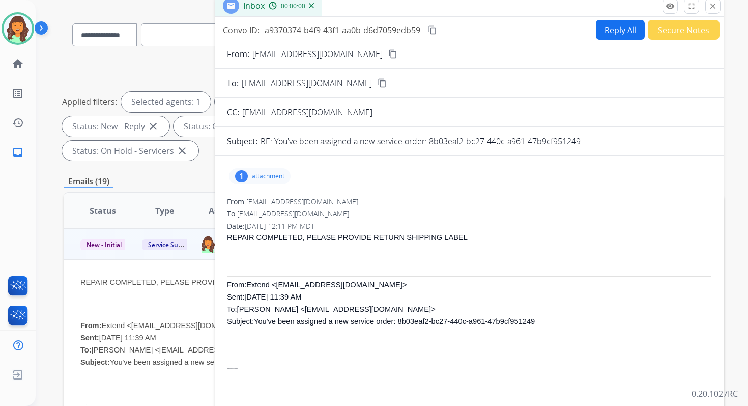
scroll to position [0, 0]
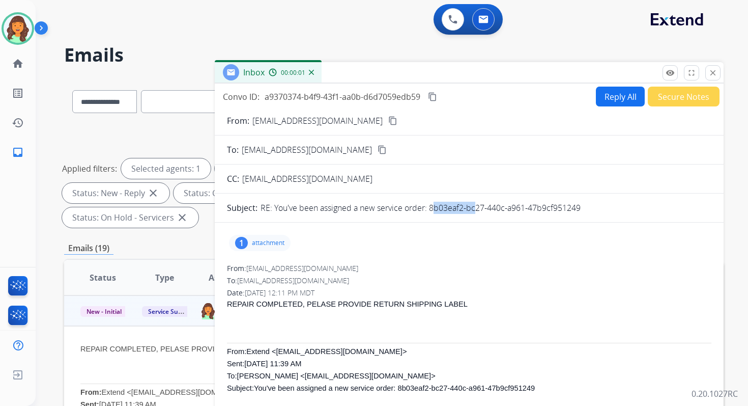
drag, startPoint x: 431, startPoint y: 207, endPoint x: 594, endPoint y: 209, distance: 163.4
click at [592, 208] on div "RE: You've been assigned a new service order: 8b03eaf2-bc27-440c-a961-47b9cf951…" at bounding box center [486, 208] width 451 height 12
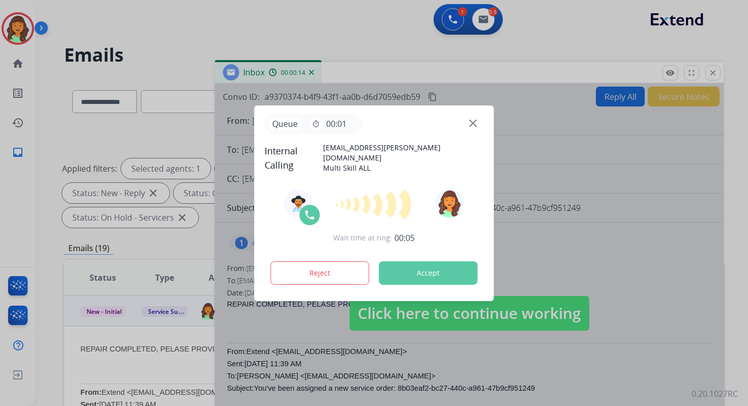
click at [434, 268] on button "Accept" at bounding box center [428, 272] width 99 height 23
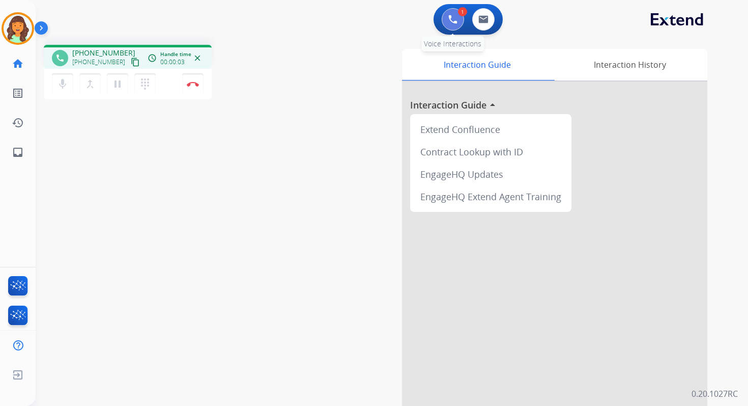
click at [453, 20] on img at bounding box center [453, 19] width 9 height 9
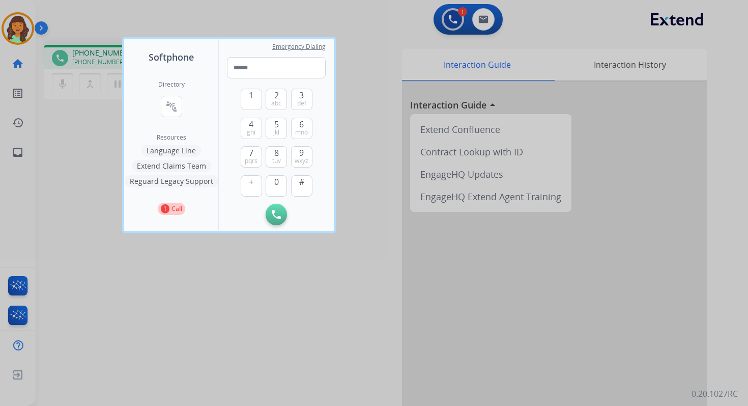
click at [481, 18] on div at bounding box center [374, 203] width 748 height 406
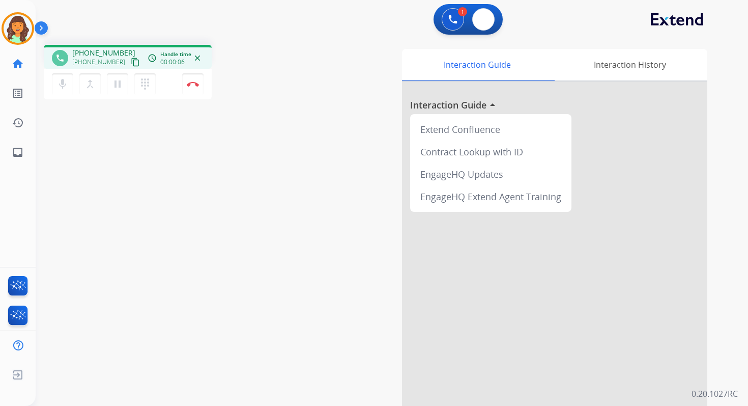
click at [481, 18] on img at bounding box center [484, 19] width 10 height 8
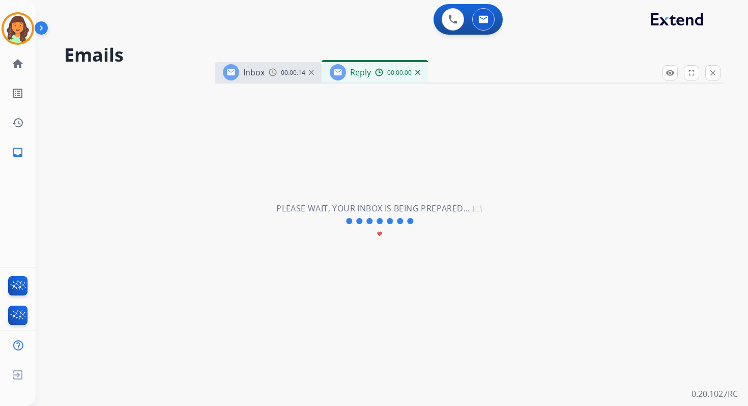
select select "**********"
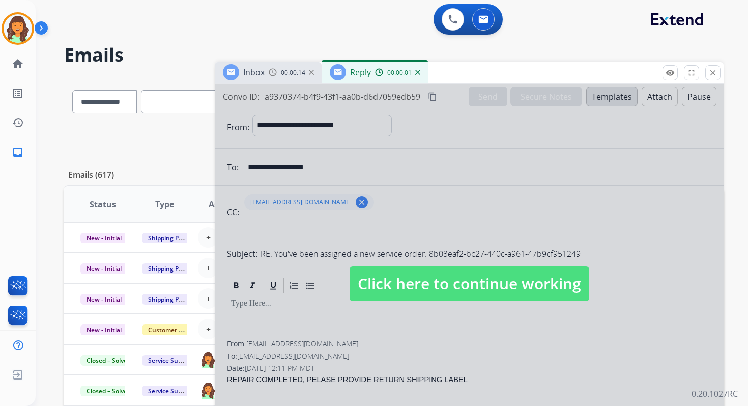
click at [423, 287] on span "Click here to continue working" at bounding box center [470, 283] width 240 height 35
select select
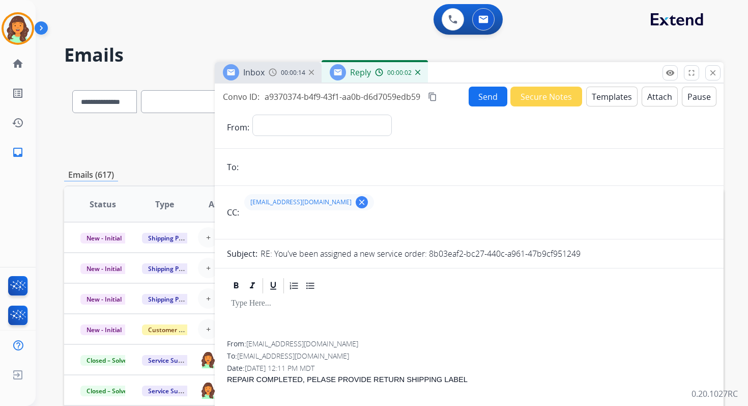
click at [656, 96] on button "Attach" at bounding box center [660, 97] width 36 height 20
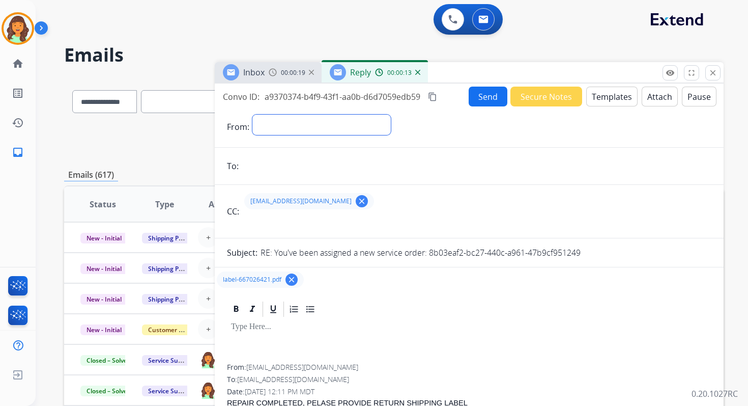
click at [309, 128] on select "**********" at bounding box center [322, 125] width 138 height 20
select select "**********"
click at [253, 115] on select "**********" at bounding box center [322, 125] width 138 height 20
click at [607, 93] on button "Templates" at bounding box center [611, 97] width 51 height 20
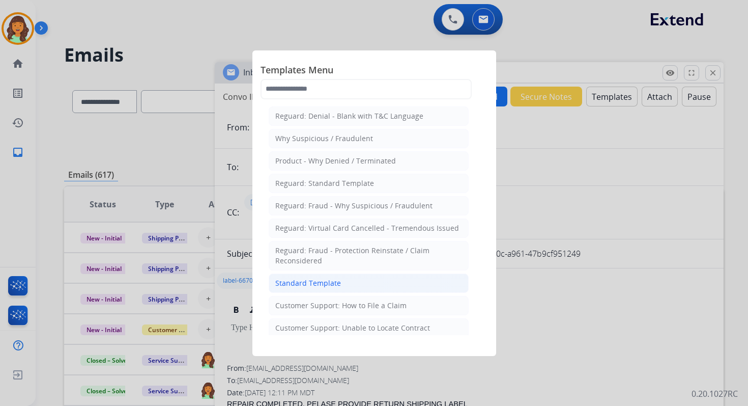
click at [322, 278] on div "Standard Template" at bounding box center [308, 283] width 66 height 10
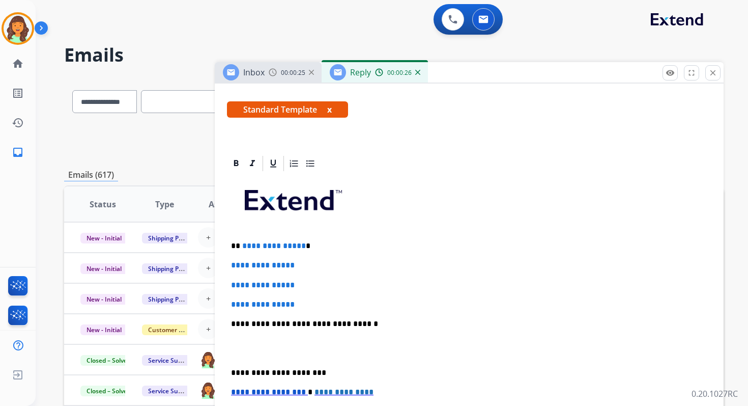
scroll to position [283, 0]
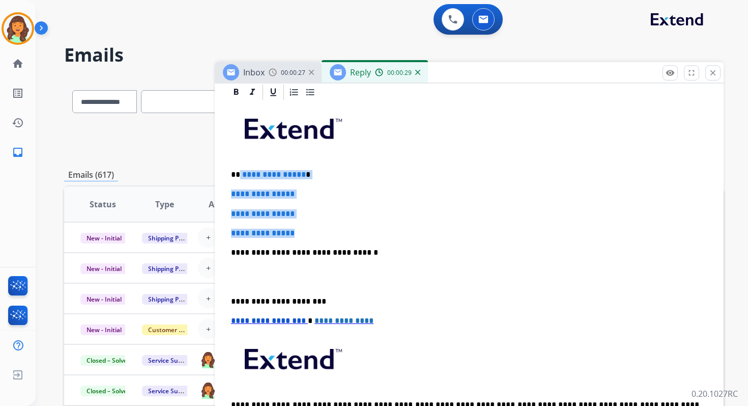
drag, startPoint x: 239, startPoint y: 174, endPoint x: 306, endPoint y: 237, distance: 92.6
click at [306, 237] on div "**********" at bounding box center [469, 276] width 485 height 350
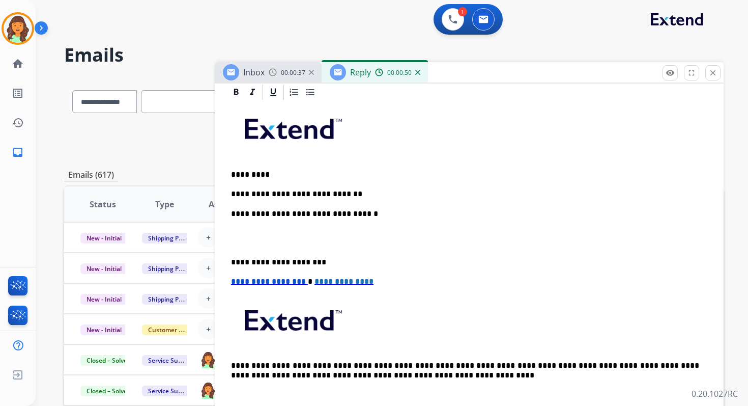
click at [339, 216] on p "**********" at bounding box center [465, 213] width 468 height 9
click at [279, 259] on p "**********" at bounding box center [465, 262] width 468 height 9
click at [233, 283] on span "**********" at bounding box center [268, 281] width 75 height 8
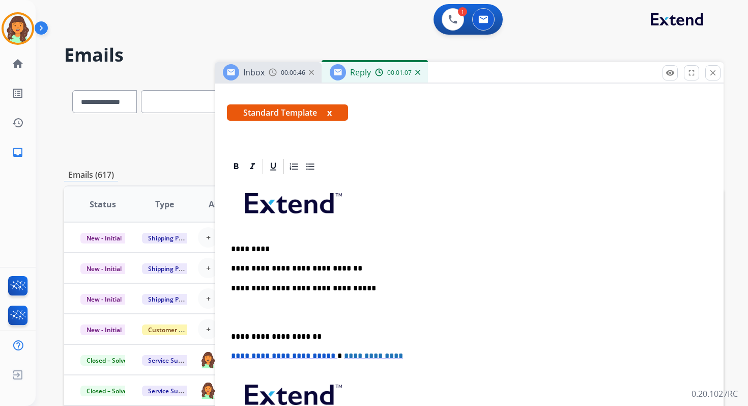
scroll to position [0, 0]
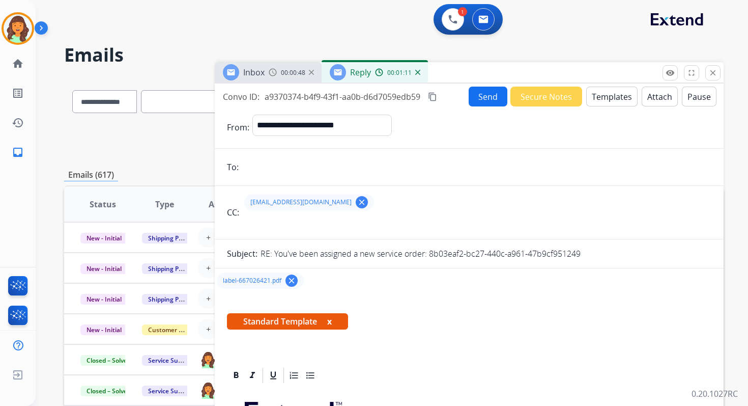
click at [434, 97] on mat-icon "content_copy" at bounding box center [432, 96] width 9 height 9
click at [469, 98] on button "Send" at bounding box center [488, 97] width 39 height 20
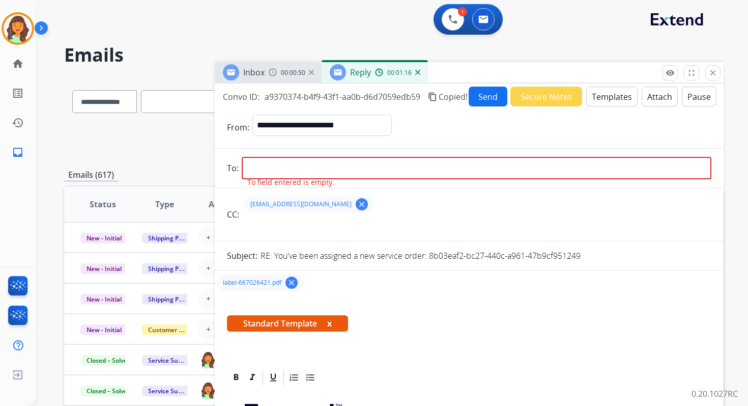
click at [266, 171] on input "email" at bounding box center [477, 168] width 470 height 22
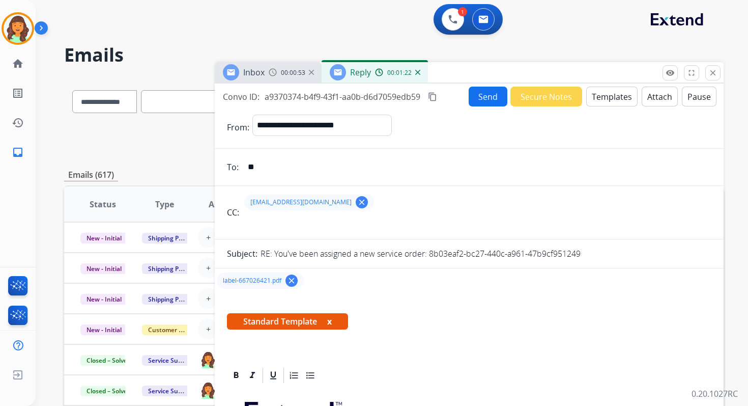
type input "**********"
click at [481, 93] on button "Send" at bounding box center [488, 97] width 39 height 20
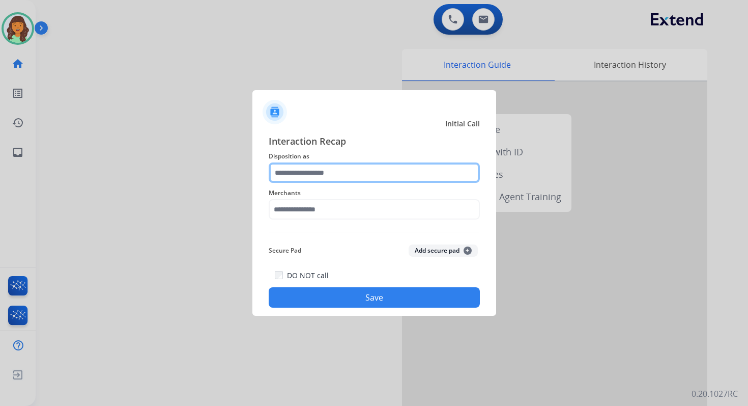
click at [329, 178] on input "text" at bounding box center [374, 172] width 211 height 20
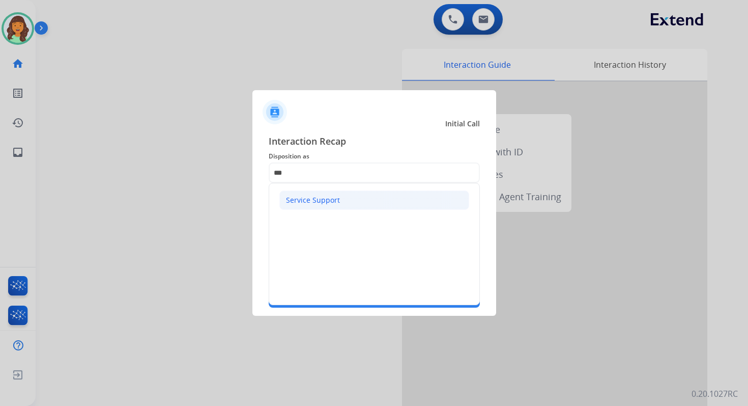
click at [318, 208] on li "Service Support" at bounding box center [374, 199] width 190 height 19
type input "**********"
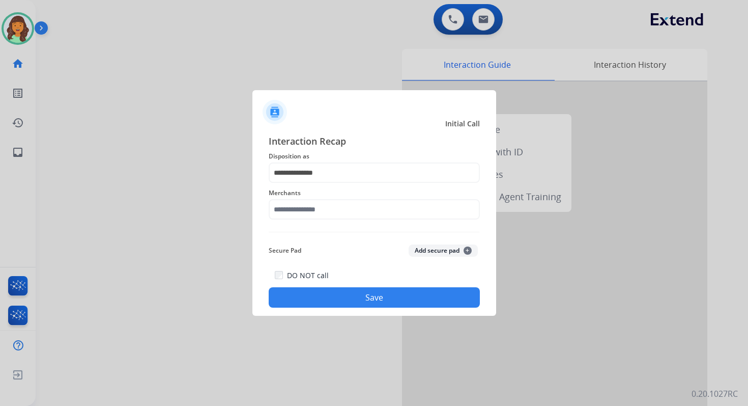
click at [324, 220] on div "Merchants" at bounding box center [374, 203] width 211 height 41
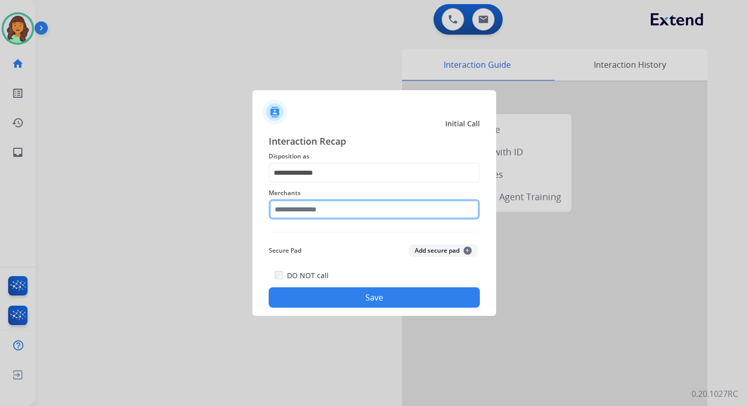
click at [324, 208] on input "text" at bounding box center [374, 209] width 211 height 20
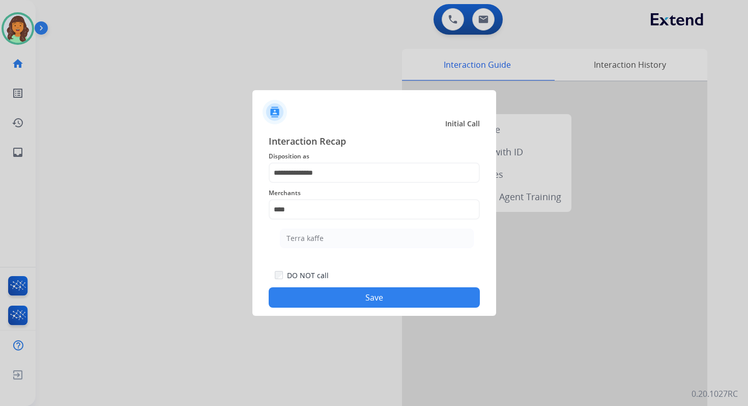
click at [329, 253] on ul "Terra kaffe" at bounding box center [377, 240] width 200 height 35
click at [329, 249] on ul "Terra kaffe" at bounding box center [377, 240] width 200 height 35
click at [363, 296] on button "Save" at bounding box center [374, 297] width 211 height 20
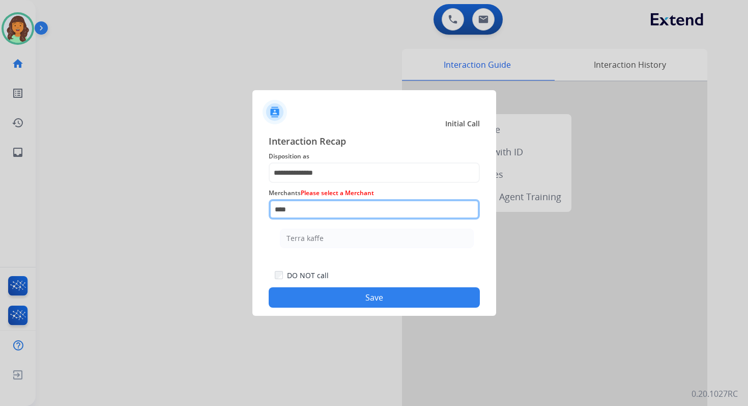
click at [320, 210] on input "****" at bounding box center [374, 209] width 211 height 20
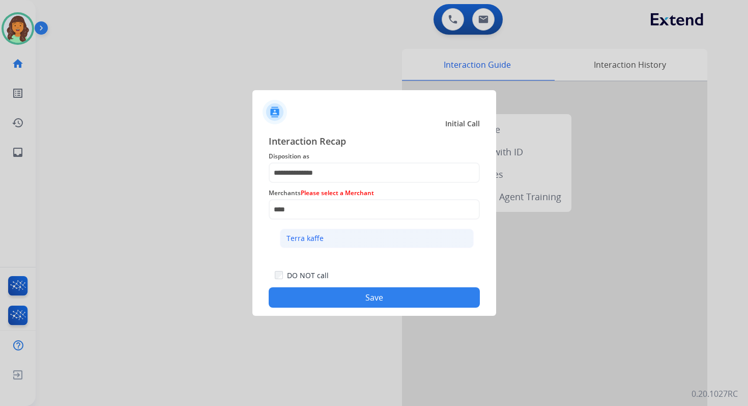
click at [326, 241] on li "Terra kaffe" at bounding box center [377, 238] width 194 height 19
type input "**********"
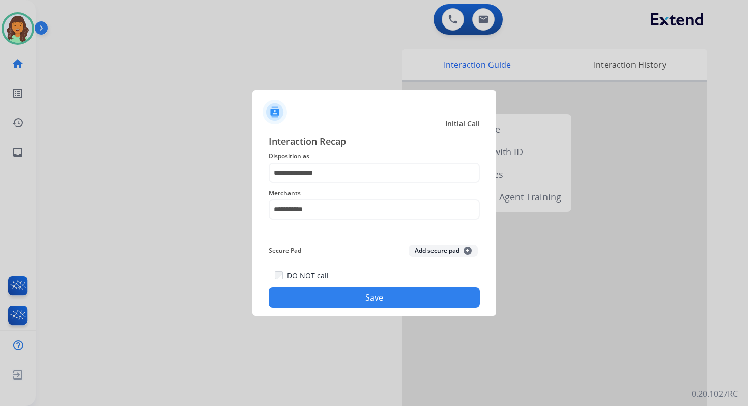
click at [379, 289] on button "Save" at bounding box center [374, 297] width 211 height 20
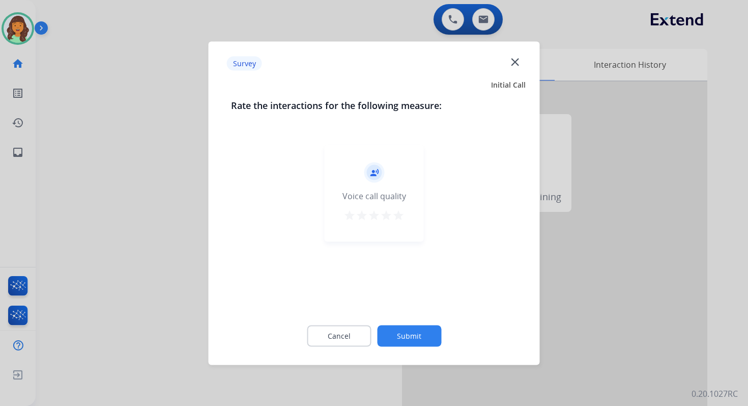
click at [413, 333] on button "Submit" at bounding box center [409, 335] width 64 height 21
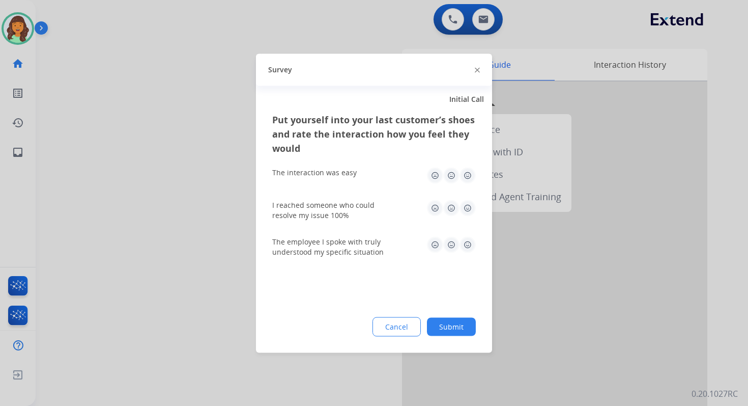
click at [441, 328] on button "Submit" at bounding box center [451, 326] width 49 height 18
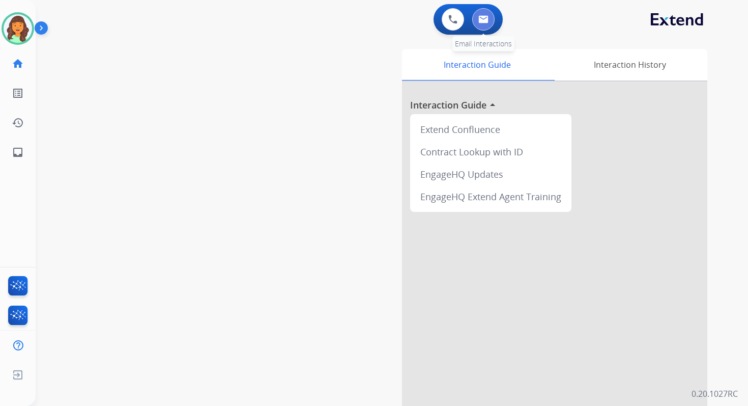
click at [481, 25] on button at bounding box center [483, 19] width 22 height 22
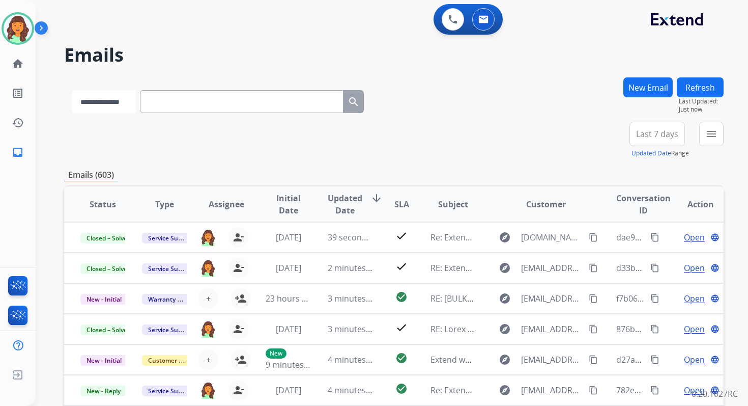
click at [122, 102] on select "**********" at bounding box center [104, 101] width 64 height 23
select select "**********"
click at [72, 90] on select "**********" at bounding box center [104, 101] width 64 height 23
click at [185, 109] on input "text" at bounding box center [243, 101] width 204 height 23
paste input "**********"
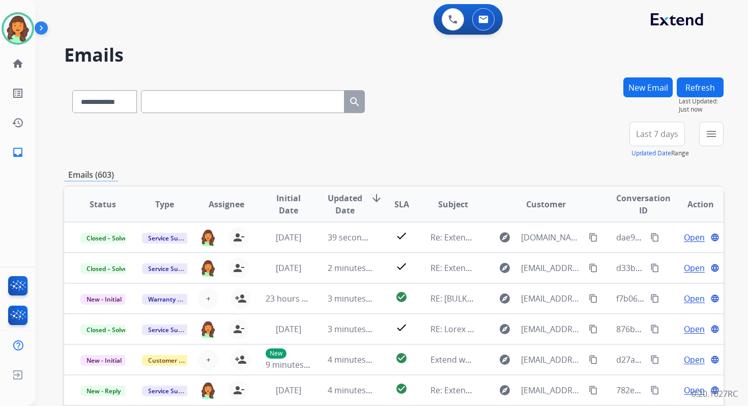
type input "**********"
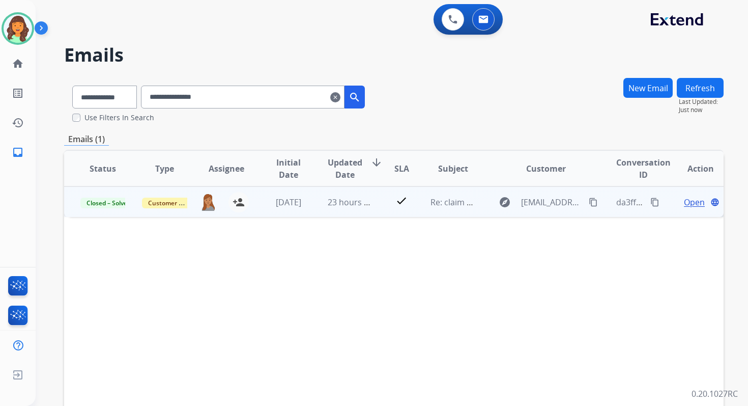
click at [690, 201] on span "Open" at bounding box center [694, 202] width 21 height 12
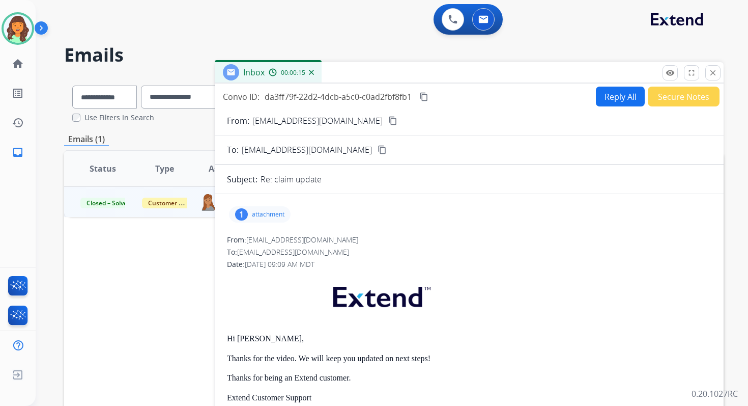
click at [608, 90] on button "Reply All" at bounding box center [620, 97] width 49 height 20
select select "**********"
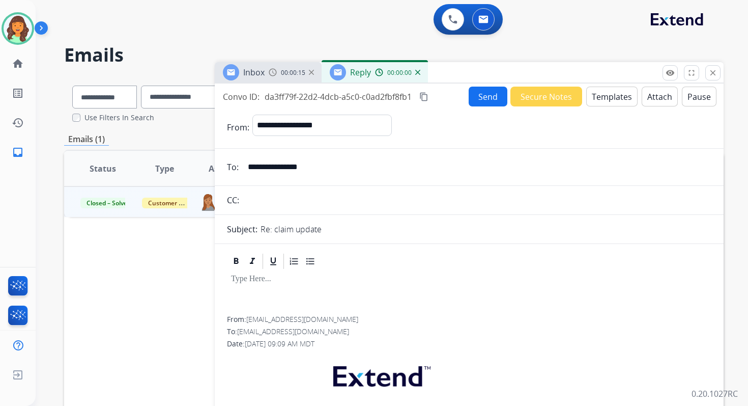
click at [615, 101] on button "Templates" at bounding box center [611, 97] width 51 height 20
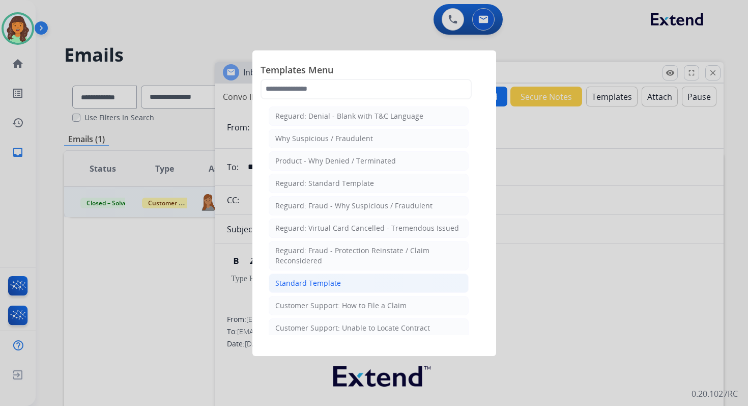
click at [311, 284] on li "Standard Template" at bounding box center [369, 282] width 200 height 19
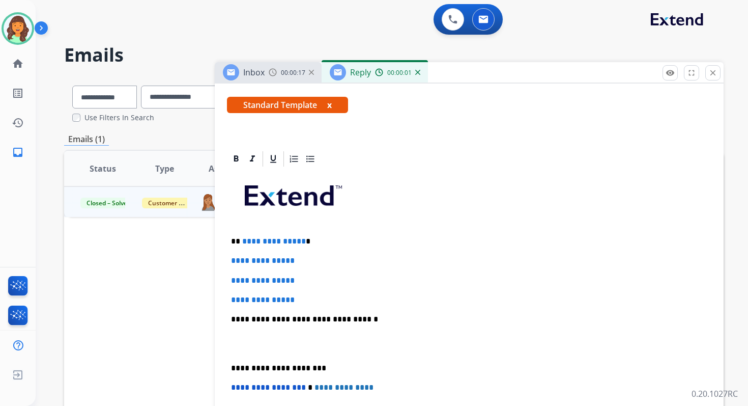
scroll to position [215, 0]
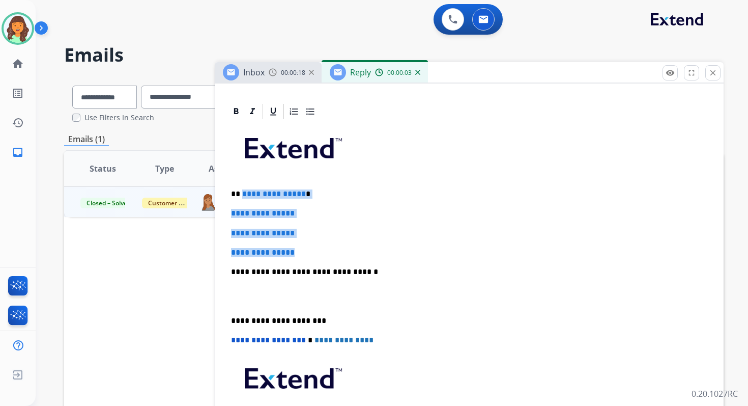
drag, startPoint x: 241, startPoint y: 191, endPoint x: 312, endPoint y: 252, distance: 93.2
click at [312, 252] on div "**********" at bounding box center [469, 296] width 485 height 350
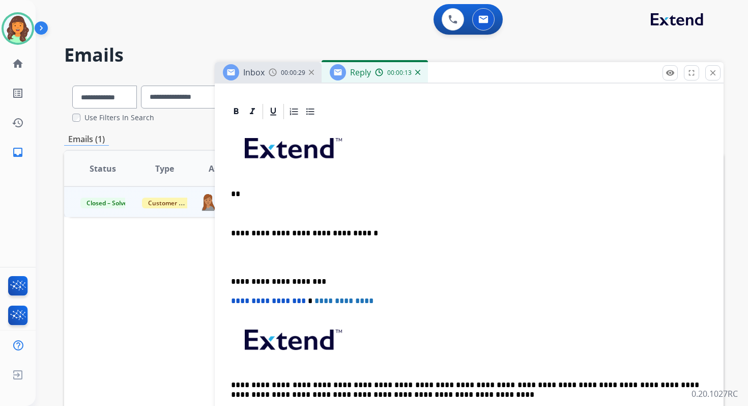
click at [270, 194] on p "**" at bounding box center [465, 193] width 468 height 9
click at [277, 213] on p at bounding box center [469, 213] width 477 height 9
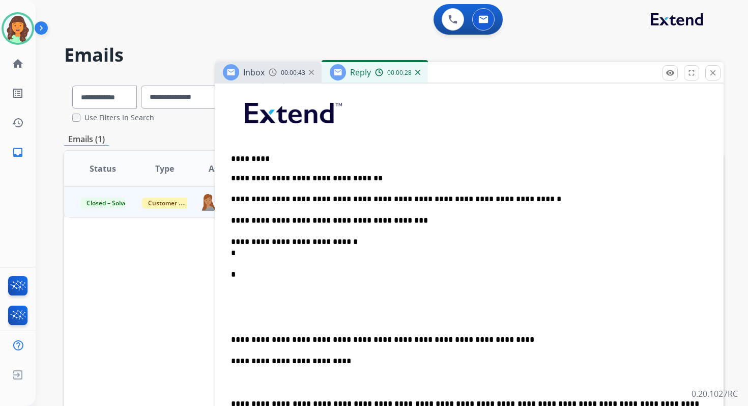
scroll to position [307, 0]
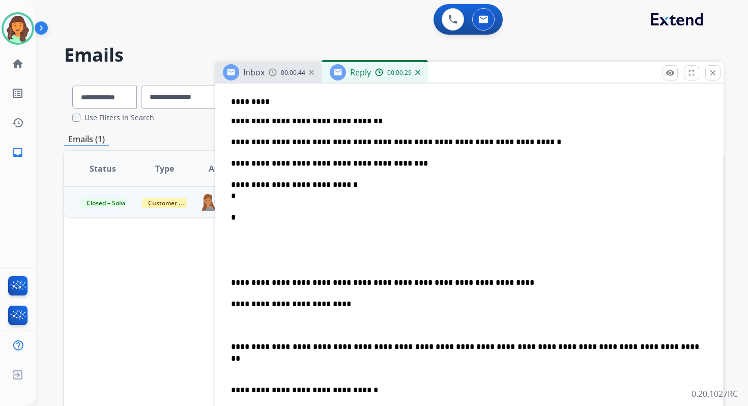
click at [254, 318] on div "**********" at bounding box center [469, 319] width 485 height 580
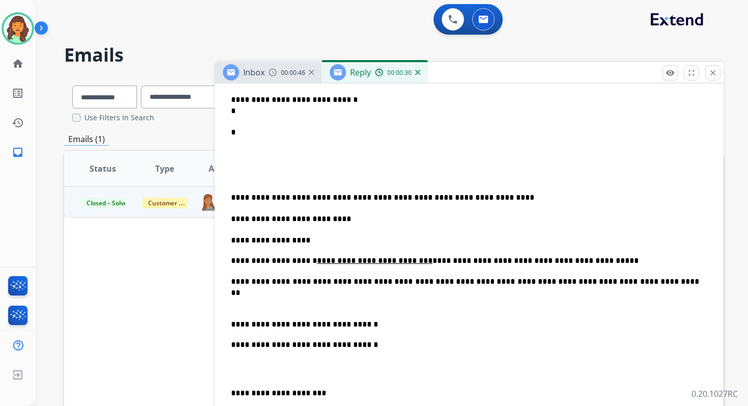
scroll to position [395, 0]
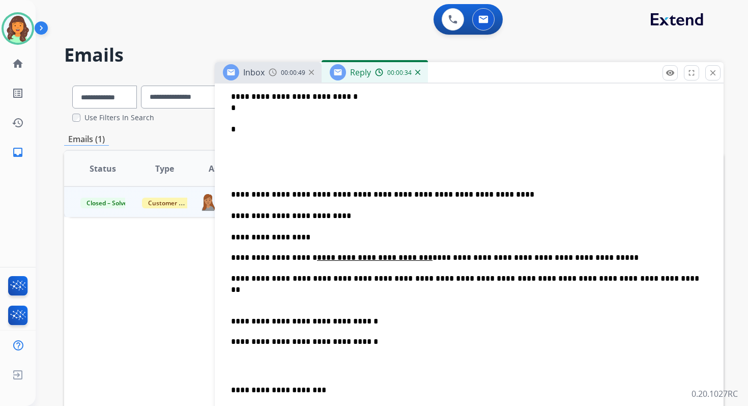
click at [410, 258] on p "**********" at bounding box center [465, 257] width 468 height 9
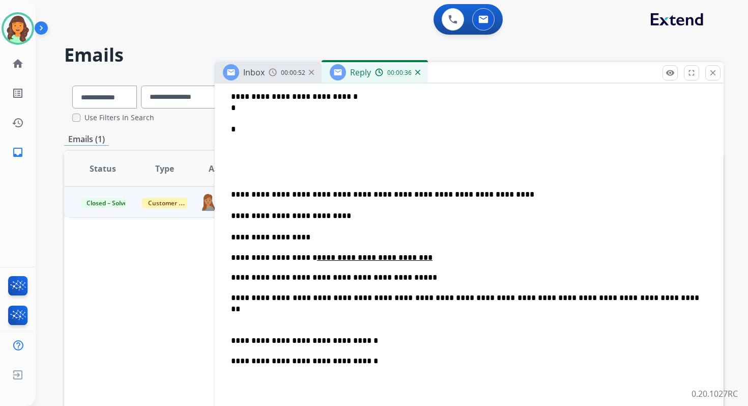
click at [293, 338] on p "**********" at bounding box center [465, 340] width 468 height 11
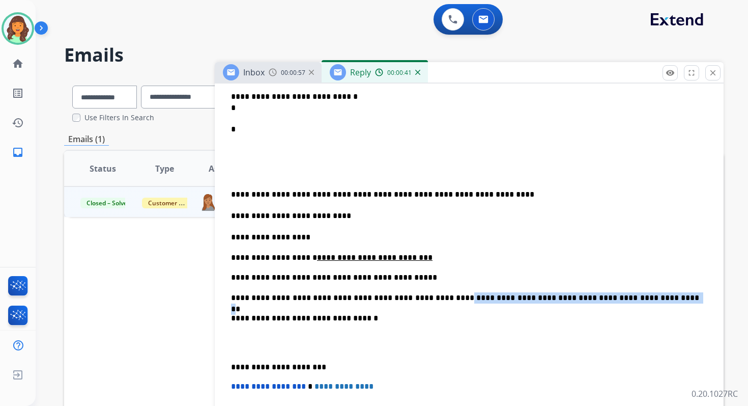
drag, startPoint x: 421, startPoint y: 299, endPoint x: 605, endPoint y: 295, distance: 183.8
click at [605, 295] on p "**********" at bounding box center [465, 297] width 468 height 11
click at [232, 193] on p "**********" at bounding box center [465, 194] width 468 height 11
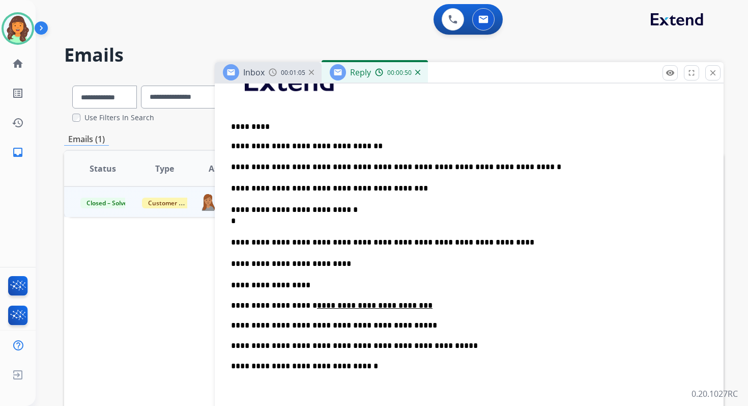
scroll to position [265, 0]
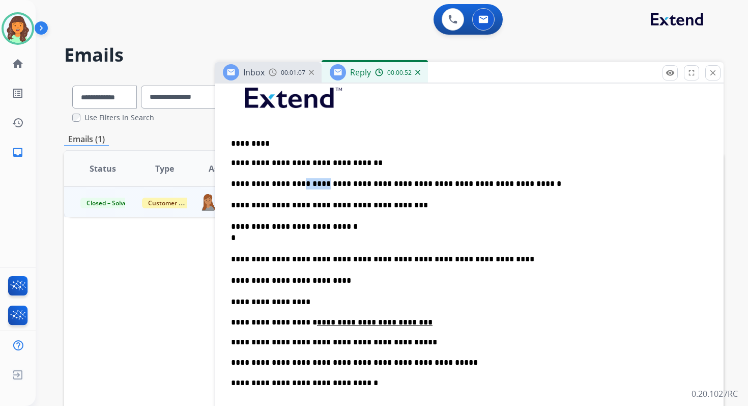
drag, startPoint x: 320, startPoint y: 183, endPoint x: 293, endPoint y: 183, distance: 26.5
click at [293, 183] on p "**********" at bounding box center [465, 183] width 468 height 11
click at [259, 238] on p "**********" at bounding box center [465, 232] width 468 height 22
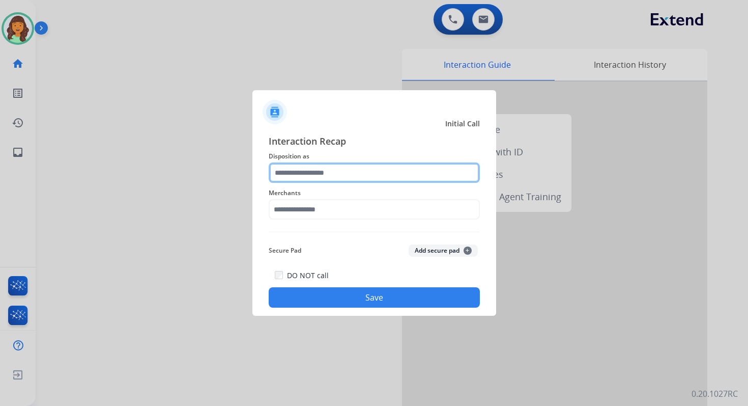
click at [361, 165] on input "text" at bounding box center [374, 172] width 211 height 20
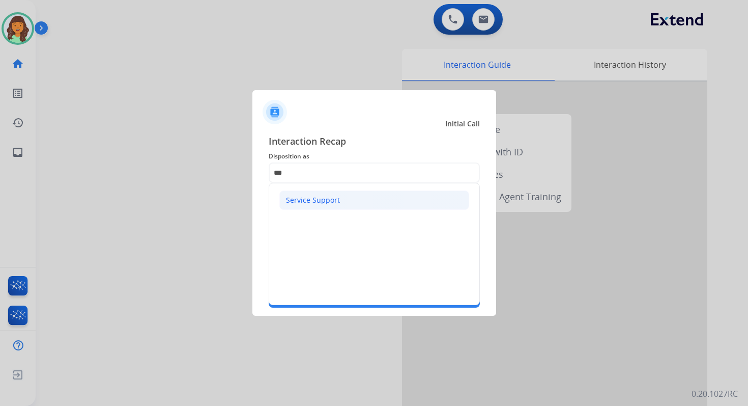
click at [333, 191] on li "Service Support" at bounding box center [374, 199] width 190 height 19
type input "**********"
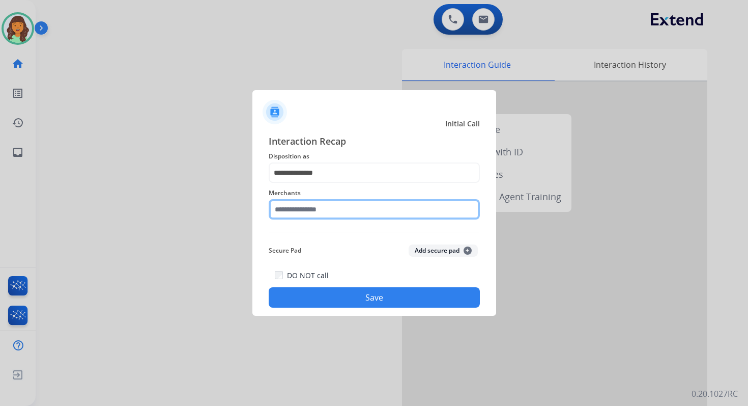
click at [334, 217] on input "text" at bounding box center [374, 209] width 211 height 20
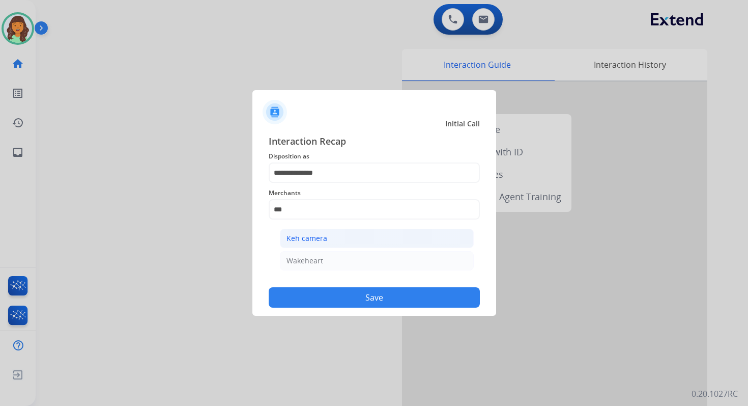
click at [334, 244] on li "Keh camera" at bounding box center [377, 238] width 194 height 19
type input "**********"
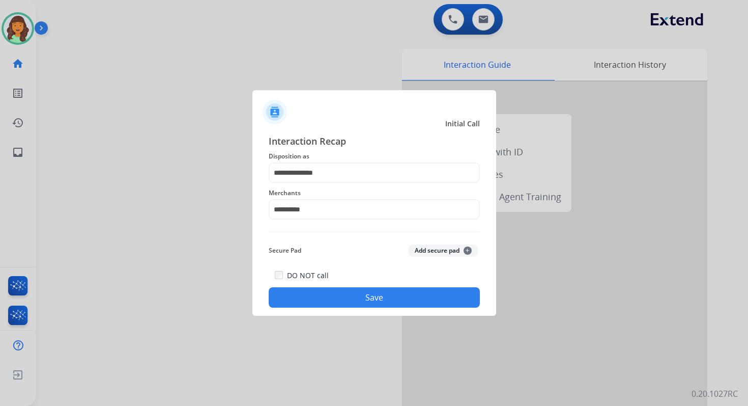
click at [366, 297] on button "Save" at bounding box center [374, 297] width 211 height 20
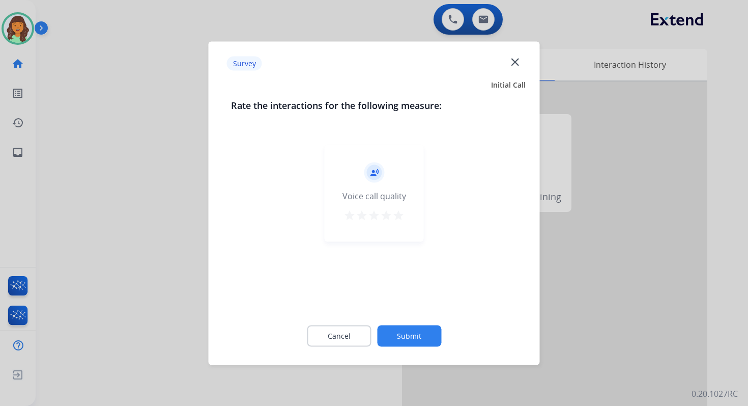
click at [410, 342] on button "Submit" at bounding box center [409, 335] width 64 height 21
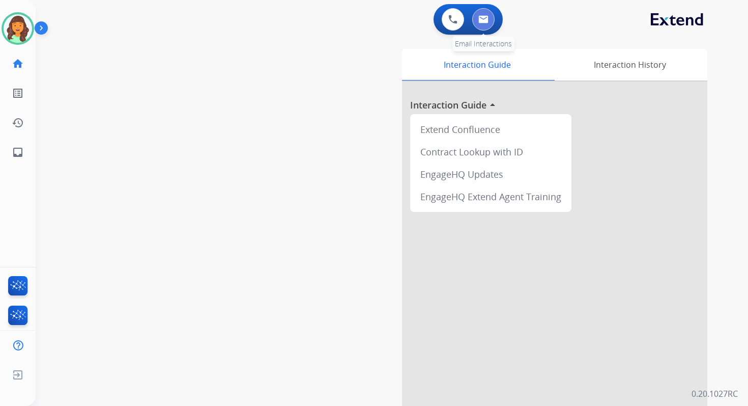
click at [485, 12] on button at bounding box center [483, 19] width 22 height 22
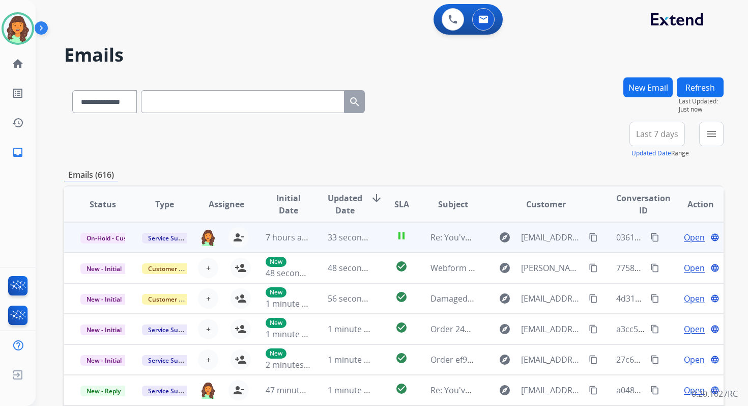
click at [651, 237] on mat-icon "content_copy" at bounding box center [655, 237] width 9 height 9
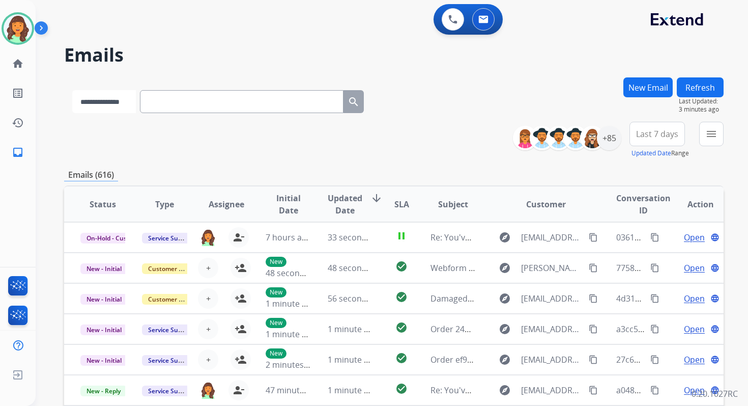
click at [128, 98] on select "**********" at bounding box center [104, 101] width 64 height 23
select select "**********"
click at [72, 90] on select "**********" at bounding box center [104, 101] width 64 height 23
click at [180, 106] on input "text" at bounding box center [243, 101] width 204 height 23
paste input "**********"
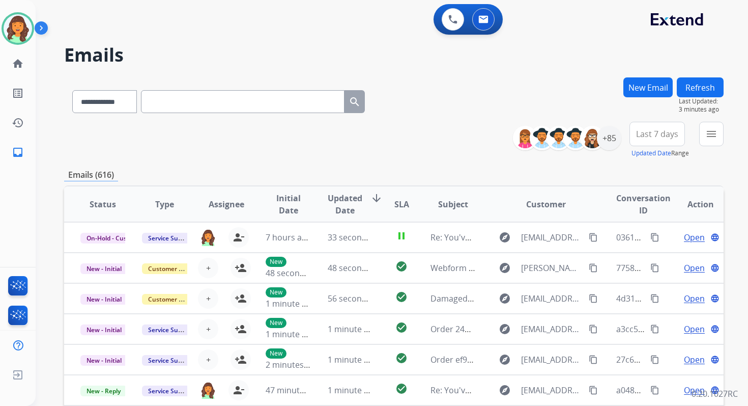
type input "**********"
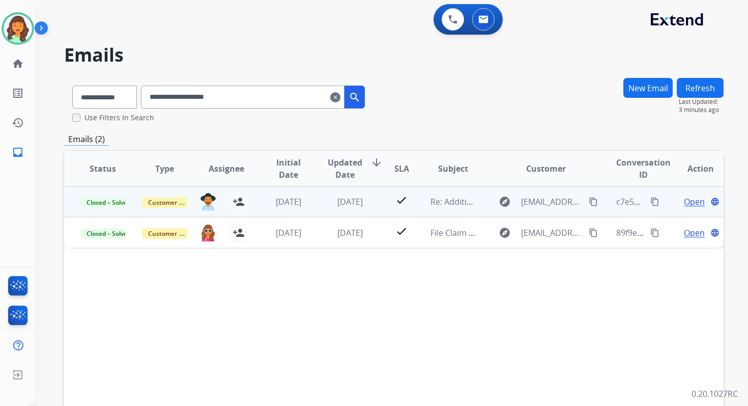
click at [687, 202] on span "Open" at bounding box center [694, 201] width 21 height 12
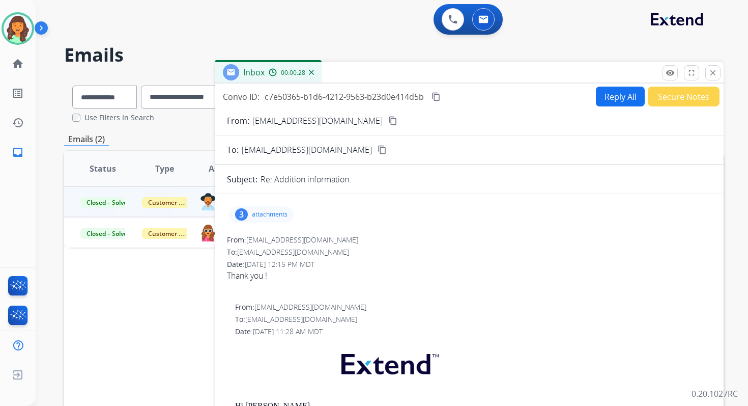
click at [269, 209] on div "3 attachments" at bounding box center [261, 214] width 65 height 16
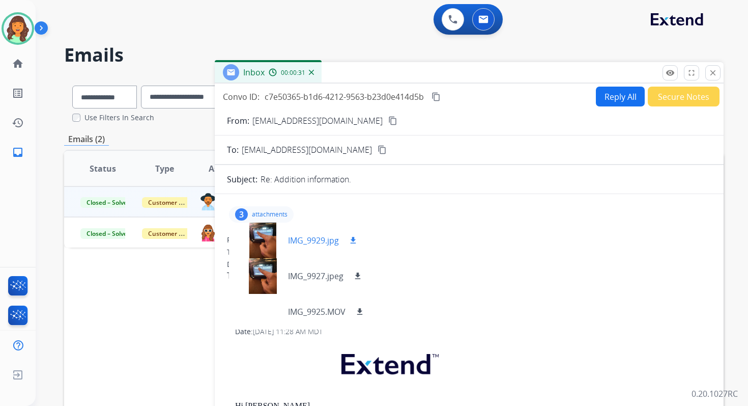
click at [354, 239] on mat-icon "download" at bounding box center [353, 240] width 9 height 9
click at [357, 274] on mat-icon "download" at bounding box center [357, 275] width 9 height 9
click at [362, 309] on mat-icon "download" at bounding box center [359, 311] width 9 height 9
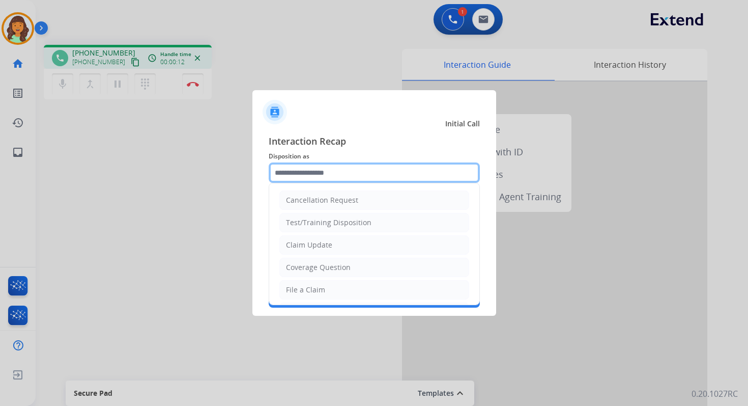
click at [321, 173] on input "text" at bounding box center [374, 172] width 211 height 20
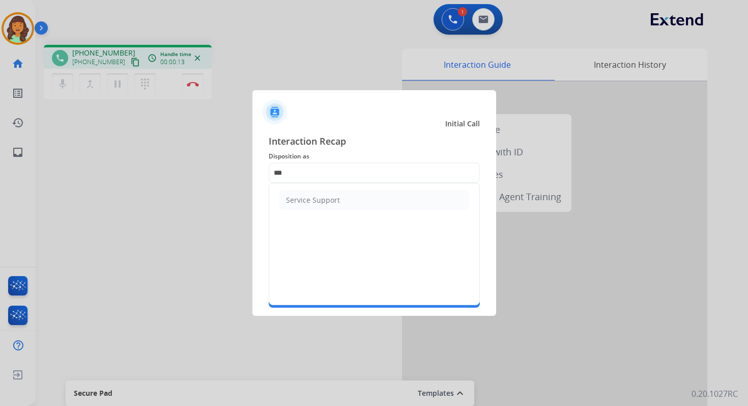
click at [314, 209] on ul "Service Support" at bounding box center [374, 200] width 210 height 34
click at [321, 199] on div "Service Support" at bounding box center [313, 200] width 54 height 10
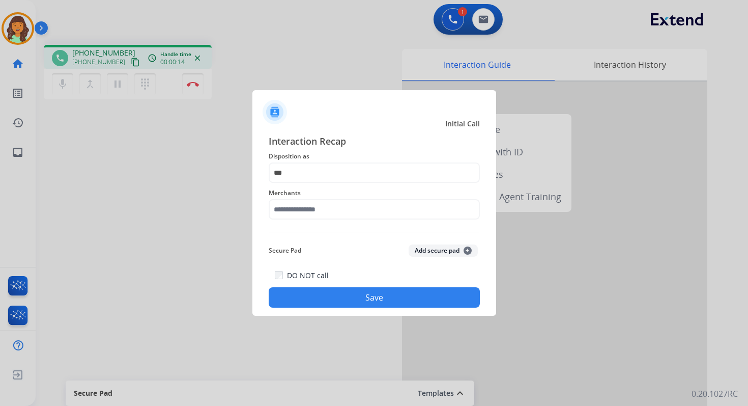
type input "**********"
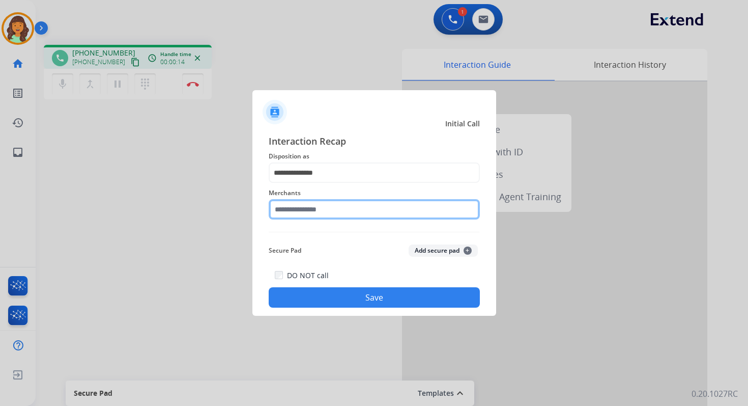
click at [325, 214] on input "text" at bounding box center [374, 209] width 211 height 20
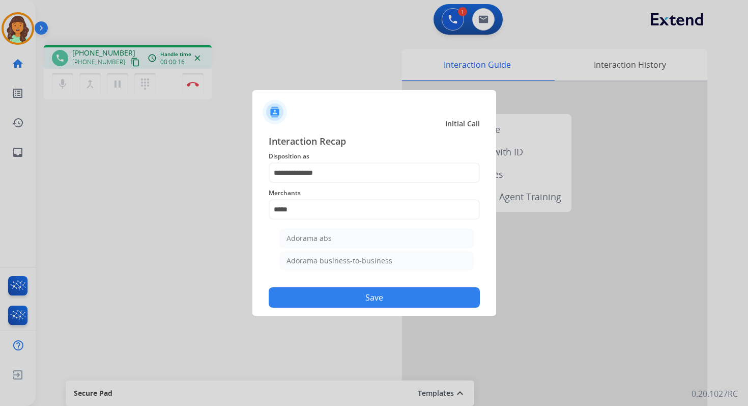
drag, startPoint x: 337, startPoint y: 236, endPoint x: 343, endPoint y: 246, distance: 12.3
click at [337, 236] on li "Adorama abs" at bounding box center [377, 238] width 194 height 19
type input "**********"
click at [361, 295] on button "Save" at bounding box center [374, 297] width 211 height 20
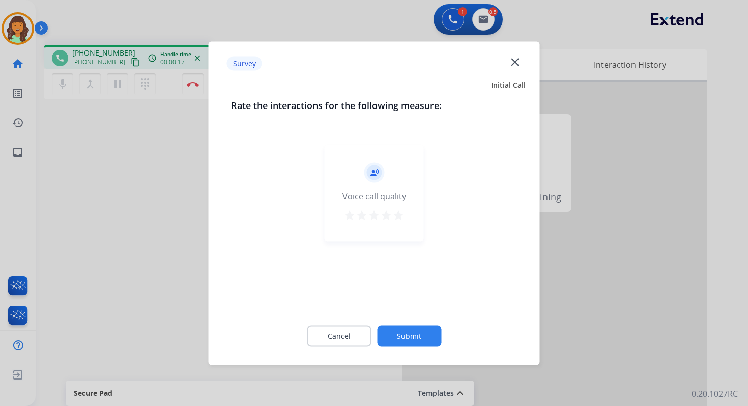
click at [417, 345] on button "Submit" at bounding box center [409, 335] width 64 height 21
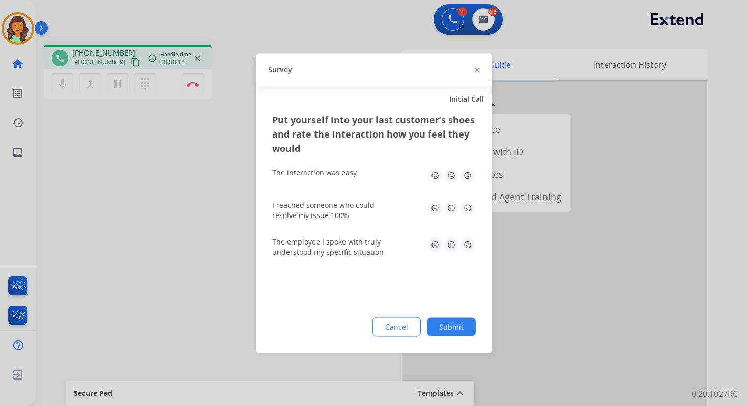
click at [457, 329] on button "Submit" at bounding box center [451, 326] width 49 height 18
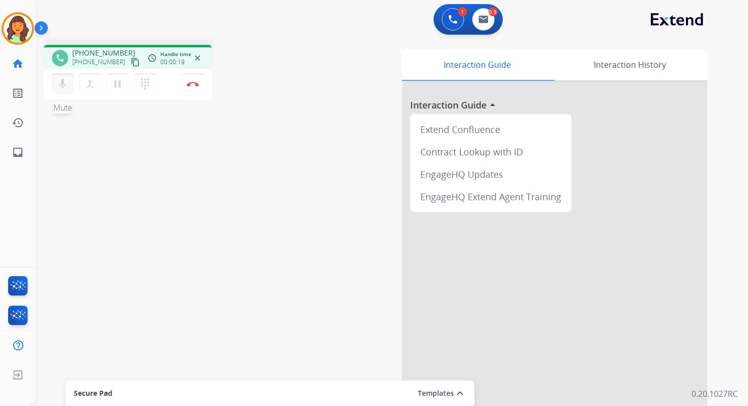
click at [62, 86] on mat-icon "mic" at bounding box center [63, 84] width 12 height 12
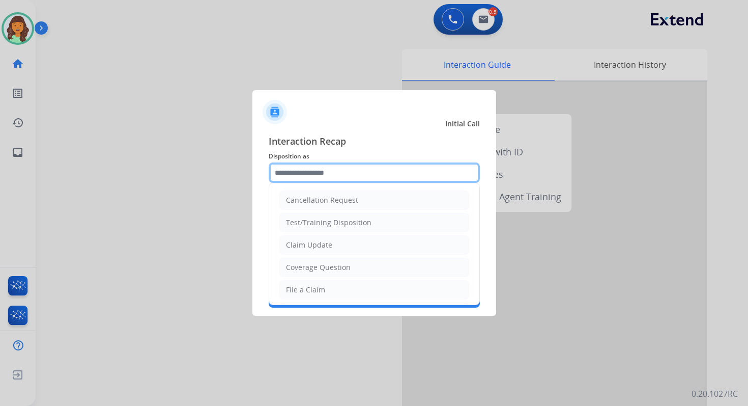
click at [332, 166] on input "text" at bounding box center [374, 172] width 211 height 20
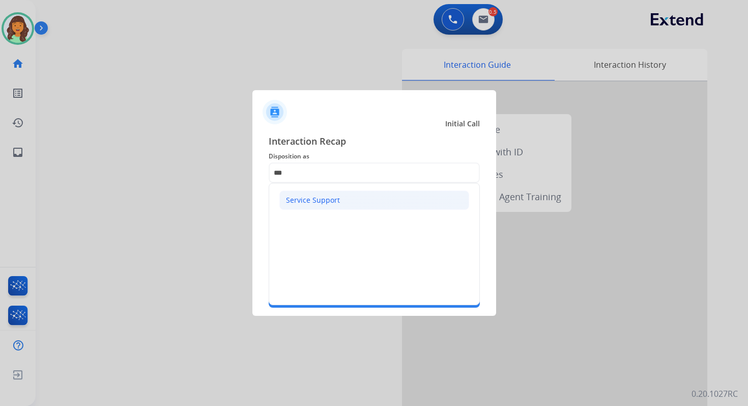
click at [316, 198] on div "Service Support" at bounding box center [313, 200] width 54 height 10
type input "**********"
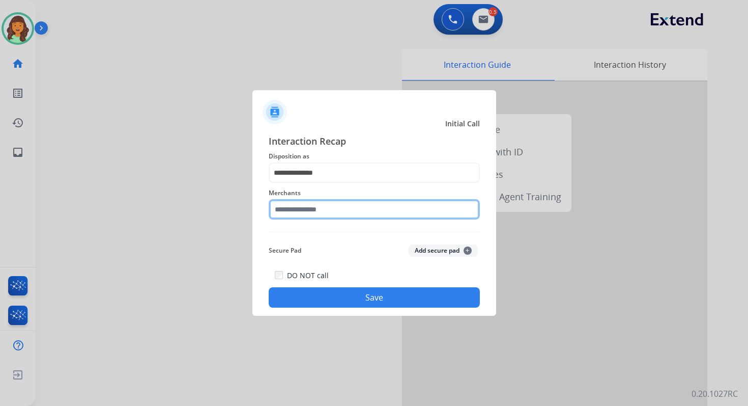
click at [318, 206] on input "text" at bounding box center [374, 209] width 211 height 20
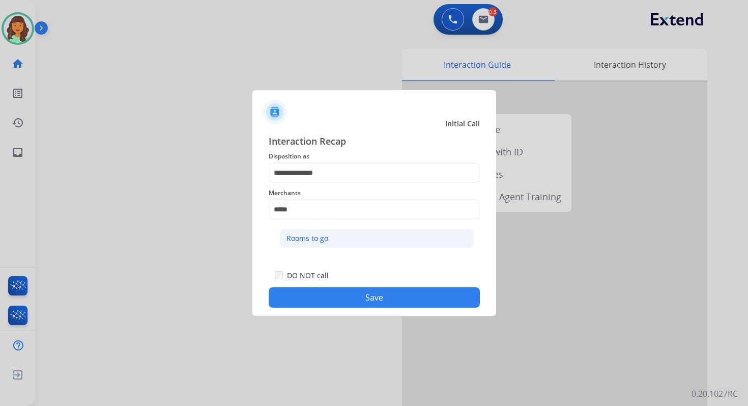
click at [310, 240] on div "Rooms to go" at bounding box center [308, 238] width 42 height 10
type input "**********"
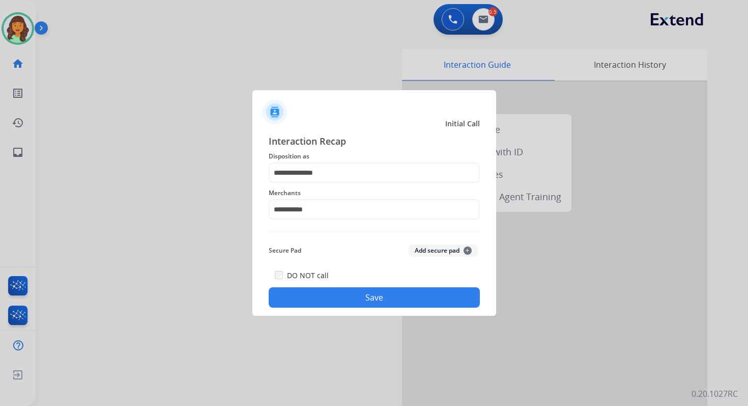
click at [383, 304] on button "Save" at bounding box center [374, 297] width 211 height 20
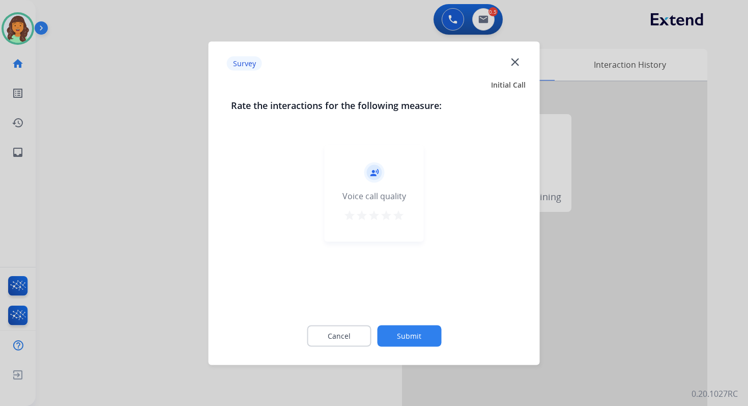
click at [408, 334] on button "Submit" at bounding box center [409, 335] width 64 height 21
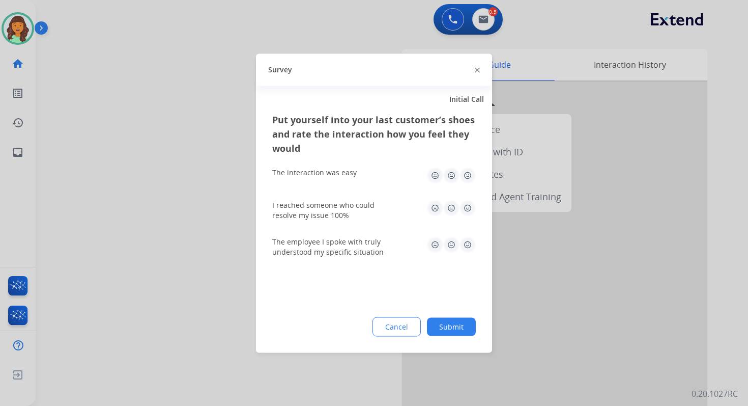
click at [457, 328] on button "Submit" at bounding box center [451, 326] width 49 height 18
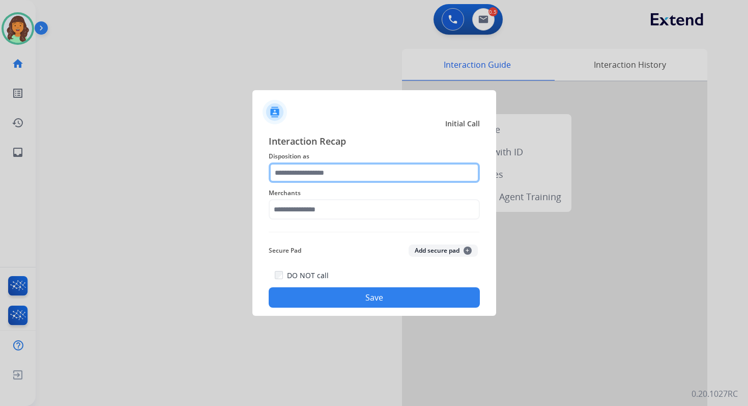
click at [324, 167] on input "text" at bounding box center [374, 172] width 211 height 20
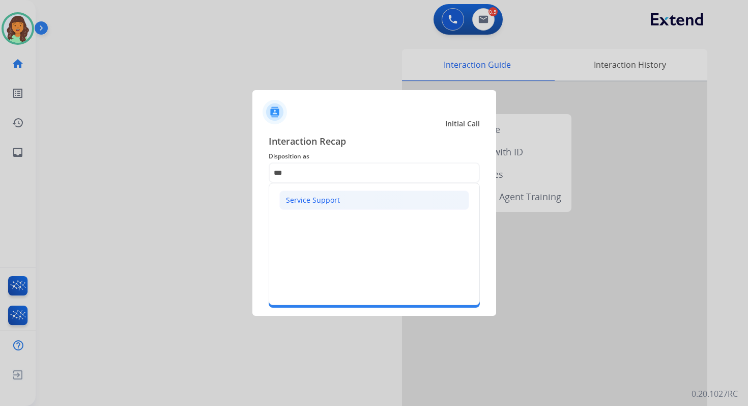
click at [312, 193] on li "Service Support" at bounding box center [374, 199] width 190 height 19
type input "**********"
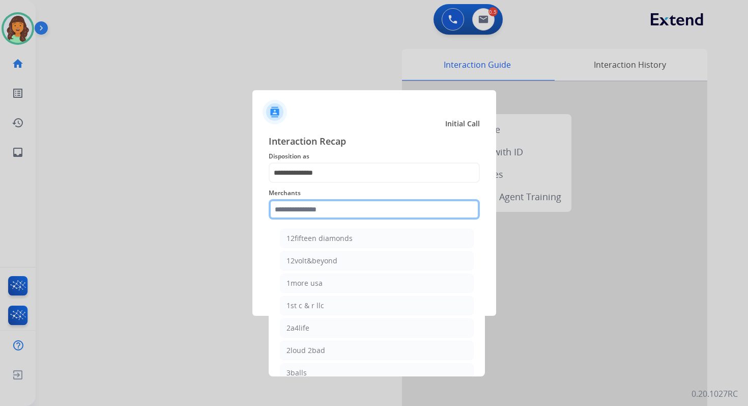
click at [313, 212] on input "text" at bounding box center [374, 209] width 211 height 20
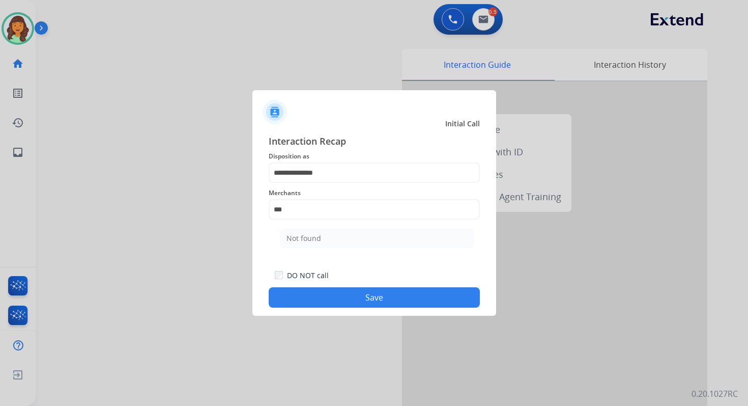
click at [313, 236] on div "Not found" at bounding box center [304, 238] width 35 height 10
type input "*********"
click at [358, 300] on button "Save" at bounding box center [374, 297] width 211 height 20
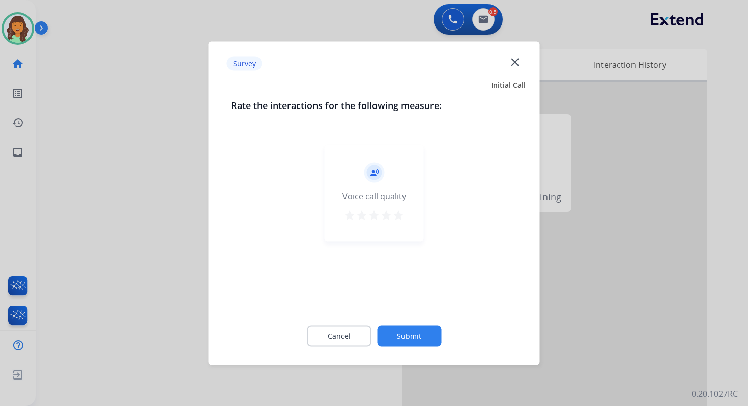
click at [406, 331] on button "Submit" at bounding box center [409, 335] width 64 height 21
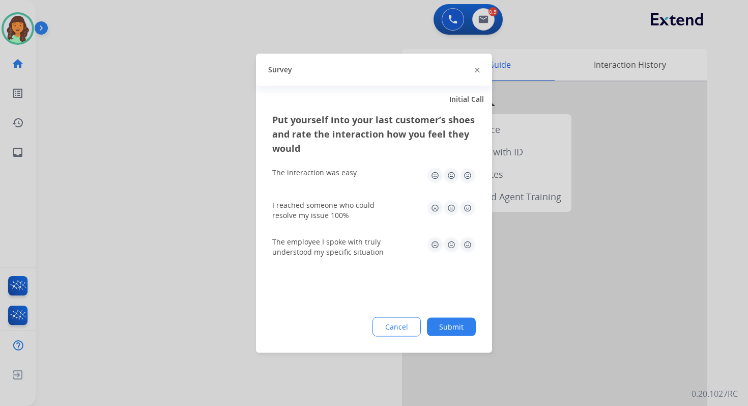
click at [460, 331] on button "Submit" at bounding box center [451, 326] width 49 height 18
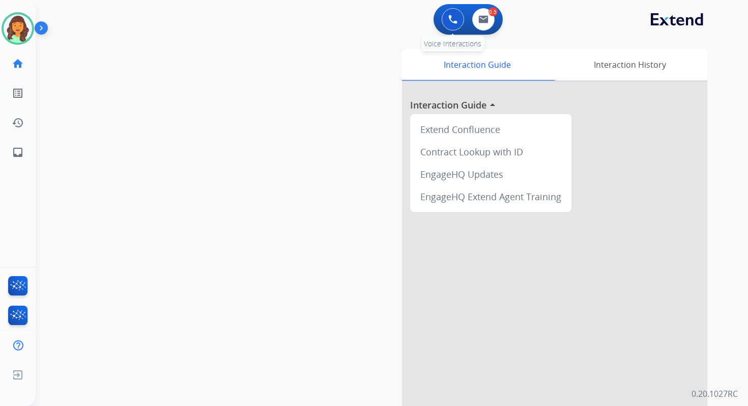
click at [454, 16] on img at bounding box center [453, 19] width 9 height 9
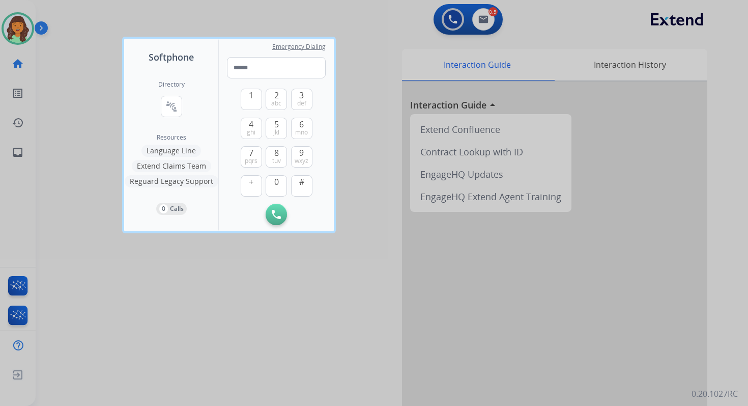
click at [486, 18] on div at bounding box center [374, 203] width 748 height 406
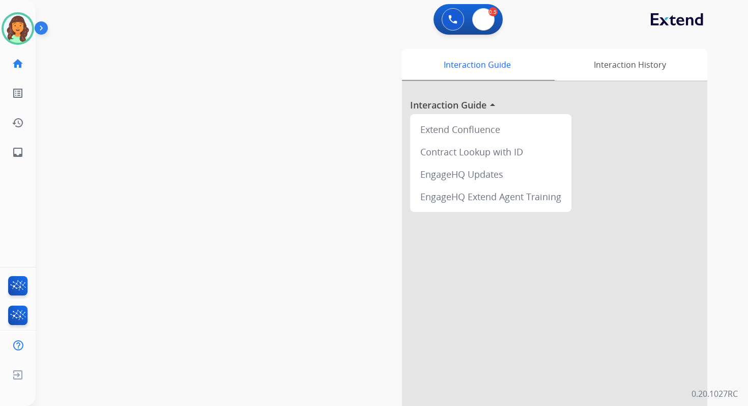
click at [486, 18] on img at bounding box center [484, 19] width 10 height 8
select select "**********"
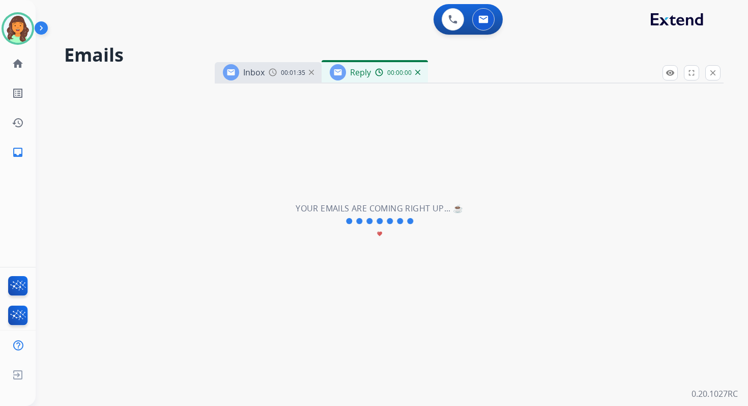
select select "**********"
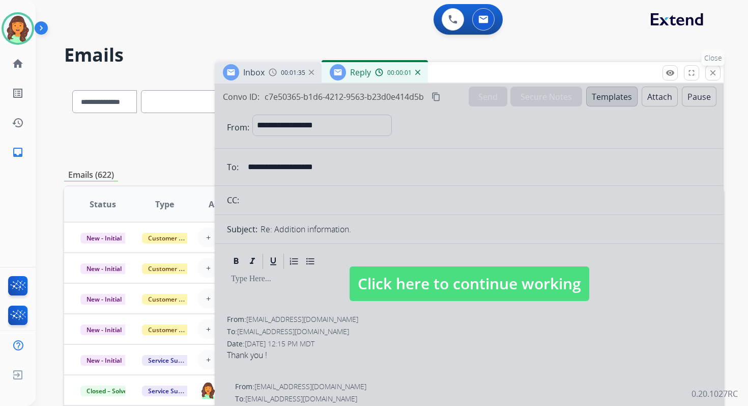
click at [712, 72] on mat-icon "close" at bounding box center [713, 72] width 9 height 9
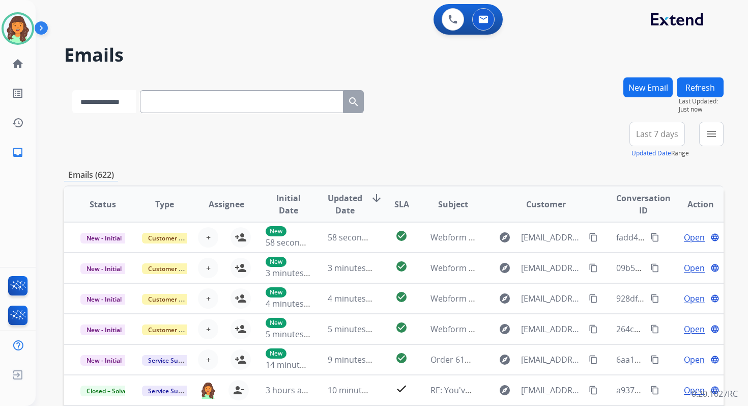
click at [115, 104] on select "**********" at bounding box center [104, 101] width 64 height 23
click at [172, 107] on input "text" at bounding box center [243, 101] width 204 height 23
paste input "**********"
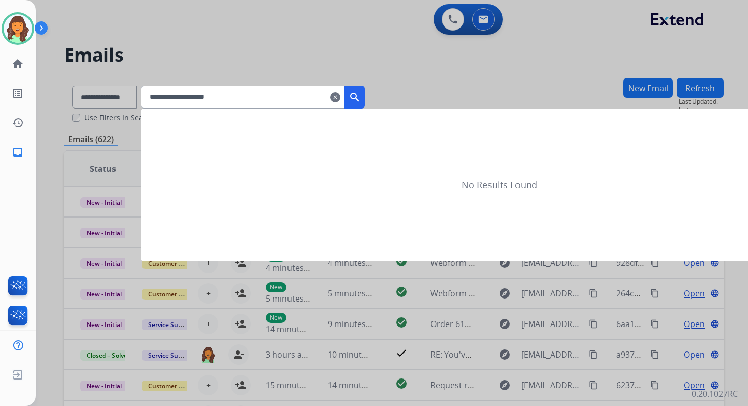
type input "**********"
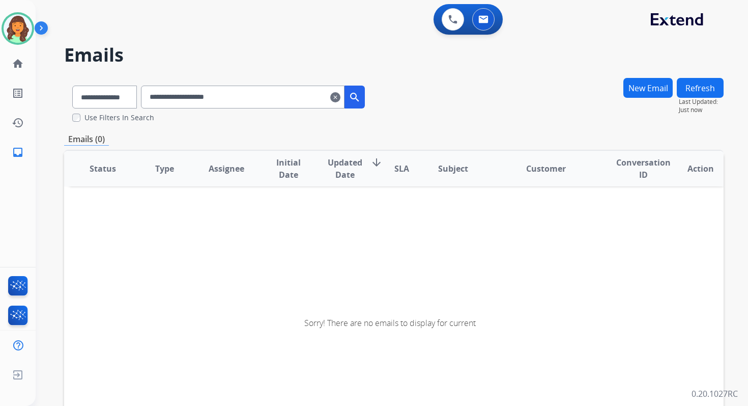
click at [116, 113] on label "Use Filters In Search" at bounding box center [120, 118] width 70 height 10
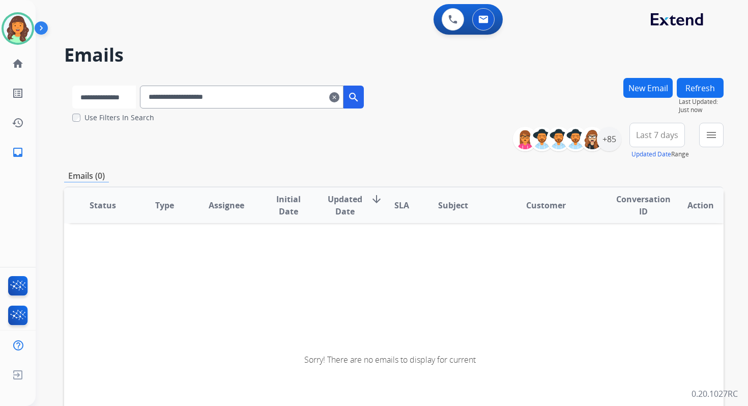
click at [117, 98] on select "**********" at bounding box center [104, 97] width 64 height 23
select select "**********"
click at [72, 86] on select "**********" at bounding box center [104, 97] width 64 height 23
click at [181, 95] on input "**********" at bounding box center [243, 97] width 204 height 23
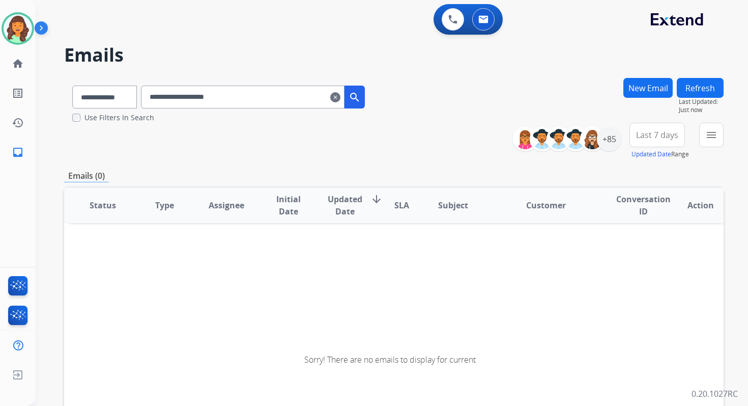
click at [181, 95] on input "**********" at bounding box center [243, 97] width 204 height 23
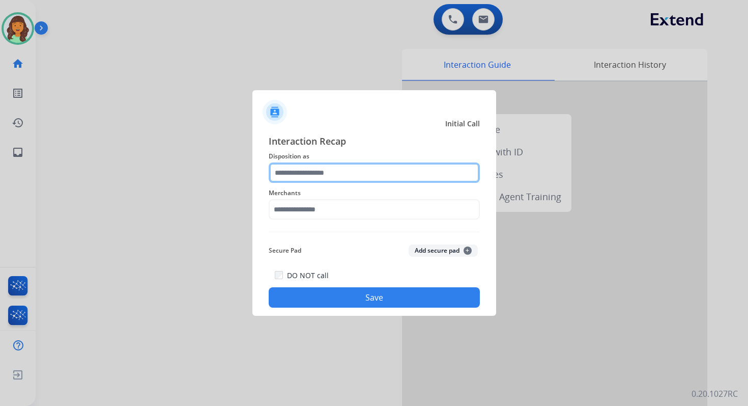
click at [340, 180] on input "text" at bounding box center [374, 172] width 211 height 20
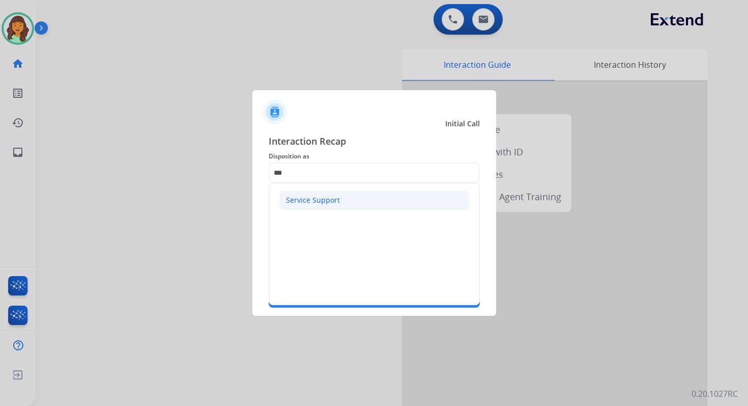
click at [312, 194] on li "Service Support" at bounding box center [374, 199] width 190 height 19
type input "**********"
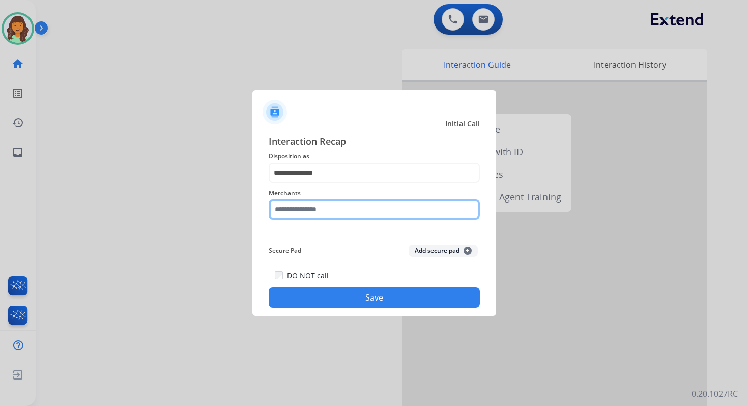
click at [313, 206] on input "text" at bounding box center [374, 209] width 211 height 20
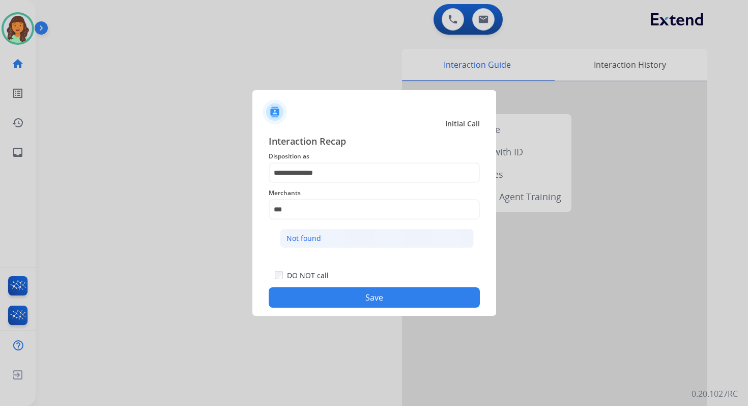
click at [318, 229] on li "Not found" at bounding box center [377, 238] width 194 height 19
type input "*********"
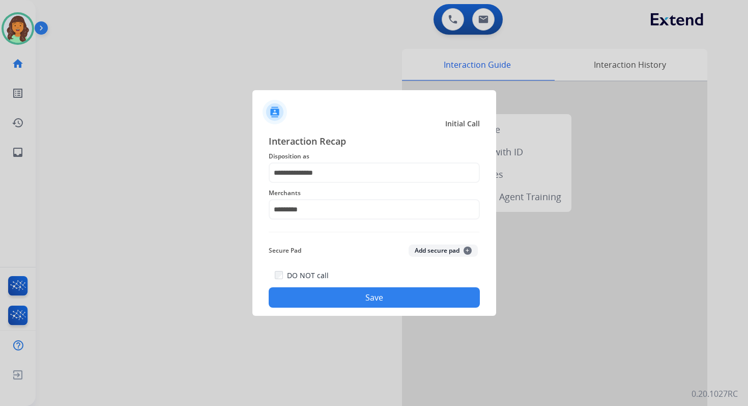
click at [320, 237] on div "**********" at bounding box center [374, 221] width 211 height 174
click at [374, 303] on button "Save" at bounding box center [374, 297] width 211 height 20
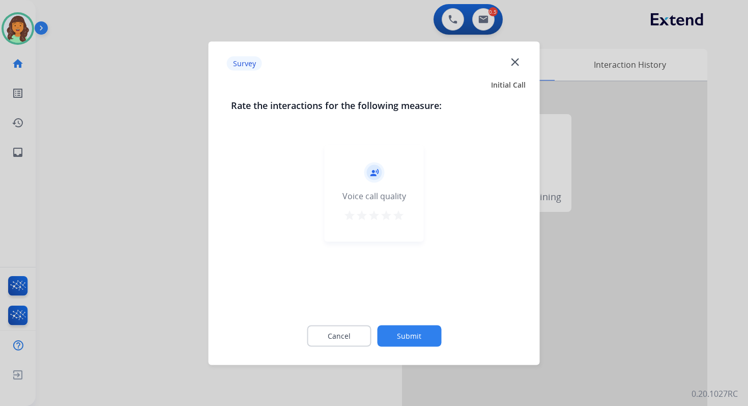
click at [409, 328] on button "Submit" at bounding box center [409, 335] width 64 height 21
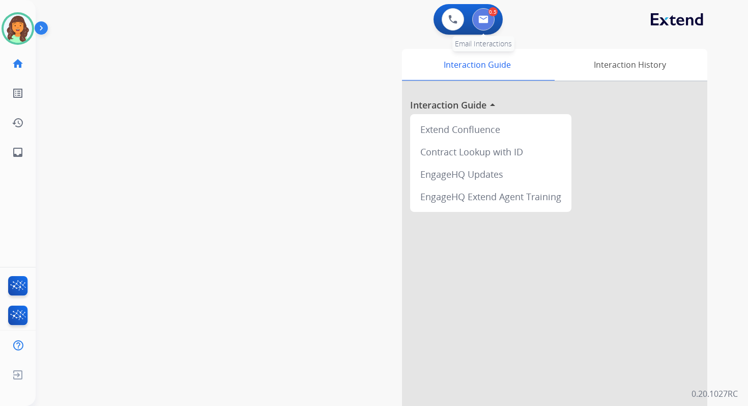
click at [485, 16] on img at bounding box center [484, 19] width 10 height 8
select select "**********"
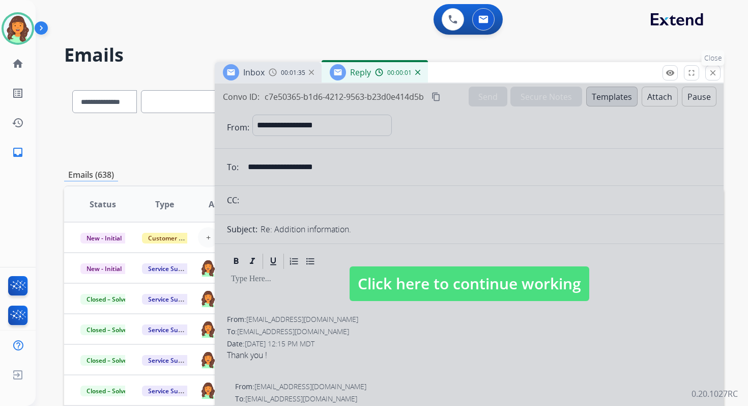
click at [717, 76] on mat-icon "close" at bounding box center [713, 72] width 9 height 9
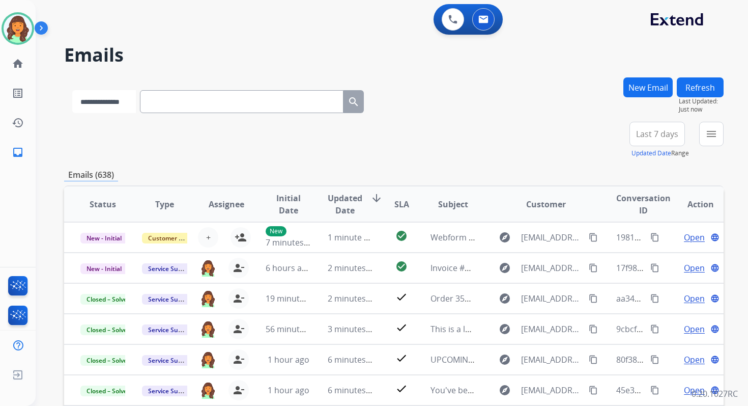
click at [119, 94] on select "**********" at bounding box center [104, 101] width 64 height 23
select select "*******"
click at [72, 90] on select "**********" at bounding box center [104, 101] width 64 height 23
click at [171, 102] on input "text" at bounding box center [243, 101] width 204 height 23
paste input "********"
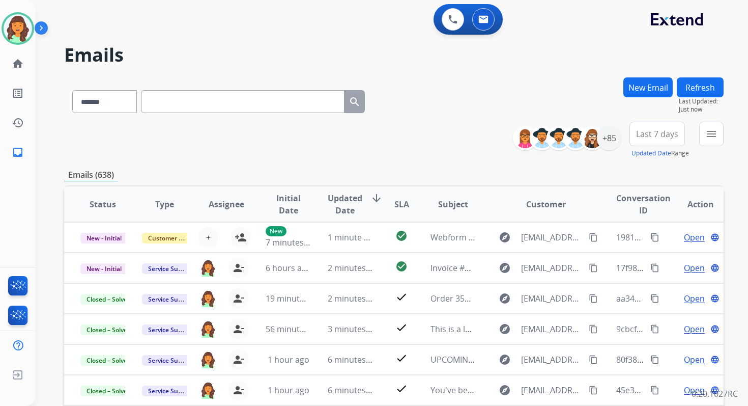
type input "********"
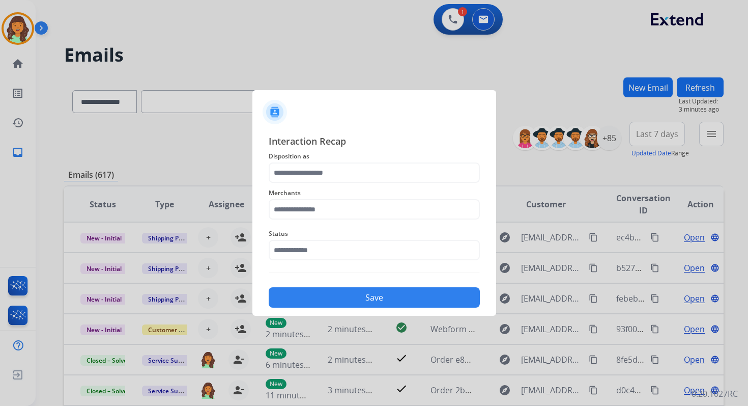
select select "**********"
click at [447, 13] on div at bounding box center [374, 203] width 748 height 406
click at [328, 185] on div "Merchants" at bounding box center [374, 203] width 211 height 41
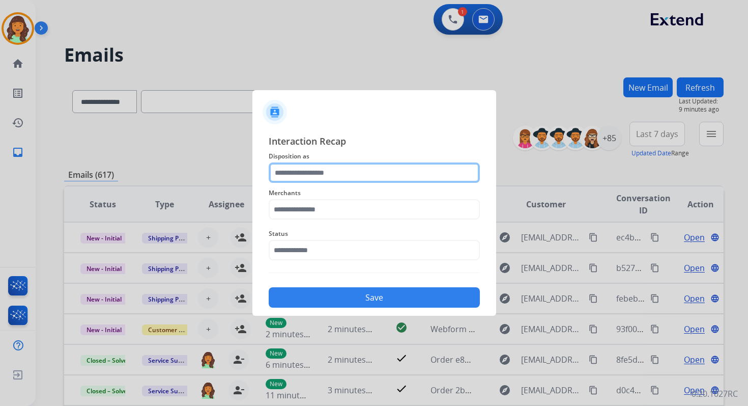
click at [327, 174] on input "text" at bounding box center [374, 172] width 211 height 20
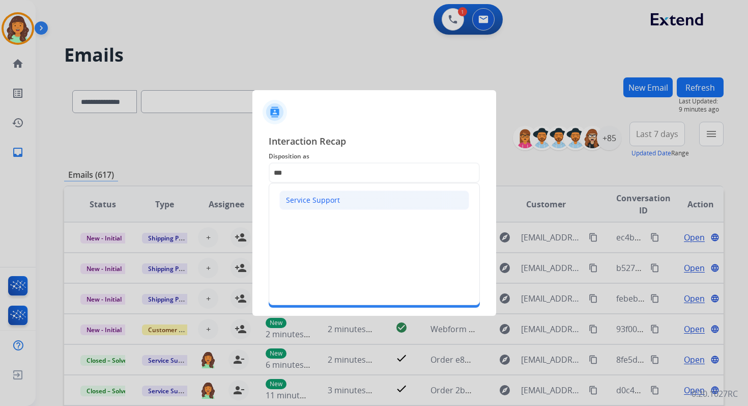
click at [321, 192] on li "Service Support" at bounding box center [374, 199] width 190 height 19
type input "**********"
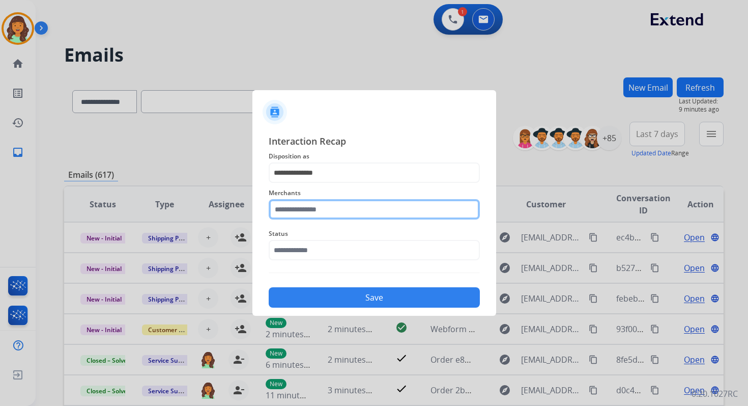
click at [325, 201] on input "text" at bounding box center [374, 209] width 211 height 20
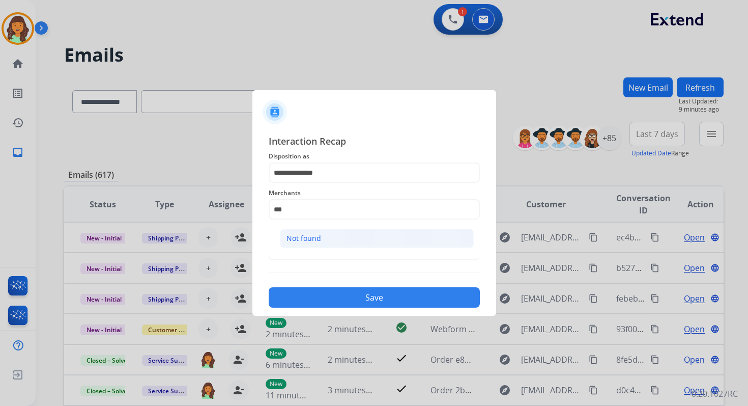
click at [330, 244] on li "Not found" at bounding box center [377, 238] width 194 height 19
type input "*********"
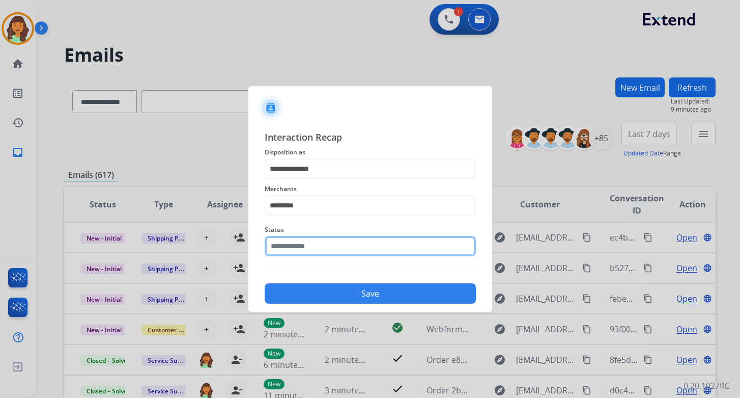
click at [330, 252] on input "text" at bounding box center [370, 246] width 211 height 20
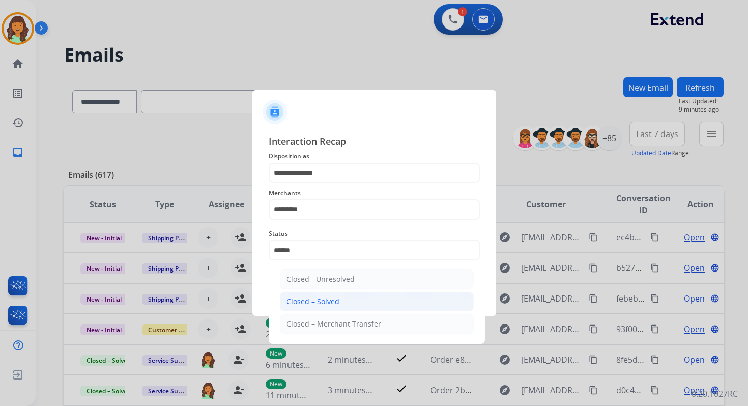
click at [340, 301] on li "Closed – Solved" at bounding box center [377, 301] width 194 height 19
type input "**********"
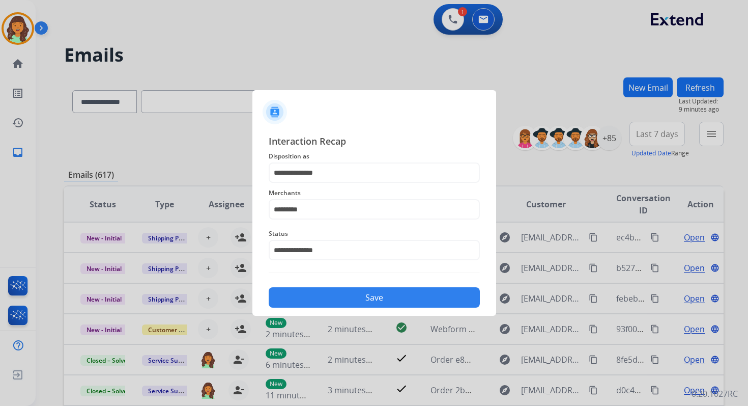
click at [340, 301] on button "Save" at bounding box center [374, 297] width 211 height 20
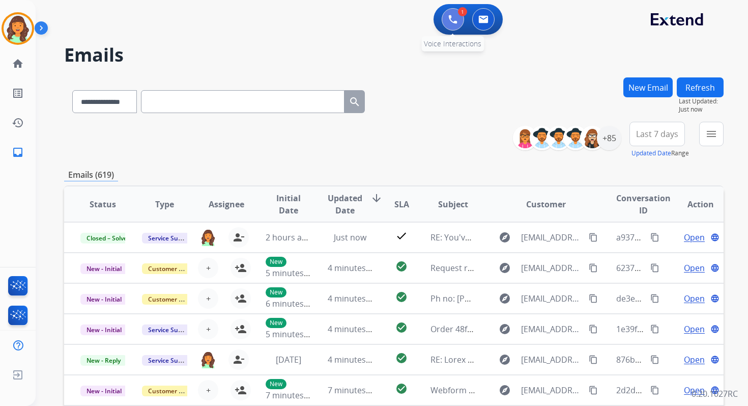
click at [442, 20] on button at bounding box center [453, 19] width 22 height 22
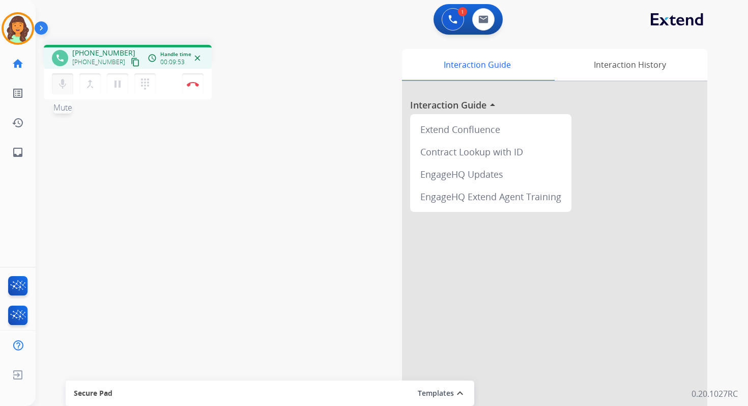
click at [63, 82] on mat-icon "mic" at bounding box center [63, 84] width 12 height 12
click at [66, 85] on mat-icon "mic_off" at bounding box center [63, 84] width 12 height 12
click at [194, 85] on img at bounding box center [193, 83] width 12 height 5
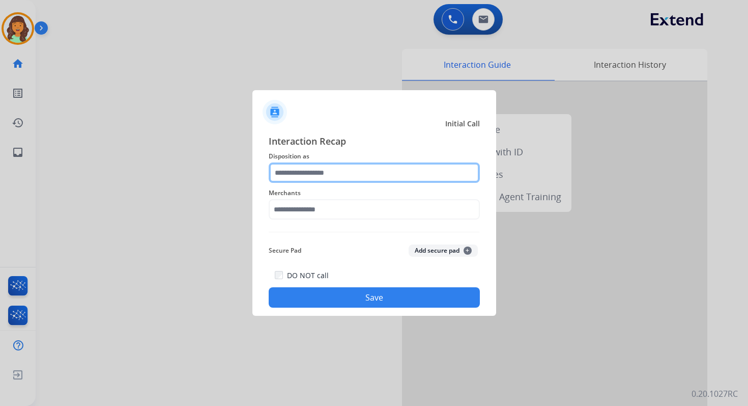
click at [315, 178] on input "text" at bounding box center [374, 172] width 211 height 20
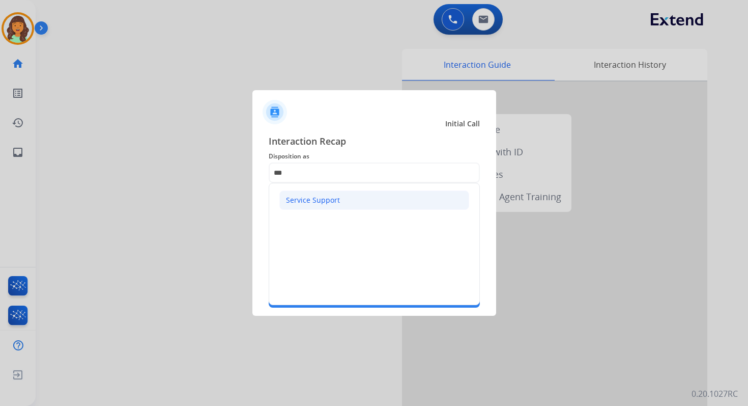
click at [311, 194] on li "Service Support" at bounding box center [374, 199] width 190 height 19
type input "**********"
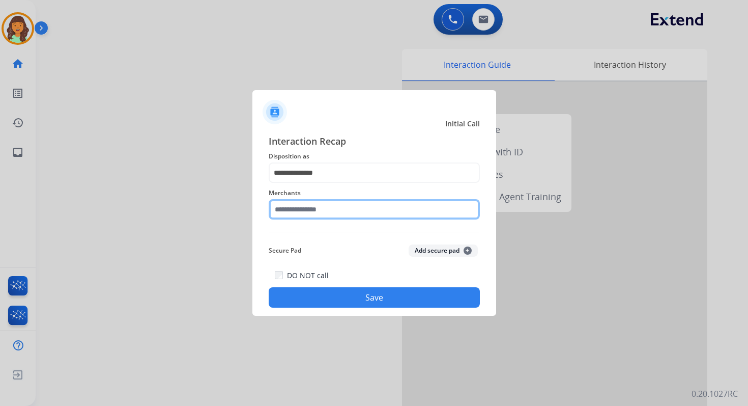
click at [312, 211] on input "text" at bounding box center [374, 209] width 211 height 20
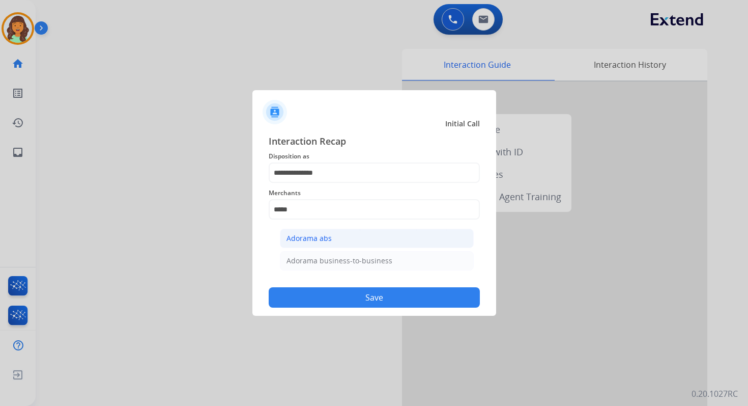
click at [320, 245] on li "Adorama abs" at bounding box center [377, 238] width 194 height 19
type input "**********"
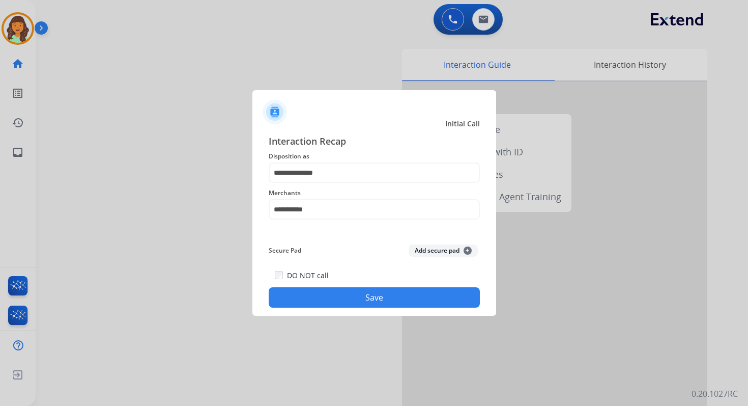
click at [331, 296] on button "Save" at bounding box center [374, 297] width 211 height 20
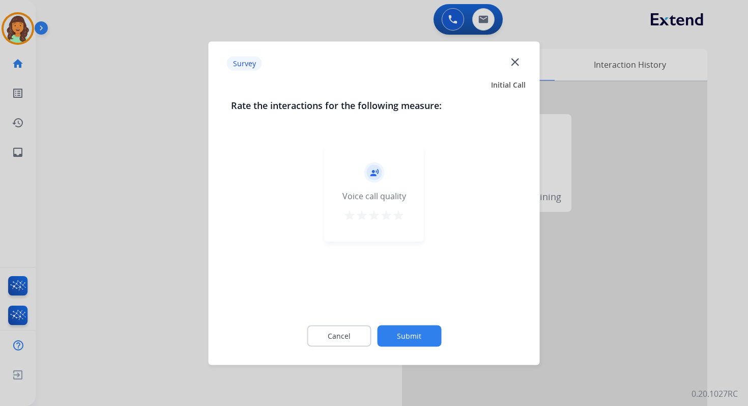
click at [404, 331] on button "Submit" at bounding box center [409, 335] width 64 height 21
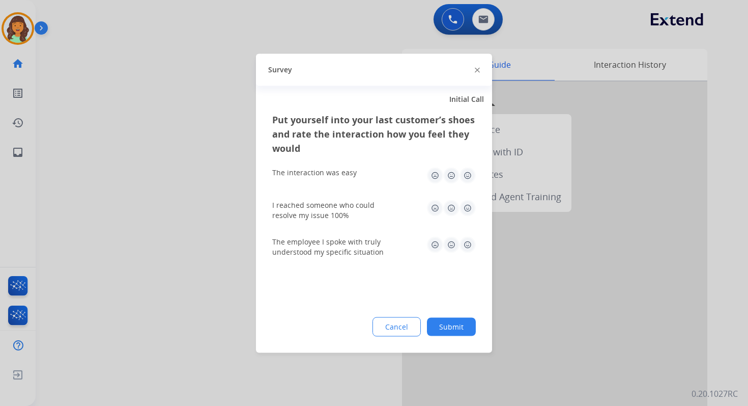
click at [455, 330] on button "Submit" at bounding box center [451, 326] width 49 height 18
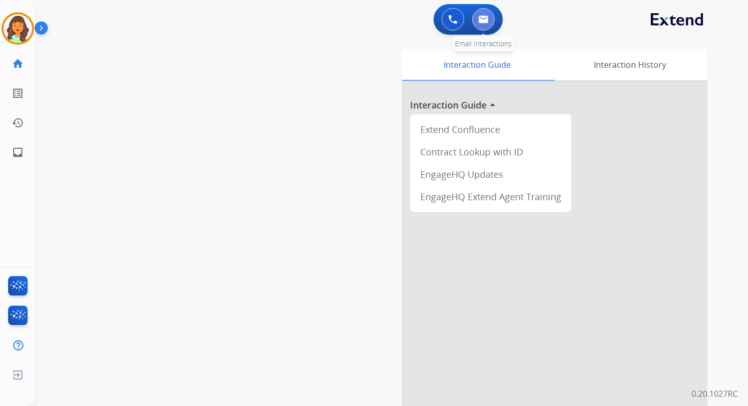
click at [481, 18] on img at bounding box center [484, 19] width 10 height 8
select select "**********"
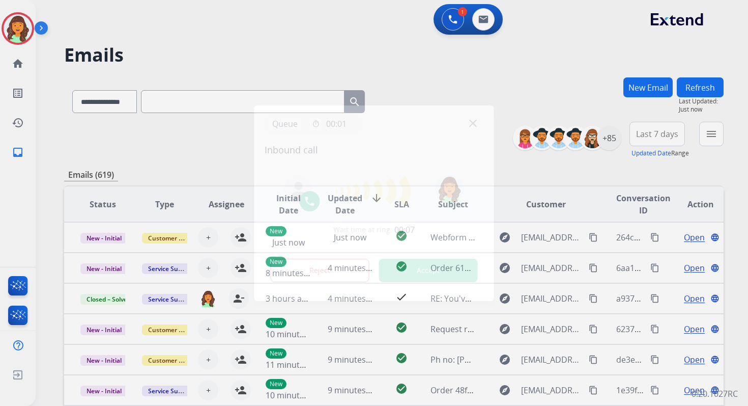
click at [423, 275] on button "Accept" at bounding box center [428, 270] width 99 height 23
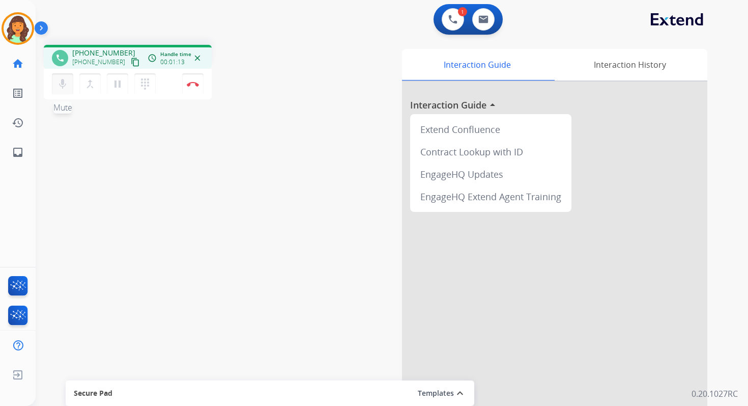
click at [60, 86] on mat-icon "mic" at bounding box center [63, 84] width 12 height 12
click at [60, 81] on mat-icon "mic_off" at bounding box center [63, 84] width 12 height 12
click at [192, 85] on img at bounding box center [193, 83] width 12 height 5
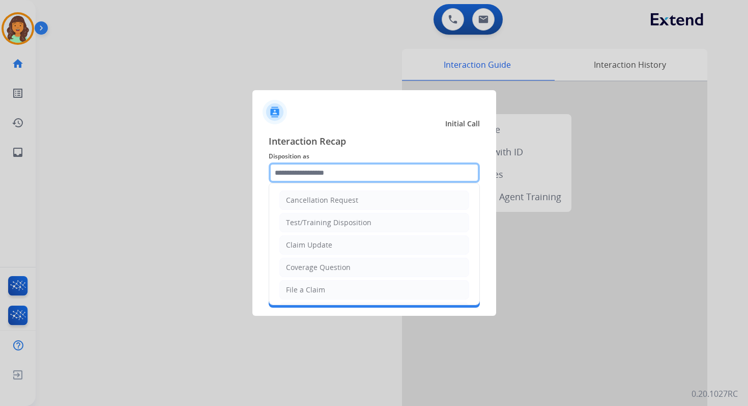
click at [296, 167] on input "text" at bounding box center [374, 172] width 211 height 20
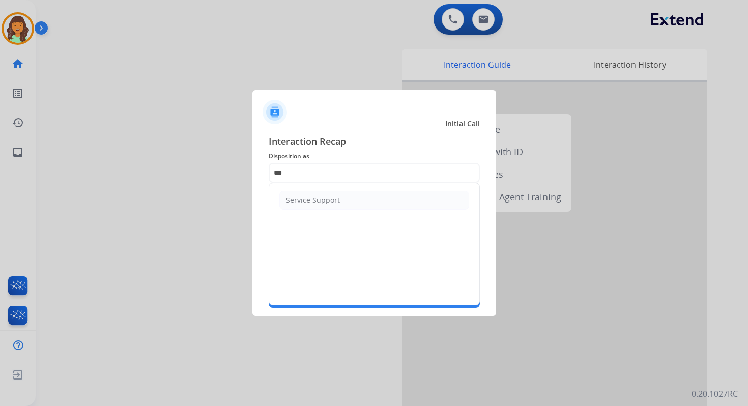
click at [293, 189] on ul "Service Support" at bounding box center [374, 200] width 210 height 34
click at [297, 203] on div "Service Support" at bounding box center [313, 200] width 54 height 10
type input "**********"
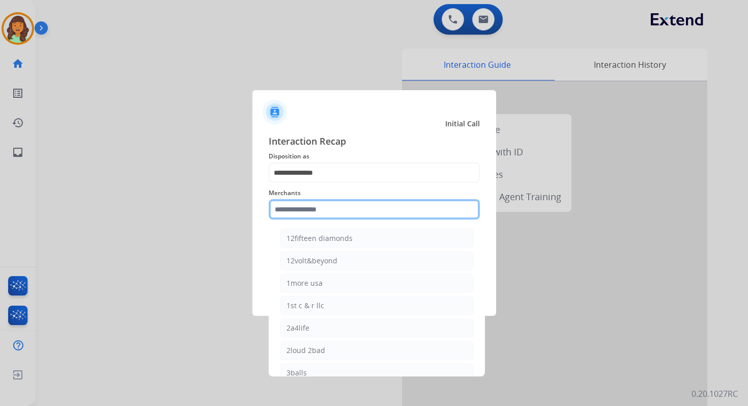
click at [301, 215] on input "text" at bounding box center [374, 209] width 211 height 20
type input "*"
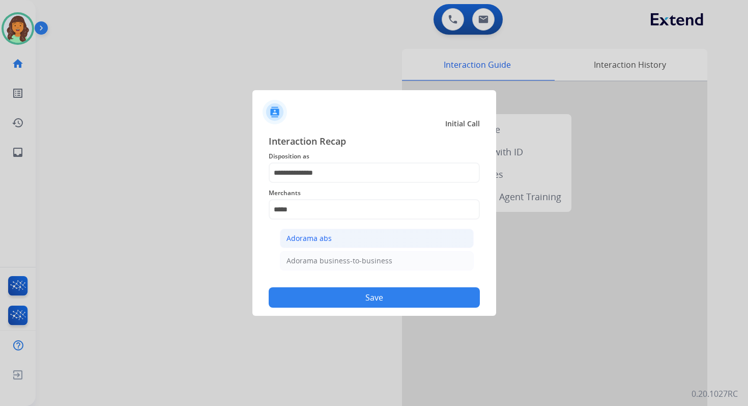
click at [305, 240] on div "Adorama abs" at bounding box center [309, 238] width 45 height 10
type input "**********"
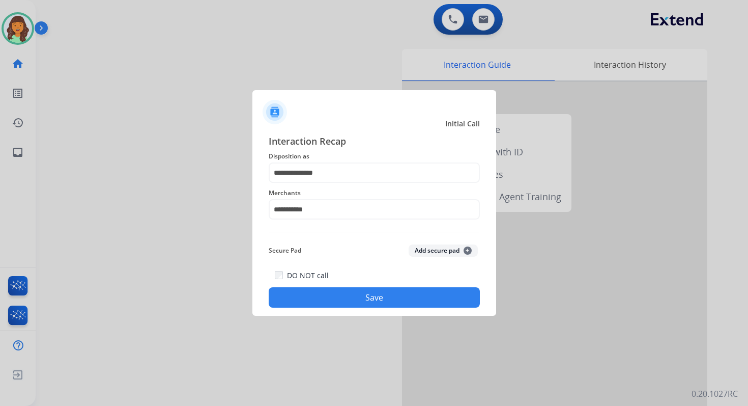
click at [366, 307] on div "**********" at bounding box center [375, 221] width 244 height 190
click at [377, 298] on button "Save" at bounding box center [374, 297] width 211 height 20
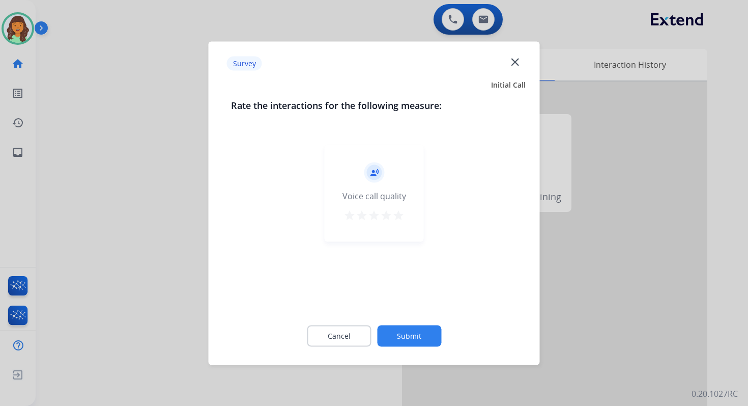
click at [420, 330] on button "Submit" at bounding box center [409, 335] width 64 height 21
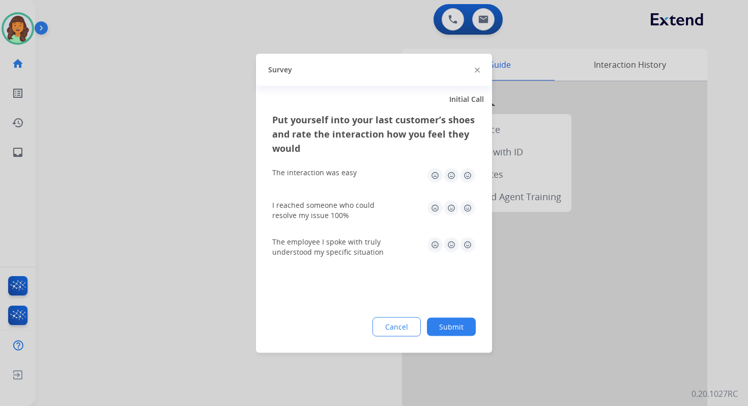
click at [444, 323] on button "Submit" at bounding box center [451, 326] width 49 height 18
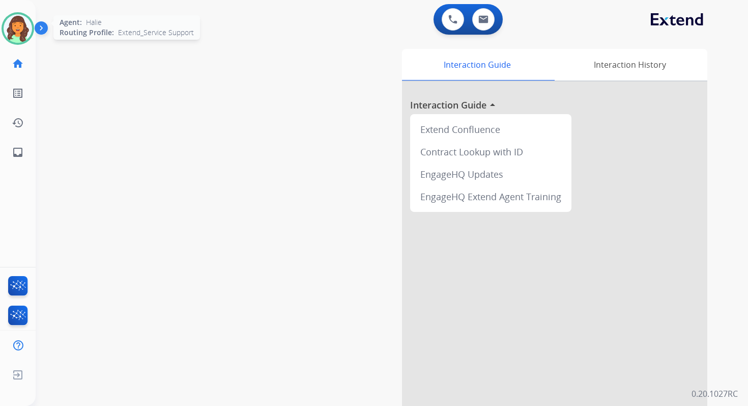
click at [18, 23] on img at bounding box center [18, 28] width 29 height 29
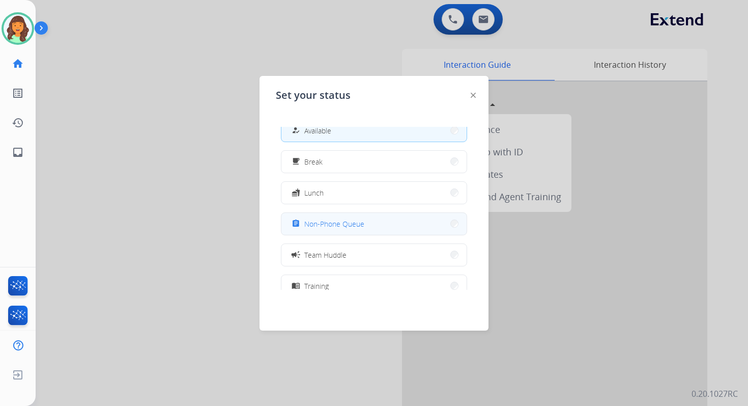
scroll to position [24, 0]
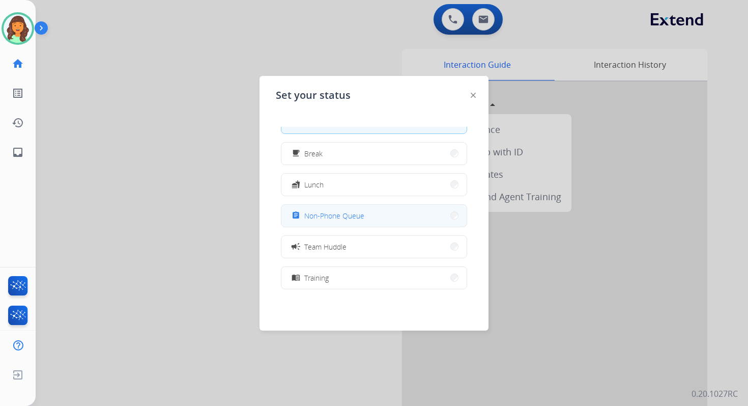
click at [316, 243] on span "Team Huddle" at bounding box center [325, 246] width 42 height 11
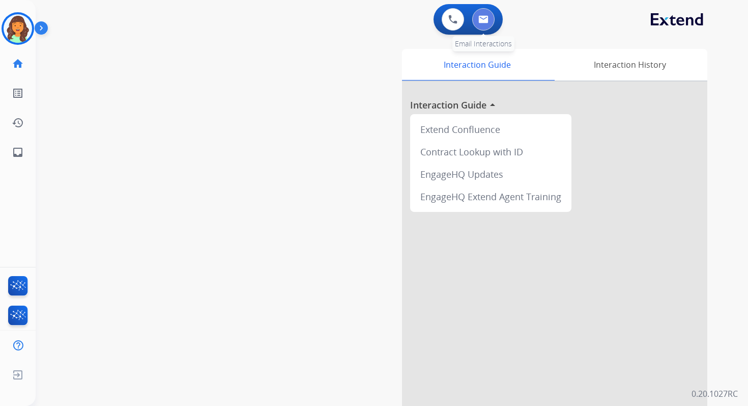
click at [479, 17] on img at bounding box center [484, 19] width 10 height 8
select select "**********"
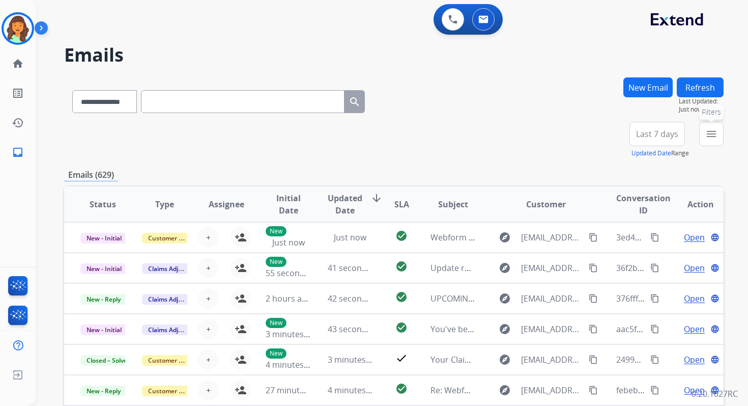
click at [705, 129] on button "menu Filters" at bounding box center [712, 134] width 24 height 24
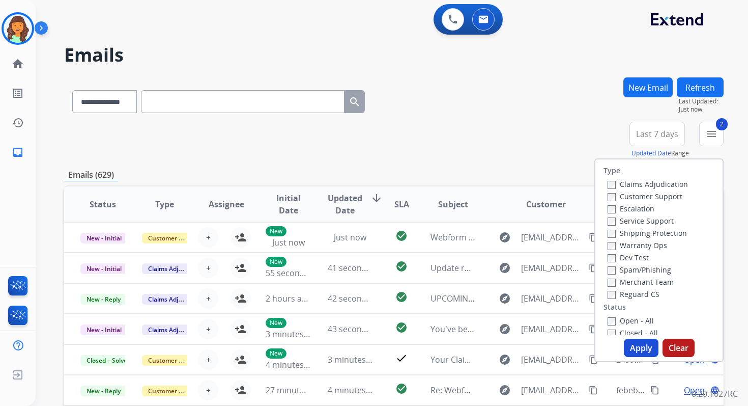
click at [638, 347] on button "Apply" at bounding box center [641, 348] width 35 height 18
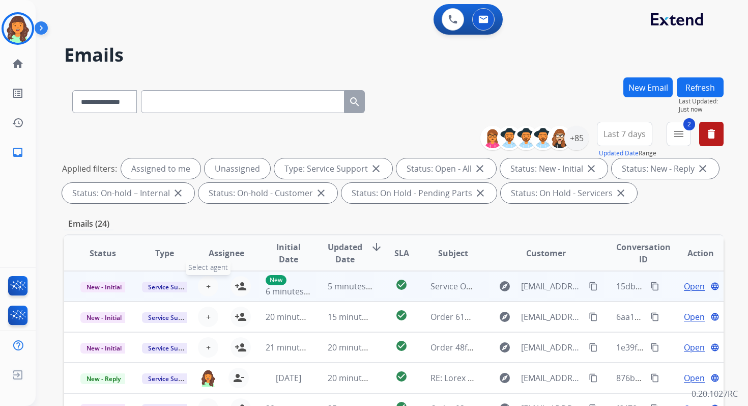
click at [206, 283] on span "+" at bounding box center [208, 286] width 5 height 12
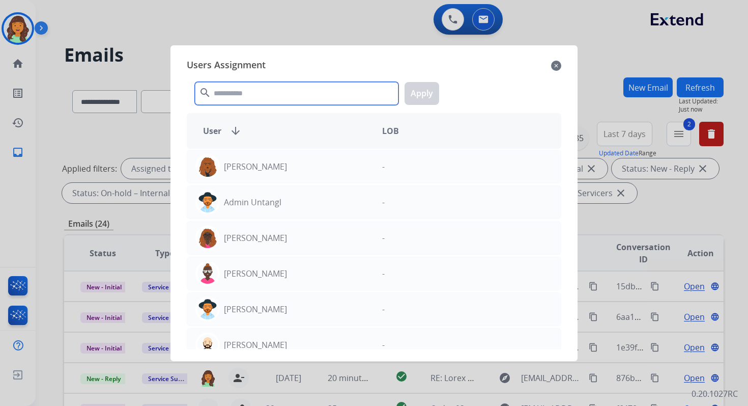
click at [304, 94] on input "text" at bounding box center [297, 93] width 204 height 23
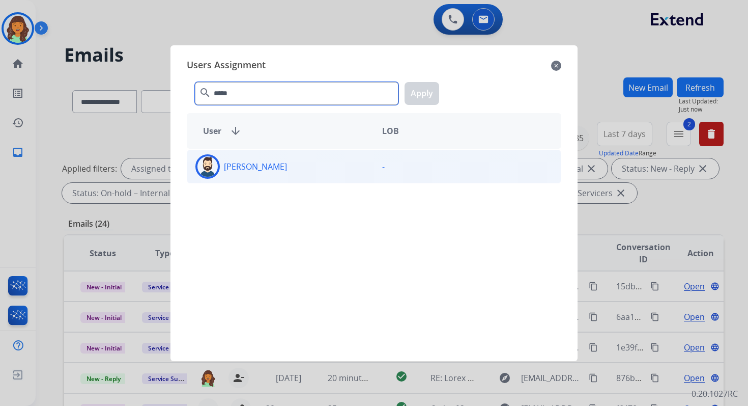
type input "*****"
click at [312, 161] on div "[PERSON_NAME]" at bounding box center [280, 166] width 187 height 24
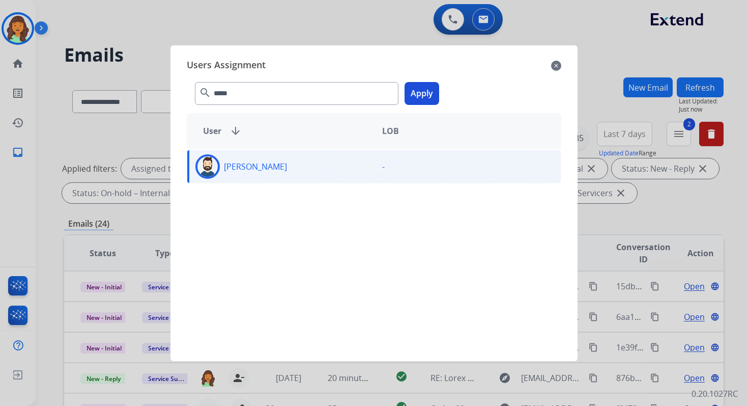
click at [413, 103] on button "Apply" at bounding box center [422, 93] width 35 height 23
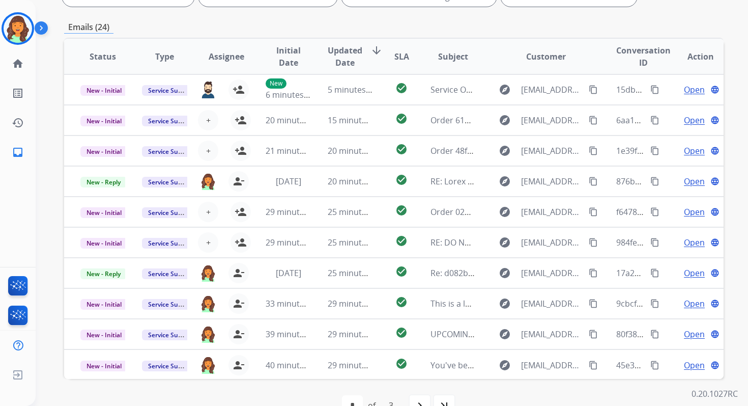
scroll to position [1, 0]
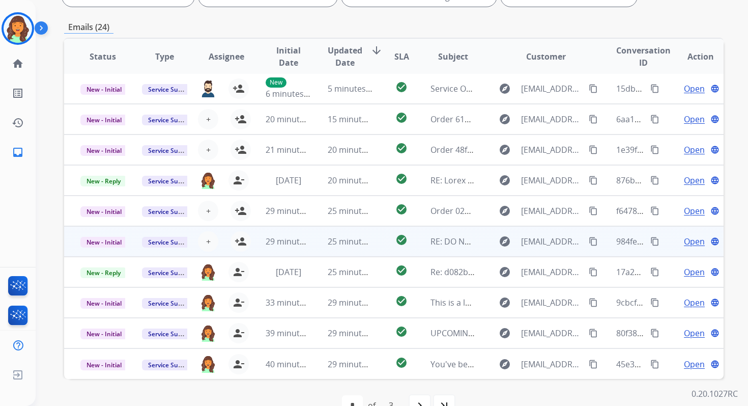
click at [342, 232] on td "25 minutes ago" at bounding box center [343, 241] width 62 height 31
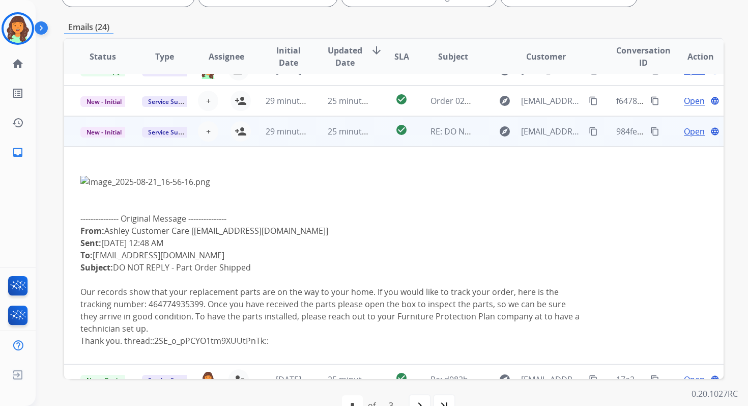
scroll to position [130, 0]
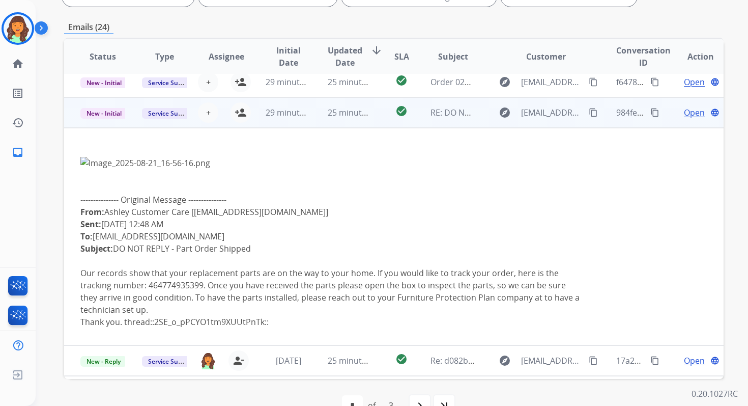
click at [687, 115] on span "Open" at bounding box center [694, 112] width 21 height 12
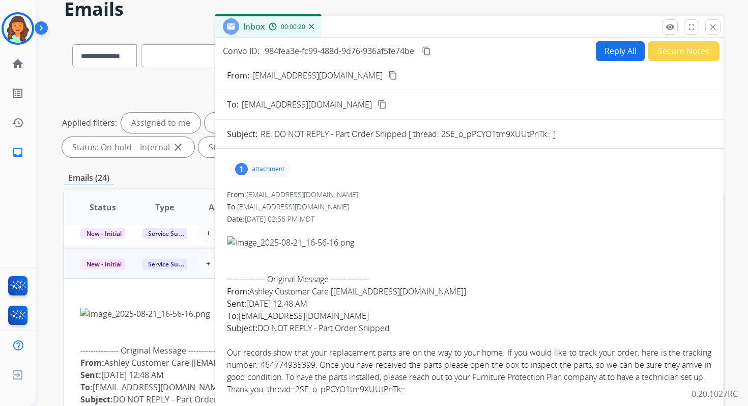
scroll to position [44, 0]
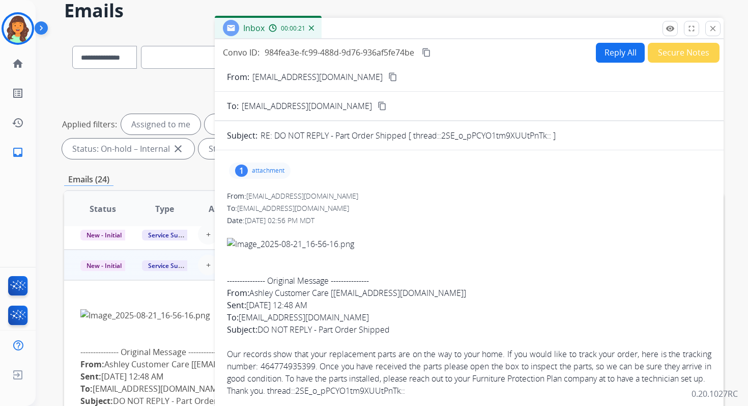
click at [269, 172] on p "attachment" at bounding box center [268, 170] width 33 height 8
click at [269, 194] on div at bounding box center [262, 197] width 51 height 36
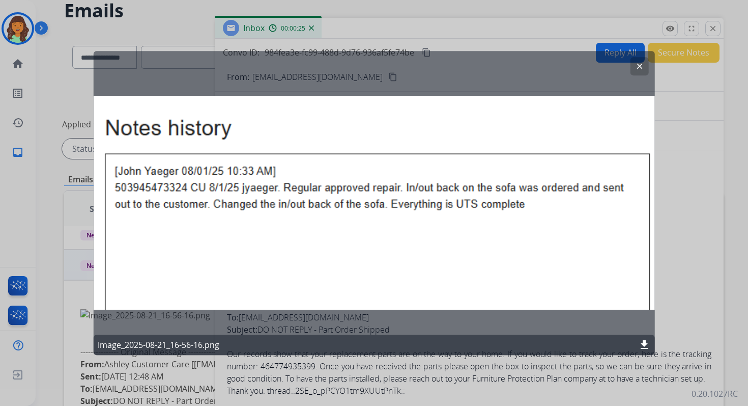
click at [637, 65] on mat-icon "clear" at bounding box center [639, 66] width 9 height 9
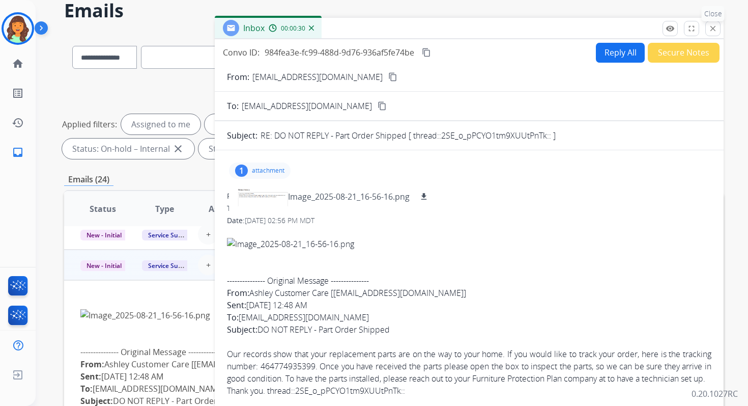
click at [709, 30] on mat-icon "close" at bounding box center [713, 28] width 9 height 9
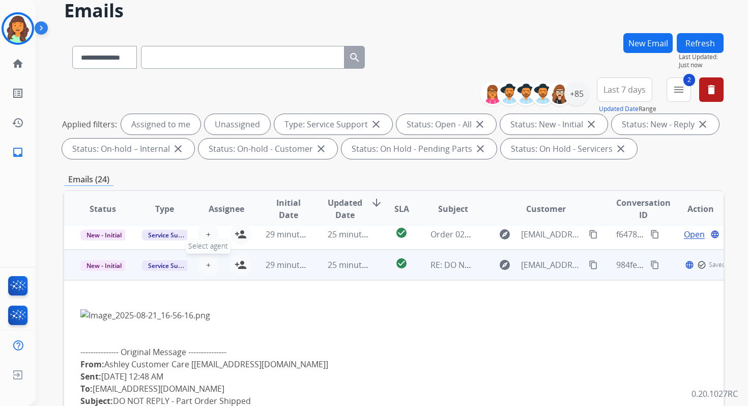
click at [209, 263] on button "+ Select agent" at bounding box center [208, 265] width 20 height 20
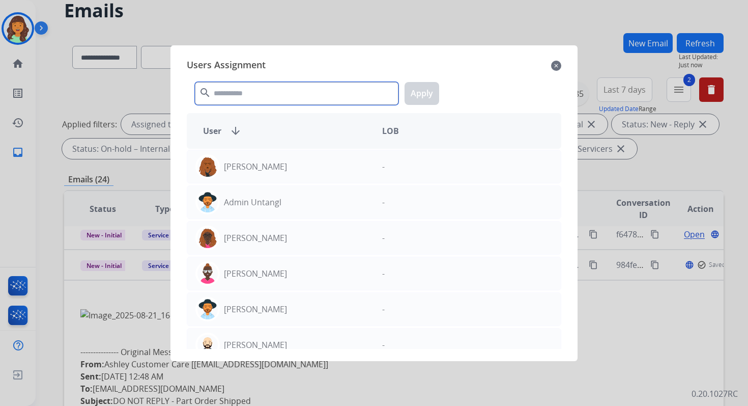
click at [266, 96] on input "text" at bounding box center [297, 93] width 204 height 23
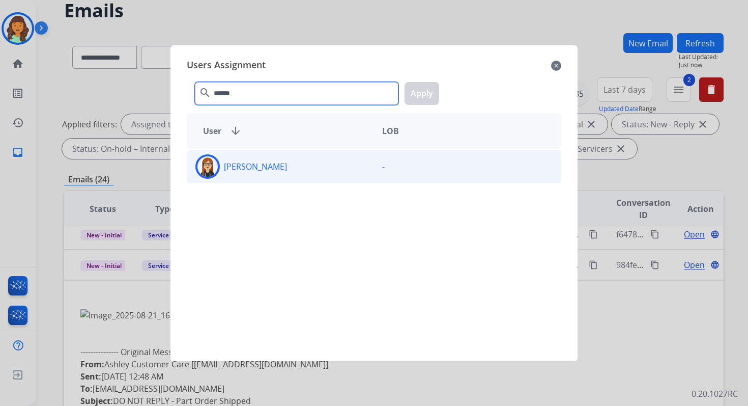
type input "******"
click at [260, 164] on p "[PERSON_NAME]" at bounding box center [255, 166] width 63 height 12
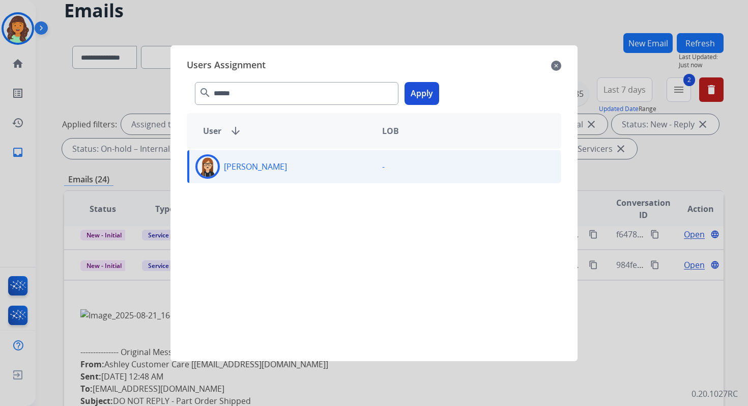
click at [419, 94] on button "Apply" at bounding box center [422, 93] width 35 height 23
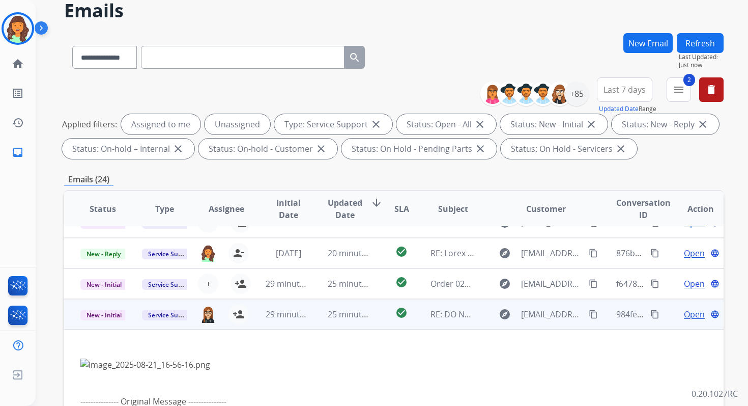
scroll to position [79, 0]
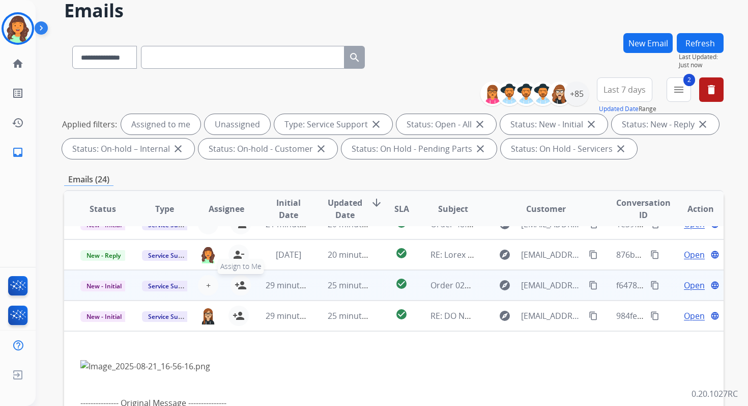
click at [246, 283] on button "person_add Assign to Me" at bounding box center [241, 285] width 20 height 20
click at [263, 283] on td "29 minutes ago" at bounding box center [280, 285] width 62 height 31
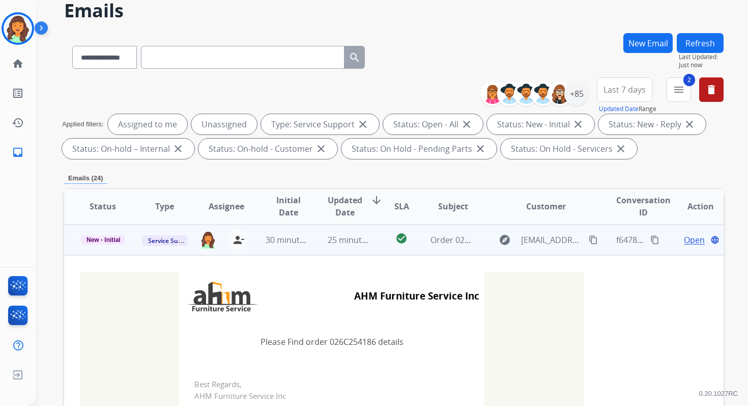
scroll to position [109, 0]
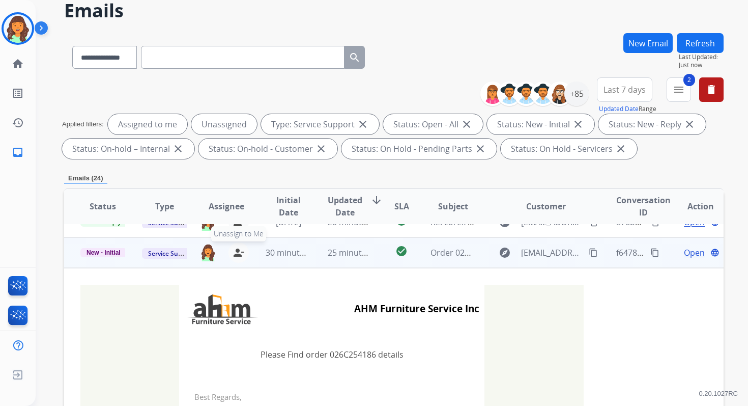
click at [235, 250] on mat-icon "person_remove" at bounding box center [239, 252] width 12 height 12
click at [208, 251] on span "+" at bounding box center [208, 252] width 5 height 12
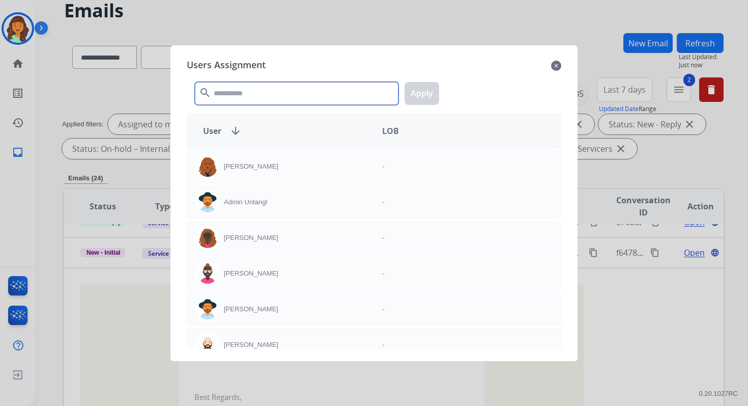
click at [266, 96] on input "text" at bounding box center [297, 93] width 204 height 23
type input "*"
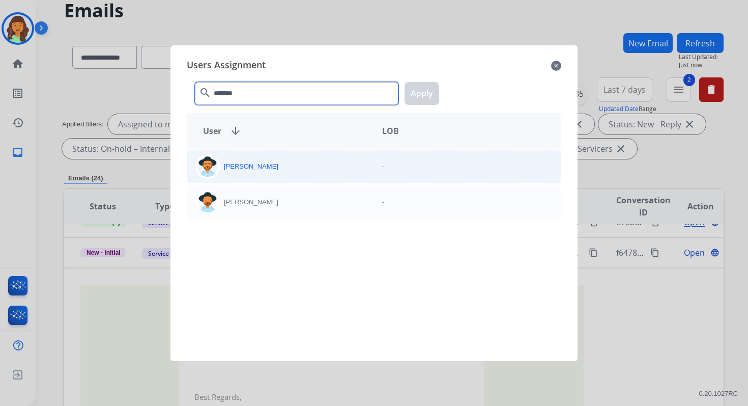
type input "*******"
click at [274, 177] on div "[PERSON_NAME]" at bounding box center [280, 166] width 187 height 24
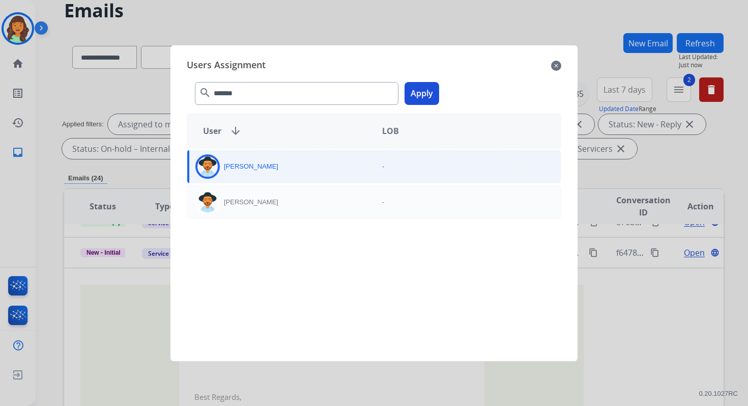
click at [428, 86] on button "Apply" at bounding box center [422, 93] width 35 height 23
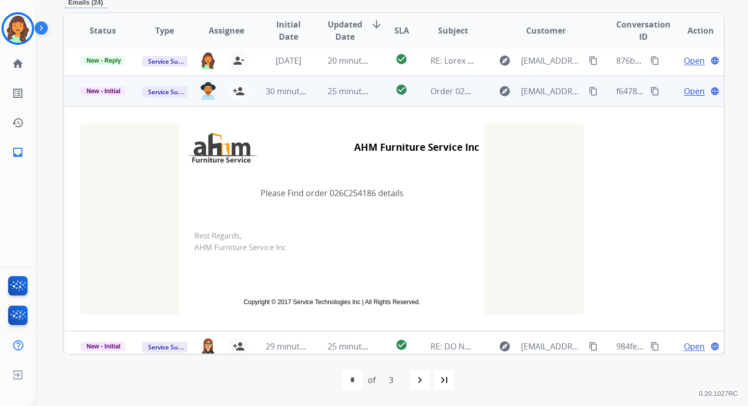
scroll to position [0, 0]
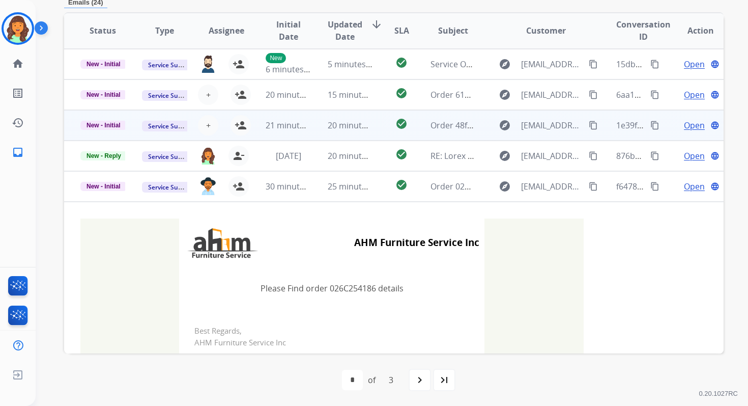
click at [355, 118] on td "20 minutes ago" at bounding box center [343, 125] width 62 height 31
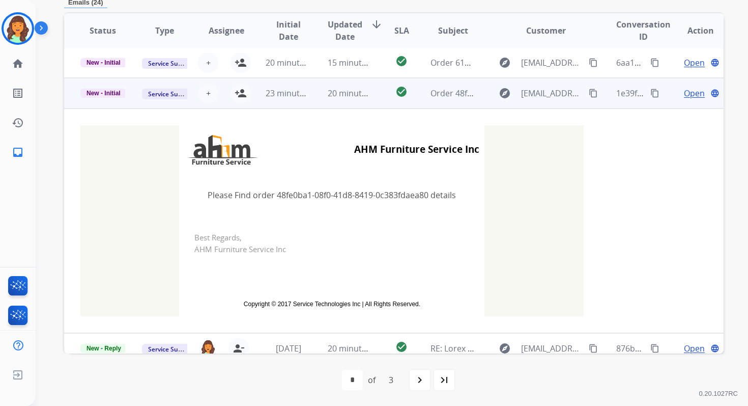
scroll to position [61, 0]
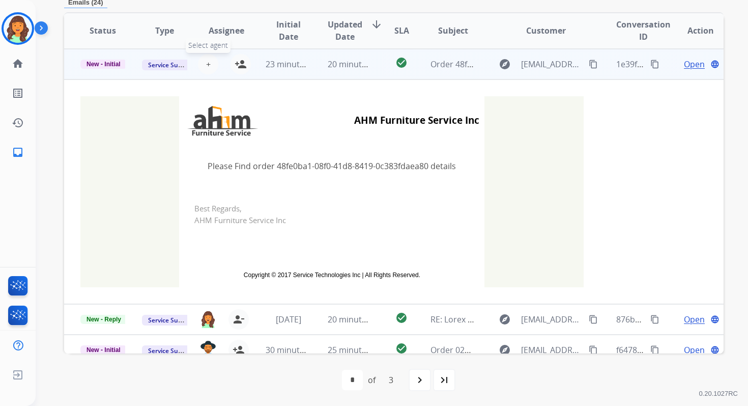
click at [207, 64] on span "+" at bounding box center [208, 64] width 5 height 12
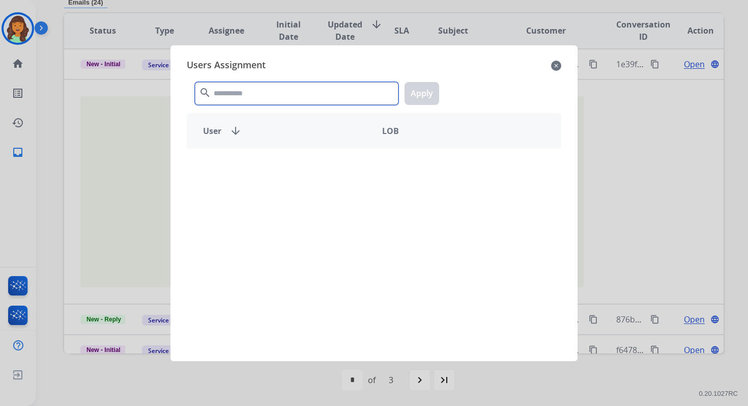
click at [246, 102] on input "text" at bounding box center [297, 93] width 204 height 23
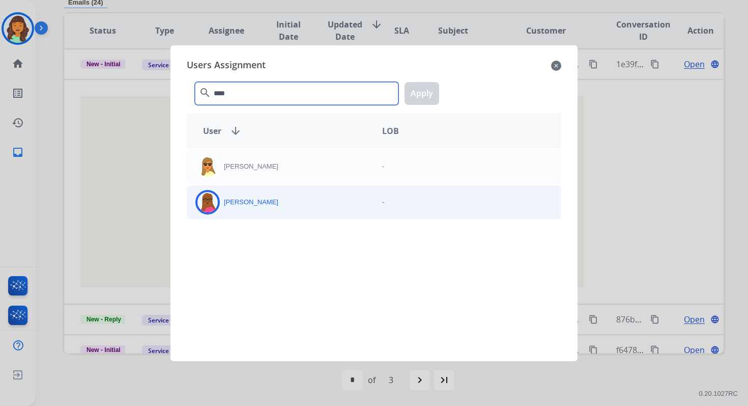
type input "****"
click at [271, 195] on div "Emily Thurman" at bounding box center [280, 202] width 187 height 24
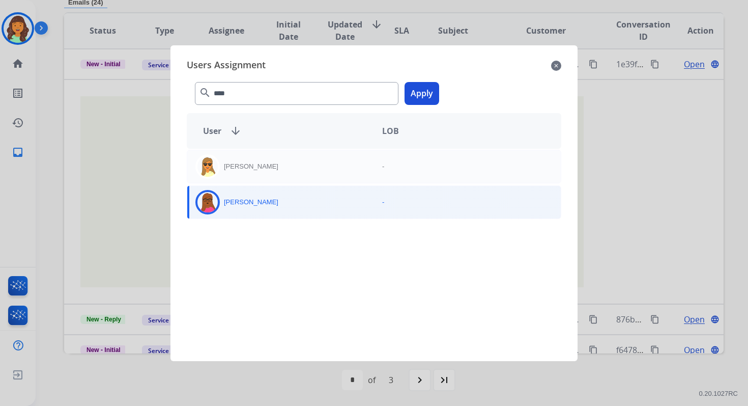
click at [422, 90] on button "Apply" at bounding box center [422, 93] width 35 height 23
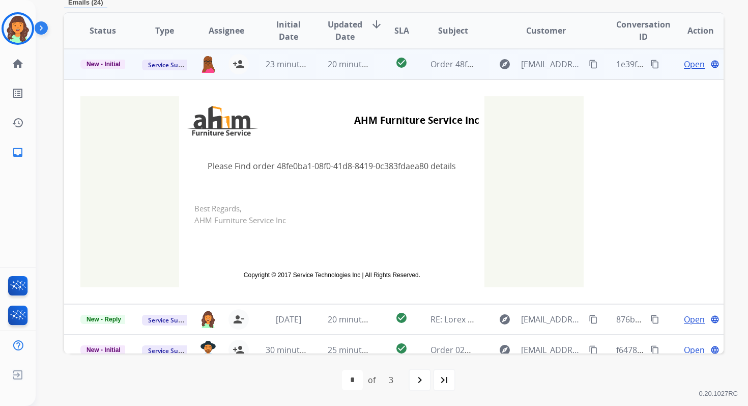
scroll to position [0, 0]
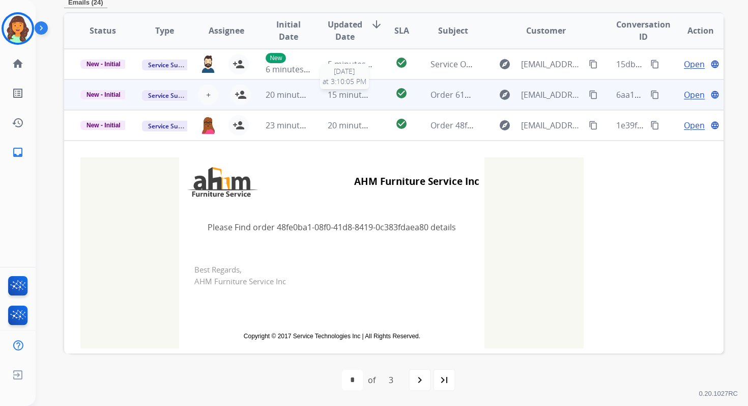
click at [358, 93] on span "15 minutes ago" at bounding box center [357, 94] width 59 height 11
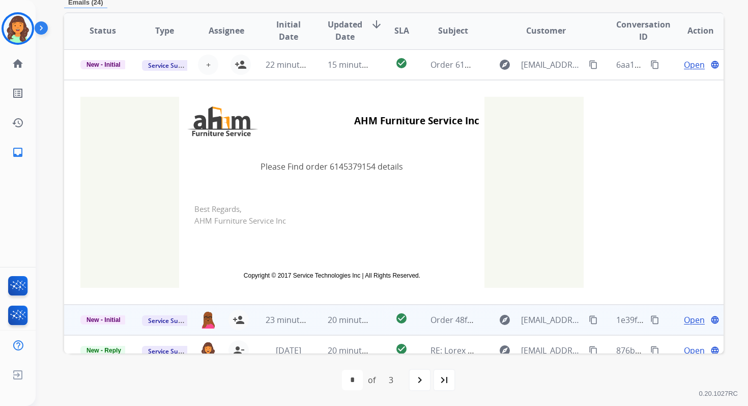
scroll to position [31, 0]
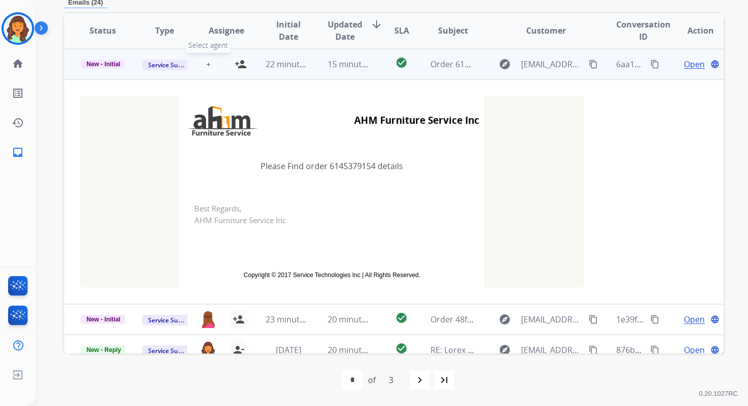
click at [206, 62] on span "+" at bounding box center [208, 64] width 5 height 12
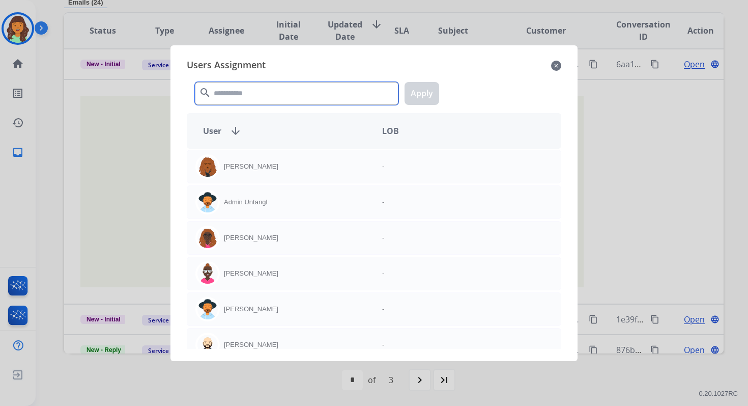
click at [236, 88] on input "text" at bounding box center [297, 93] width 204 height 23
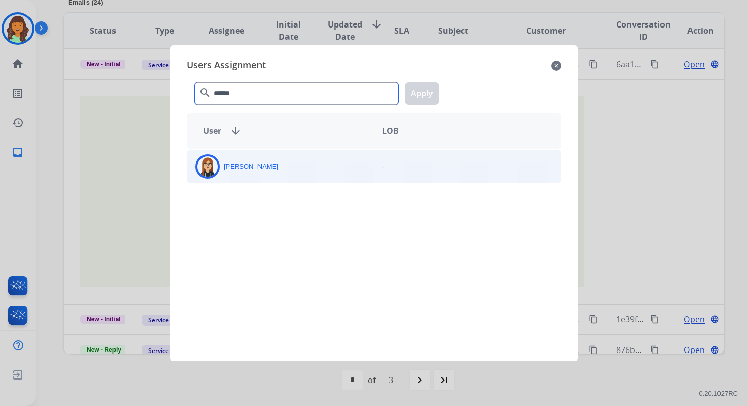
type input "******"
click at [255, 177] on div "Trisha Higgins" at bounding box center [280, 166] width 187 height 24
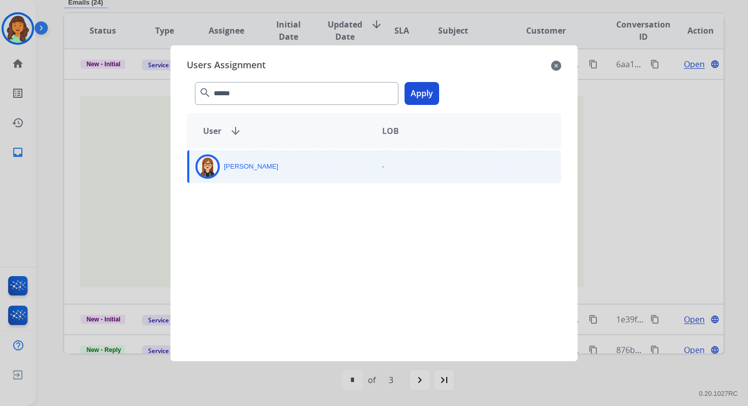
click at [426, 87] on button "Apply" at bounding box center [422, 93] width 35 height 23
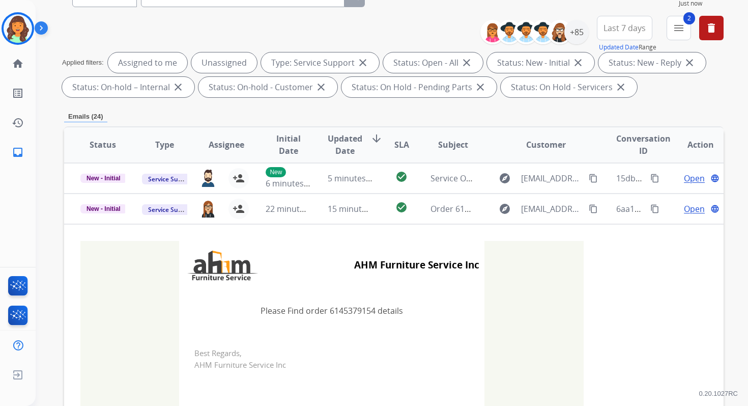
scroll to position [0, 0]
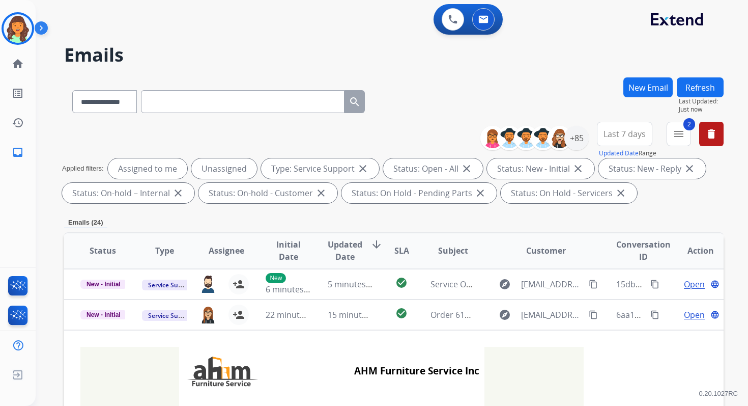
click at [698, 92] on button "Refresh" at bounding box center [700, 87] width 47 height 20
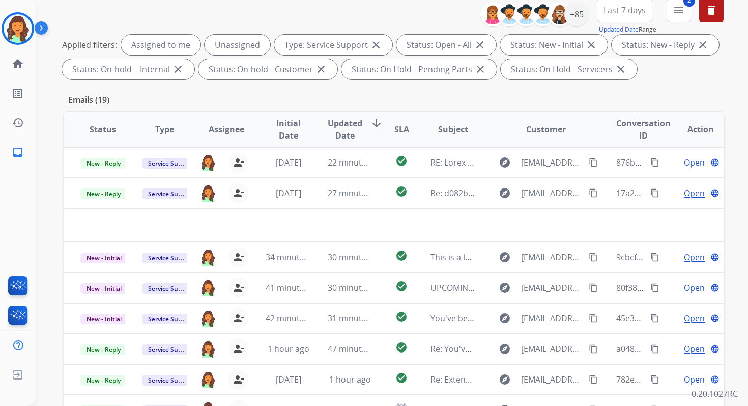
scroll to position [222, 0]
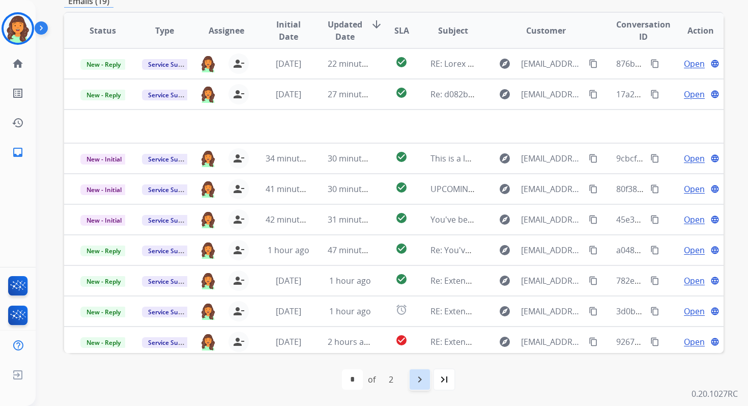
click at [429, 380] on div "navigate_next" at bounding box center [420, 379] width 22 height 22
select select "*"
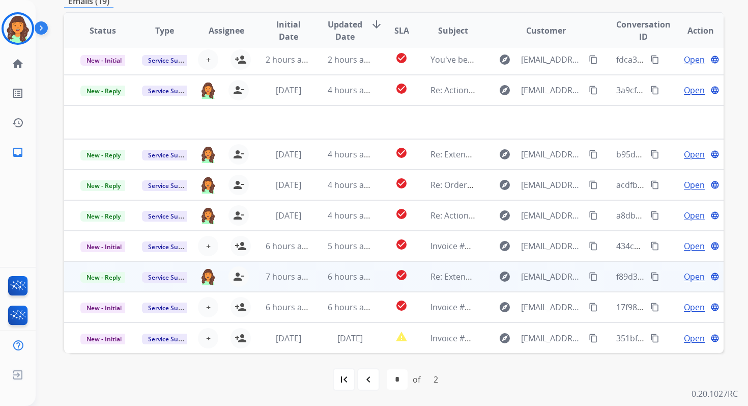
click at [351, 283] on td "6 hours ago" at bounding box center [343, 276] width 62 height 31
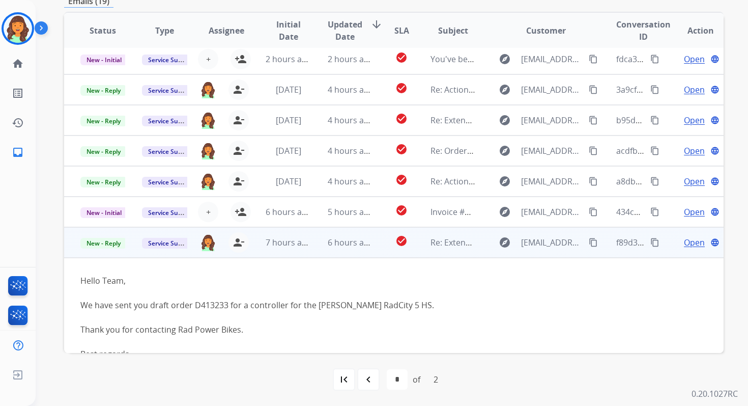
scroll to position [0, 0]
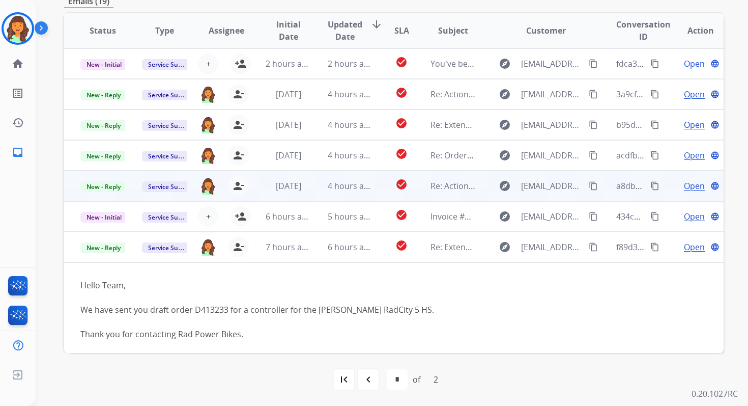
click at [344, 178] on td "4 hours ago" at bounding box center [343, 186] width 62 height 31
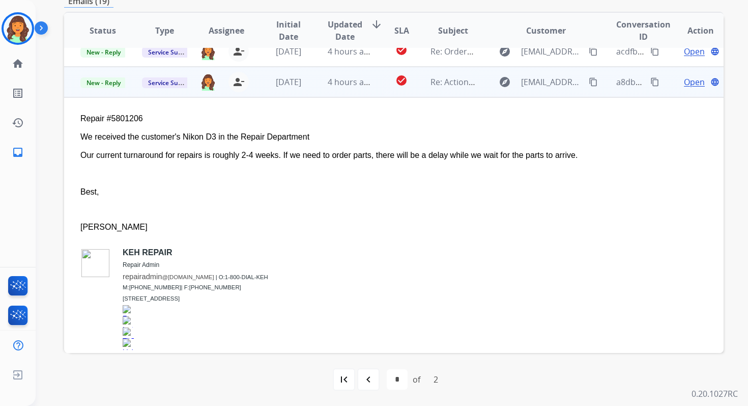
scroll to position [122, 0]
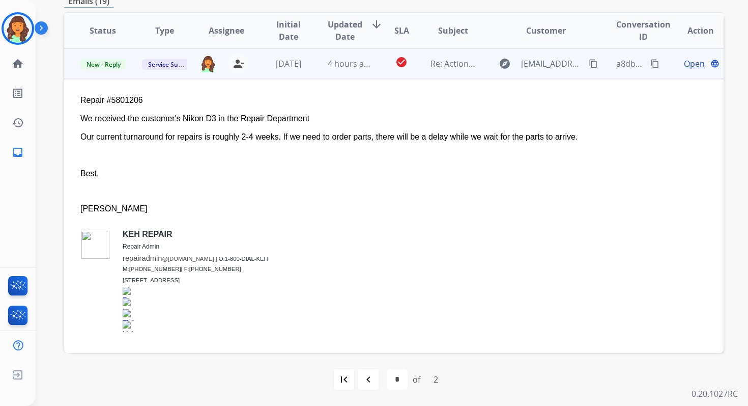
click at [694, 62] on span "Open" at bounding box center [694, 64] width 21 height 12
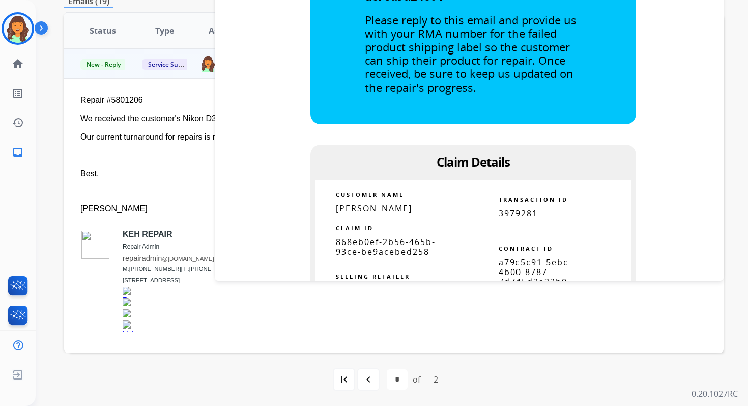
scroll to position [883, 0]
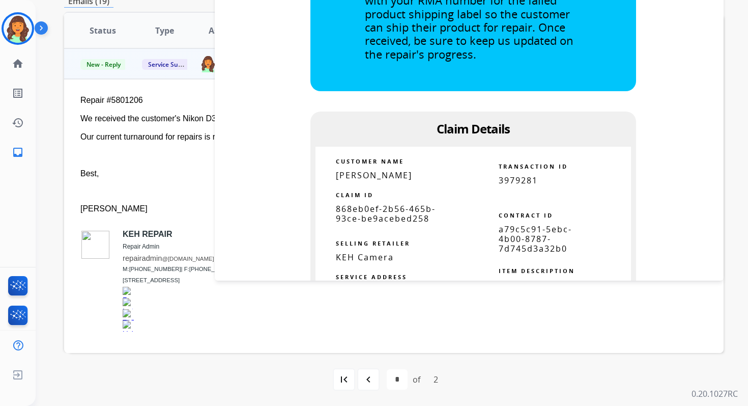
click at [515, 251] on span "a79c5c91-5ebc-4b00-8787-7d745d3a32b0" at bounding box center [535, 238] width 73 height 31
copy table "a79c5c91-5ebc-4b00-8787-7d745d3a32b0"
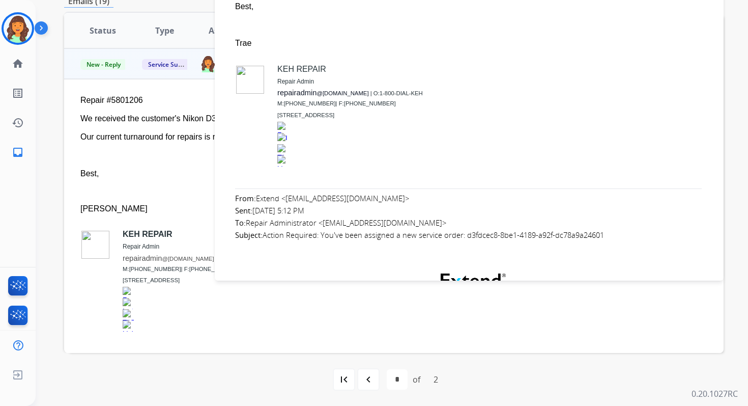
scroll to position [0, 0]
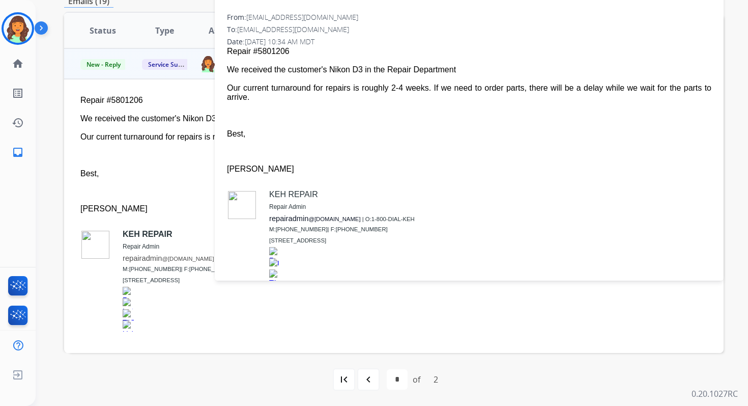
drag, startPoint x: 229, startPoint y: 69, endPoint x: 258, endPoint y: 99, distance: 41.4
click at [258, 99] on span "Repair #5801206 We received the customer's Nikon D3 in the Repair Department Ou…" at bounding box center [469, 176] width 485 height 258
copy span "We received the customer's Nikon D3 in the Repair Department Our current turnar…"
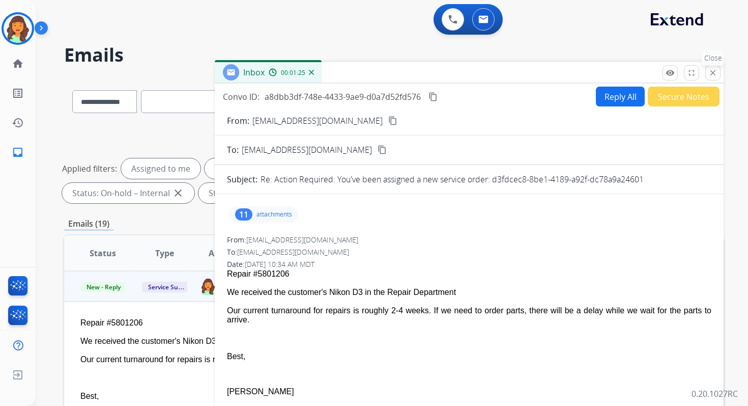
click at [715, 76] on mat-icon "close" at bounding box center [713, 72] width 9 height 9
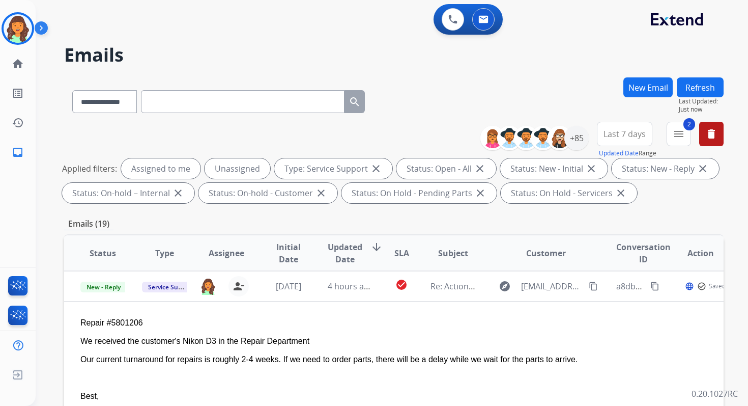
scroll to position [222, 0]
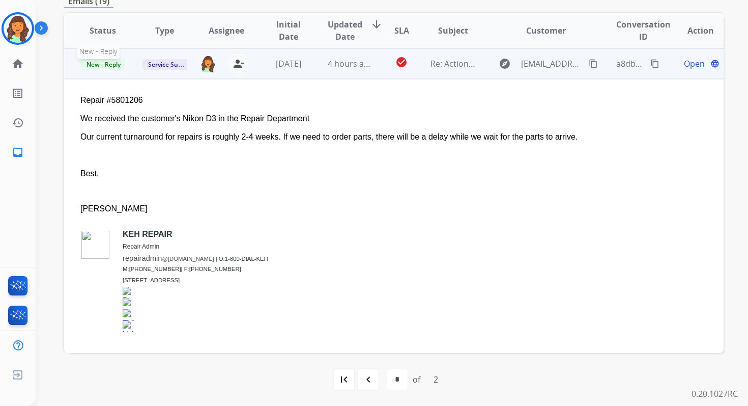
click at [113, 65] on span "New - Reply" at bounding box center [103, 64] width 46 height 11
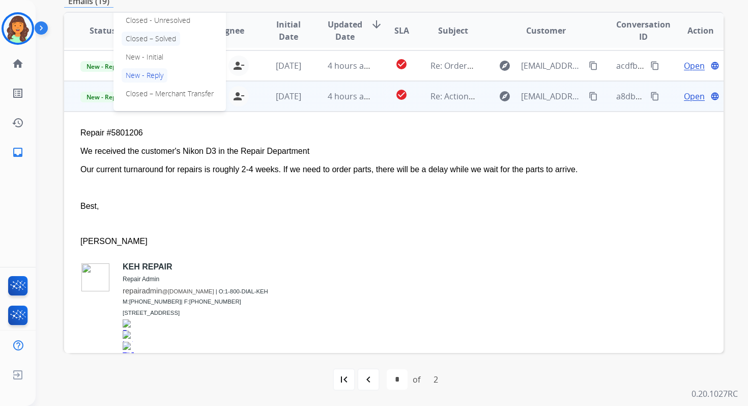
click at [145, 37] on p "Closed – Solved" at bounding box center [151, 39] width 59 height 14
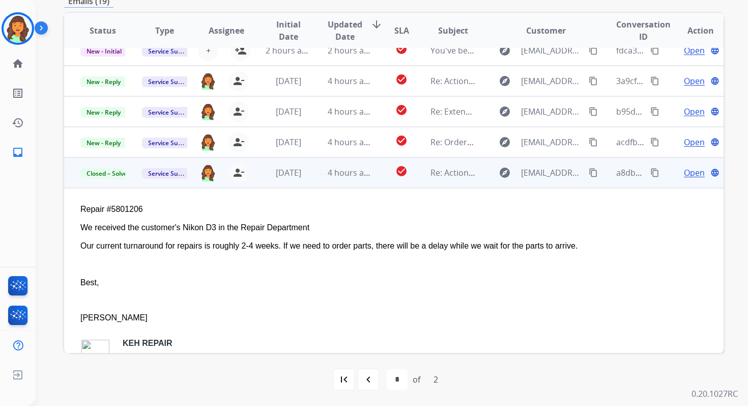
scroll to position [0, 0]
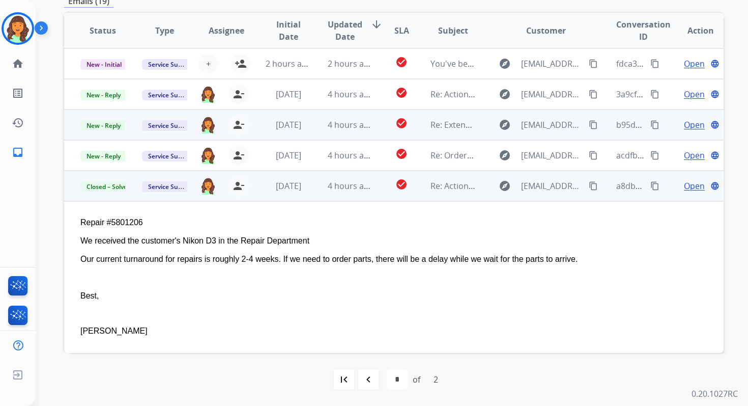
click at [335, 129] on span "4 hours ago" at bounding box center [351, 124] width 46 height 11
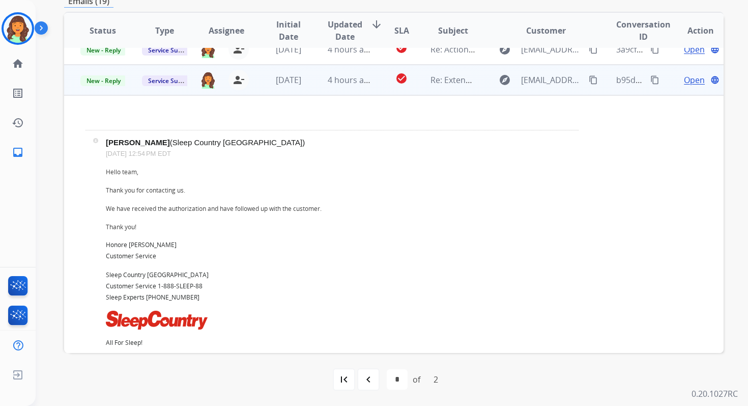
scroll to position [61, 0]
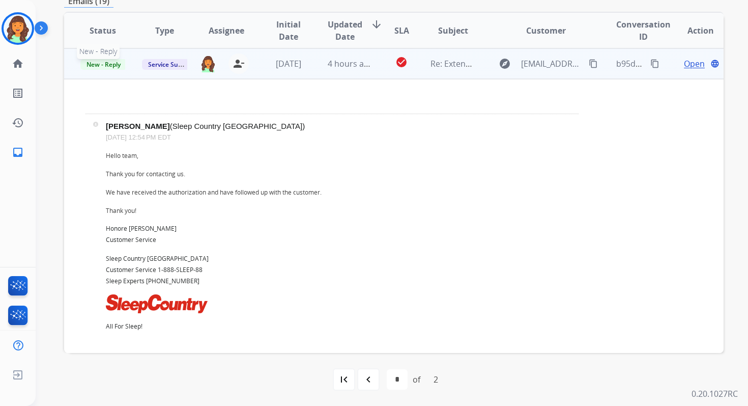
click at [104, 64] on span "New - Reply" at bounding box center [103, 64] width 46 height 11
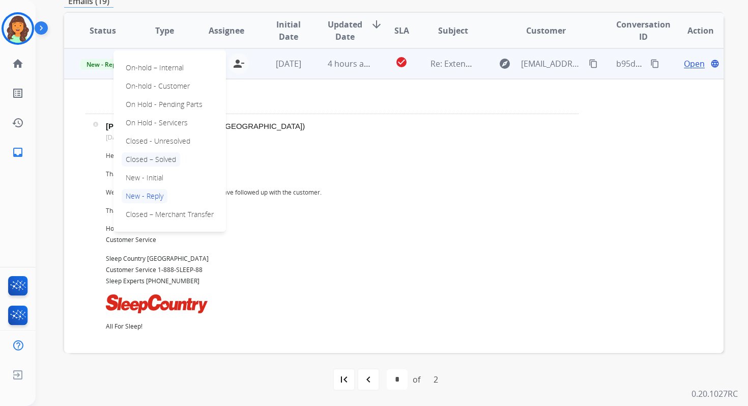
click at [150, 159] on p "Closed – Solved" at bounding box center [151, 159] width 59 height 14
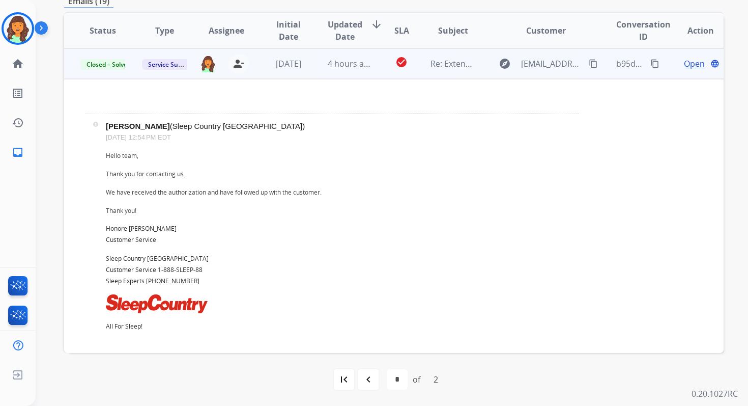
scroll to position [0, 0]
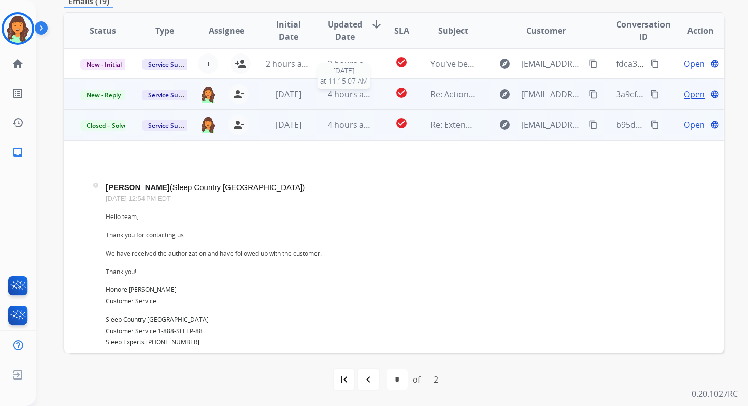
click at [359, 100] on div "4 hours ago" at bounding box center [350, 94] width 45 height 12
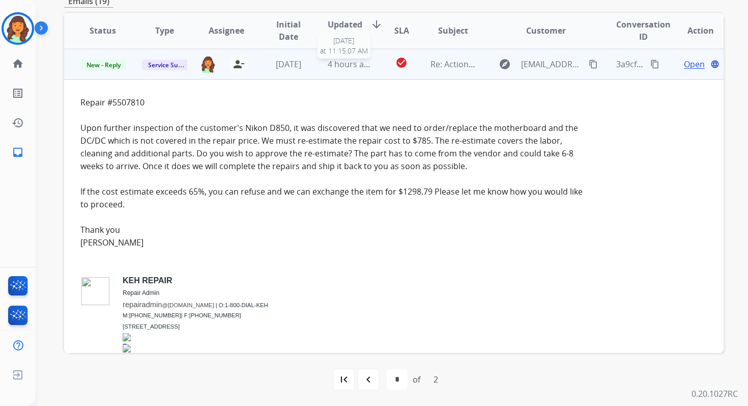
scroll to position [31, 0]
click at [689, 62] on span "Open" at bounding box center [694, 64] width 21 height 12
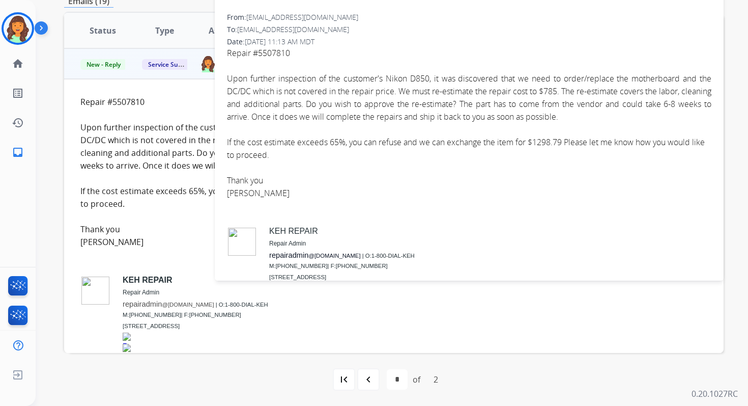
scroll to position [0, 0]
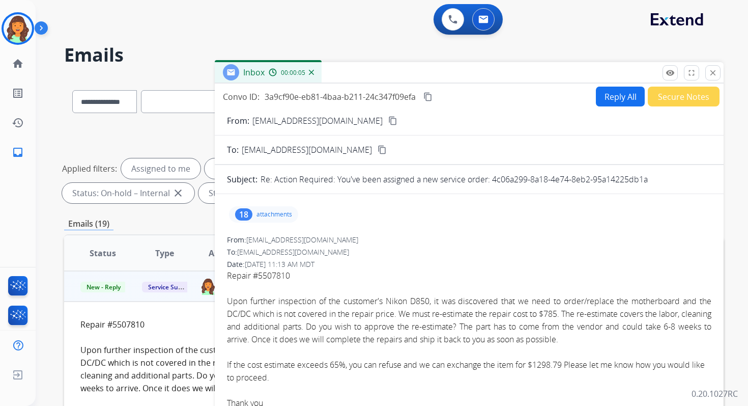
drag, startPoint x: 492, startPoint y: 179, endPoint x: 680, endPoint y: 181, distance: 187.9
click at [681, 181] on div "Re: Action Required: You've been assigned a new service order: 4c06a299-8a18-4e…" at bounding box center [486, 179] width 451 height 12
copy p "4c06a299-8a18-4e74-8eb2-95a14225db1a"
drag, startPoint x: 557, startPoint y: 313, endPoint x: 577, endPoint y: 313, distance: 19.9
click at [577, 313] on span "Upon further inspection of the customer's Nikon D850, it was discovered that we…" at bounding box center [469, 319] width 485 height 49
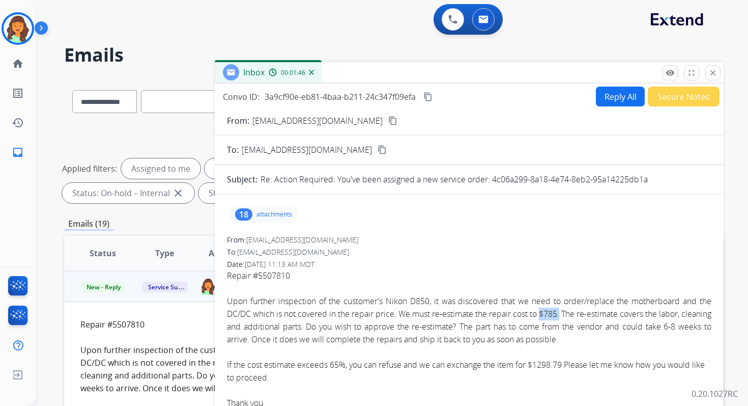
copy span "$785."
click at [427, 95] on mat-icon "content_copy" at bounding box center [428, 96] width 9 height 9
click at [611, 94] on button "Reply All" at bounding box center [620, 97] width 49 height 20
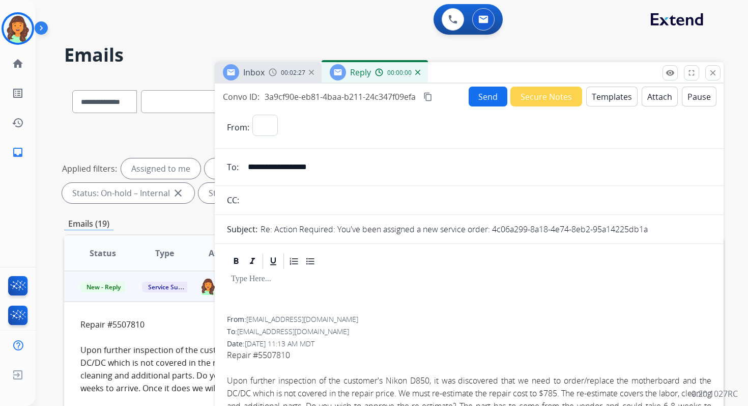
select select "**********"
click at [611, 94] on button "Templates" at bounding box center [611, 97] width 51 height 20
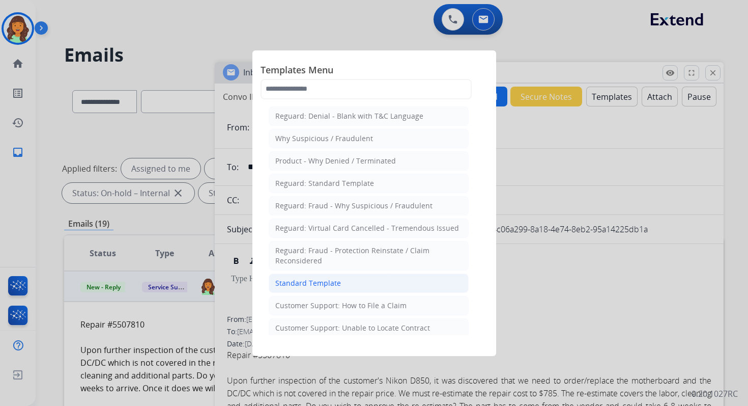
click at [299, 279] on div "Standard Template" at bounding box center [308, 283] width 66 height 10
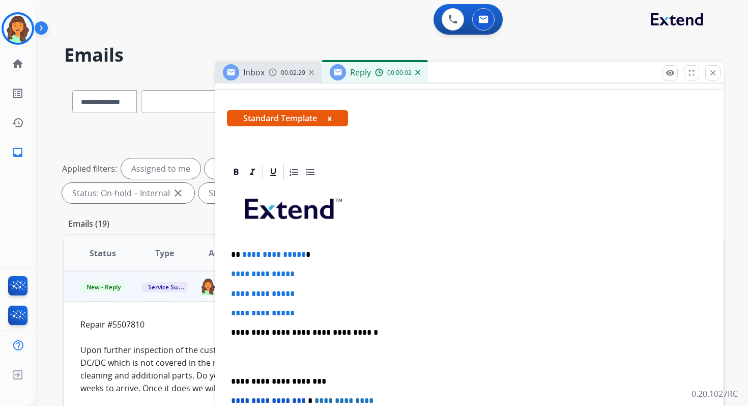
scroll to position [257, 0]
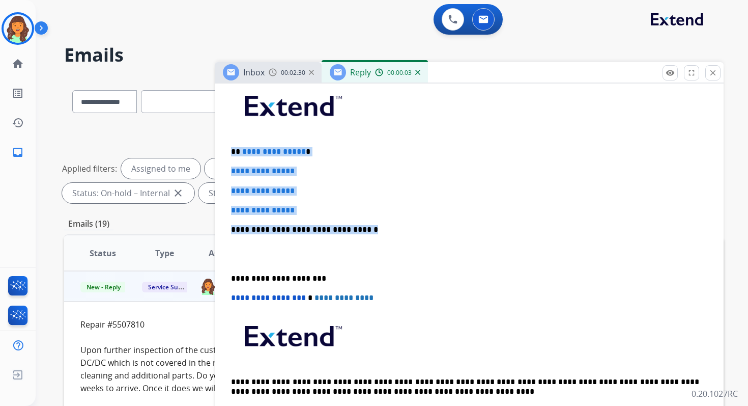
drag, startPoint x: 231, startPoint y: 152, endPoint x: 383, endPoint y: 227, distance: 169.8
click at [383, 228] on div "**********" at bounding box center [469, 253] width 485 height 350
paste div
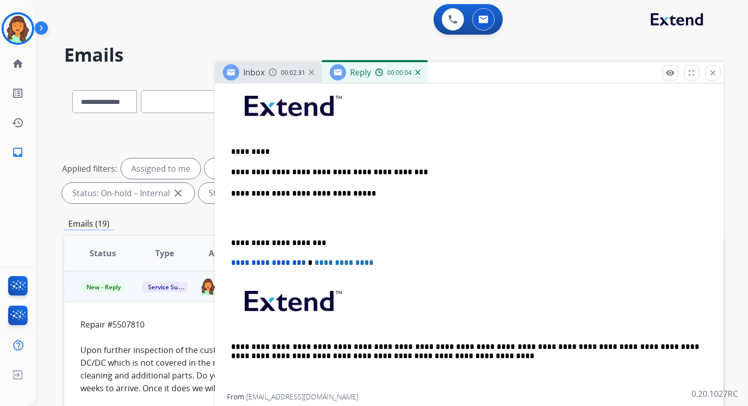
click at [276, 243] on p "**********" at bounding box center [465, 242] width 468 height 9
click at [236, 263] on span "**********" at bounding box center [268, 263] width 75 height 8
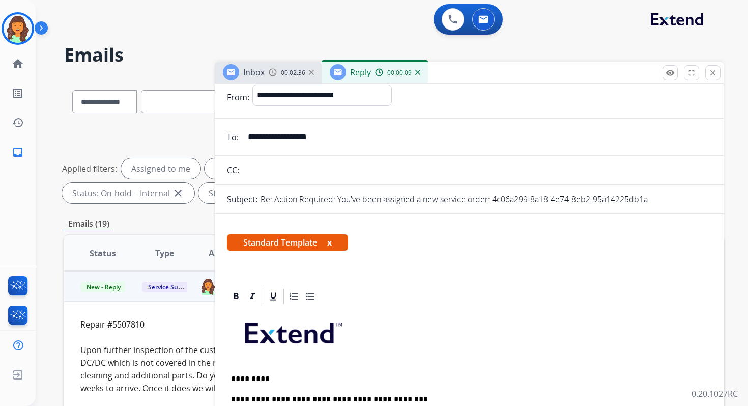
scroll to position [0, 0]
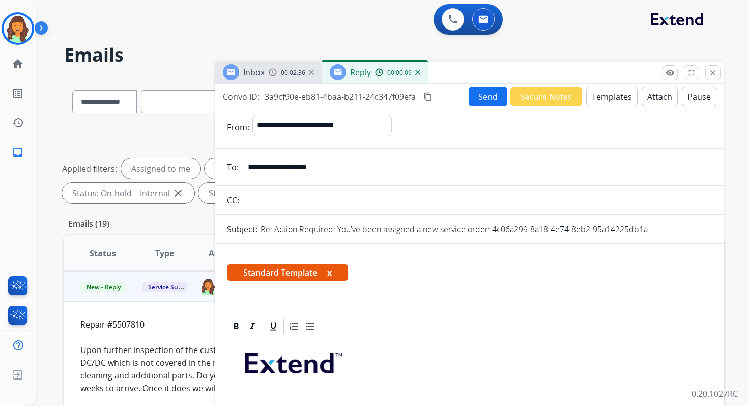
click at [492, 92] on button "Send" at bounding box center [488, 97] width 39 height 20
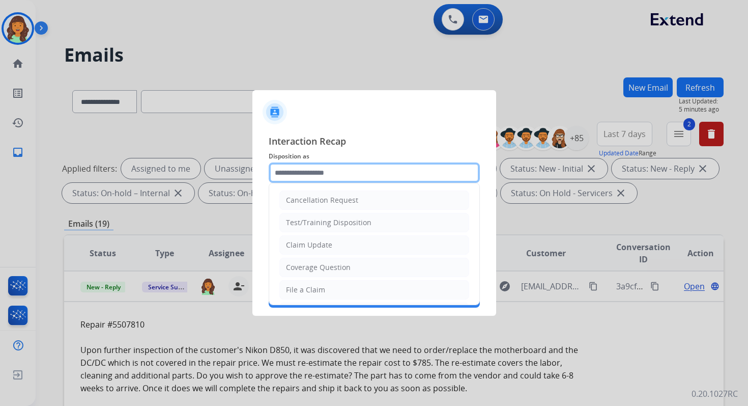
click at [302, 171] on input "text" at bounding box center [374, 172] width 211 height 20
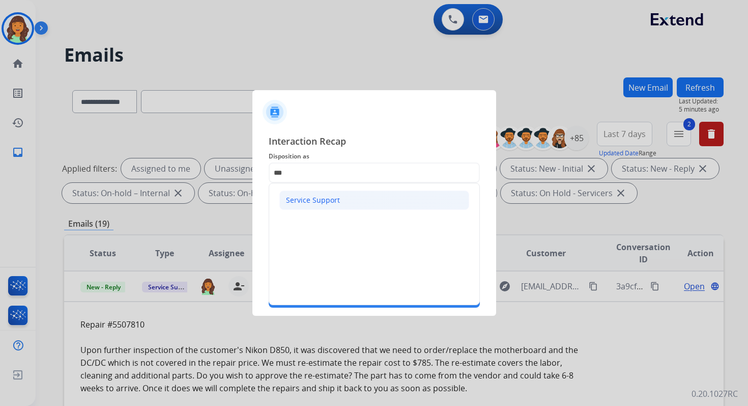
click at [295, 193] on li "Service Support" at bounding box center [374, 199] width 190 height 19
type input "**********"
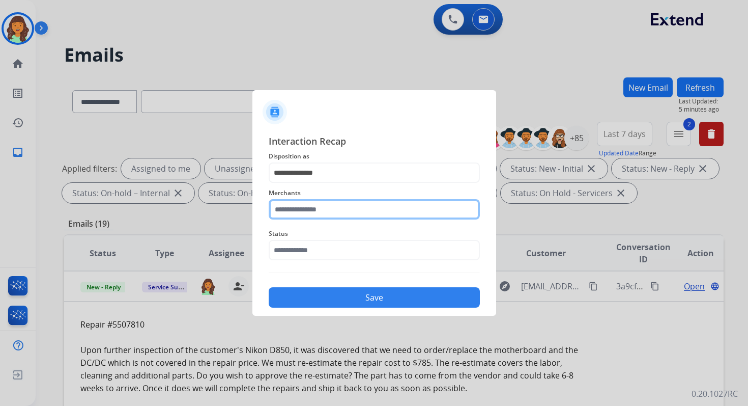
click at [299, 207] on input "text" at bounding box center [374, 209] width 211 height 20
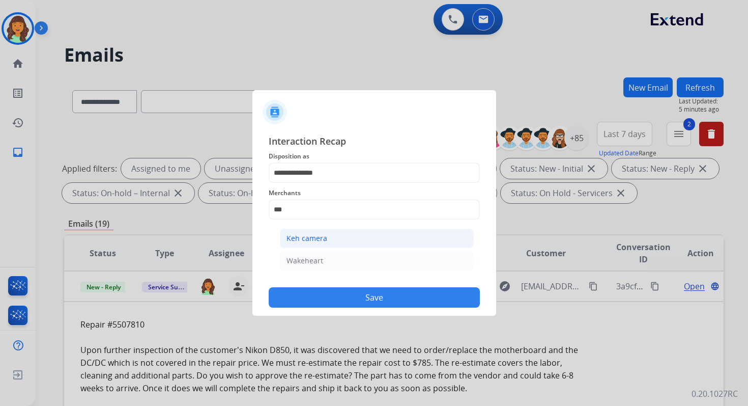
click at [308, 231] on li "Keh camera" at bounding box center [377, 238] width 194 height 19
type input "**********"
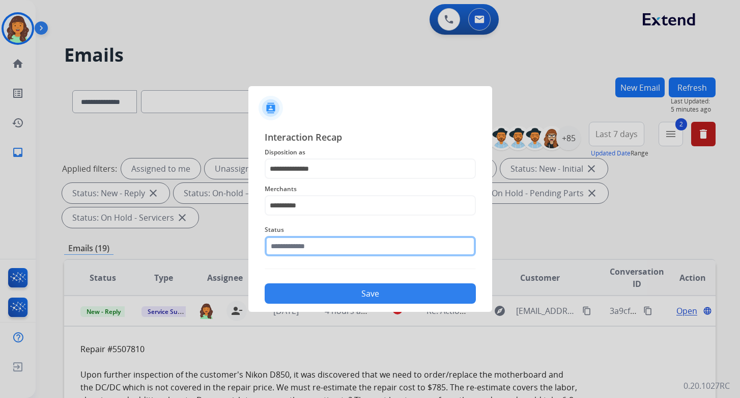
click at [311, 245] on input "text" at bounding box center [370, 246] width 211 height 20
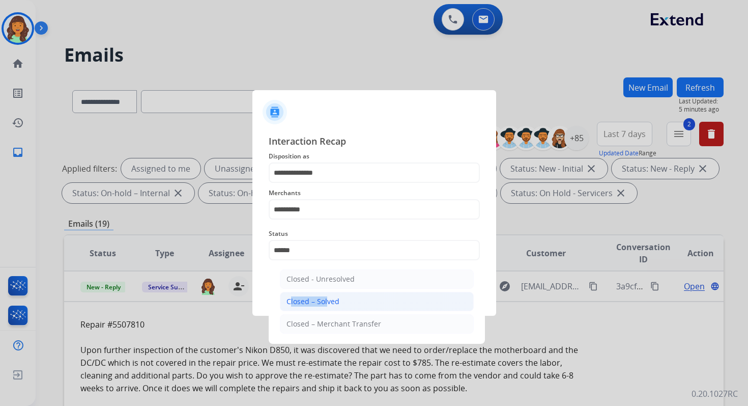
click at [323, 296] on div "Closed – Solved" at bounding box center [313, 301] width 53 height 10
type input "**********"
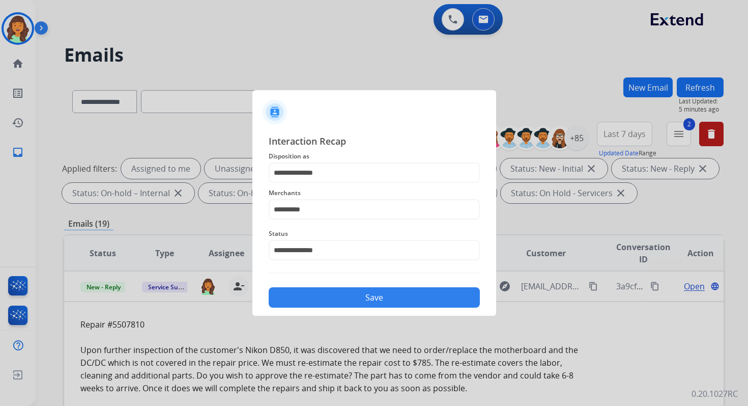
click at [323, 295] on button "Save" at bounding box center [374, 297] width 211 height 20
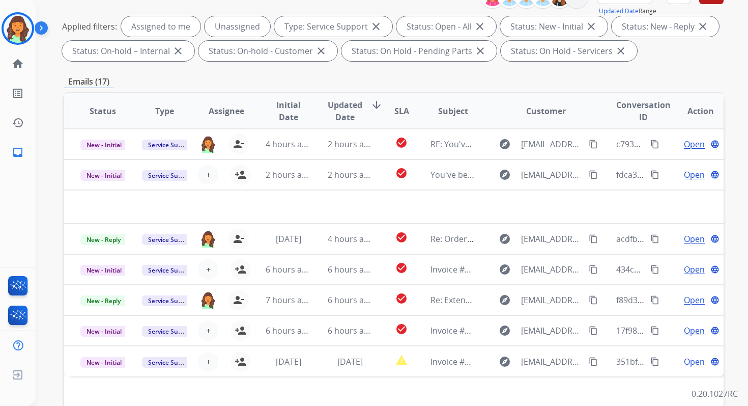
scroll to position [222, 0]
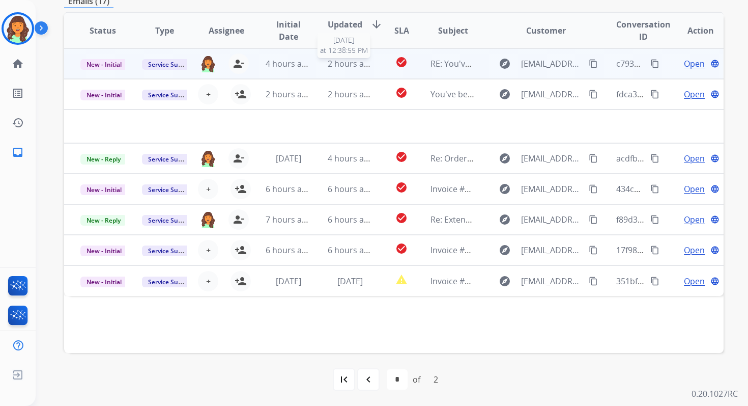
click at [345, 71] on td "2 hours ago 8/21/2025 at 12:38:55 PM" at bounding box center [343, 63] width 62 height 31
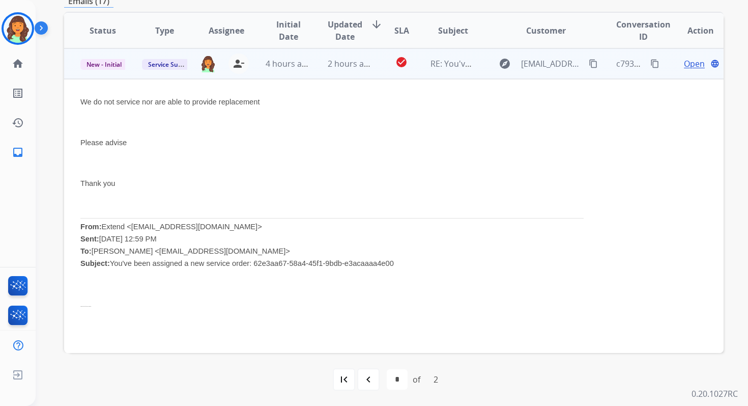
click at [684, 65] on span "Open" at bounding box center [694, 64] width 21 height 12
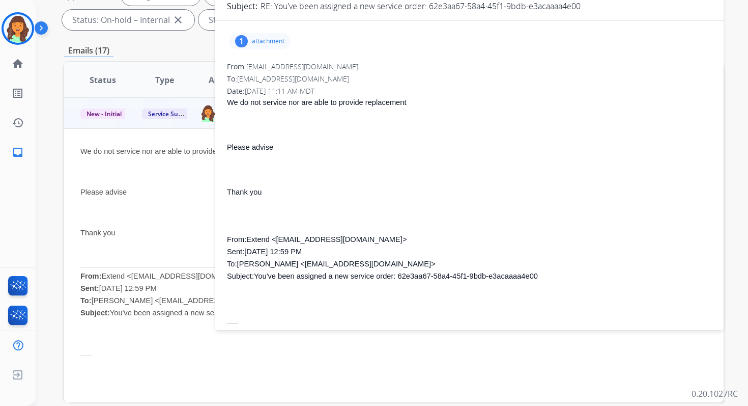
scroll to position [77, 0]
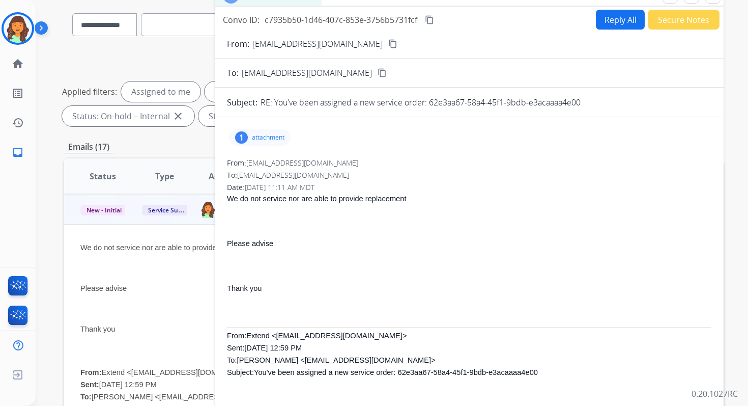
drag, startPoint x: 431, startPoint y: 104, endPoint x: 636, endPoint y: 102, distance: 205.7
click at [636, 102] on div "RE: You've been assigned a new service order: 62e3aa67-58a4-45f1-9bdb-e3acaaaa4…" at bounding box center [486, 102] width 451 height 12
copy p "62e3aa67-58a4-45f1-9bdb-e3acaaaa4e00"
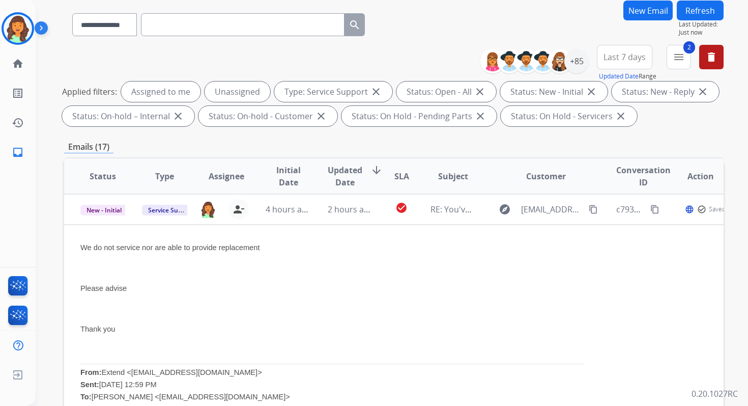
scroll to position [0, 0]
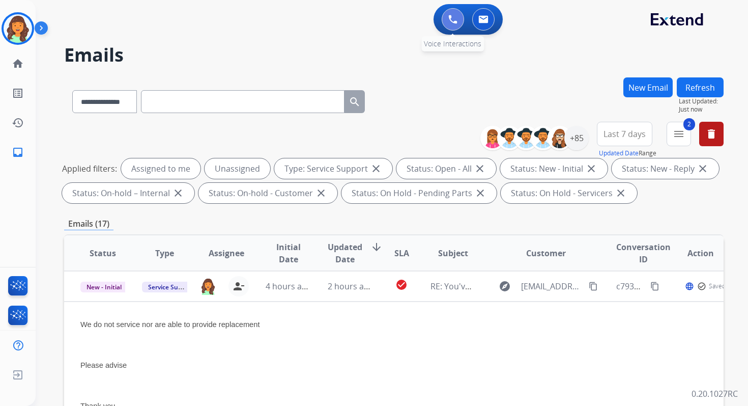
click at [449, 18] on img at bounding box center [453, 19] width 9 height 9
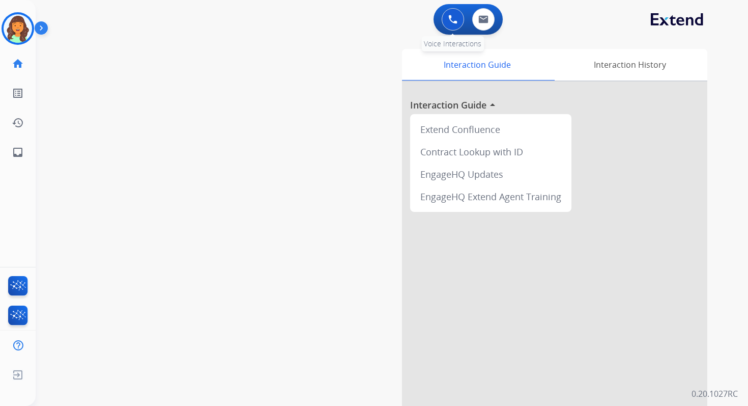
click at [446, 19] on button at bounding box center [453, 19] width 22 height 22
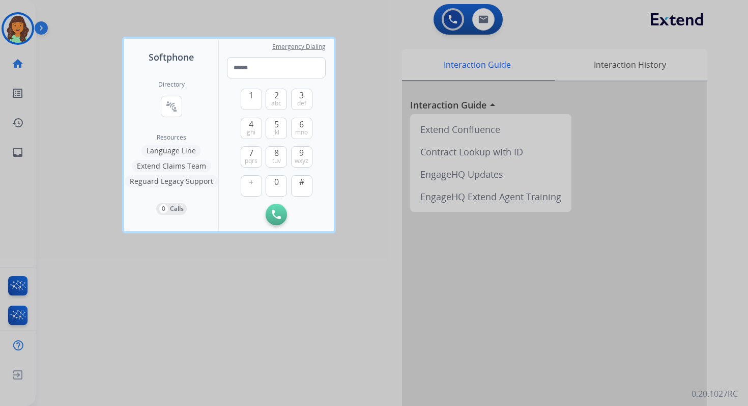
click at [269, 56] on div "Emergency Dialing" at bounding box center [276, 64] width 99 height 27
click at [264, 71] on input "tel" at bounding box center [276, 67] width 99 height 21
paste input "**********"
type input "**********"
click at [275, 215] on img at bounding box center [276, 214] width 9 height 9
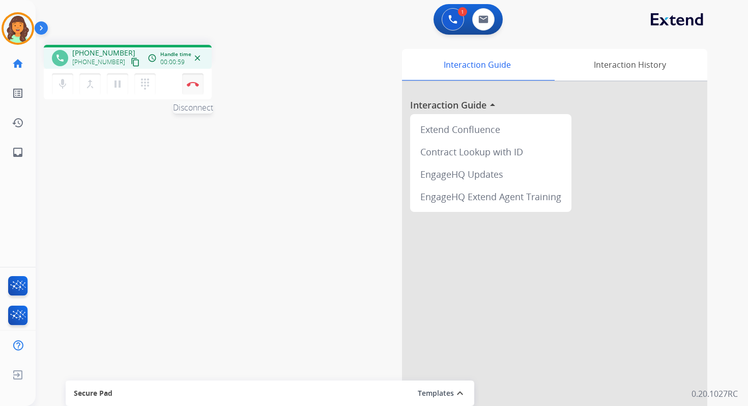
click at [192, 82] on img at bounding box center [193, 83] width 12 height 5
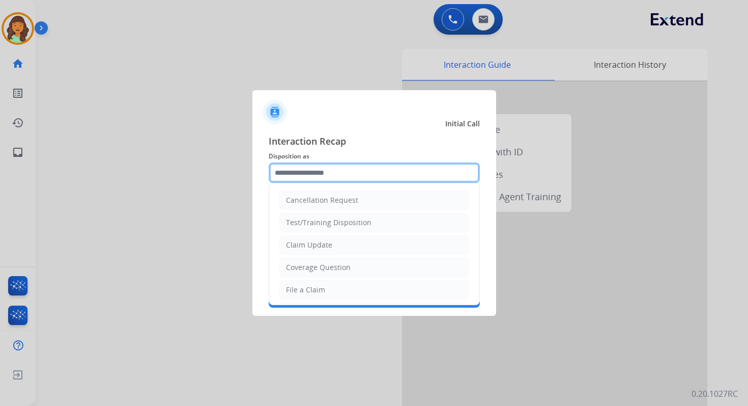
click at [318, 172] on input "text" at bounding box center [374, 172] width 211 height 20
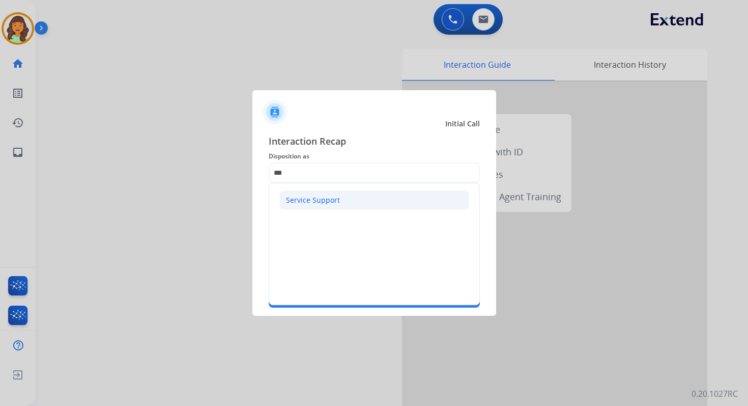
click at [287, 204] on div "Service Support" at bounding box center [313, 200] width 54 height 10
type input "**********"
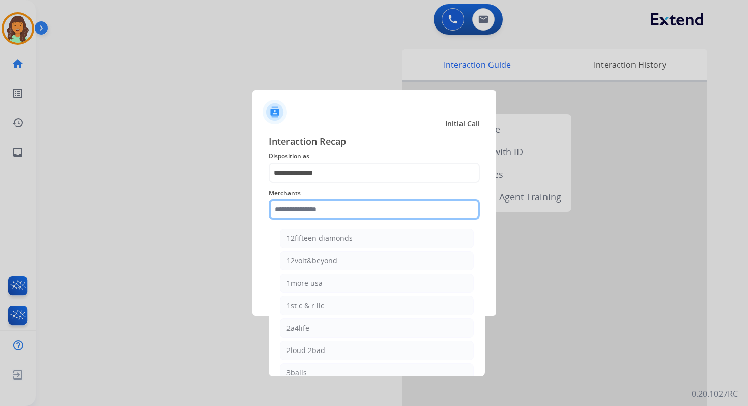
click at [312, 205] on input "text" at bounding box center [374, 209] width 211 height 20
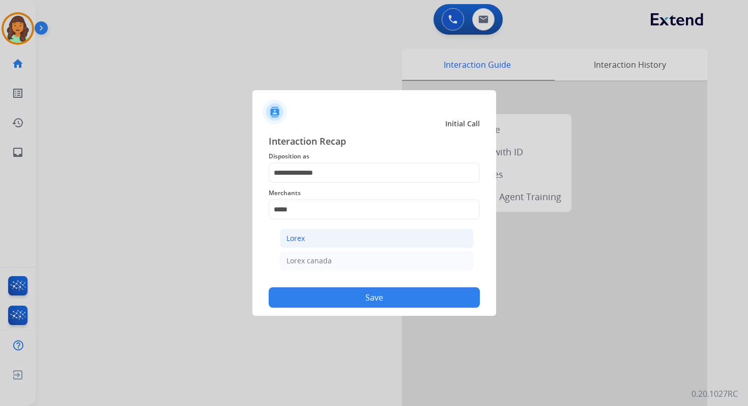
click at [315, 244] on li "Lorex" at bounding box center [377, 238] width 194 height 19
type input "*****"
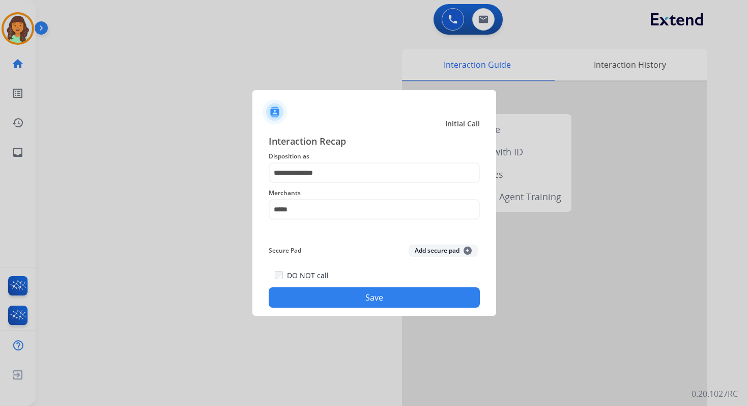
click at [346, 290] on button "Save" at bounding box center [374, 297] width 211 height 20
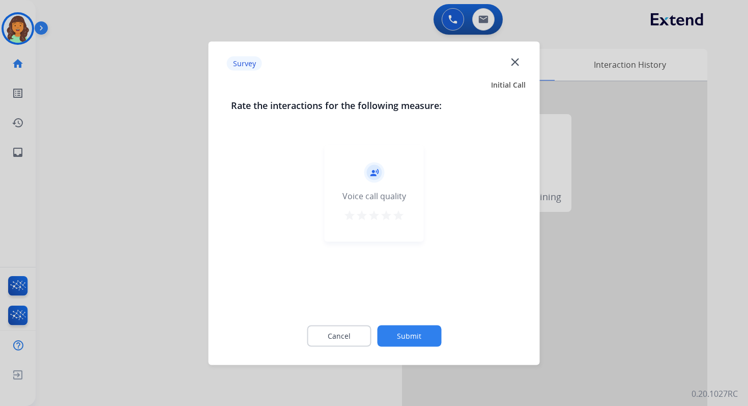
click at [513, 61] on mat-icon "close" at bounding box center [515, 61] width 13 height 13
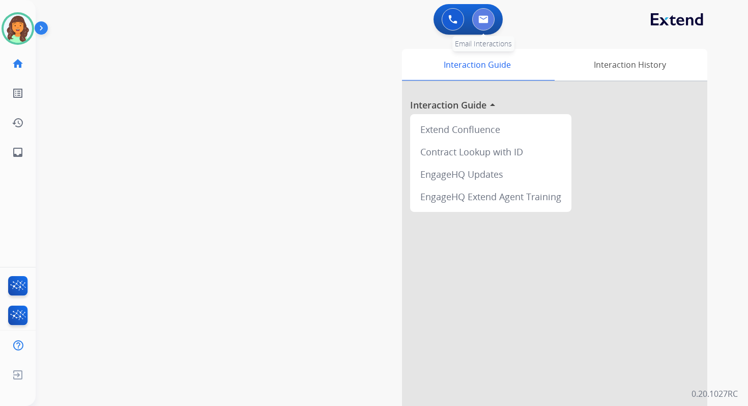
click at [485, 20] on img at bounding box center [484, 19] width 10 height 8
select select "**********"
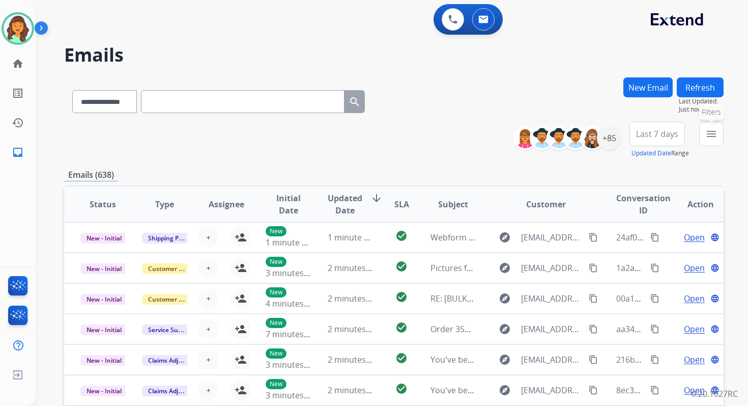
click at [711, 126] on button "menu Filters" at bounding box center [712, 134] width 24 height 24
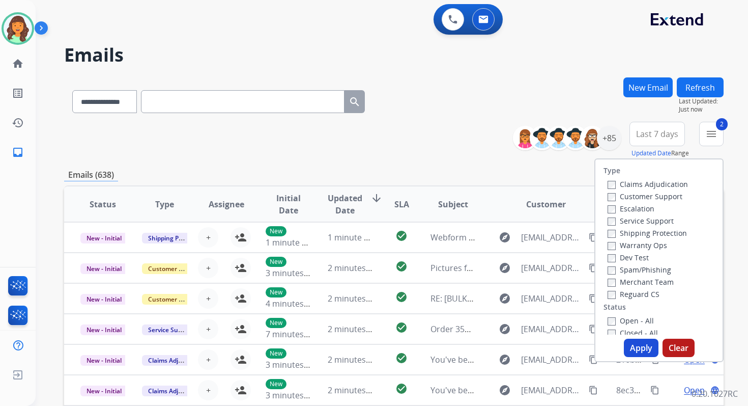
click at [637, 343] on button "Apply" at bounding box center [641, 348] width 35 height 18
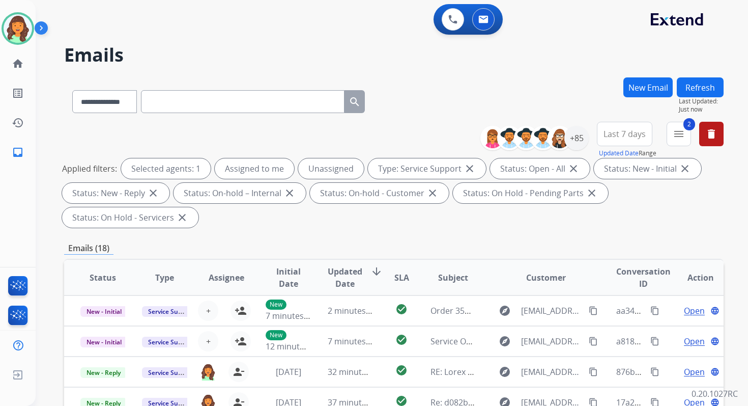
scroll to position [247, 0]
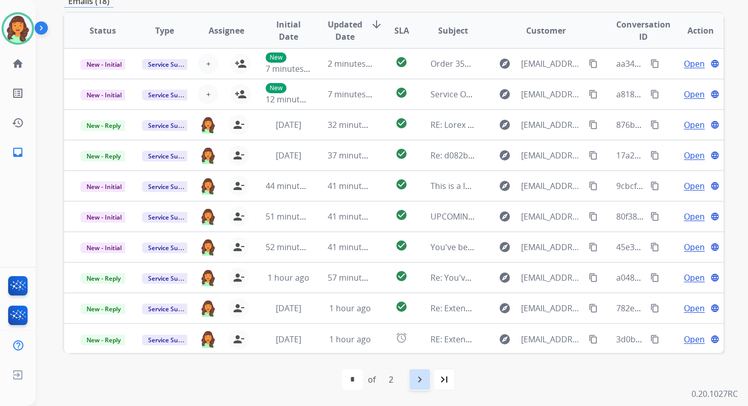
click at [421, 377] on mat-icon "navigate_next" at bounding box center [420, 379] width 12 height 12
select select "*"
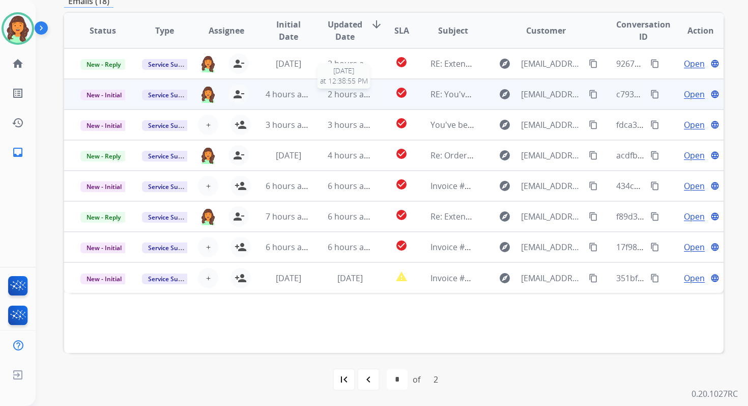
click at [362, 90] on span "2 hours ago" at bounding box center [351, 94] width 46 height 11
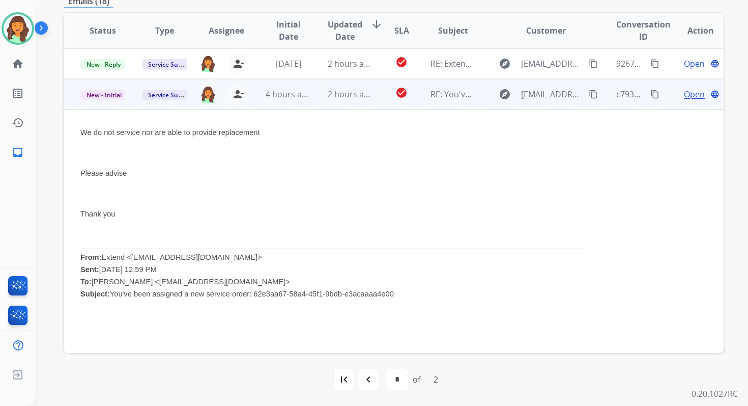
scroll to position [31, 0]
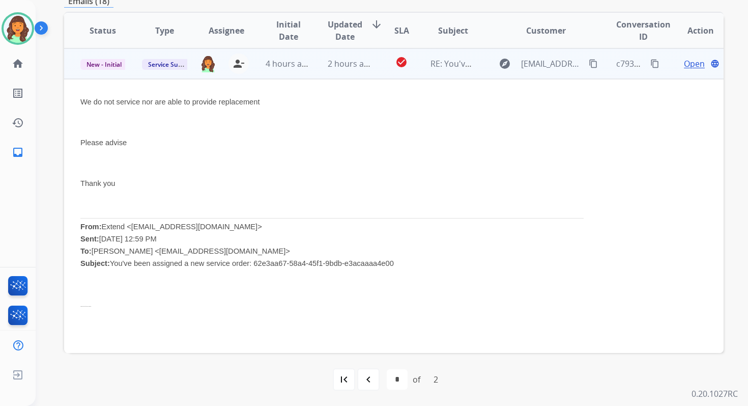
click at [686, 63] on span "Open" at bounding box center [694, 64] width 21 height 12
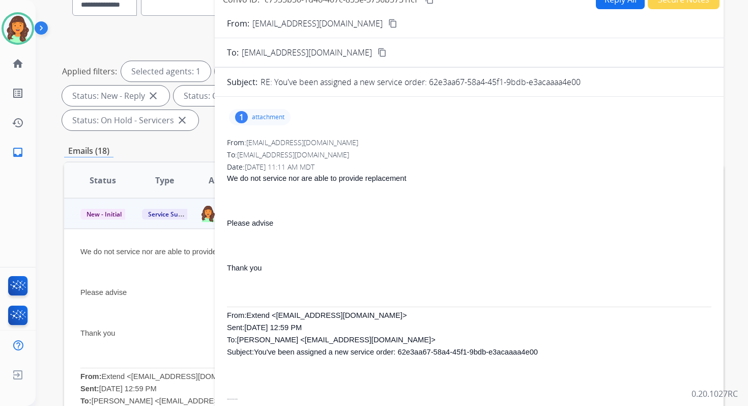
scroll to position [0, 0]
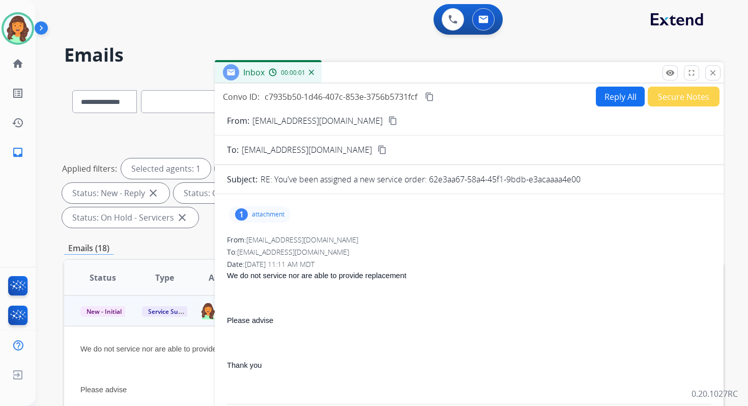
click at [607, 95] on button "Reply All" at bounding box center [620, 97] width 49 height 20
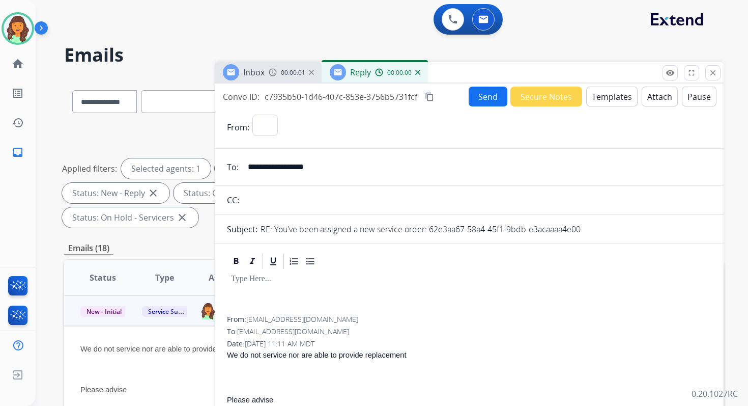
select select "**********"
click at [607, 95] on button "Templates" at bounding box center [611, 97] width 51 height 20
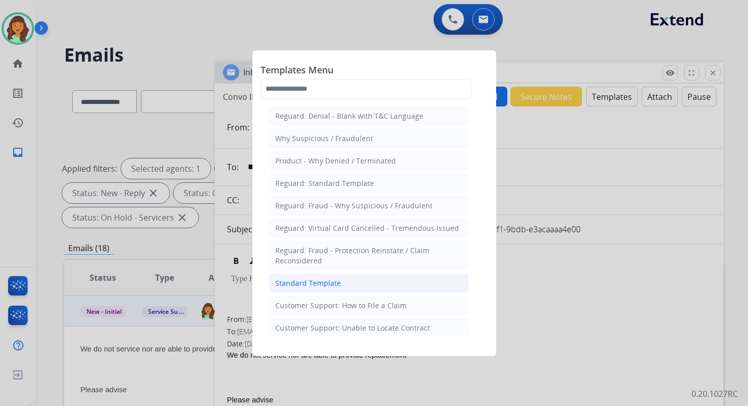
click at [306, 281] on div "Standard Template" at bounding box center [308, 283] width 66 height 10
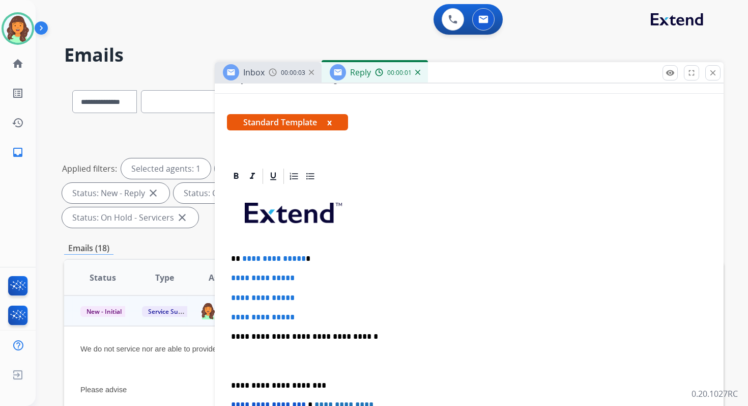
scroll to position [162, 0]
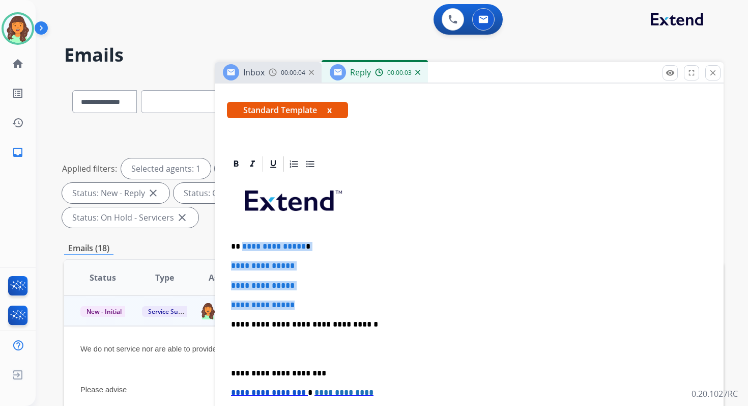
drag, startPoint x: 241, startPoint y: 244, endPoint x: 311, endPoint y: 306, distance: 93.4
click at [311, 306] on div "**********" at bounding box center [469, 348] width 485 height 350
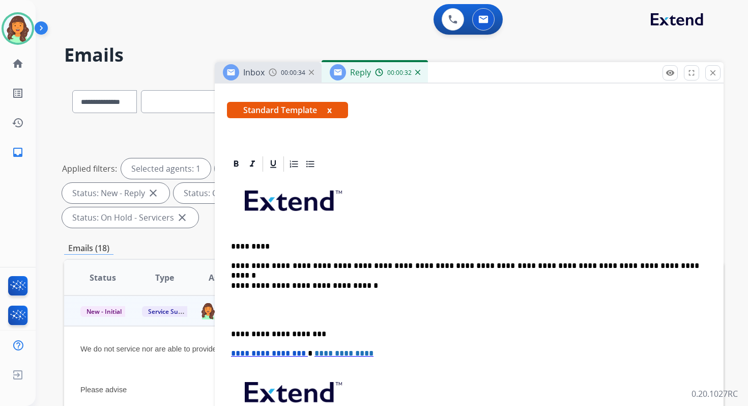
click at [332, 287] on p "**********" at bounding box center [465, 285] width 468 height 9
click at [278, 335] on p "**********" at bounding box center [465, 333] width 468 height 9
click at [234, 353] on span "**********" at bounding box center [268, 353] width 75 height 8
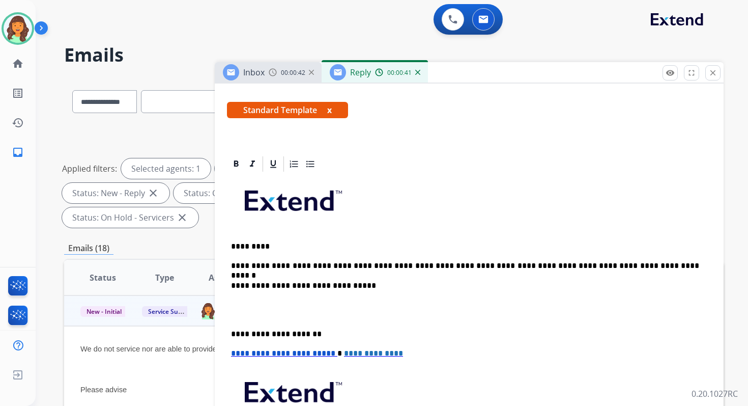
scroll to position [158, 0]
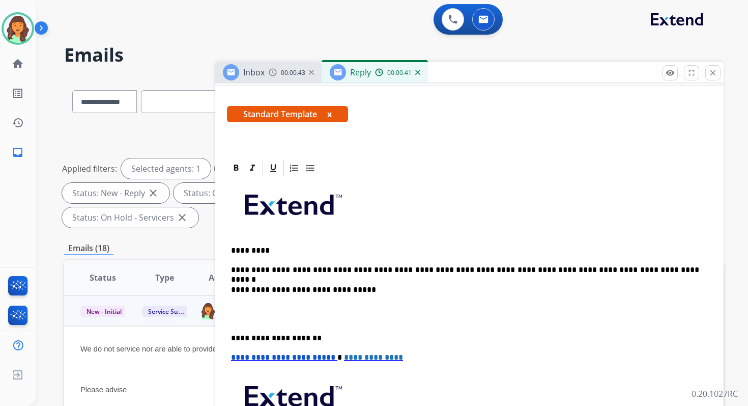
click at [311, 271] on p "**********" at bounding box center [465, 269] width 468 height 9
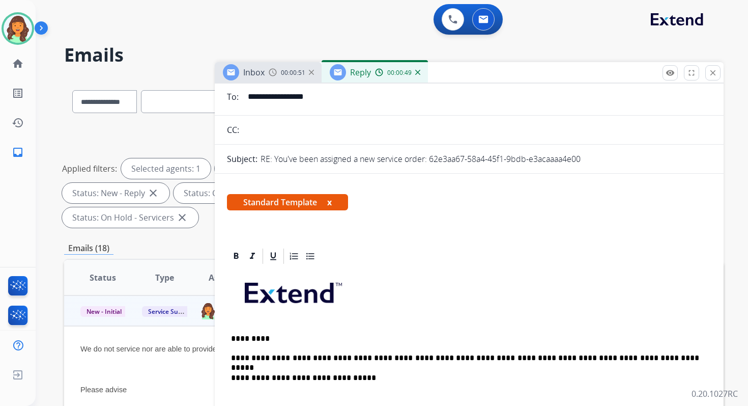
scroll to position [0, 0]
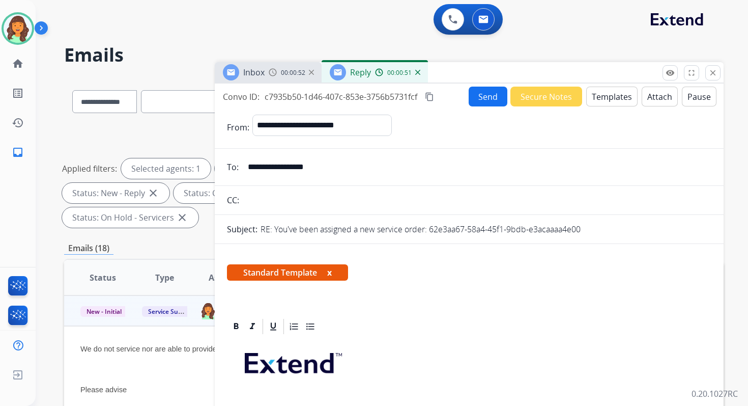
click at [284, 195] on input "text" at bounding box center [476, 200] width 469 height 20
type input "**********"
click at [432, 92] on mat-icon "content_copy" at bounding box center [429, 96] width 9 height 9
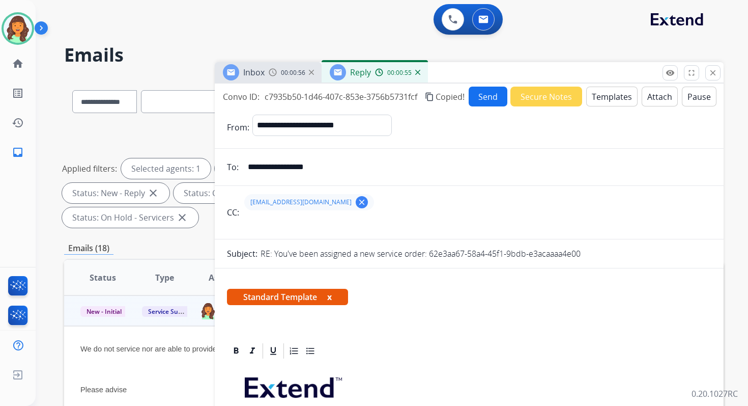
click at [492, 93] on button "Send" at bounding box center [488, 97] width 39 height 20
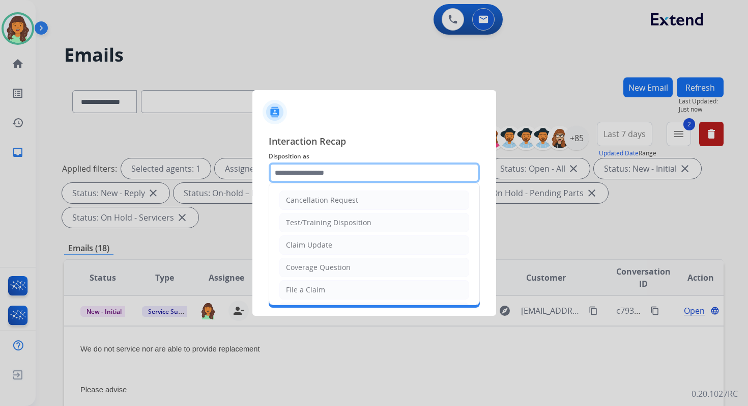
click at [321, 175] on input "text" at bounding box center [374, 172] width 211 height 20
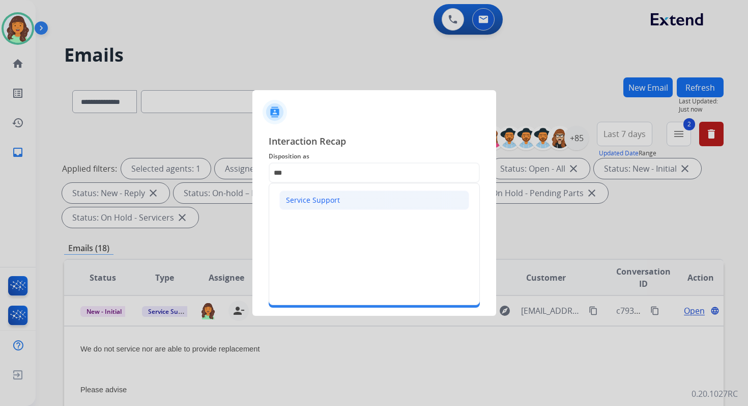
click at [305, 200] on div "Service Support" at bounding box center [313, 200] width 54 height 10
type input "**********"
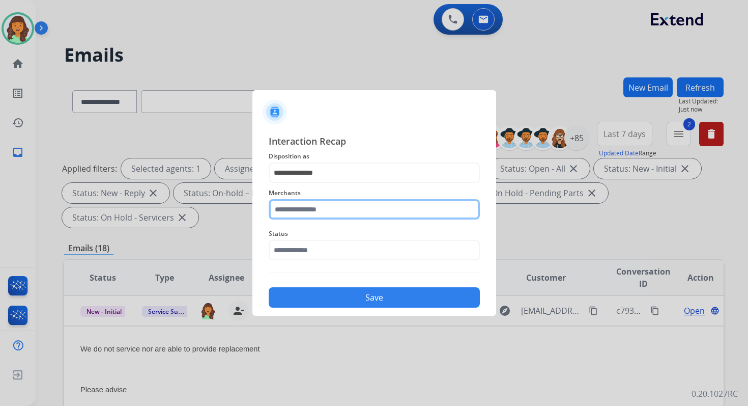
click at [306, 209] on input "text" at bounding box center [374, 209] width 211 height 20
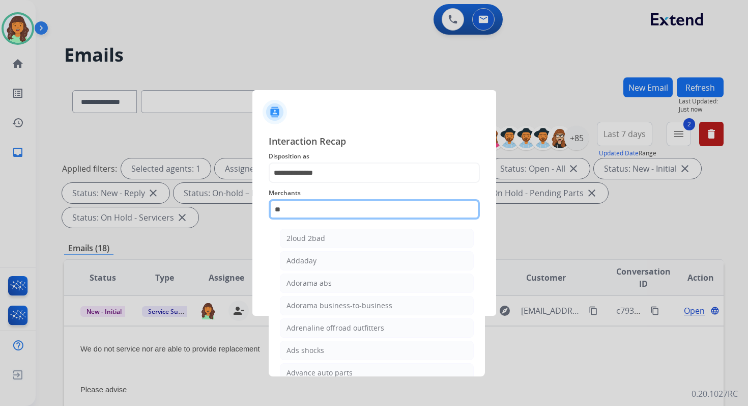
type input "*"
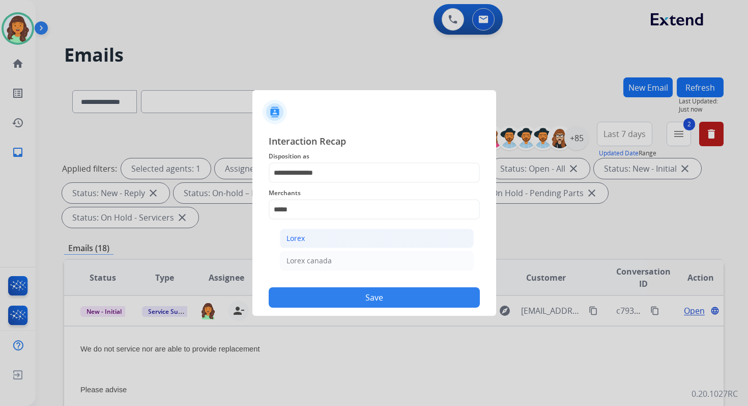
click at [302, 240] on div "Lorex" at bounding box center [296, 238] width 18 height 10
type input "*****"
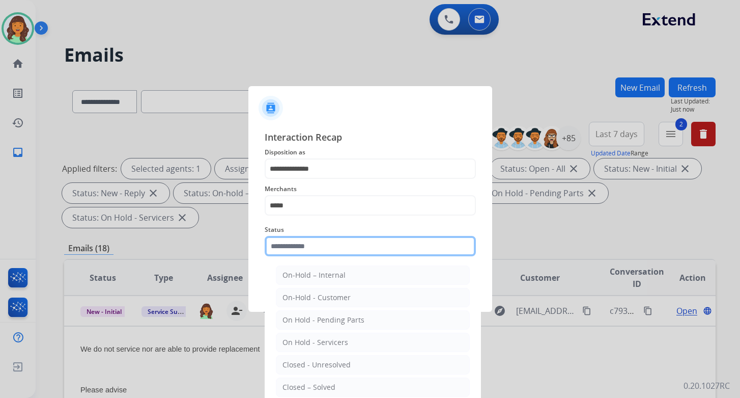
click at [302, 246] on input "text" at bounding box center [370, 246] width 211 height 20
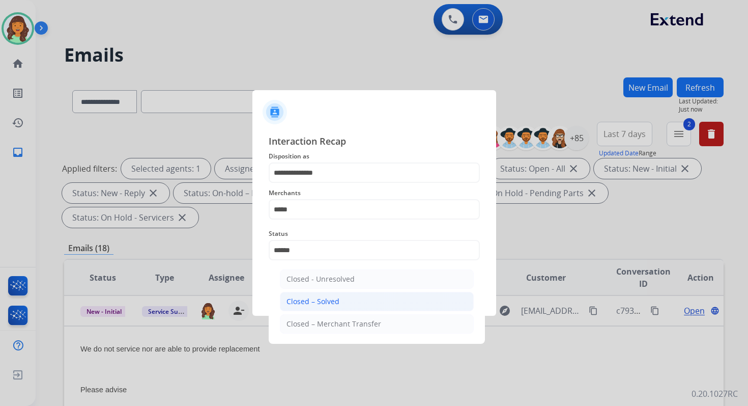
click at [311, 292] on li "Closed – Solved" at bounding box center [377, 301] width 194 height 19
type input "**********"
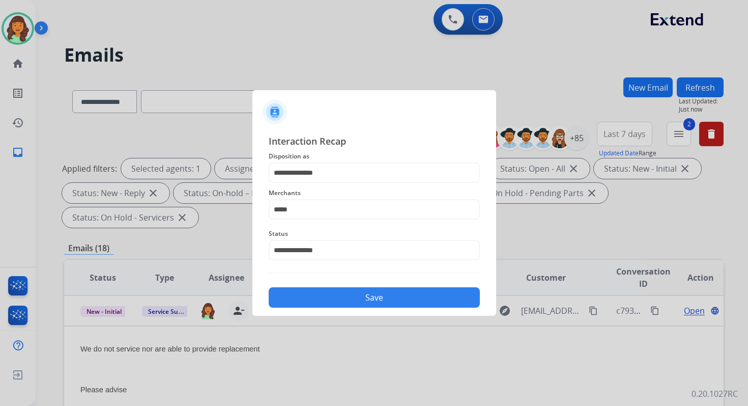
click at [311, 292] on button "Save" at bounding box center [374, 297] width 211 height 20
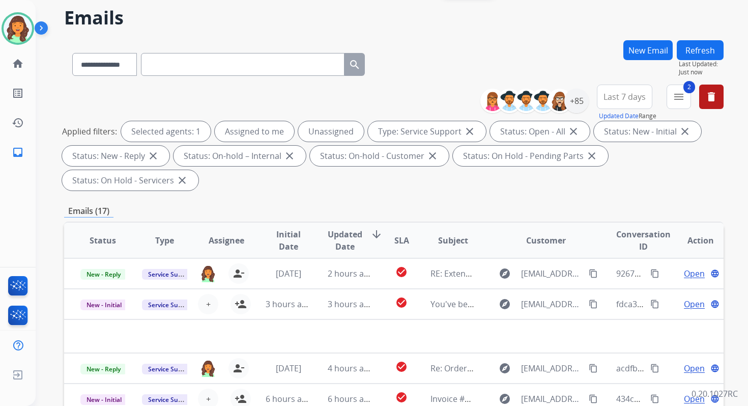
scroll to position [247, 0]
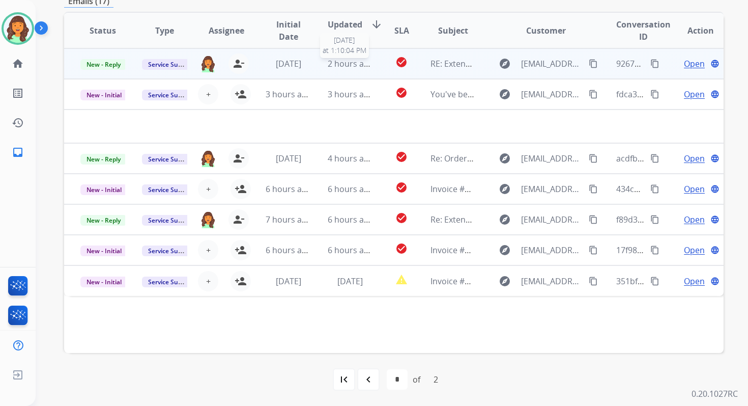
click at [354, 67] on span "2 hours ago" at bounding box center [351, 63] width 46 height 11
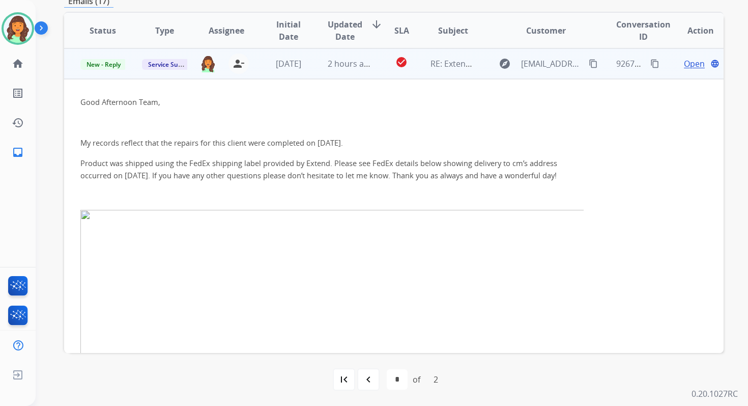
click at [684, 63] on span "Open" at bounding box center [694, 64] width 21 height 12
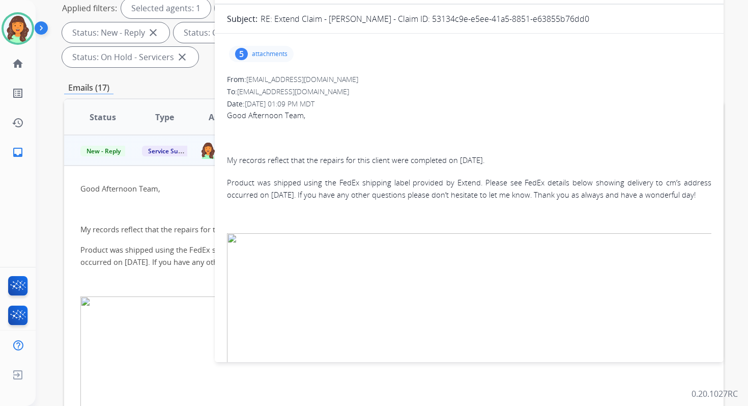
scroll to position [64, 0]
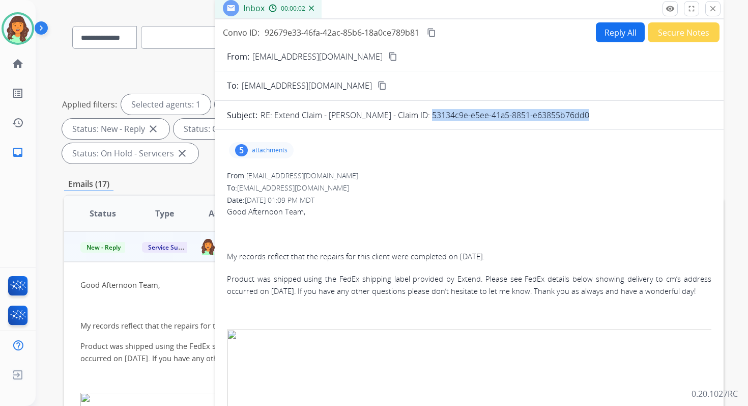
drag, startPoint x: 416, startPoint y: 115, endPoint x: 623, endPoint y: 118, distance: 206.7
click at [622, 117] on div "RE: Extend Claim - Aurora Parra - Claim ID: 53134c9e-e5ee-41a5-8851-e63855b76dd0" at bounding box center [486, 115] width 451 height 12
copy p "53134c9e-e5ee-41a5-8851-e63855b76dd0"
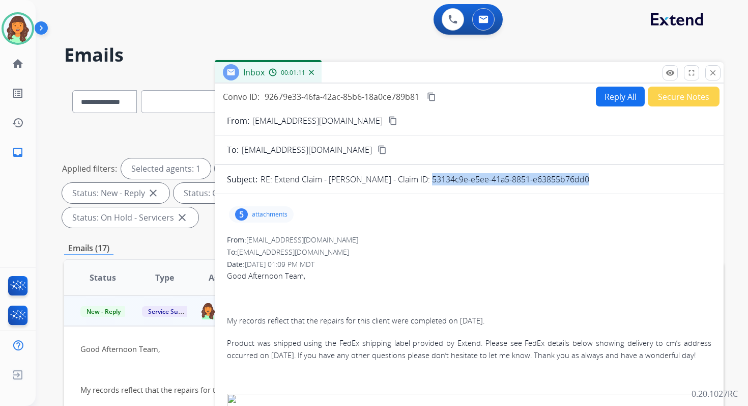
click at [607, 100] on button "Reply All" at bounding box center [620, 97] width 49 height 20
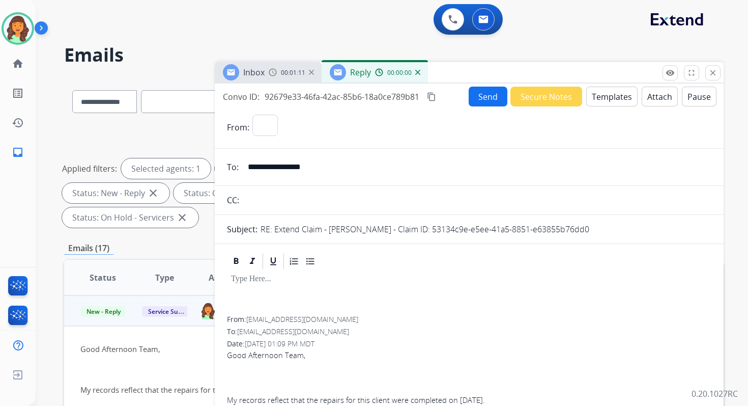
select select "**********"
click at [607, 100] on button "Templates" at bounding box center [611, 97] width 51 height 20
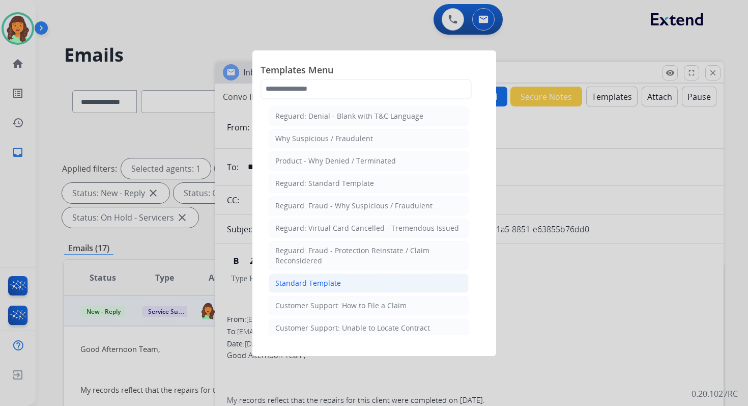
click at [326, 280] on div "Standard Template" at bounding box center [308, 283] width 66 height 10
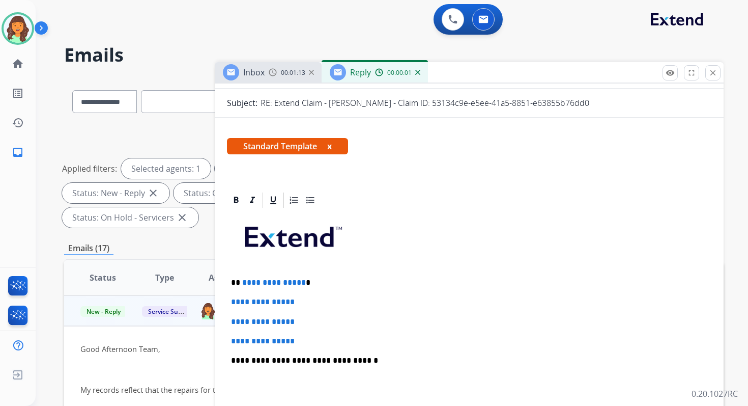
scroll to position [183, 0]
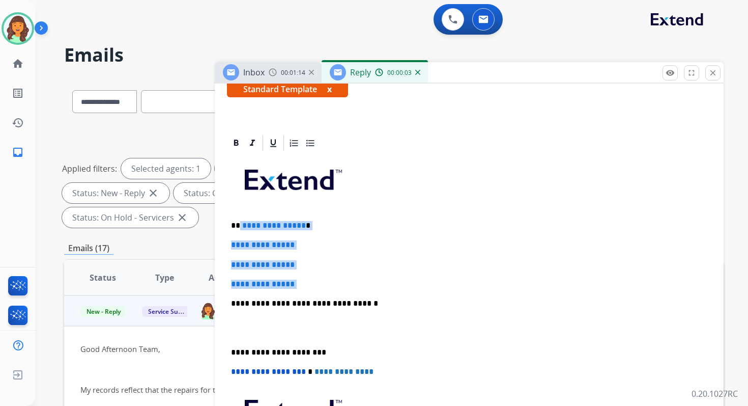
drag, startPoint x: 238, startPoint y: 224, endPoint x: 313, endPoint y: 290, distance: 99.9
click at [313, 290] on div "**********" at bounding box center [469, 327] width 485 height 350
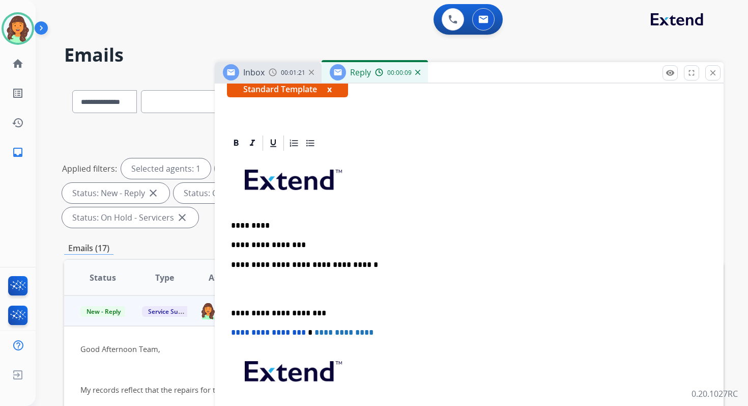
click at [342, 264] on p "**********" at bounding box center [465, 264] width 468 height 9
click at [276, 309] on p "**********" at bounding box center [465, 313] width 468 height 9
click at [235, 334] on span "**********" at bounding box center [268, 332] width 75 height 8
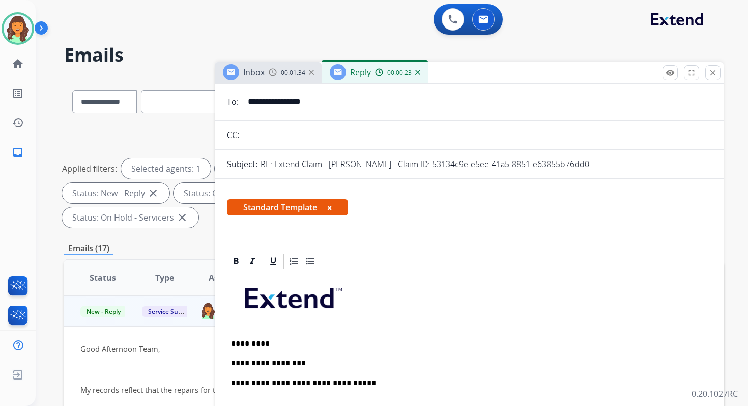
scroll to position [0, 0]
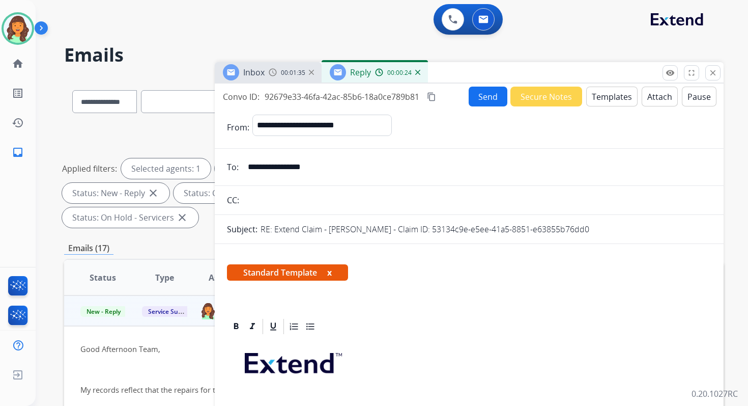
click at [434, 95] on mat-icon "content_copy" at bounding box center [431, 96] width 9 height 9
click at [479, 96] on button "Send" at bounding box center [488, 97] width 39 height 20
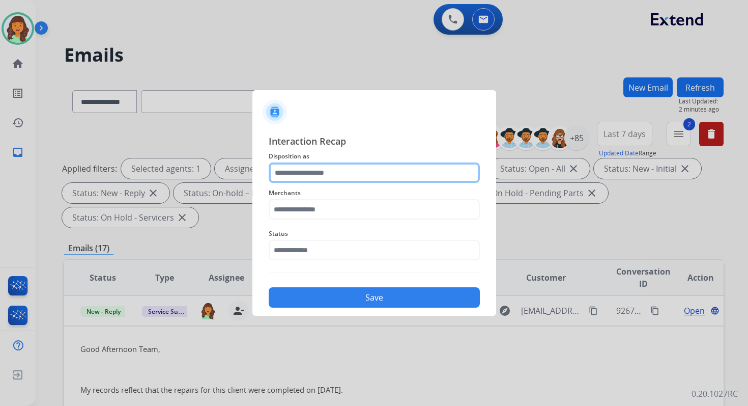
click at [335, 181] on input "text" at bounding box center [374, 172] width 211 height 20
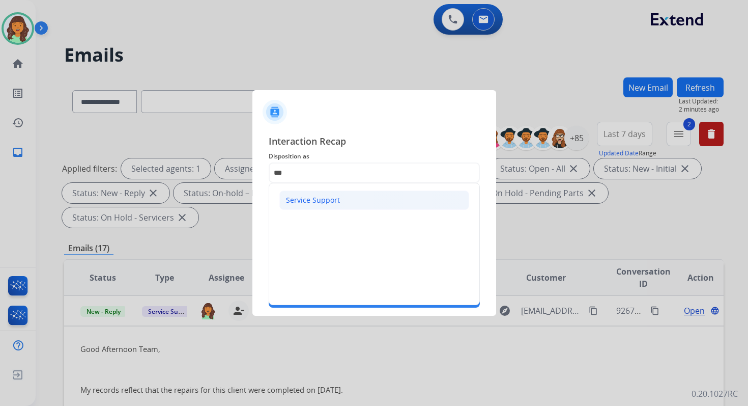
click at [314, 202] on div "Service Support" at bounding box center [313, 200] width 54 height 10
type input "**********"
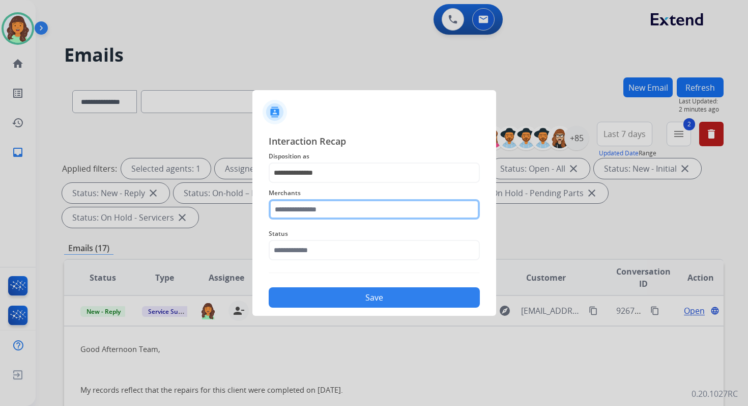
click at [314, 207] on input "text" at bounding box center [374, 209] width 211 height 20
type input "*"
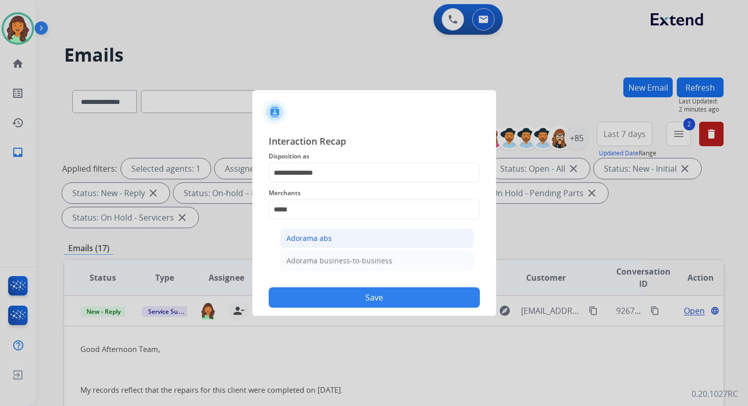
click at [312, 237] on div "Adorama abs" at bounding box center [309, 238] width 45 height 10
type input "**********"
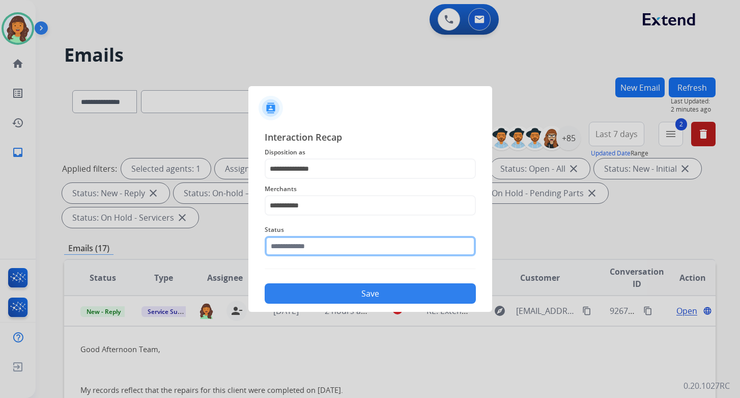
click at [312, 242] on input "text" at bounding box center [370, 246] width 211 height 20
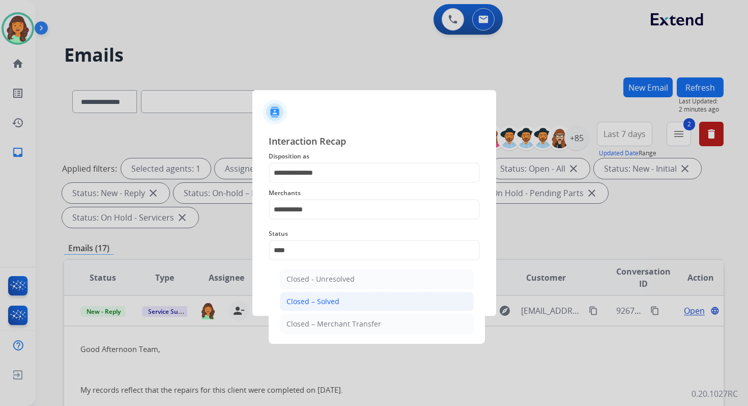
click at [329, 296] on div "Closed – Solved" at bounding box center [313, 301] width 53 height 10
type input "**********"
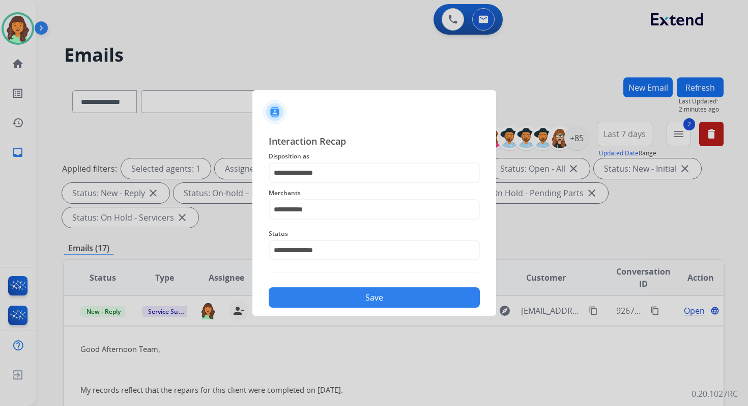
click at [329, 296] on button "Save" at bounding box center [374, 297] width 211 height 20
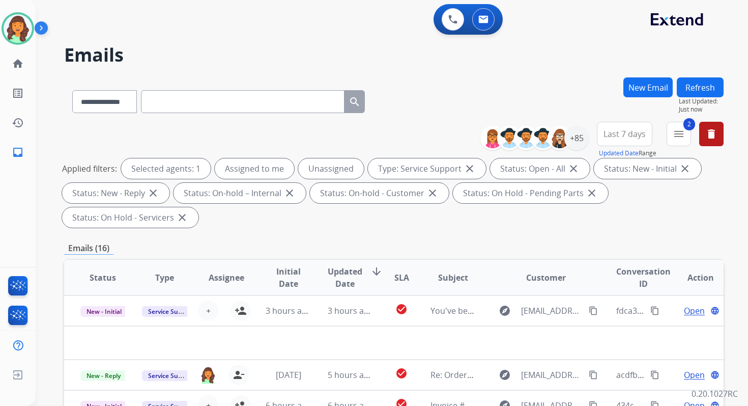
scroll to position [247, 0]
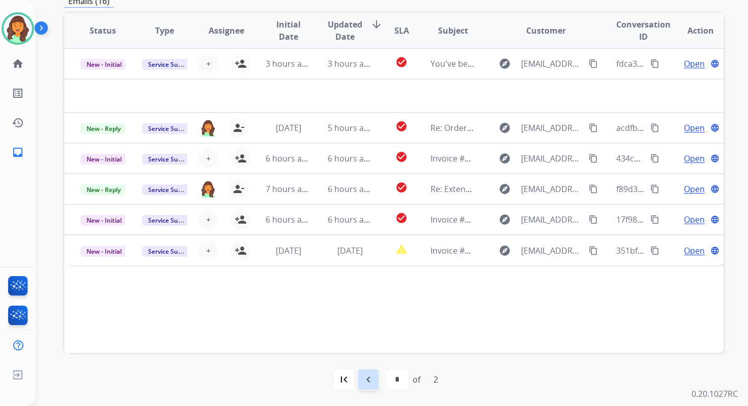
click at [371, 378] on mat-icon "navigate_before" at bounding box center [368, 379] width 12 height 12
select select "*"
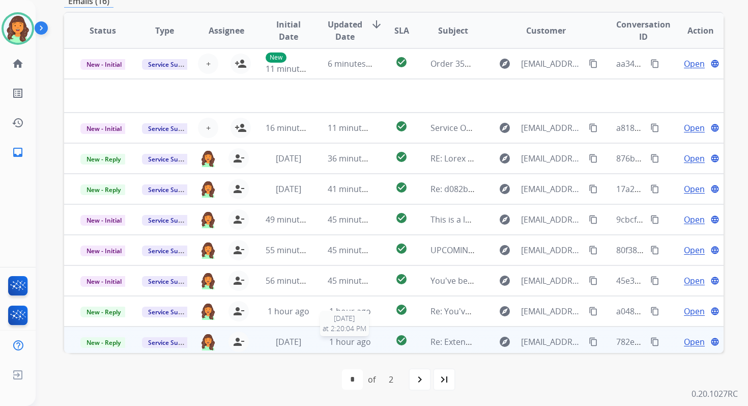
click at [355, 341] on span "1 hour ago" at bounding box center [350, 341] width 42 height 11
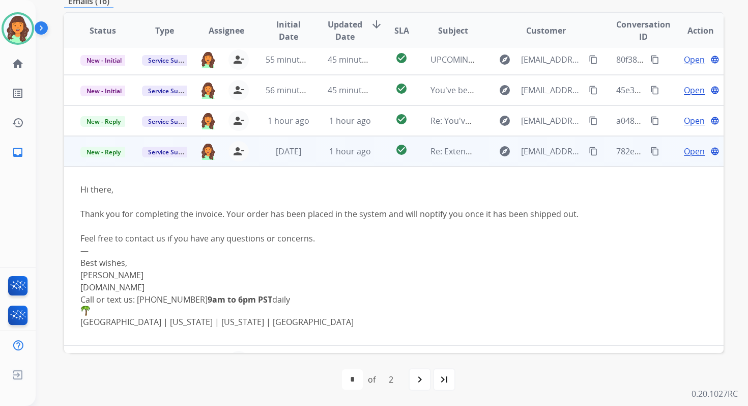
scroll to position [180, 0]
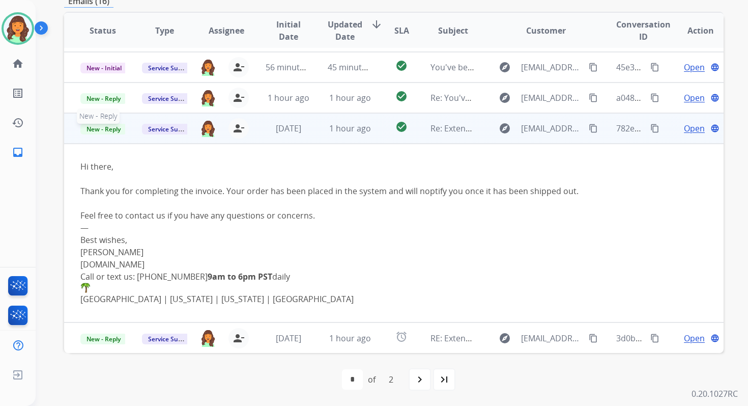
click at [101, 130] on span "New - Reply" at bounding box center [103, 129] width 46 height 11
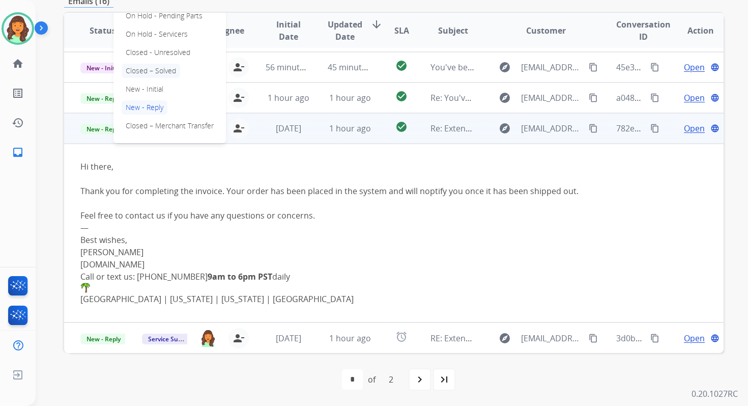
click at [152, 69] on p "Closed – Solved" at bounding box center [151, 71] width 59 height 14
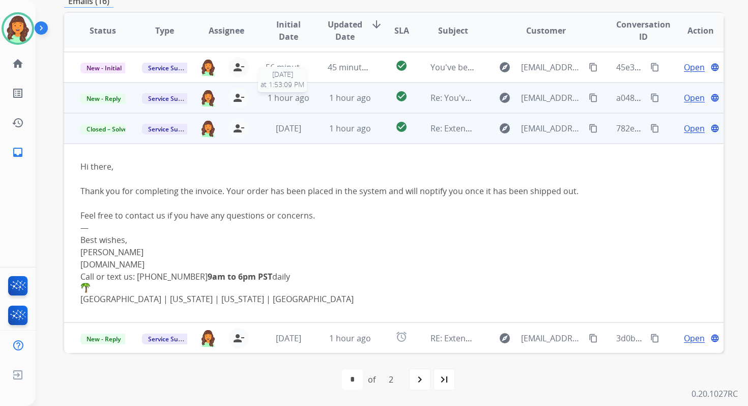
click at [301, 96] on span "1 hour ago" at bounding box center [289, 97] width 42 height 11
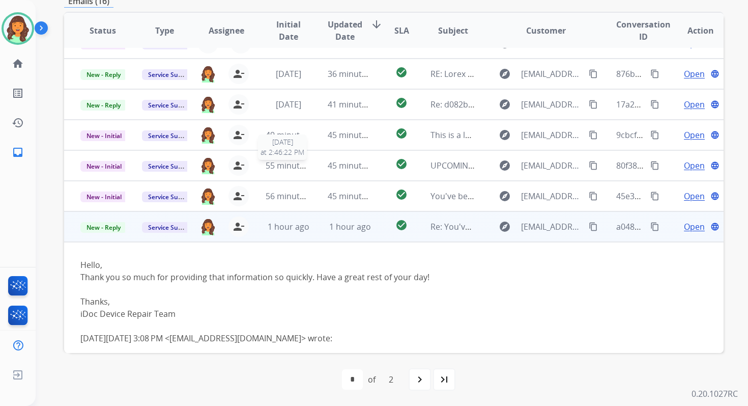
scroll to position [120, 0]
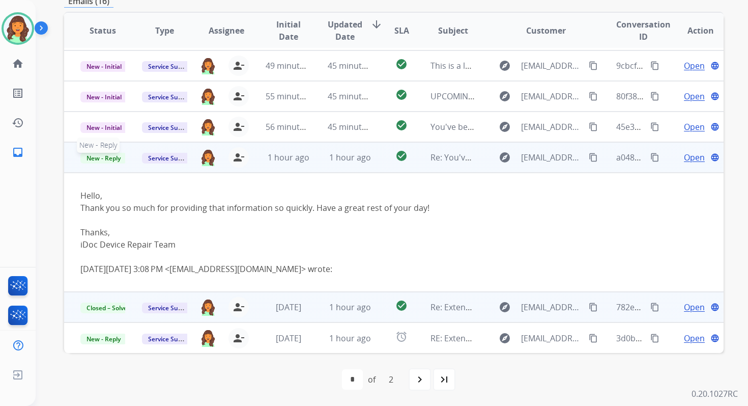
click at [100, 158] on span "New - Reply" at bounding box center [103, 158] width 46 height 11
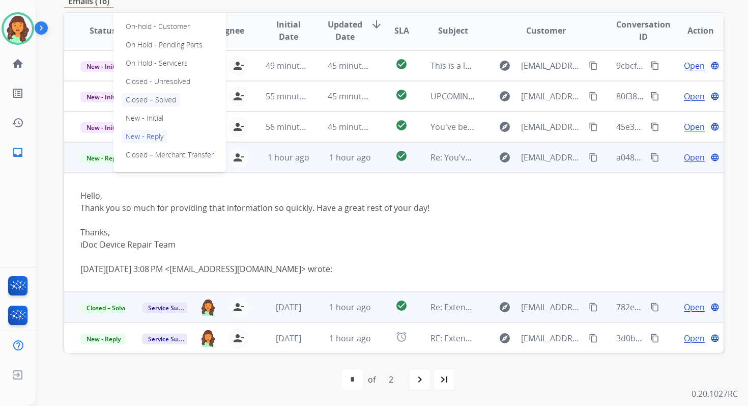
click at [159, 96] on p "Closed – Solved" at bounding box center [151, 100] width 59 height 14
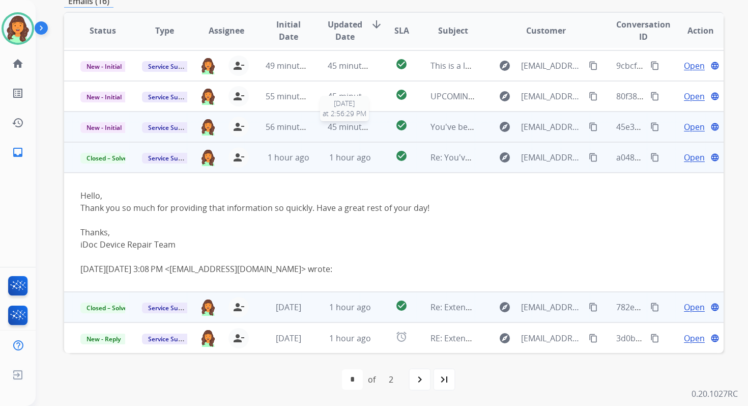
click at [353, 129] on span "45 minutes ago" at bounding box center [357, 126] width 59 height 11
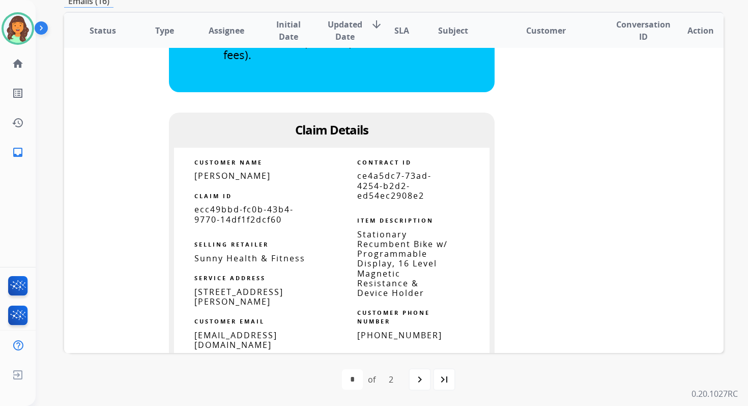
scroll to position [586, 0]
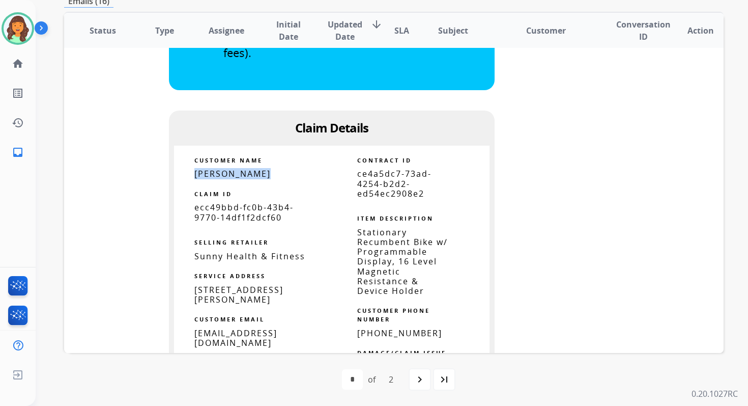
drag, startPoint x: 190, startPoint y: 173, endPoint x: 273, endPoint y: 172, distance: 82.5
click at [273, 172] on td "Thomas Adrian" at bounding box center [253, 174] width 158 height 10
copy span "Thomas Adrian"
drag, startPoint x: 185, startPoint y: 343, endPoint x: 299, endPoint y: 342, distance: 113.5
click at [299, 342] on td "tadrian20@gmail.com" at bounding box center [253, 337] width 158 height 19
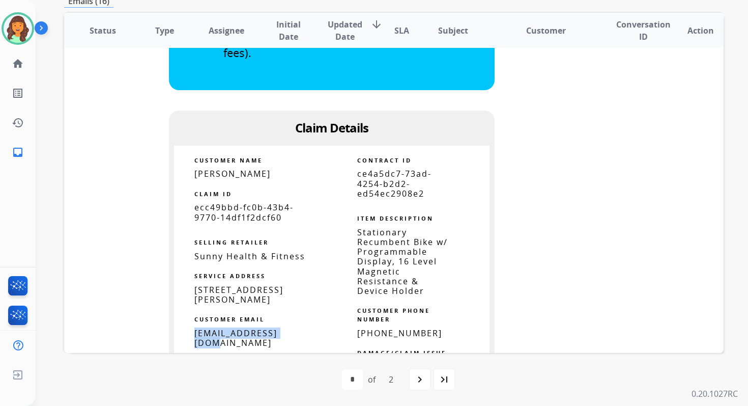
copy span "tadrian20@gmail.com"
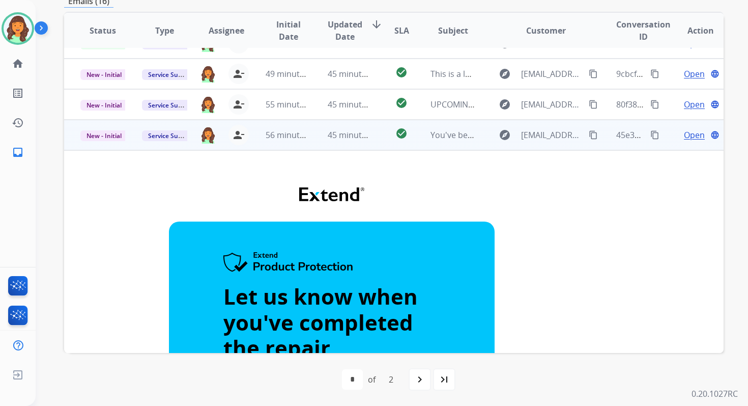
scroll to position [83, 0]
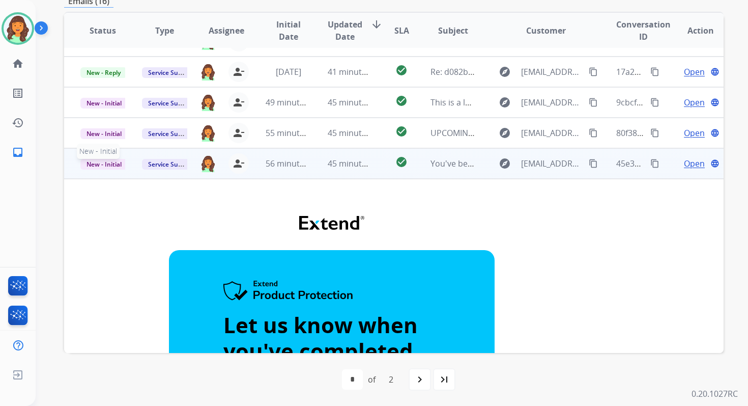
click at [116, 163] on span "New - Initial" at bounding box center [103, 164] width 47 height 11
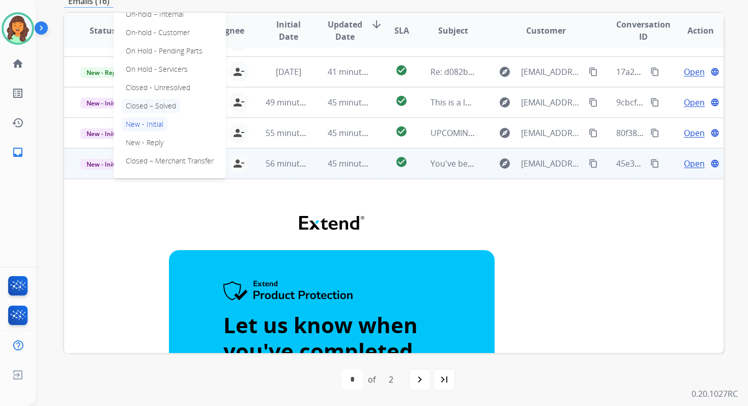
click at [154, 103] on p "Closed – Solved" at bounding box center [151, 106] width 59 height 14
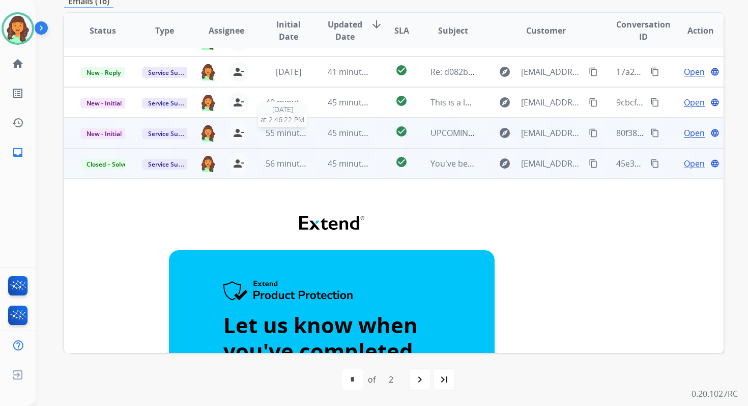
click at [306, 138] on div "55 minutes ago" at bounding box center [288, 133] width 45 height 12
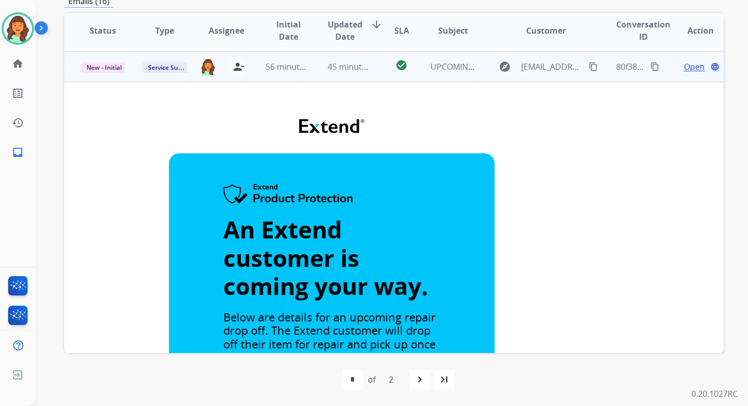
scroll to position [153, 0]
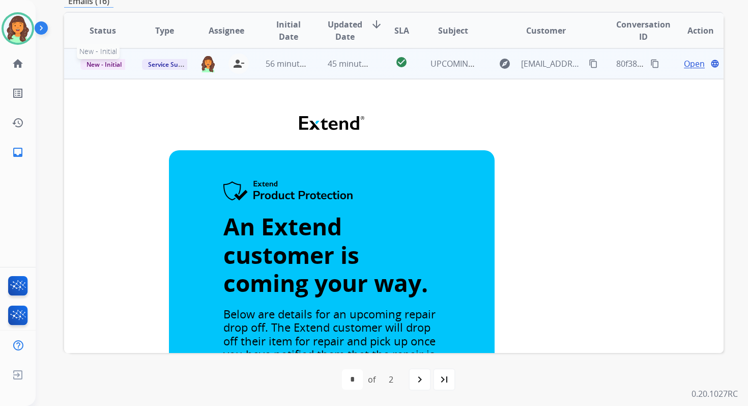
click at [117, 66] on span "New - Initial" at bounding box center [103, 64] width 47 height 11
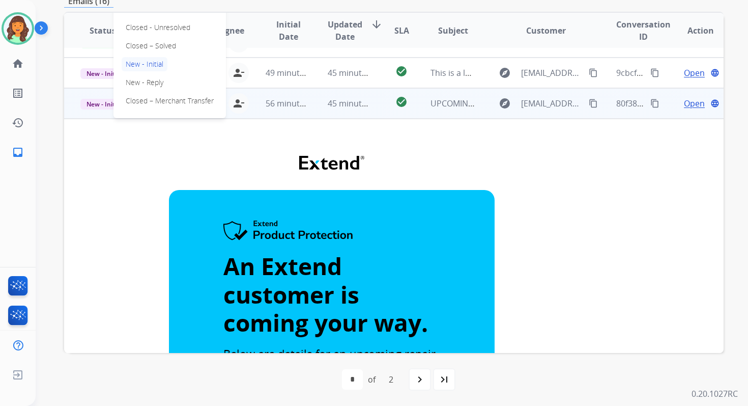
click at [147, 46] on p "Closed – Solved" at bounding box center [151, 46] width 59 height 14
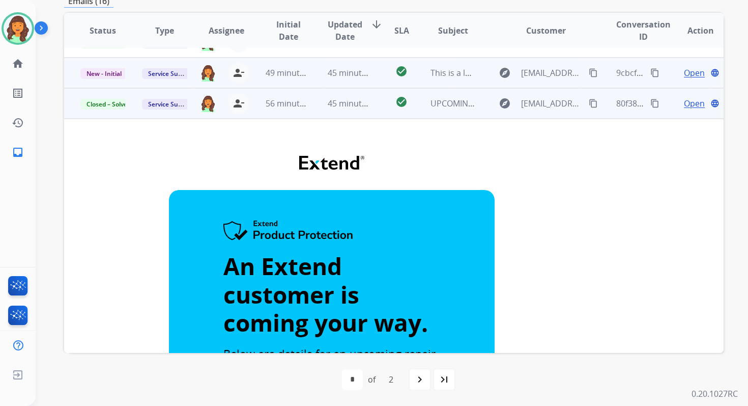
click at [341, 80] on td "45 minutes ago" at bounding box center [343, 73] width 62 height 31
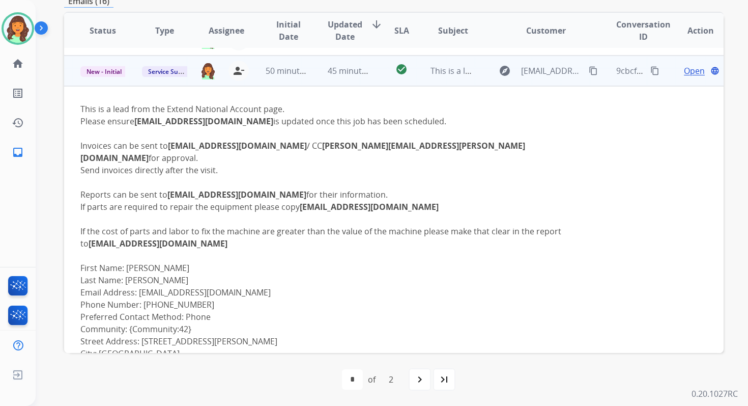
scroll to position [122, 0]
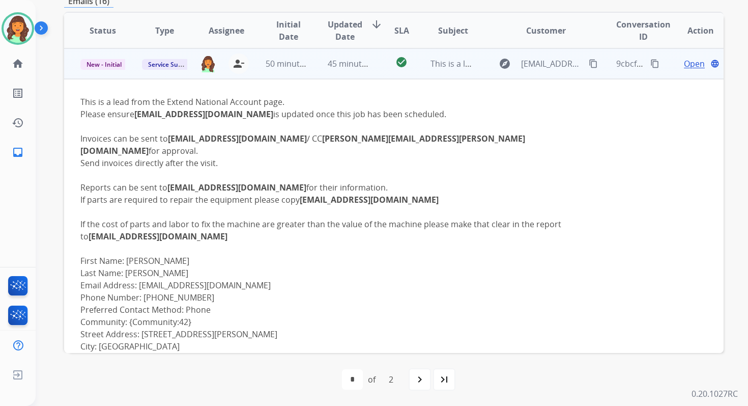
click at [652, 61] on mat-icon "content_copy" at bounding box center [655, 63] width 9 height 9
click at [685, 62] on span "Open" at bounding box center [694, 64] width 21 height 12
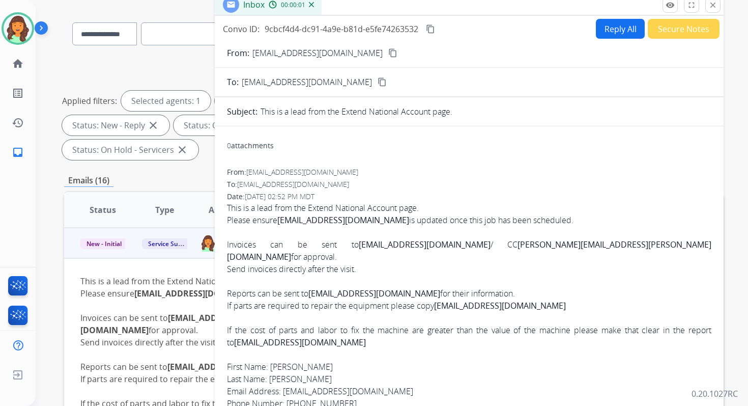
scroll to position [6, 0]
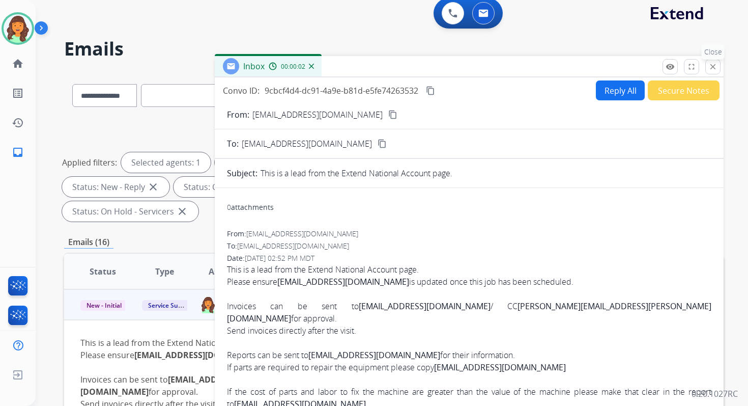
click at [718, 65] on button "close Close" at bounding box center [713, 66] width 15 height 15
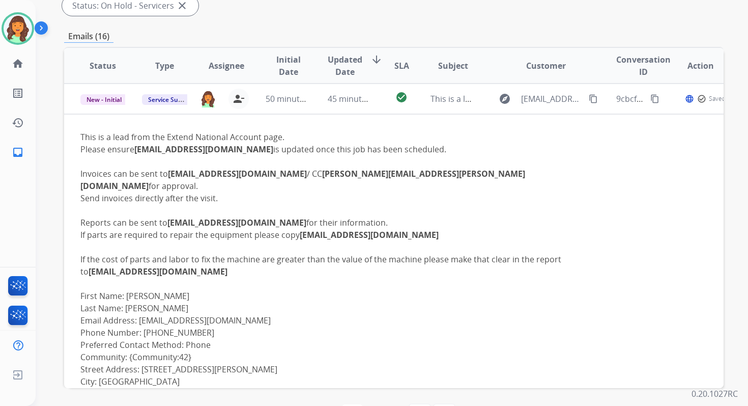
scroll to position [247, 0]
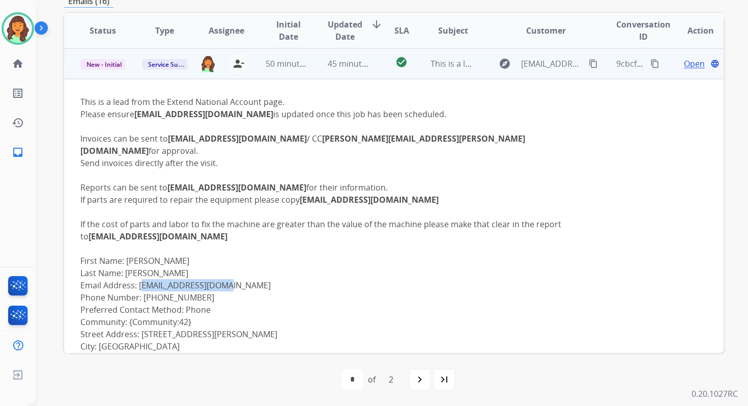
drag, startPoint x: 139, startPoint y: 274, endPoint x: 224, endPoint y: 273, distance: 84.5
click at [224, 273] on div "This is a lead from the Extend National Account page. This is a lead from the E…" at bounding box center [331, 352] width 503 height 513
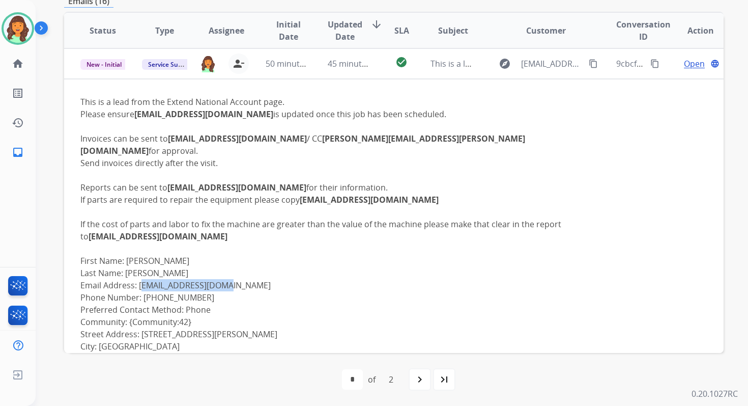
copy div "tadrian20@gmail.com"
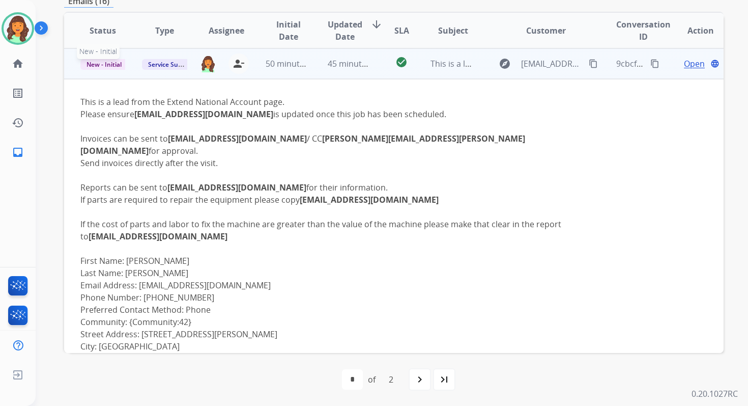
click at [102, 60] on span "New - Initial" at bounding box center [103, 64] width 47 height 11
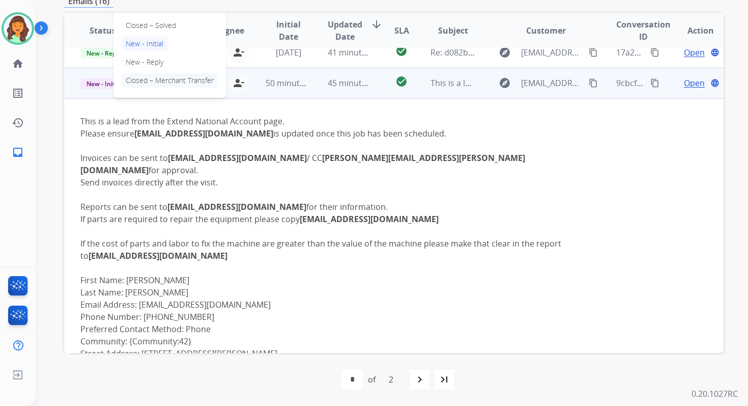
scroll to position [82, 0]
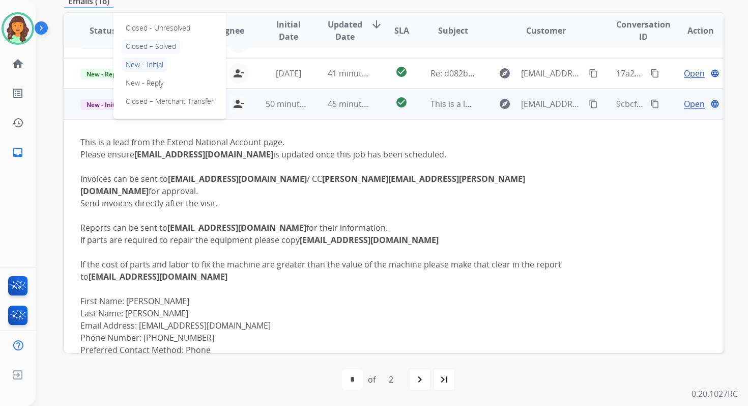
click at [155, 45] on p "Closed – Solved" at bounding box center [151, 46] width 59 height 14
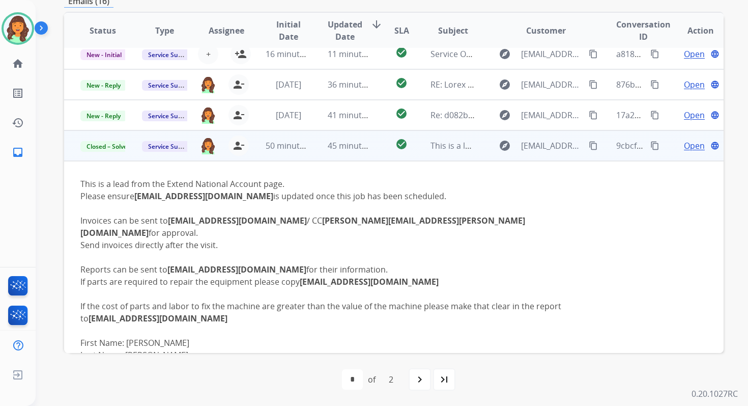
scroll to position [0, 0]
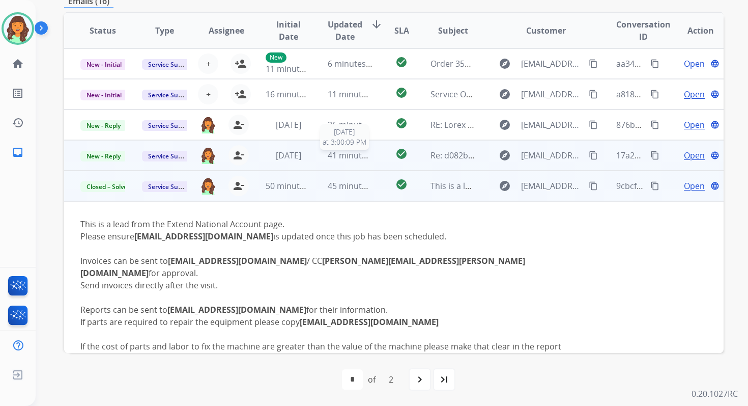
click at [353, 154] on span "41 minutes ago" at bounding box center [357, 155] width 59 height 11
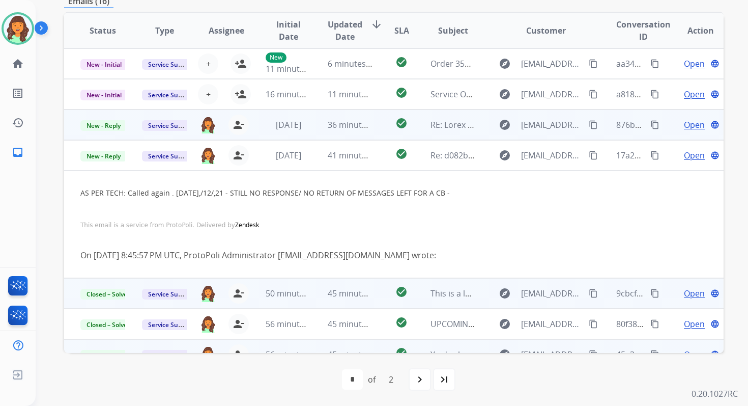
click at [348, 132] on td "36 minutes ago" at bounding box center [343, 124] width 62 height 31
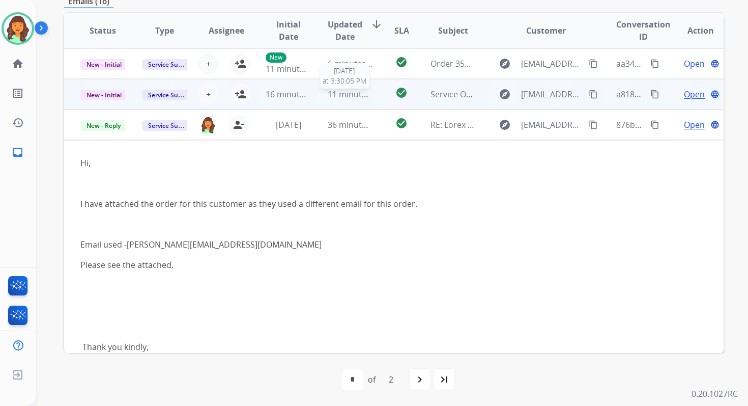
click at [344, 92] on span "11 minutes ago" at bounding box center [357, 94] width 59 height 11
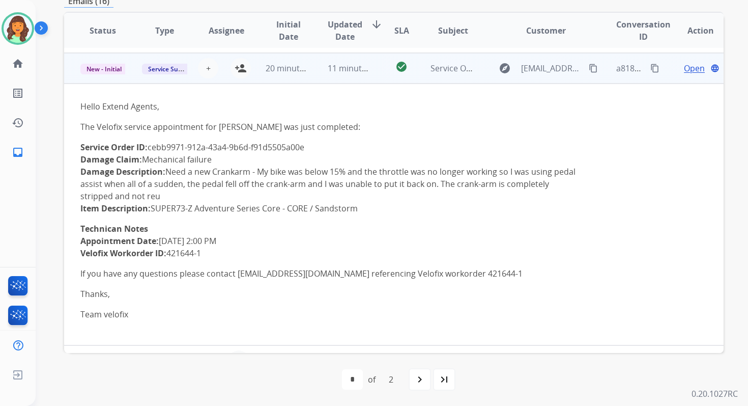
scroll to position [31, 0]
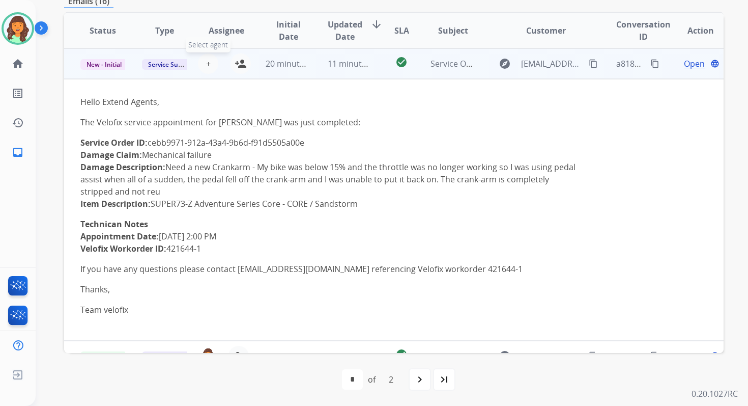
click at [207, 64] on span "+" at bounding box center [208, 64] width 5 height 12
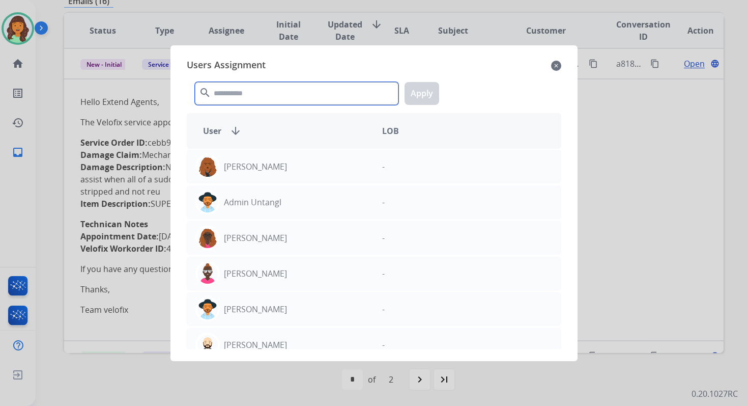
click at [265, 101] on input "text" at bounding box center [297, 93] width 204 height 23
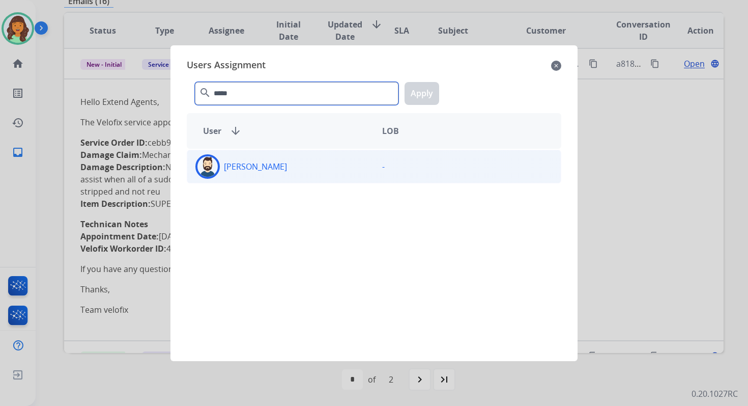
type input "*****"
click at [272, 173] on div "Jared Holt" at bounding box center [280, 166] width 187 height 24
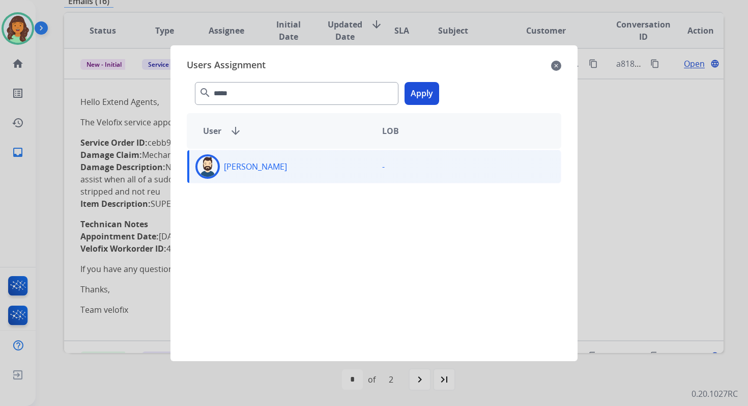
click at [422, 101] on button "Apply" at bounding box center [422, 93] width 35 height 23
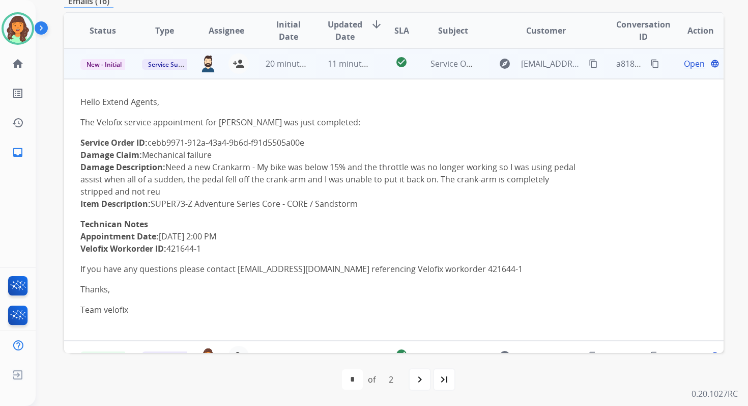
scroll to position [0, 0]
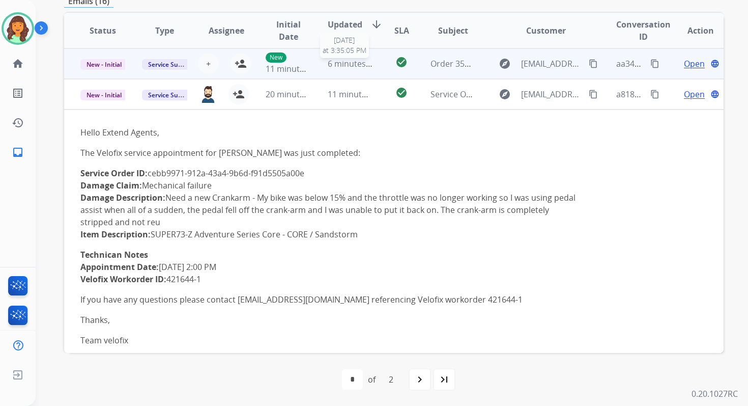
click at [349, 58] on span "6 minutes ago" at bounding box center [355, 63] width 54 height 11
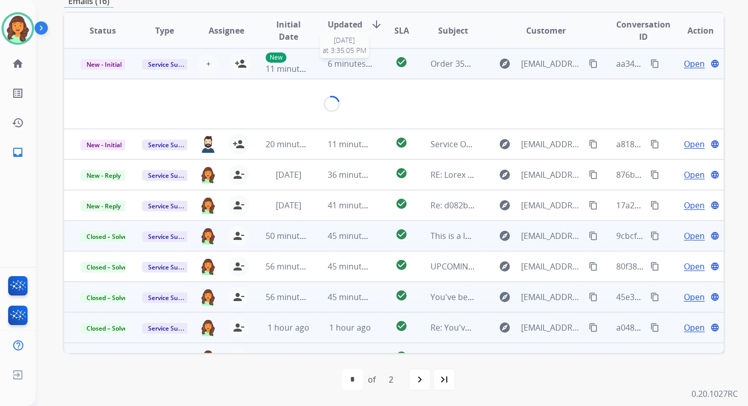
scroll to position [244, 0]
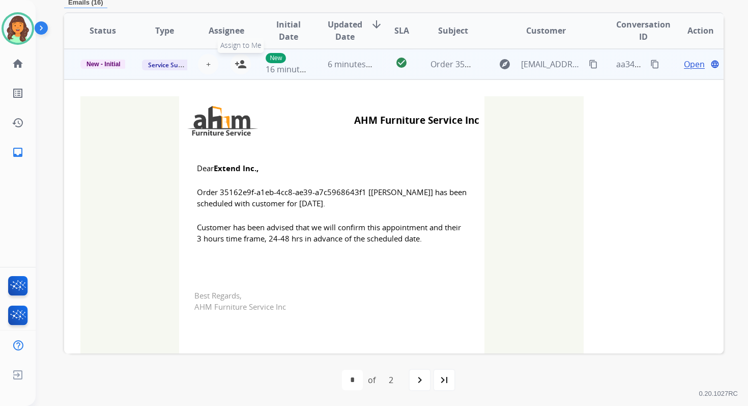
click at [239, 65] on mat-icon "person_add" at bounding box center [241, 64] width 12 height 12
click at [102, 64] on span "New - Initial" at bounding box center [103, 64] width 46 height 9
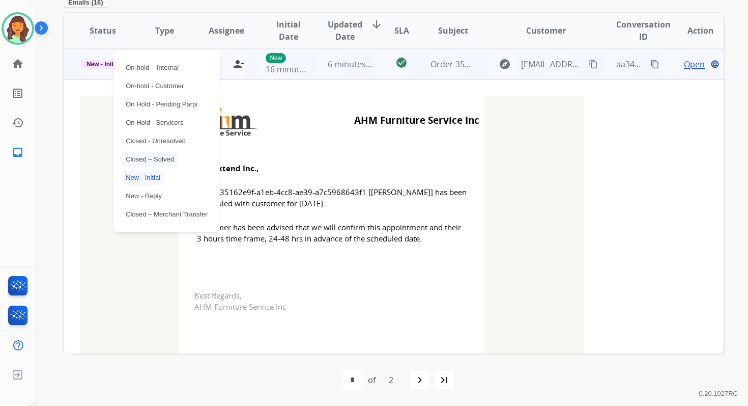
click at [144, 157] on p "Closed – Solved" at bounding box center [150, 159] width 57 height 14
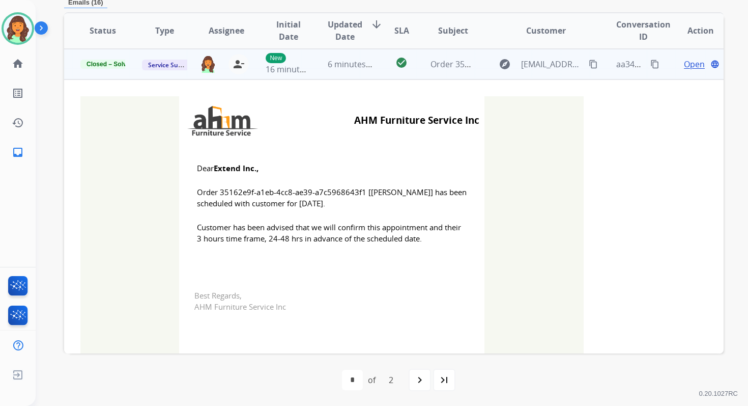
click at [343, 69] on div "6 minutes ago" at bounding box center [350, 64] width 45 height 12
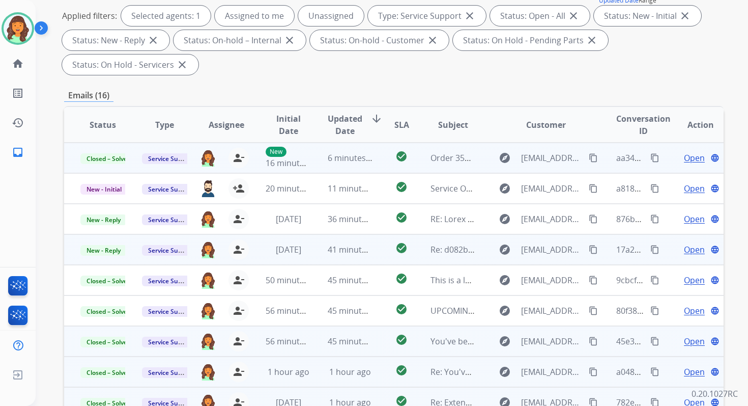
scroll to position [0, 0]
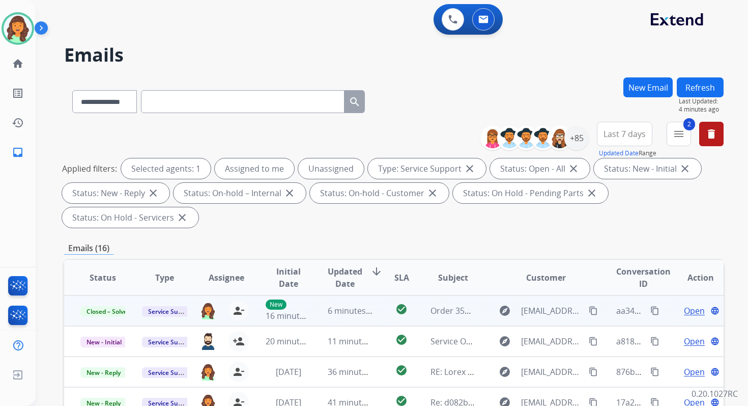
click at [700, 95] on button "Refresh" at bounding box center [700, 87] width 47 height 20
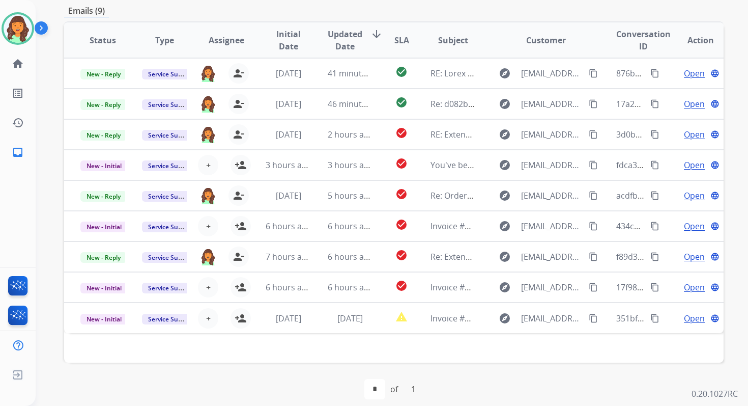
scroll to position [247, 0]
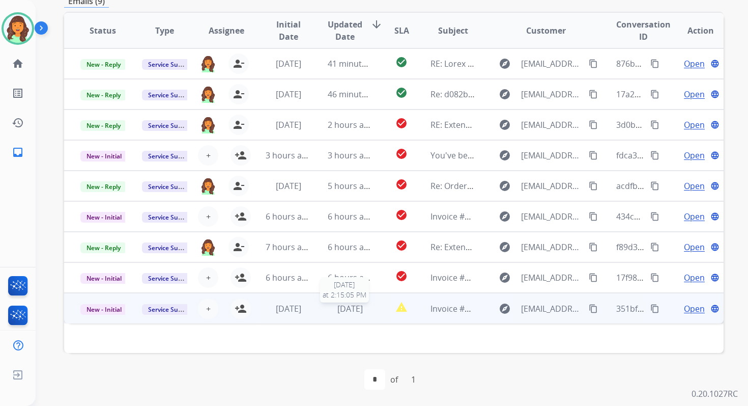
click at [338, 307] on span "1 day ago" at bounding box center [350, 308] width 25 height 11
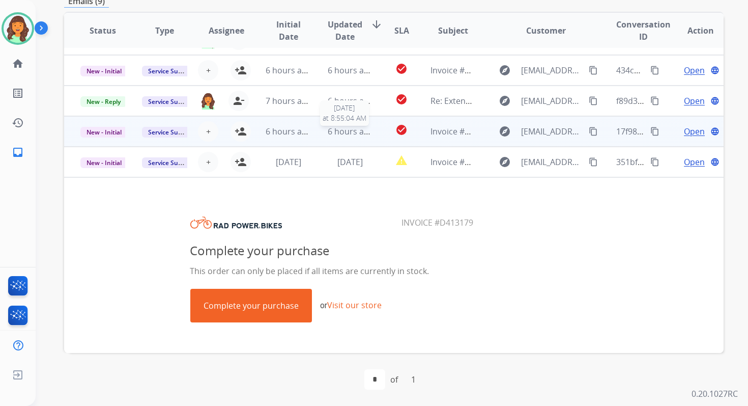
click at [334, 136] on span "6 hours ago" at bounding box center [351, 131] width 46 height 11
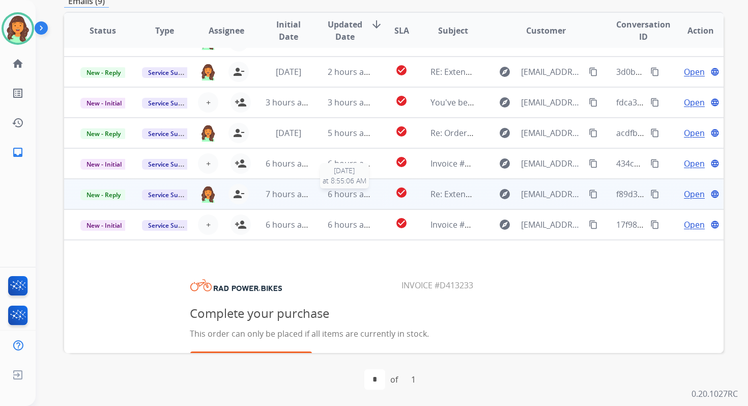
click at [337, 188] on span "6 hours ago" at bounding box center [351, 193] width 46 height 11
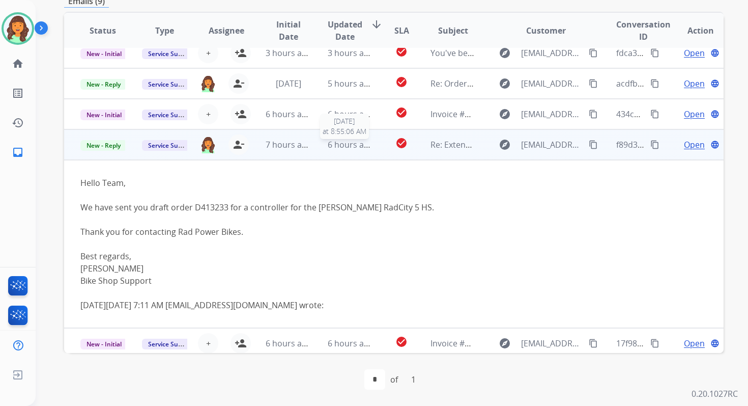
scroll to position [138, 0]
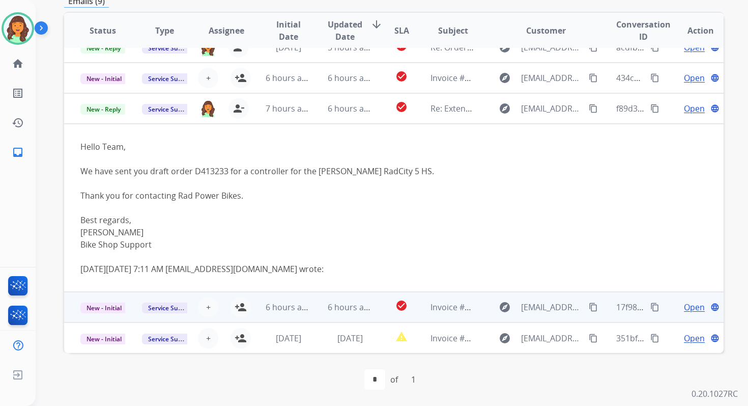
click at [340, 299] on td "6 hours ago" at bounding box center [343, 307] width 62 height 31
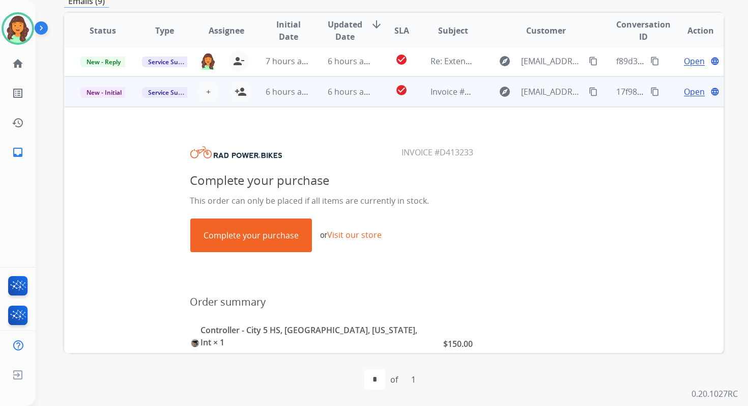
scroll to position [214, 0]
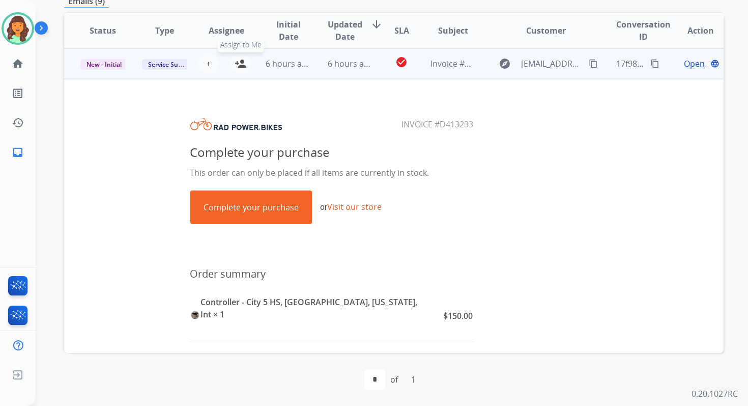
click at [239, 60] on mat-icon "person_add" at bounding box center [241, 64] width 12 height 12
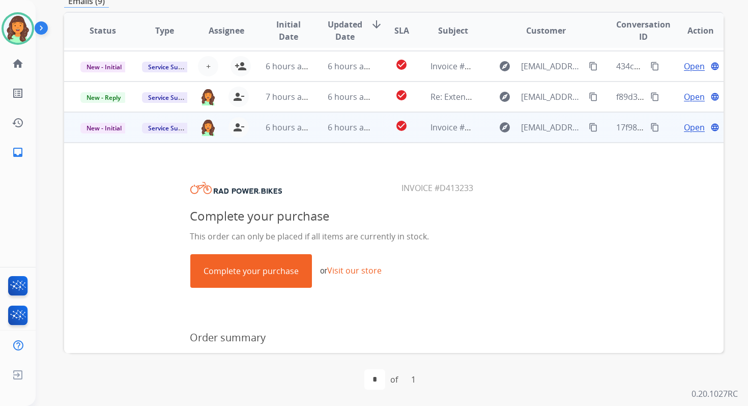
scroll to position [584, 0]
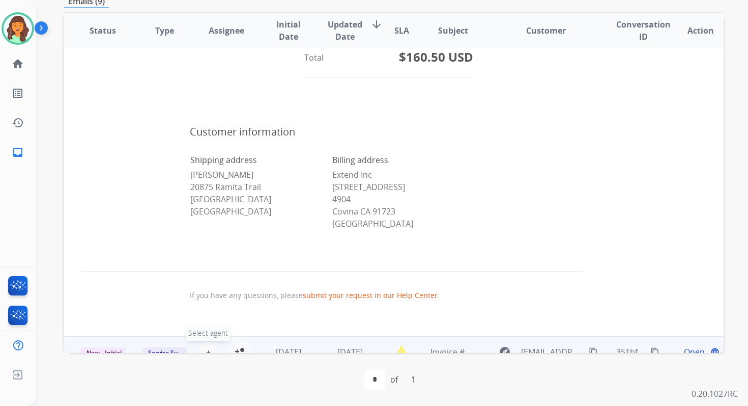
click at [205, 342] on button "+ Select agent" at bounding box center [208, 352] width 20 height 20
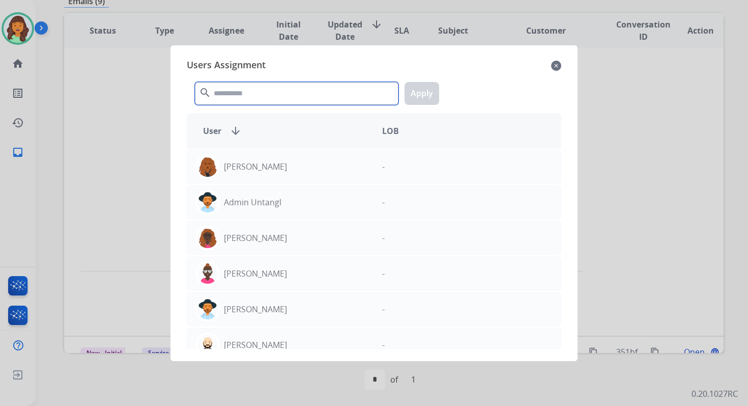
click at [279, 96] on input "text" at bounding box center [297, 93] width 204 height 23
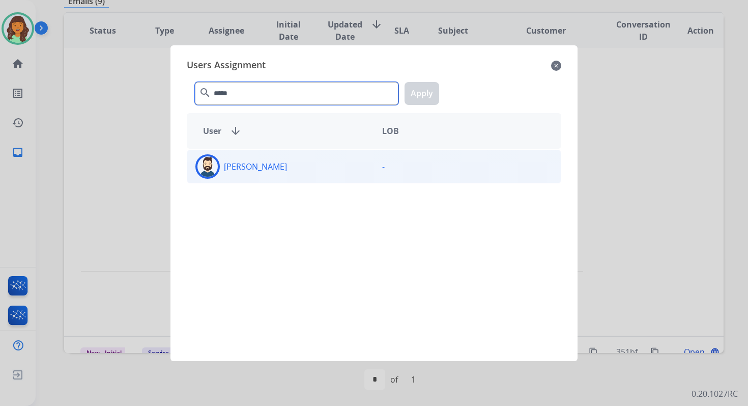
type input "*****"
click at [290, 169] on div "Jared Holt" at bounding box center [280, 166] width 187 height 24
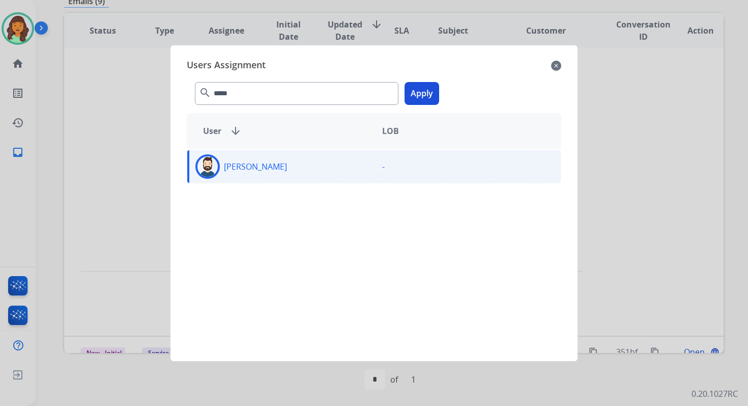
click at [423, 89] on button "Apply" at bounding box center [422, 93] width 35 height 23
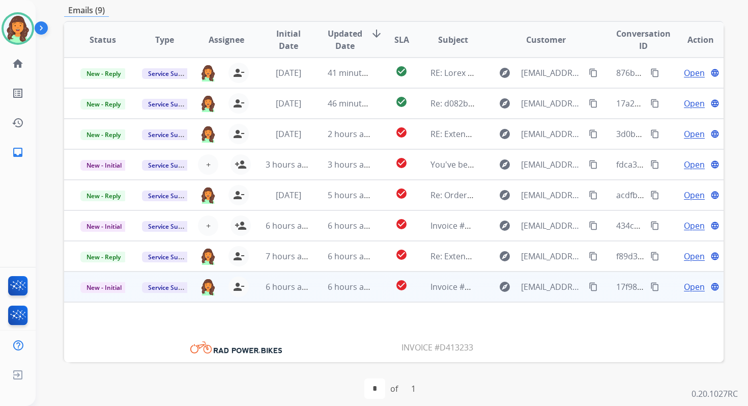
scroll to position [237, 0]
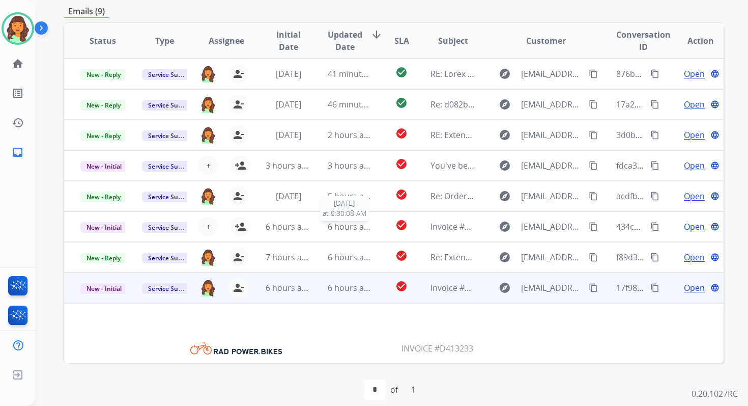
click at [347, 222] on span "6 hours ago" at bounding box center [351, 226] width 46 height 11
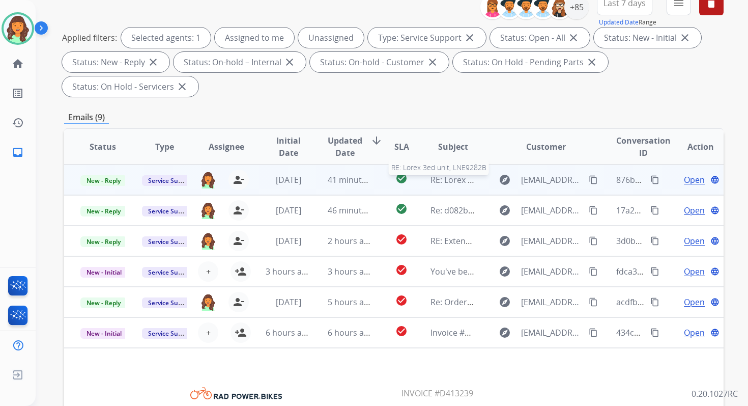
scroll to position [0, 0]
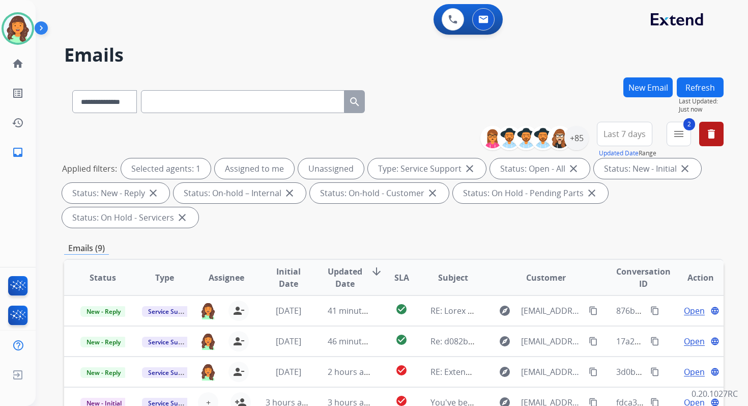
click at [696, 90] on button "Refresh" at bounding box center [700, 87] width 47 height 20
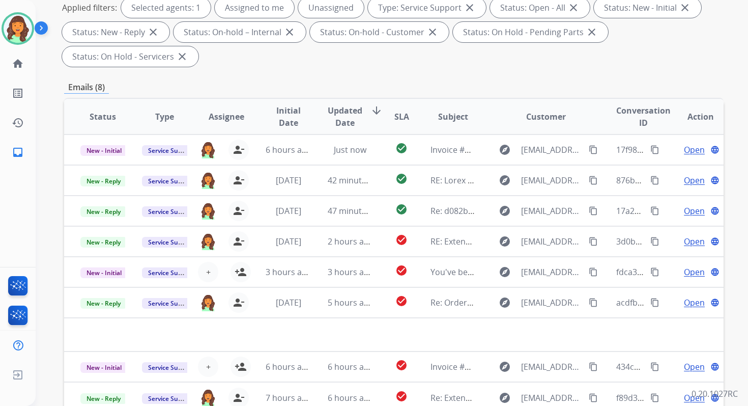
scroll to position [247, 0]
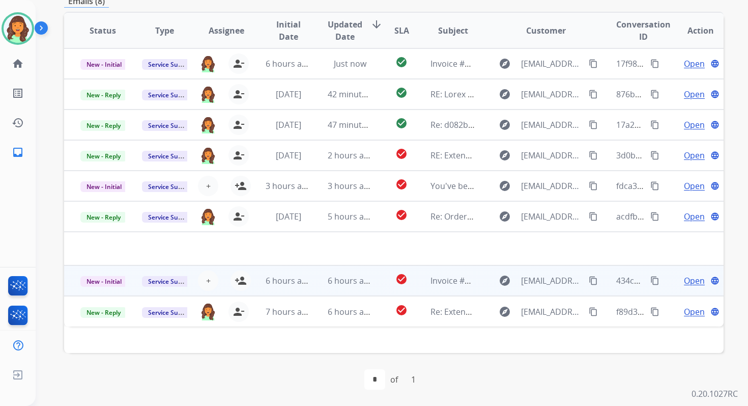
click at [338, 285] on span "6 hours ago" at bounding box center [351, 280] width 46 height 11
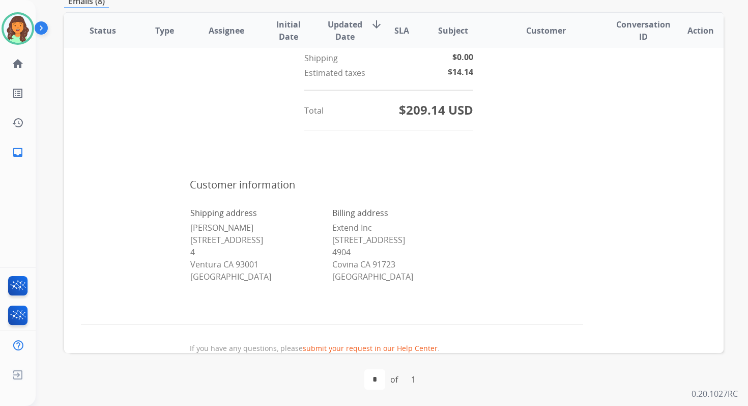
scroll to position [595, 0]
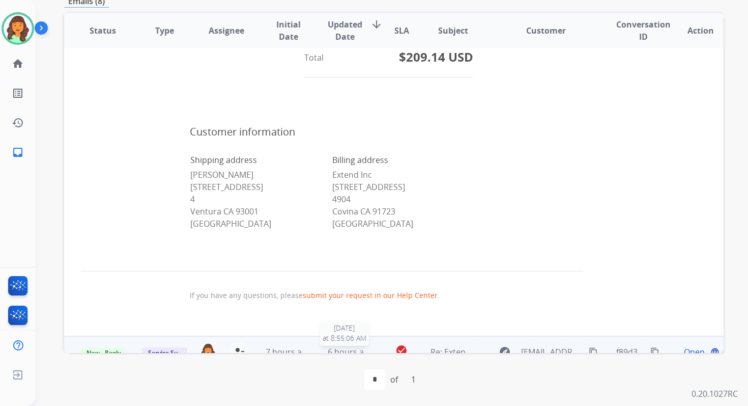
click at [344, 346] on span "6 hours ago" at bounding box center [351, 351] width 46 height 11
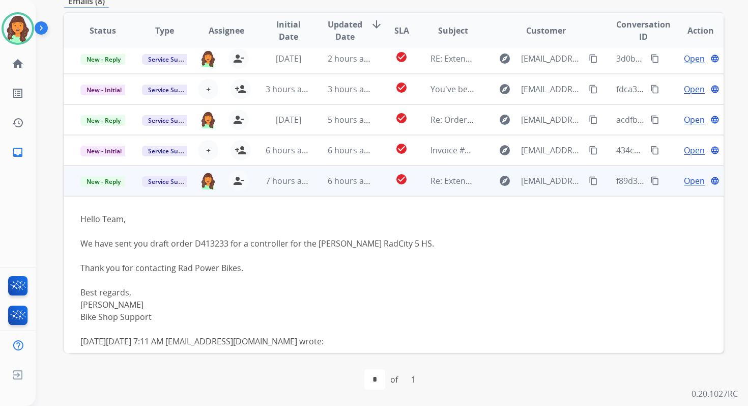
scroll to position [107, 0]
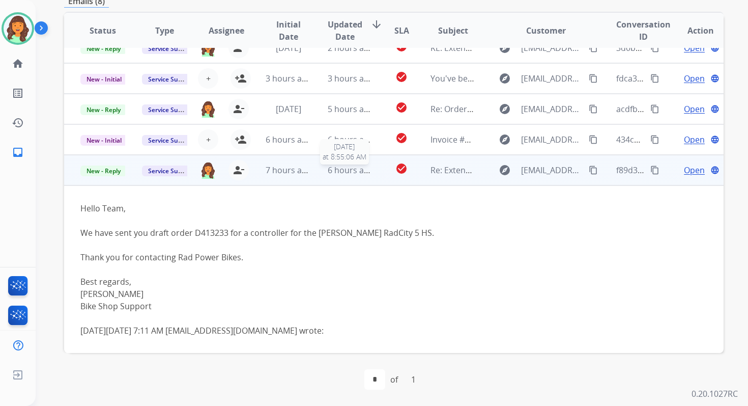
click at [339, 173] on span "6 hours ago" at bounding box center [351, 169] width 46 height 11
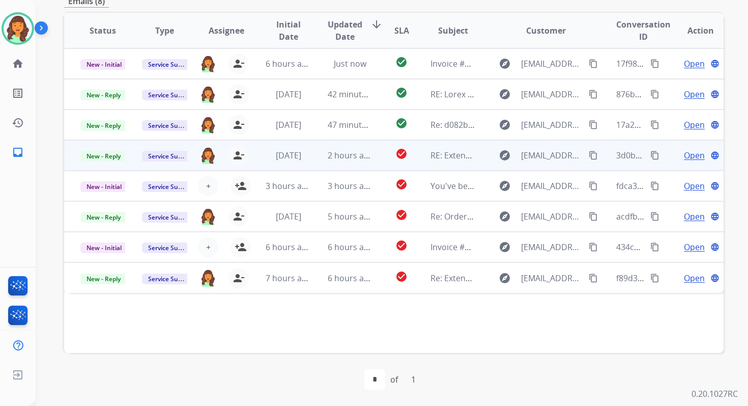
click at [333, 167] on td "2 hours ago" at bounding box center [343, 155] width 62 height 31
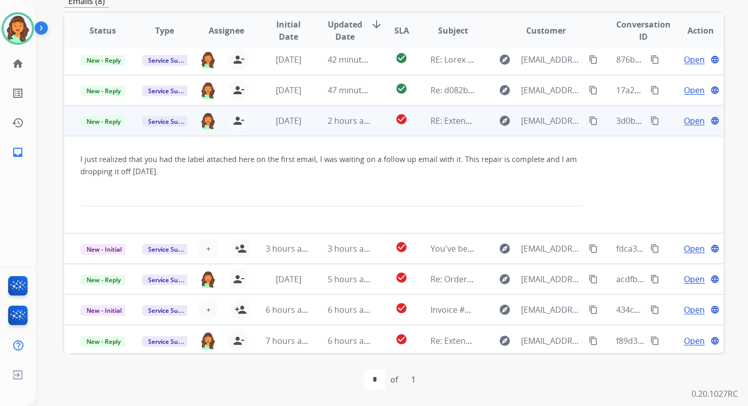
scroll to position [37, 0]
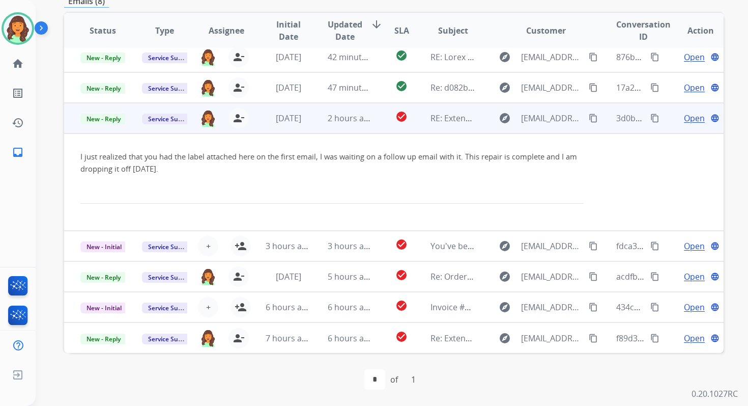
click at [343, 126] on td "2 hours ago" at bounding box center [343, 118] width 62 height 31
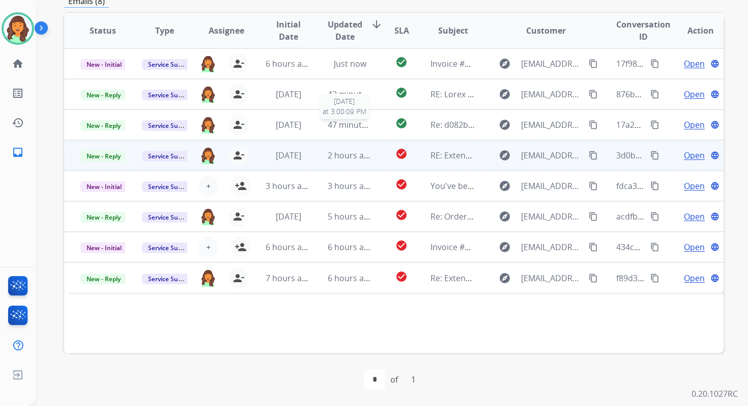
click at [343, 126] on span "47 minutes ago" at bounding box center [357, 124] width 59 height 11
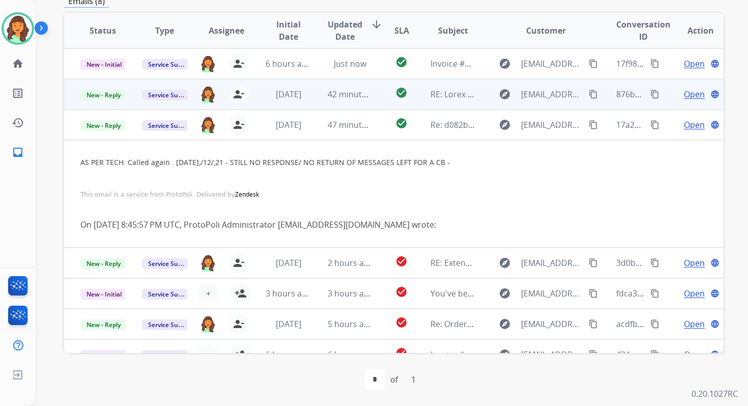
click at [331, 103] on td "42 minutes ago" at bounding box center [343, 94] width 62 height 31
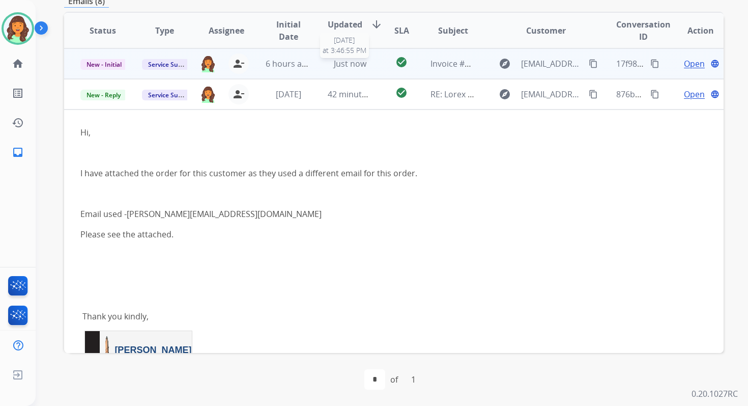
click at [338, 67] on span "Just now" at bounding box center [350, 63] width 33 height 11
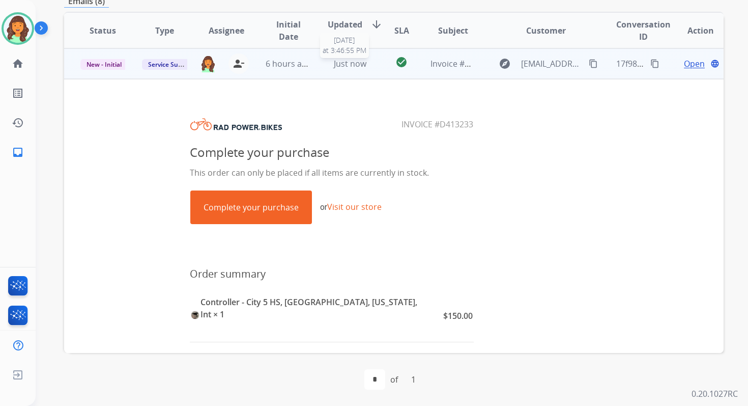
click at [364, 62] on div "Just now" at bounding box center [350, 64] width 45 height 12
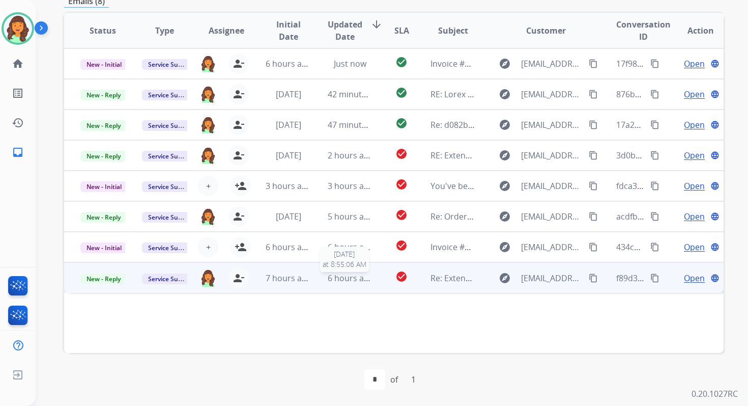
click at [331, 284] on div "6 hours ago" at bounding box center [350, 278] width 45 height 12
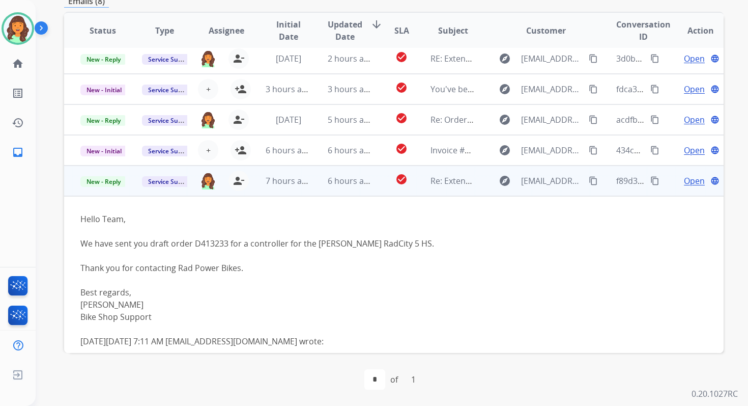
scroll to position [107, 0]
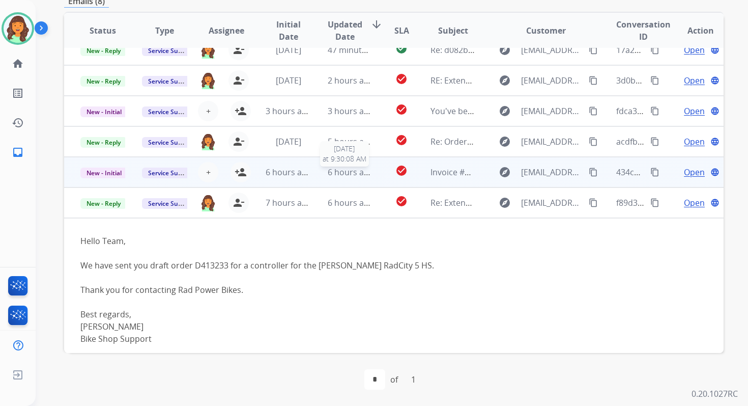
click at [340, 172] on span "6 hours ago" at bounding box center [351, 171] width 46 height 11
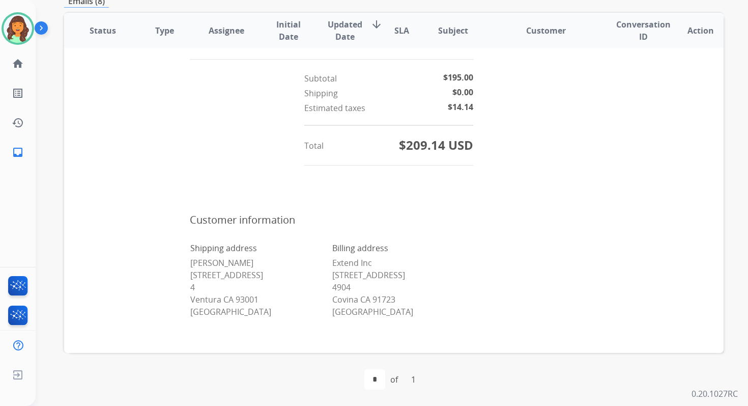
scroll to position [516, 0]
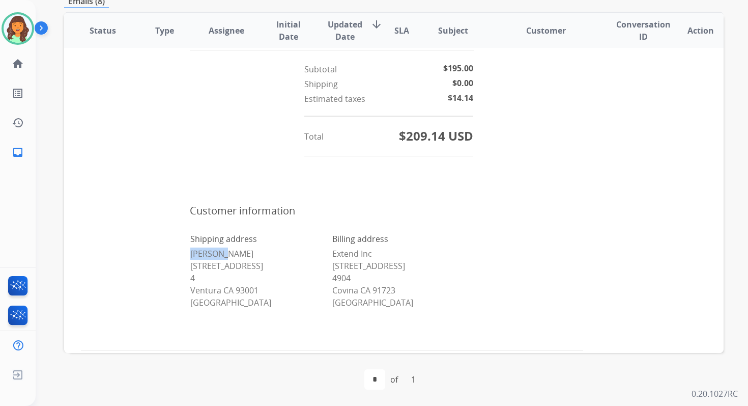
drag, startPoint x: 189, startPoint y: 240, endPoint x: 242, endPoint y: 240, distance: 53.5
click at [242, 247] on p "Blake Fa 2511 Harbor Blvd 4 Ventura CA 93001 United States" at bounding box center [260, 277] width 141 height 61
copy p "Blake Fa"
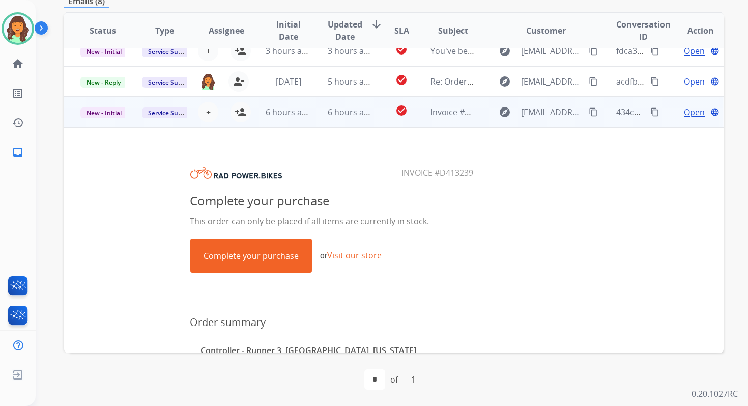
scroll to position [0, 0]
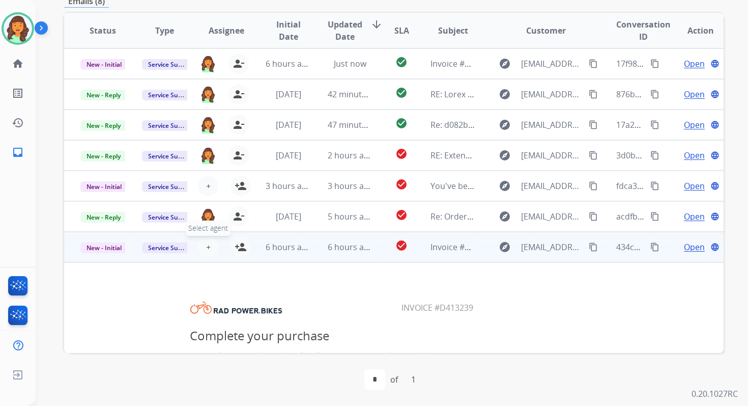
click at [207, 248] on span "+" at bounding box center [208, 247] width 5 height 12
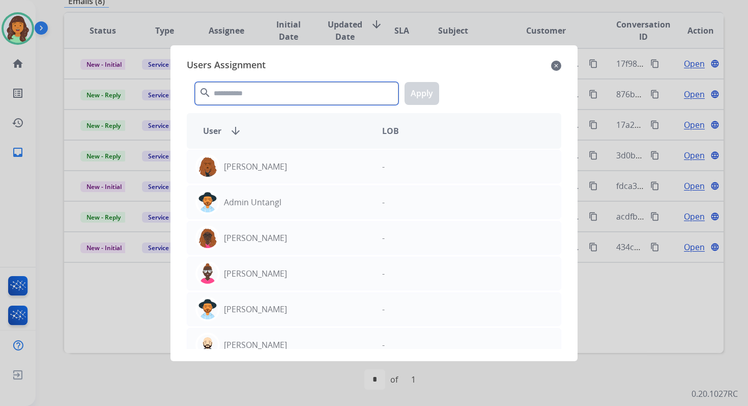
click at [299, 90] on input "text" at bounding box center [297, 93] width 204 height 23
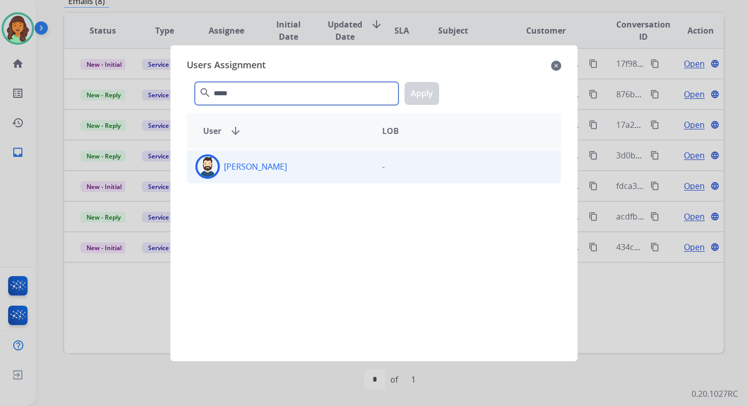
type input "*****"
click at [306, 161] on div "Jared Holt" at bounding box center [280, 166] width 187 height 24
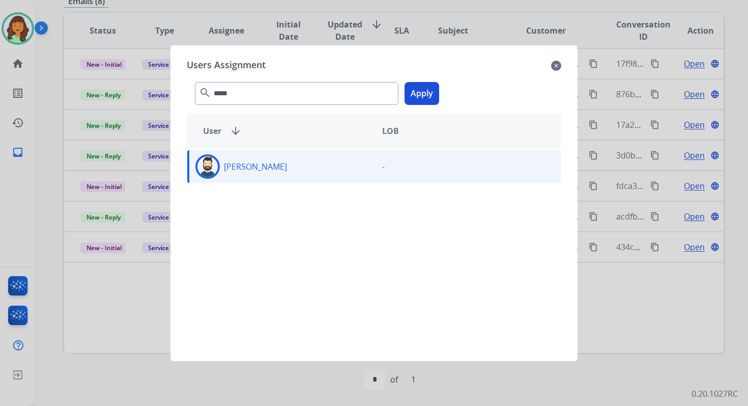
click at [415, 90] on button "Apply" at bounding box center [422, 93] width 35 height 23
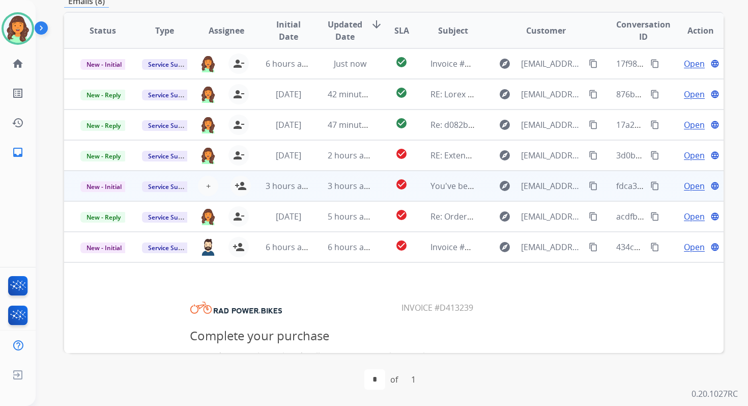
click at [328, 186] on span "3 hours ago" at bounding box center [351, 185] width 46 height 11
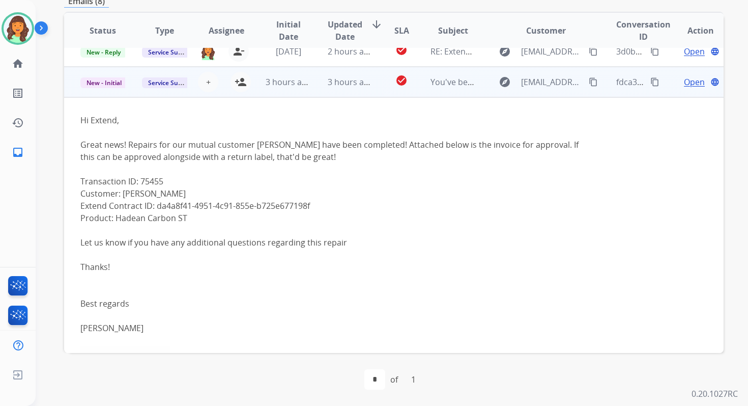
scroll to position [122, 0]
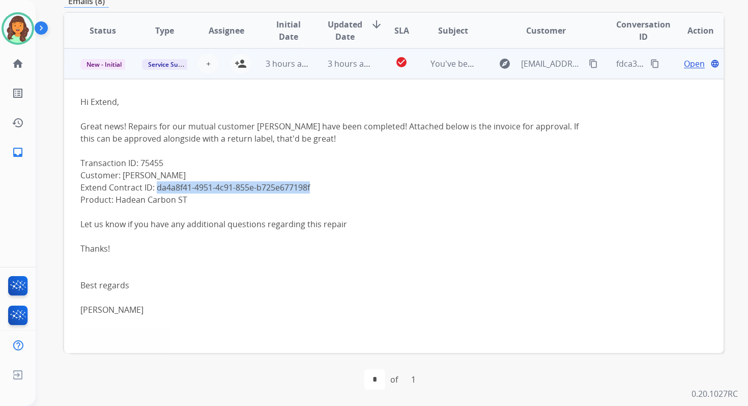
drag, startPoint x: 156, startPoint y: 188, endPoint x: 336, endPoint y: 190, distance: 179.7
click at [336, 190] on div "Extend Contract ID: da4a8f41-4951-4c91-855e-b725e677198f" at bounding box center [331, 187] width 503 height 12
click at [242, 63] on mat-icon "person_add" at bounding box center [241, 64] width 12 height 12
click at [687, 62] on span "Open" at bounding box center [694, 64] width 21 height 12
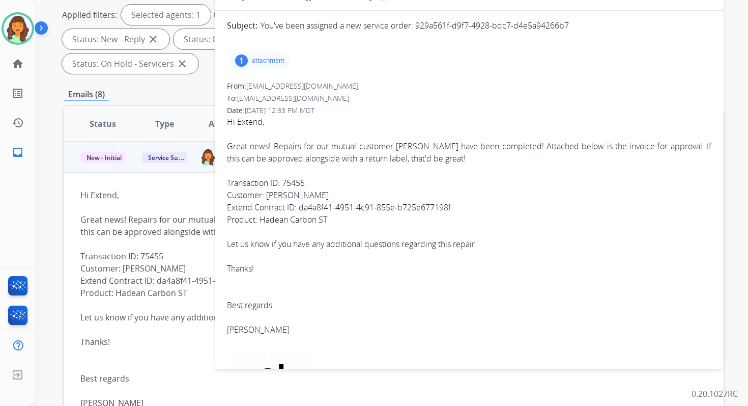
scroll to position [73, 0]
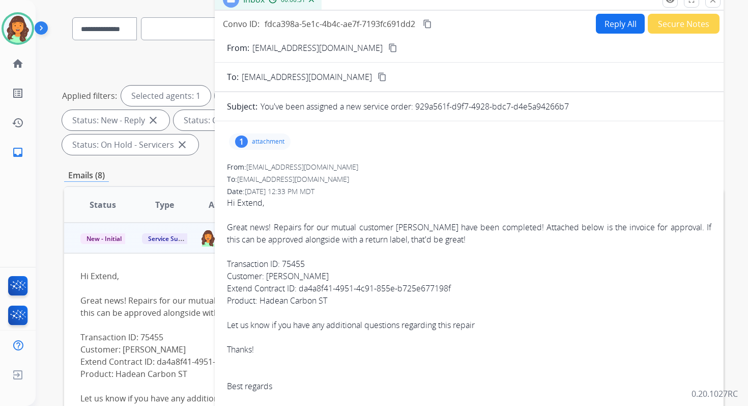
click at [268, 140] on p "attachment" at bounding box center [268, 141] width 33 height 8
click at [270, 162] on div at bounding box center [262, 168] width 51 height 36
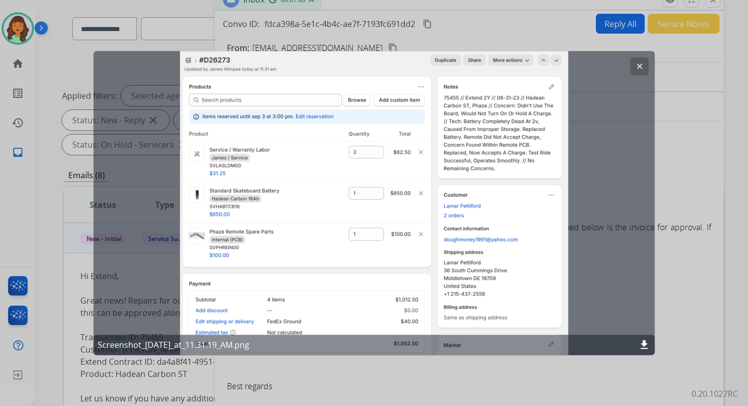
click at [637, 66] on mat-icon "clear" at bounding box center [639, 66] width 9 height 9
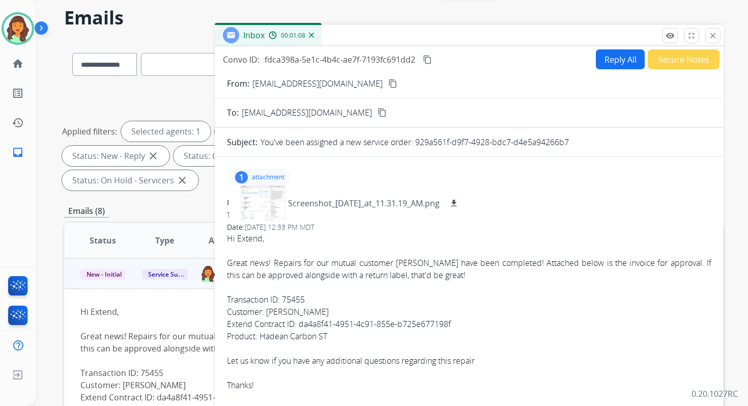
scroll to position [2, 0]
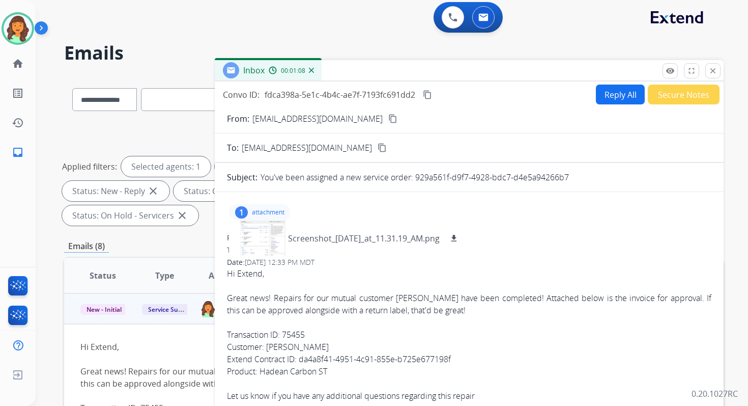
click at [616, 87] on button "Reply All" at bounding box center [620, 95] width 49 height 20
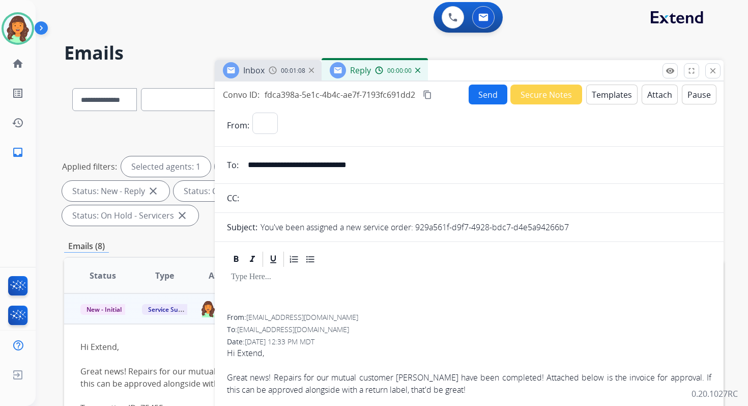
select select "**********"
click at [608, 95] on button "Templates" at bounding box center [611, 95] width 51 height 20
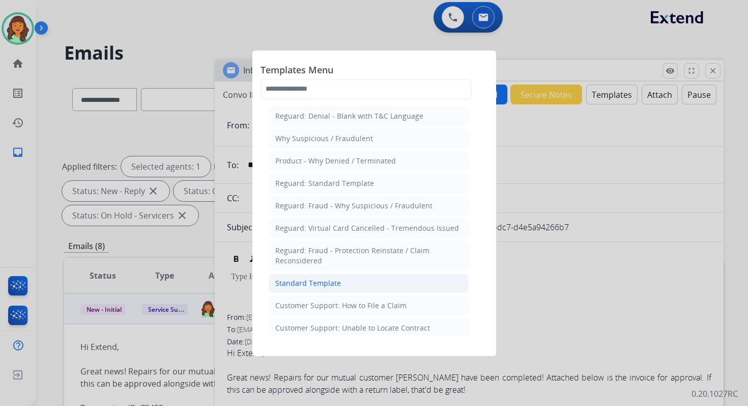
click at [307, 287] on li "Standard Template" at bounding box center [369, 282] width 200 height 19
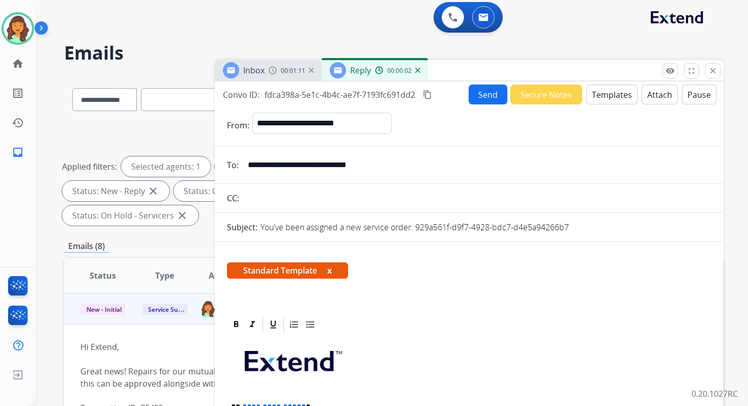
click at [652, 97] on button "Attach" at bounding box center [660, 95] width 36 height 20
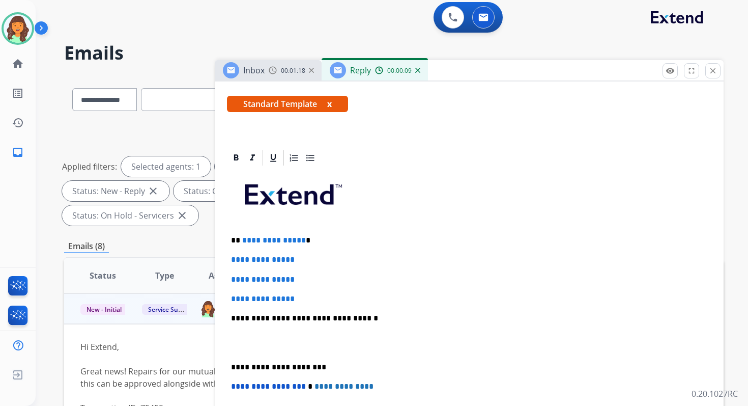
scroll to position [199, 0]
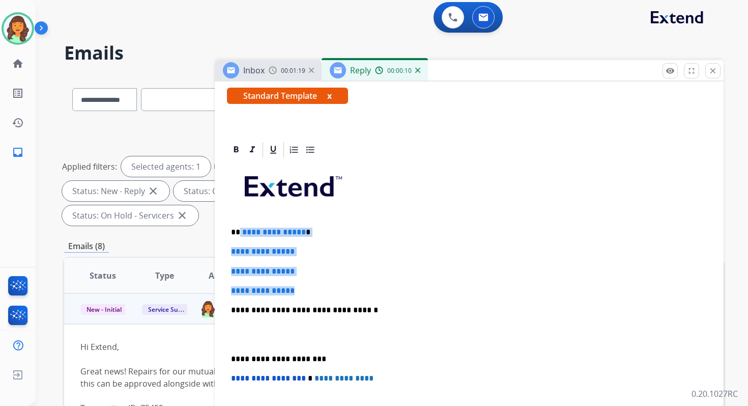
drag, startPoint x: 239, startPoint y: 230, endPoint x: 323, endPoint y: 289, distance: 102.4
click at [323, 289] on div "**********" at bounding box center [469, 334] width 485 height 350
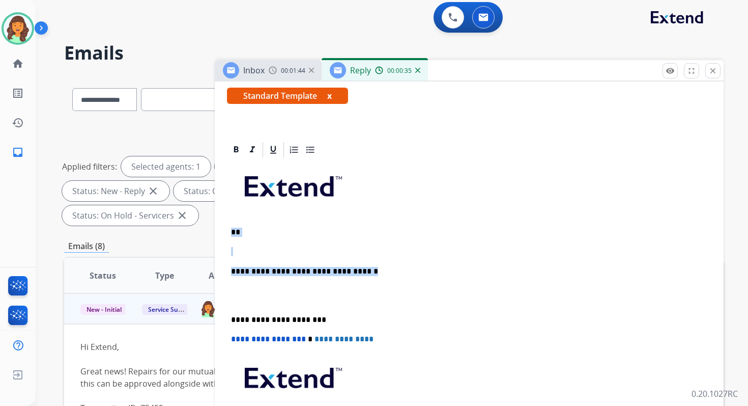
drag, startPoint x: 232, startPoint y: 231, endPoint x: 369, endPoint y: 273, distance: 142.7
click at [369, 273] on div "**********" at bounding box center [469, 314] width 485 height 311
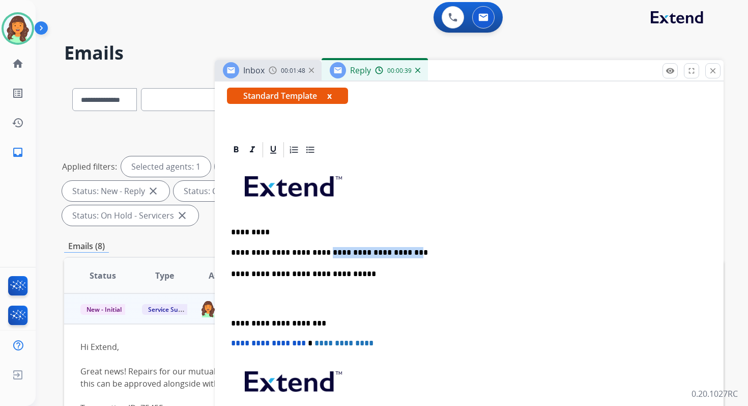
drag, startPoint x: 385, startPoint y: 251, endPoint x: 316, endPoint y: 248, distance: 69.3
click at [315, 248] on p "**********" at bounding box center [465, 252] width 468 height 11
click at [272, 326] on p "**********" at bounding box center [465, 323] width 468 height 9
click at [235, 344] on span "**********" at bounding box center [268, 343] width 75 height 8
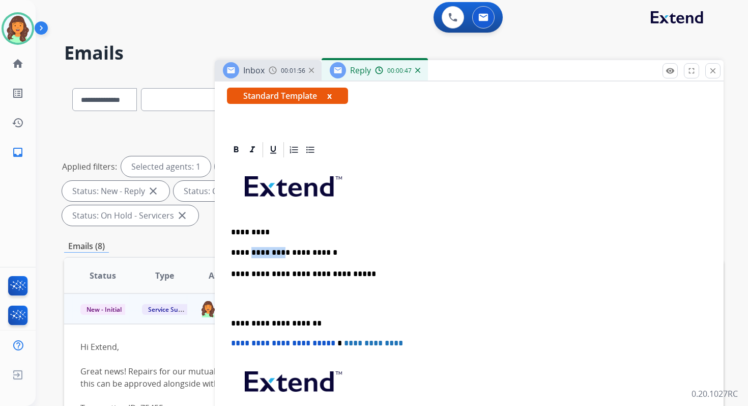
drag, startPoint x: 274, startPoint y: 254, endPoint x: 248, endPoint y: 254, distance: 26.5
click at [248, 254] on p "**********" at bounding box center [465, 252] width 468 height 11
click at [295, 254] on p "**********" at bounding box center [465, 252] width 468 height 11
click at [247, 253] on p "**********" at bounding box center [465, 252] width 468 height 11
click at [230, 251] on div "**********" at bounding box center [469, 316] width 485 height 315
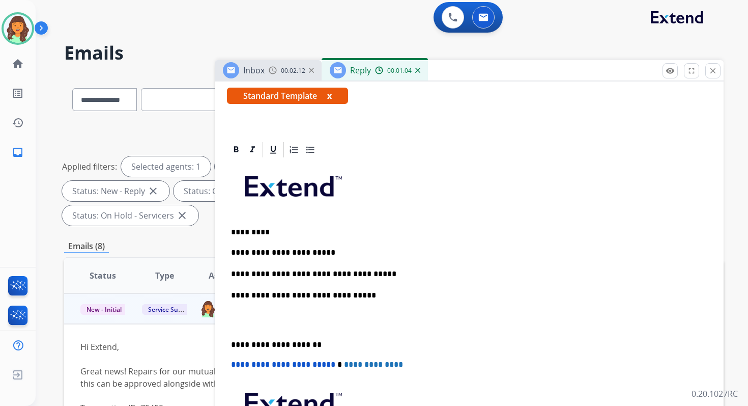
scroll to position [0, 0]
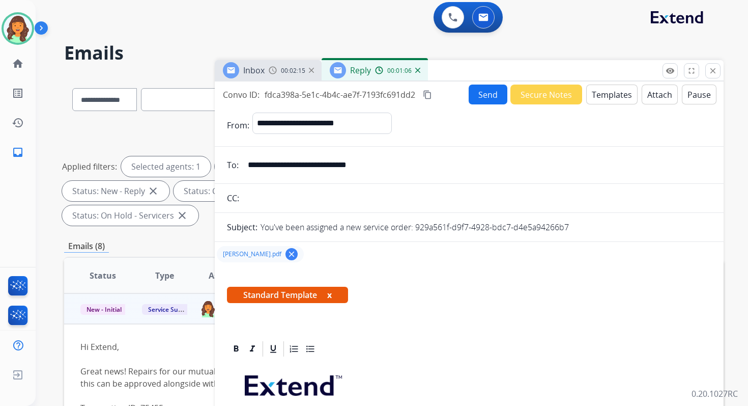
click at [432, 95] on mat-icon "content_copy" at bounding box center [427, 94] width 9 height 9
click at [469, 91] on button "Send" at bounding box center [488, 95] width 39 height 20
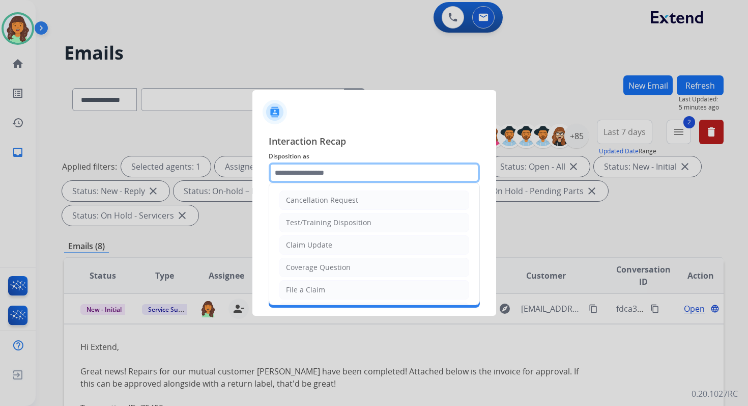
click at [296, 163] on input "text" at bounding box center [374, 172] width 211 height 20
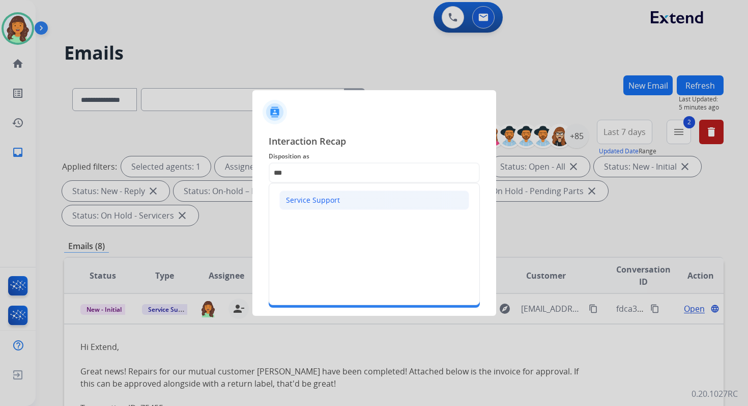
click at [299, 205] on li "Service Support" at bounding box center [374, 199] width 190 height 19
type input "**********"
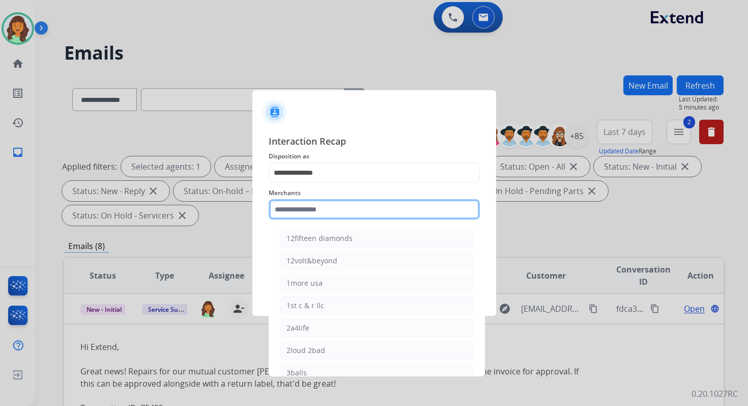
click at [300, 206] on input "text" at bounding box center [374, 209] width 211 height 20
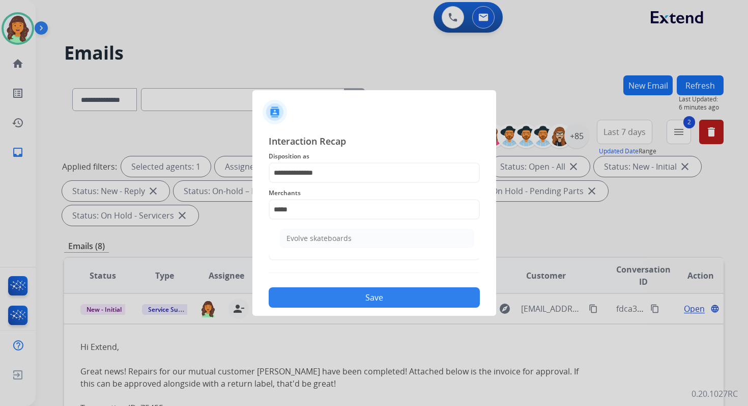
click at [302, 249] on ul "Evolve skateboards" at bounding box center [377, 240] width 200 height 35
click at [309, 239] on div "Evolve skateboards" at bounding box center [319, 238] width 65 height 10
type input "**********"
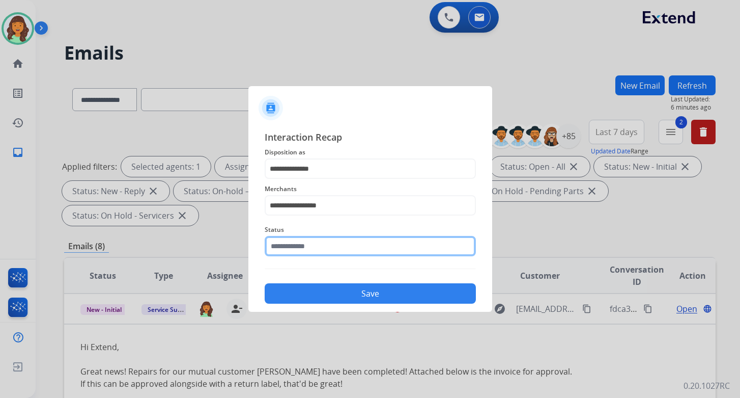
click at [309, 240] on input "text" at bounding box center [370, 246] width 211 height 20
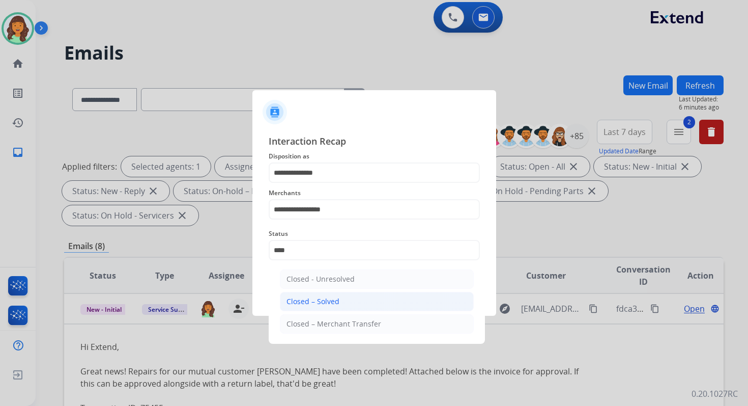
click at [337, 301] on div "Closed – Solved" at bounding box center [313, 301] width 53 height 10
type input "**********"
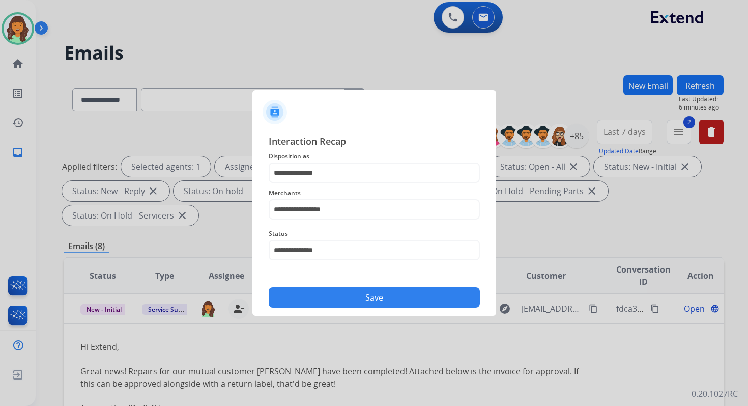
click at [337, 301] on button "Save" at bounding box center [374, 297] width 211 height 20
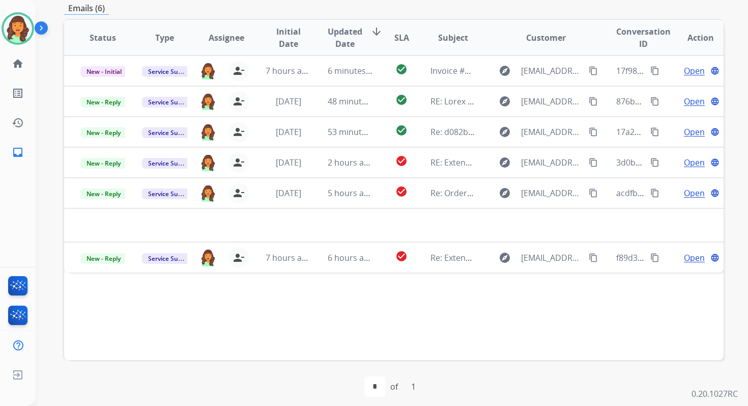
scroll to position [247, 0]
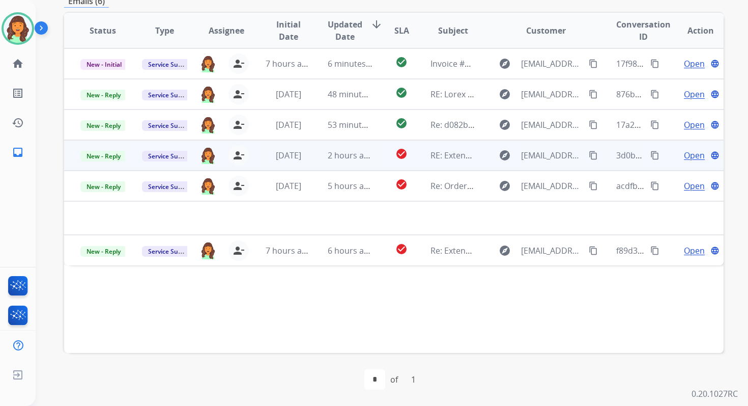
click at [324, 162] on td "2 hours ago" at bounding box center [343, 155] width 62 height 31
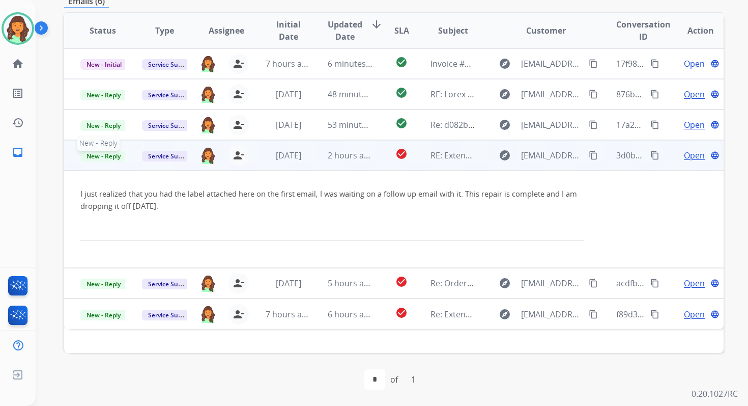
click at [121, 157] on span "New - Reply" at bounding box center [103, 156] width 46 height 11
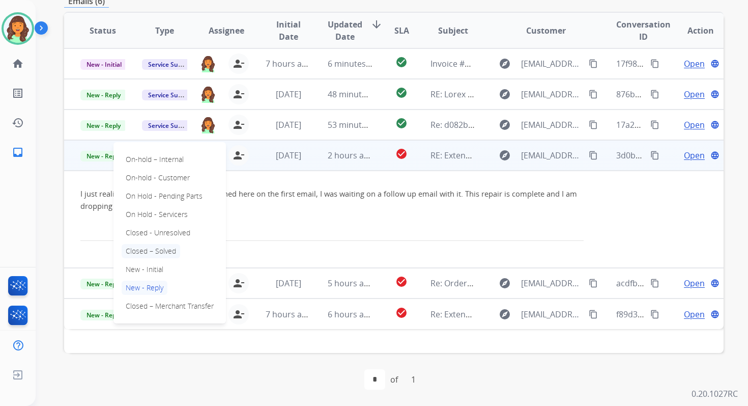
click at [150, 253] on p "Closed – Solved" at bounding box center [151, 251] width 59 height 14
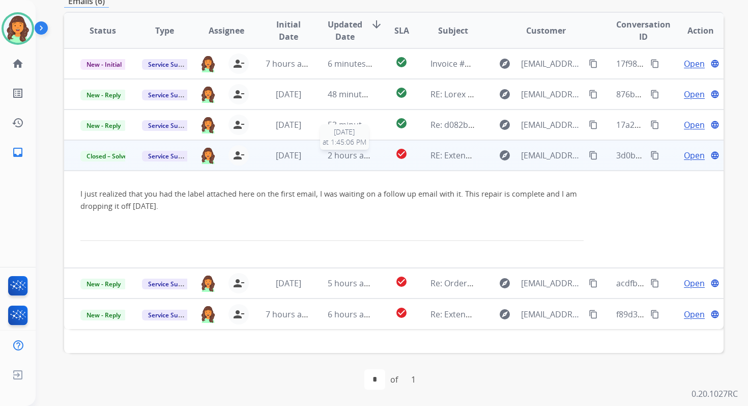
click at [330, 155] on span "2 hours ago" at bounding box center [351, 155] width 46 height 11
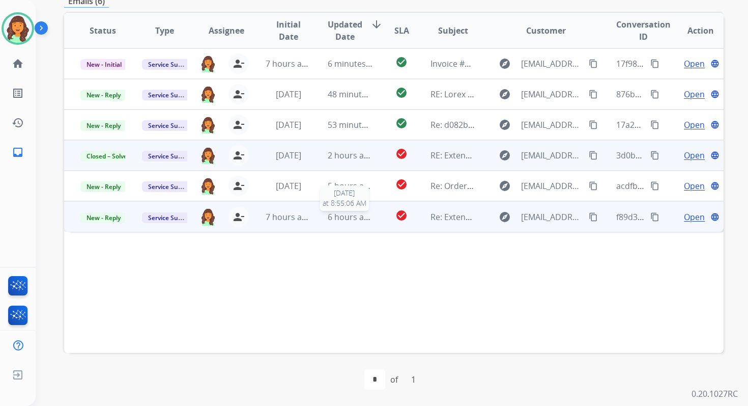
click at [329, 223] on td "6 hours ago 8/21/2025 at 8:55:06 AM" at bounding box center [343, 216] width 62 height 31
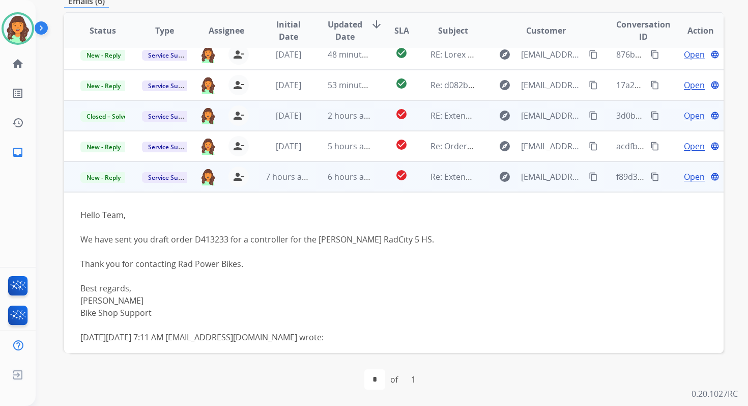
scroll to position [46, 0]
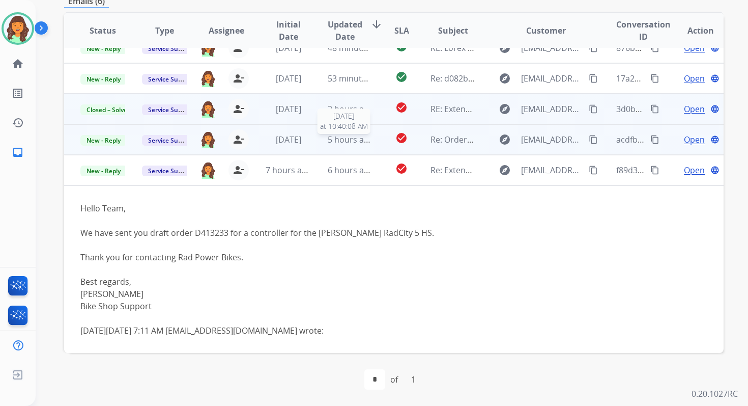
click at [333, 141] on span "5 hours ago" at bounding box center [351, 139] width 46 height 11
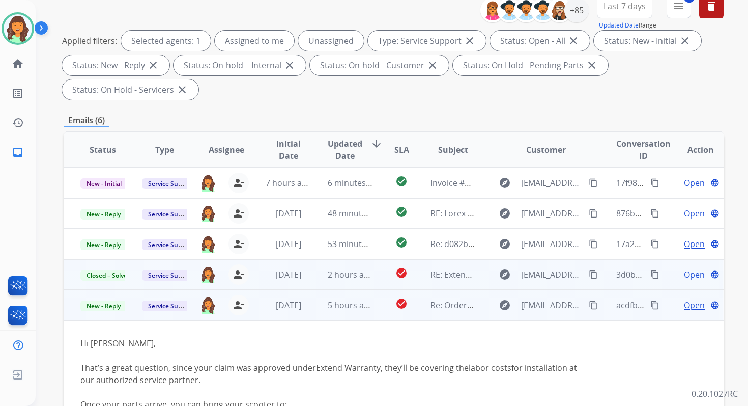
scroll to position [0, 0]
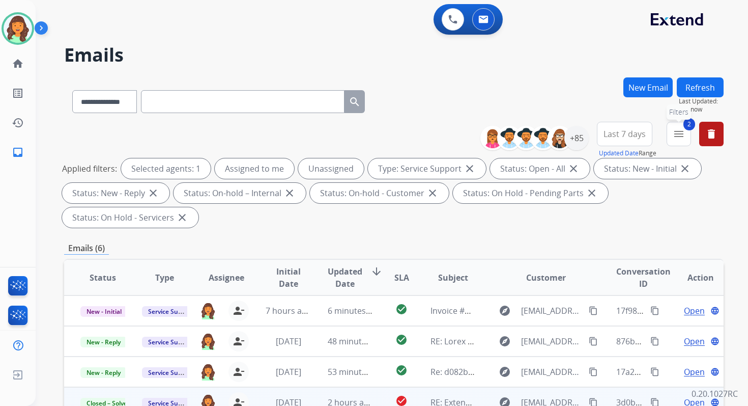
click at [683, 132] on mat-icon "menu" at bounding box center [679, 134] width 12 height 12
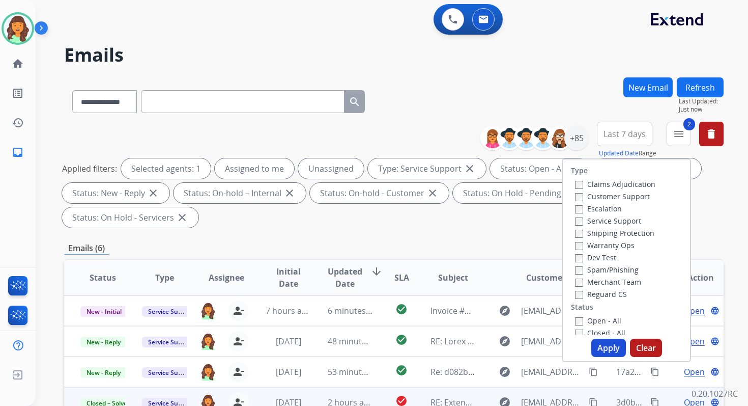
click at [578, 324] on label "Open - All" at bounding box center [598, 321] width 46 height 10
click at [606, 347] on button "Apply" at bounding box center [609, 348] width 35 height 18
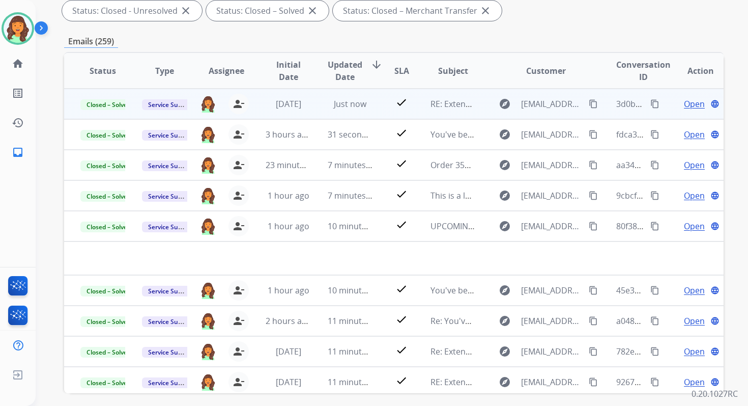
scroll to position [222, 0]
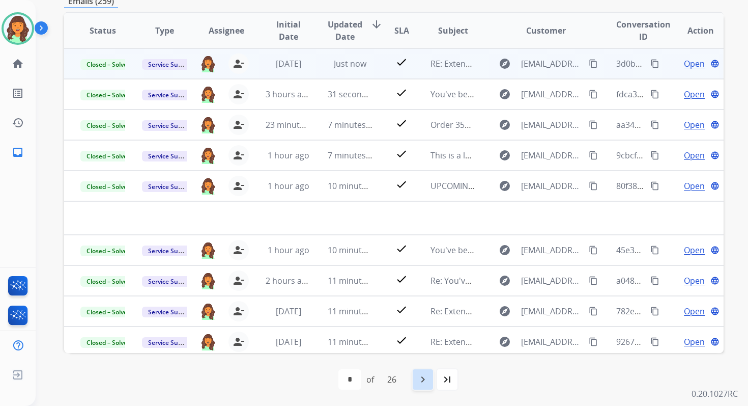
click at [429, 374] on mat-icon "navigate_next" at bounding box center [423, 379] width 12 height 12
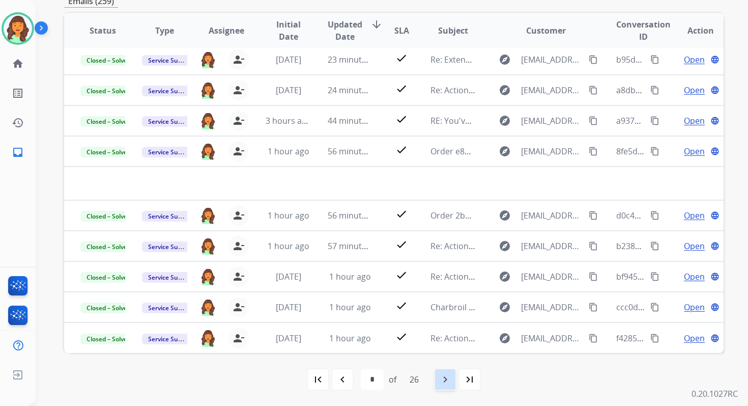
click at [440, 374] on div "navigate_next" at bounding box center [445, 379] width 22 height 22
click at [447, 373] on mat-icon "navigate_next" at bounding box center [445, 379] width 12 height 12
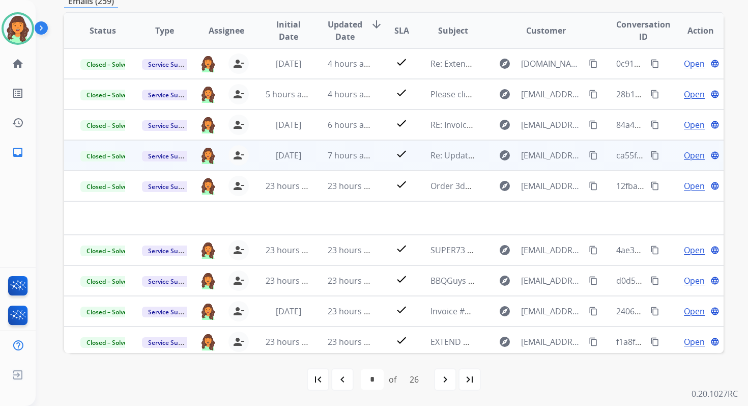
scroll to position [0, 0]
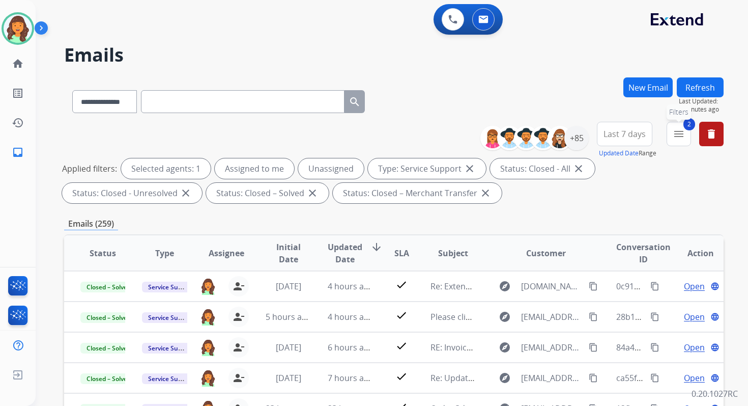
click at [678, 139] on button "2 menu Filters" at bounding box center [679, 134] width 24 height 24
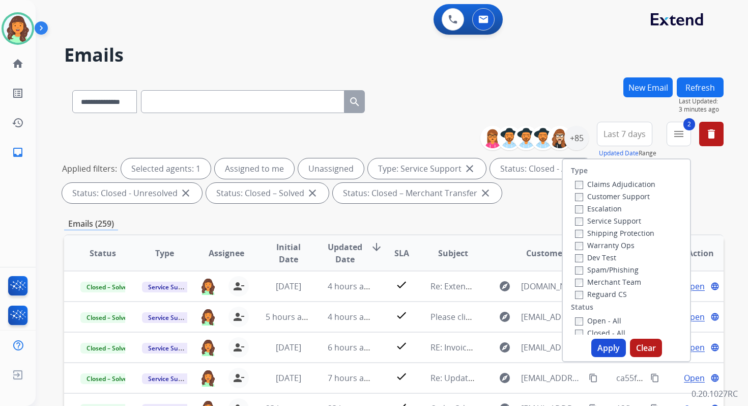
click at [600, 350] on button "Apply" at bounding box center [609, 348] width 35 height 18
select select "*"
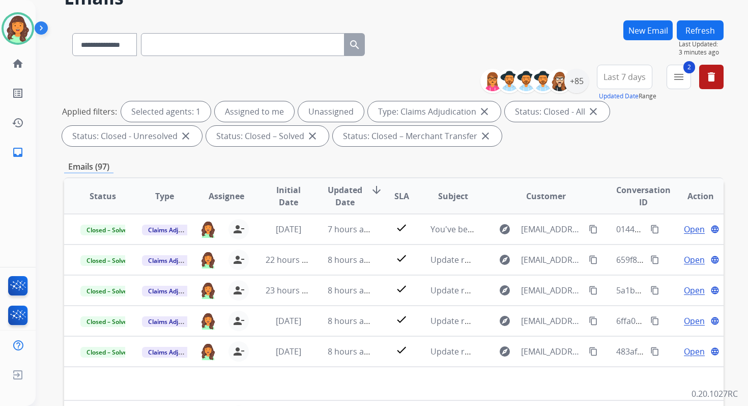
scroll to position [222, 0]
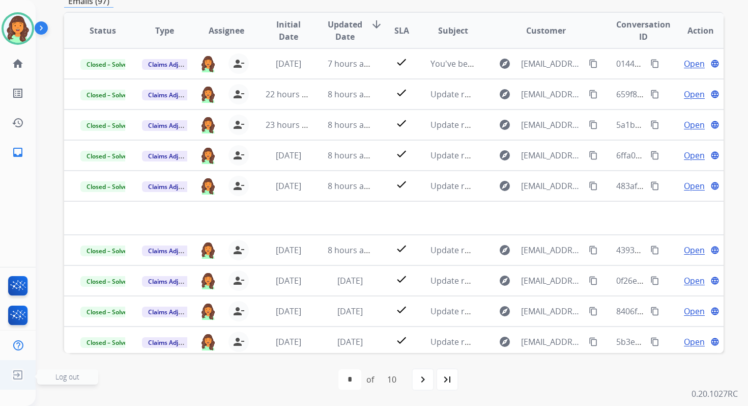
click at [67, 378] on span "Log out" at bounding box center [67, 377] width 24 height 10
